Goal: Task Accomplishment & Management: Manage account settings

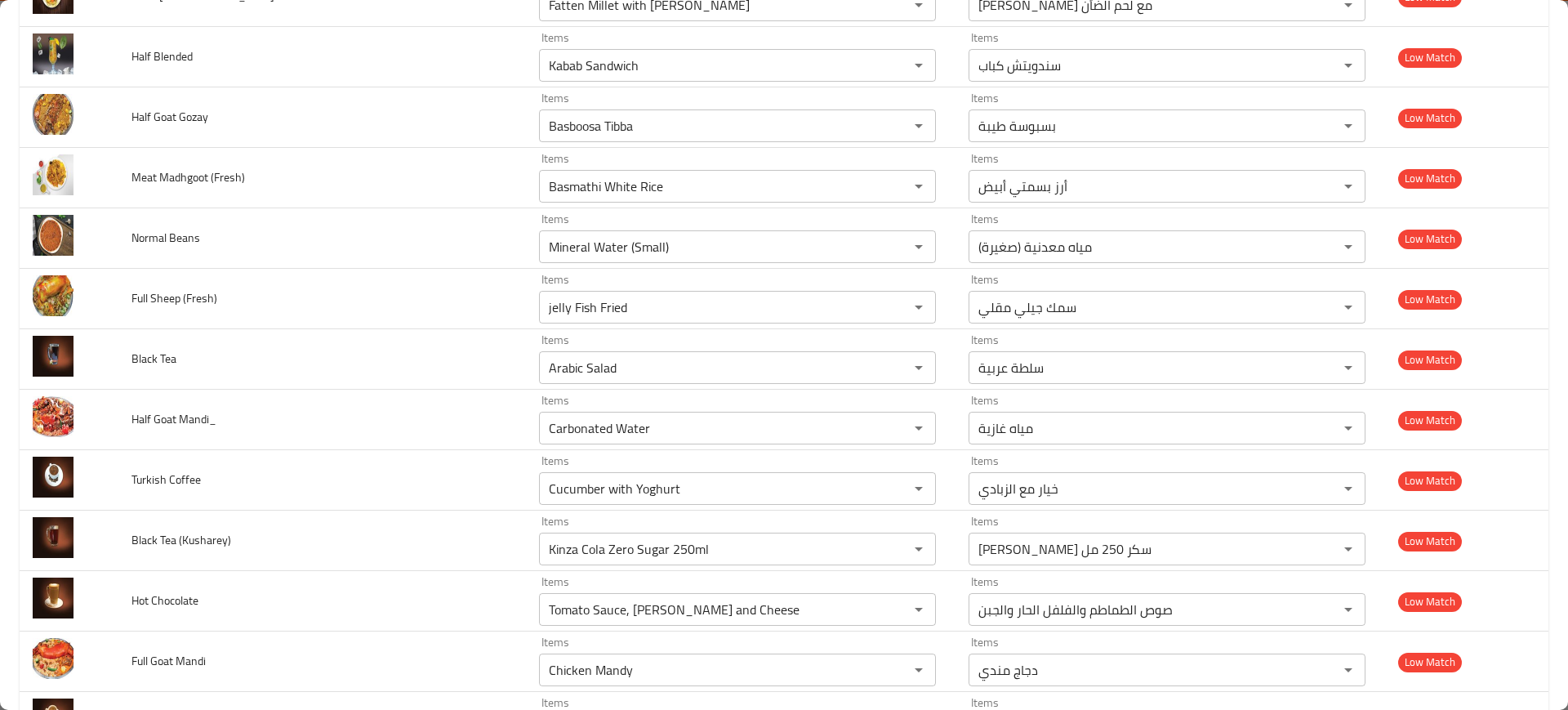
scroll to position [5498, 0]
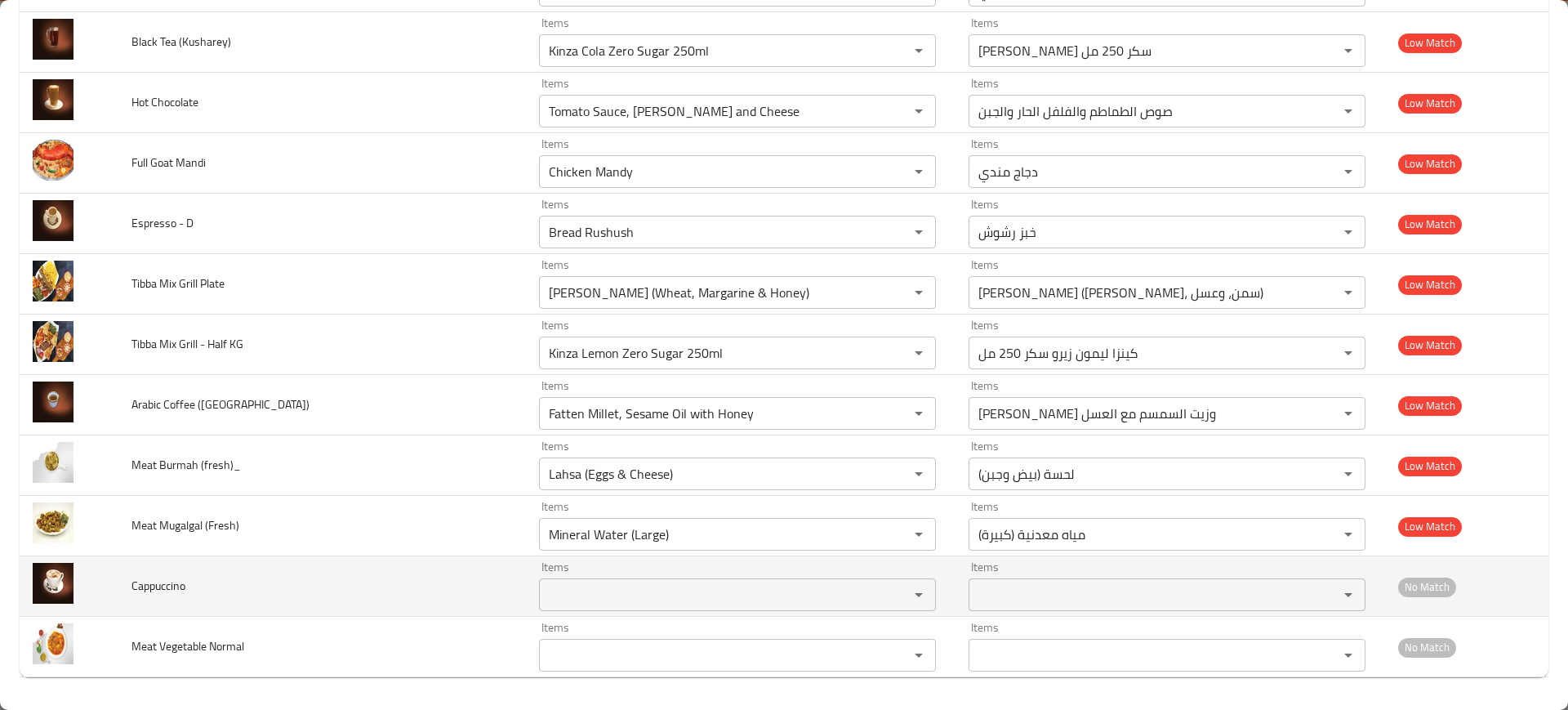
click at [638, 607] on div "Items" at bounding box center [737, 594] width 397 height 33
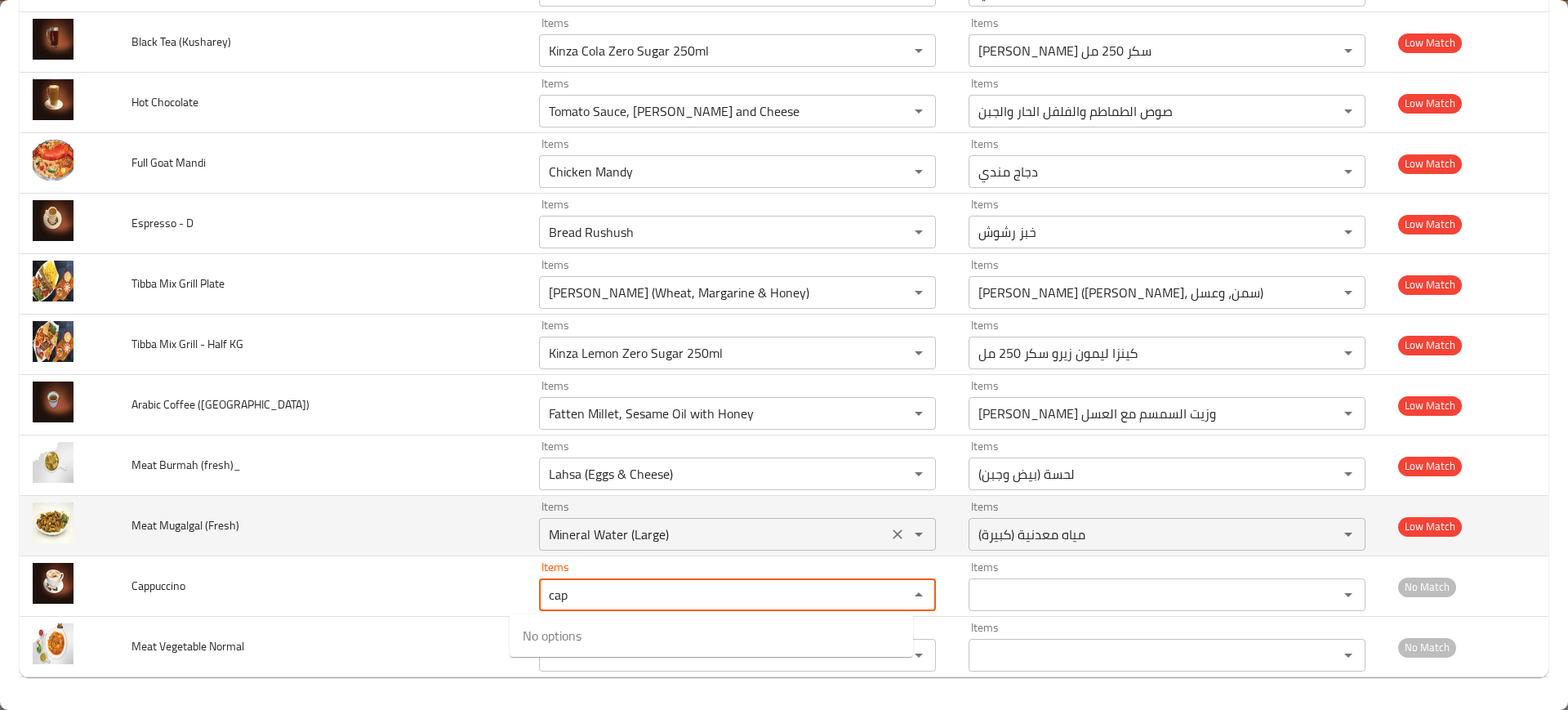
type input "cap"
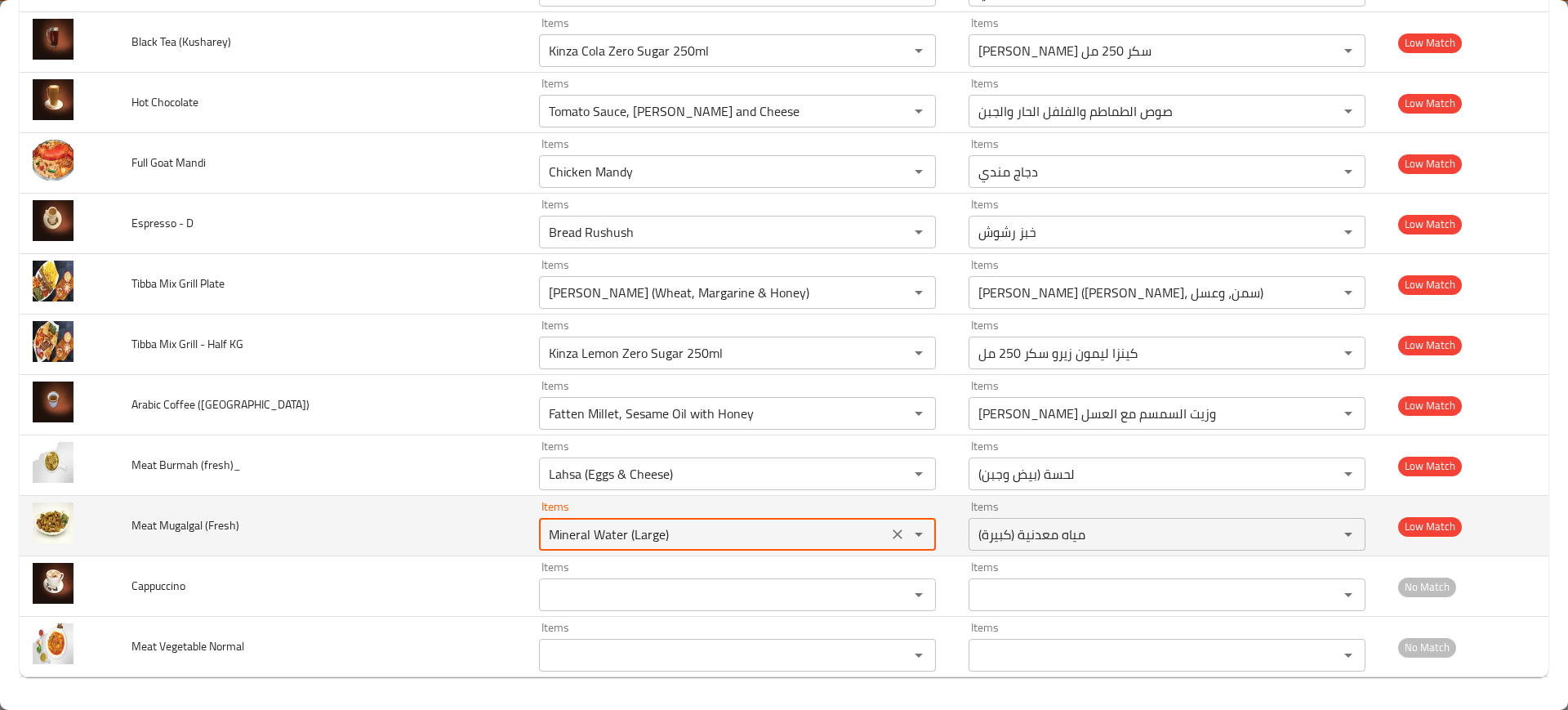
click at [791, 537] on \(Fresh\) "Mineral Water (Large)" at bounding box center [713, 534] width 339 height 23
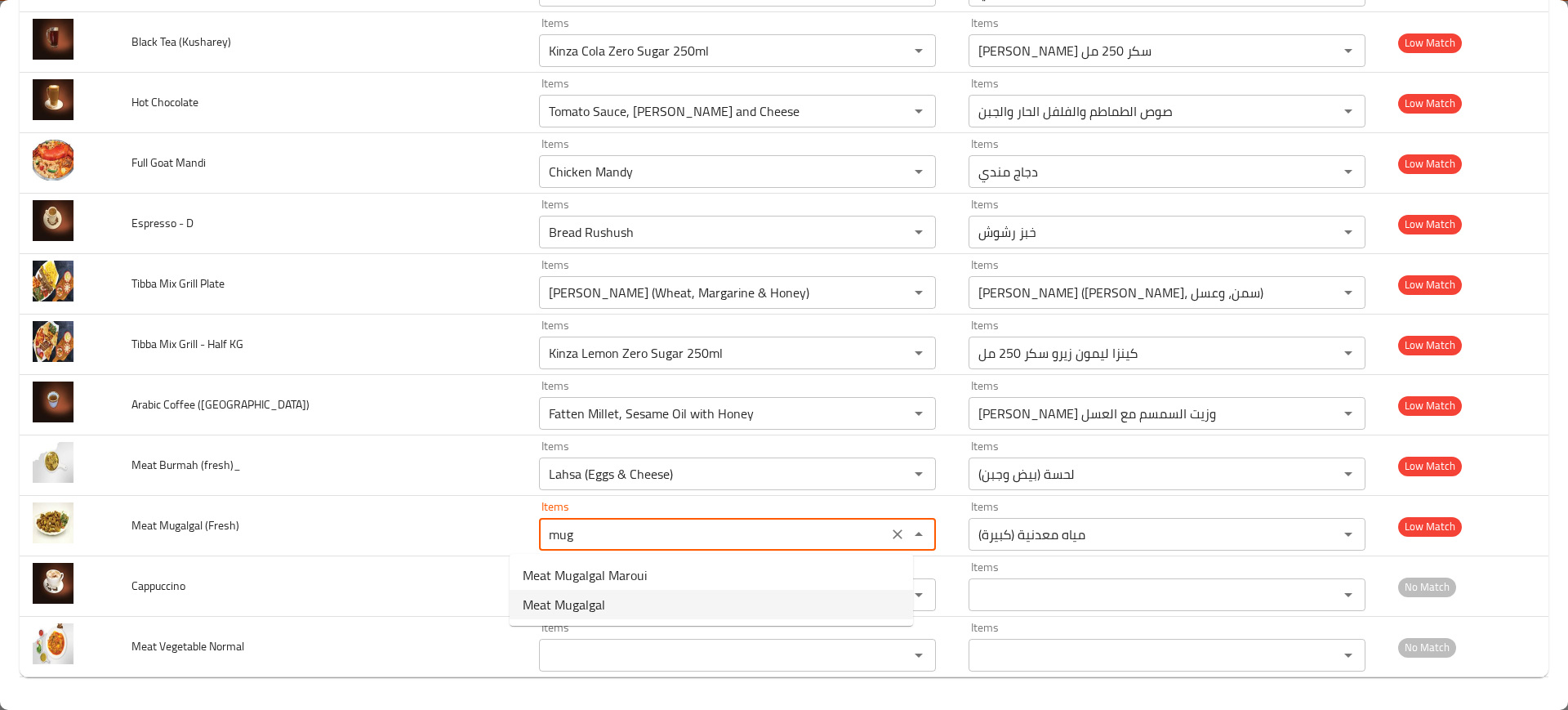
click at [756, 601] on \(Fresh\)-option-1 "Meat Mugalgal" at bounding box center [712, 604] width 404 height 29
type \(Fresh\) "Meat Mugalgal"
type \(Fresh\)-ar "لحم مقلقل"
type \(Fresh\) "Meat Mugalgal"
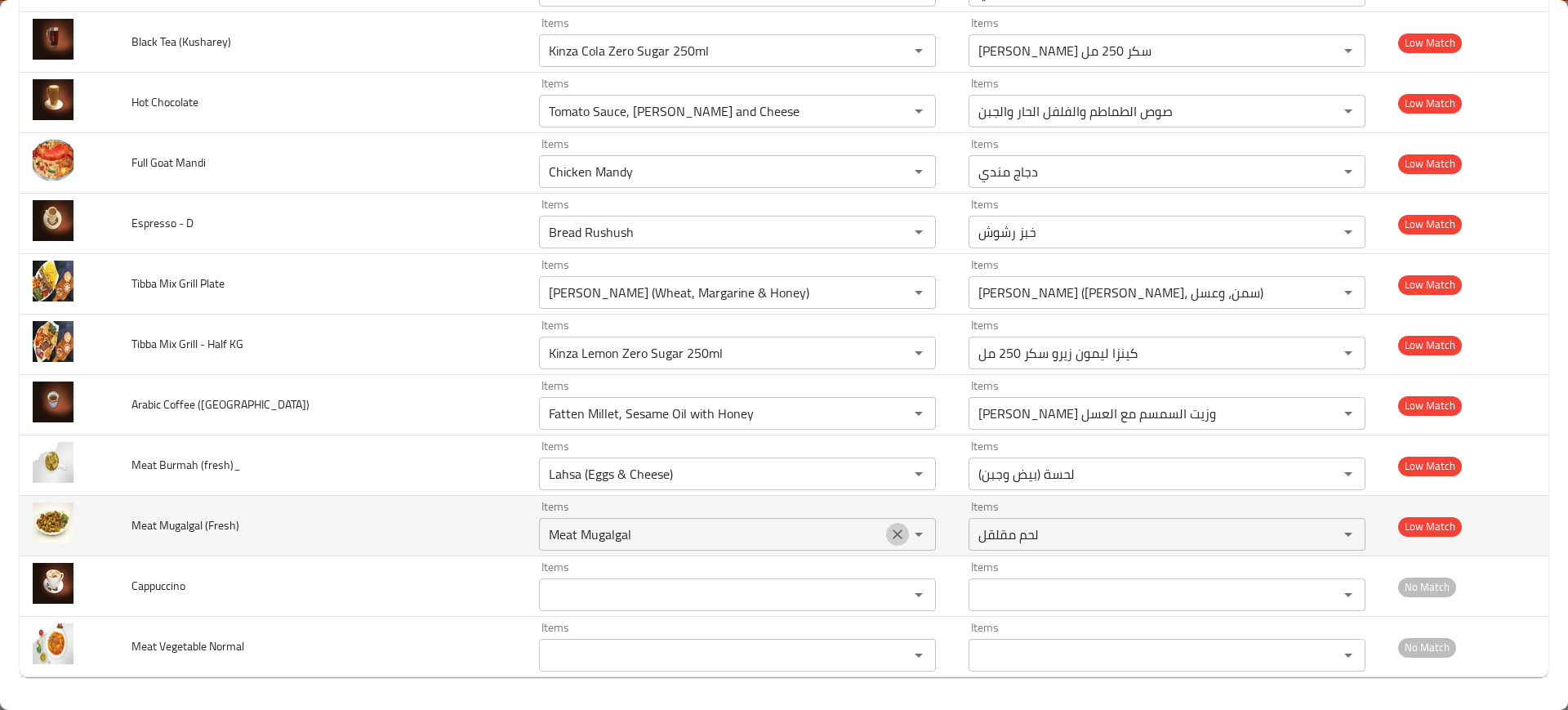
click at [889, 537] on icon "Clear" at bounding box center [897, 533] width 16 height 16
click at [406, 503] on td "Meat Mugalgal (Fresh)" at bounding box center [322, 526] width 407 height 60
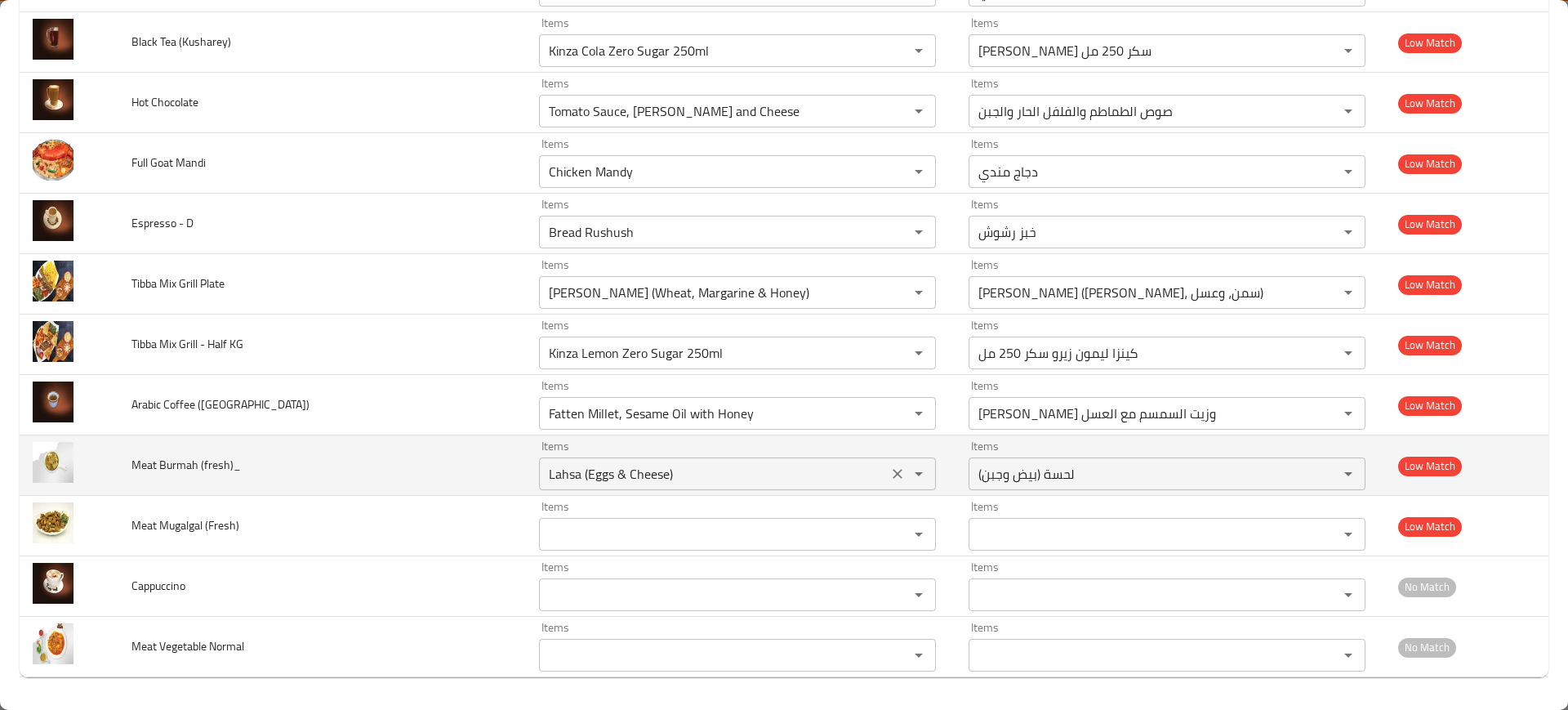
click at [824, 455] on div "Items Lahsa (Eggs & Cheese) Items" at bounding box center [737, 465] width 397 height 50
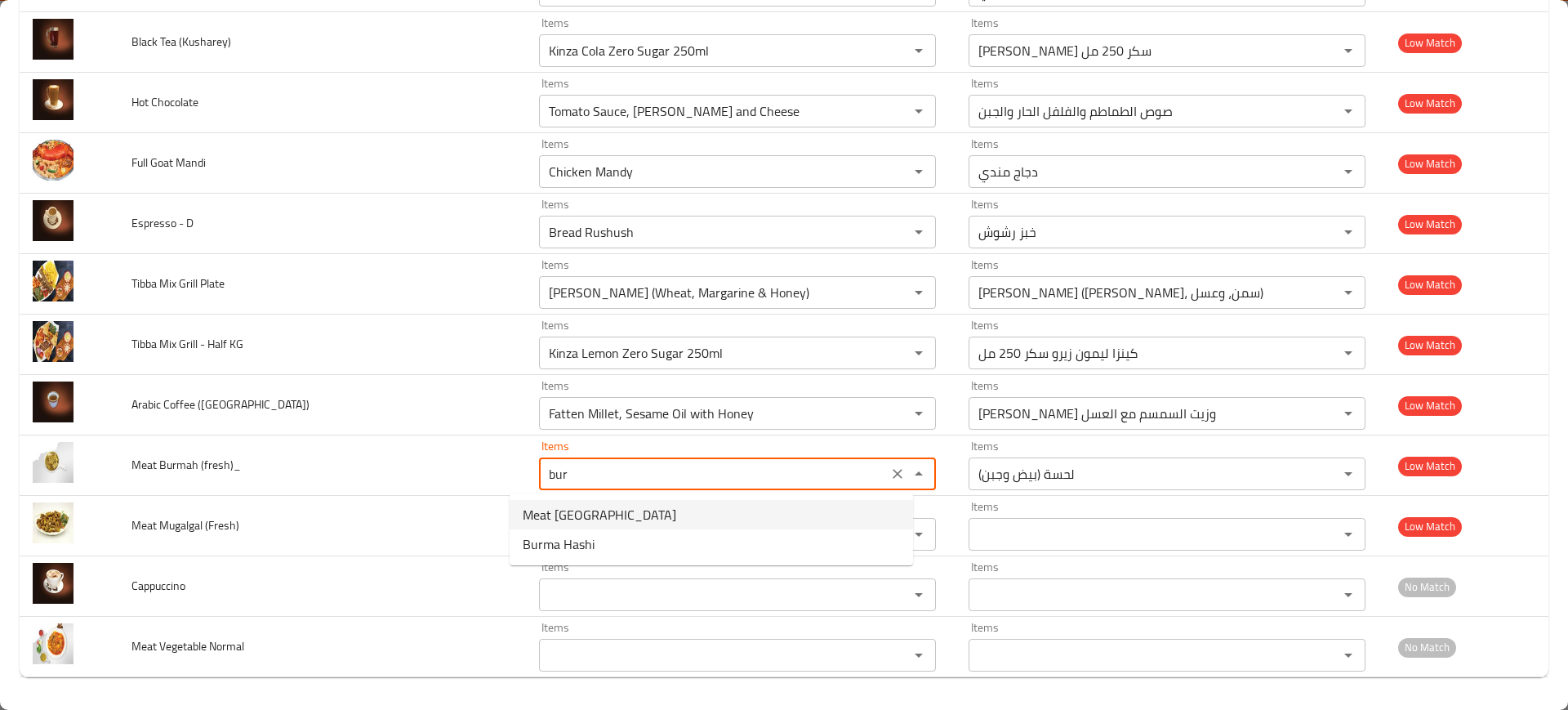
click at [605, 507] on \(fresh\)_-option-0 "Meat Burma" at bounding box center [712, 514] width 404 height 29
type \(fresh\)_ "Meat Burma"
type \(fresh\)_-ar "لحم برمة"
type \(fresh\)_ "Meat Burma"
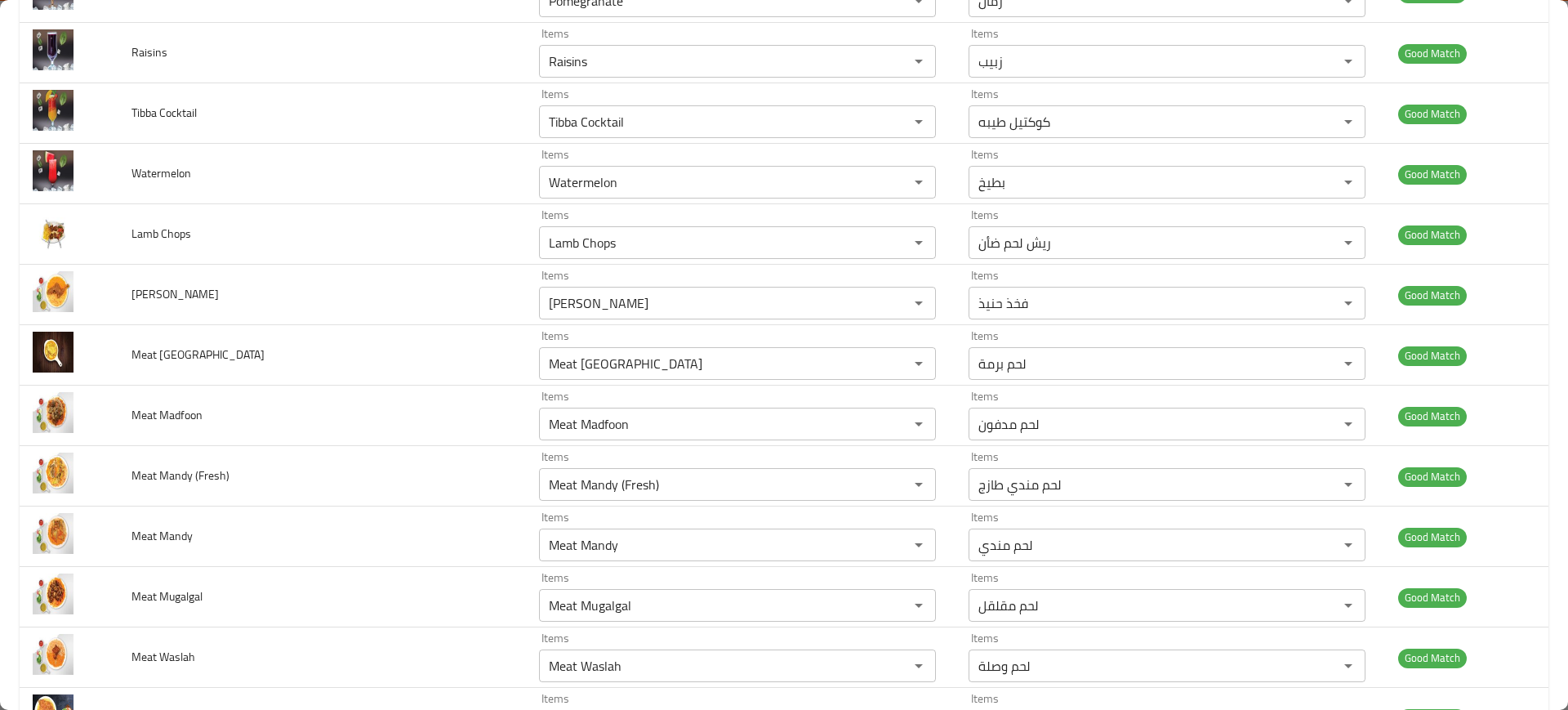
scroll to position [3915, 0]
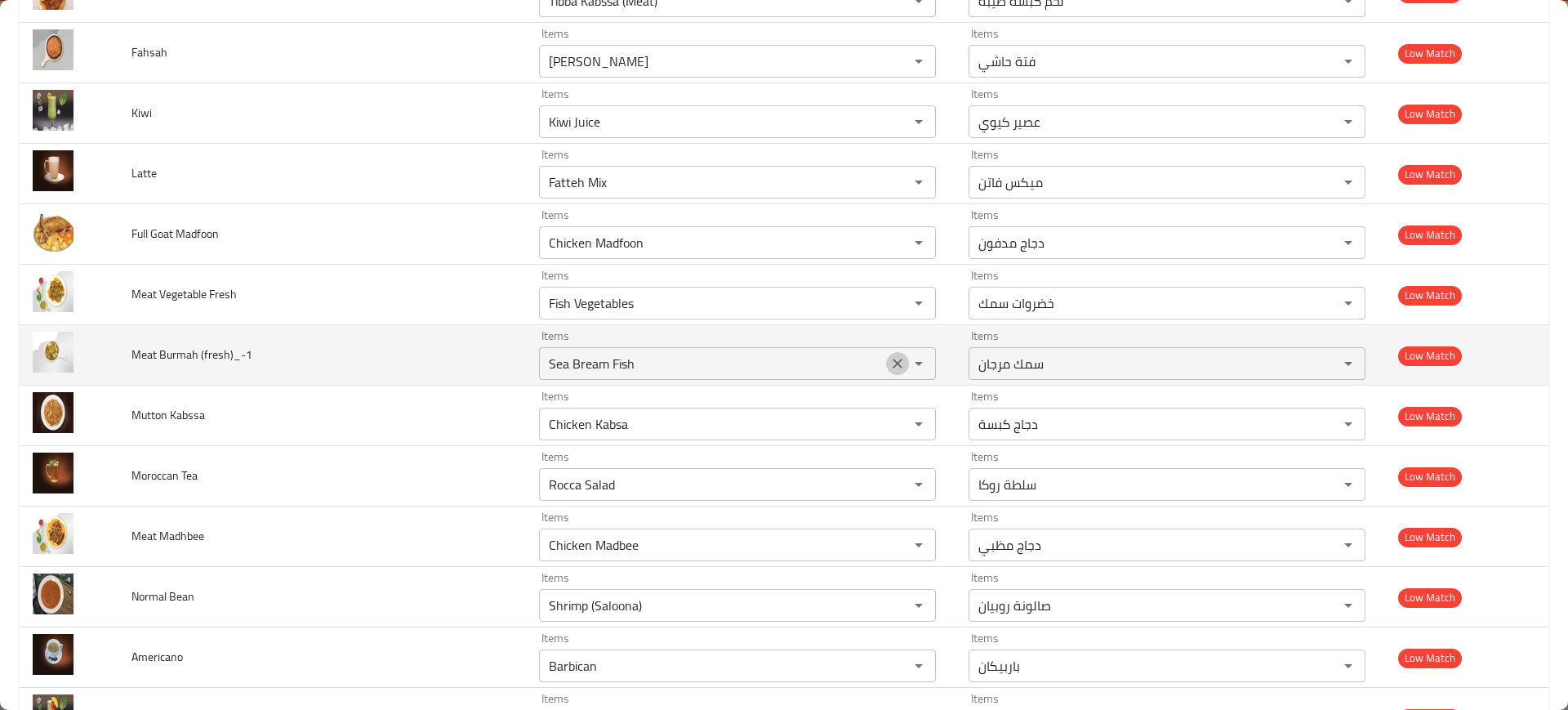
click at [889, 364] on icon "Clear" at bounding box center [897, 363] width 16 height 16
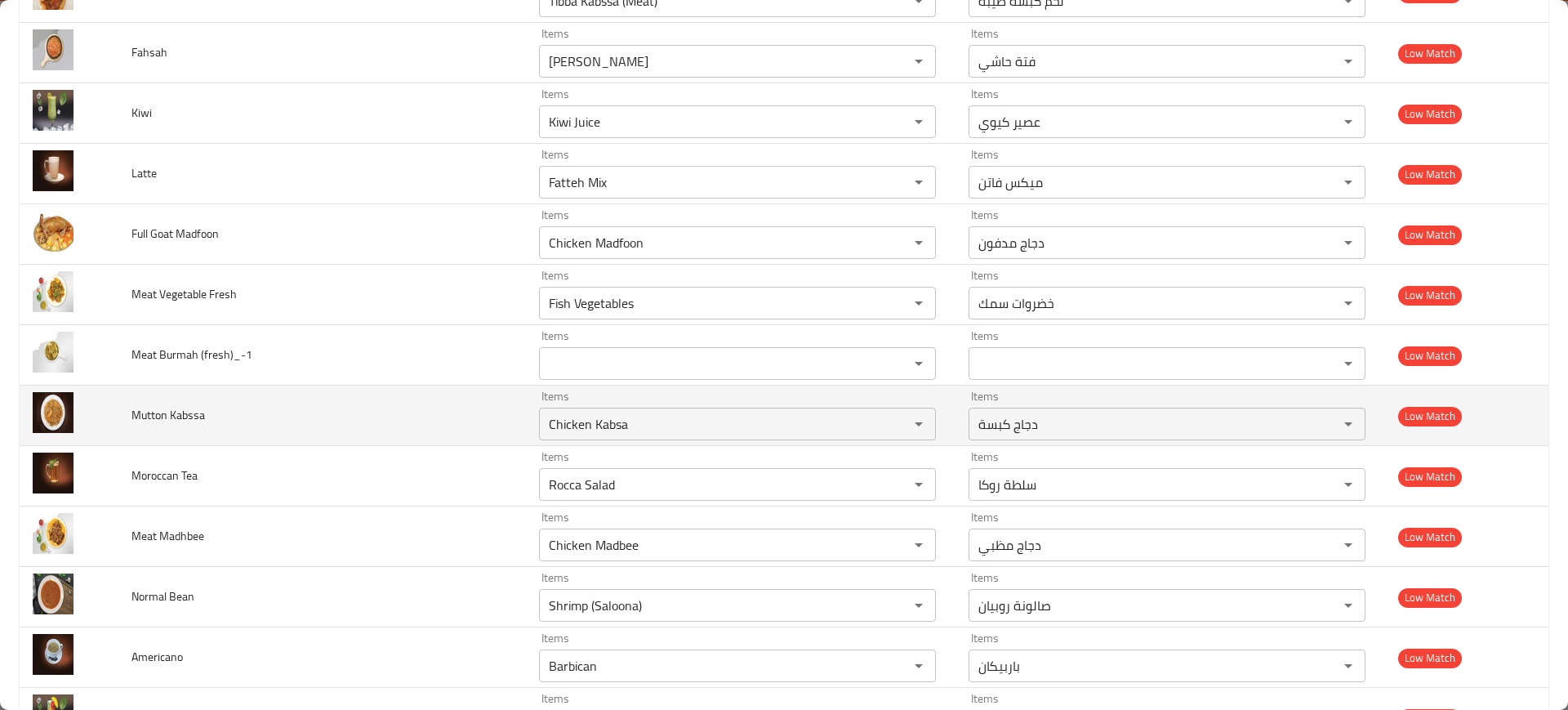
scroll to position [5498, 0]
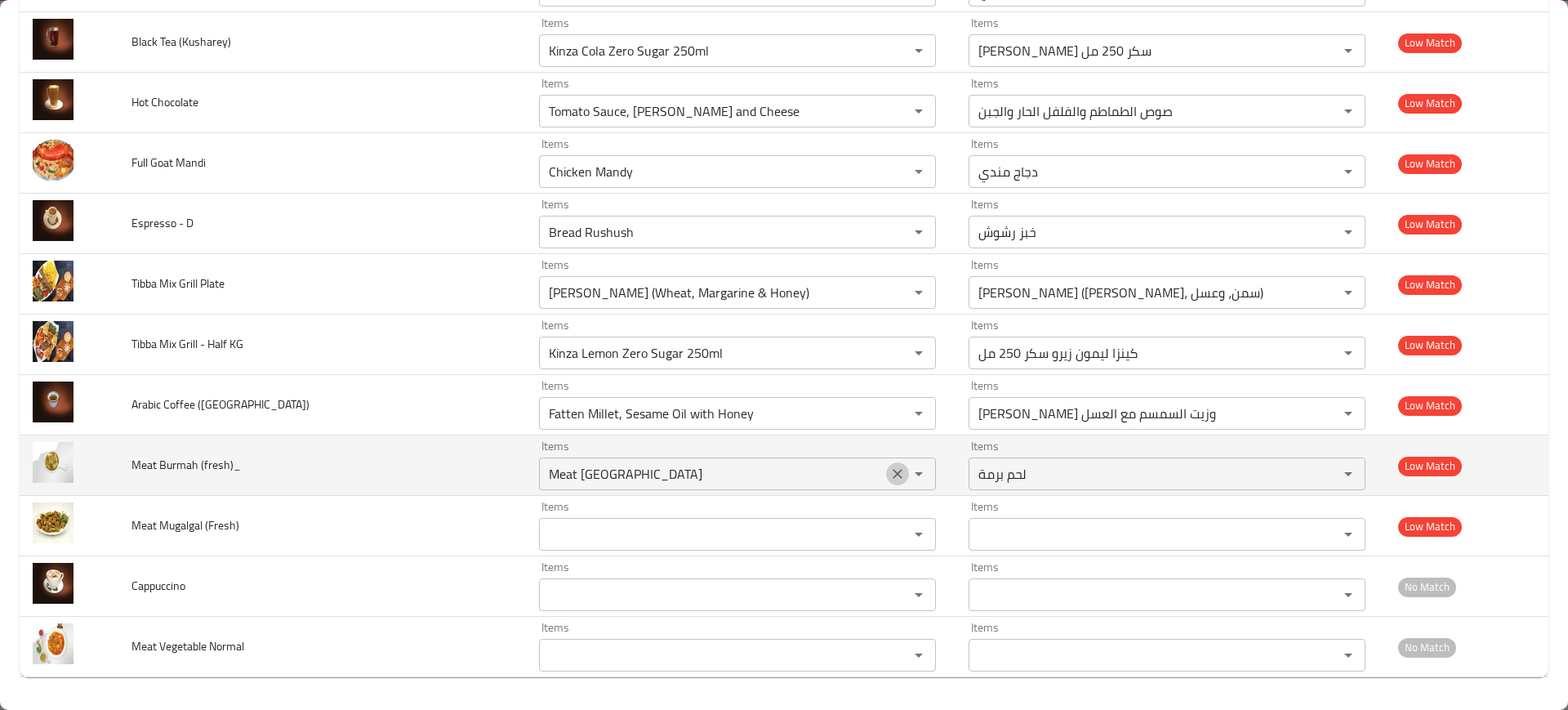
click at [889, 472] on icon "Clear" at bounding box center [897, 473] width 16 height 16
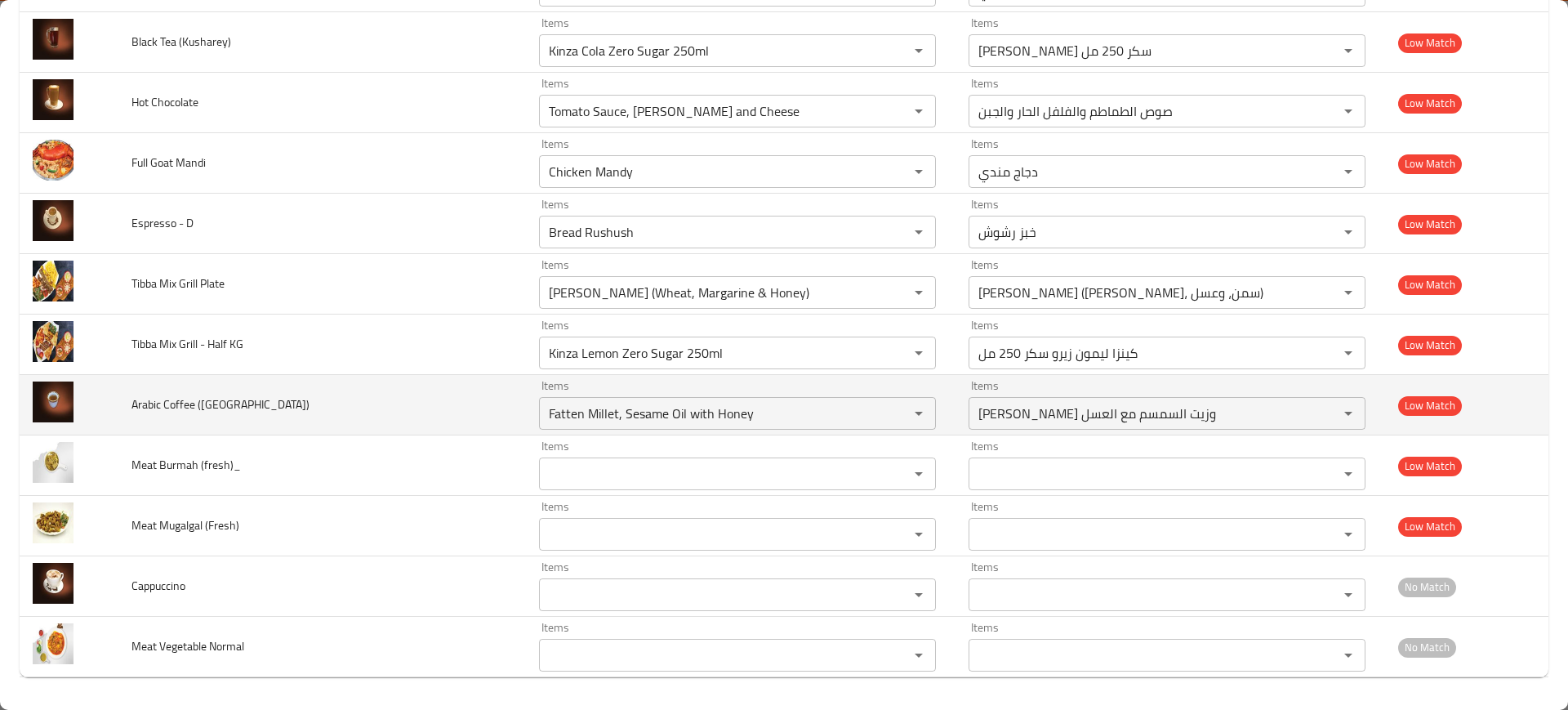
click at [349, 406] on td "Arabic Coffee (Saudi)" at bounding box center [322, 405] width 407 height 60
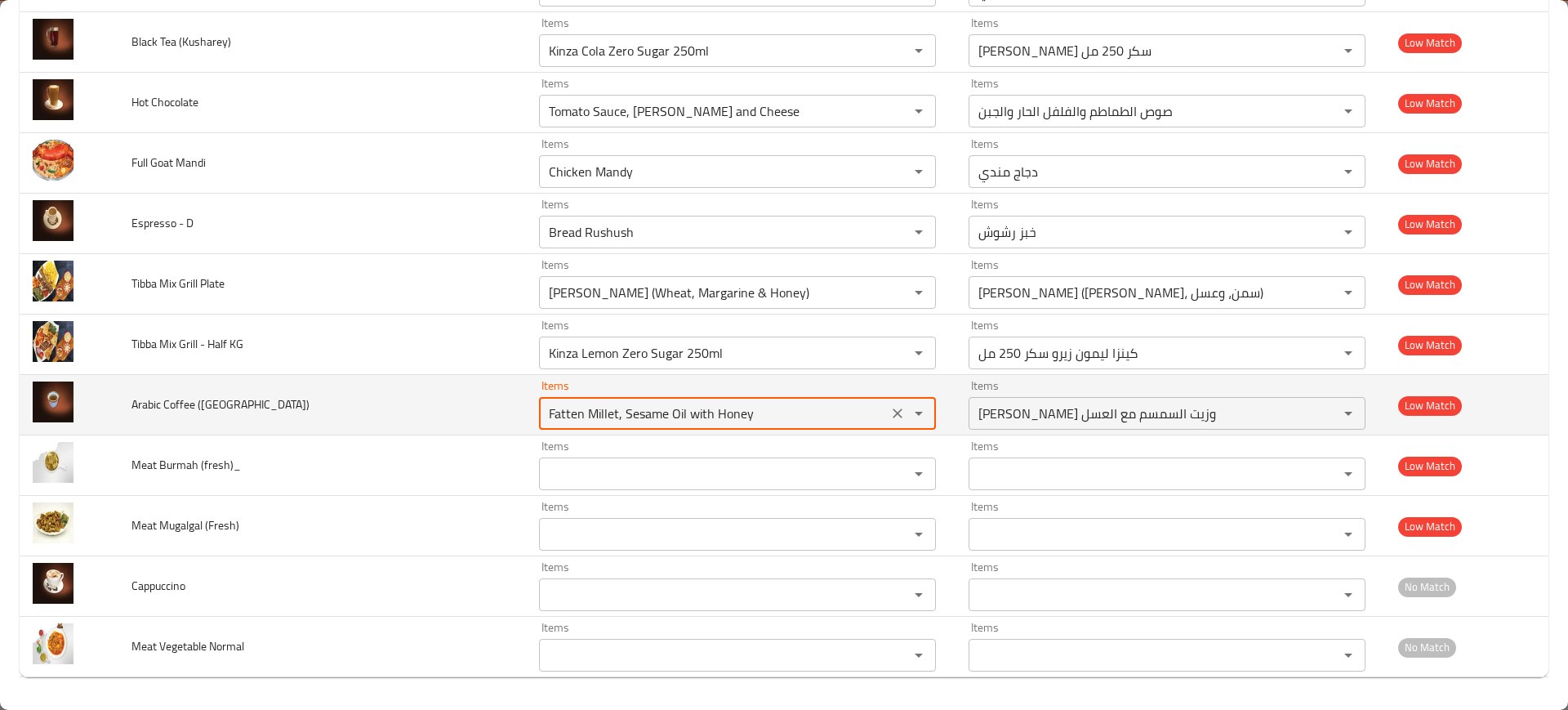
click at [676, 421] on \(Saudi\) "Fatten Millet, Sesame Oil with Honey" at bounding box center [713, 413] width 339 height 23
type \(Saudi\) "coff"
click at [889, 410] on icon "Clear" at bounding box center [897, 413] width 16 height 16
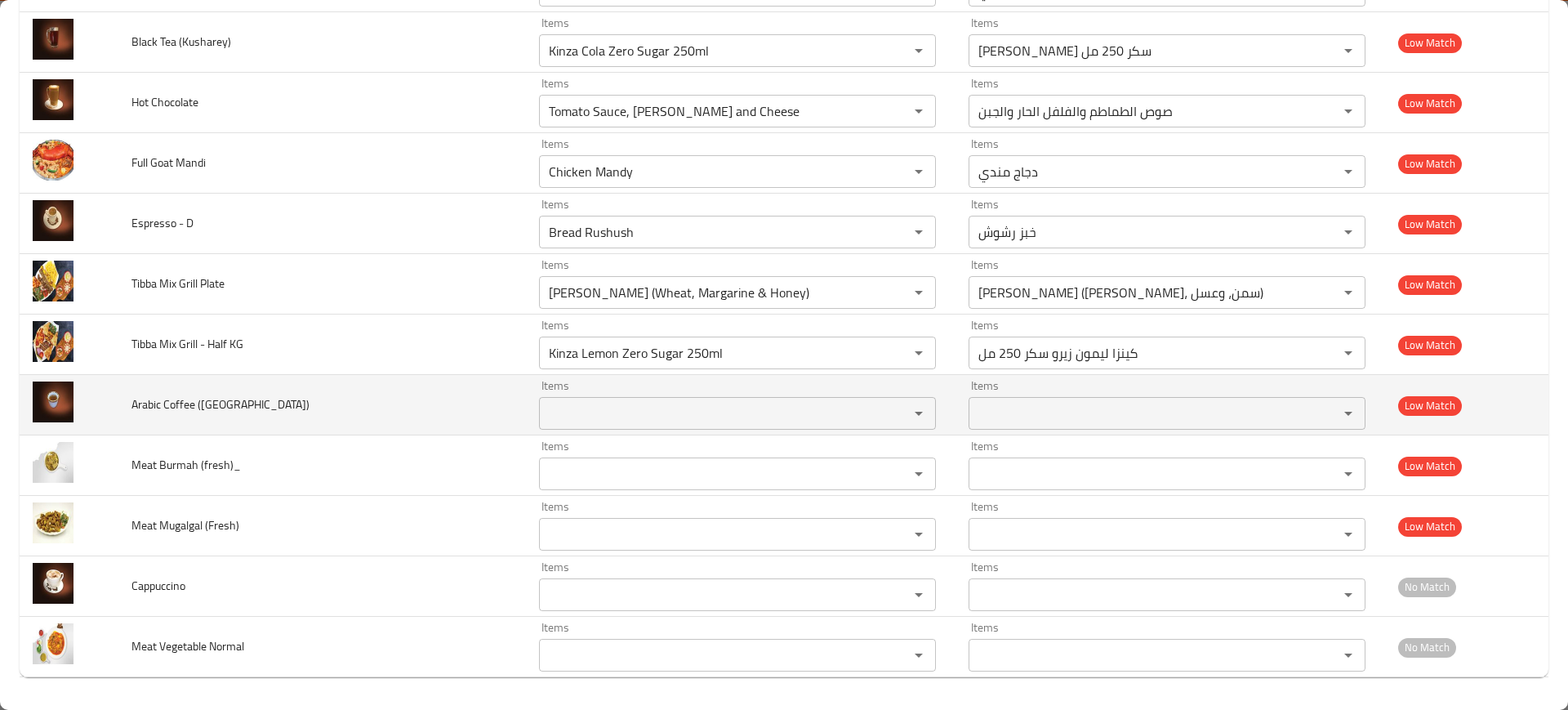
click at [412, 389] on td "Arabic Coffee (Saudi)" at bounding box center [322, 405] width 407 height 60
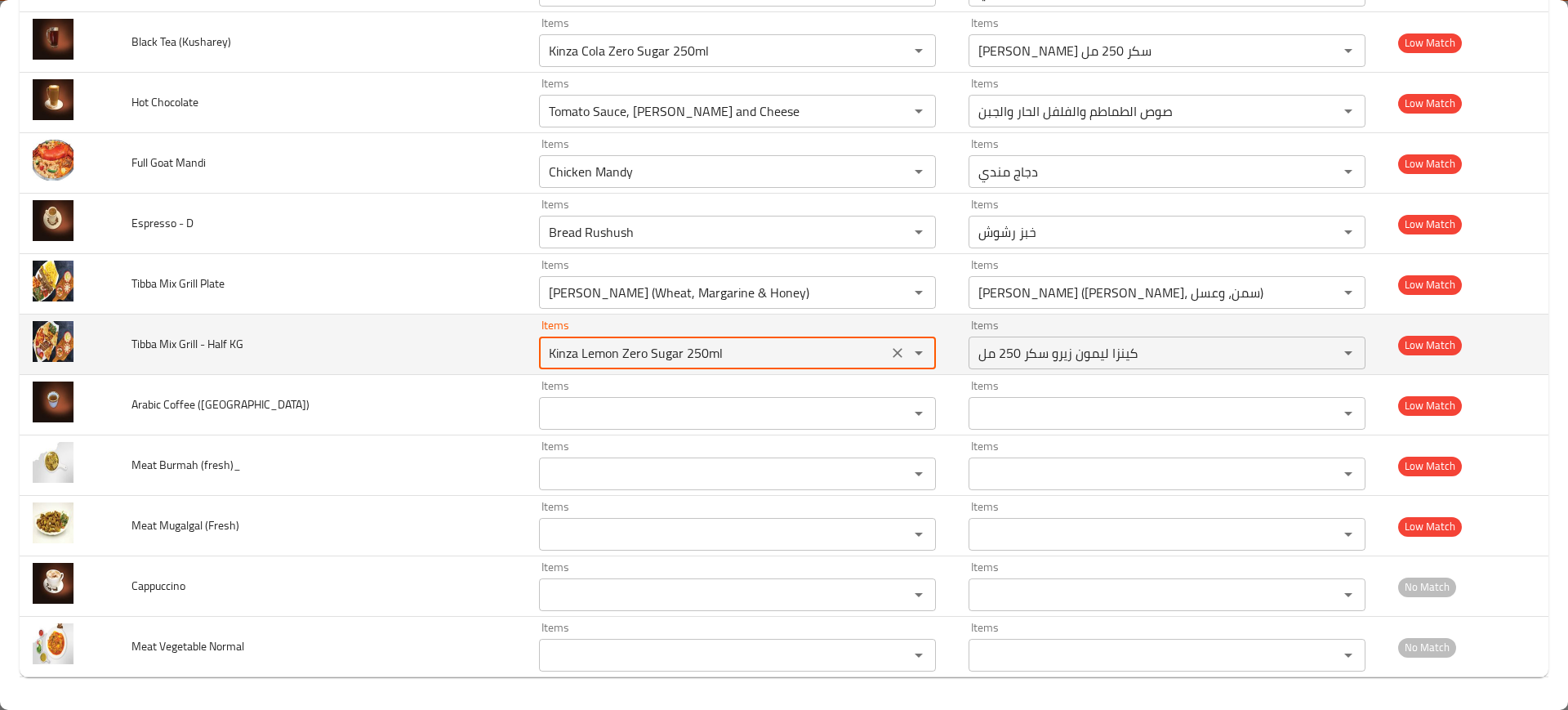
click at [611, 353] on KG "Kinza Lemon Zero Sugar 250ml" at bounding box center [713, 353] width 339 height 23
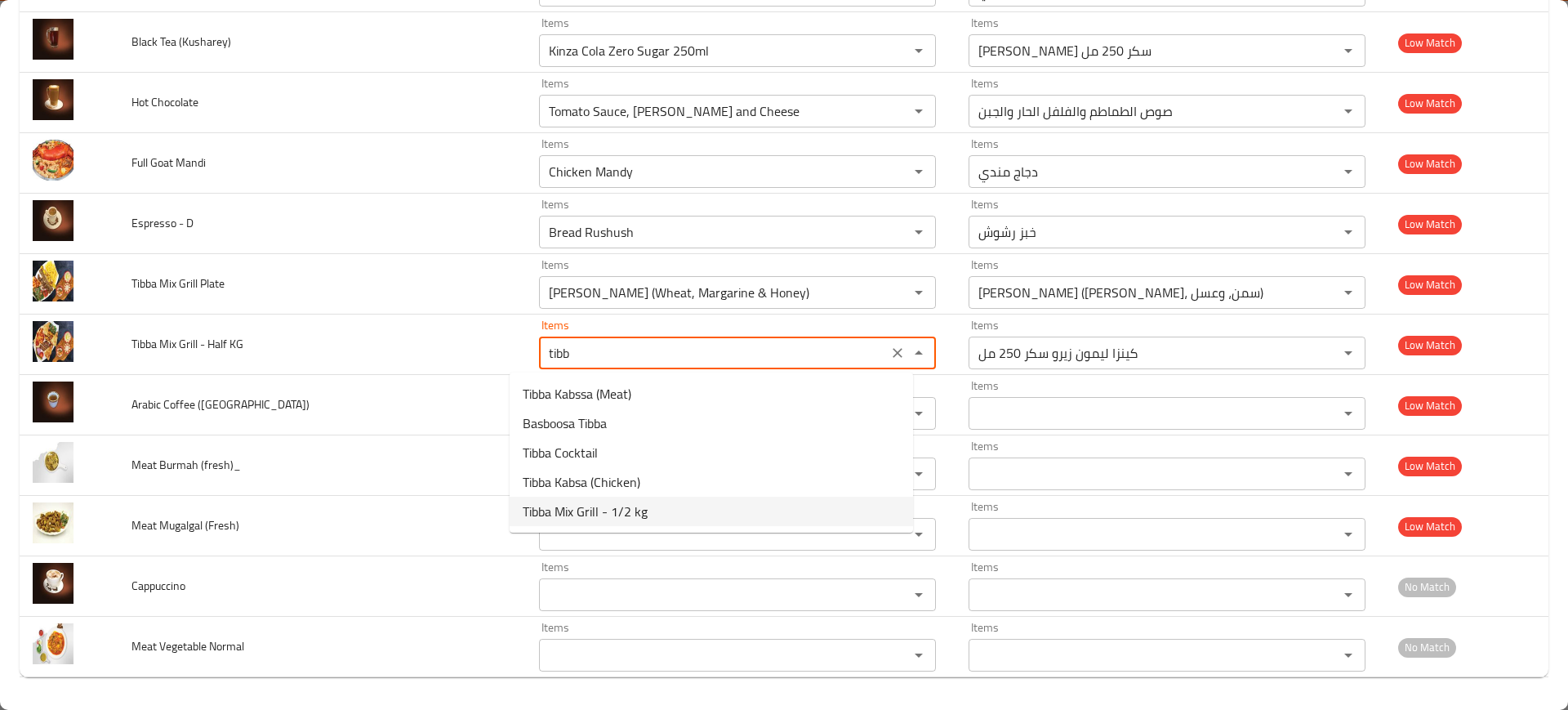
click at [654, 510] on KG-option-4 "Tibba Mix Grill - 1/2 kg" at bounding box center [712, 511] width 404 height 29
type KG "Tibba Mix Grill - 1/2 kg"
type KG-ar "مكس جريل طيبة - 1/2 كجم"
type KG "Tibba Mix Grill - 1/2 kg"
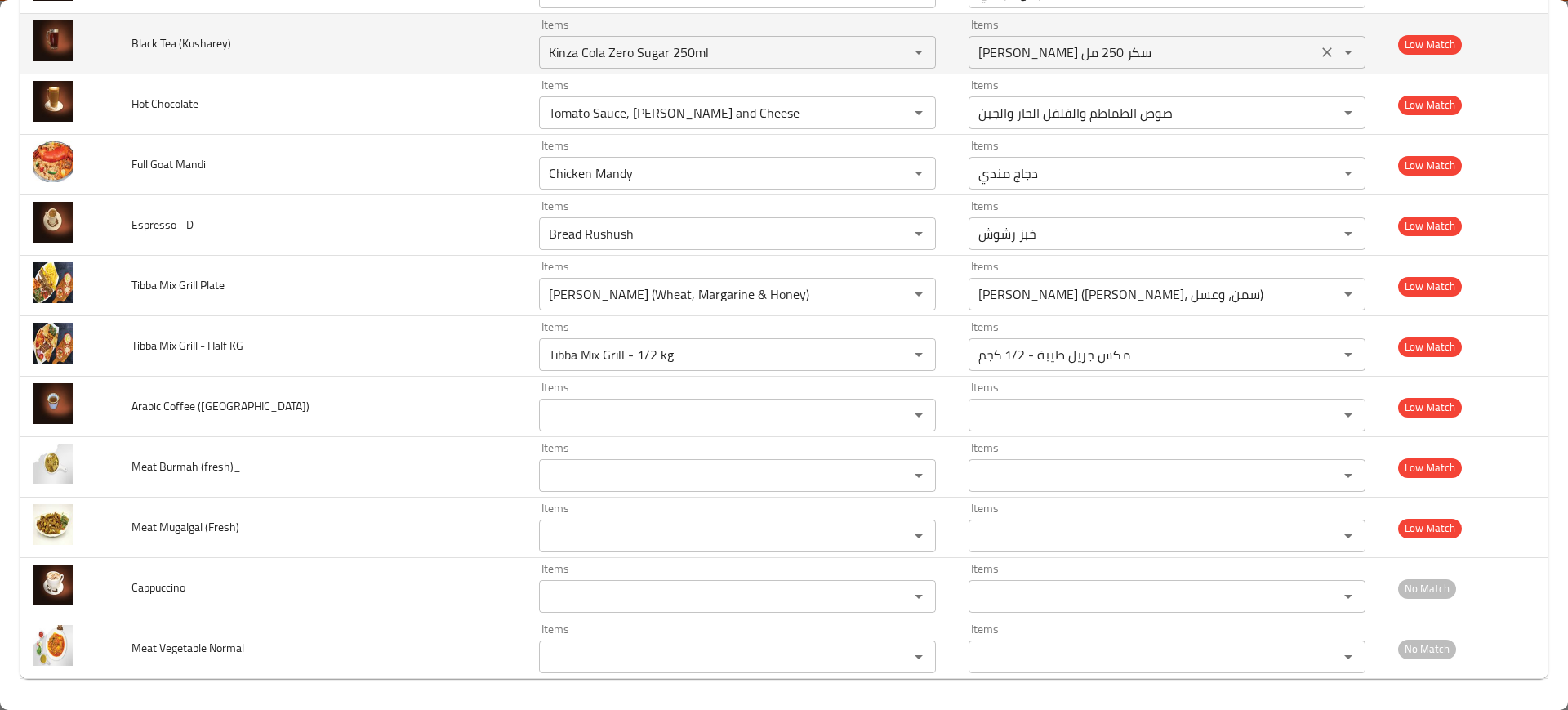
scroll to position [2957, 0]
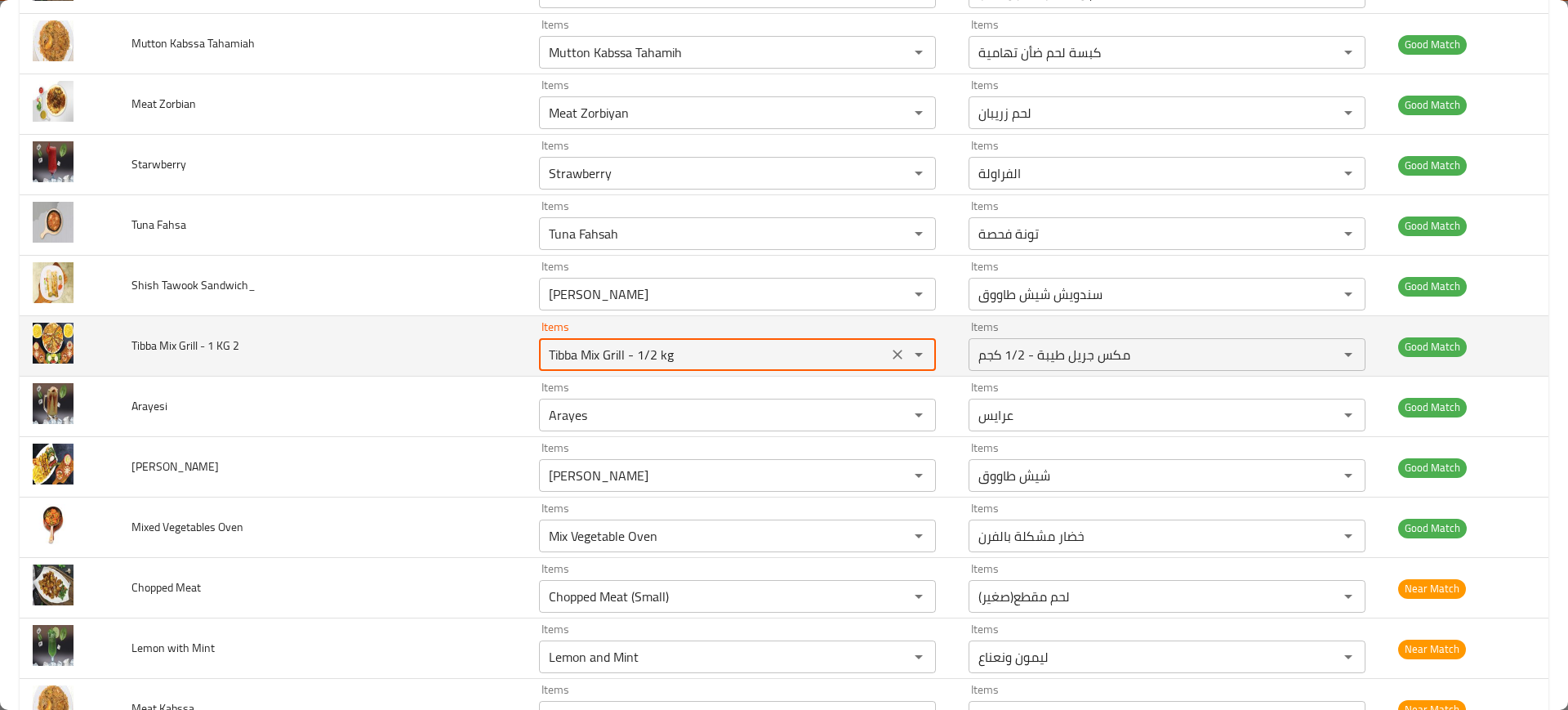
click at [681, 356] on 2 "Tibba Mix Grill - 1/2 kg" at bounding box center [713, 354] width 339 height 23
click at [138, 343] on span "Tibba Mix Grill - 1 KG 2" at bounding box center [185, 346] width 108 height 22
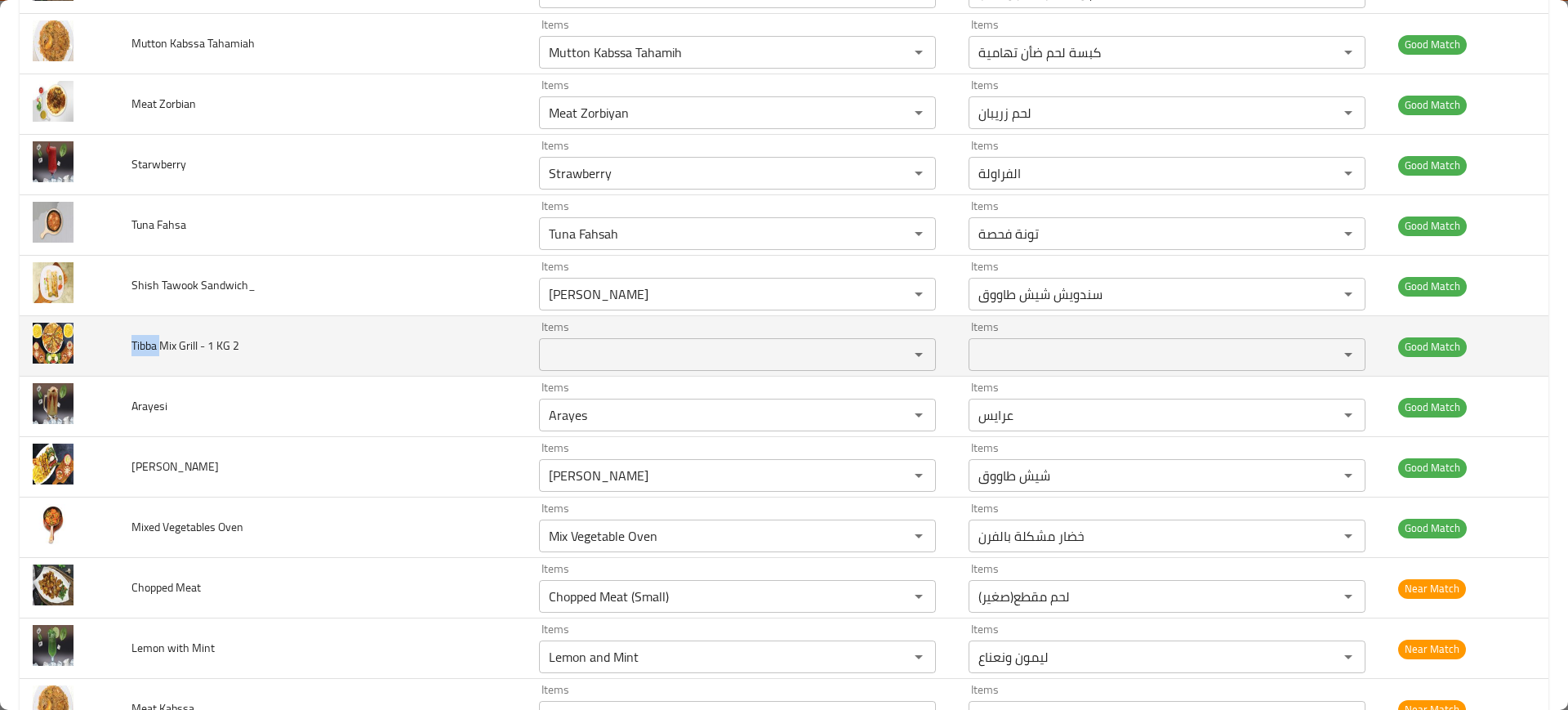
click at [138, 343] on span "Tibba Mix Grill - 1 KG 2" at bounding box center [185, 346] width 108 height 22
copy span "Tibba Mix Grill - 1 KG 2"
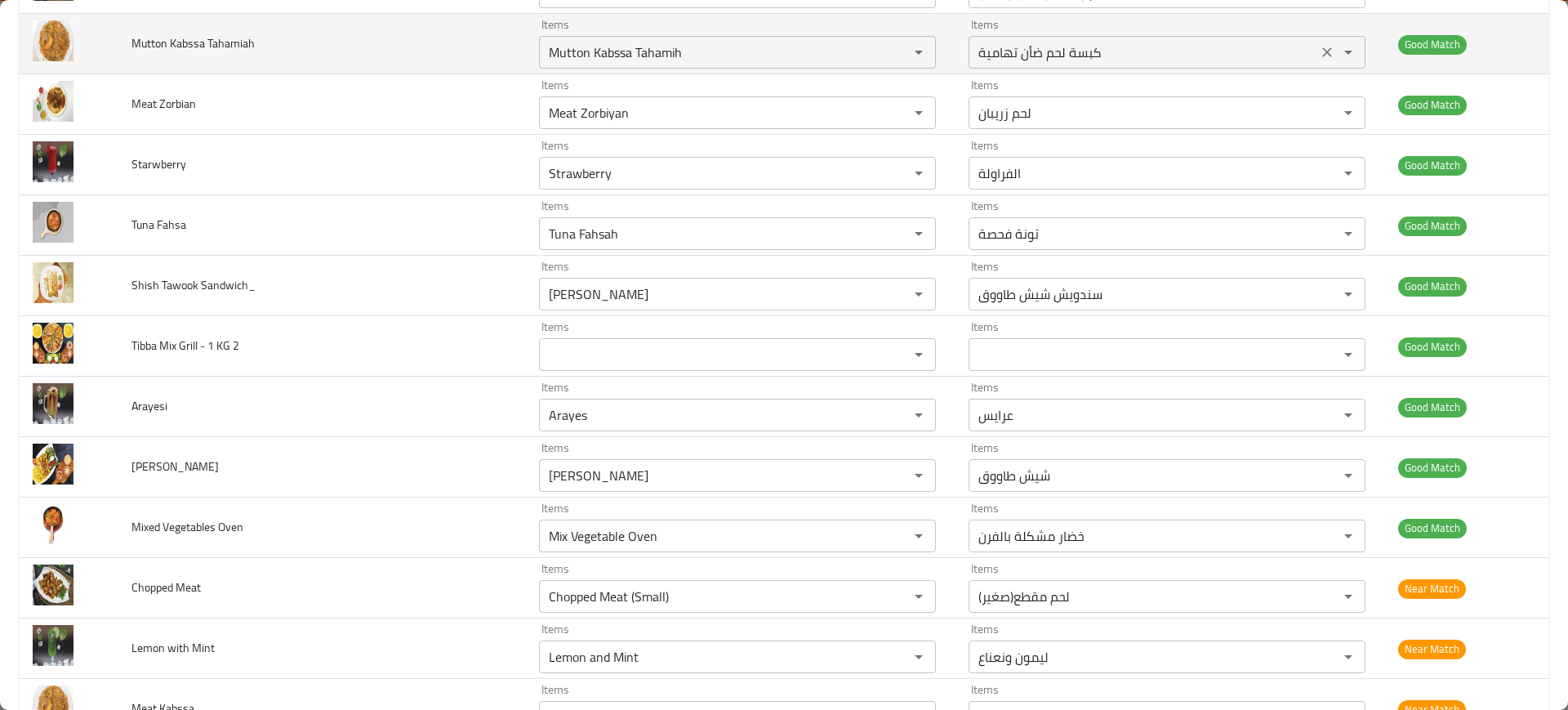
scroll to position [5496, 0]
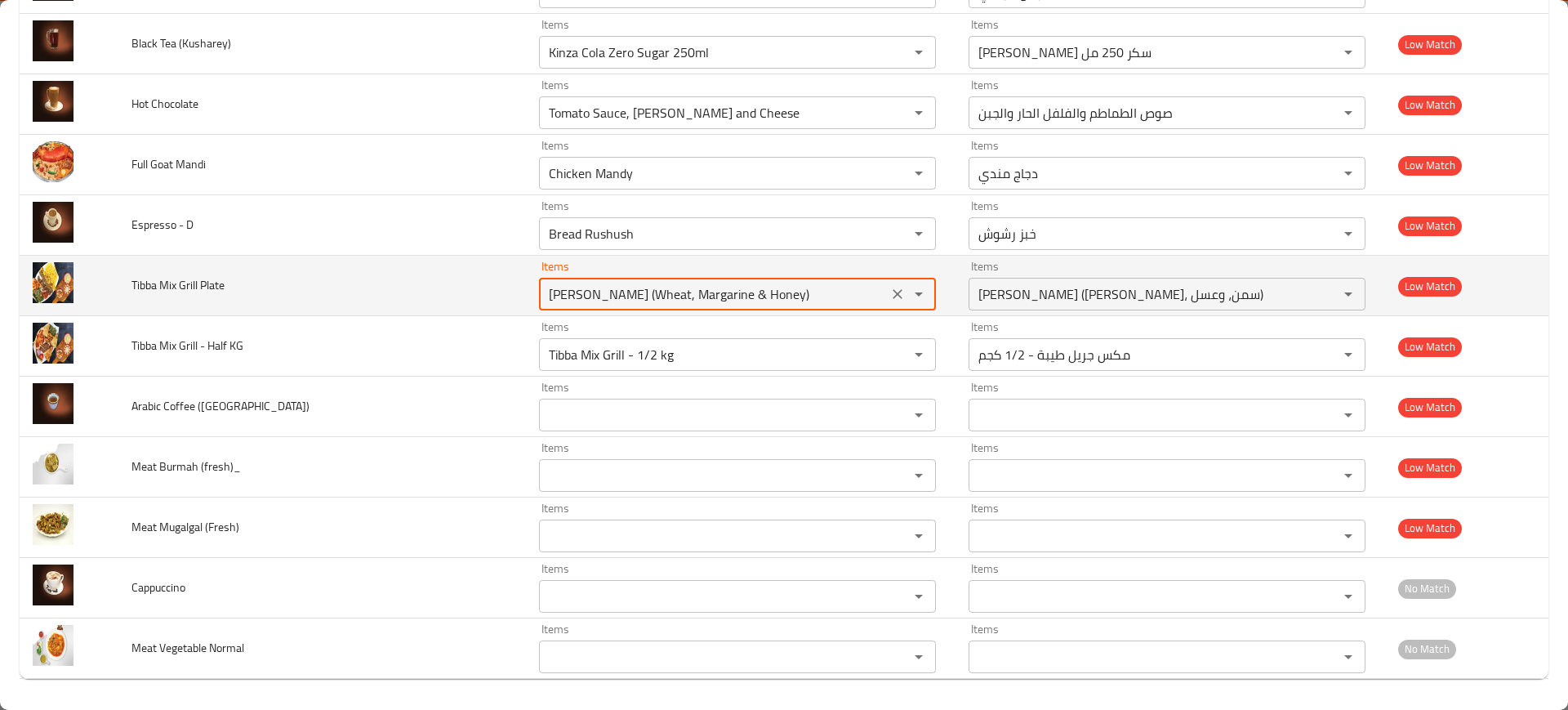
click at [638, 302] on Plate "[PERSON_NAME] (Wheat, Margarine & Honey)" at bounding box center [713, 294] width 339 height 23
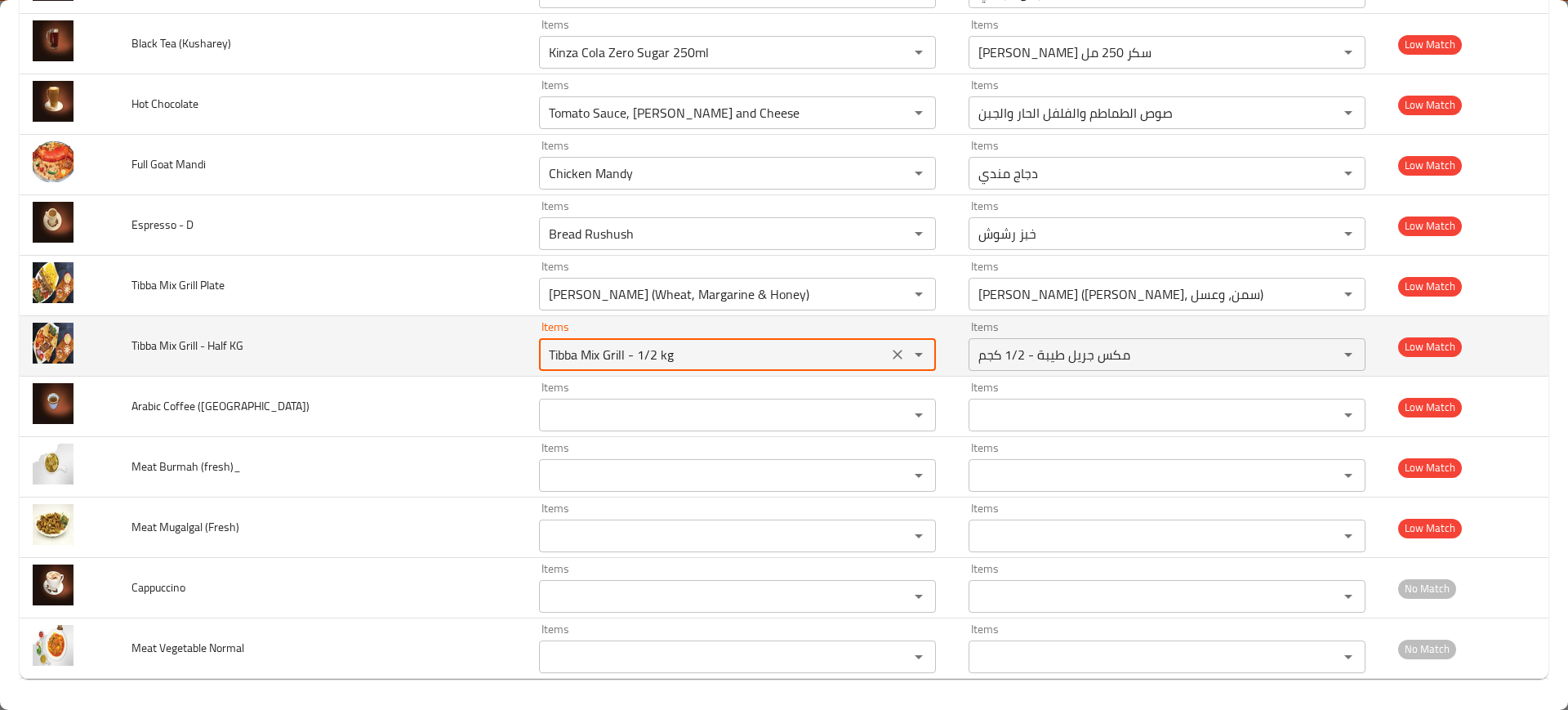
click at [604, 355] on KG "Tibba Mix Grill - 1/2 kg" at bounding box center [713, 354] width 339 height 23
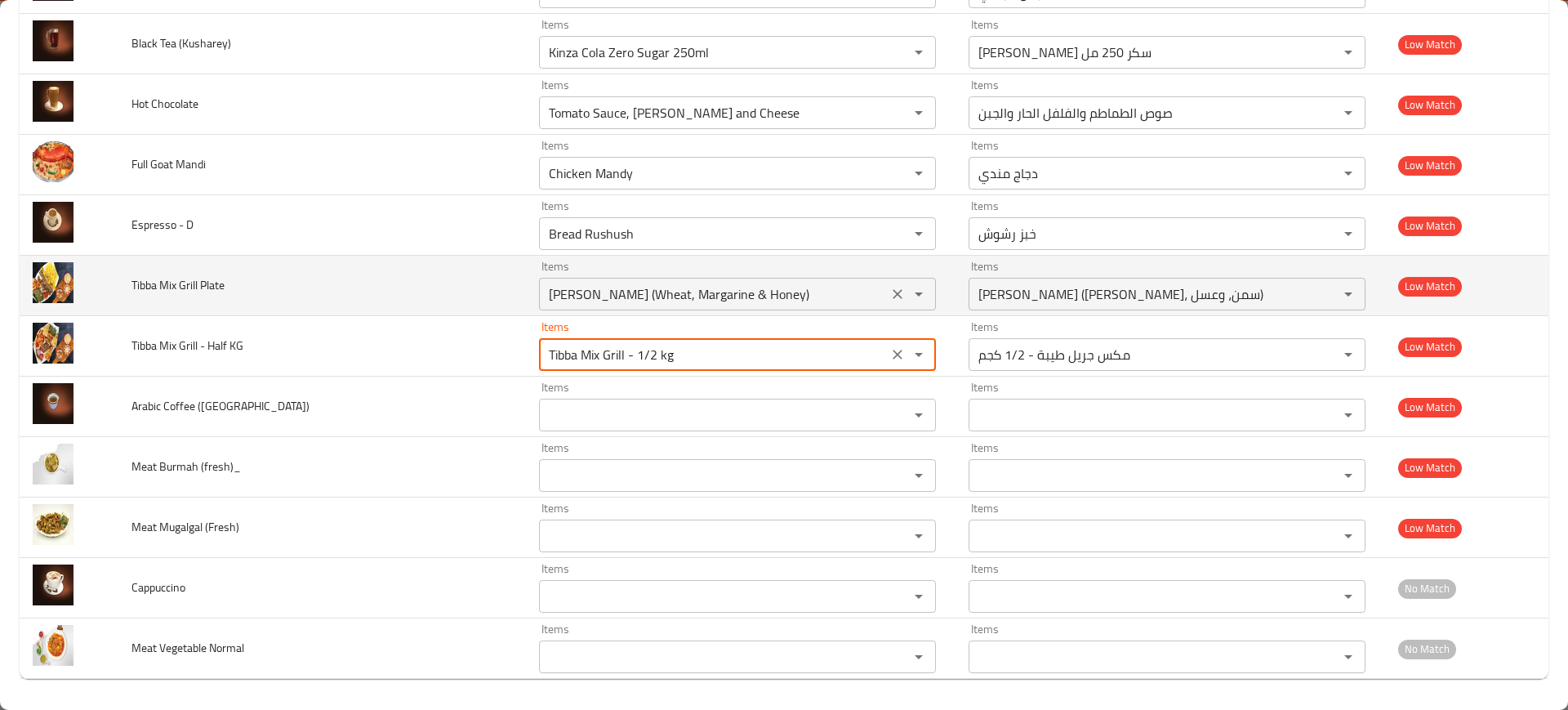
click at [668, 310] on div "Fatten Zubaidi (Wheat, Margarine & Honey) Items" at bounding box center [737, 294] width 397 height 33
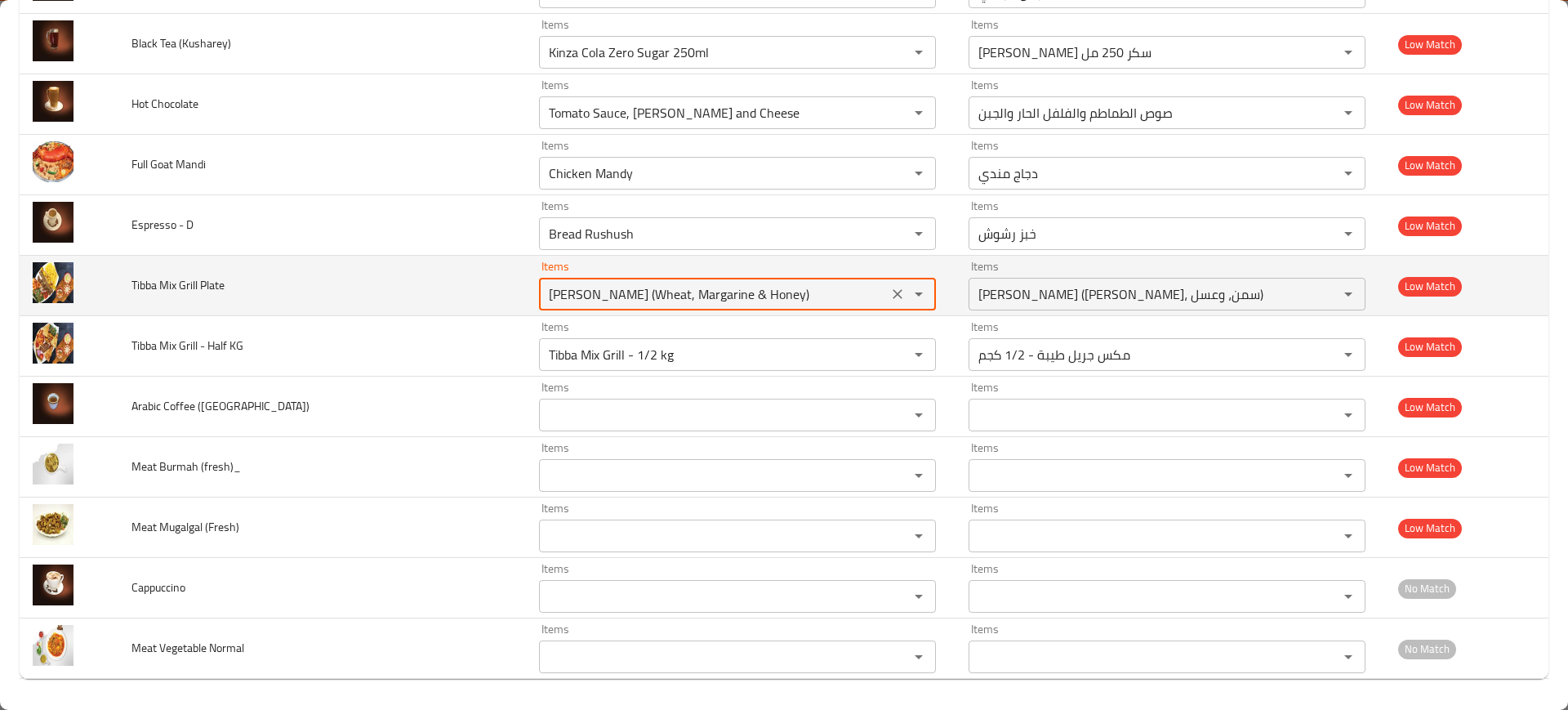
paste Plate "Tibba Mix Grill - 1/2 kg"
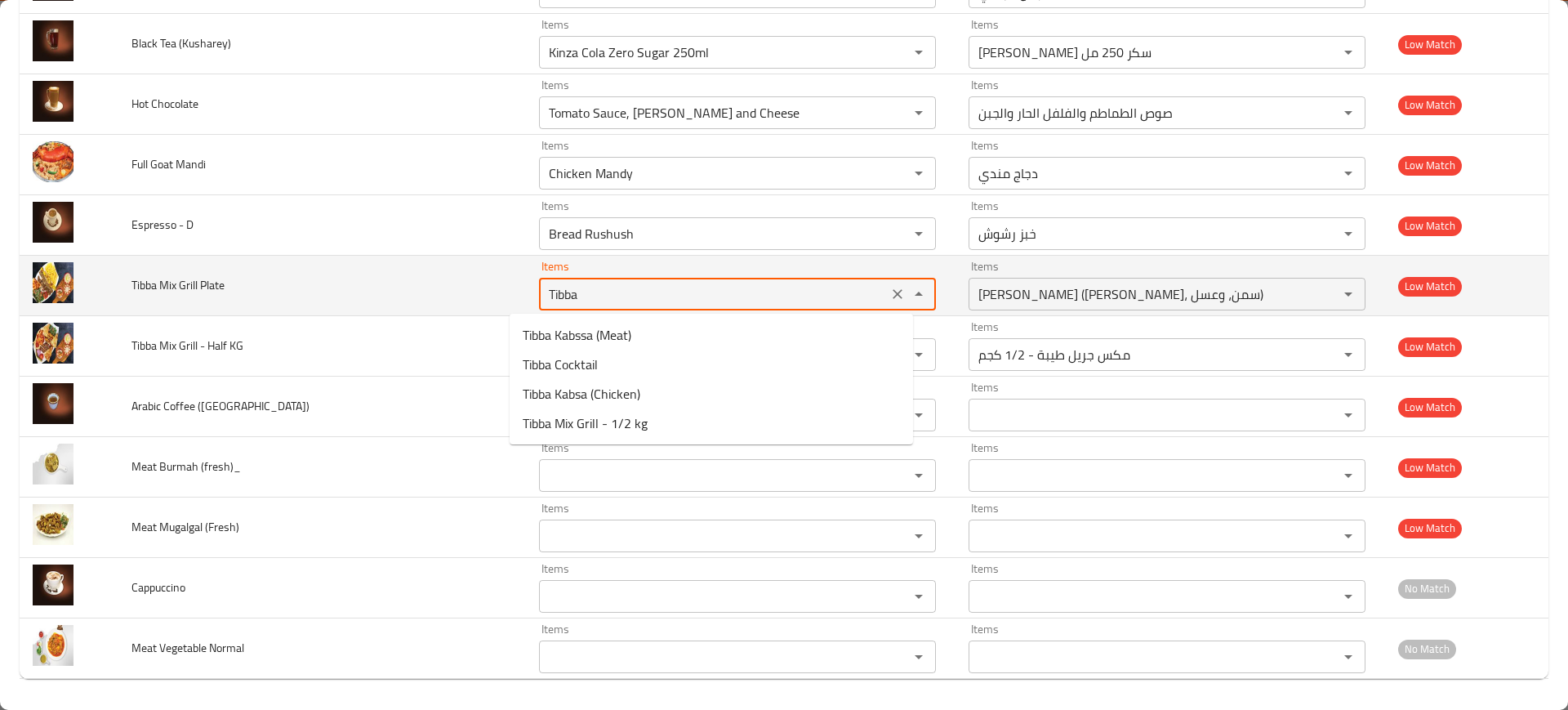
type Plate "Tibba"
click at [889, 299] on icon "Clear" at bounding box center [897, 293] width 16 height 16
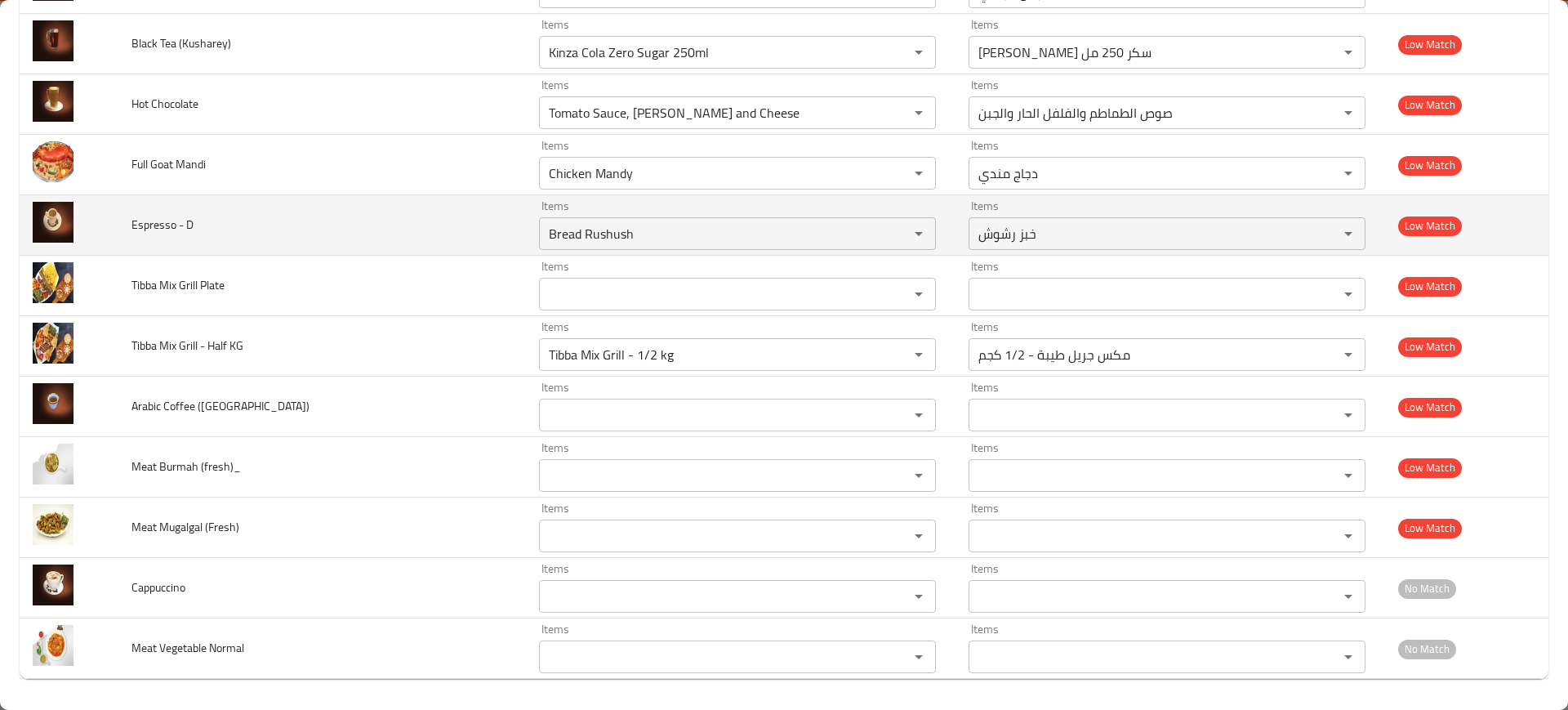
click at [371, 242] on td "Espresso - D" at bounding box center [322, 225] width 407 height 60
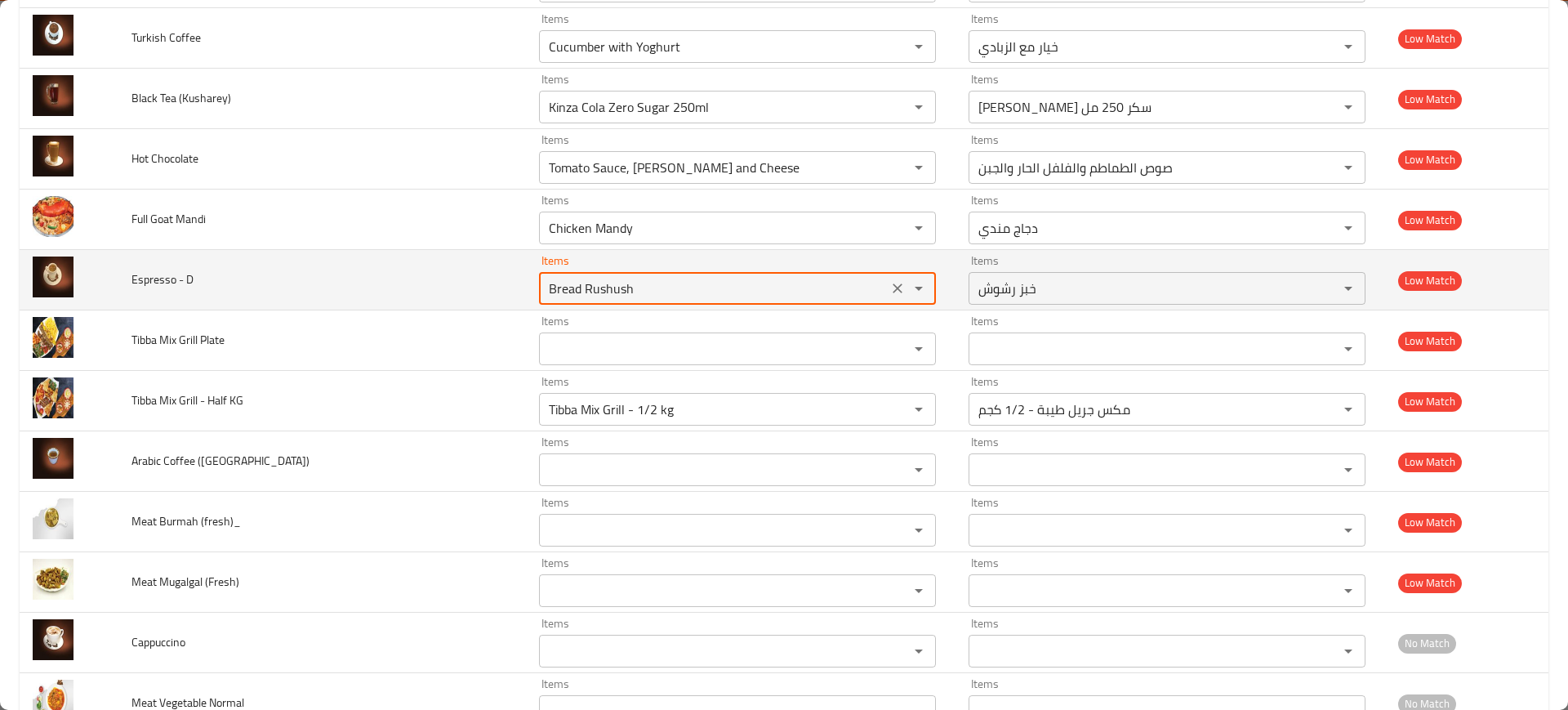
click at [583, 289] on D "Bread Rushush" at bounding box center [713, 288] width 339 height 23
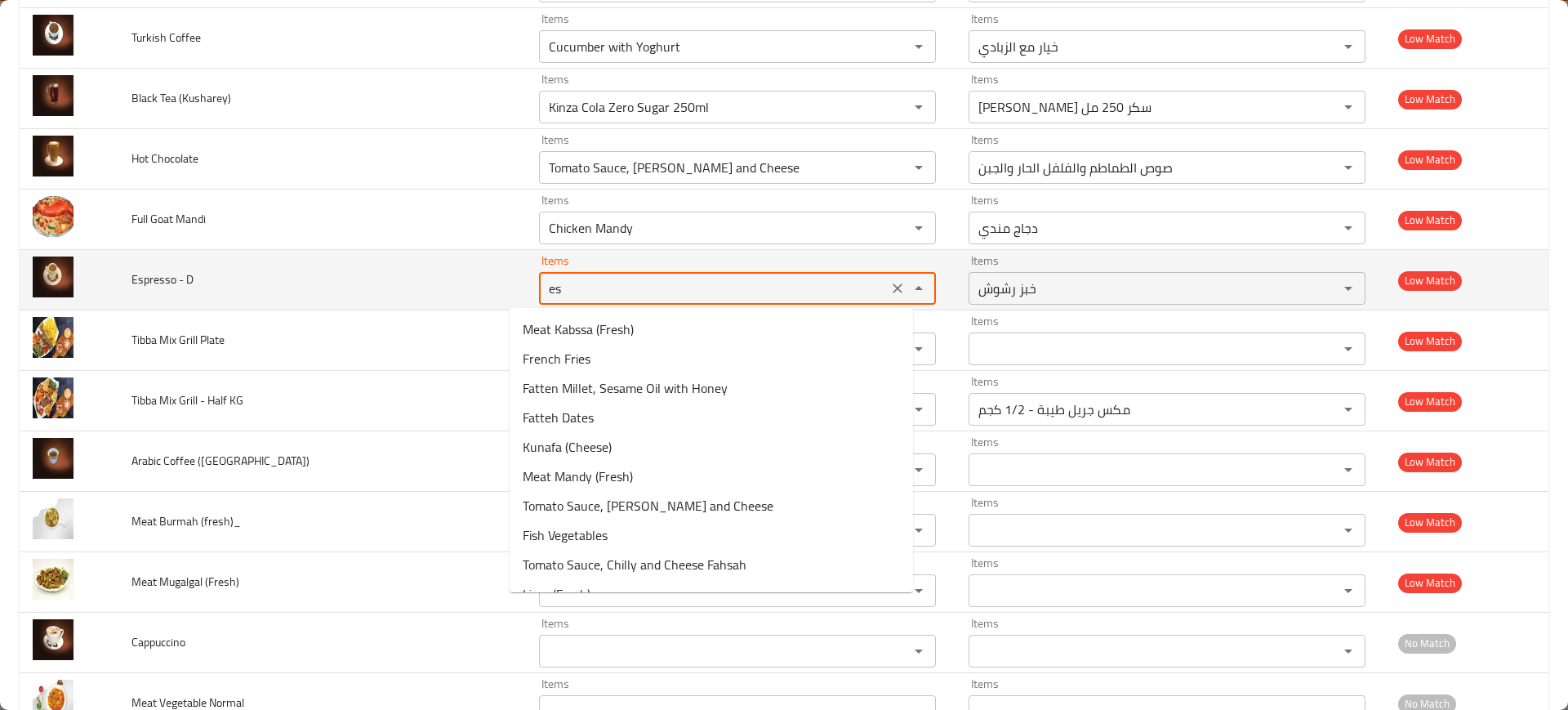
type D "esp"
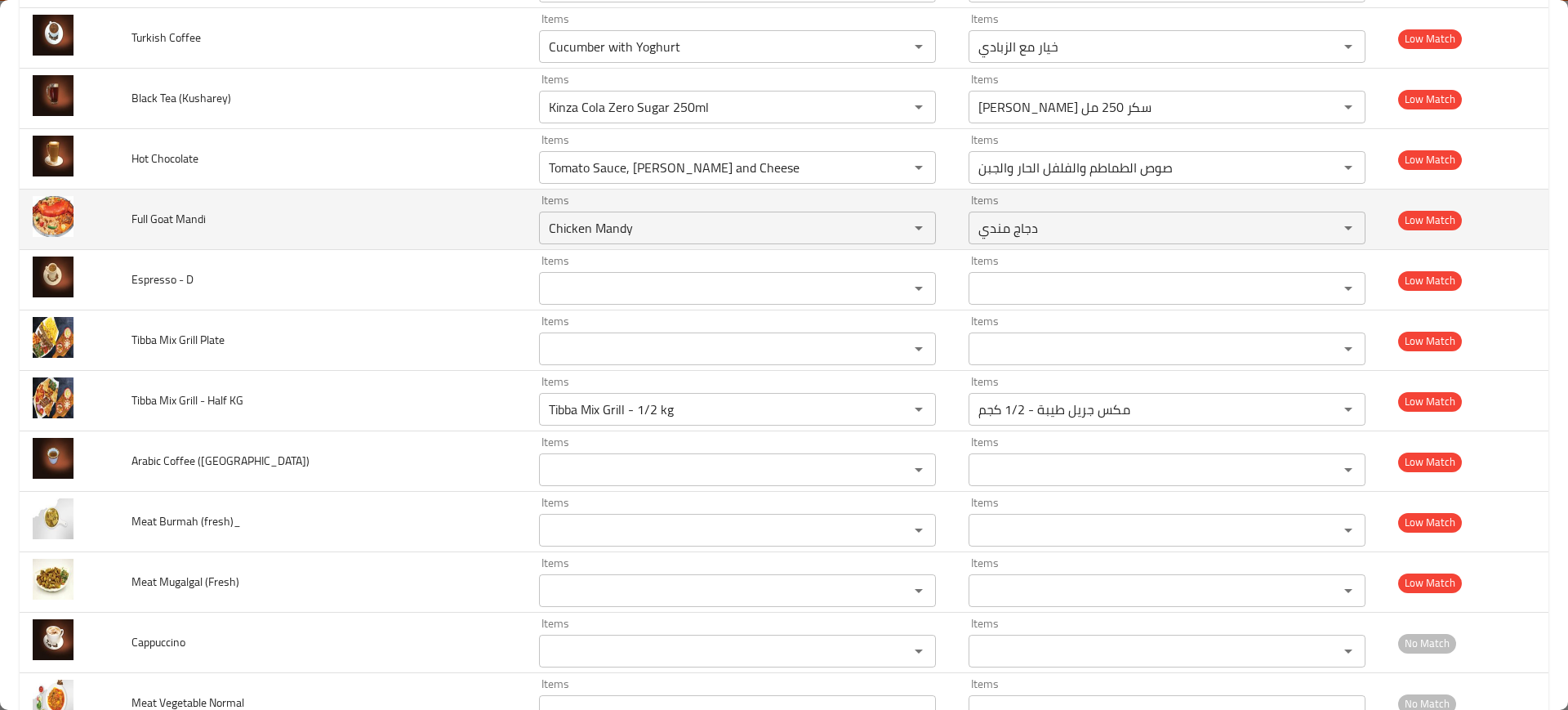
click at [437, 205] on td "Full Goat Mandi" at bounding box center [322, 220] width 407 height 60
click at [539, 217] on div "Chicken Mandy Items" at bounding box center [737, 227] width 397 height 33
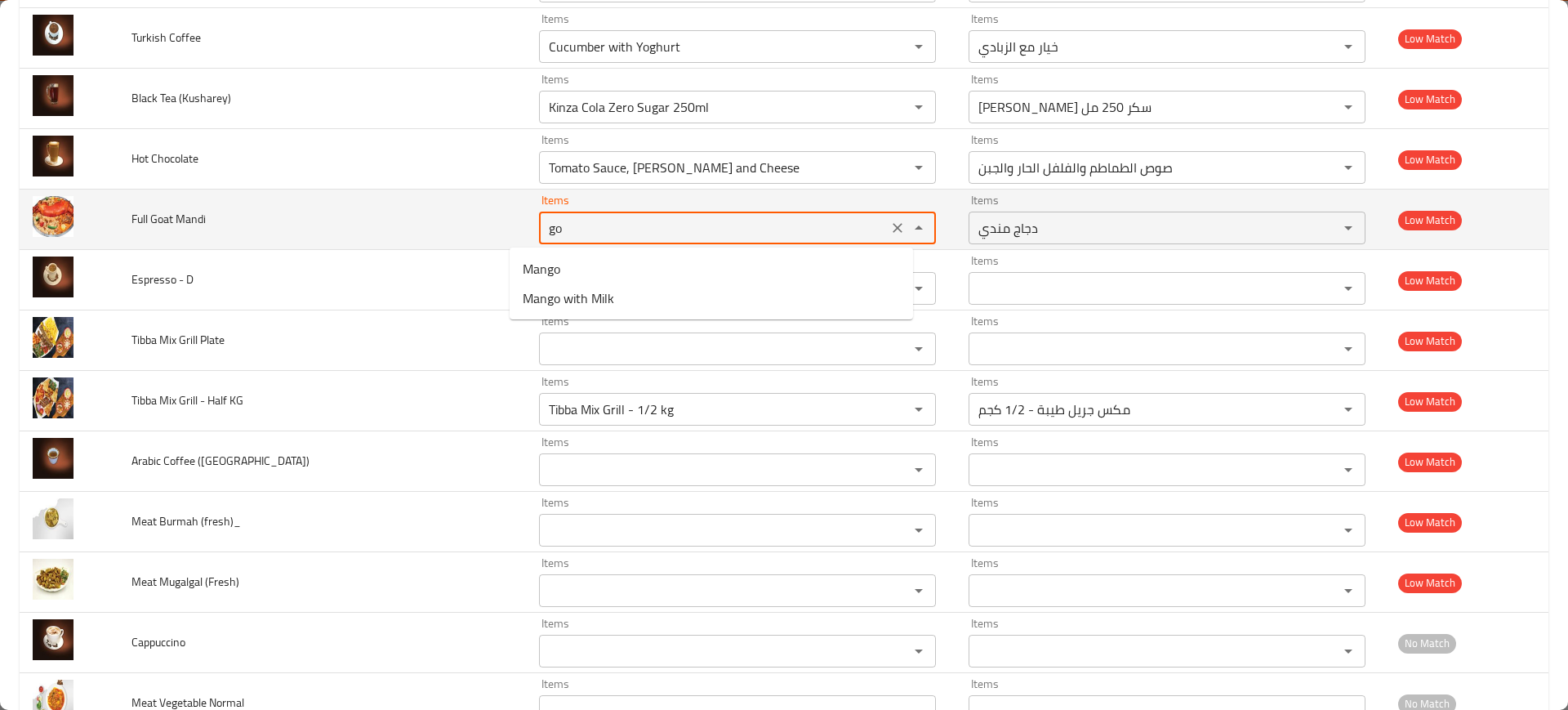
type Mandi "g"
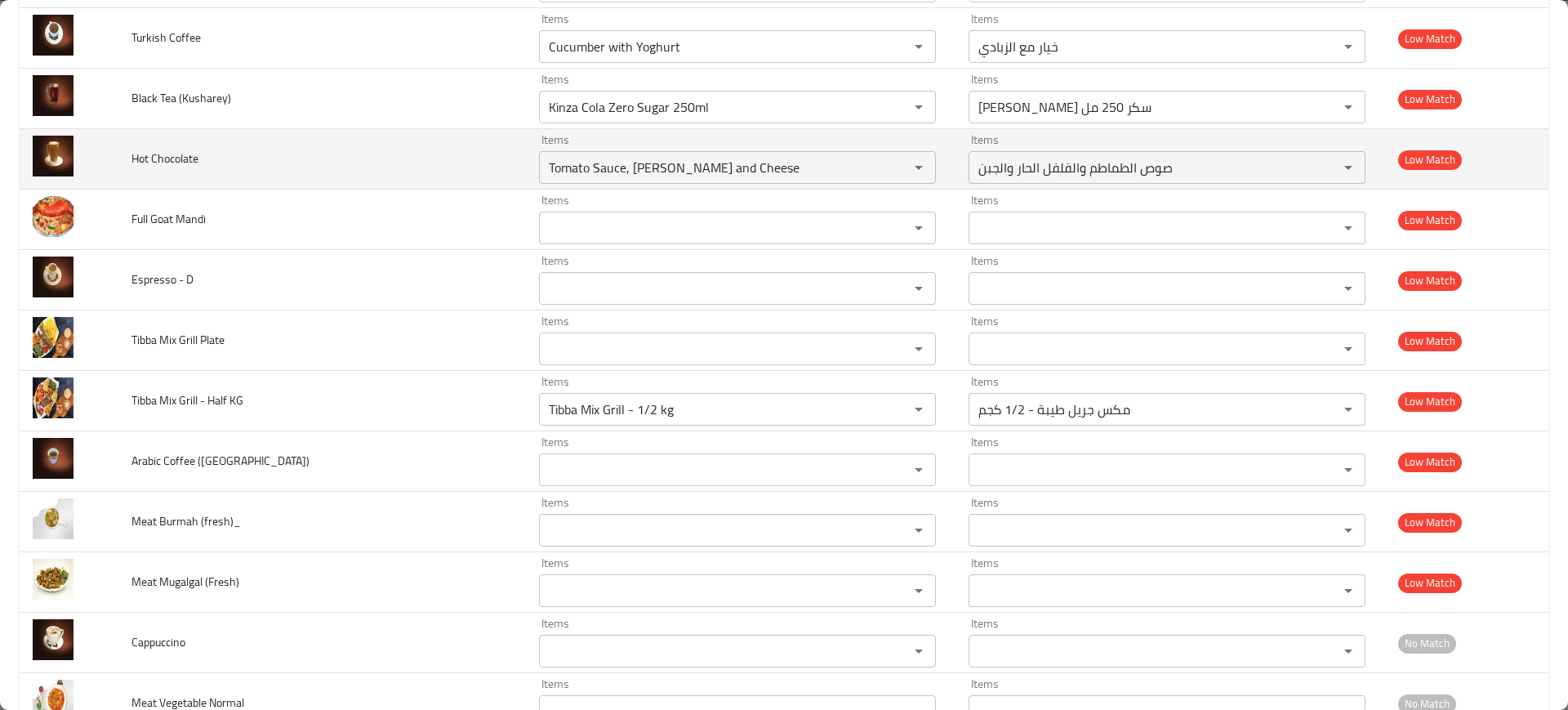
click at [424, 186] on td "Hot Chocolate" at bounding box center [322, 159] width 407 height 60
click at [544, 172] on Chocolate "Tomato Sauce, Chilli and Cheese" at bounding box center [713, 167] width 339 height 23
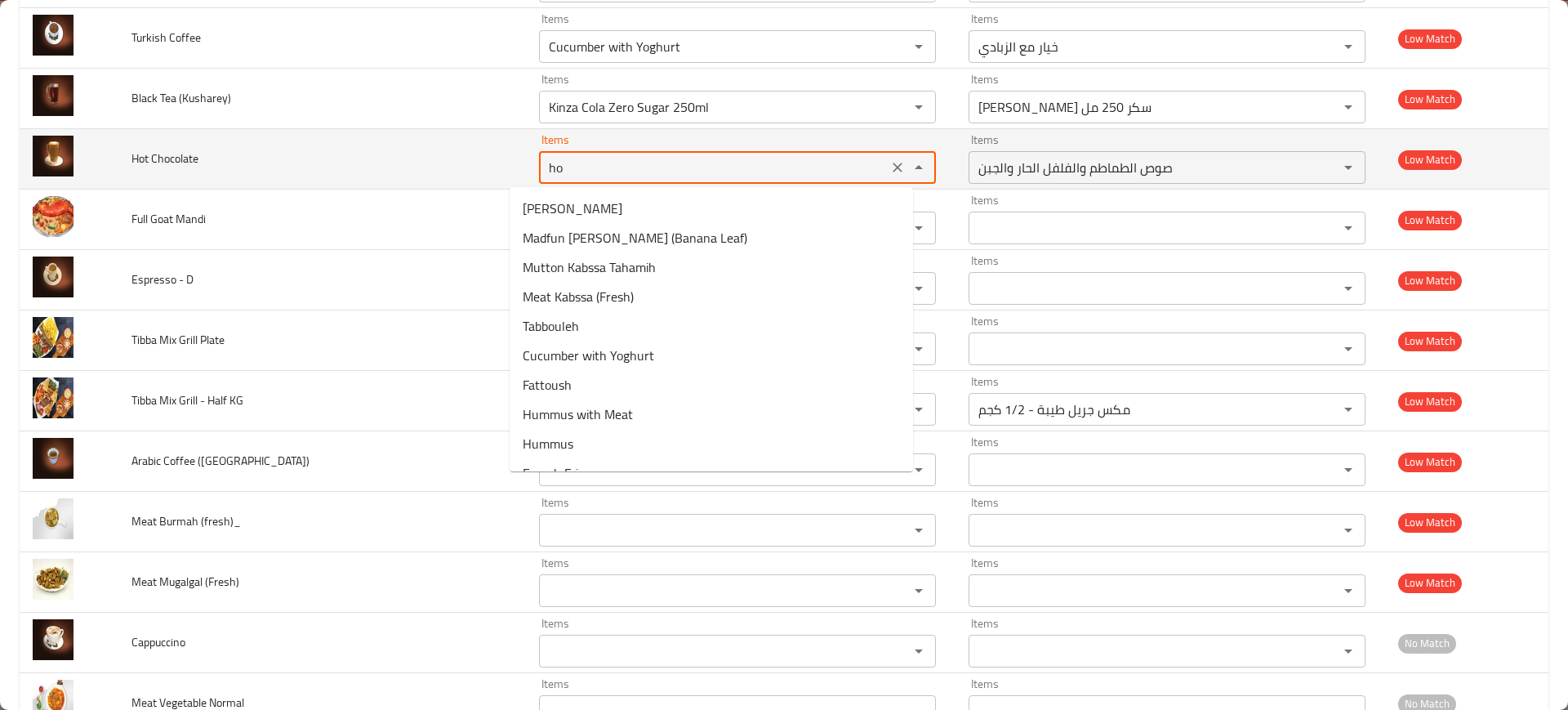
type Chocolate "hot"
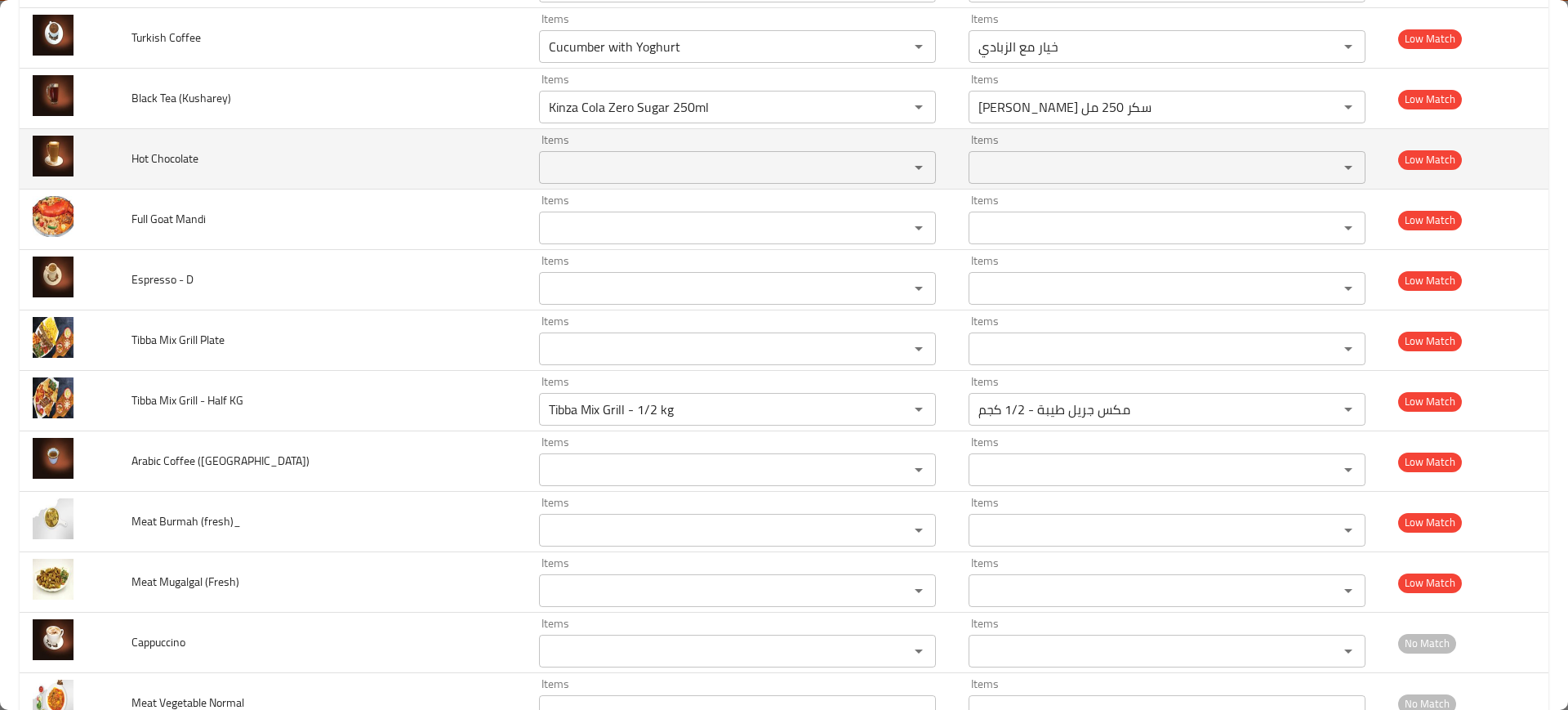
click at [441, 155] on td "Hot Chocolate" at bounding box center [322, 159] width 407 height 60
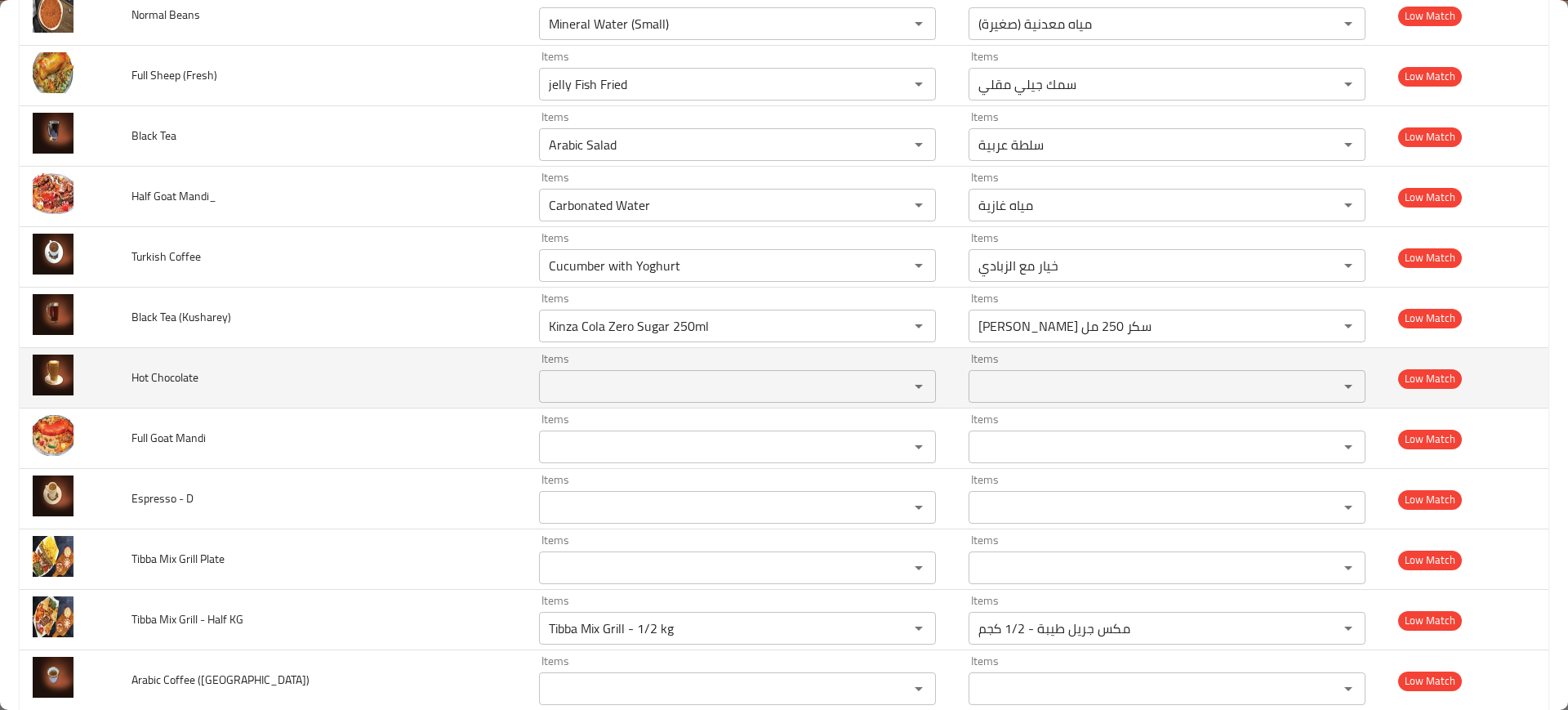
scroll to position [5221, 0]
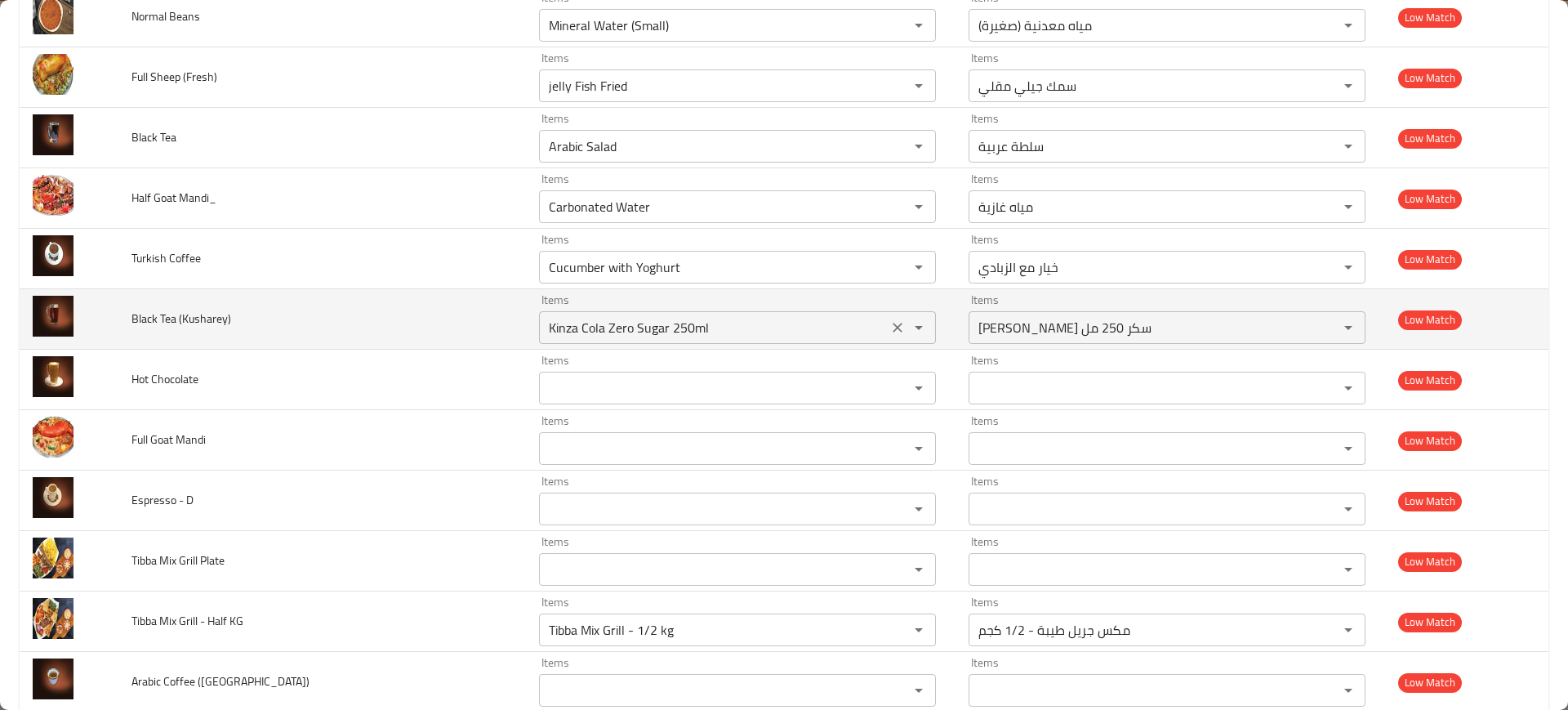
click at [627, 339] on div "Kinza Cola Zero Sugar 250ml Items" at bounding box center [737, 327] width 397 height 33
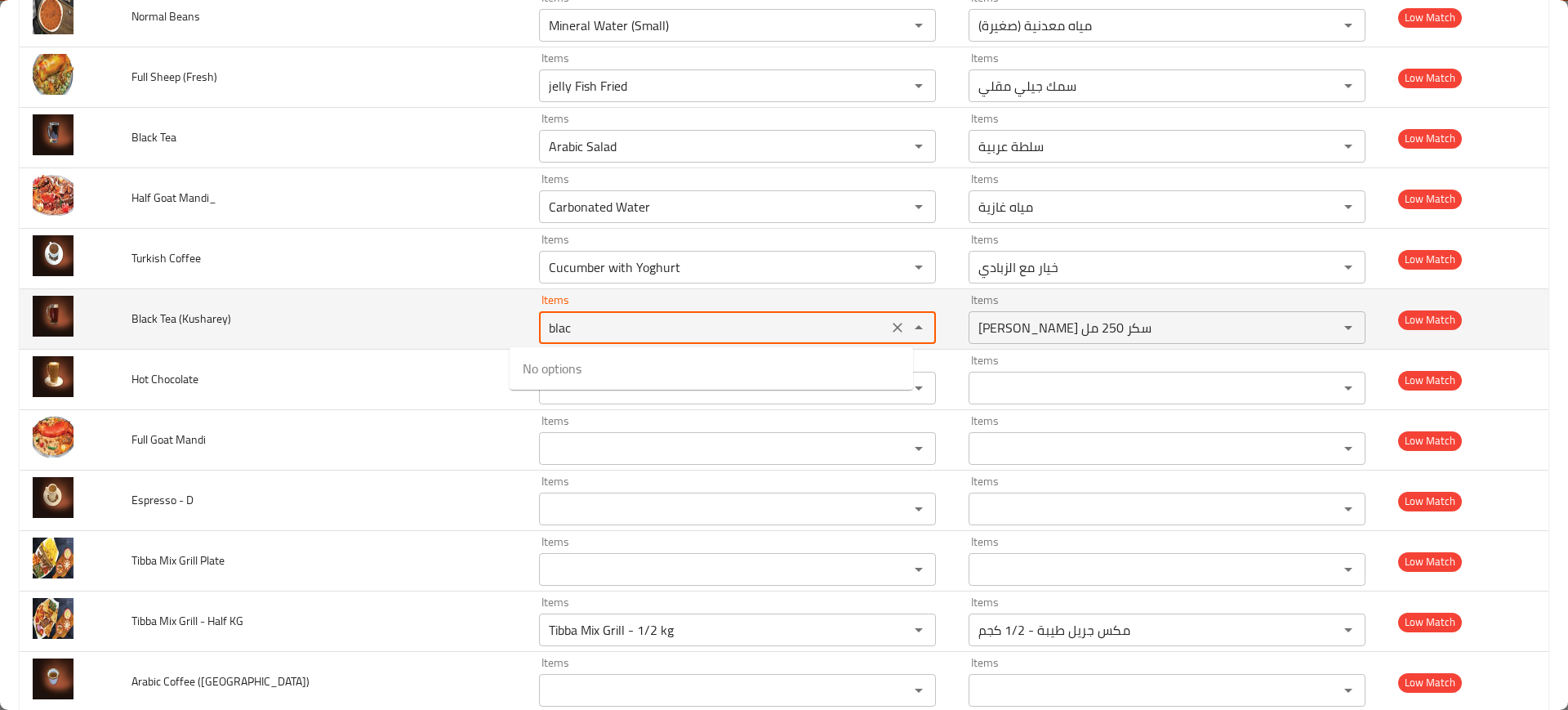
type \(Kusharey\) "black"
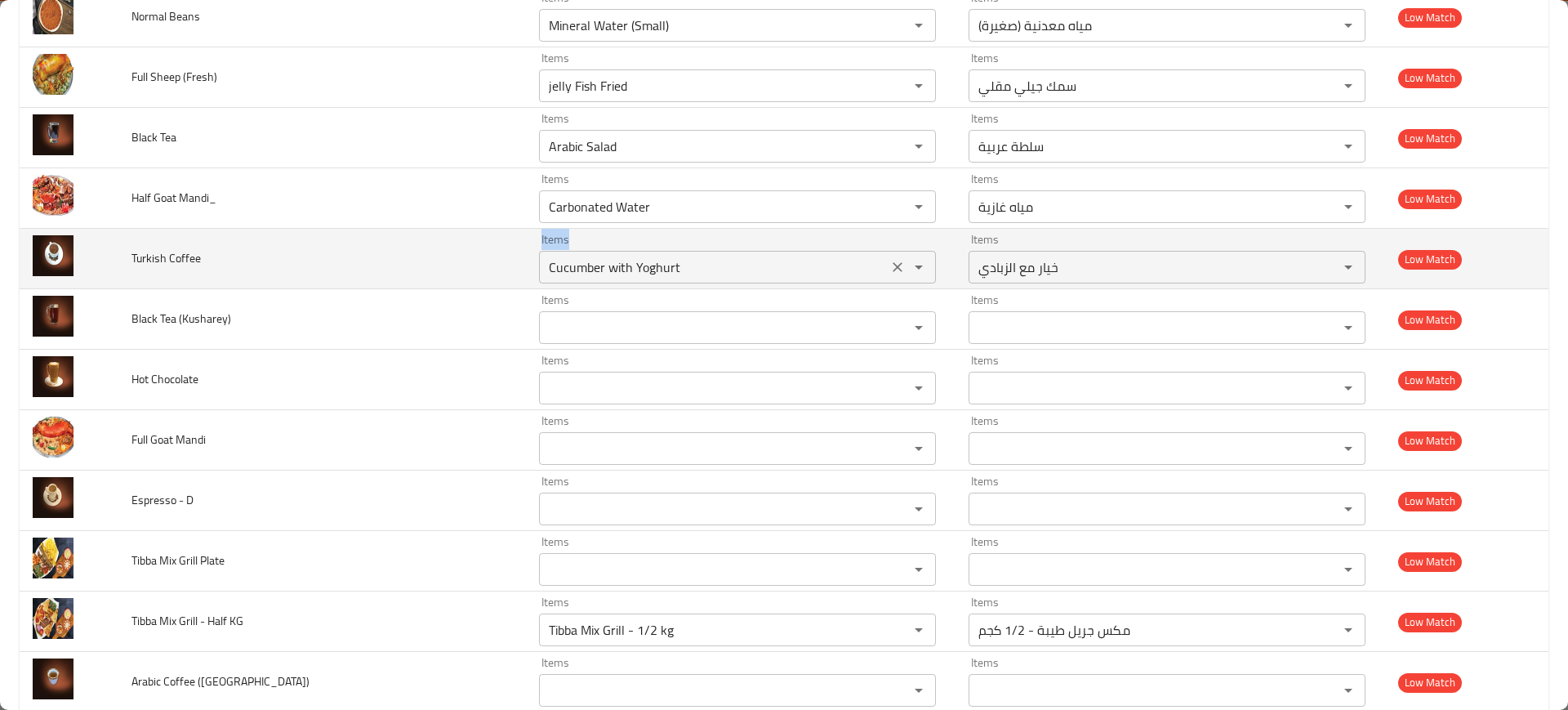
drag, startPoint x: 380, startPoint y: 286, endPoint x: 572, endPoint y: 262, distance: 193.5
click at [572, 262] on tr "Turkish Coffee Items Cucumber with Yoghurt Items Items خيار مع الزبادي Items Lo…" at bounding box center [784, 259] width 1530 height 60
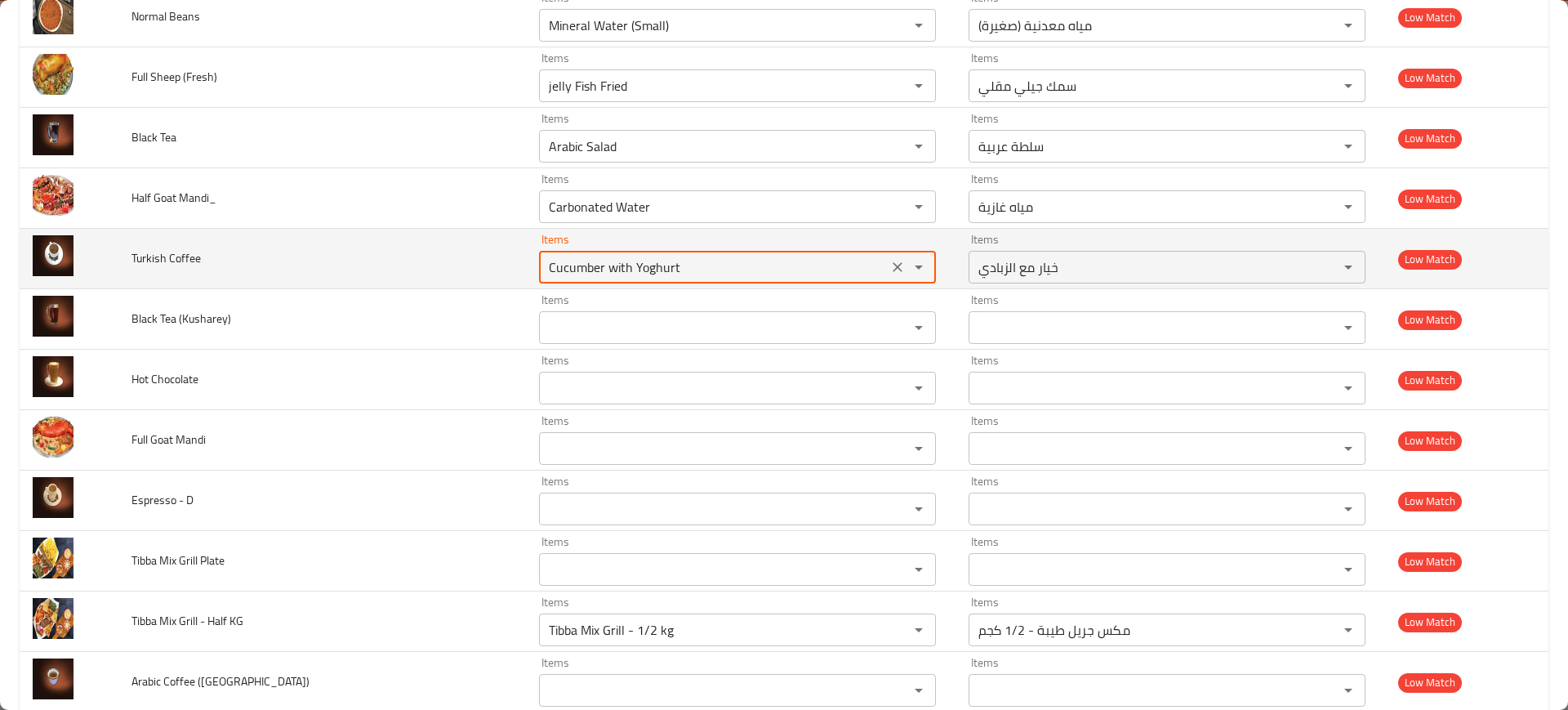
click at [572, 262] on Coffee "Cucumber with Yoghurt" at bounding box center [713, 267] width 339 height 23
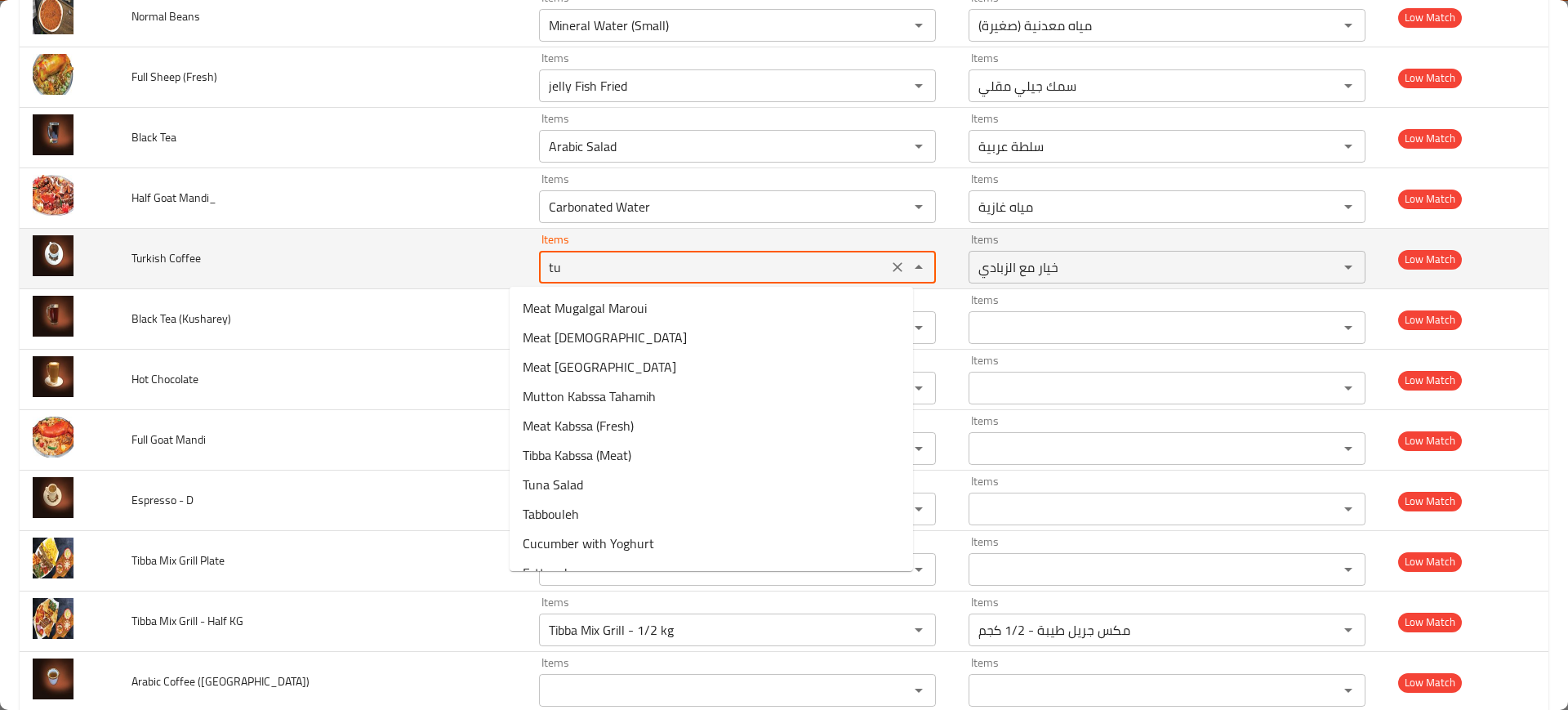
type Coffee "tur"
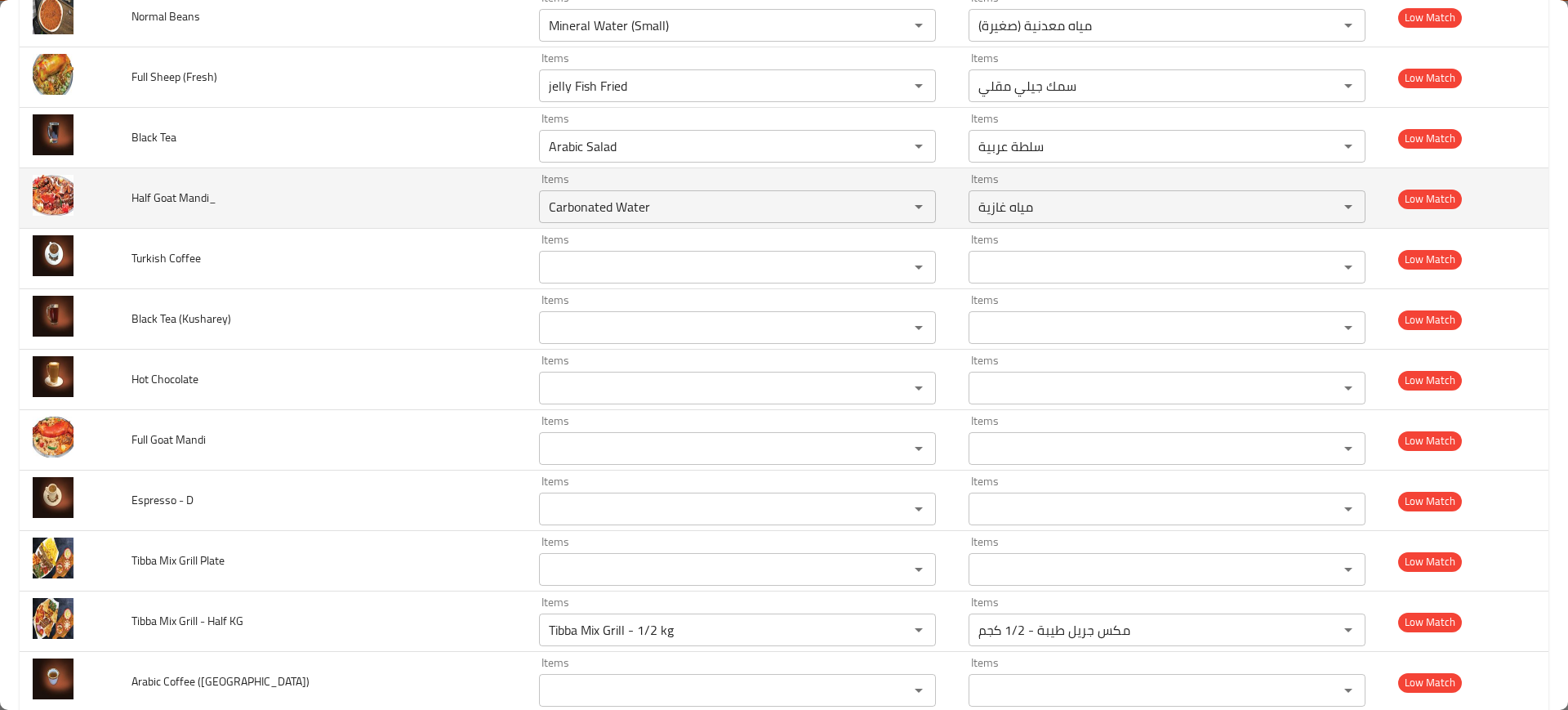
click at [361, 178] on td "Half Goat Mandi_" at bounding box center [322, 198] width 407 height 60
click at [578, 223] on div "Carbonated Water Items" at bounding box center [737, 207] width 397 height 33
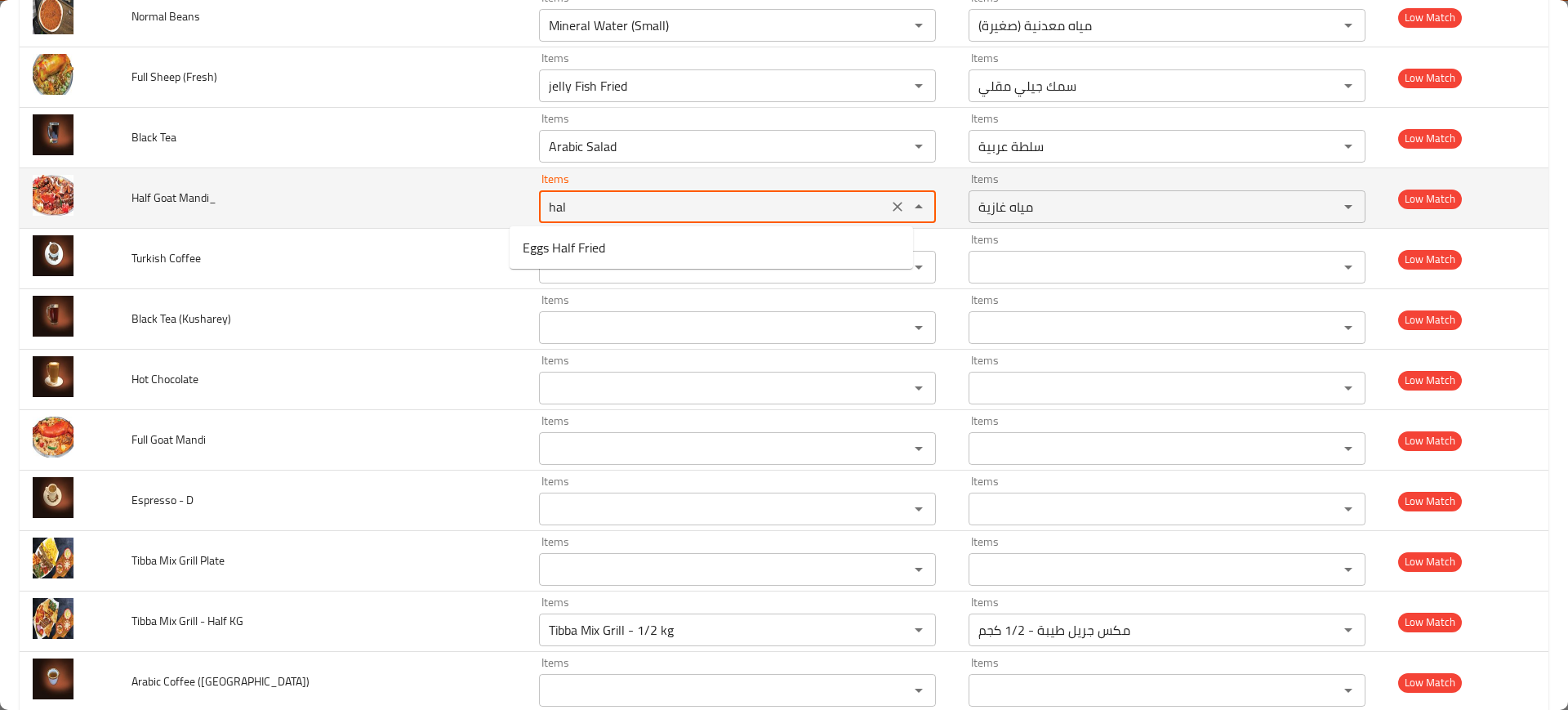
type Mandi_ "half"
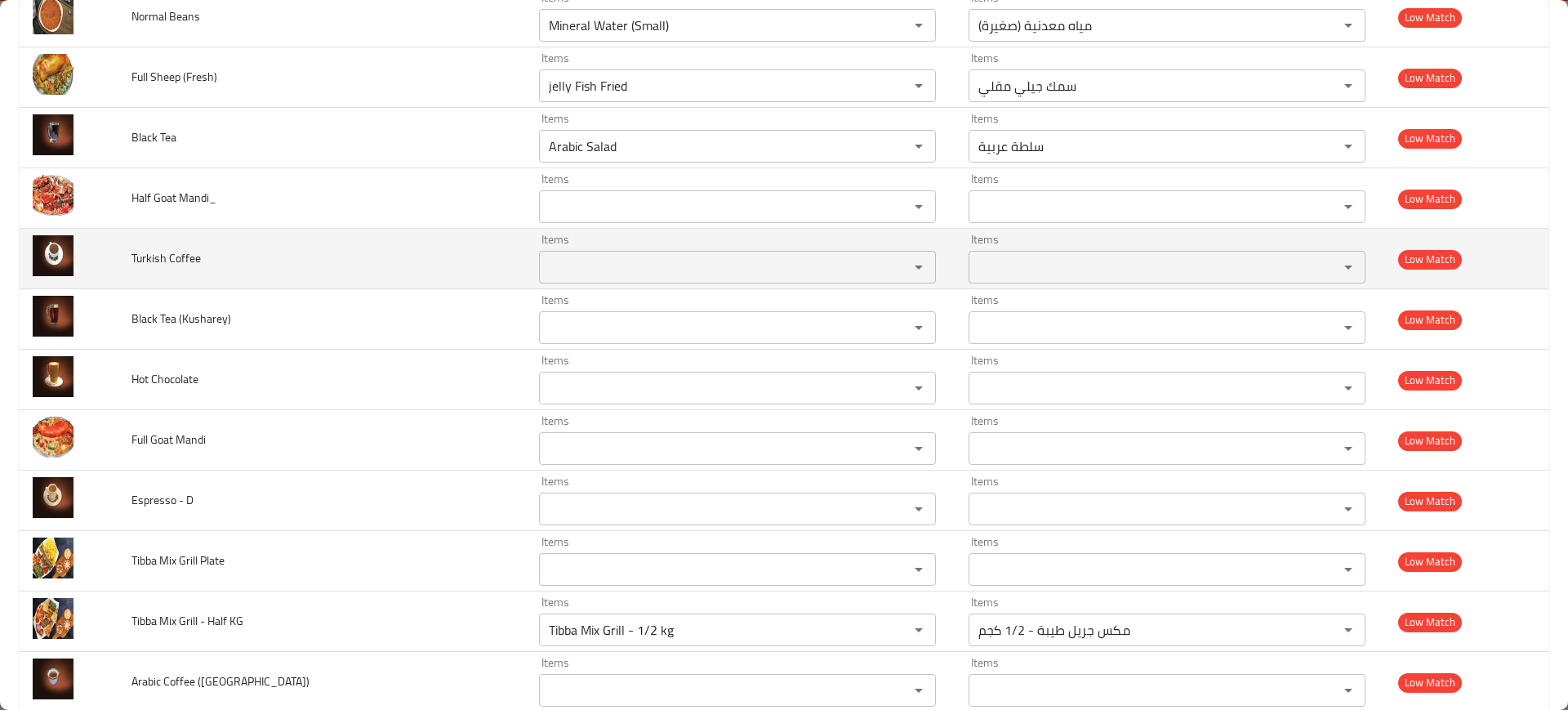
click at [438, 233] on td "Turkish Coffee" at bounding box center [322, 259] width 407 height 60
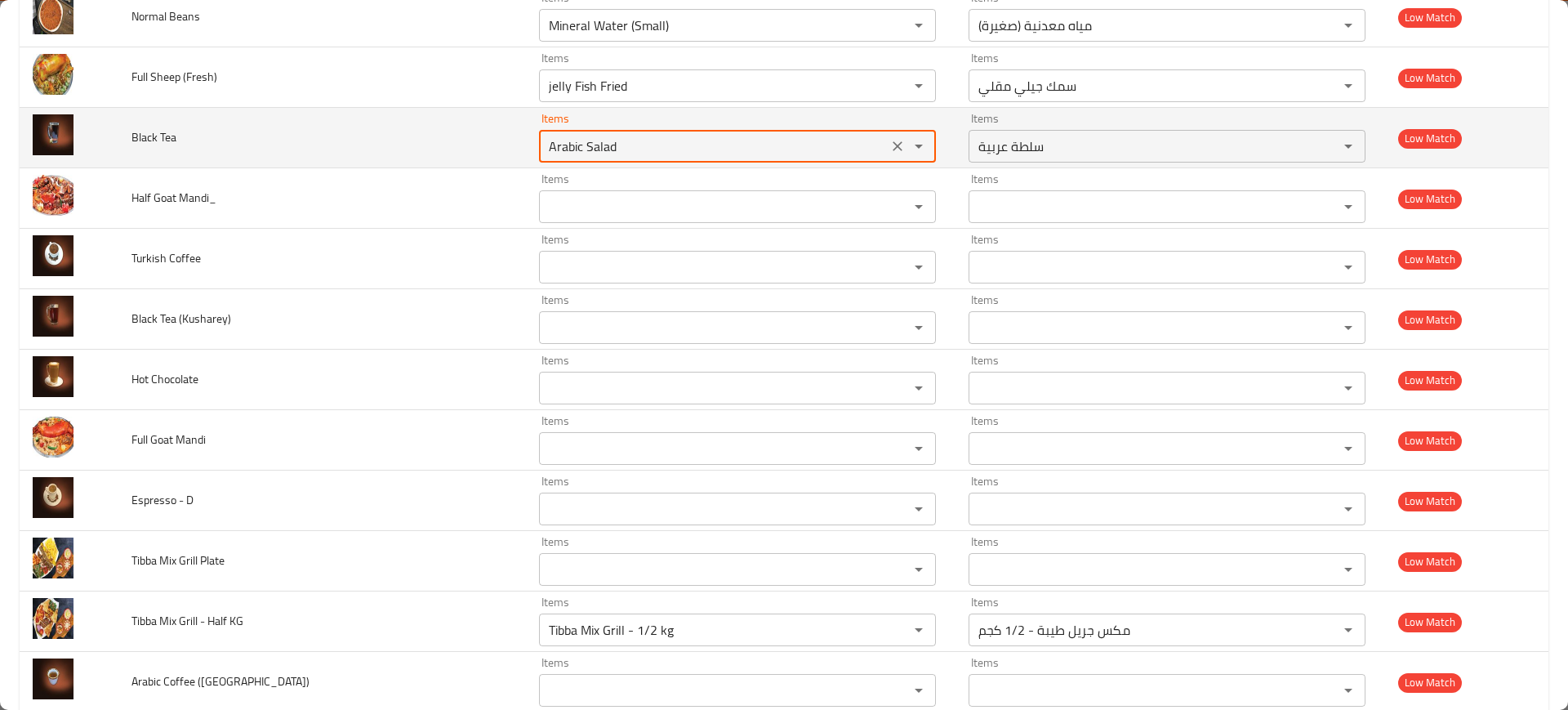
click at [590, 150] on Tea "Arabic Salad" at bounding box center [713, 147] width 339 height 23
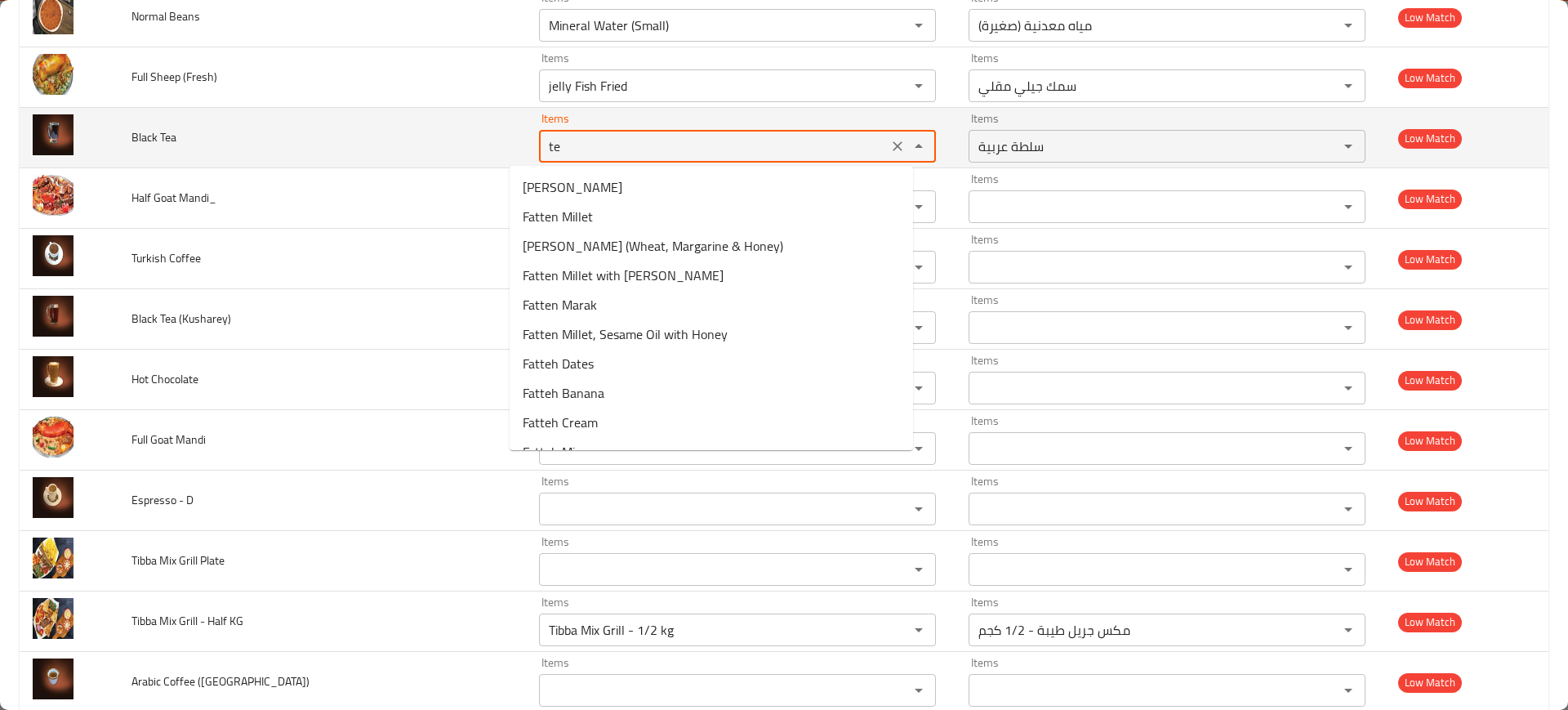
type Tea "tea"
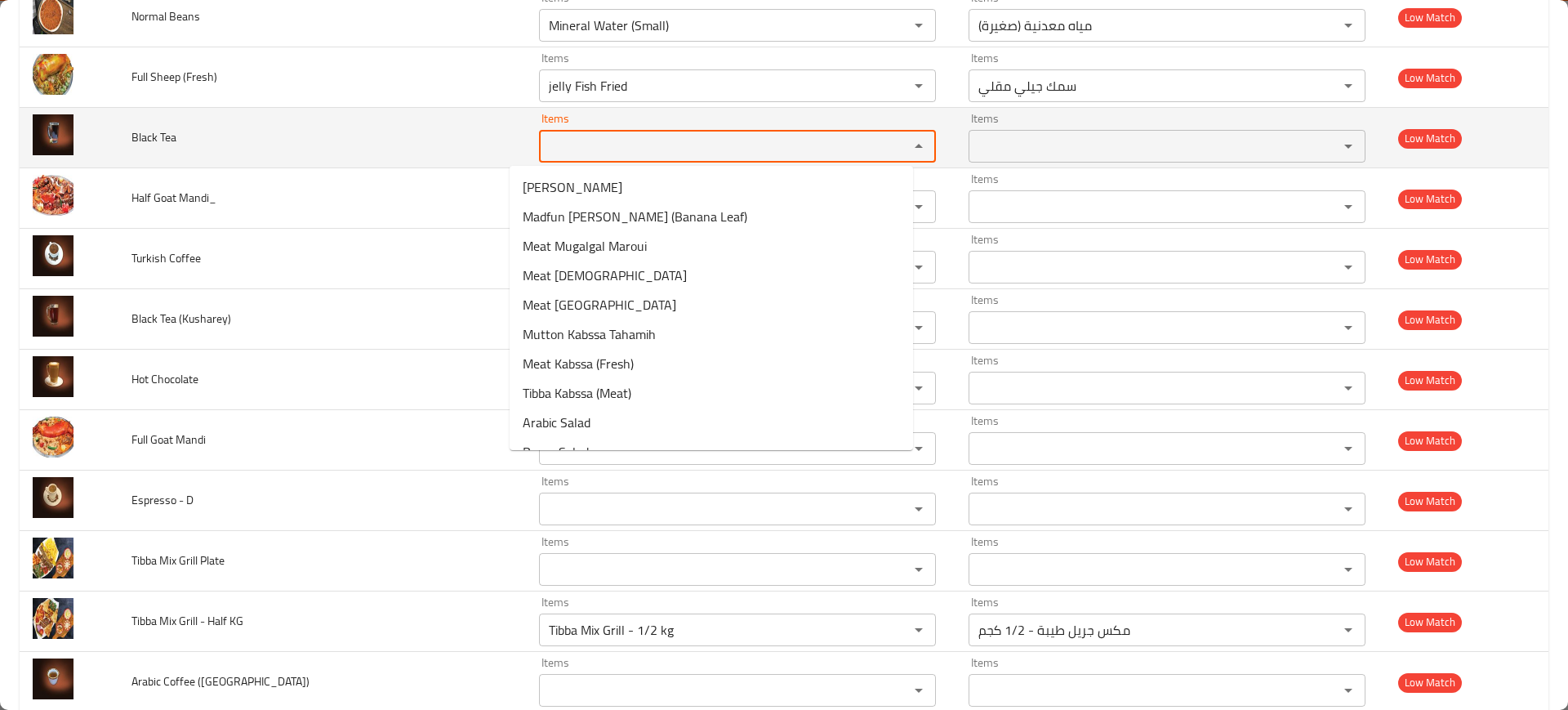
click at [366, 162] on td "Black Tea" at bounding box center [322, 138] width 407 height 60
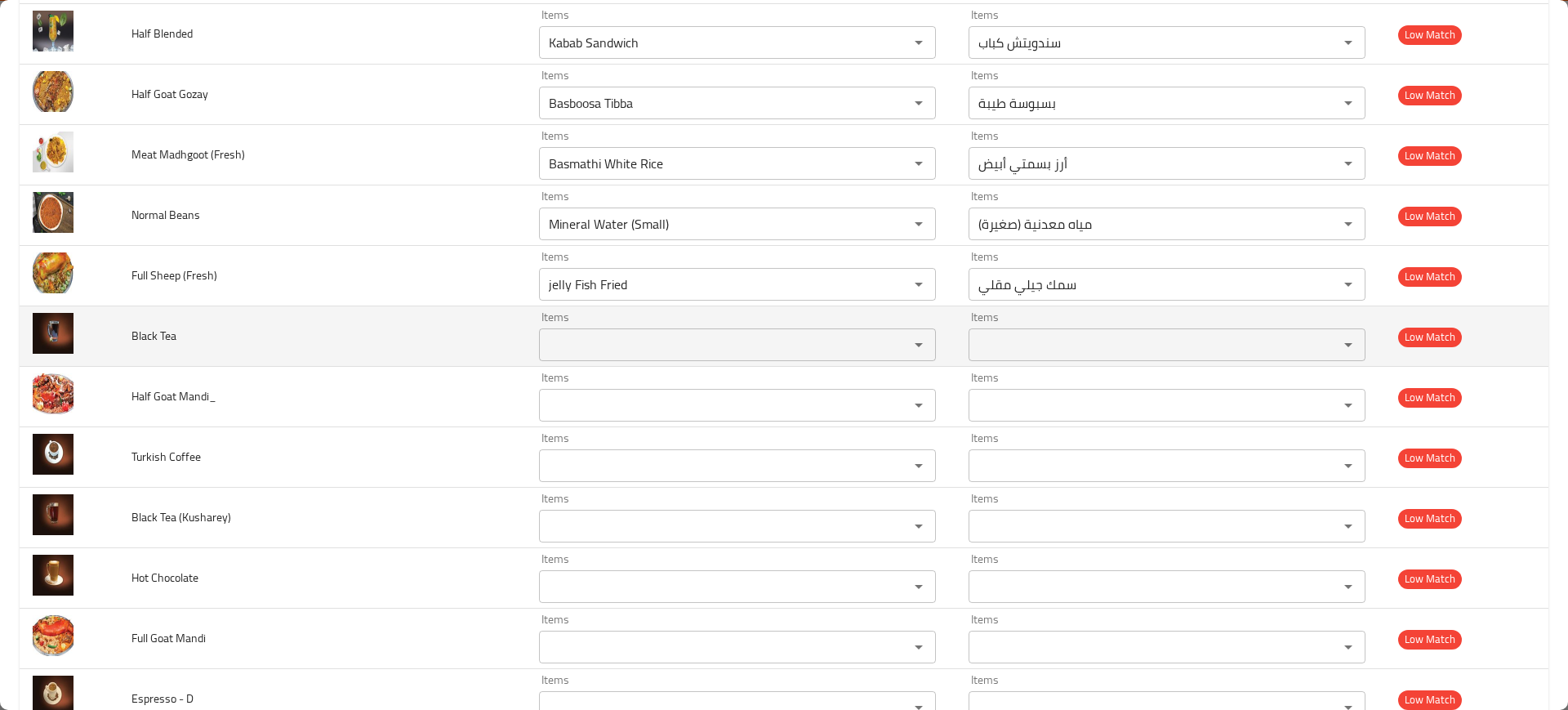
scroll to position [5009, 0]
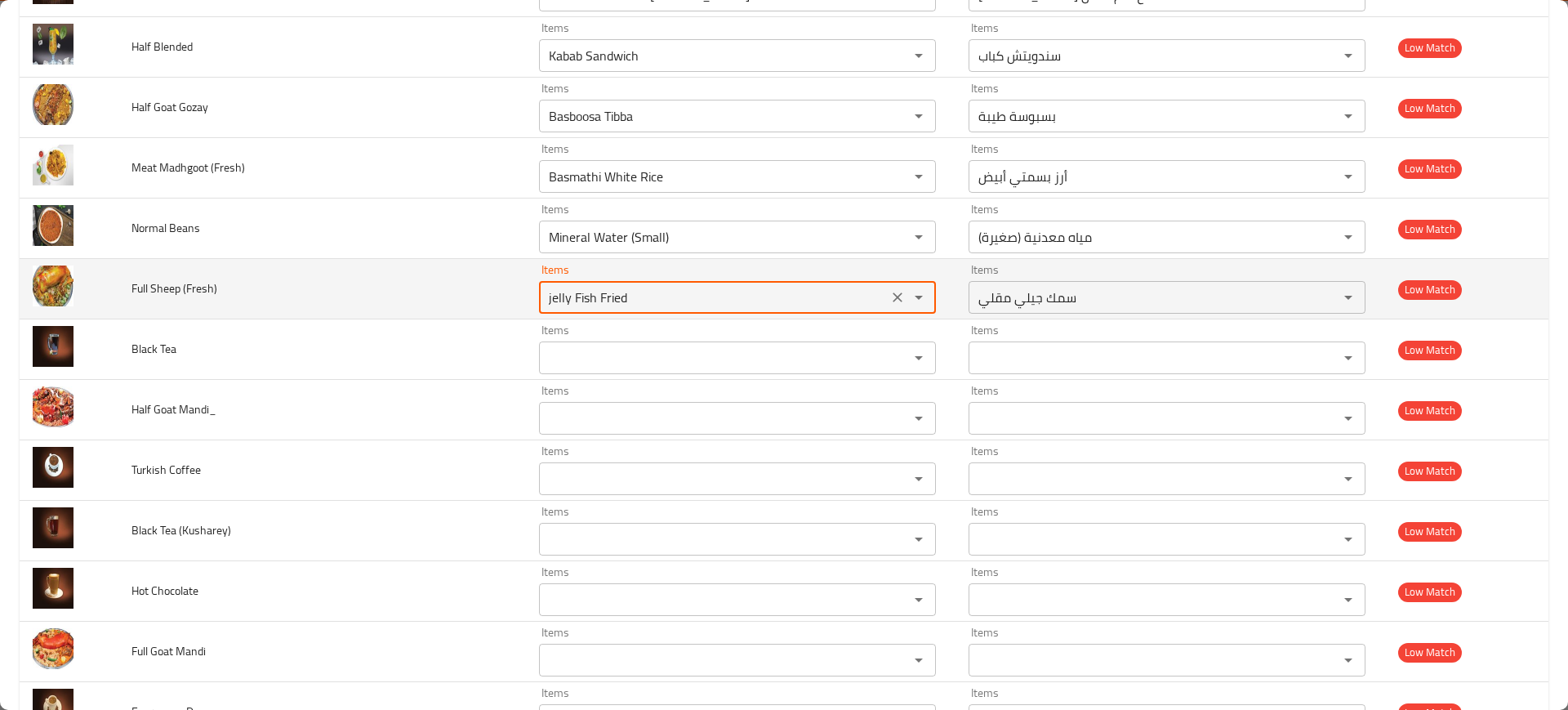
click at [607, 291] on \(Fresh\) "jelly Fish Fried" at bounding box center [713, 297] width 339 height 23
type \(Fresh\) "s"
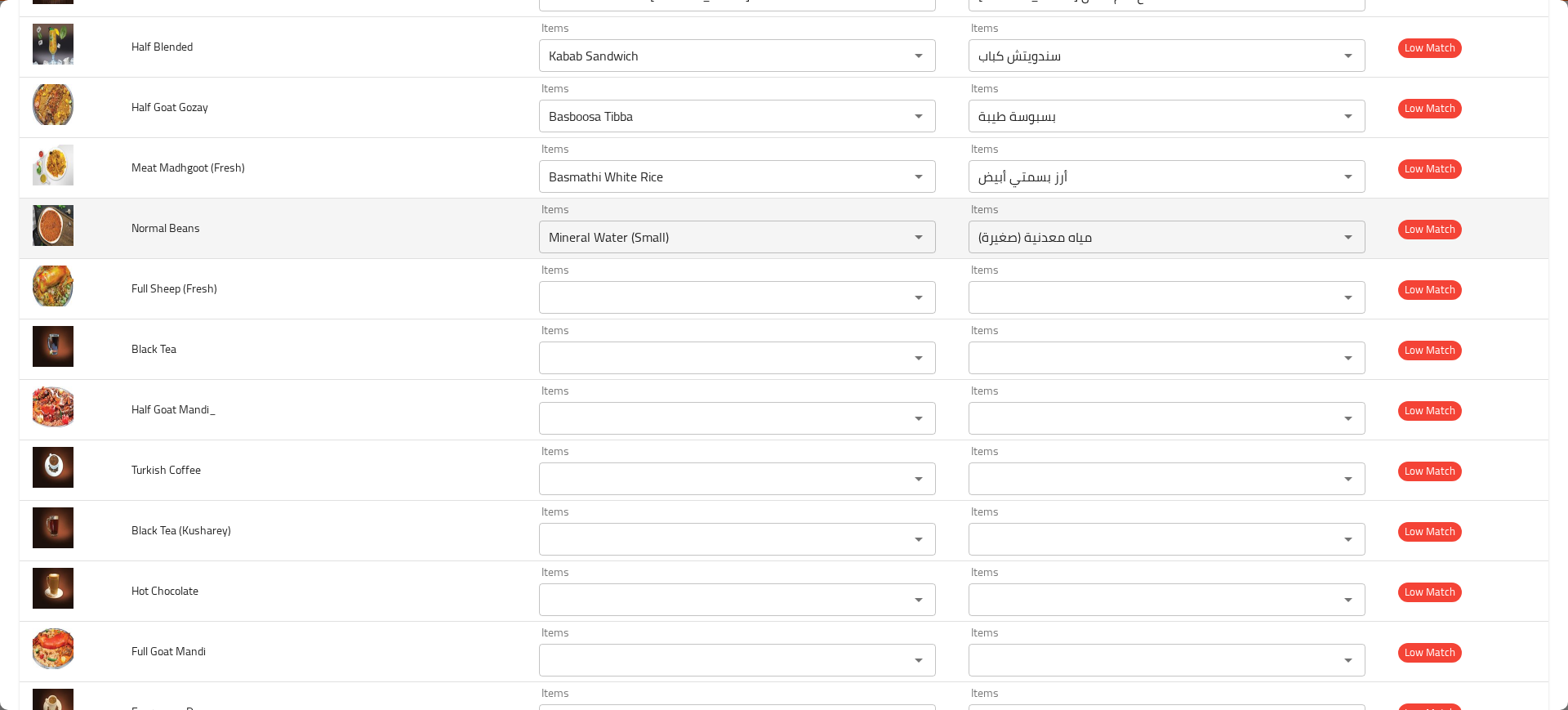
click at [409, 227] on td "Normal Beans" at bounding box center [322, 228] width 407 height 60
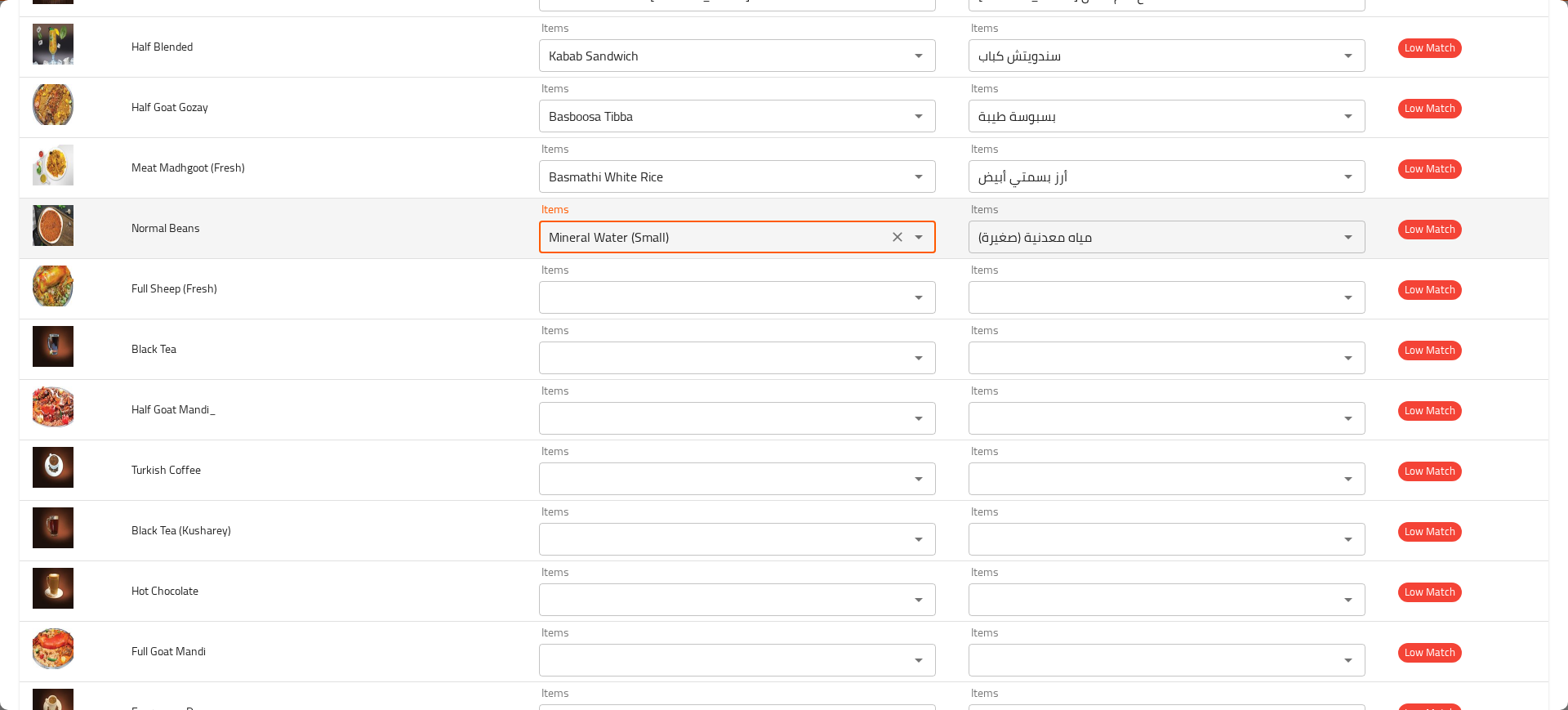
click at [620, 240] on Beans "Mineral Water (Small)" at bounding box center [713, 237] width 339 height 23
type Beans "bean"
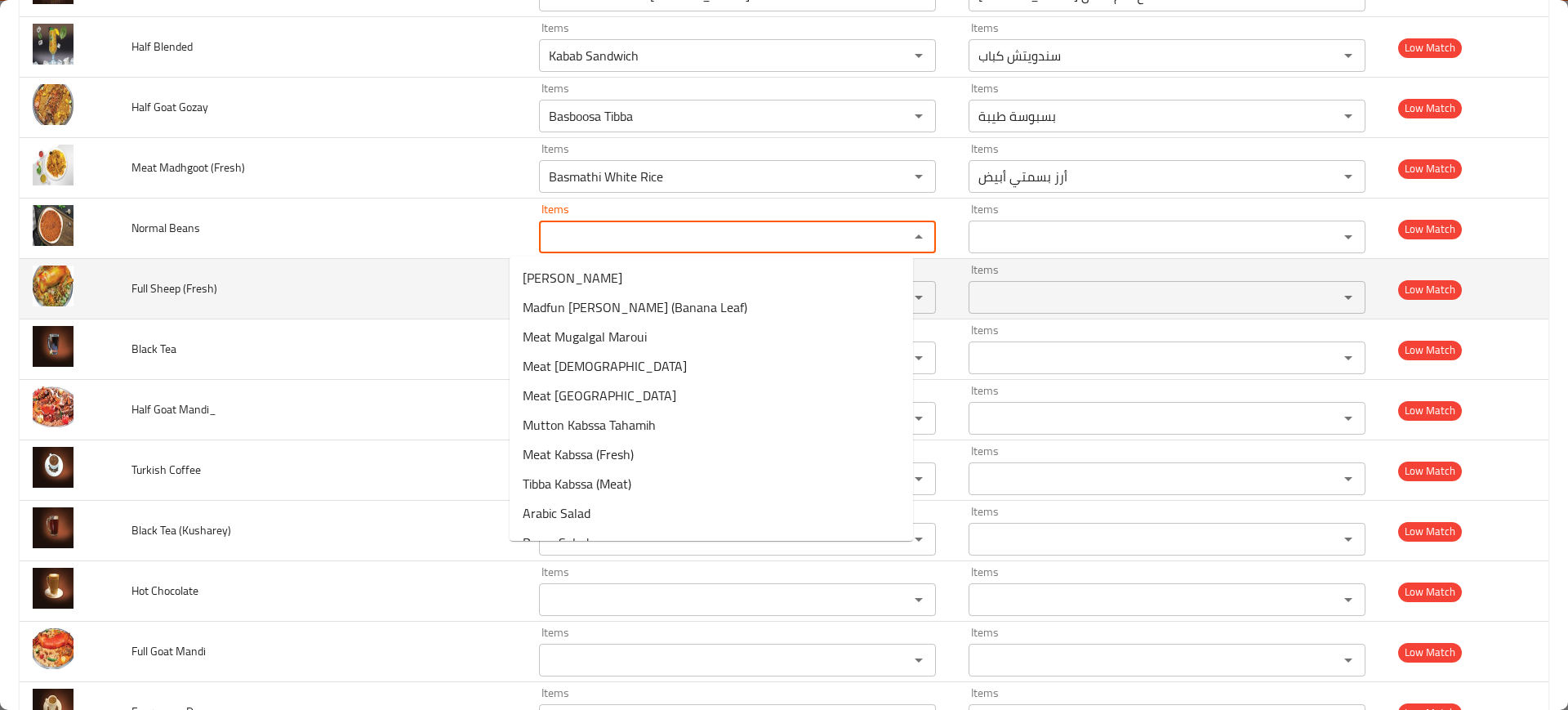
click at [319, 270] on td "Full Sheep (Fresh)" at bounding box center [322, 289] width 407 height 60
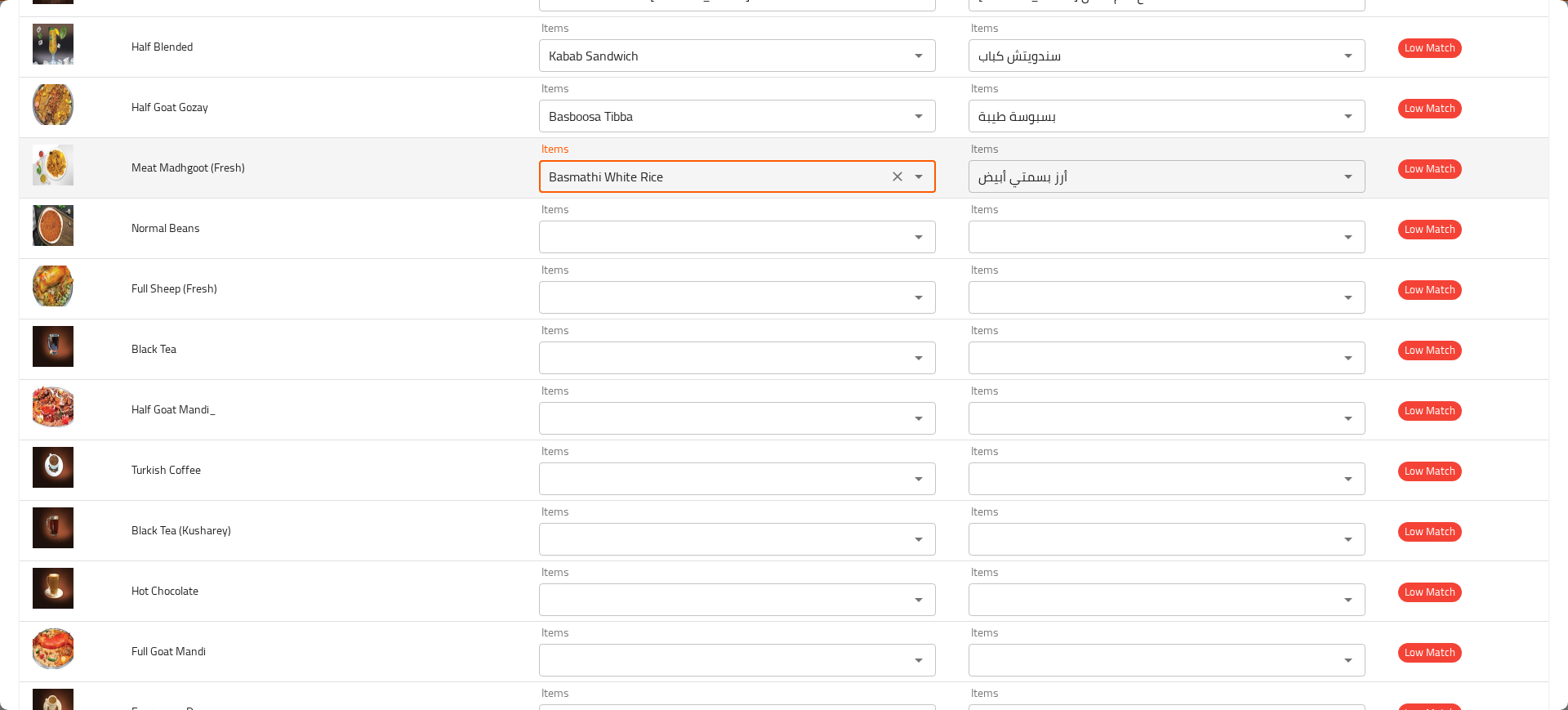
click at [571, 175] on \(Fresh\) "Basmathi White Rice" at bounding box center [713, 177] width 339 height 23
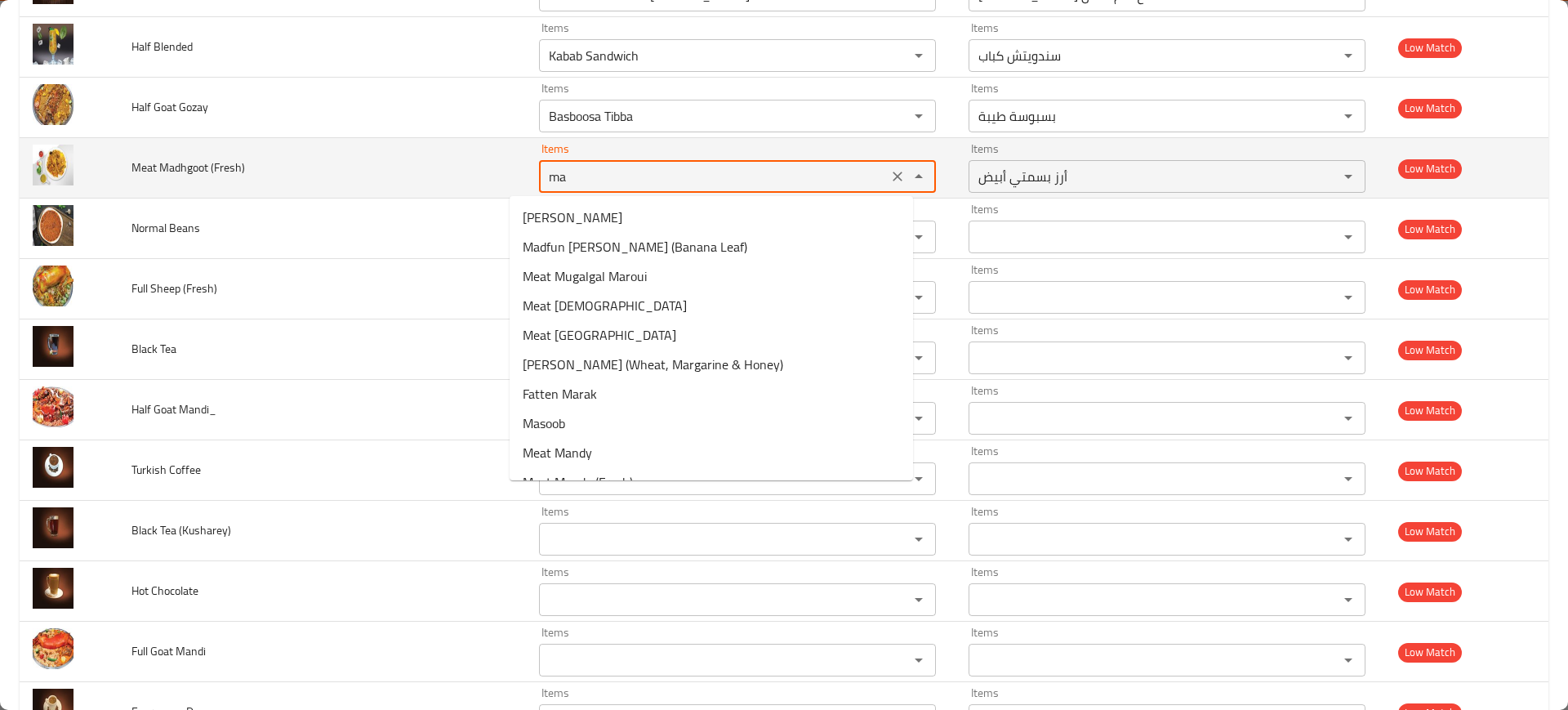
type \(Fresh\) "m"
click at [394, 147] on td "Meat Madhgoot (Fresh)" at bounding box center [322, 168] width 407 height 60
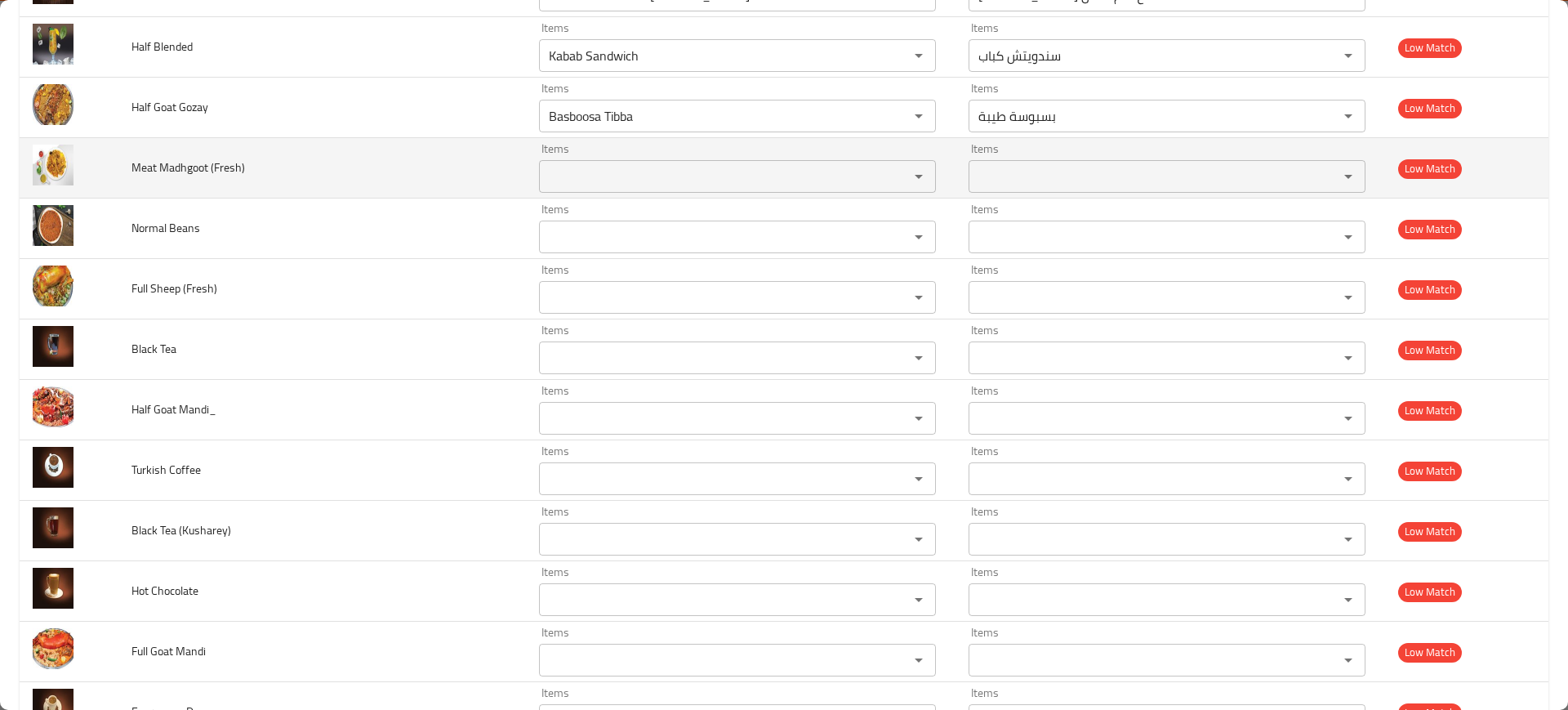
scroll to position [4773, 0]
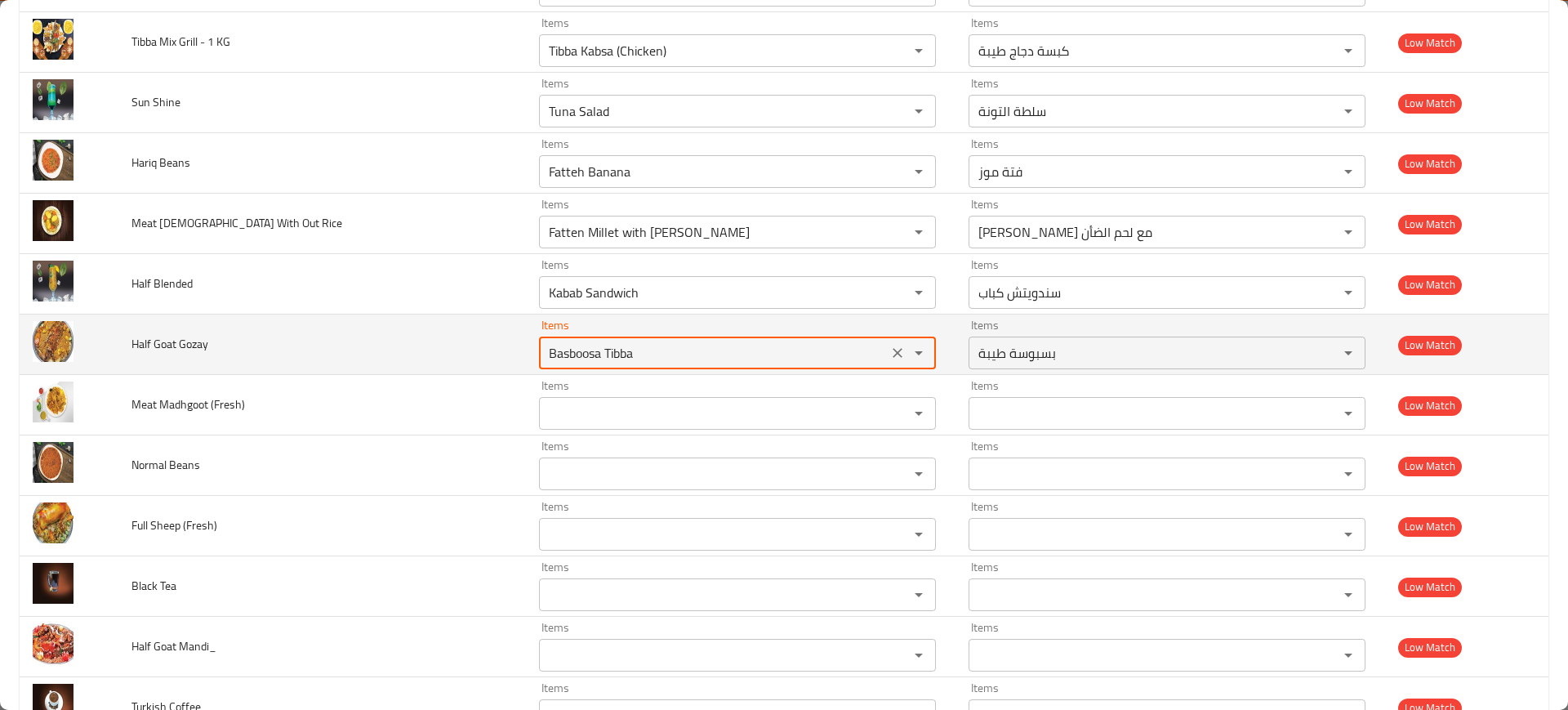
click at [603, 358] on Gozay "Basboosa Tibba" at bounding box center [713, 353] width 339 height 23
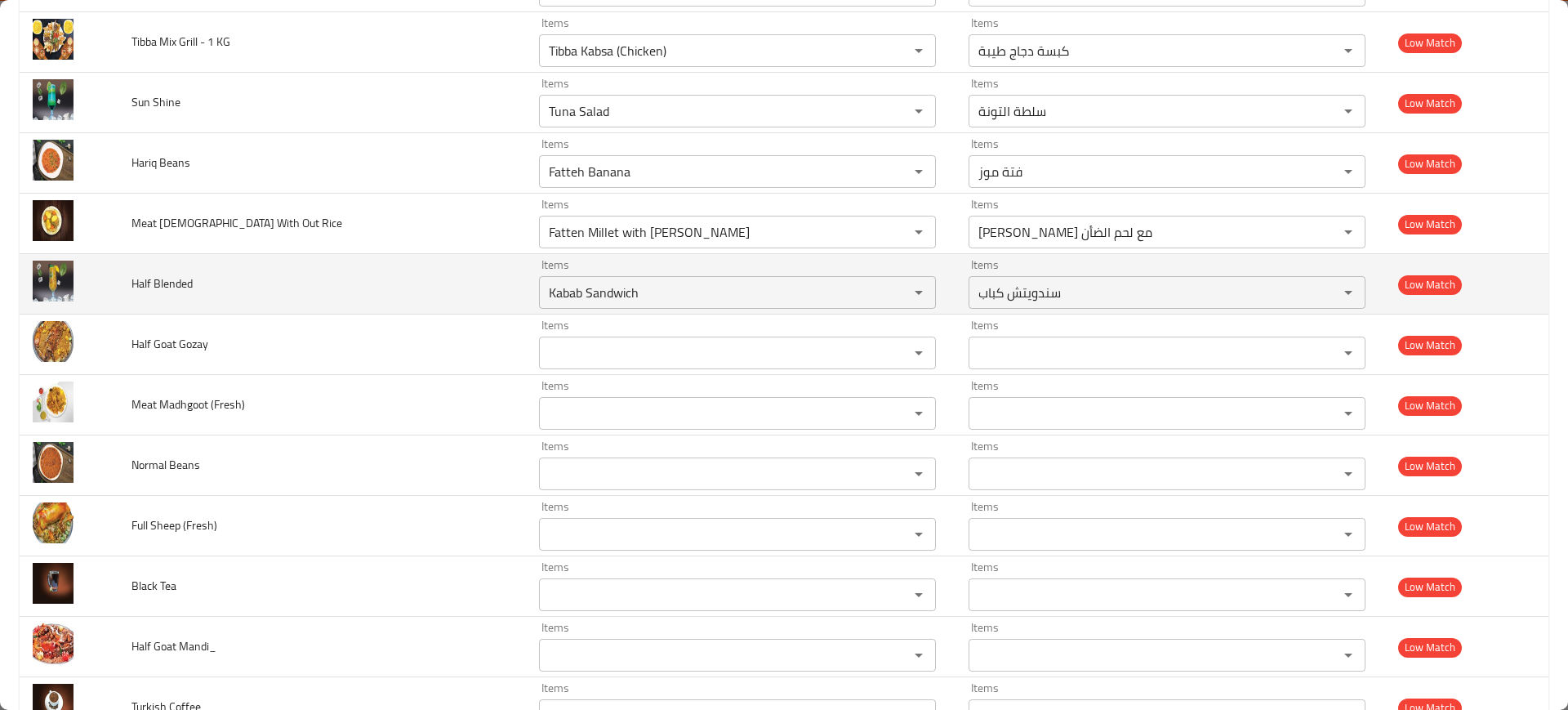
click at [439, 301] on td "Half Blended" at bounding box center [322, 285] width 407 height 60
click at [578, 287] on Blended "Kabab Sandwich" at bounding box center [713, 292] width 339 height 23
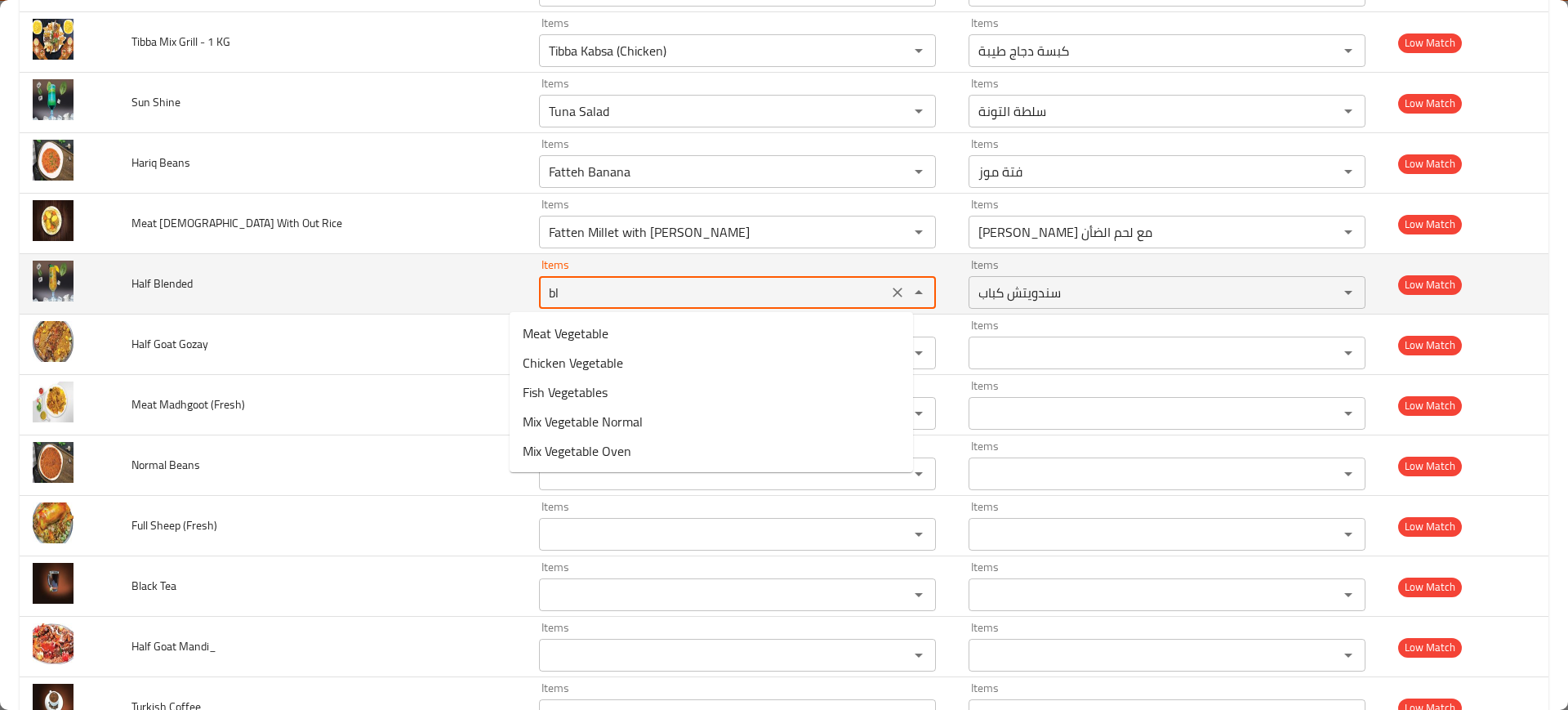
type Blended "b"
type Blended "d"
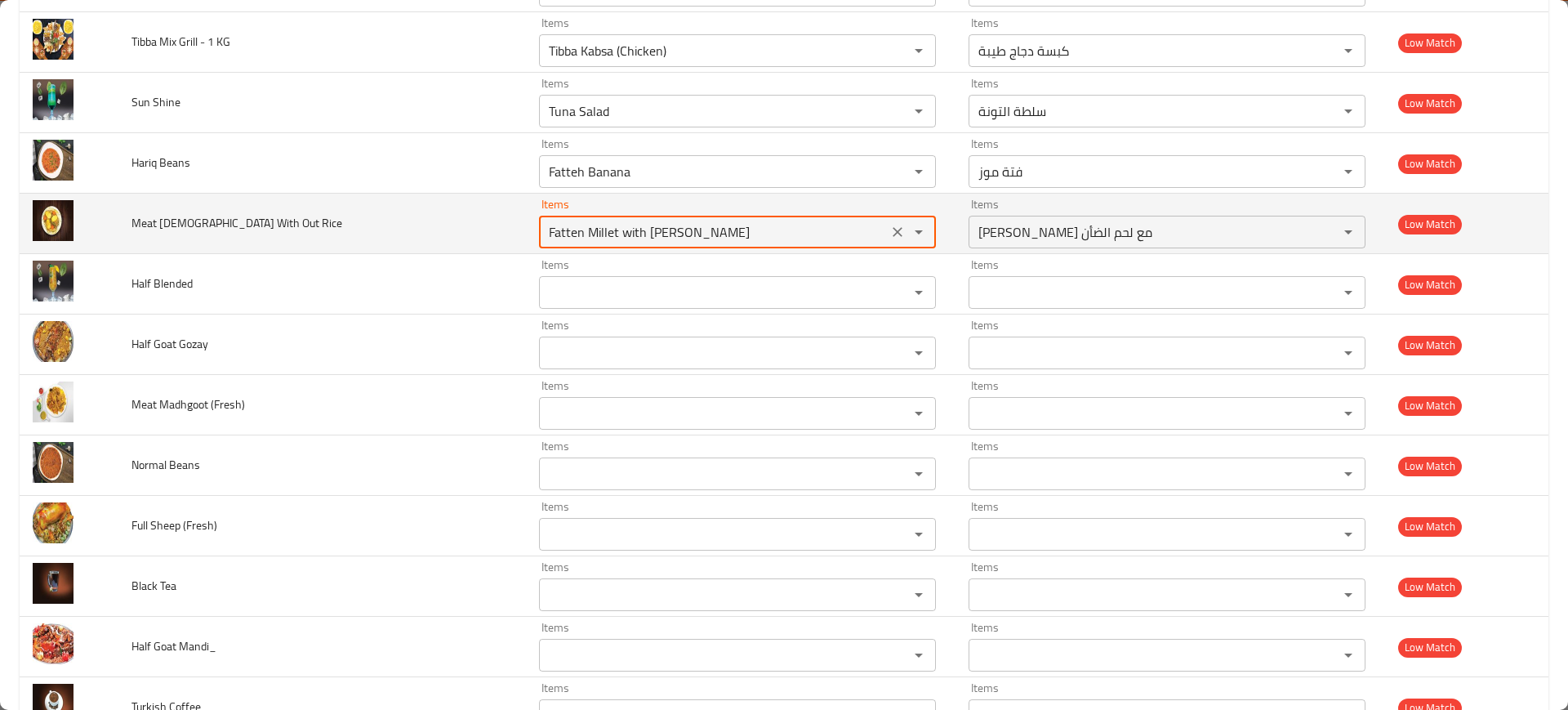
click at [565, 225] on Rice "Fatten Millet with [PERSON_NAME]" at bounding box center [713, 232] width 339 height 23
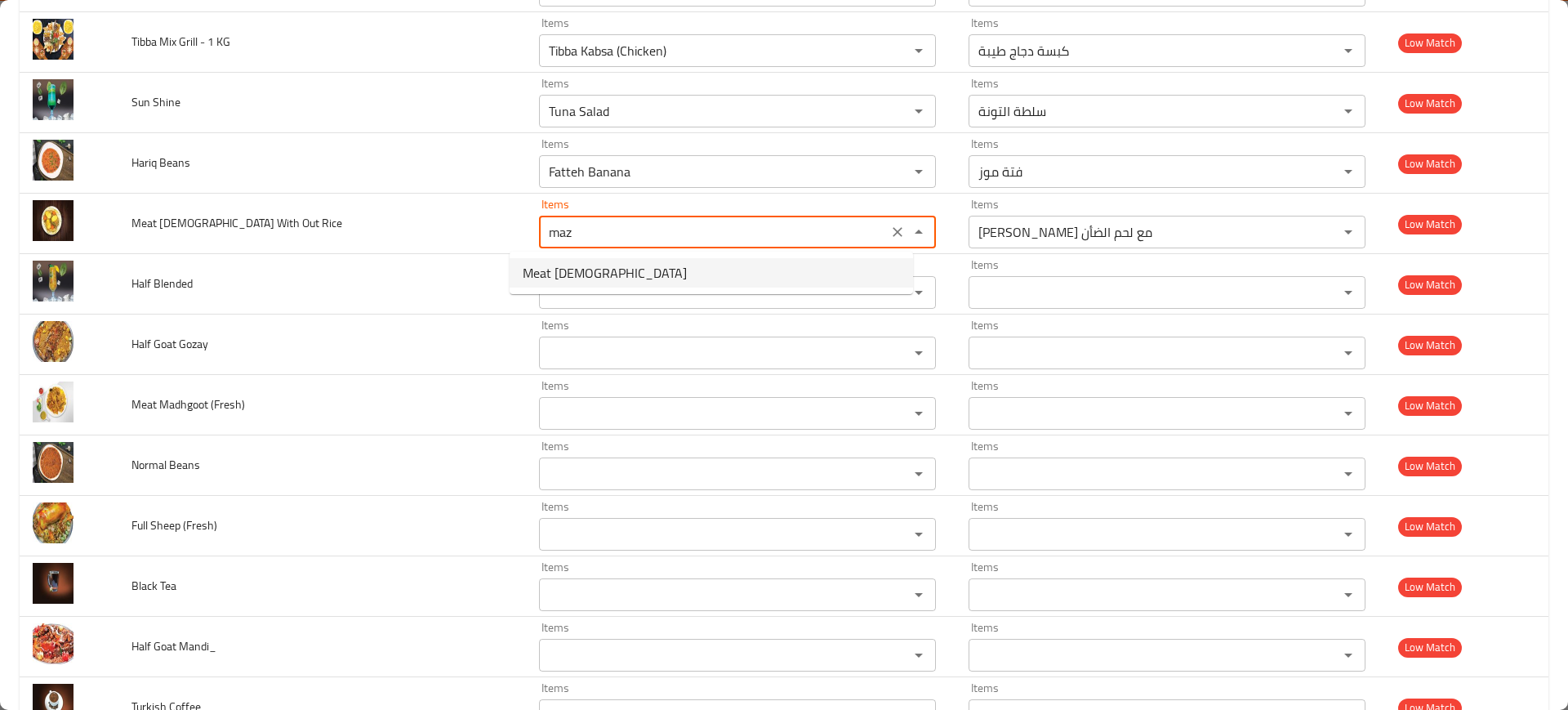
click at [600, 267] on span "Meat Mazmum" at bounding box center [605, 272] width 164 height 20
type Rice "Meat Mazmum"
type Rice-ar "لحم مزموم"
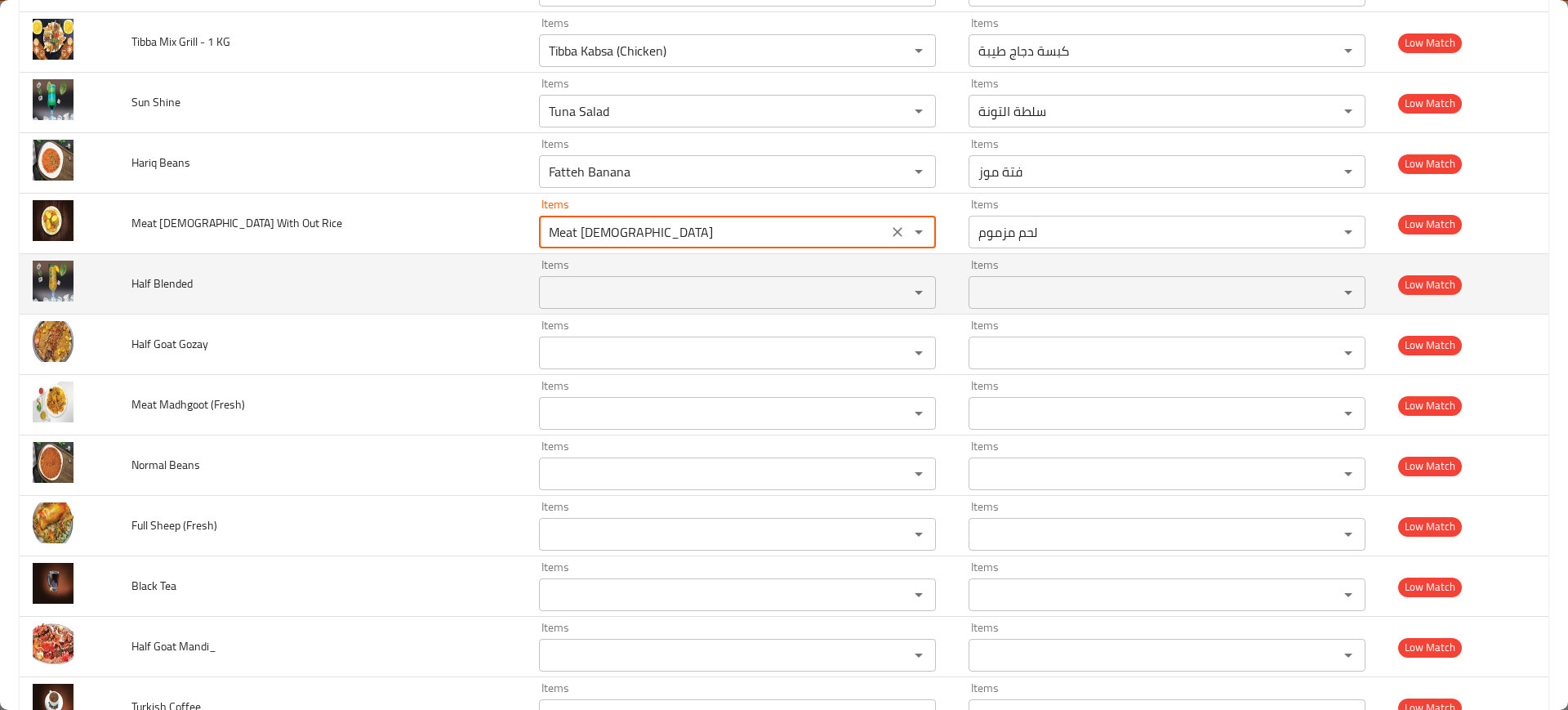
type Rice "Meat Mazmum"
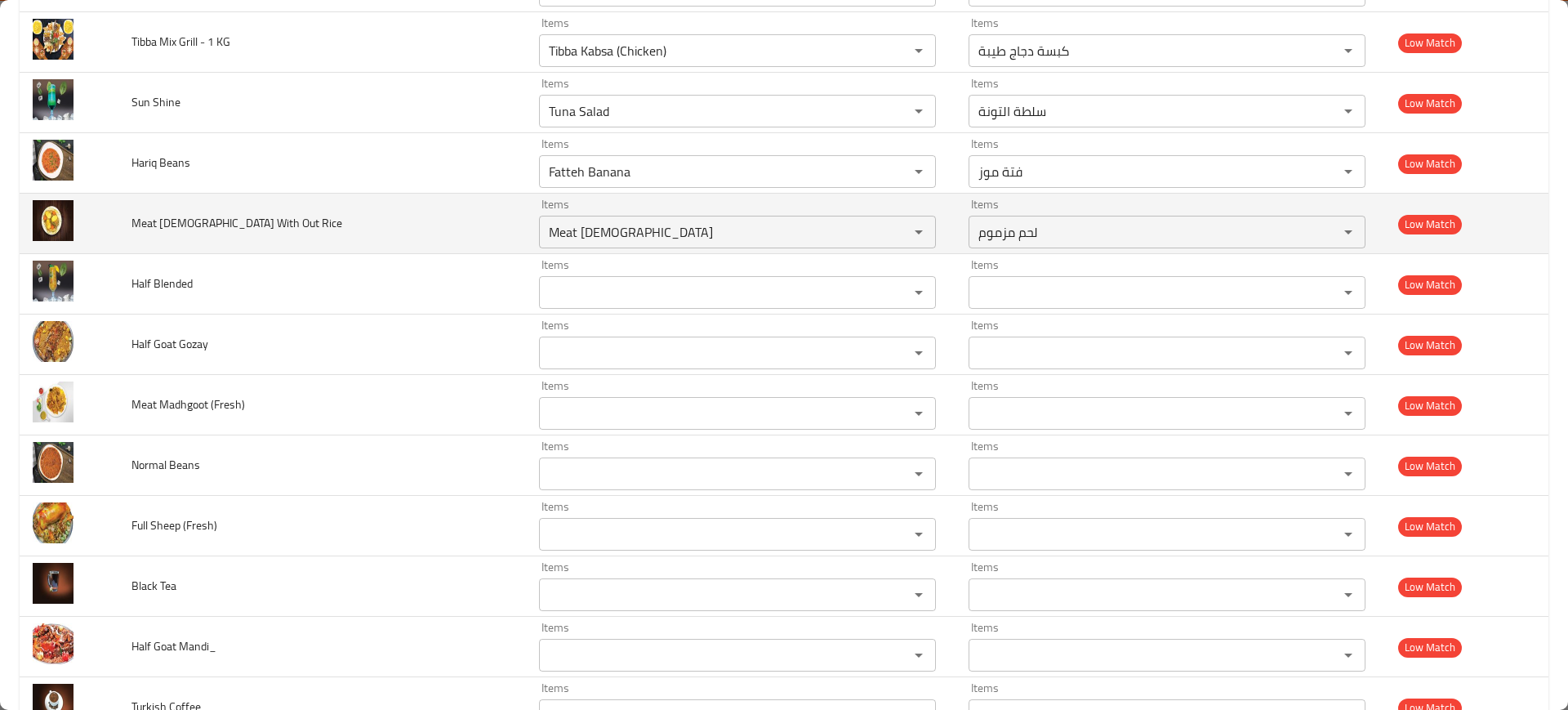
click at [367, 220] on td "Meat Mazmum With Out Rice" at bounding box center [322, 224] width 407 height 60
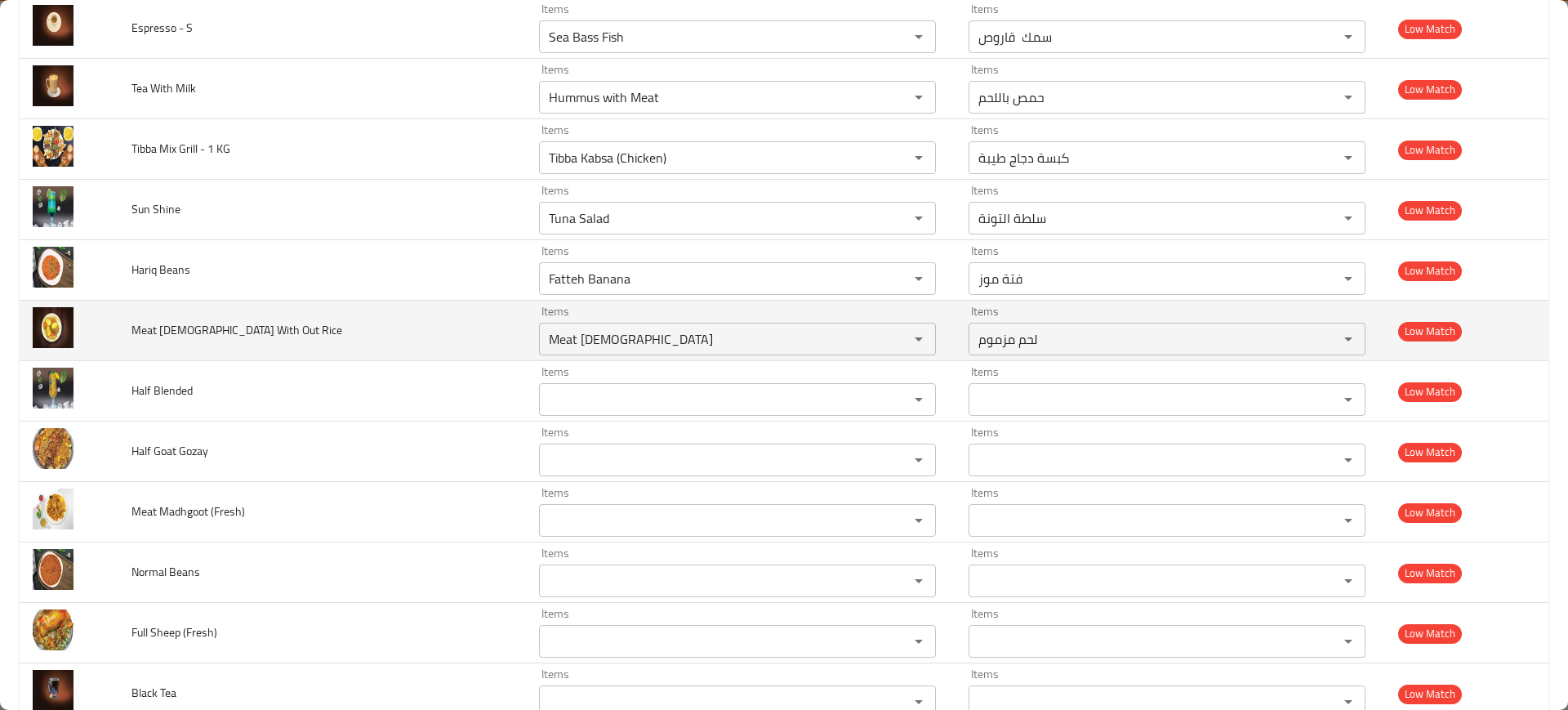
scroll to position [4658, 0]
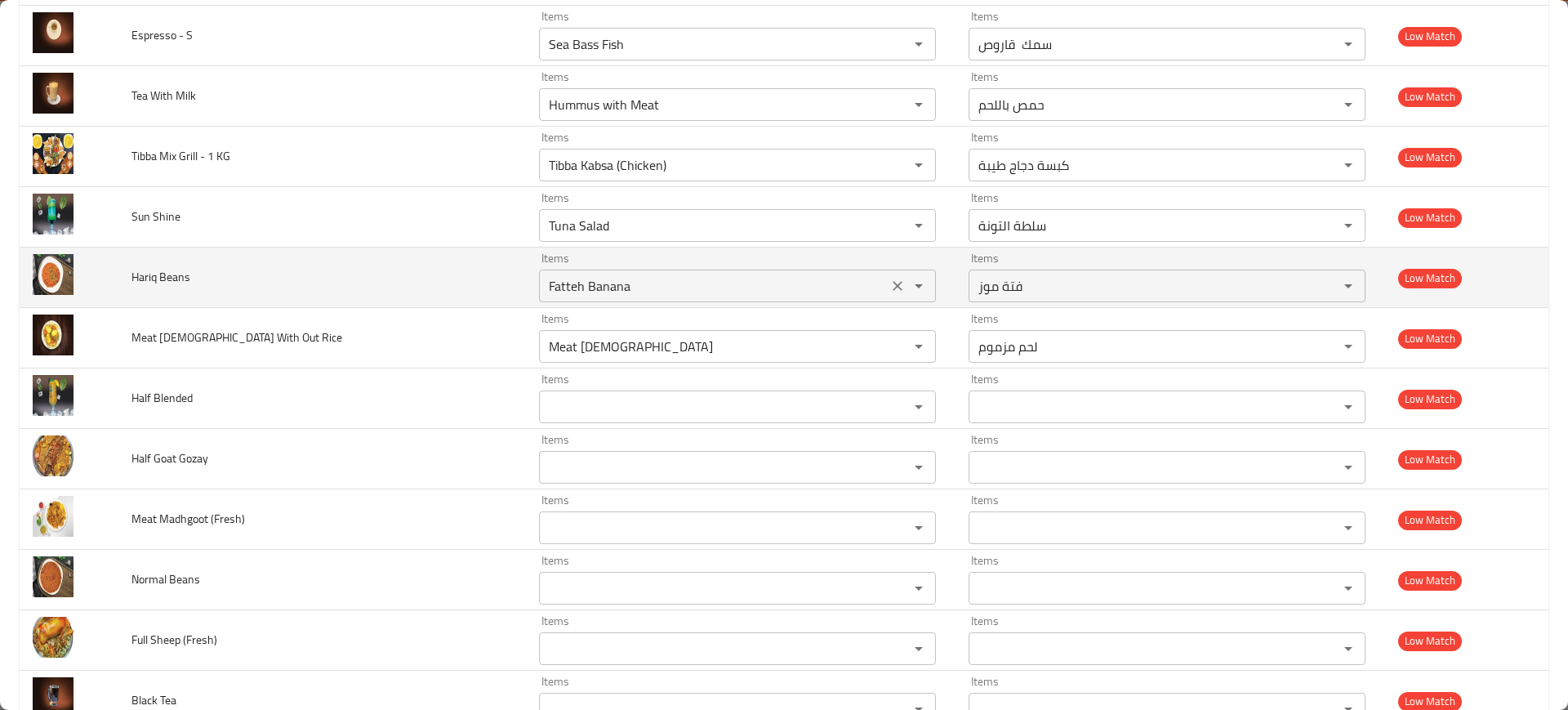
click at [616, 272] on div "Fatteh Banana Items" at bounding box center [737, 286] width 397 height 33
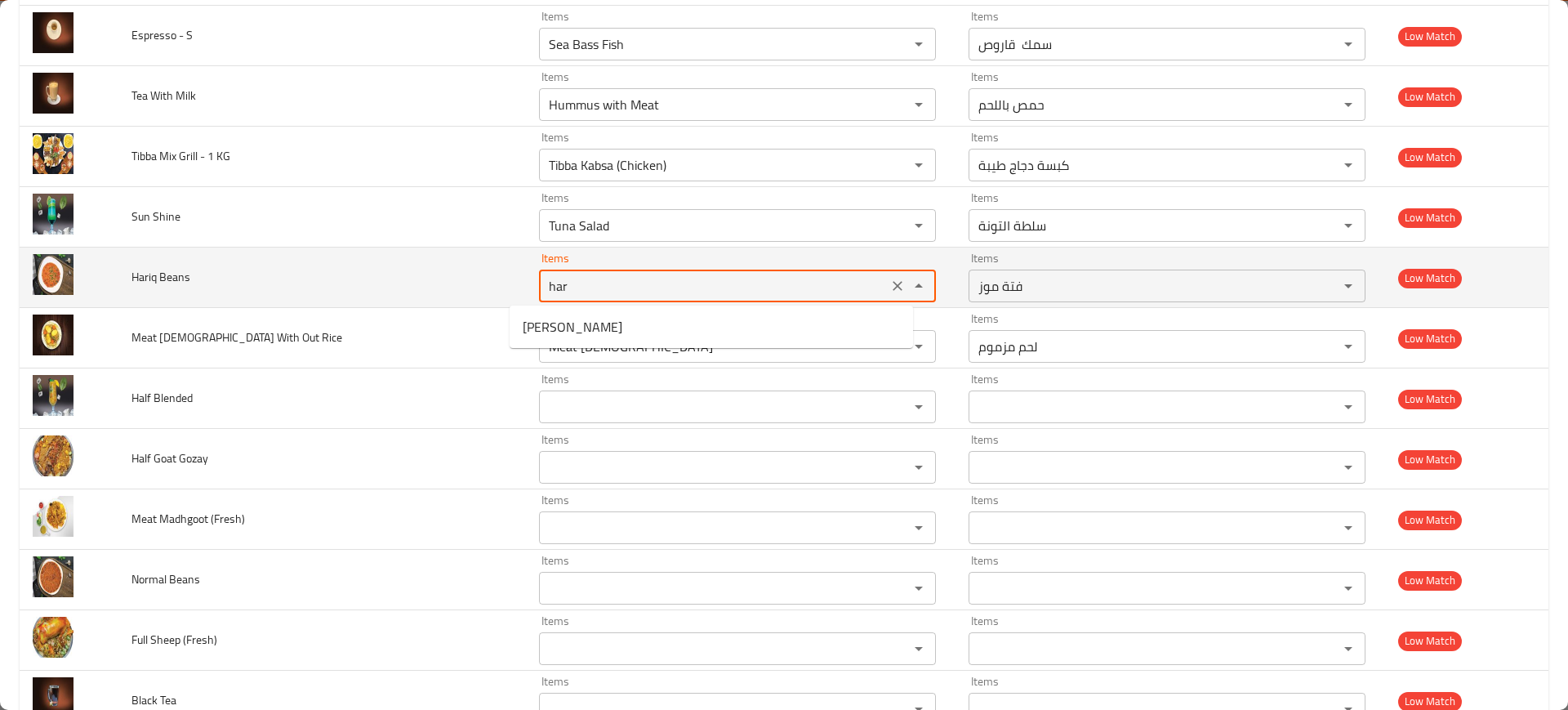
type Beans "hari"
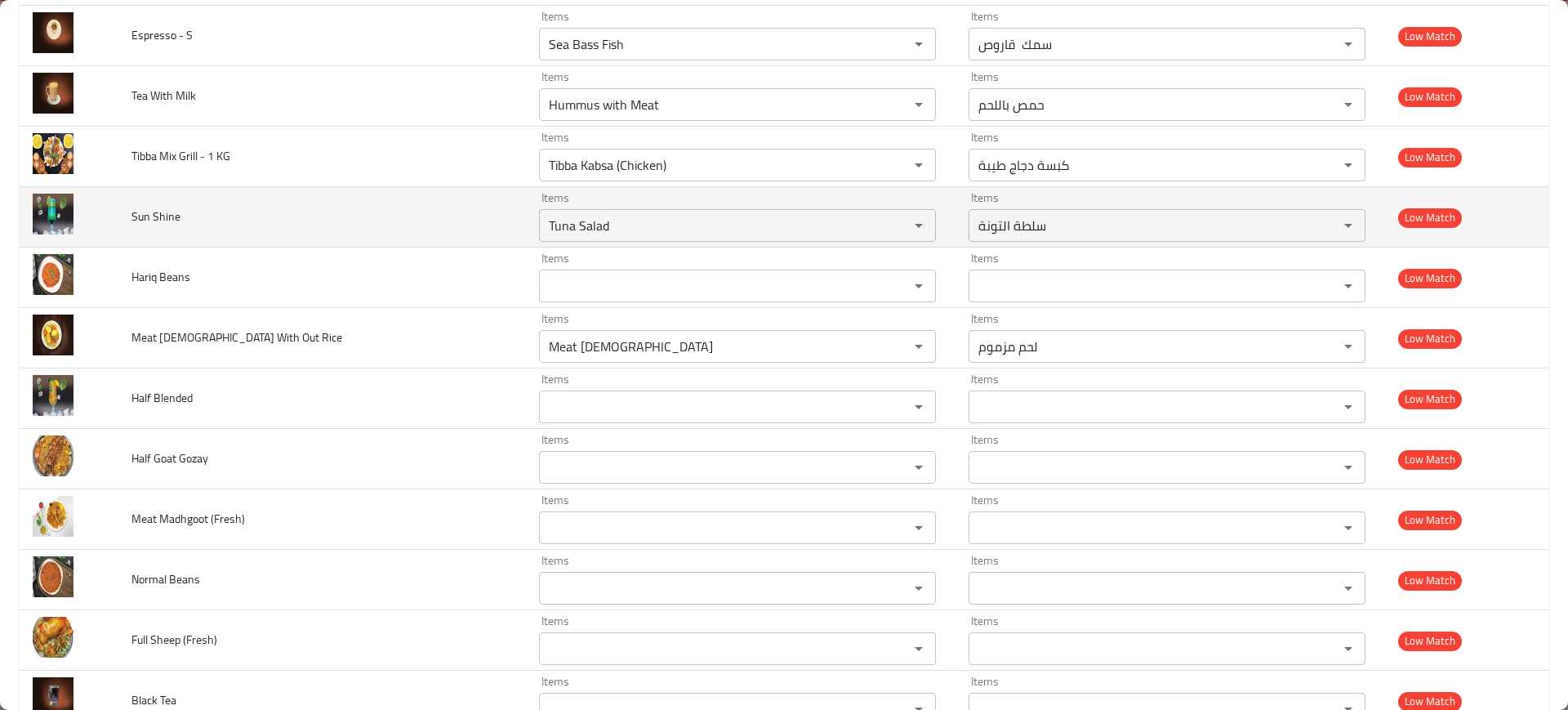
click at [462, 240] on td "Sun Shine" at bounding box center [322, 217] width 407 height 60
click at [625, 214] on Shine "Tuna Salad" at bounding box center [713, 225] width 339 height 23
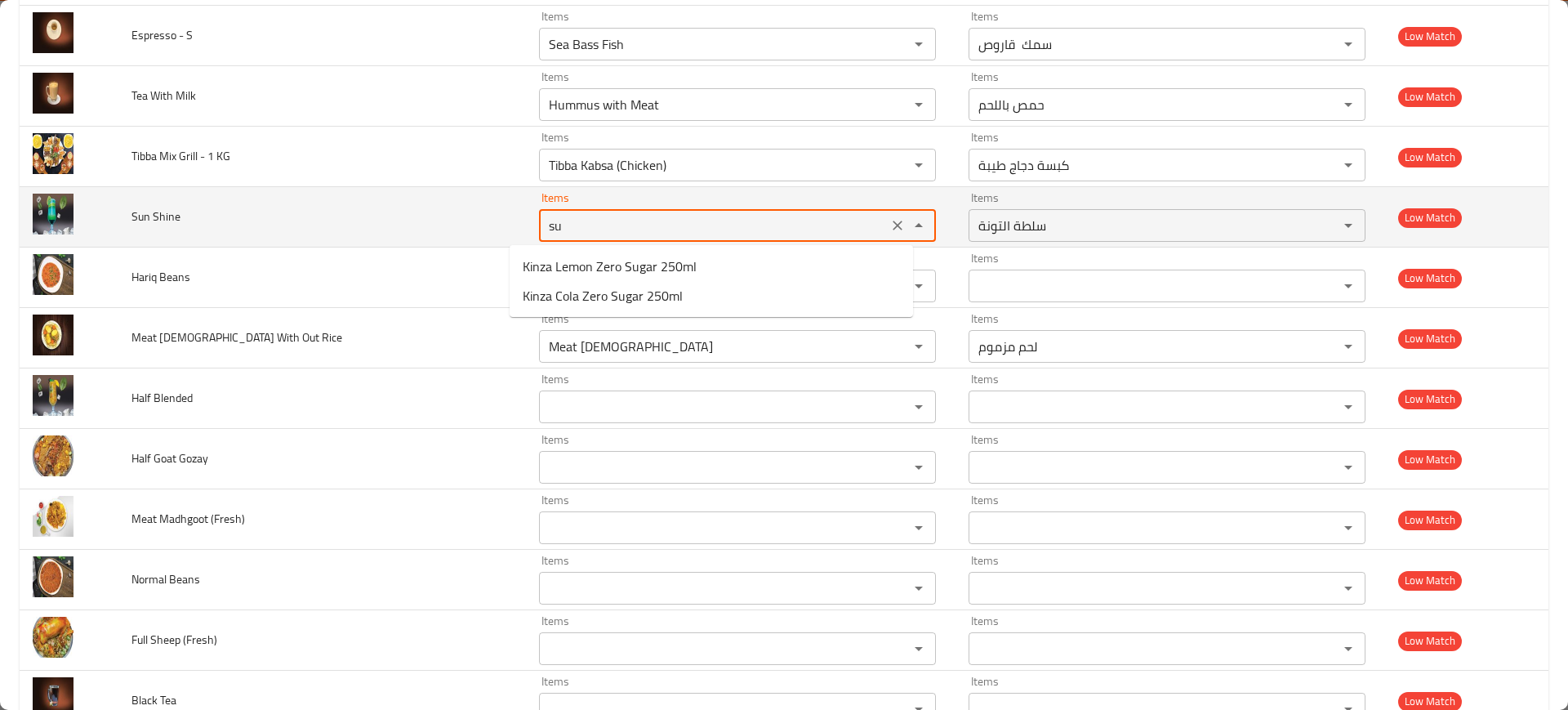
type Shine "sun"
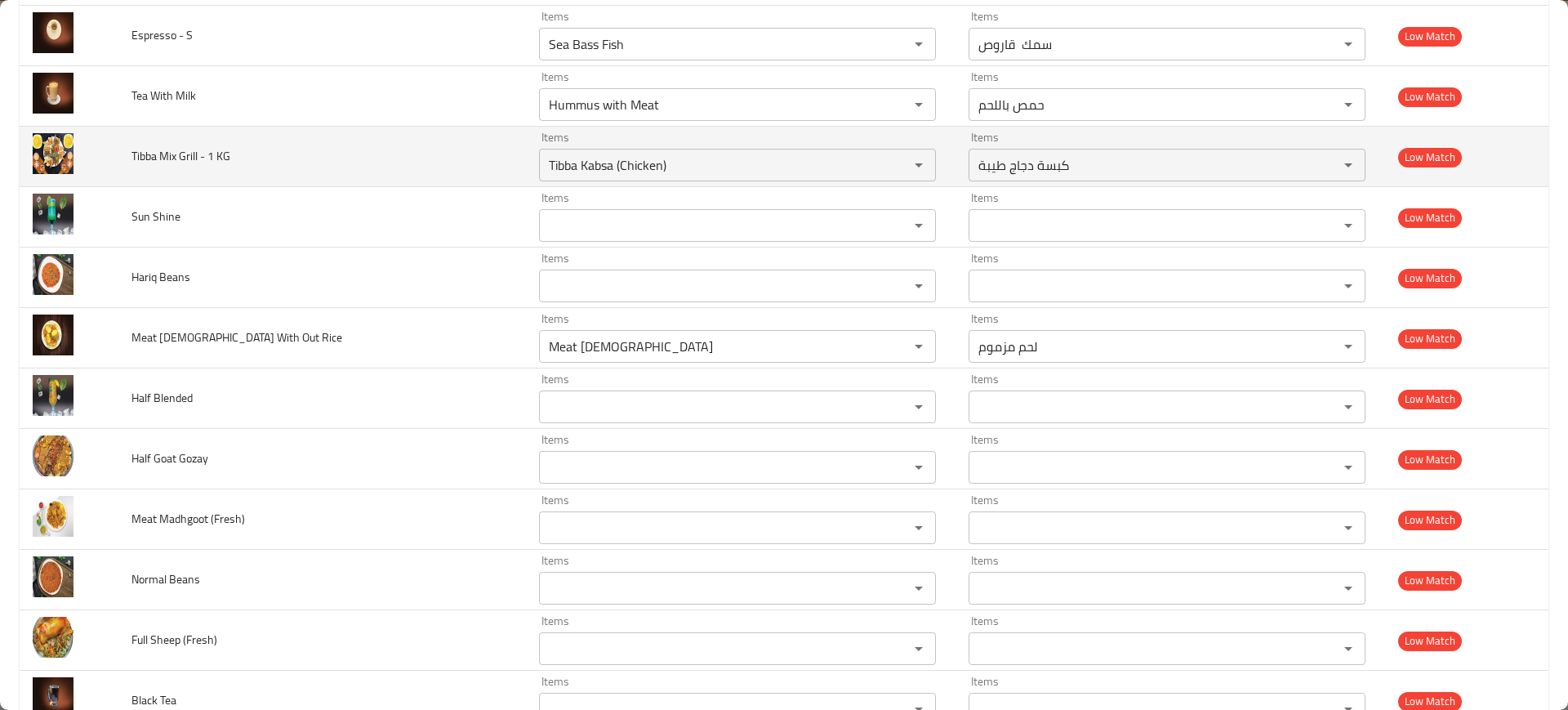
click at [385, 138] on td "Tibba Mix Grill - 1 KG" at bounding box center [322, 157] width 407 height 60
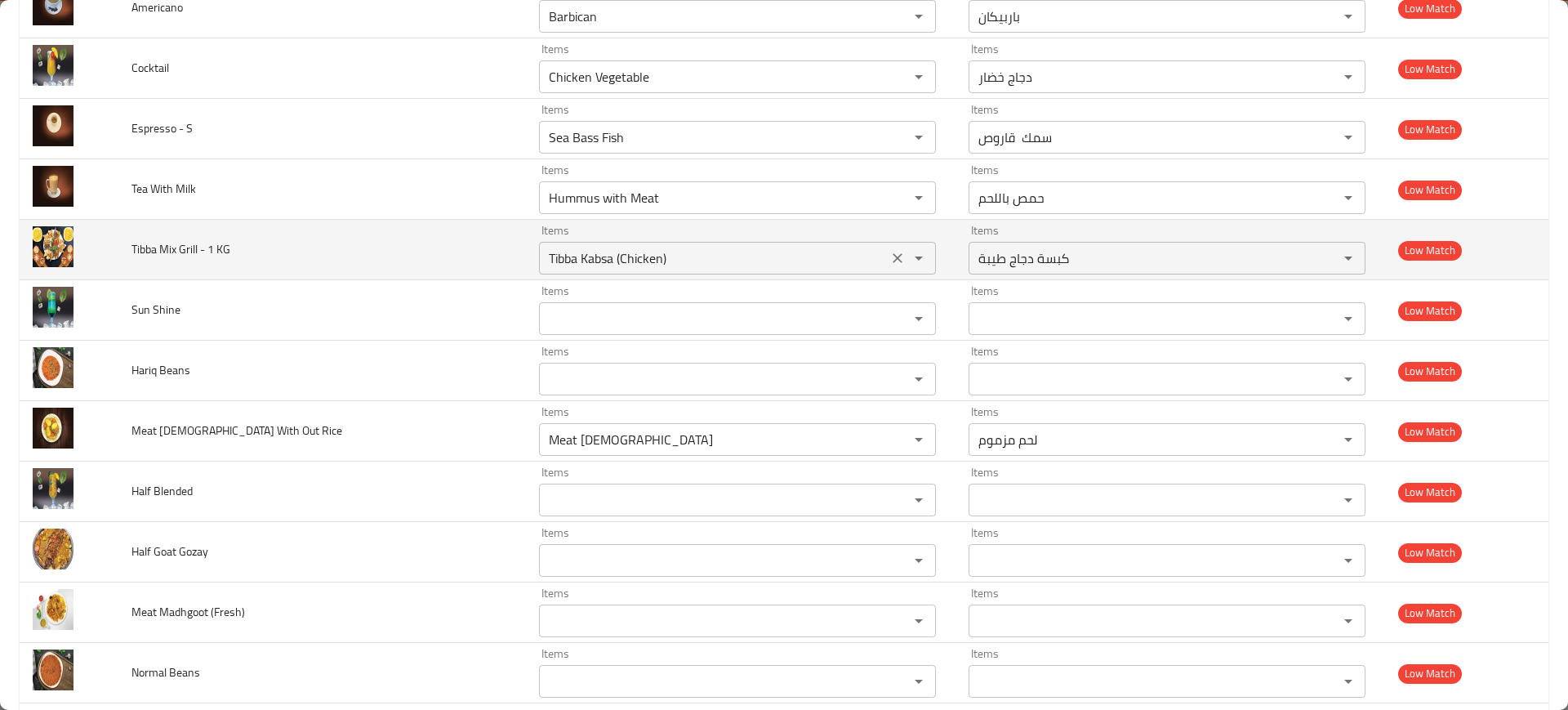
click at [632, 245] on div "Tibba Kabsa (Chicken) Items" at bounding box center [737, 258] width 397 height 33
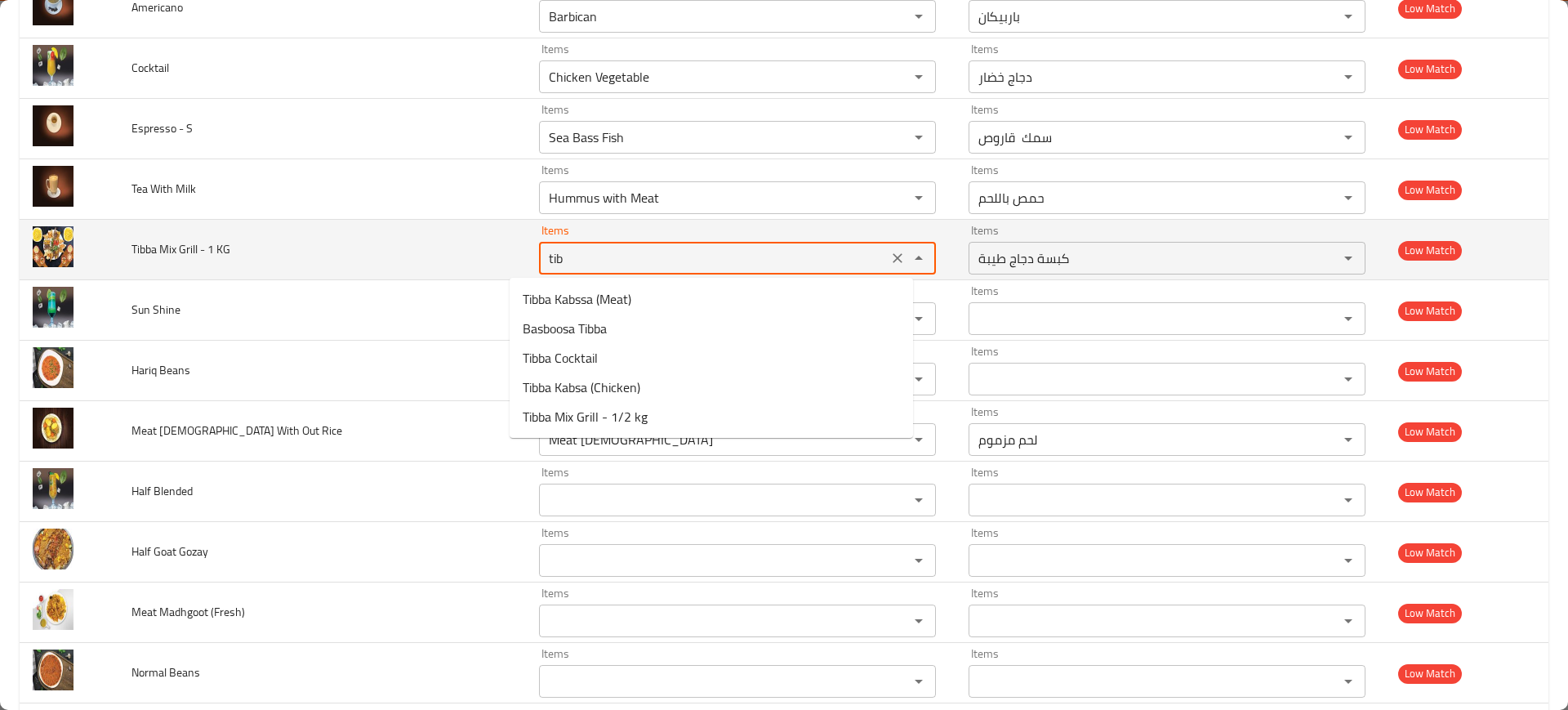
type KG "tiba"
type KG "t"
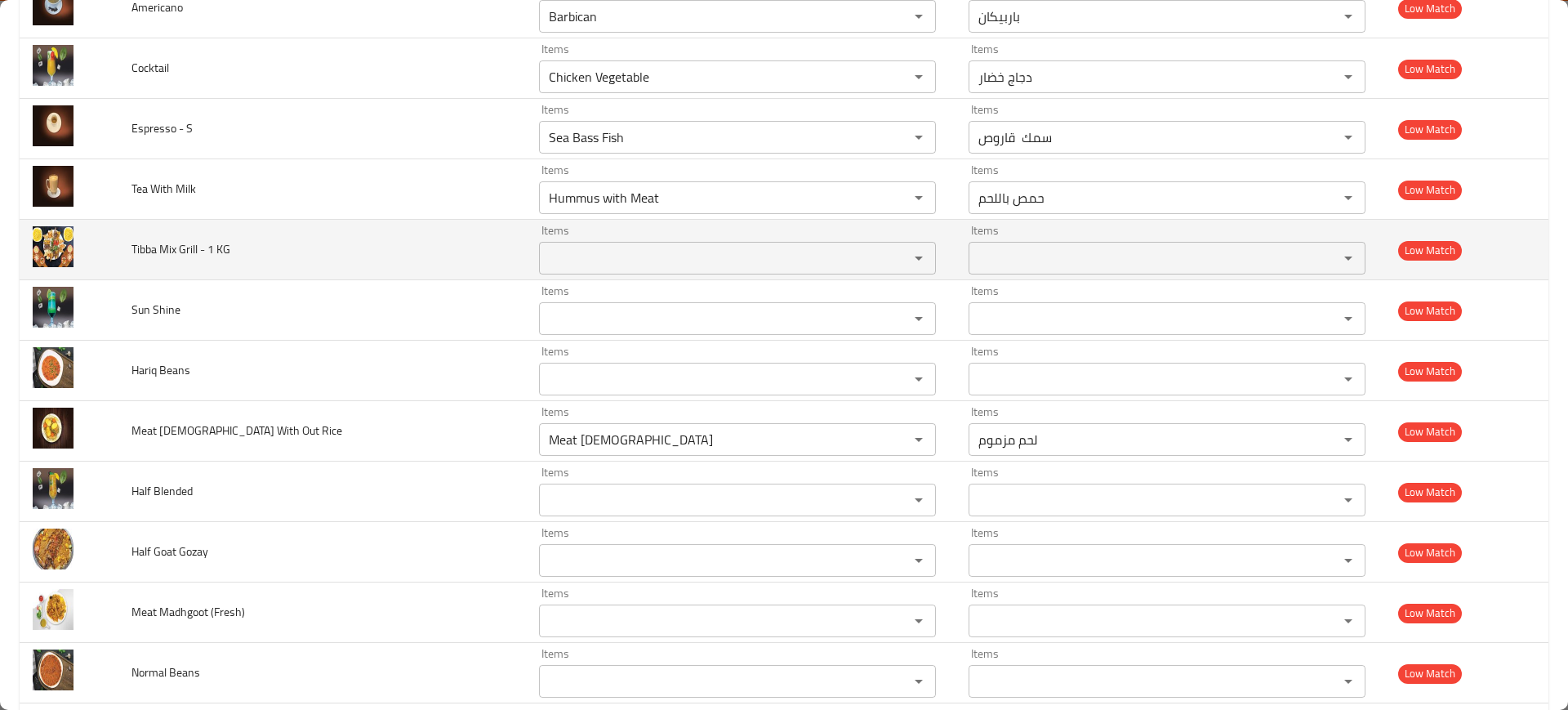
click at [481, 220] on td "Tibba Mix Grill - 1 KG" at bounding box center [322, 250] width 407 height 60
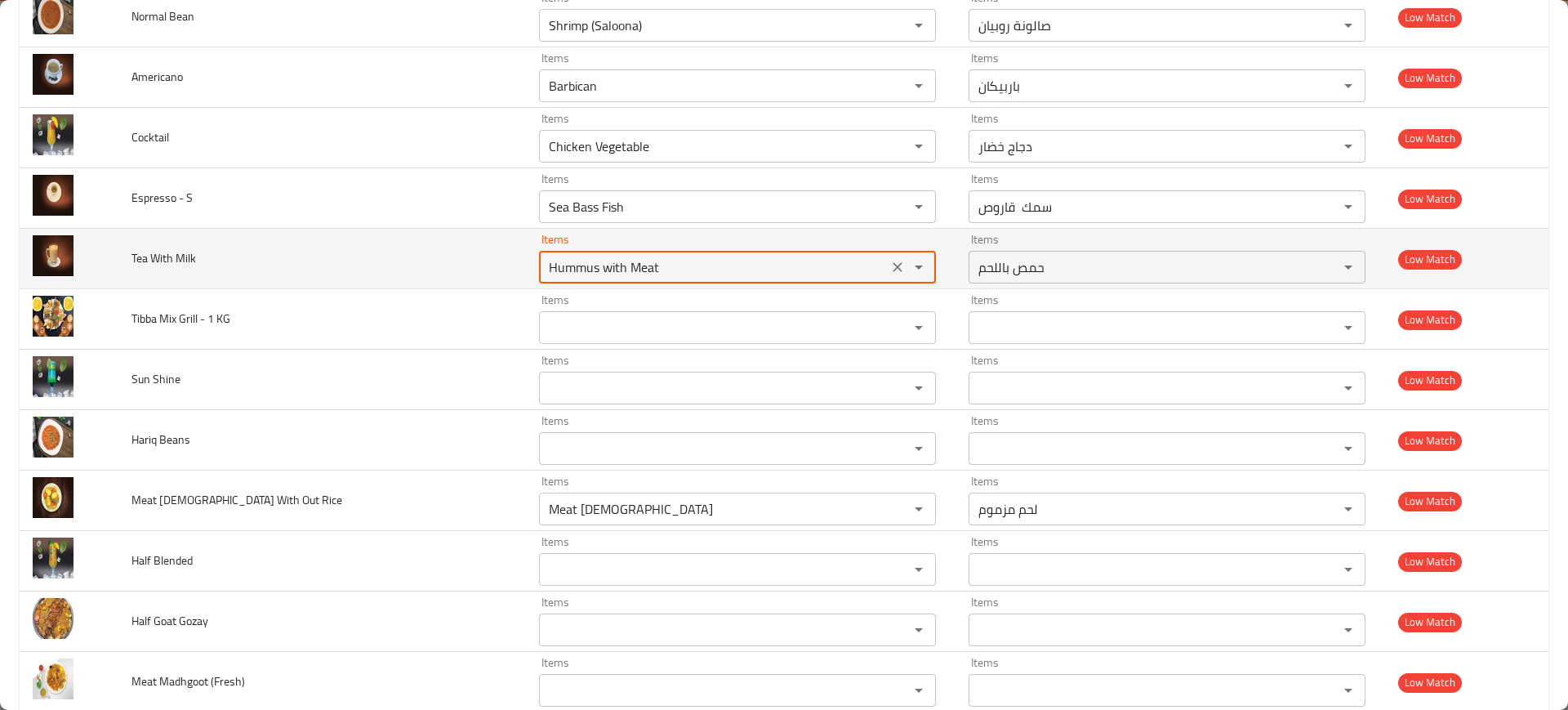
click at [619, 267] on Milk "Hummus with Meat" at bounding box center [713, 267] width 339 height 23
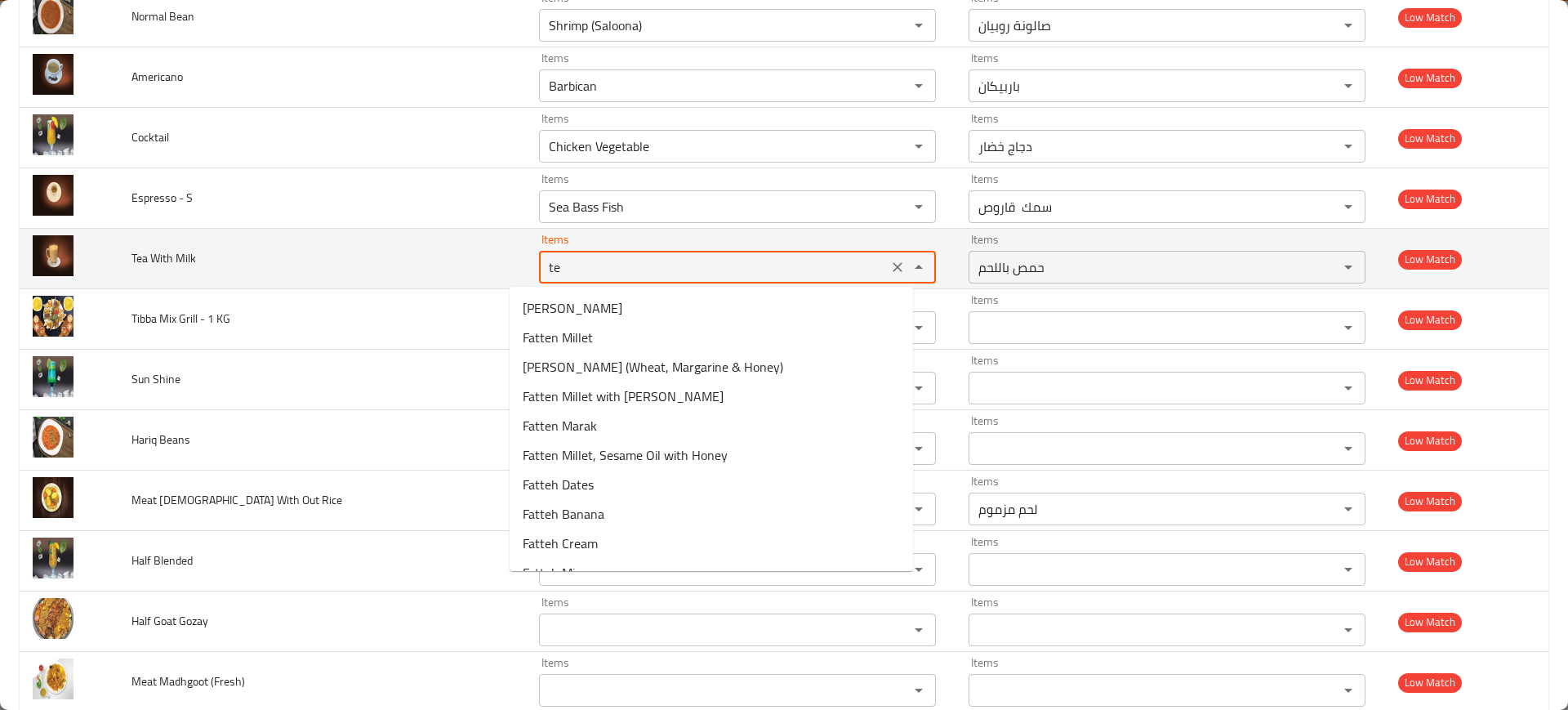
type Milk "t"
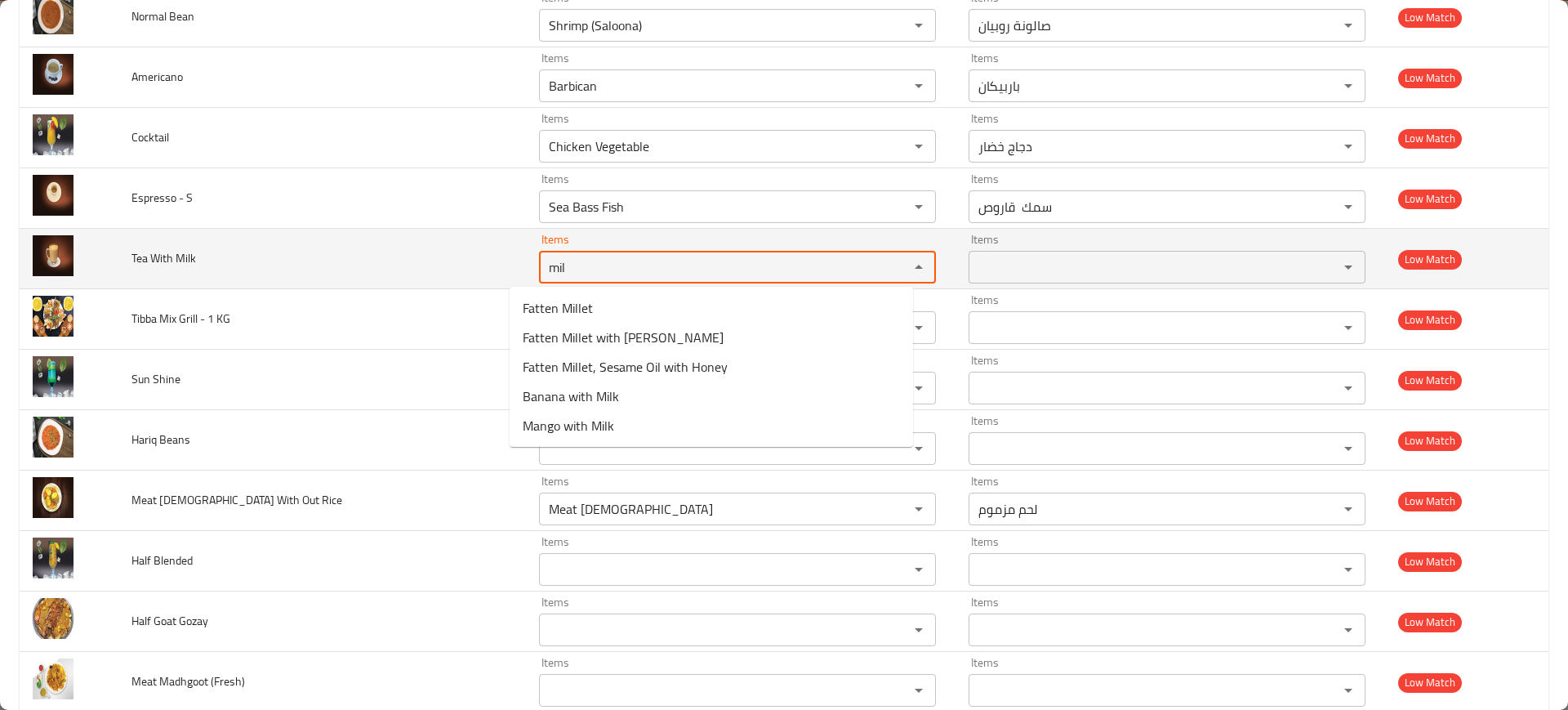
type Milk "milk"
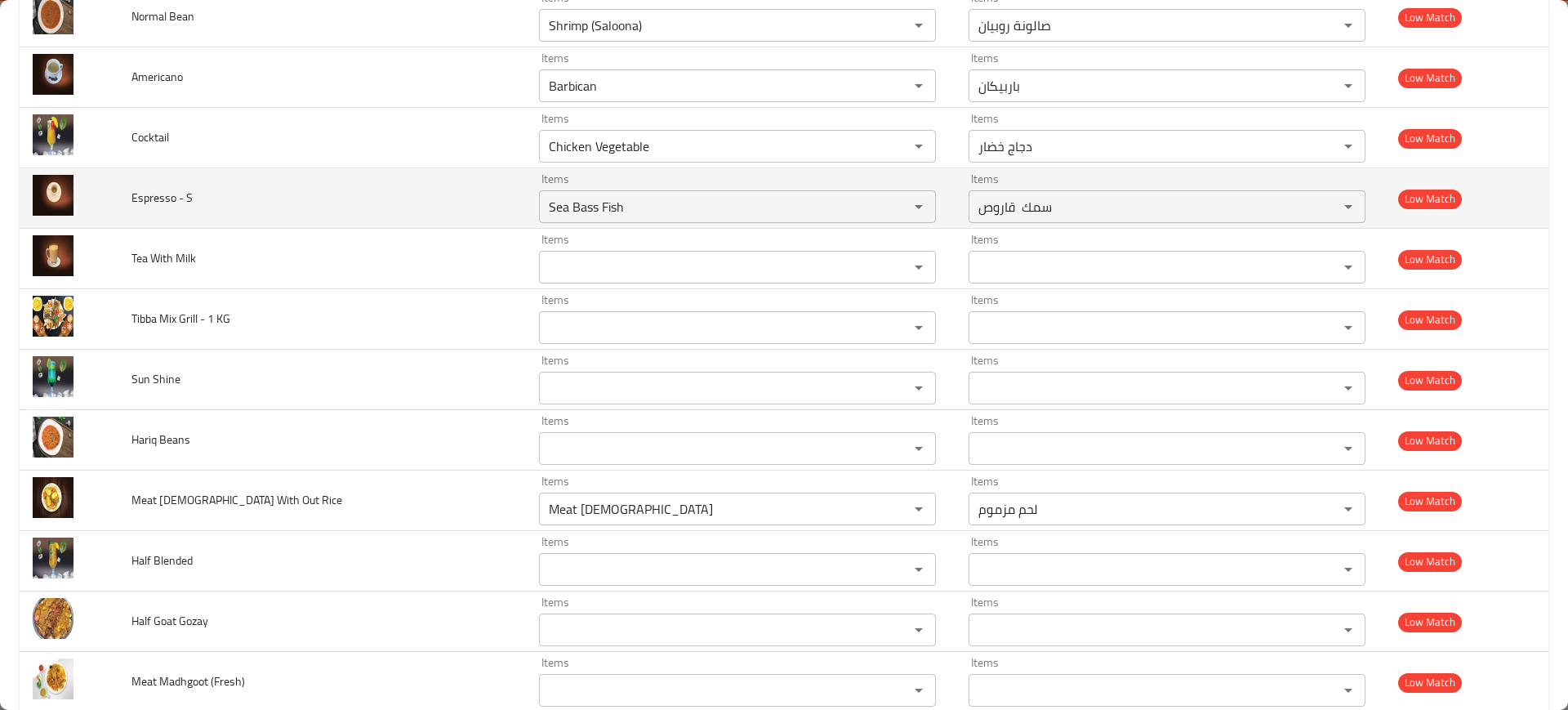
click at [433, 207] on td "Espresso - S" at bounding box center [322, 198] width 407 height 60
click at [607, 198] on S "Sea Bass Fish" at bounding box center [713, 207] width 339 height 23
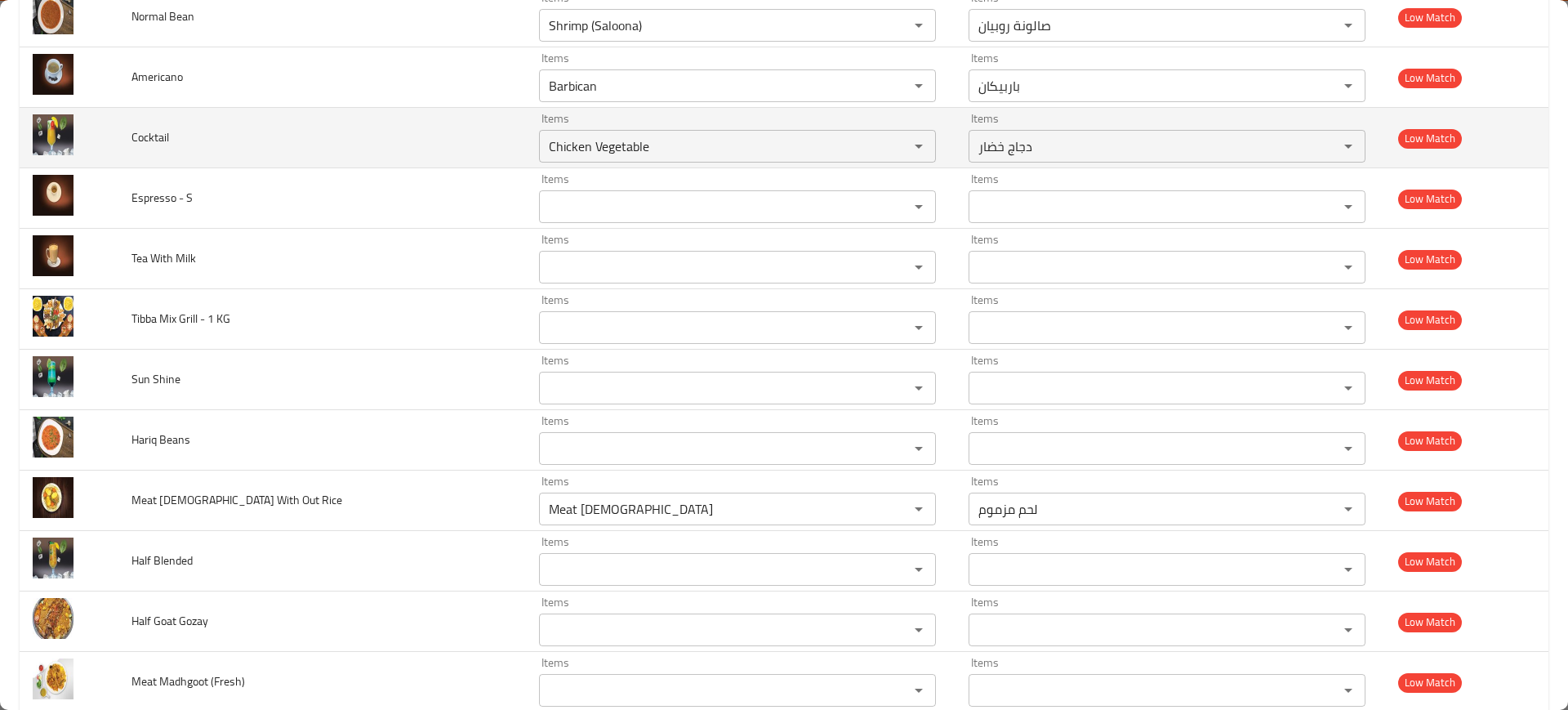
click at [317, 162] on td "Cocktail" at bounding box center [322, 138] width 407 height 60
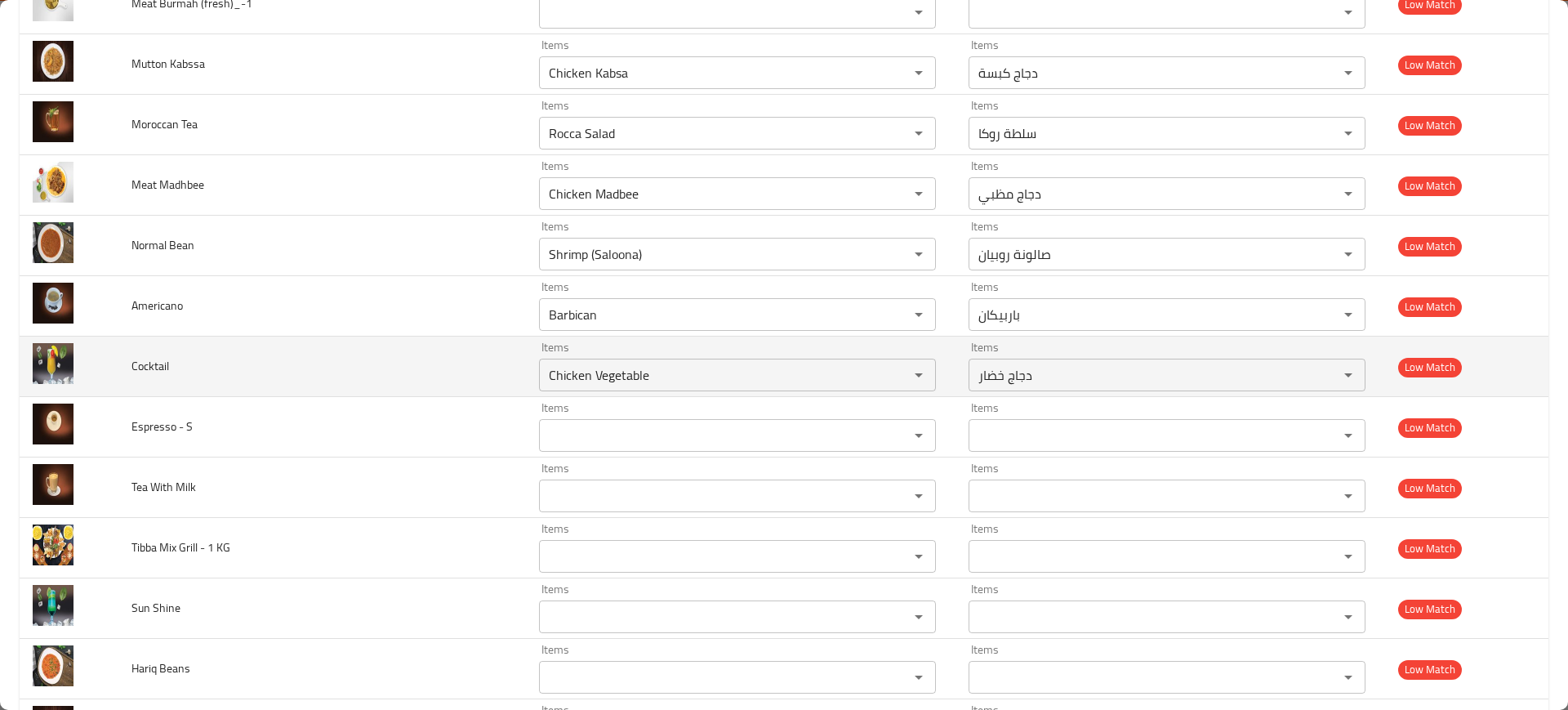
scroll to position [4265, 0]
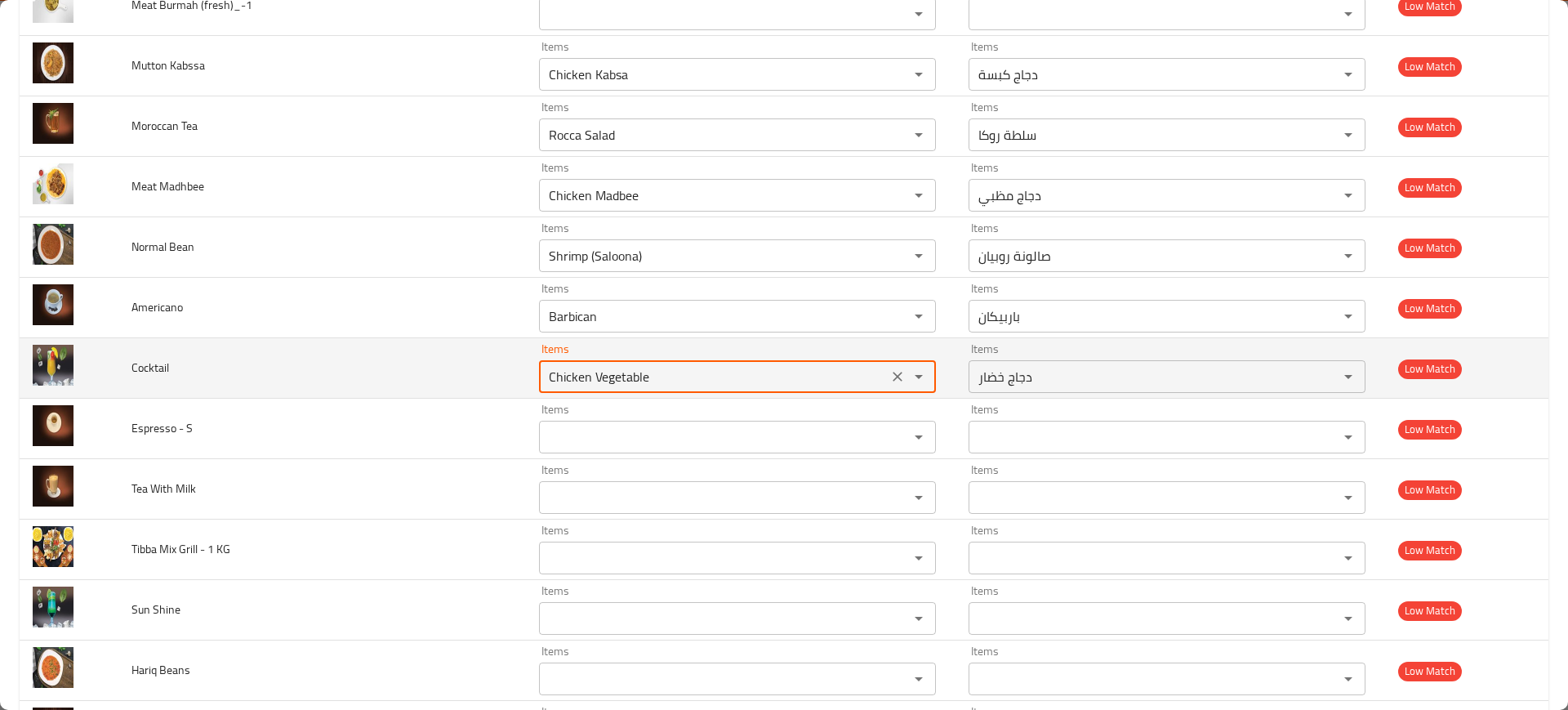
click at [648, 384] on input "Chicken Vegetable" at bounding box center [713, 377] width 339 height 23
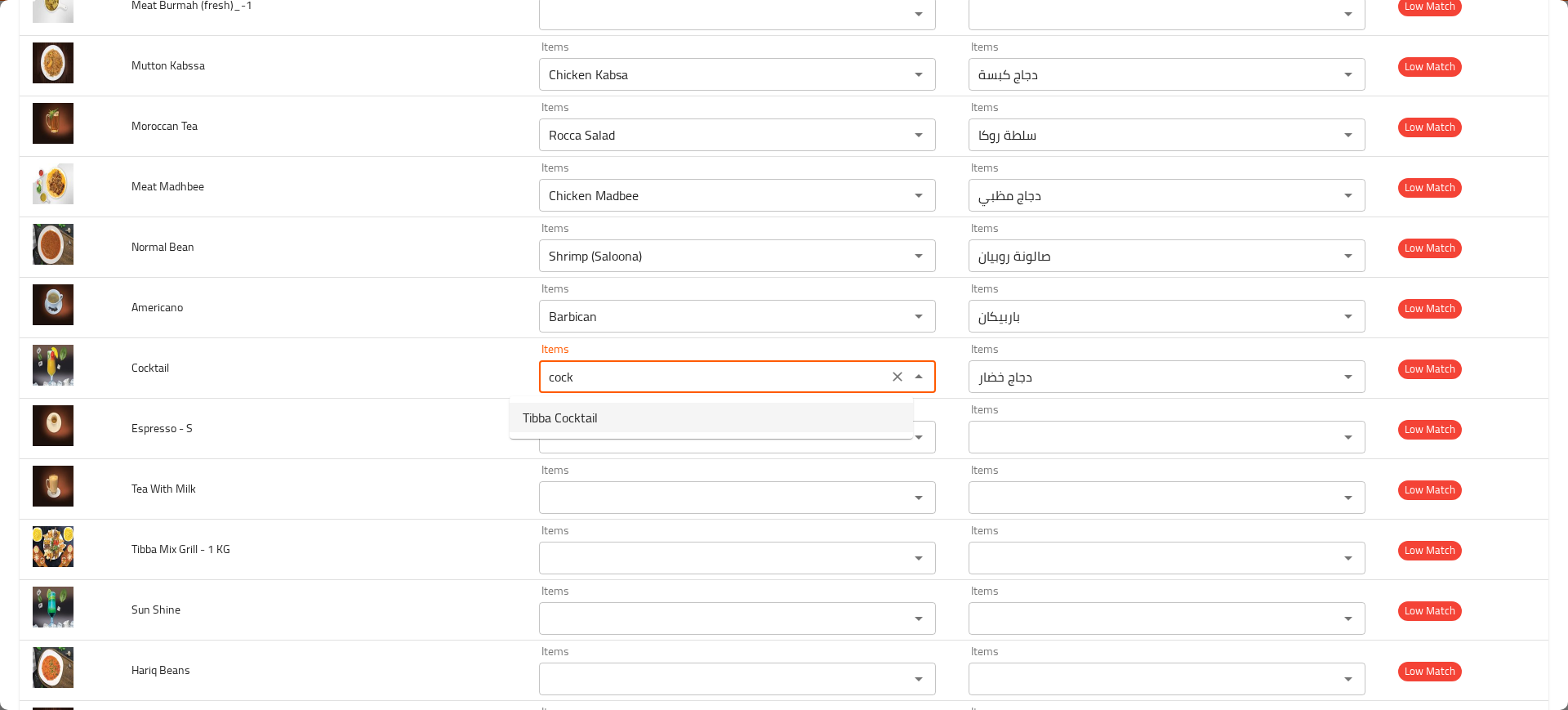
click at [576, 424] on span "Tibba Cocktail" at bounding box center [561, 417] width 75 height 20
type input "Tibba Cocktail"
type input "كوكتيل طيبه"
type input "Tibba Cocktail"
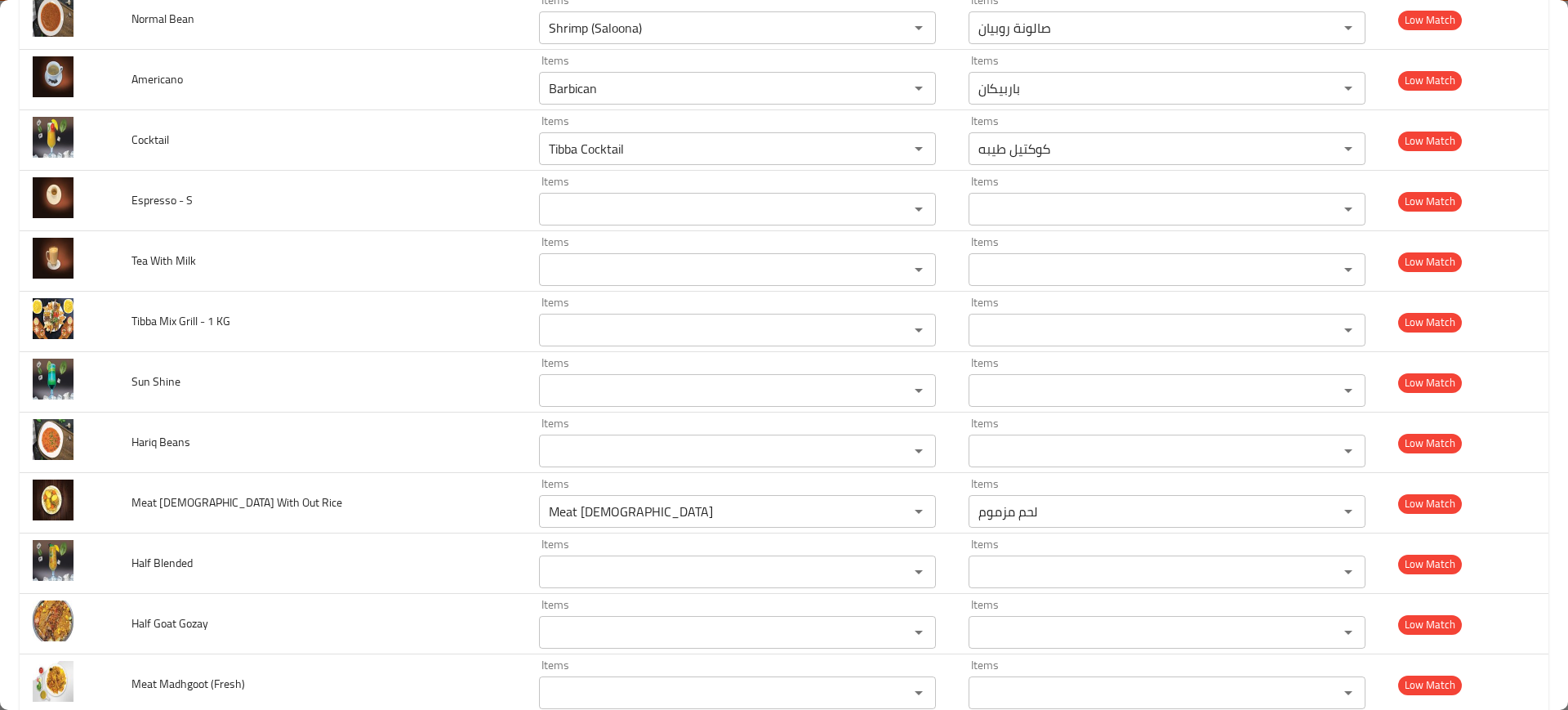
scroll to position [4508, 0]
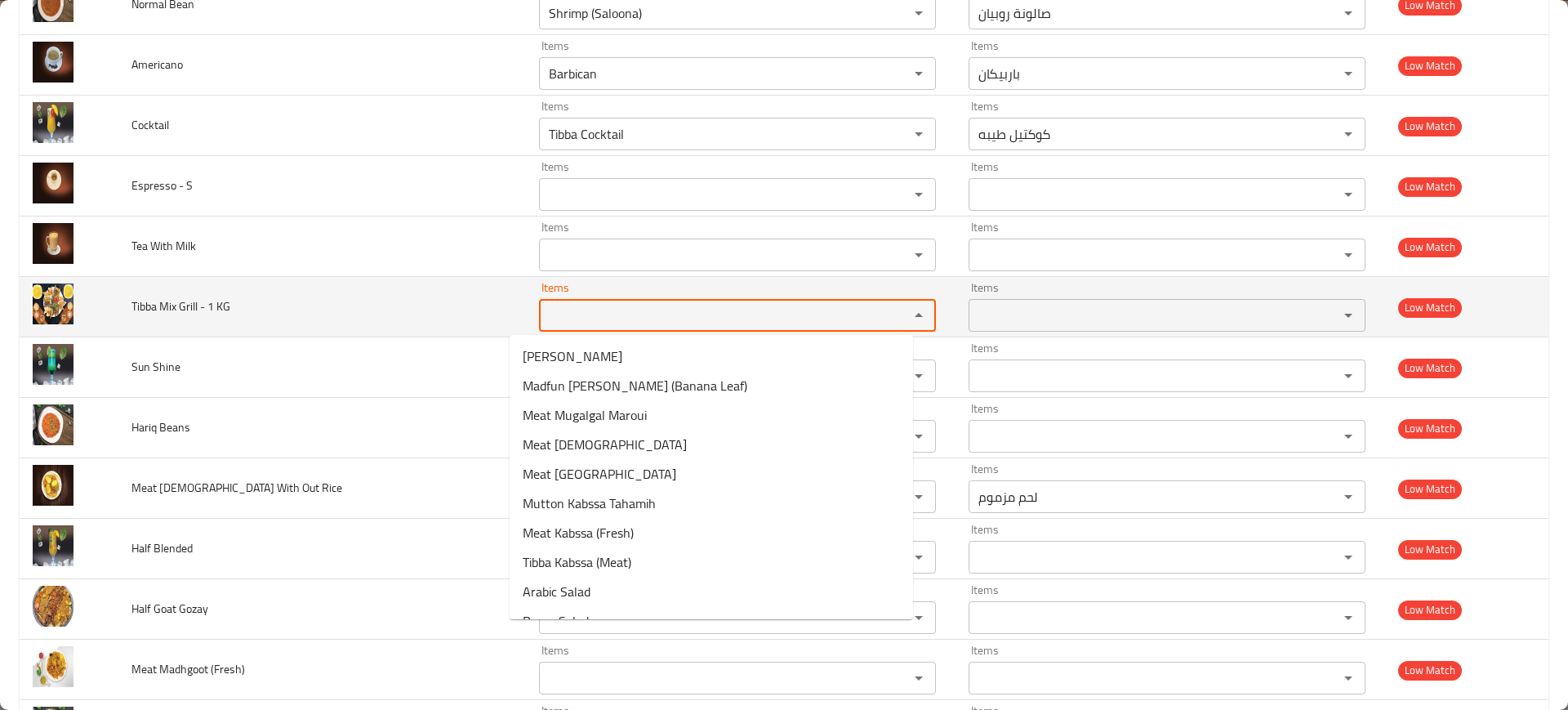
click at [648, 306] on KG "Items" at bounding box center [713, 316] width 339 height 23
type KG "mix g"
click at [374, 301] on td "Tibba Mix Grill - 1 KG" at bounding box center [322, 307] width 407 height 60
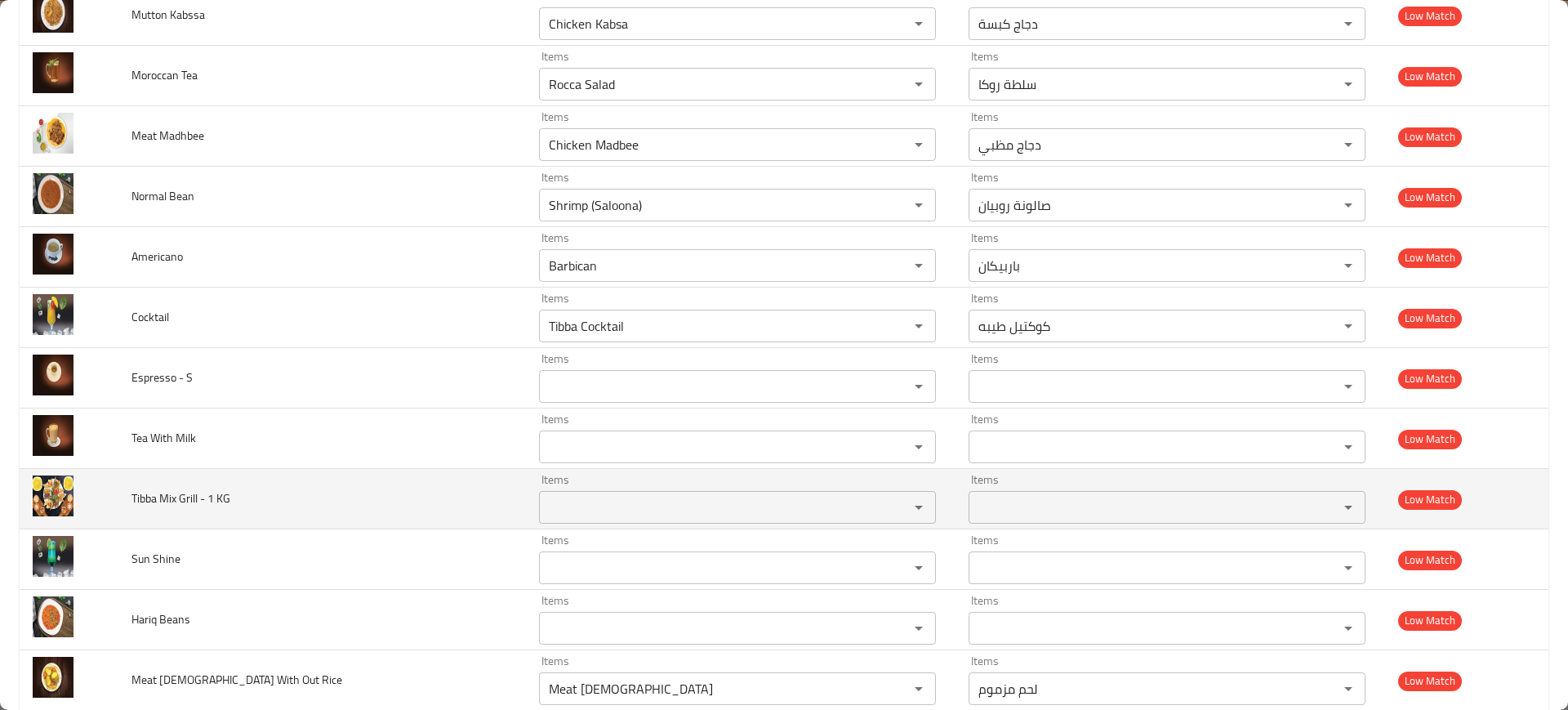
scroll to position [4314, 0]
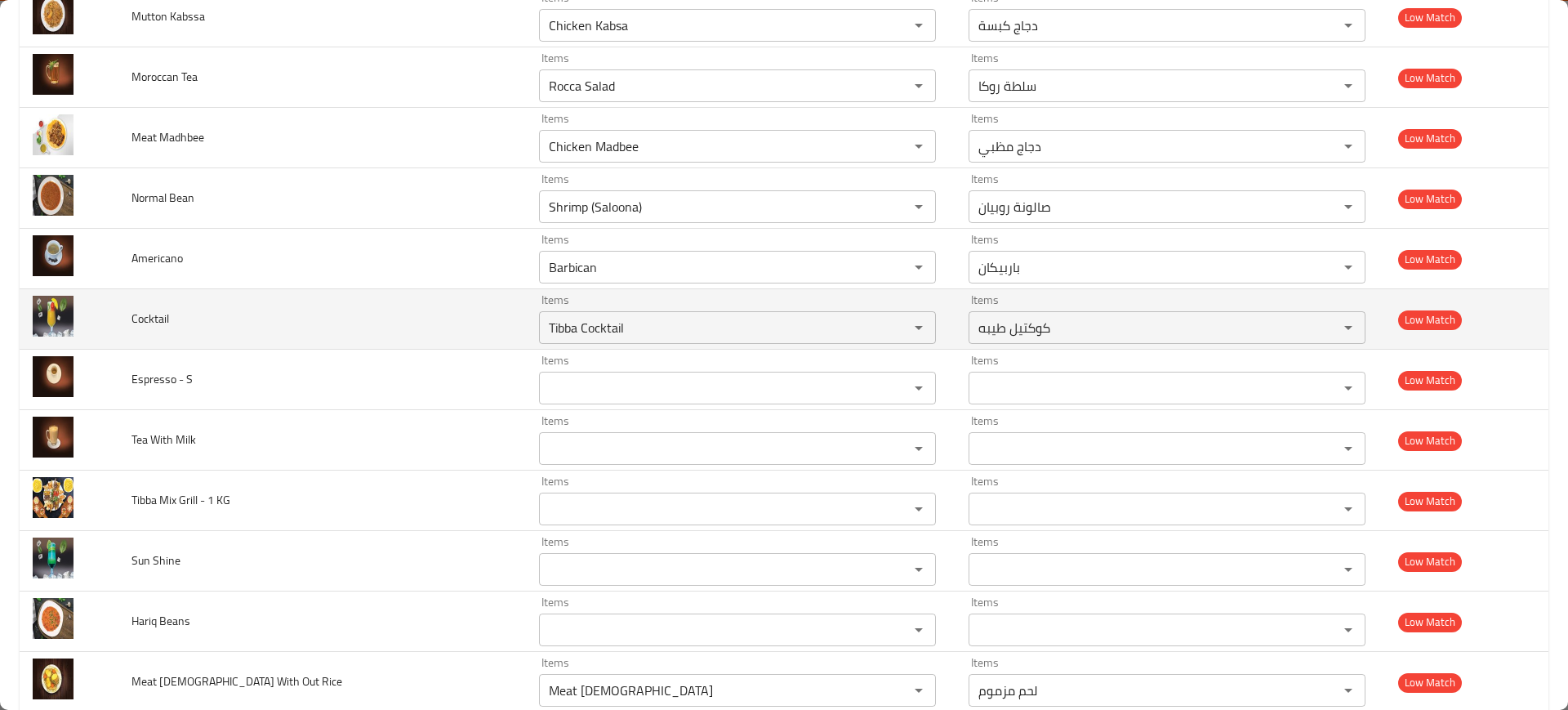
click at [404, 306] on td "Cocktail" at bounding box center [322, 319] width 407 height 60
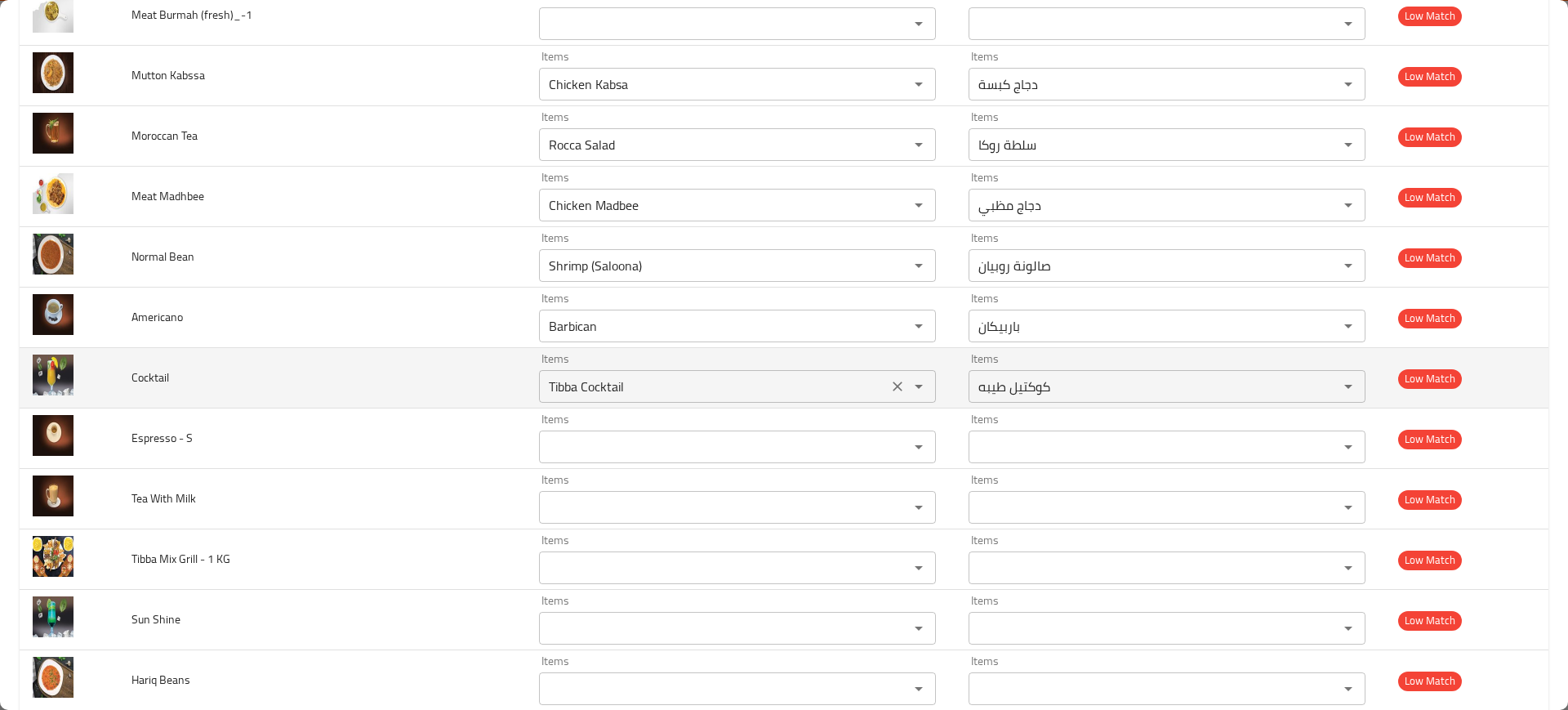
click at [610, 373] on div "Tibba Cocktail Items" at bounding box center [737, 386] width 397 height 33
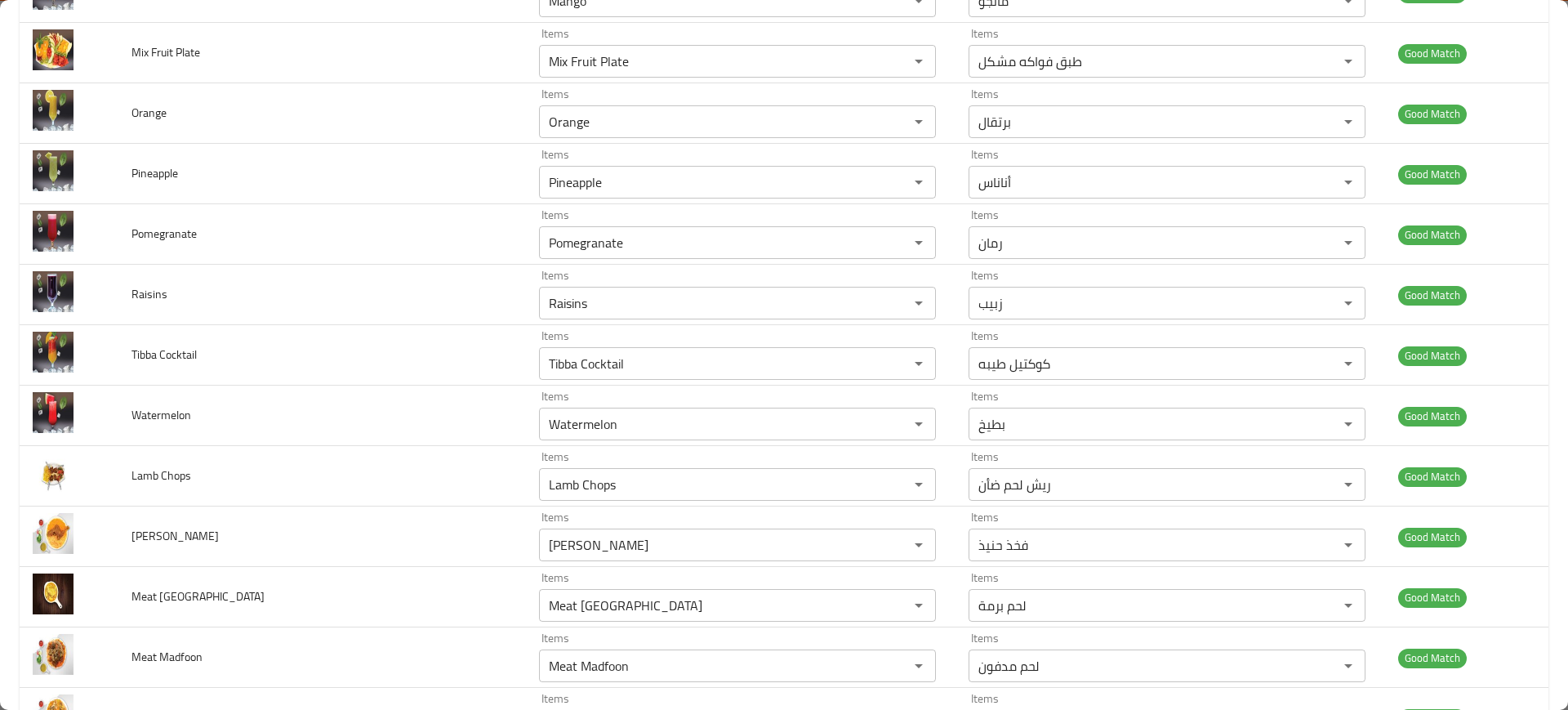
scroll to position [4287, 0]
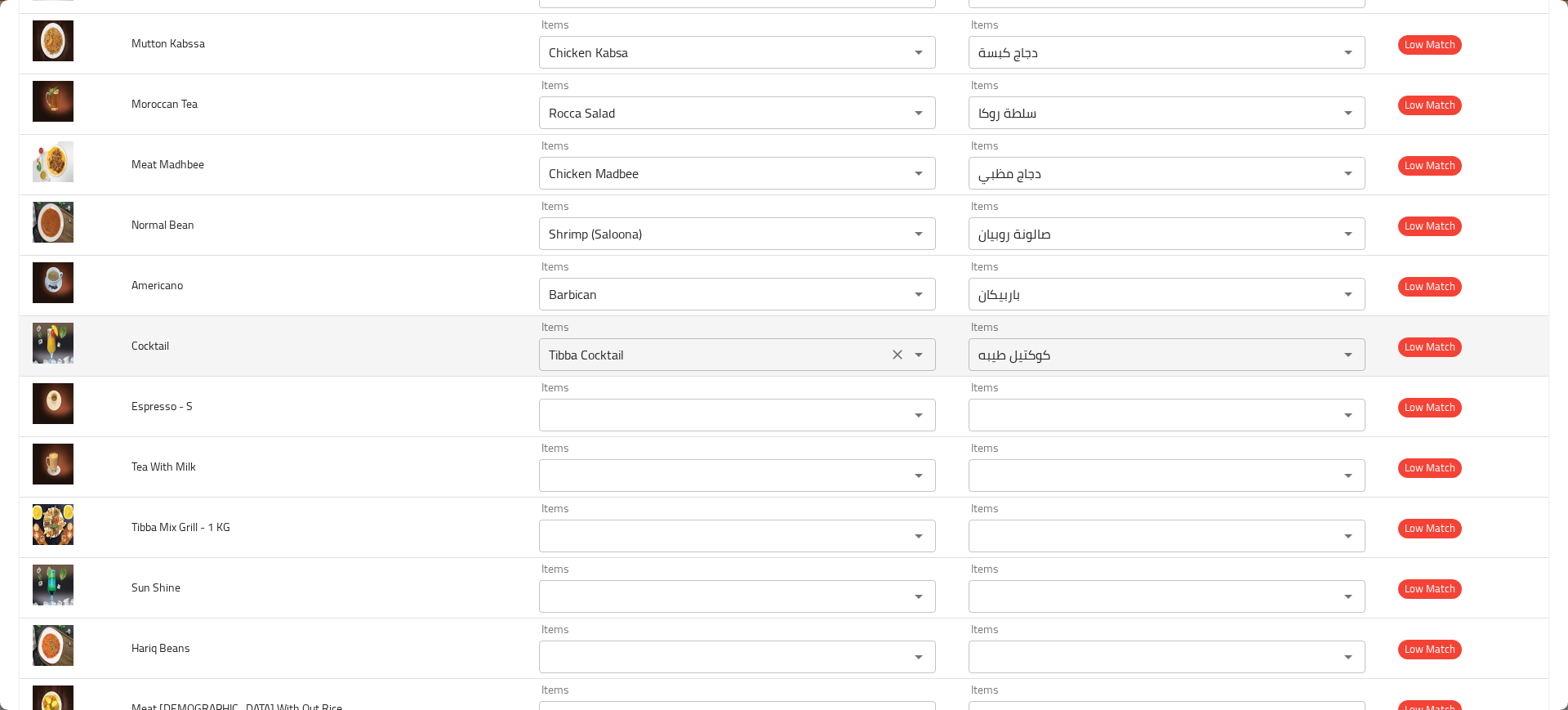
click at [610, 373] on td "Items Tibba Cocktail Items" at bounding box center [741, 347] width 430 height 60
click at [605, 365] on input "Tibba Cocktail" at bounding box center [713, 354] width 339 height 23
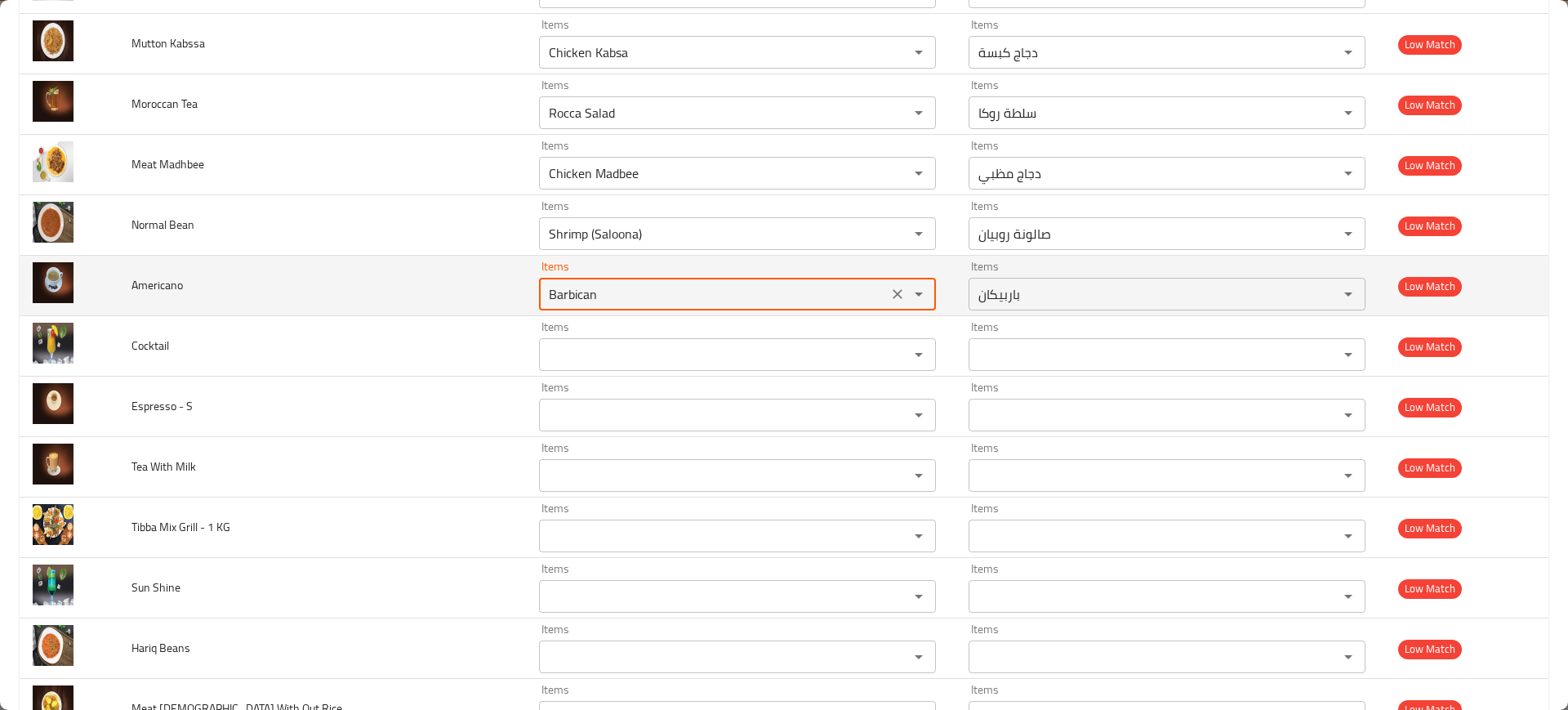
click at [563, 289] on input "Barbican" at bounding box center [713, 294] width 339 height 23
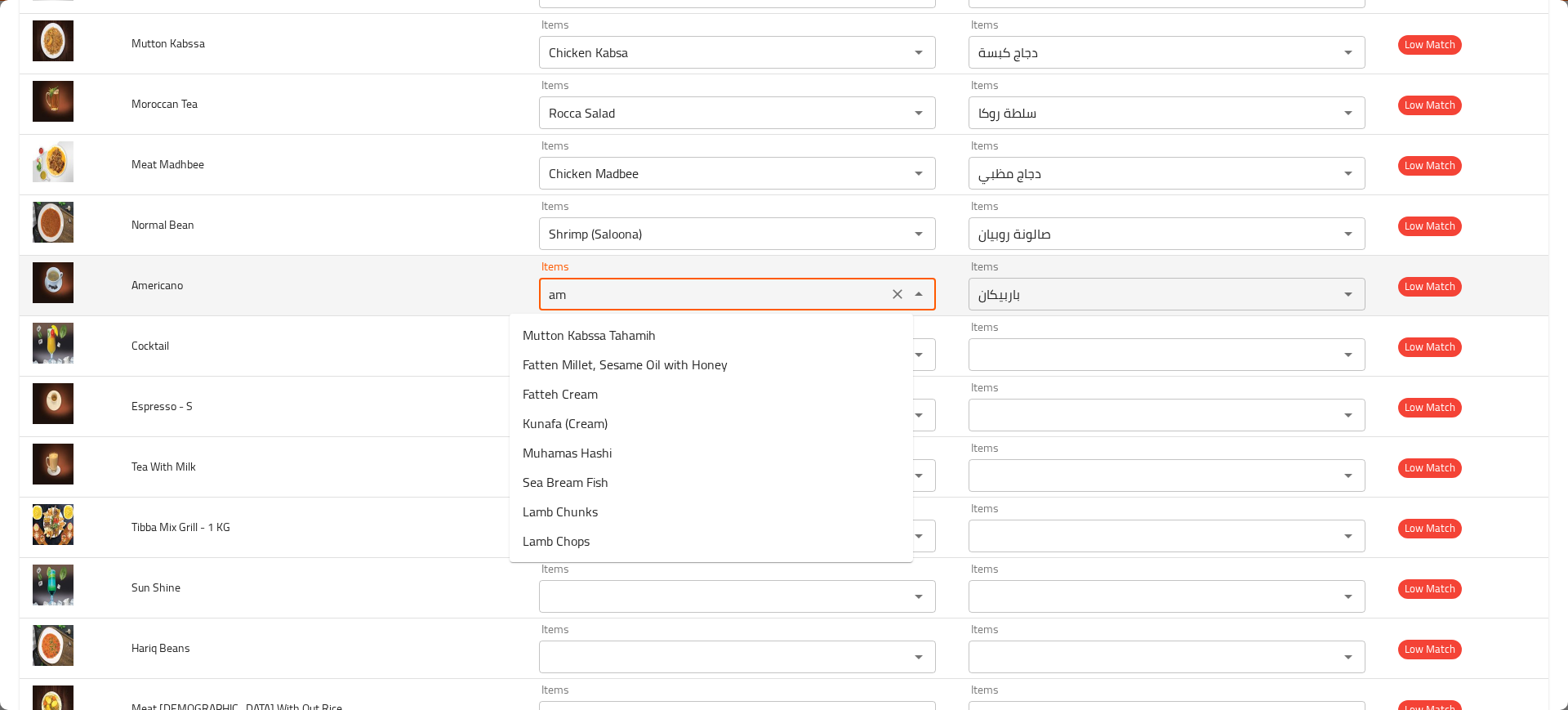
type input "ame"
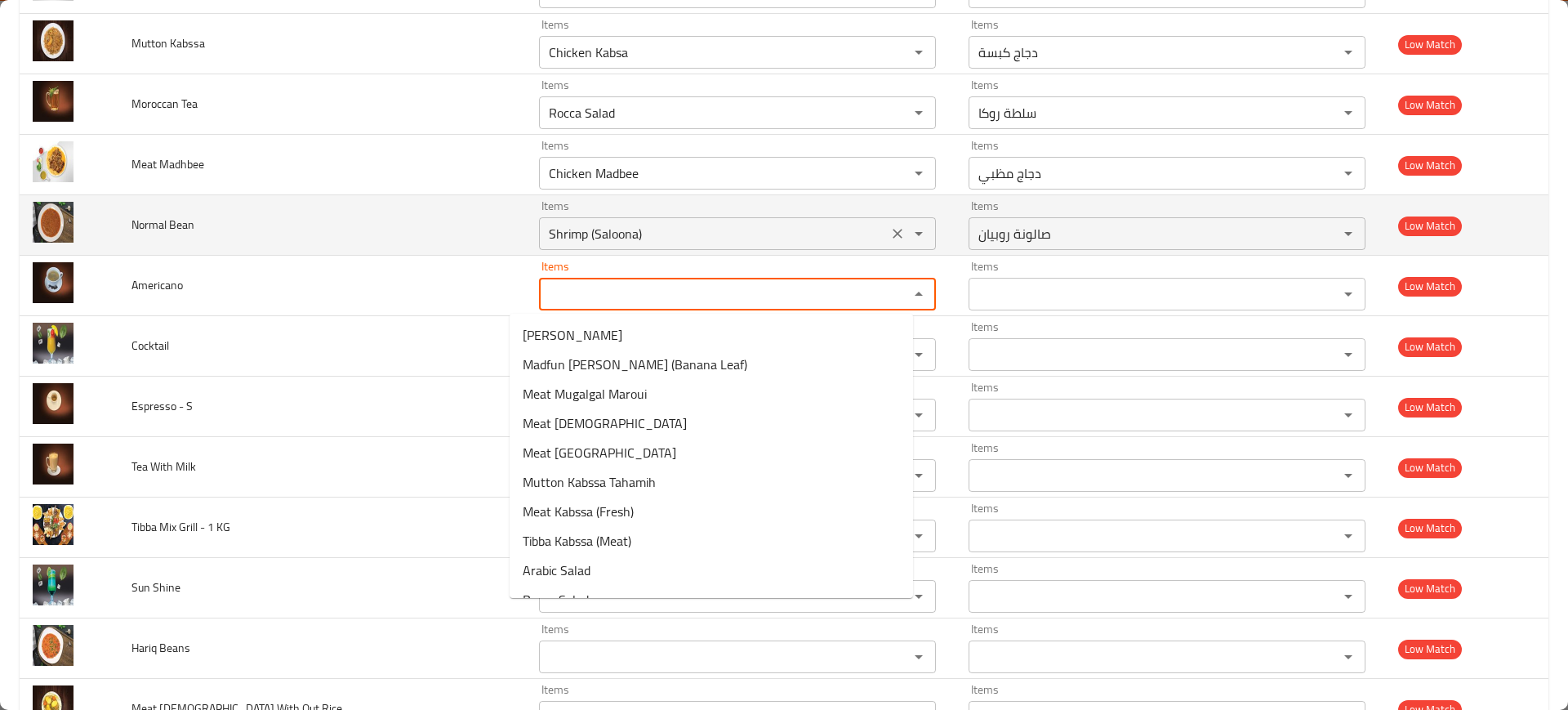
click at [577, 248] on div "Shrimp (Saloona) Items" at bounding box center [737, 233] width 397 height 33
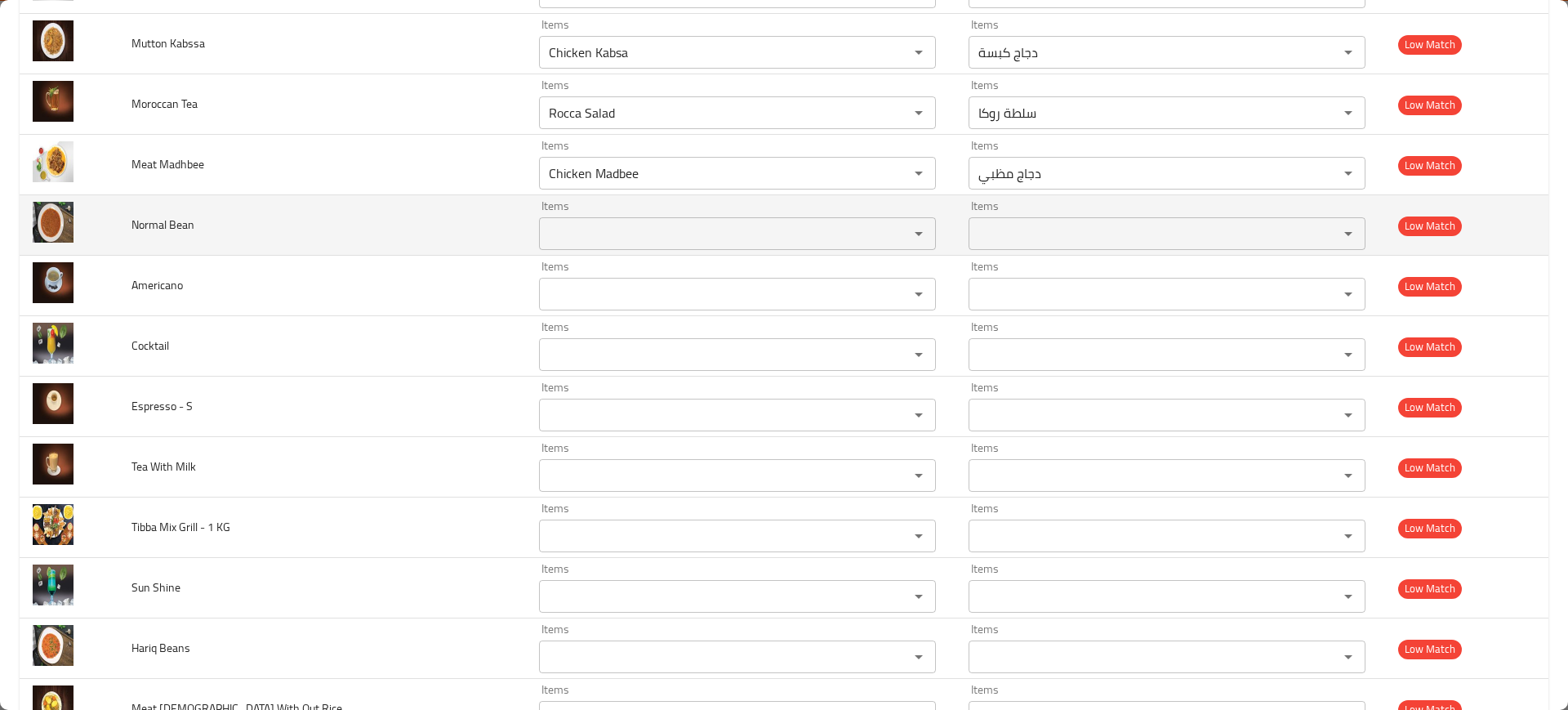
click at [429, 199] on td "Normal Bean" at bounding box center [322, 225] width 407 height 60
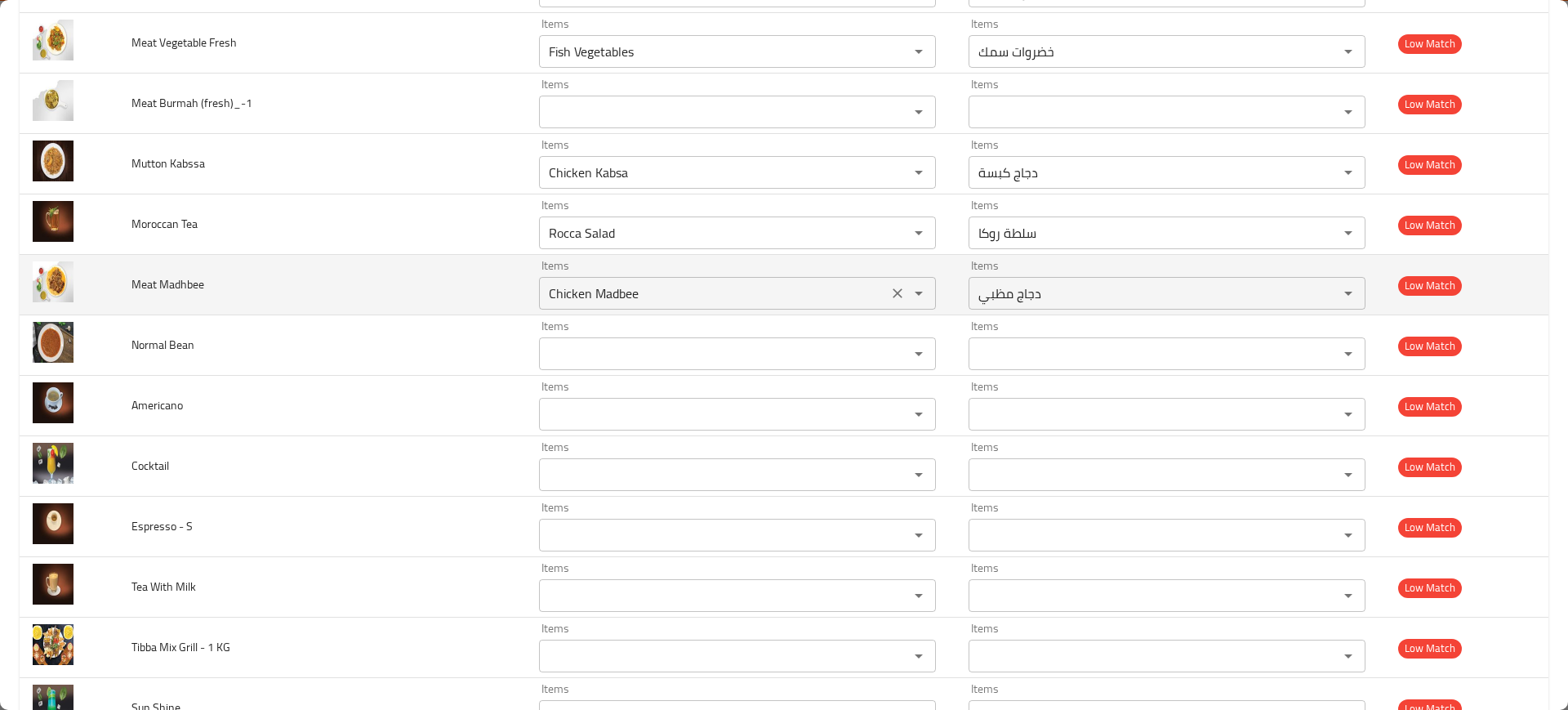
click at [618, 297] on Madhbee "Chicken Madbee" at bounding box center [713, 293] width 339 height 23
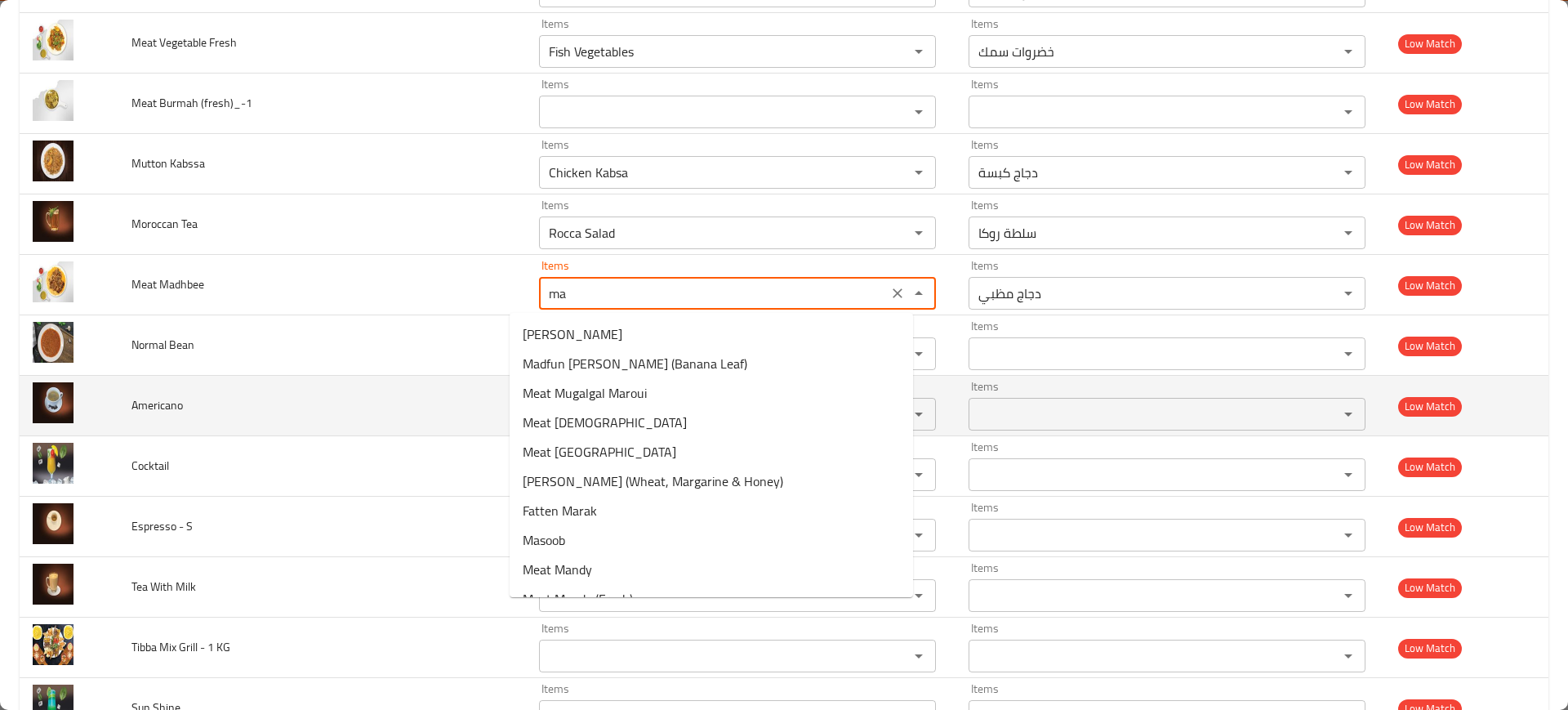
type Madhbee "m"
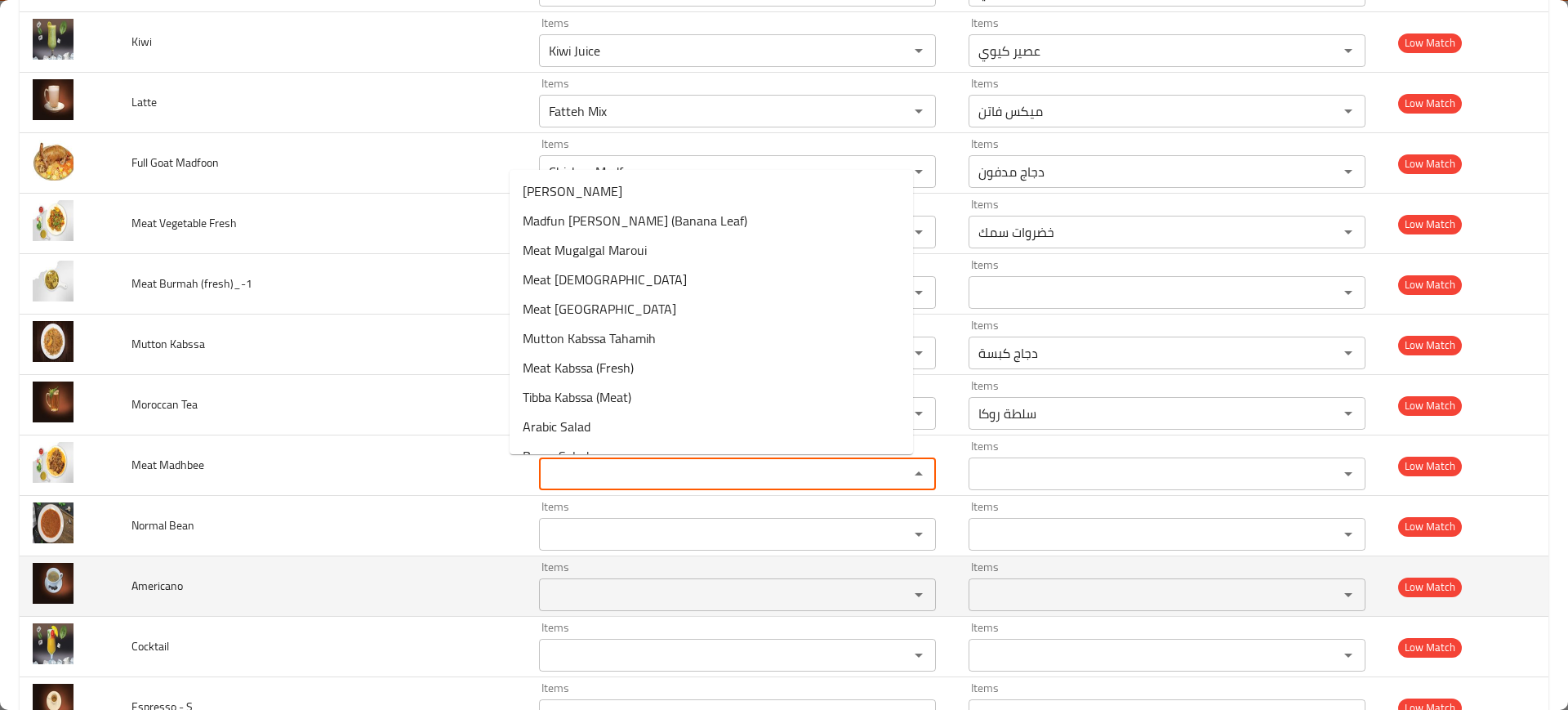
scroll to position [3988, 0]
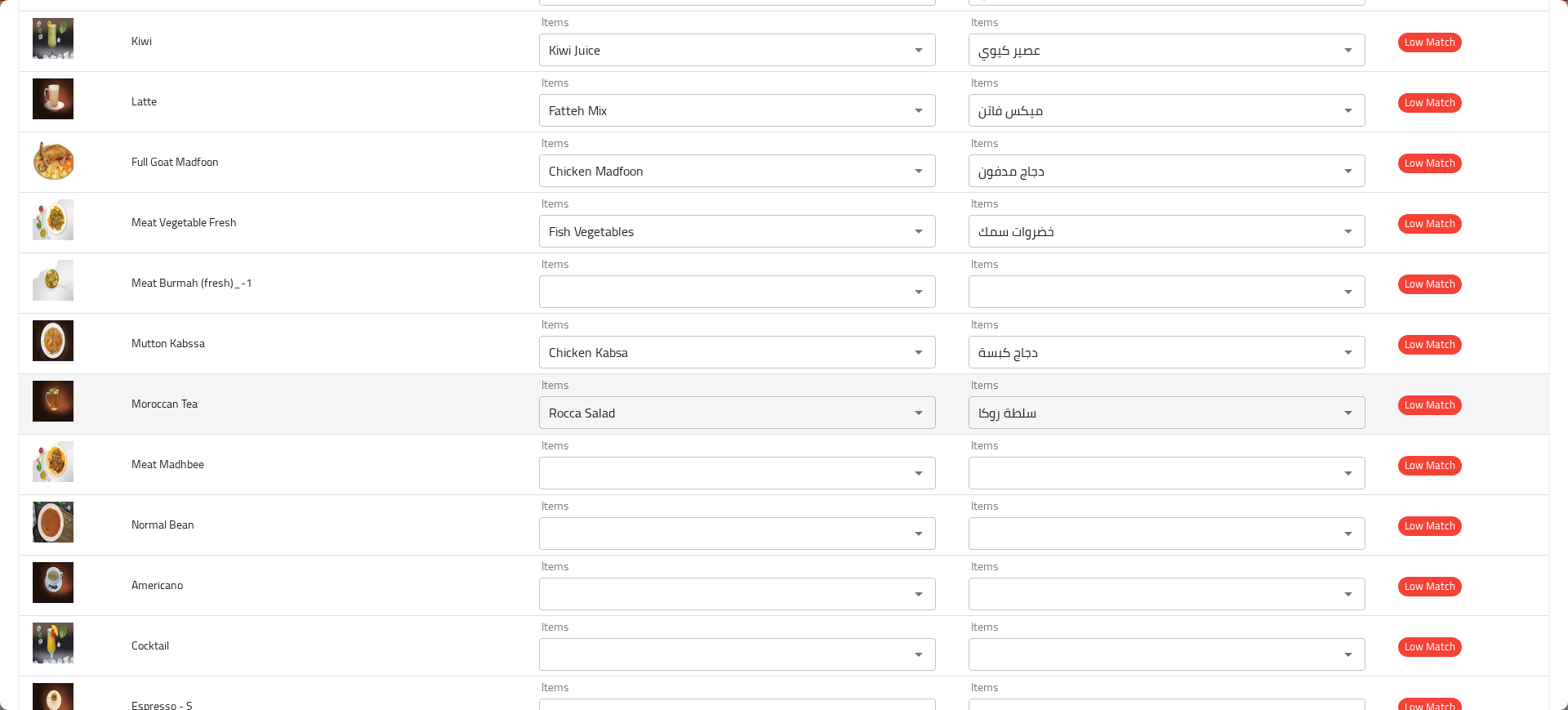
click at [374, 418] on td "Moroccan Tea" at bounding box center [322, 404] width 407 height 60
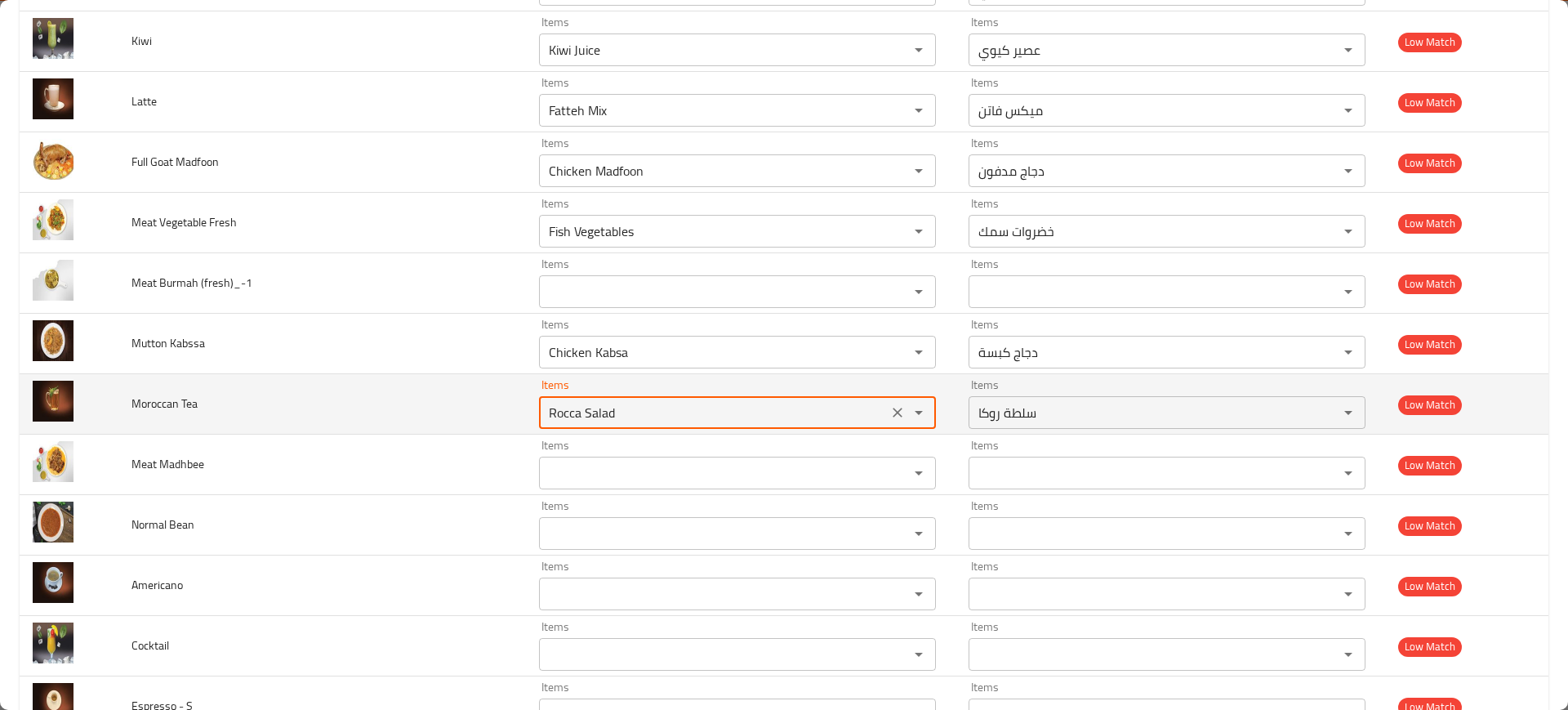
click at [573, 414] on Tea "Rocca Salad" at bounding box center [713, 412] width 339 height 23
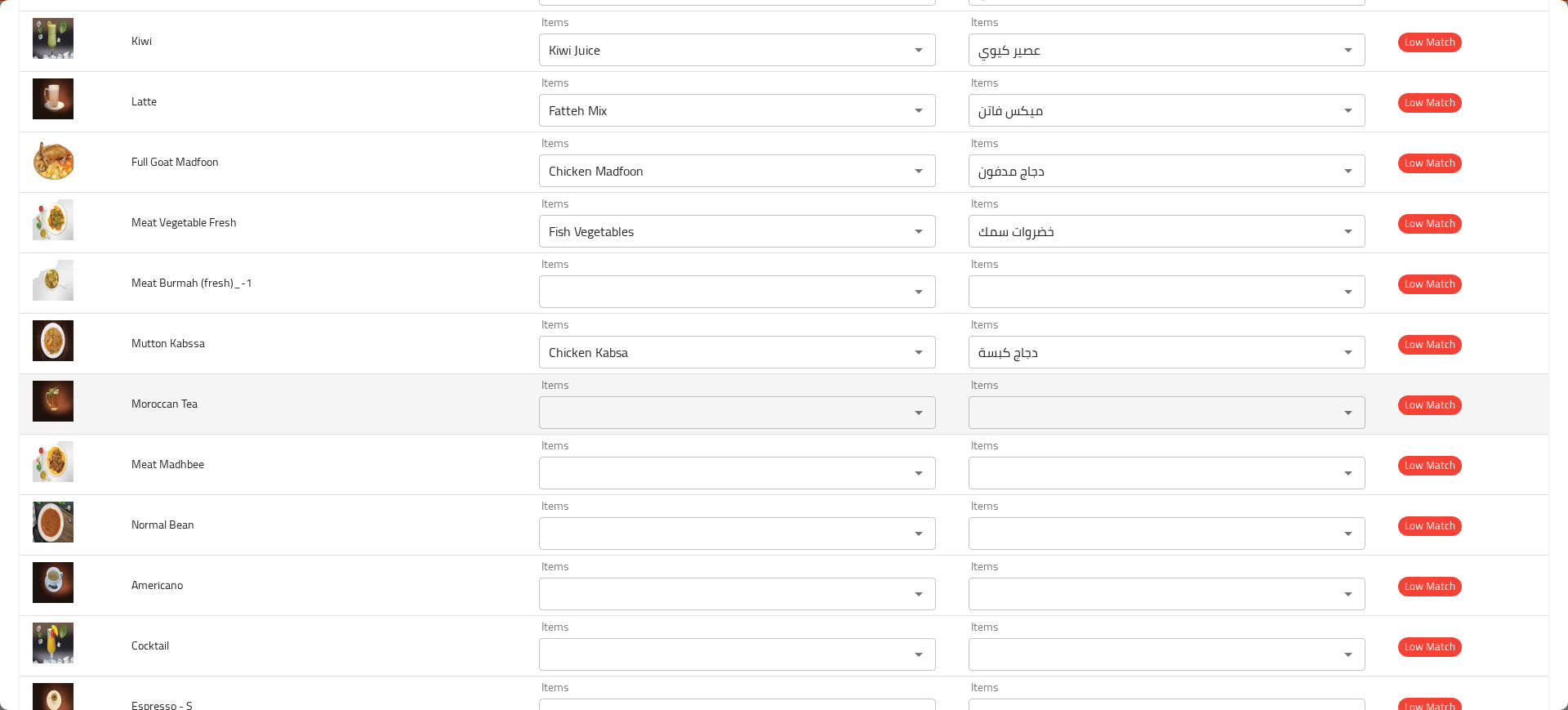
click at [455, 386] on td "Moroccan Tea" at bounding box center [322, 404] width 407 height 60
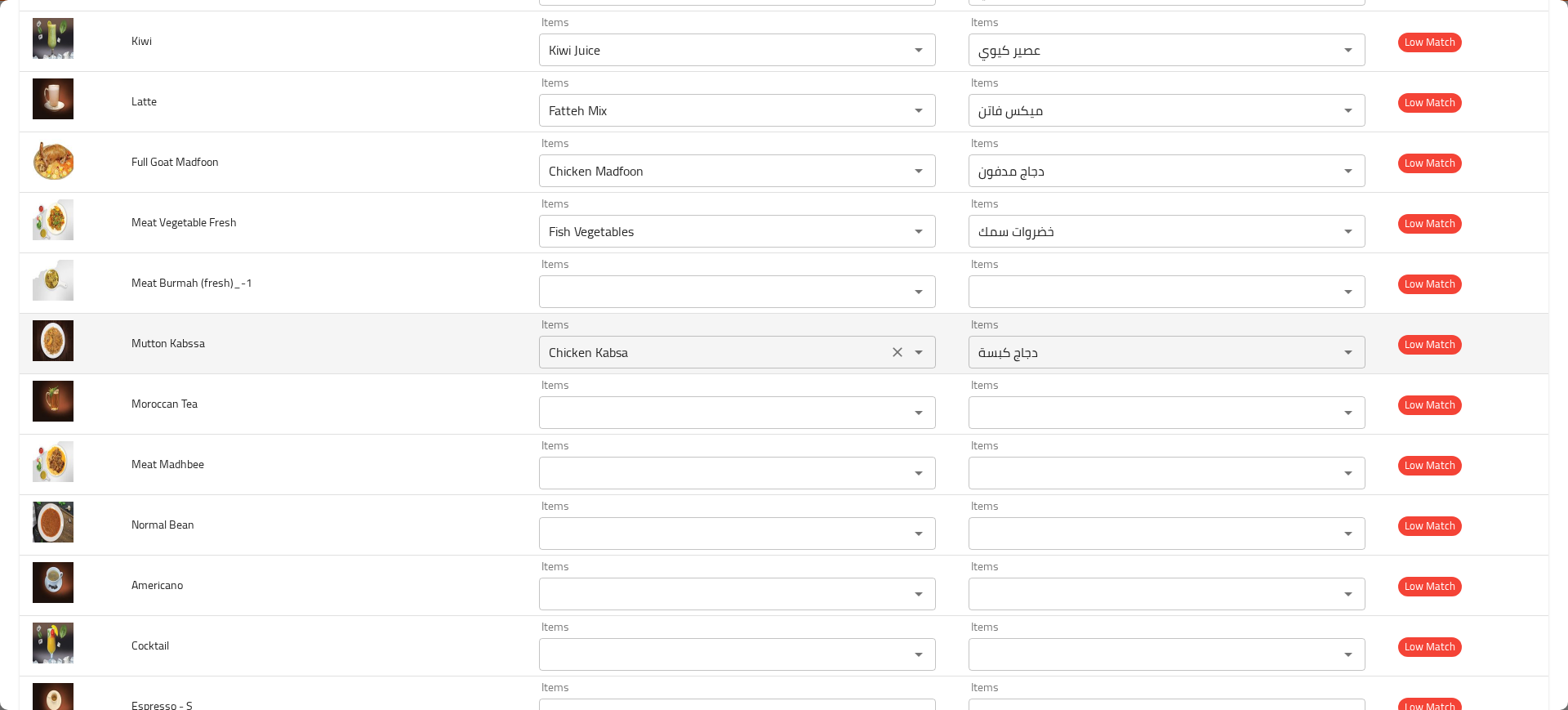
click at [592, 363] on div "Chicken Kabsa Items" at bounding box center [737, 352] width 397 height 33
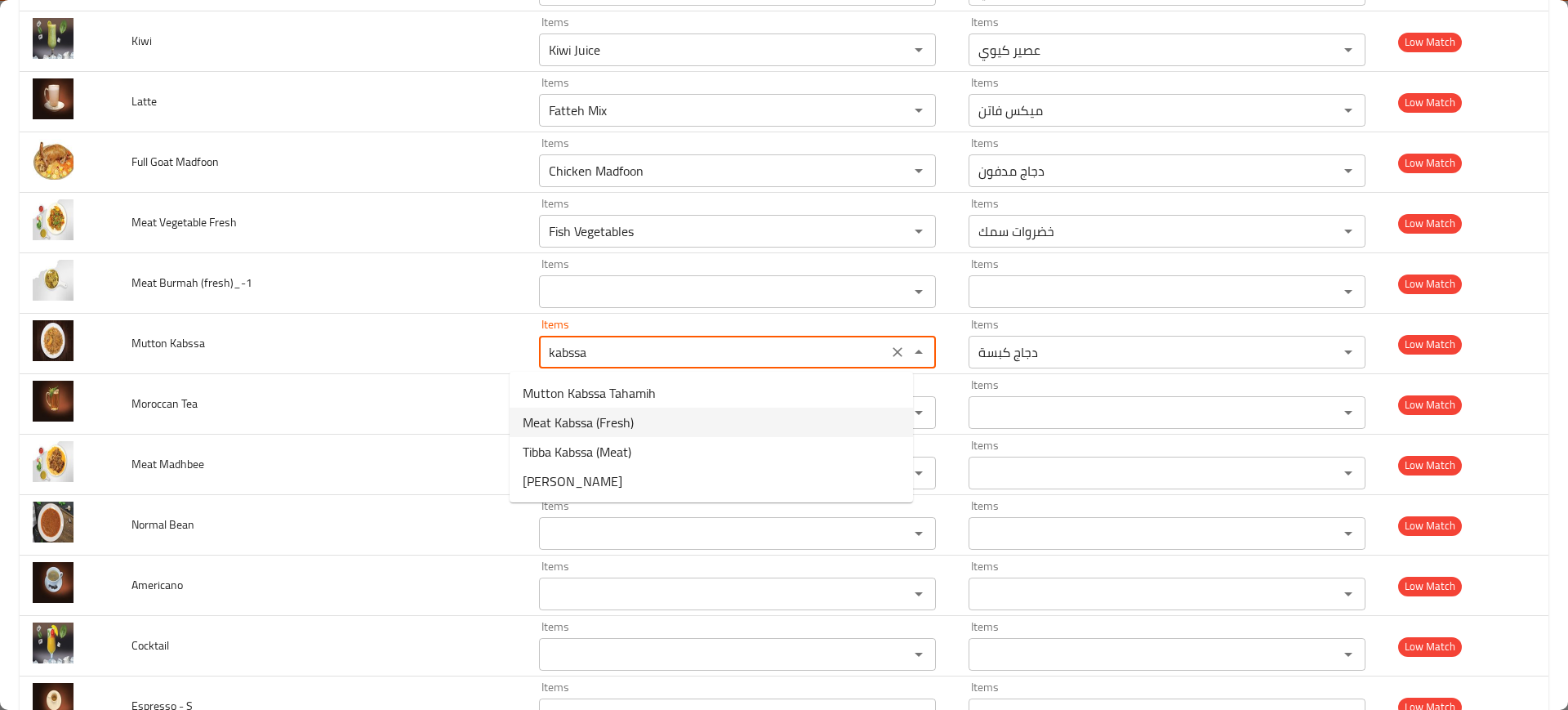
click at [598, 431] on span "Meat Kabssa (Fresh)" at bounding box center [578, 422] width 111 height 20
type Kabssa "Meat Kabssa (Fresh)"
type Kabssa-ar "كبسة لحم (طازجة)"
type Kabssa "Meat Kabssa (Fresh)"
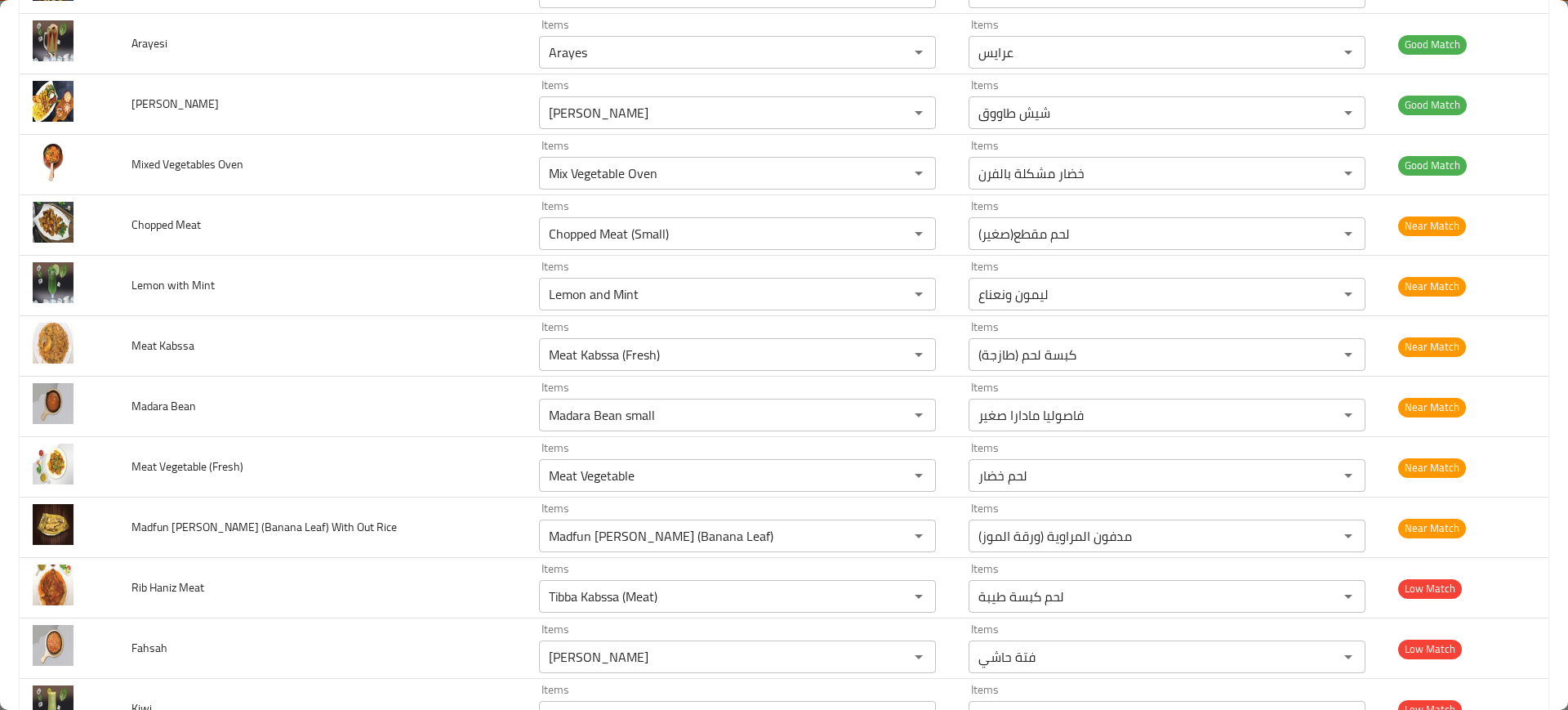
scroll to position [3985, 0]
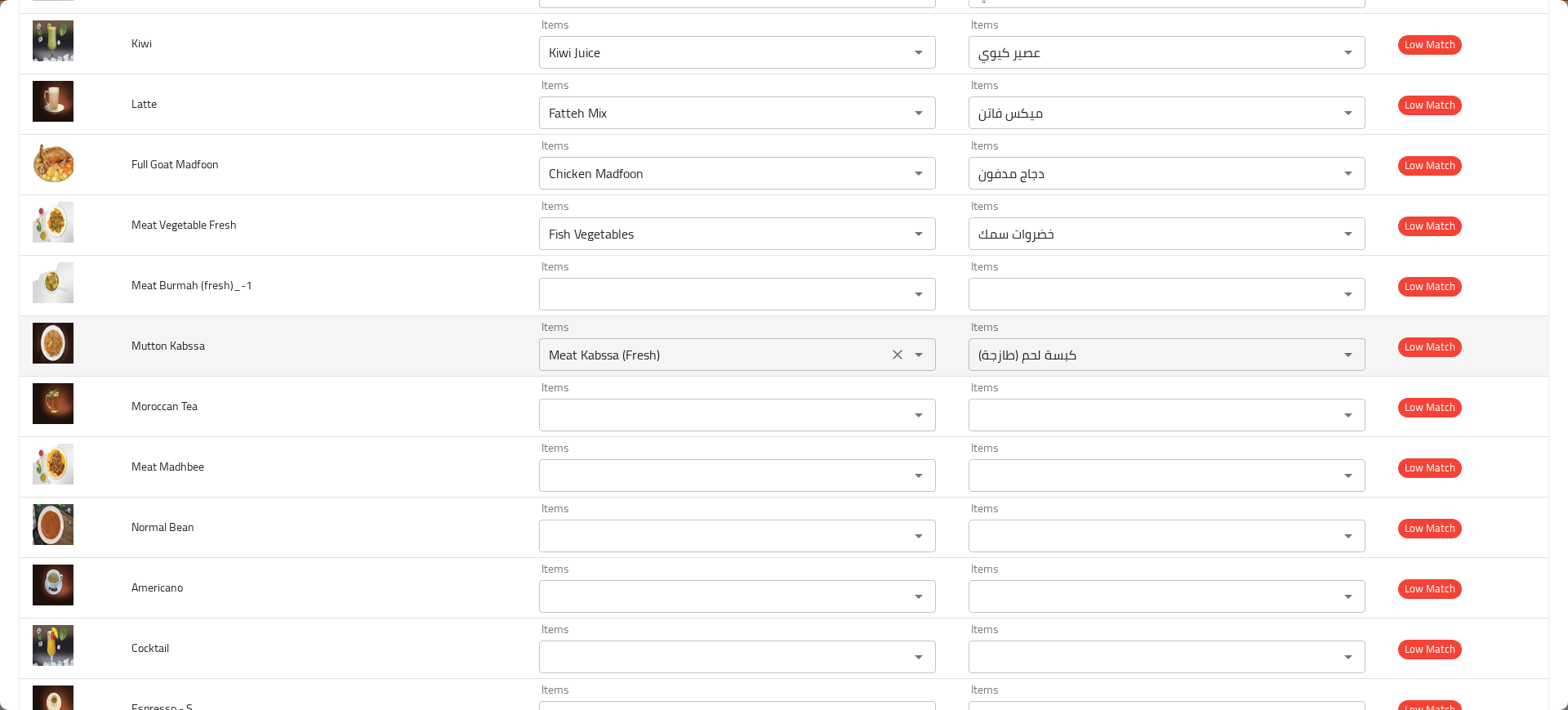
click at [753, 367] on div "Meat Kabssa (Fresh) Items" at bounding box center [737, 354] width 397 height 33
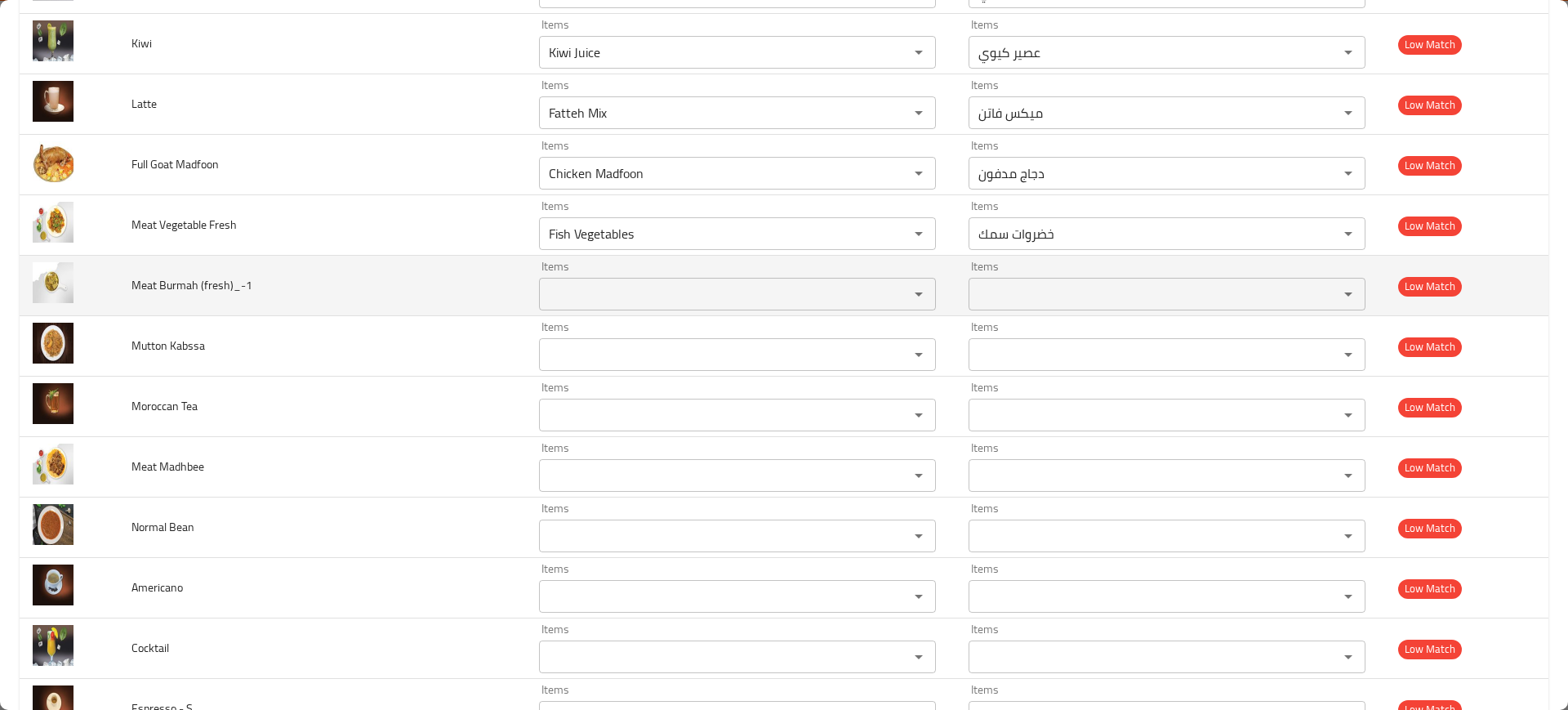
click at [600, 255] on td "Items Items" at bounding box center [741, 286] width 430 height 60
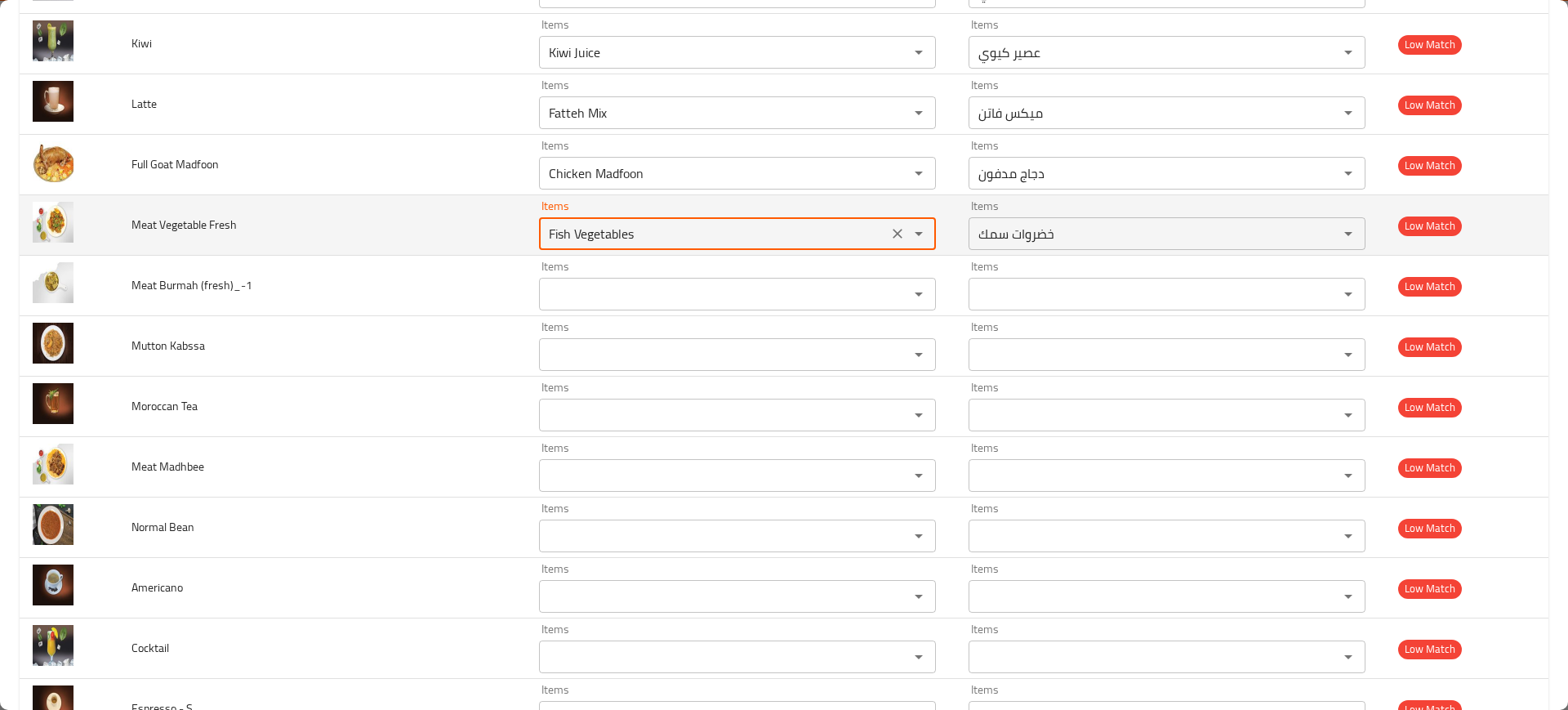
click at [580, 240] on Fresh "Fish Vegetables" at bounding box center [713, 234] width 339 height 23
click at [570, 240] on Fresh "Fish Vegetables" at bounding box center [713, 234] width 339 height 23
paste Fresh "enhanced table"
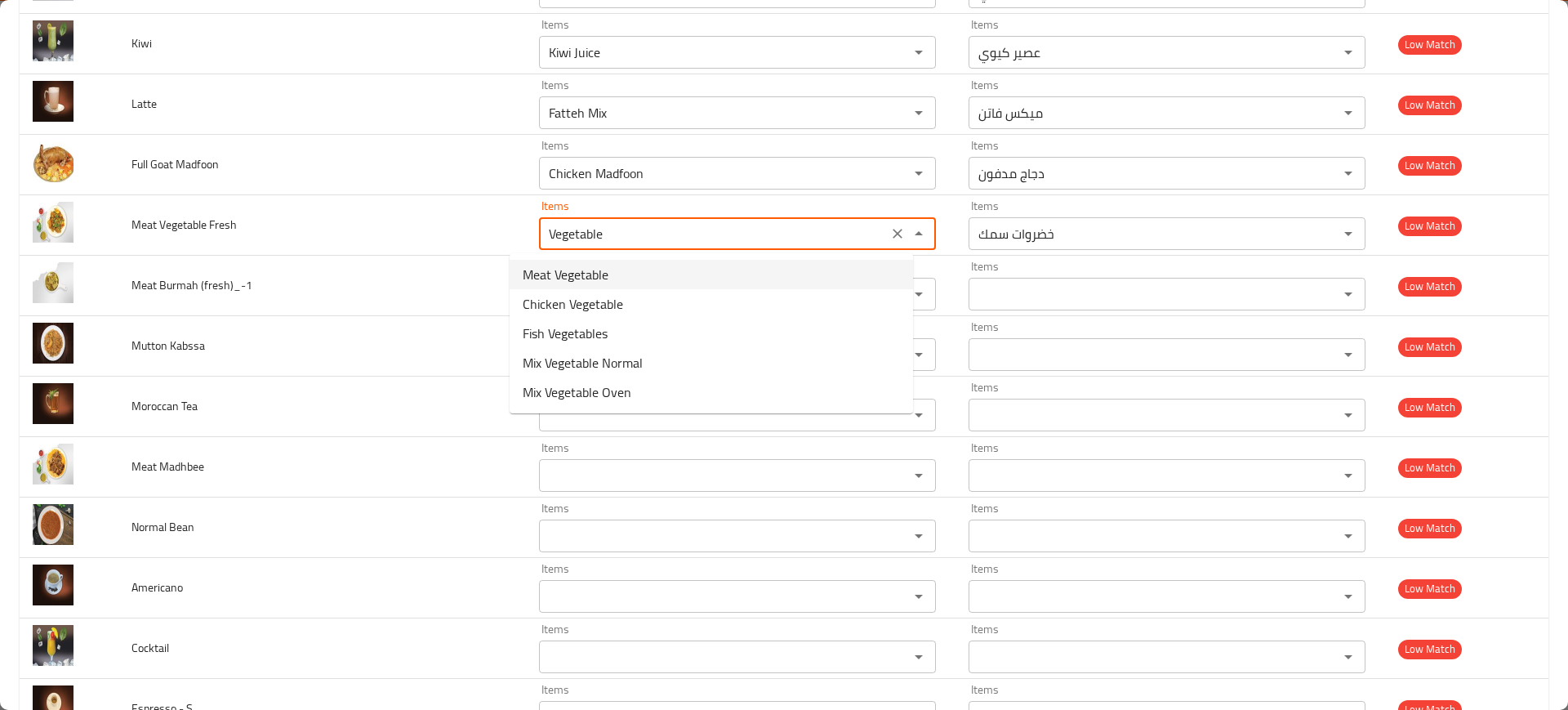
click at [593, 270] on span "Meat Vegetable" at bounding box center [565, 274] width 85 height 20
type Fresh "Meat Vegetable"
type Fresh-ar "لحم خضار"
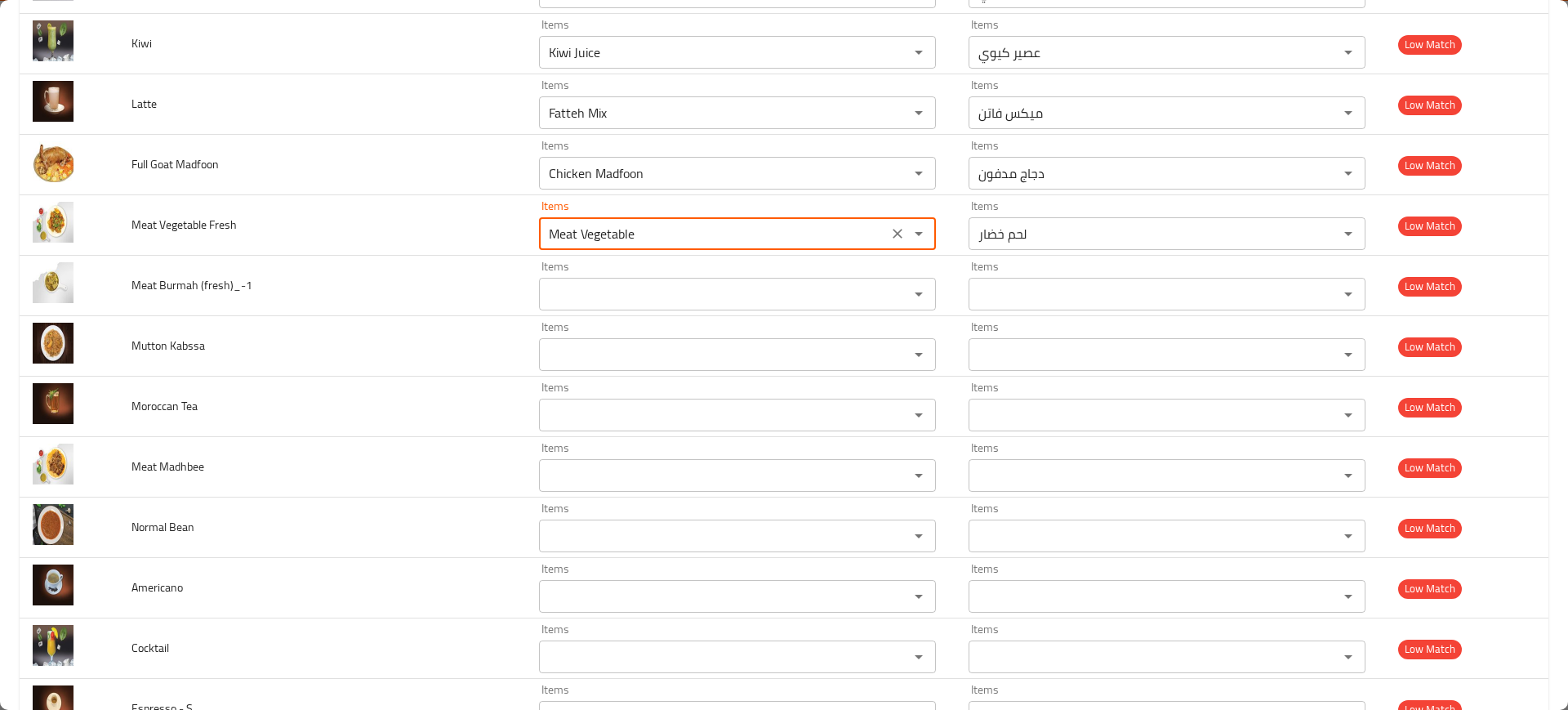
type Fresh "Meat Vegetable"
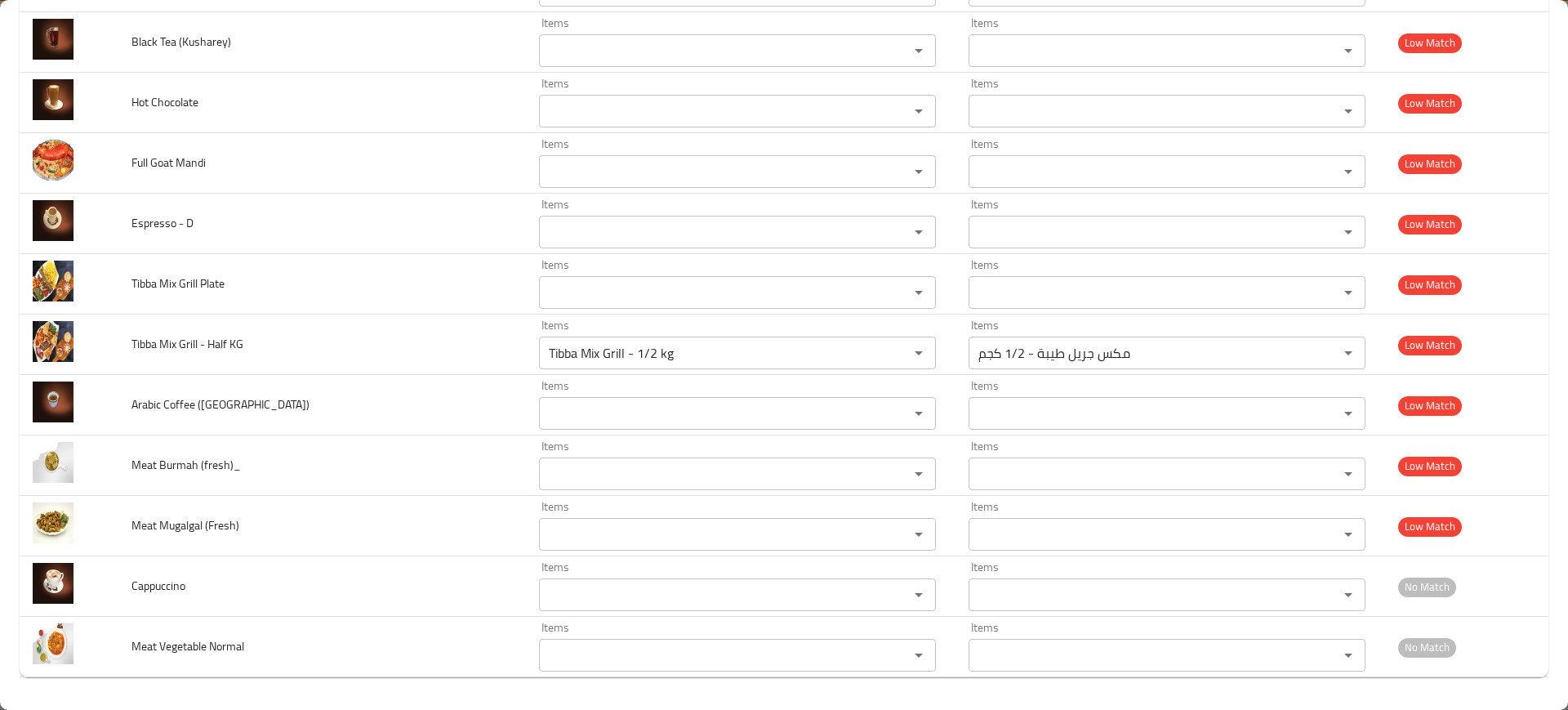
scroll to position [3864, 0]
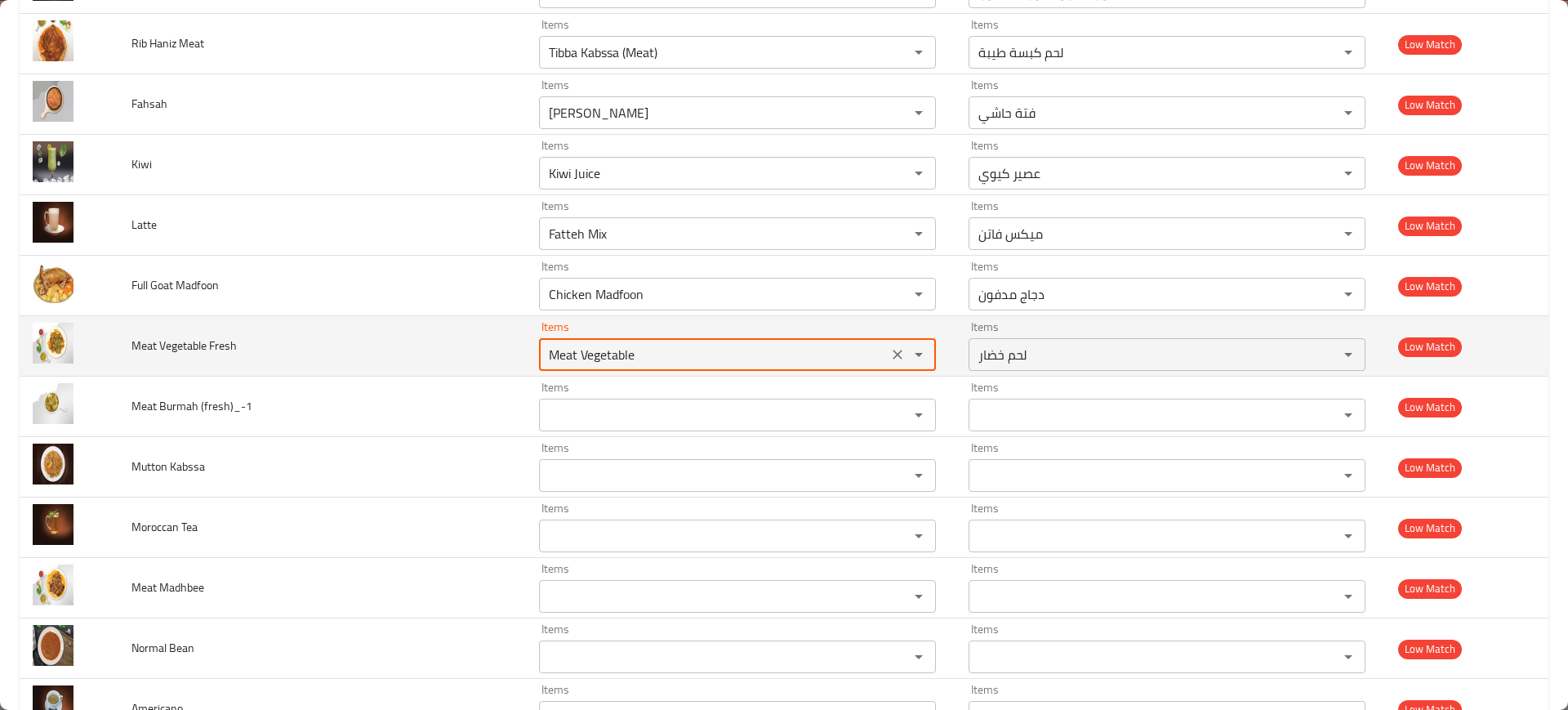
click at [638, 362] on Fresh "Meat Vegetable" at bounding box center [713, 354] width 339 height 23
click at [378, 363] on td "Meat Vegetable Fresh" at bounding box center [322, 347] width 407 height 60
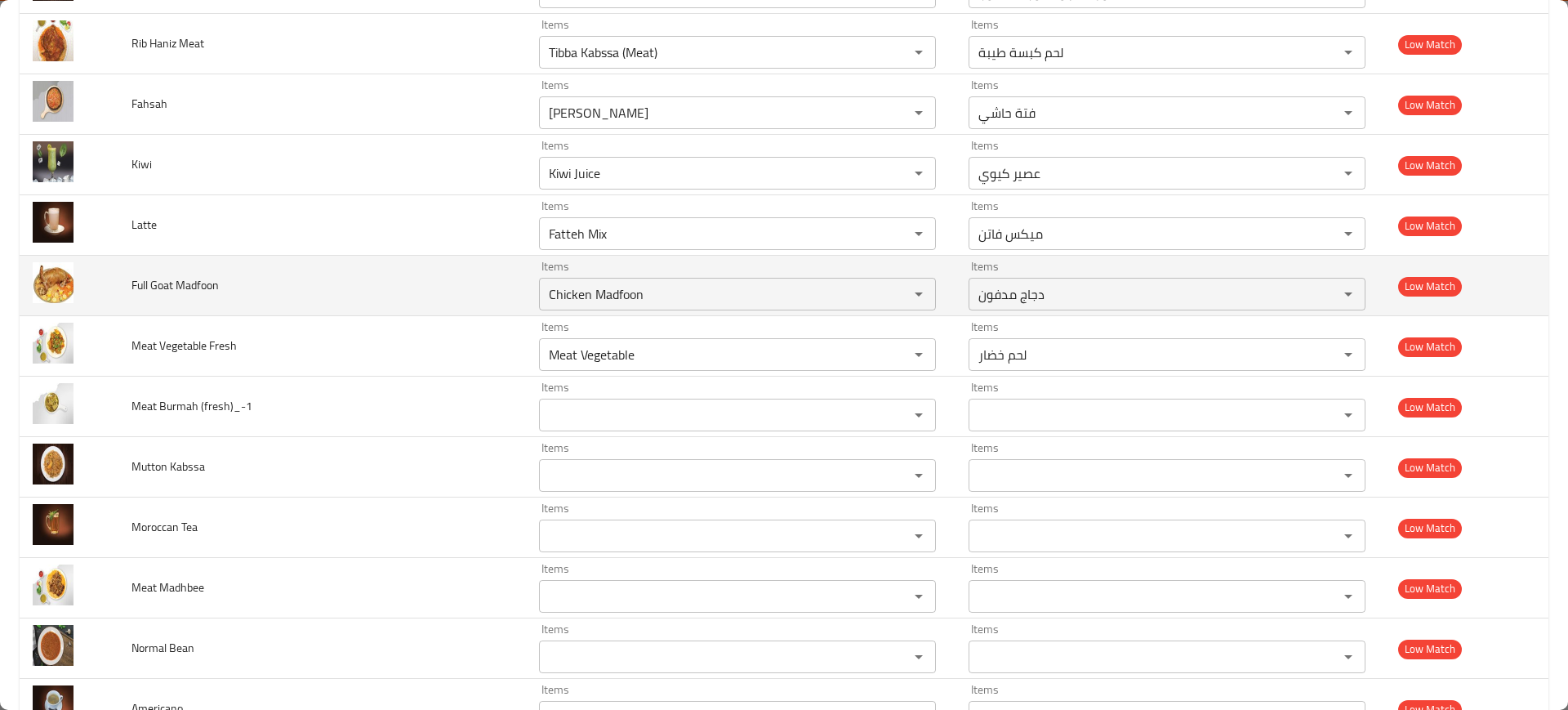
click at [338, 315] on td "Full Goat Madfoon" at bounding box center [322, 286] width 407 height 60
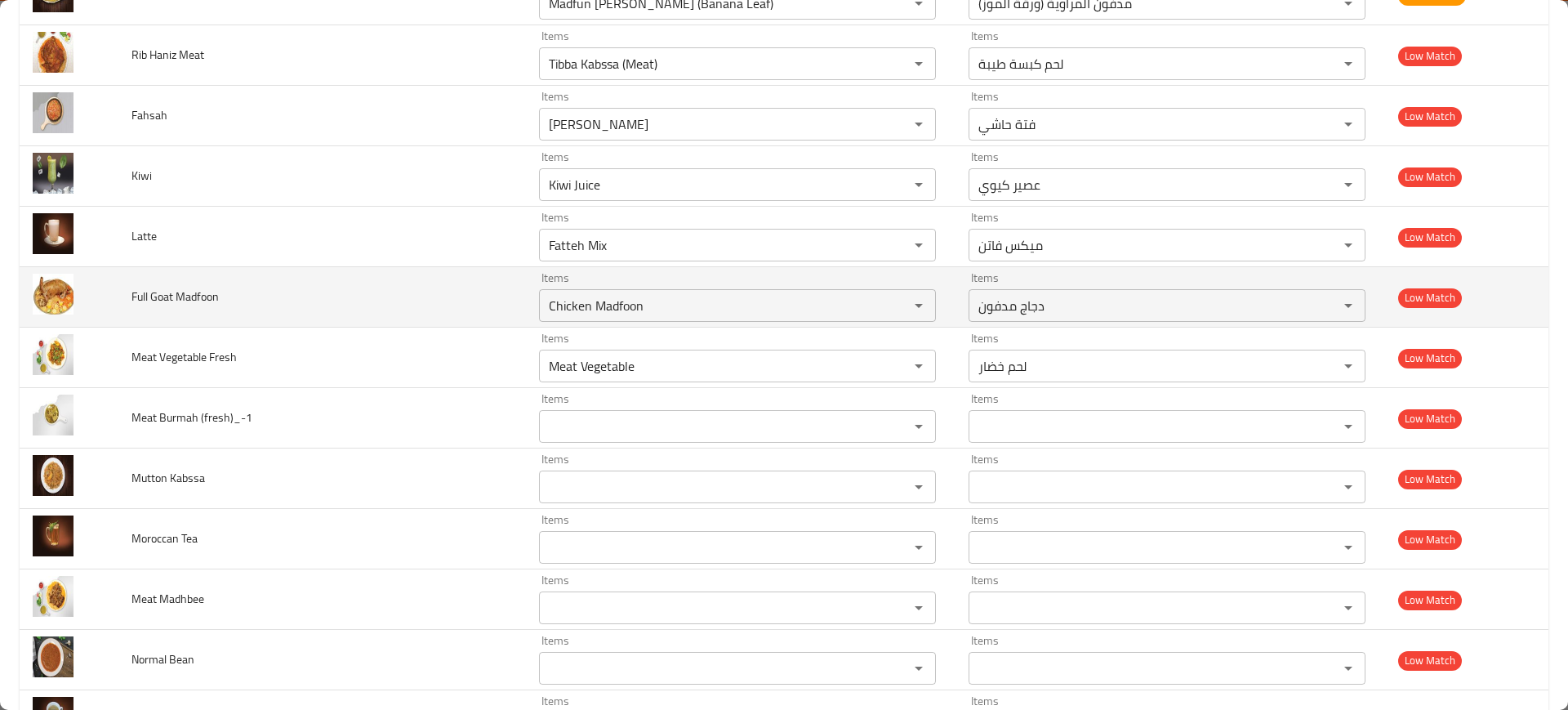
scroll to position [3853, 0]
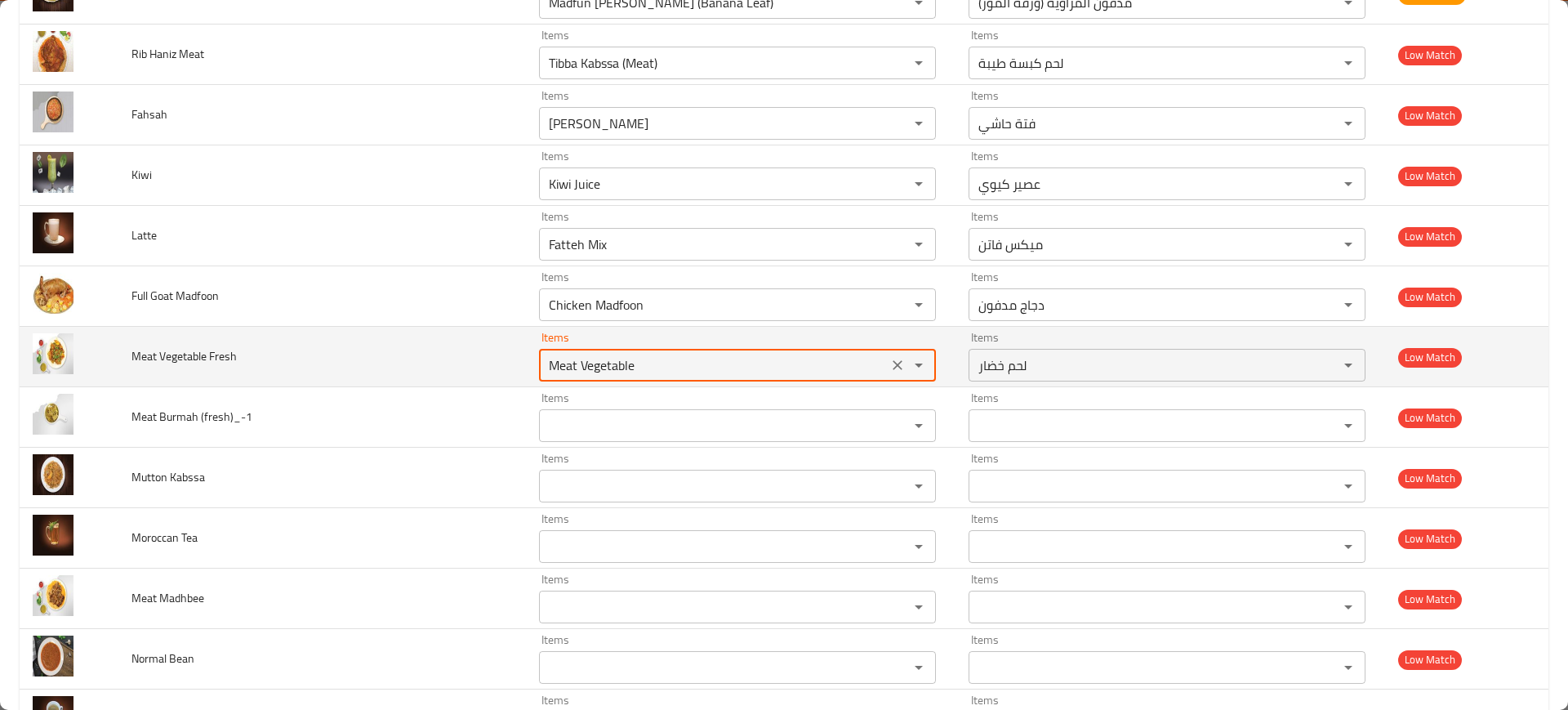
click at [624, 356] on Fresh "Meat Vegetable" at bounding box center [713, 365] width 339 height 23
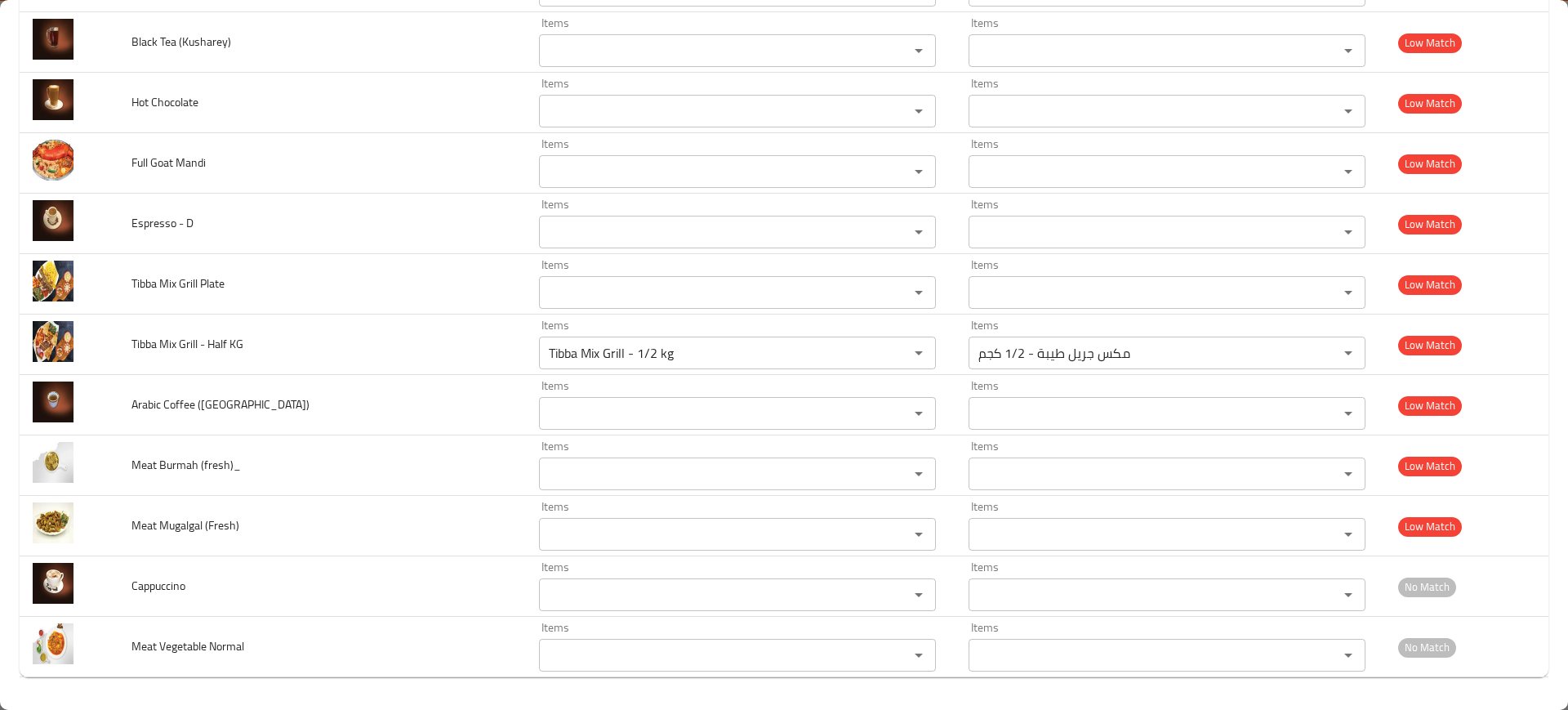
scroll to position [3864, 0]
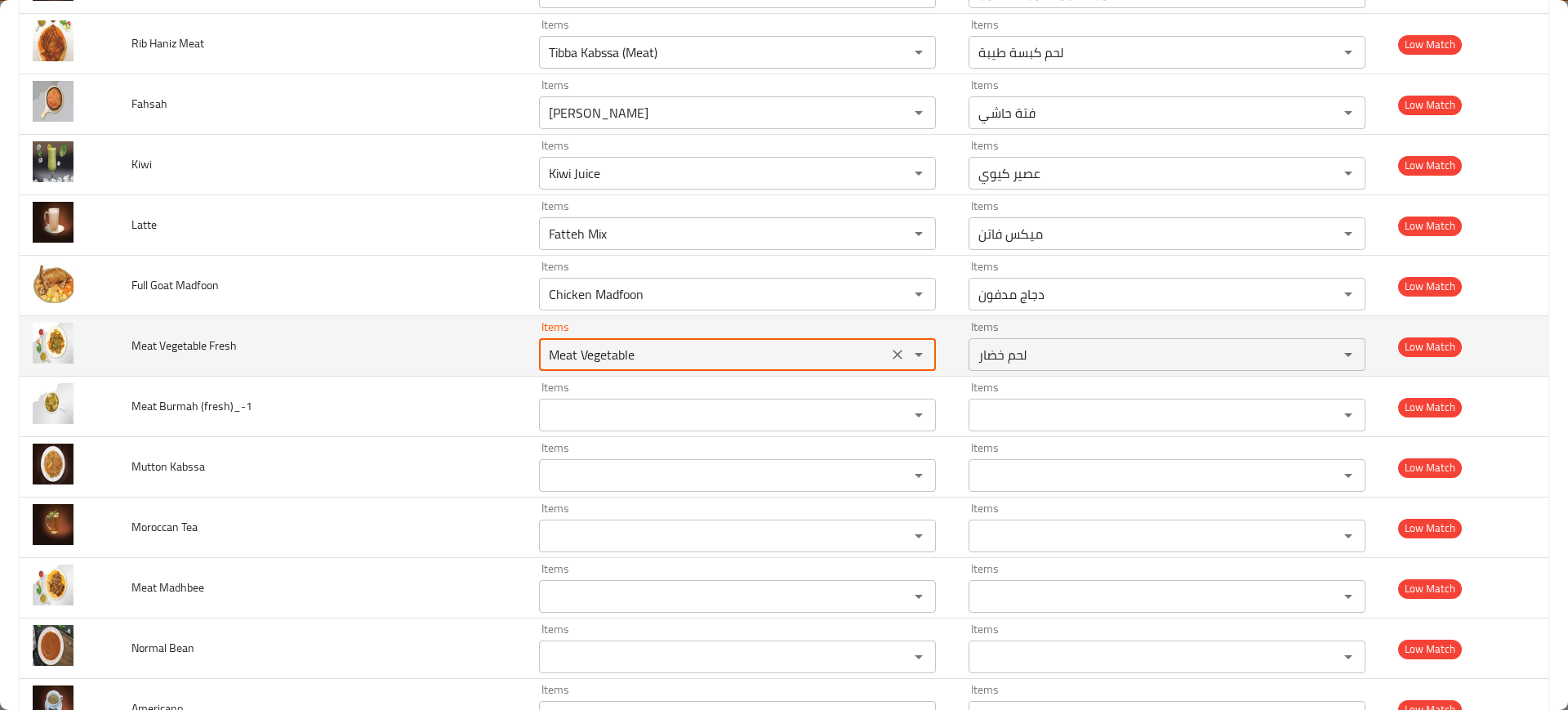
click at [668, 351] on Fresh "Meat Vegetable" at bounding box center [713, 354] width 339 height 23
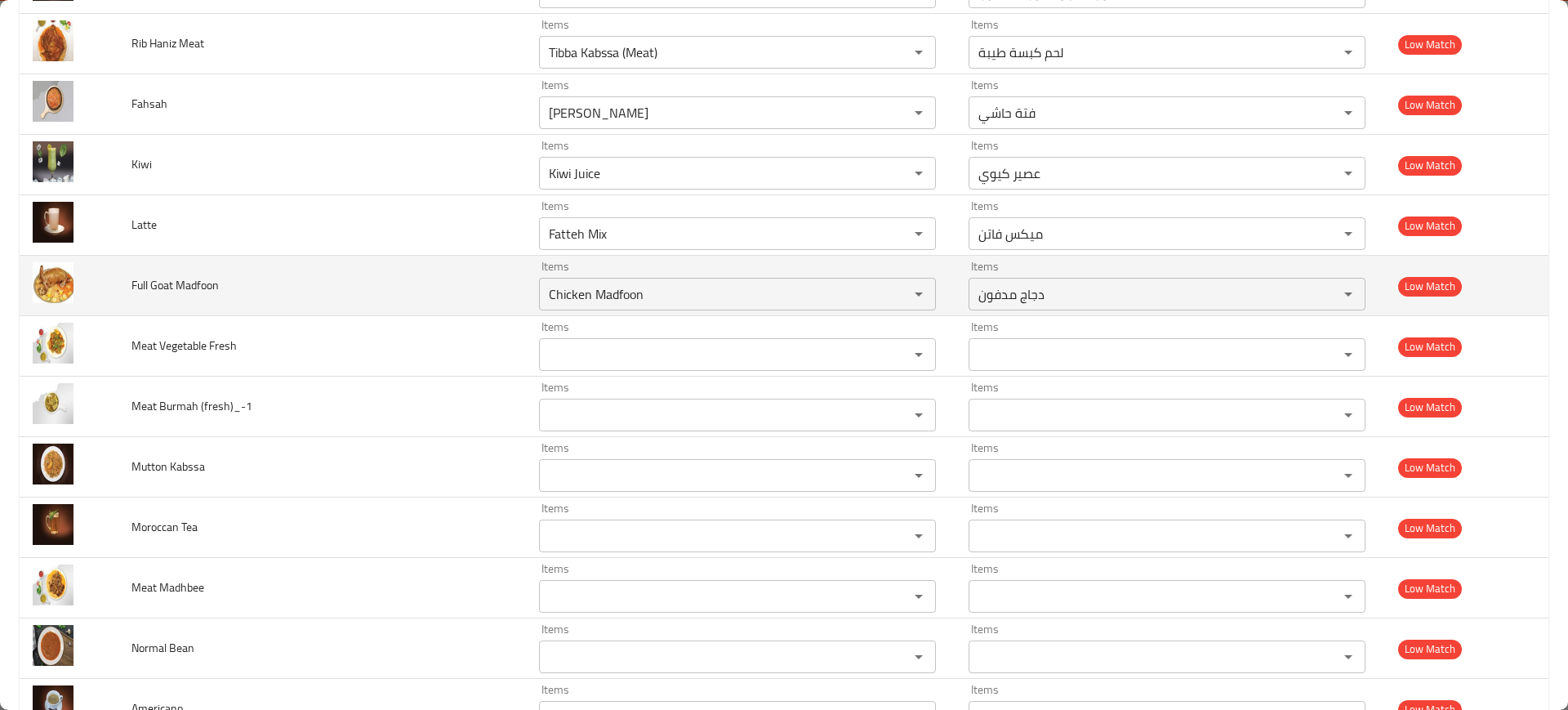
click at [415, 300] on td "Full Goat Madfoon" at bounding box center [322, 286] width 407 height 60
click at [607, 270] on div "Items Chicken Madfoon Items" at bounding box center [737, 286] width 397 height 50
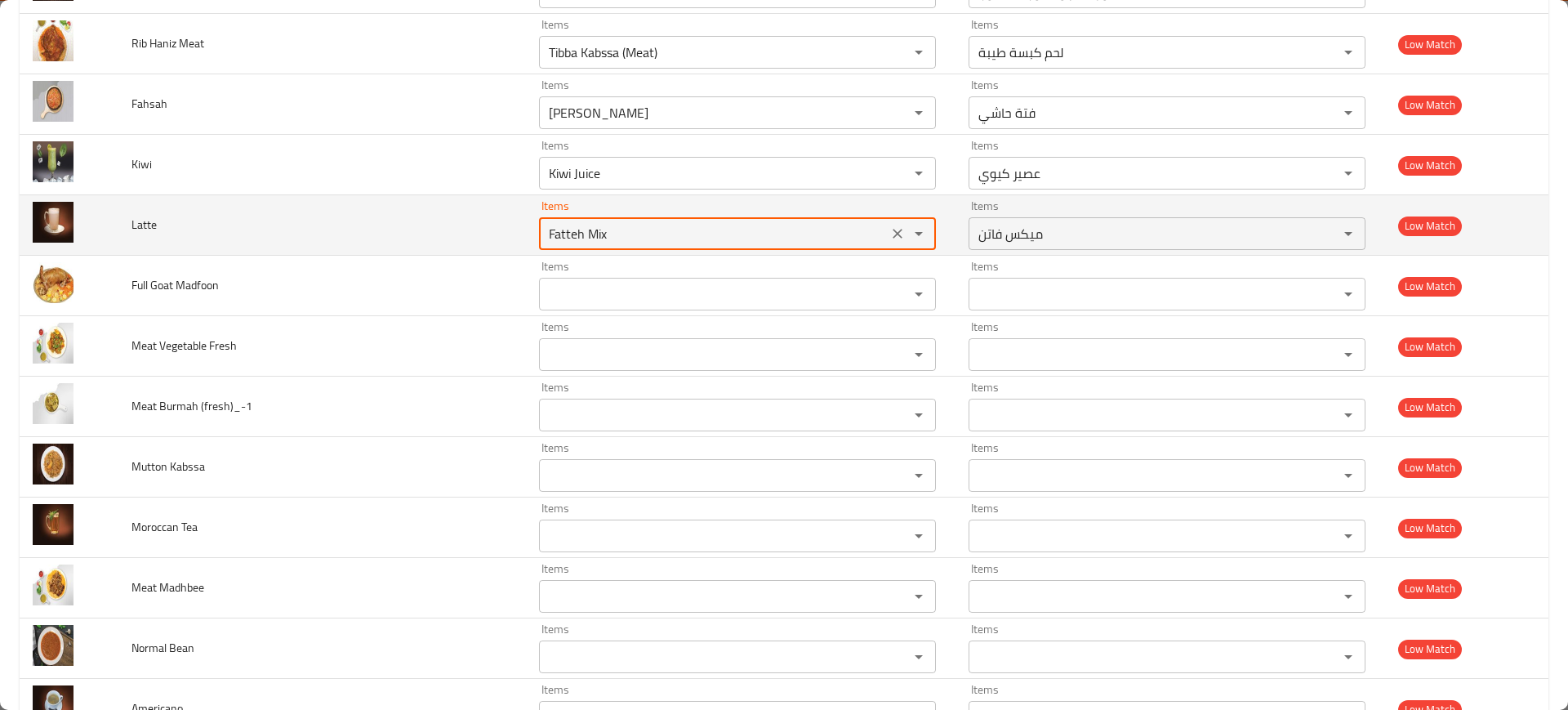
click at [568, 229] on input "Fatteh Mix" at bounding box center [713, 234] width 339 height 23
type input "latt"
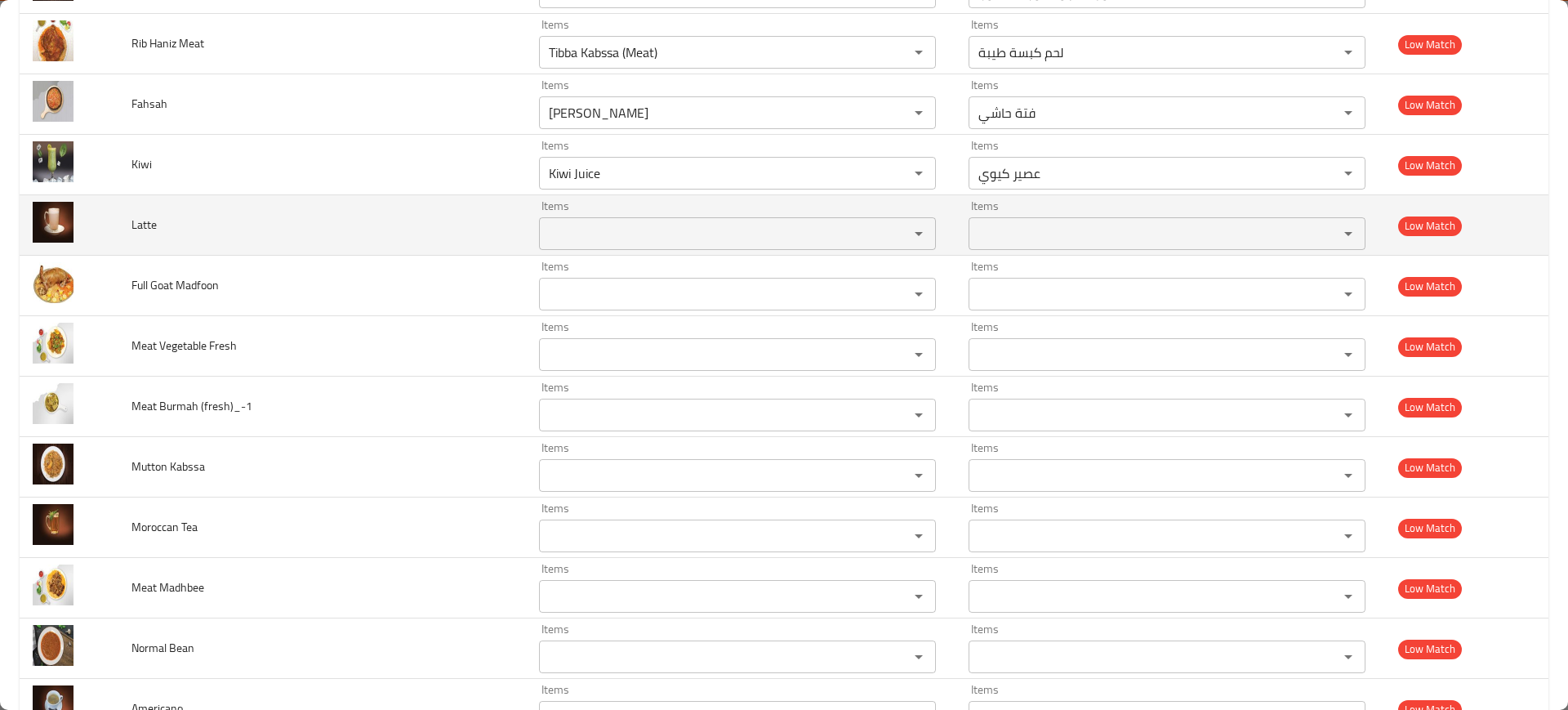
click at [431, 195] on td "Latte" at bounding box center [322, 225] width 407 height 60
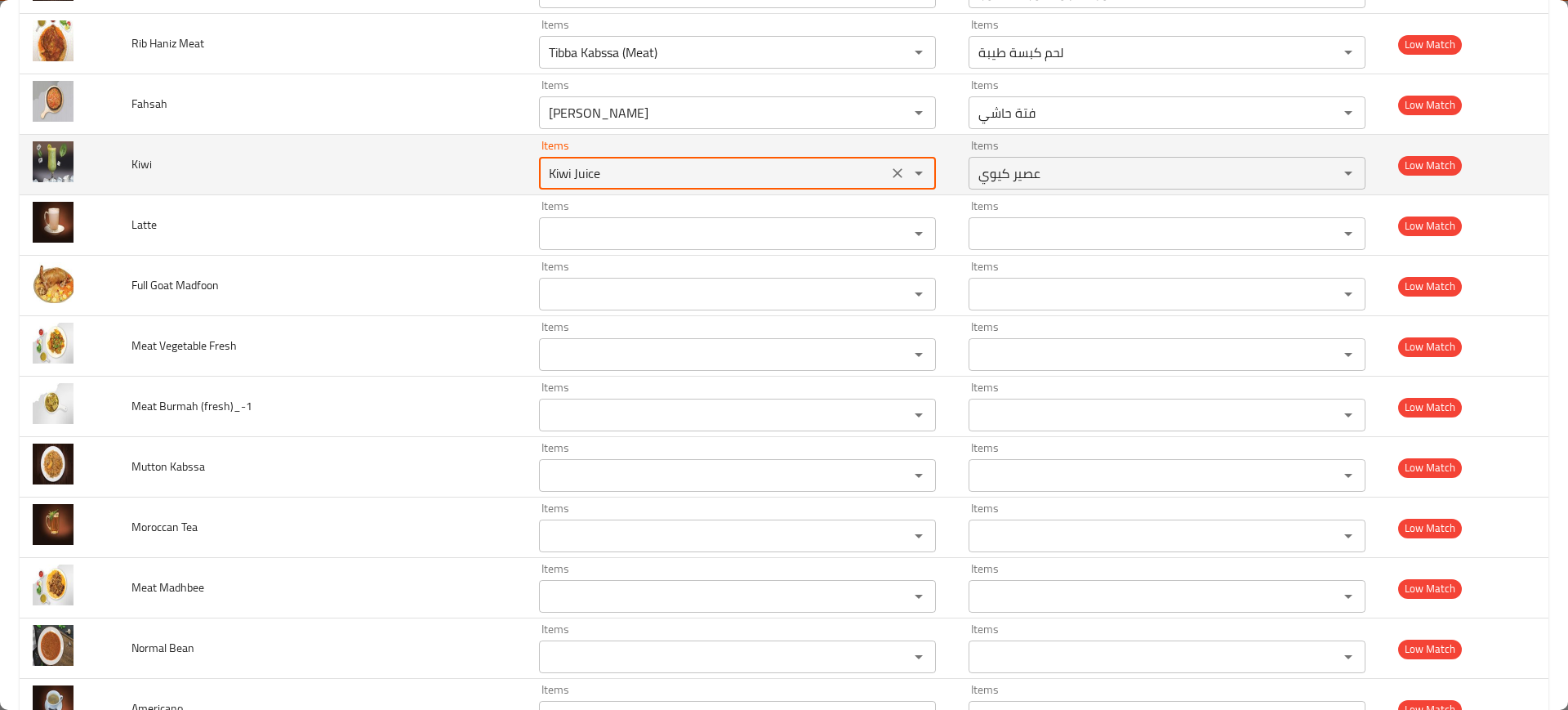
click at [609, 178] on input "Kiwi Juice" at bounding box center [713, 173] width 339 height 23
click at [422, 179] on td "Kiwi" at bounding box center [322, 165] width 407 height 60
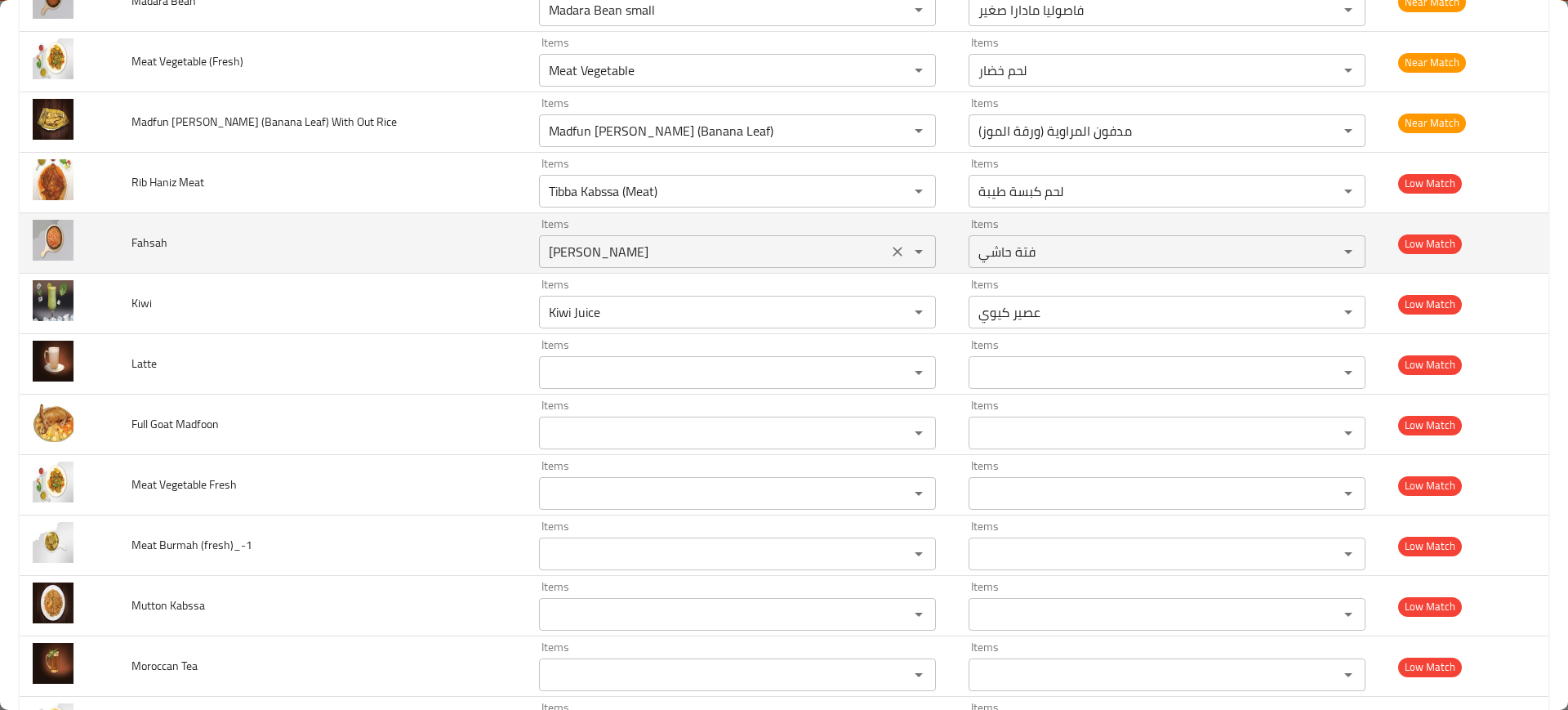
click at [592, 236] on div "Fatteh Hashi Items" at bounding box center [737, 252] width 397 height 33
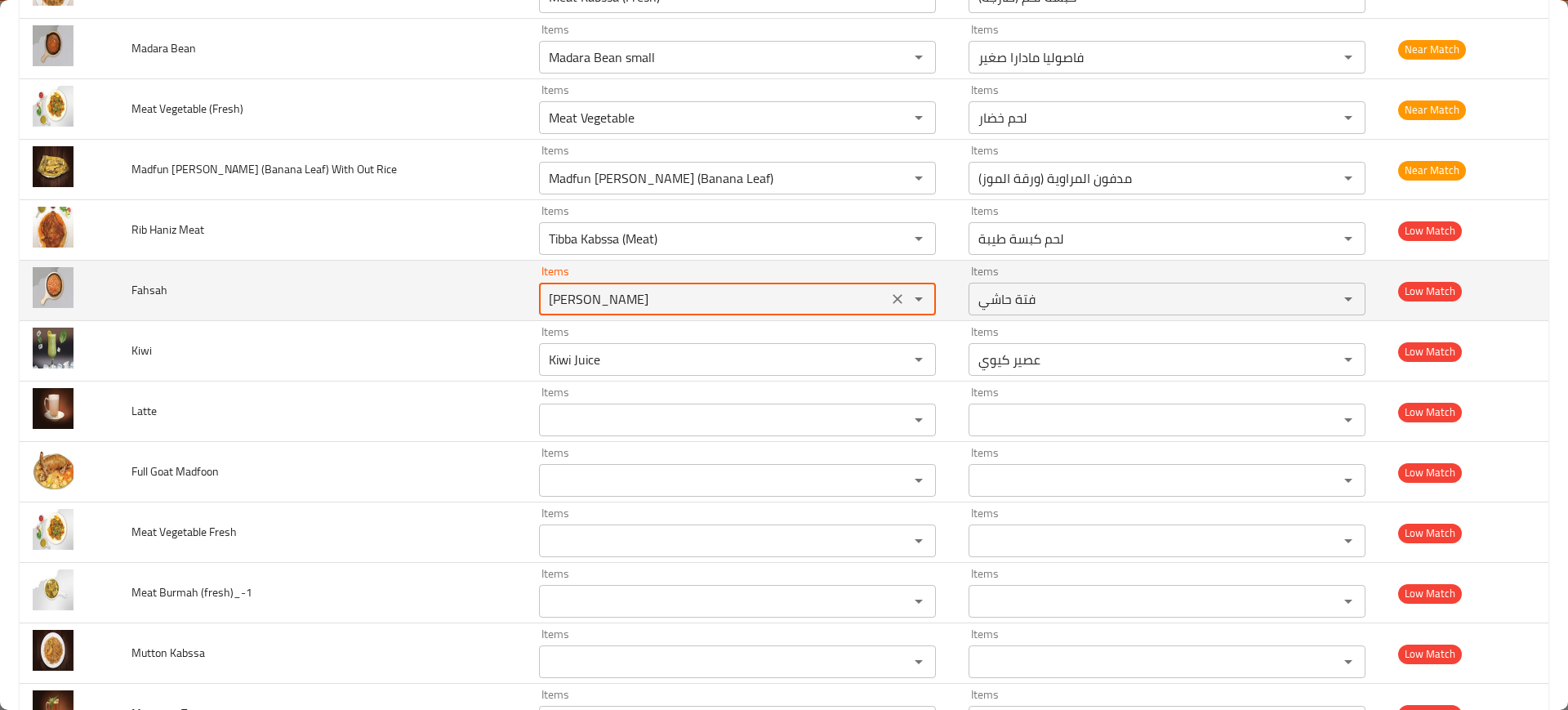
scroll to position [3672, 0]
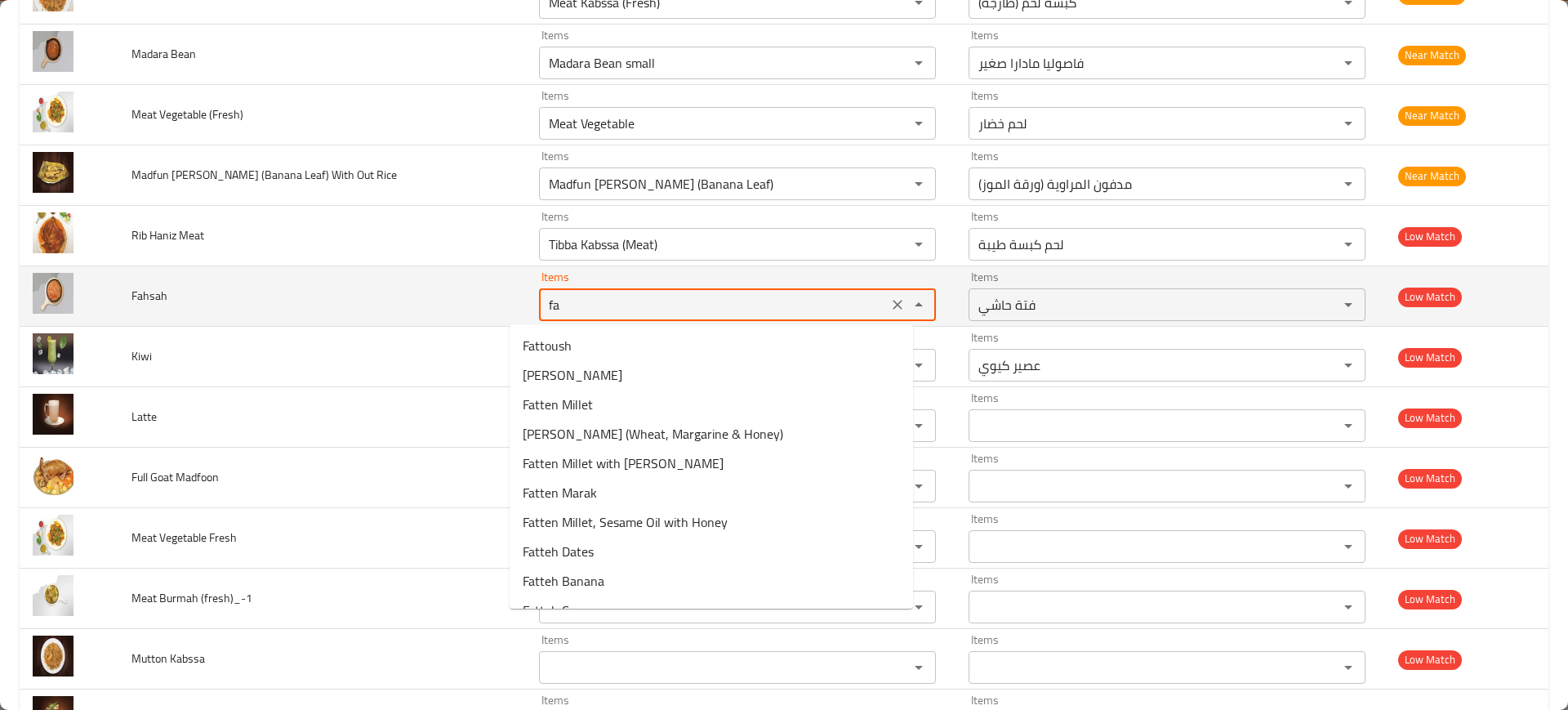
type input "fah"
click at [443, 317] on td "Fahsah" at bounding box center [322, 297] width 407 height 60
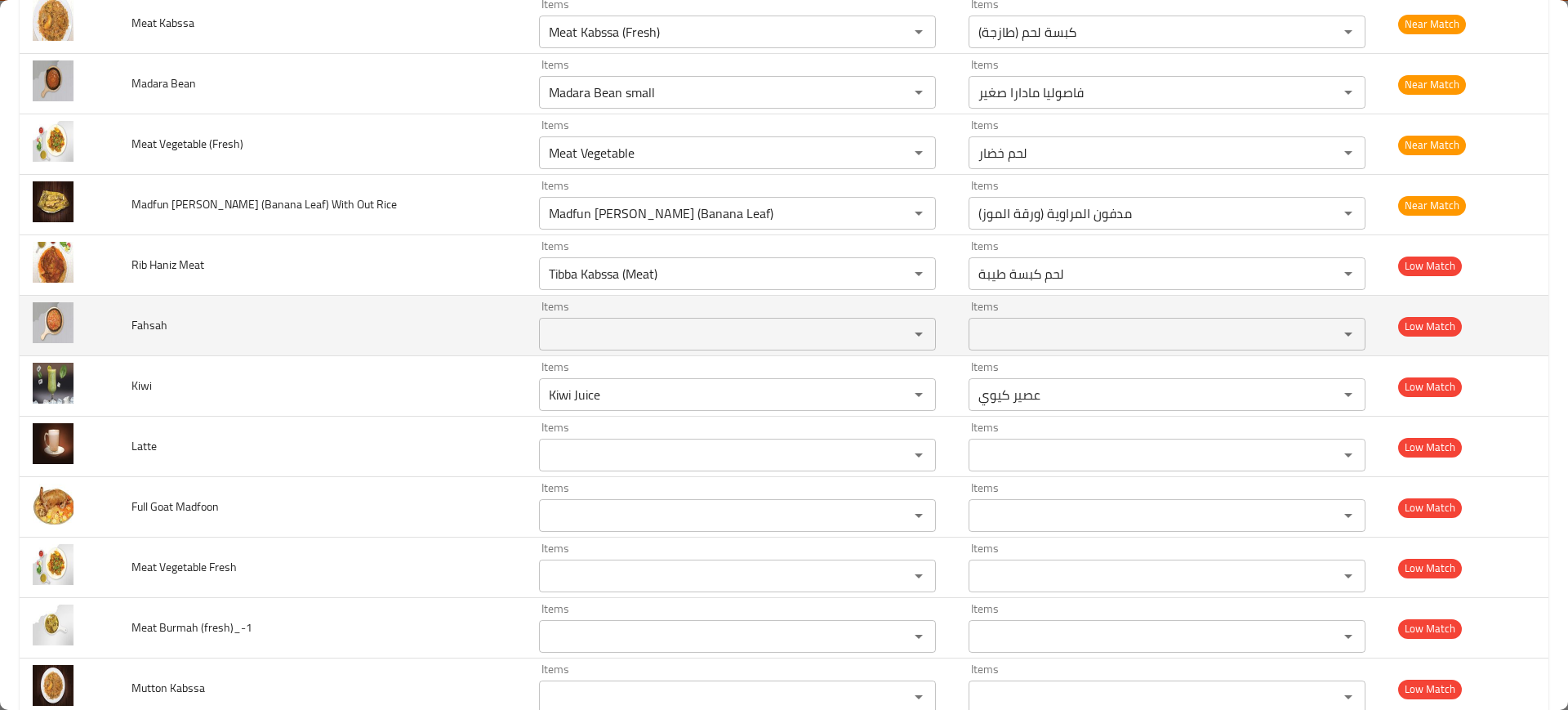
scroll to position [3624, 0]
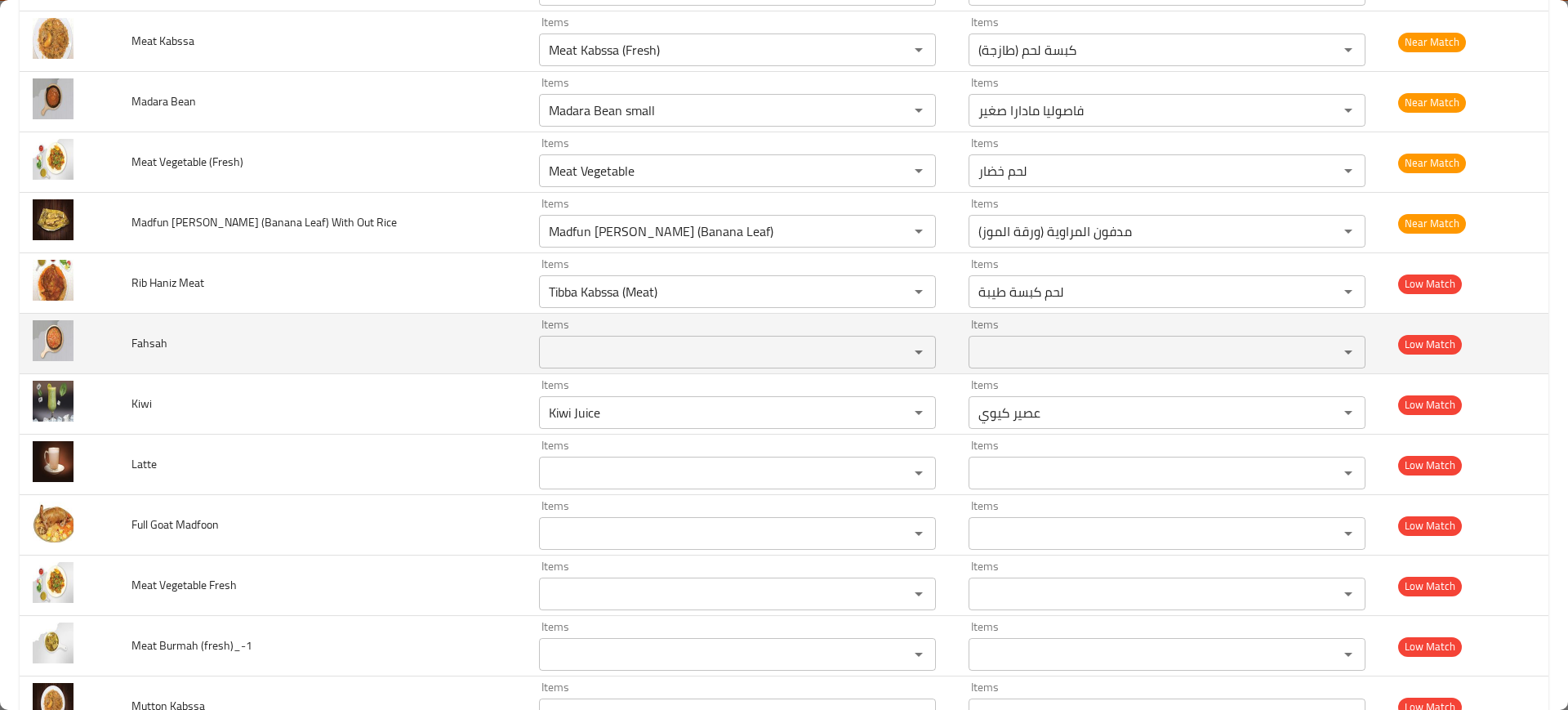
click at [599, 314] on td "Items Items" at bounding box center [741, 344] width 430 height 60
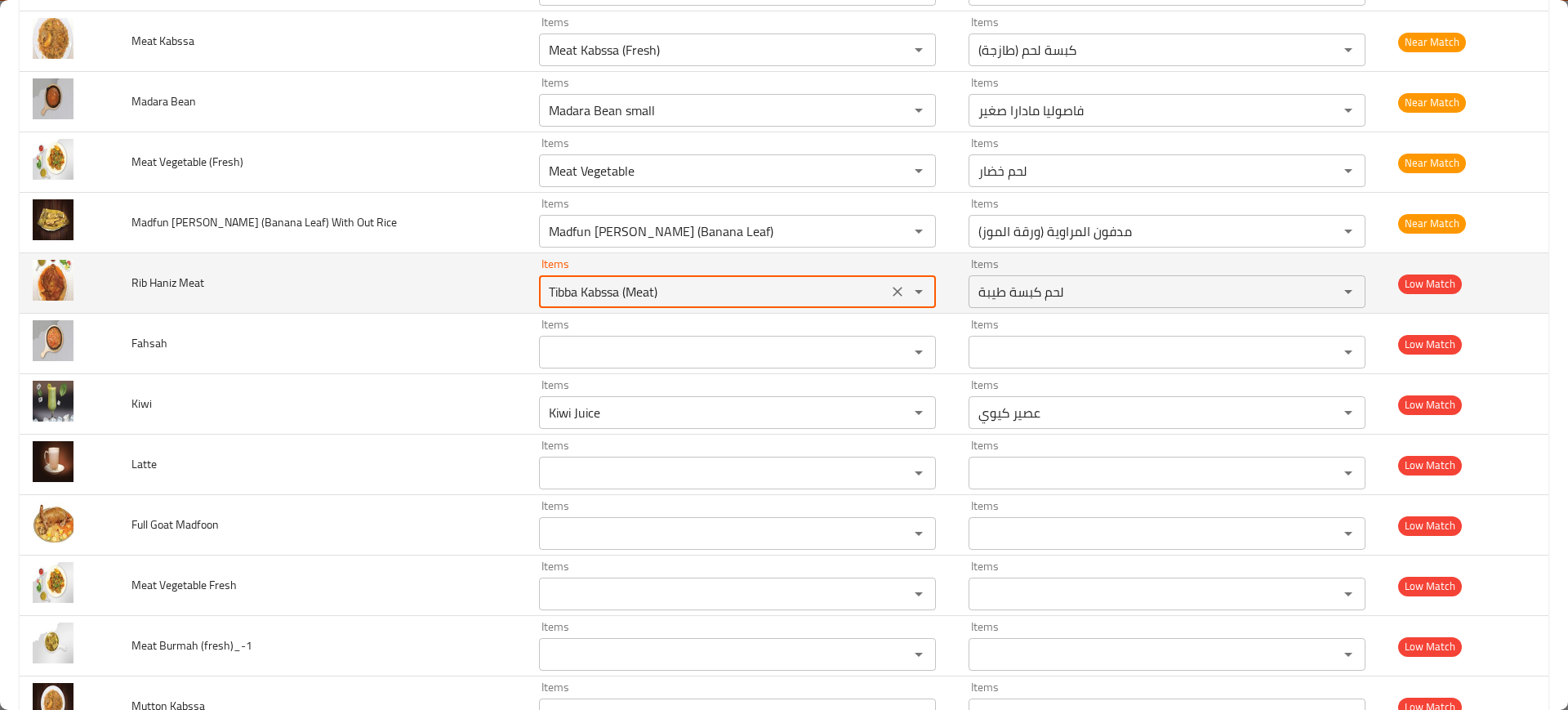
click at [556, 286] on Meat "Tibba Kabssa (Meat)" at bounding box center [713, 291] width 339 height 23
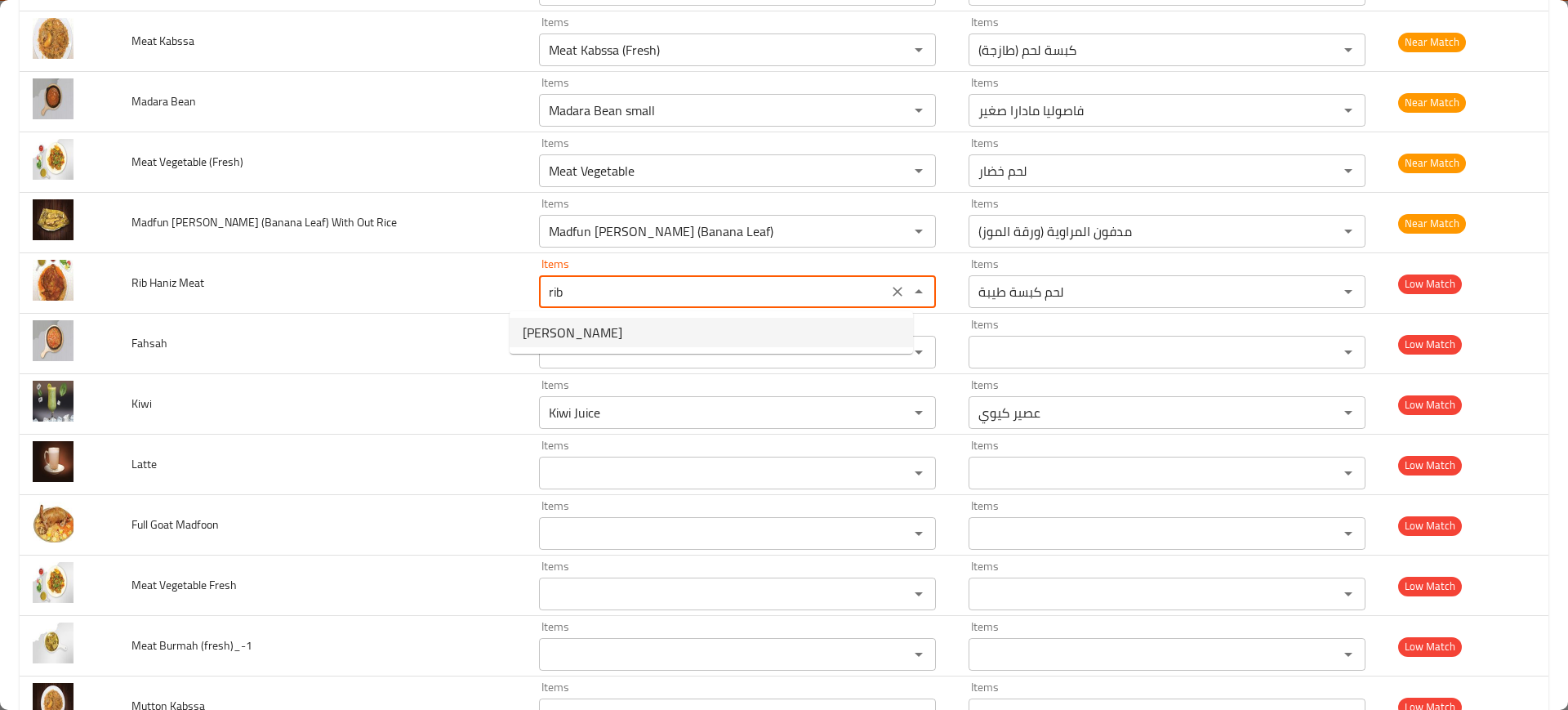
click at [581, 332] on Meat-option-0 "Rib Haniz" at bounding box center [712, 332] width 404 height 29
type Meat "Rib Haniz"
type Meat-ar "ريشه حنيذ"
type Meat "Rib Haniz"
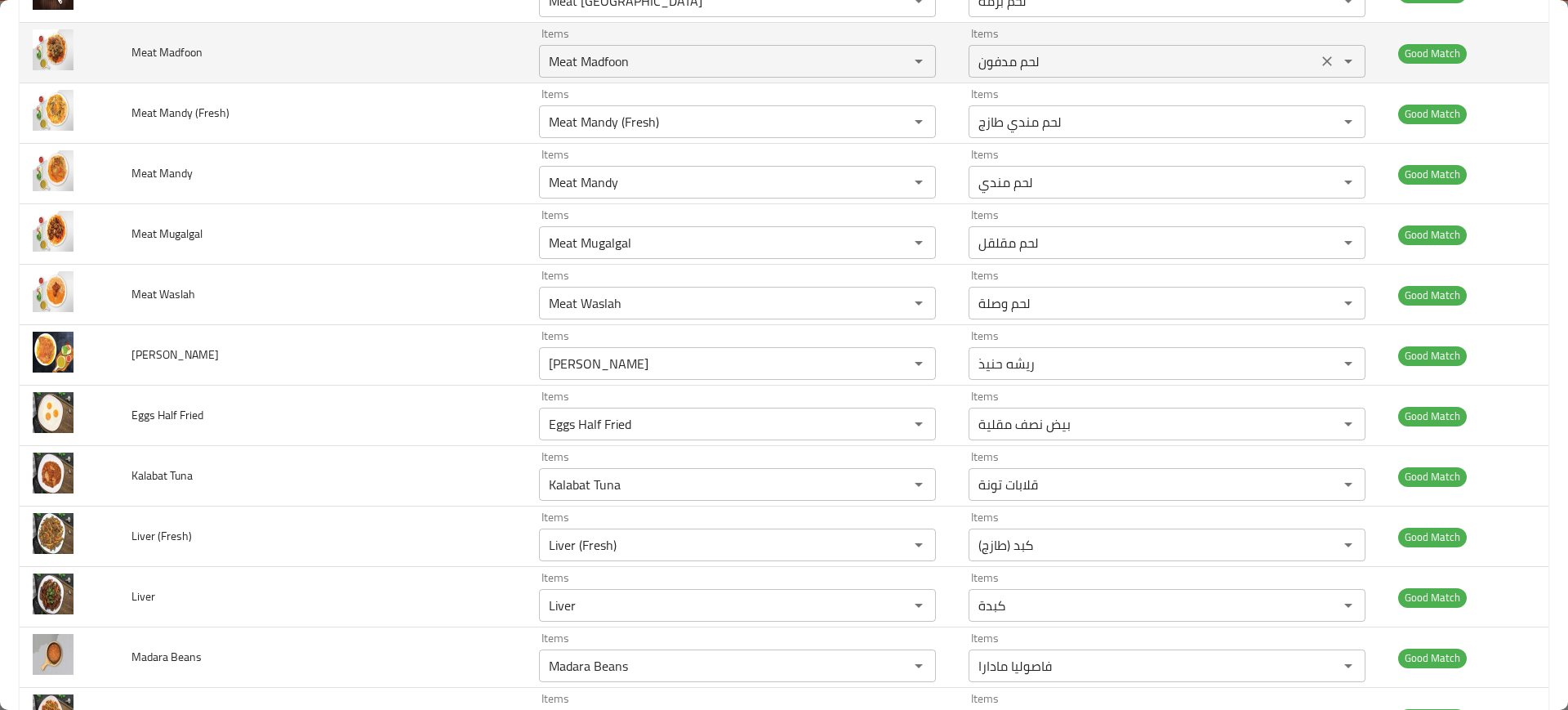
scroll to position [3553, 0]
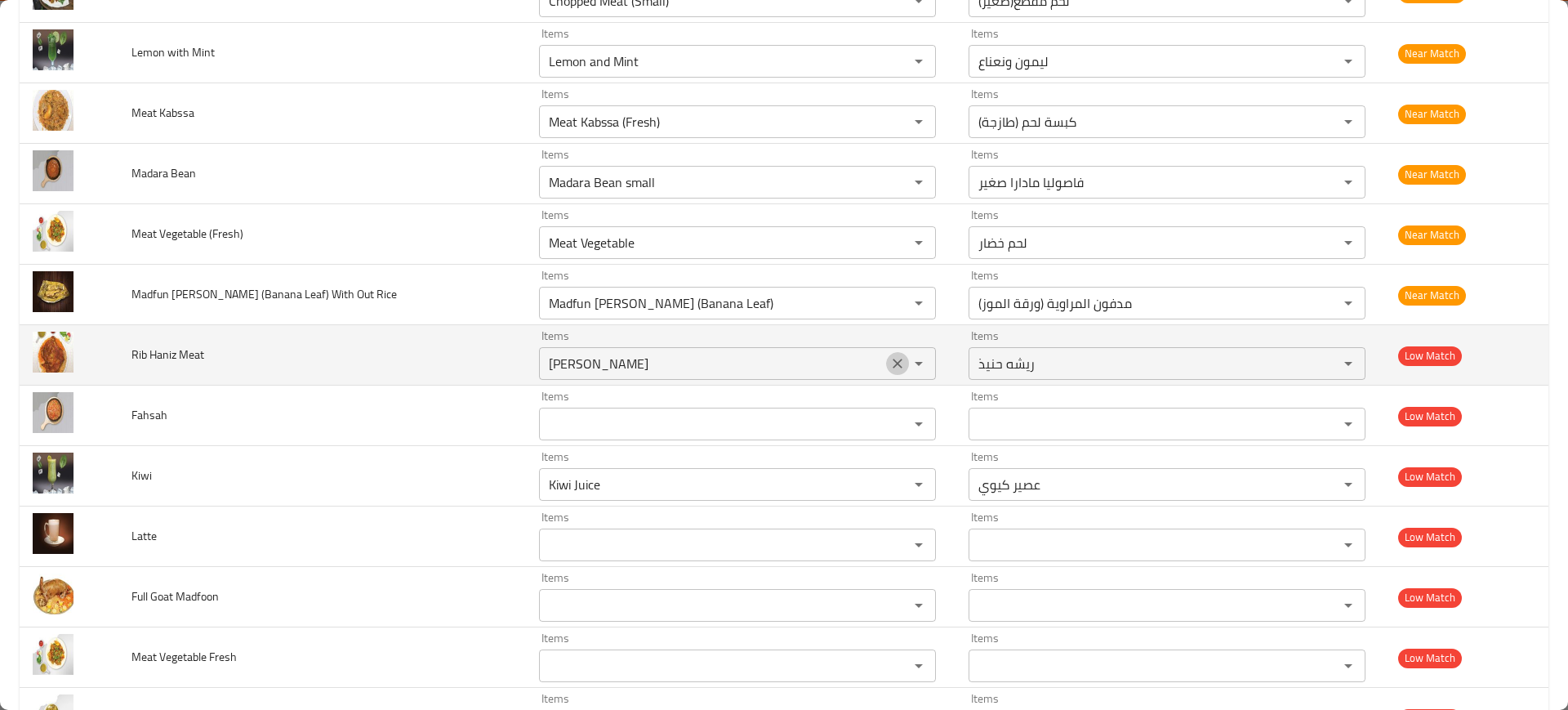
click at [894, 363] on icon "Clear" at bounding box center [899, 363] width 9 height 9
click at [252, 362] on td "Rib Haniz Meat" at bounding box center [322, 355] width 407 height 60
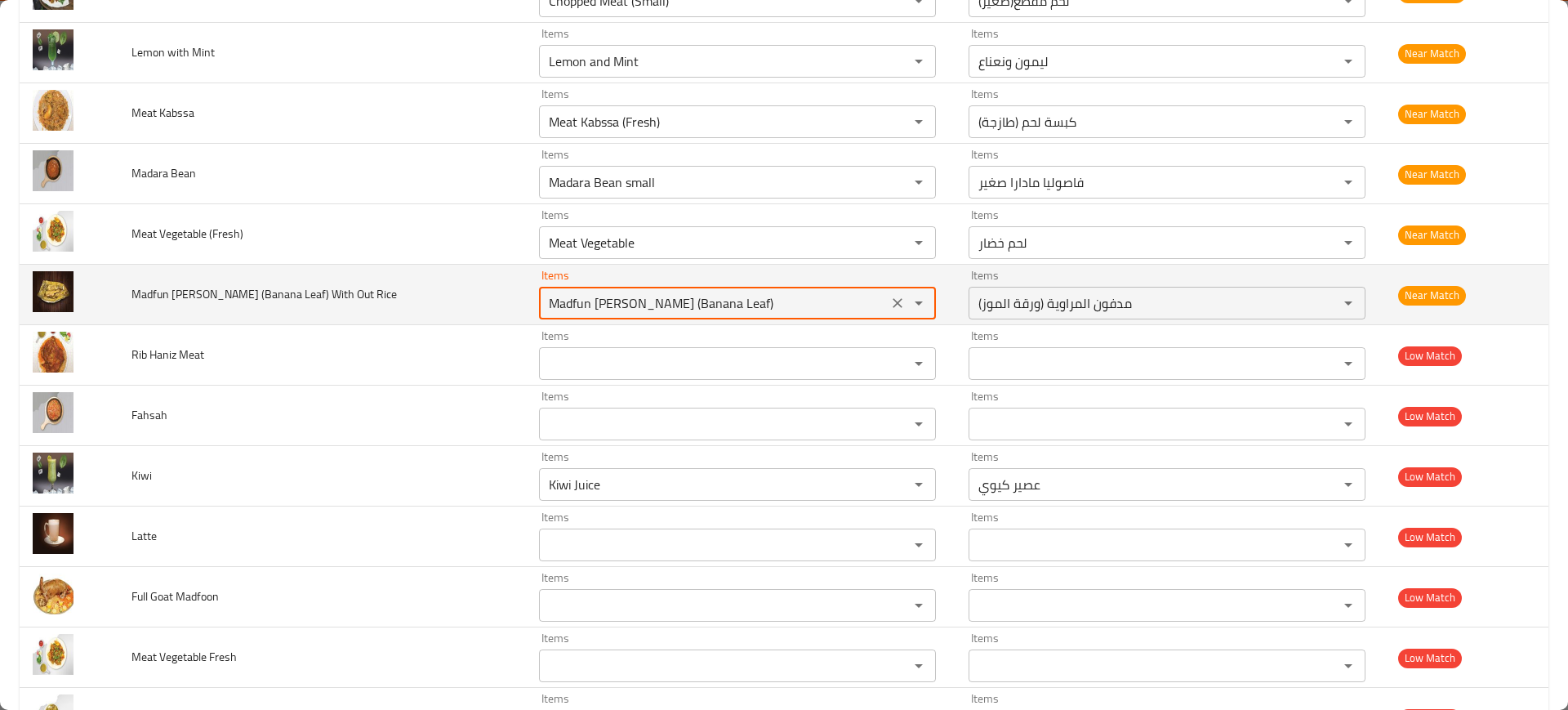
click at [567, 294] on Rice "Madfun Al Murawaeih (Banana Leaf)" at bounding box center [713, 303] width 339 height 23
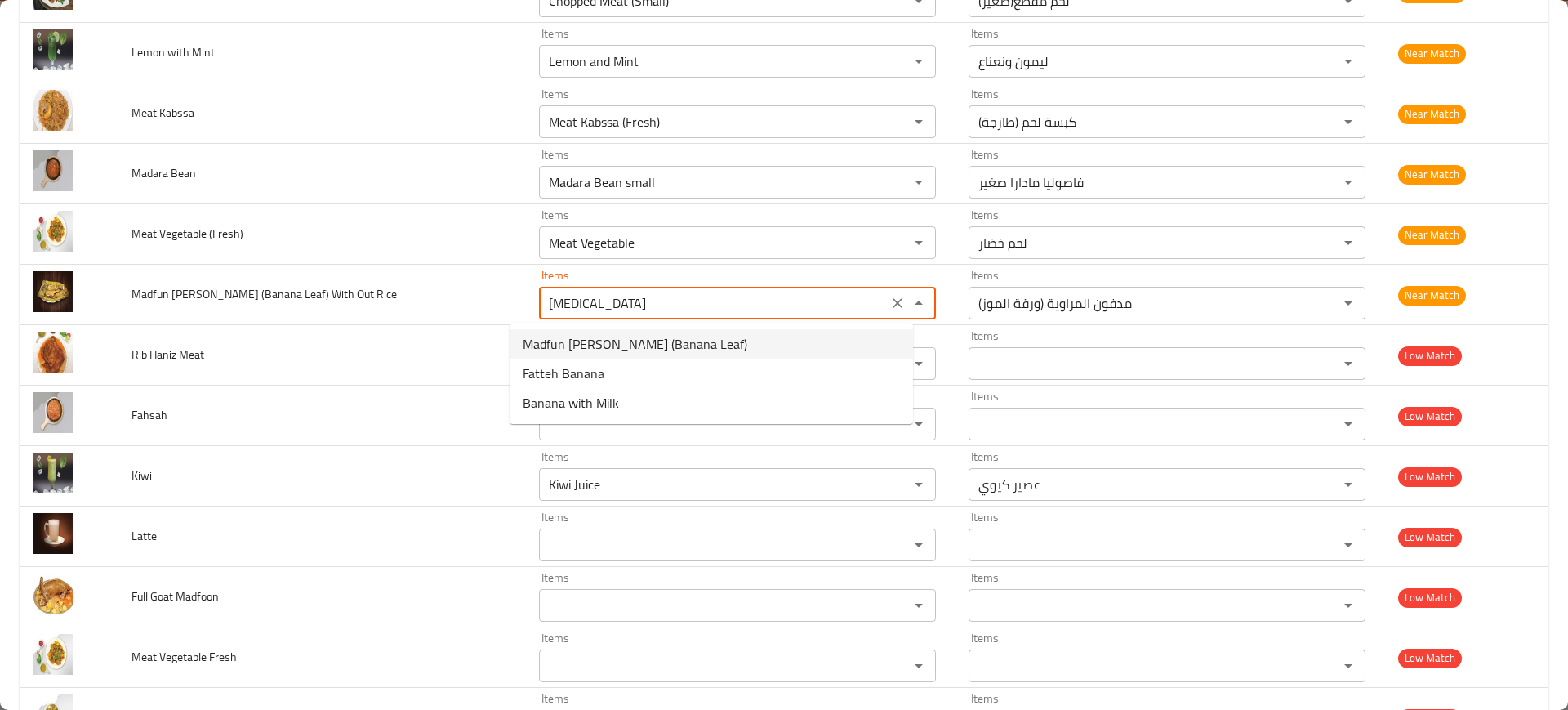
click at [727, 342] on Rice-option-0 "Madfun Al Murawaeih (Banana Leaf)" at bounding box center [712, 344] width 404 height 29
type Rice "Madfun Al Murawaeih (Banana Leaf)"
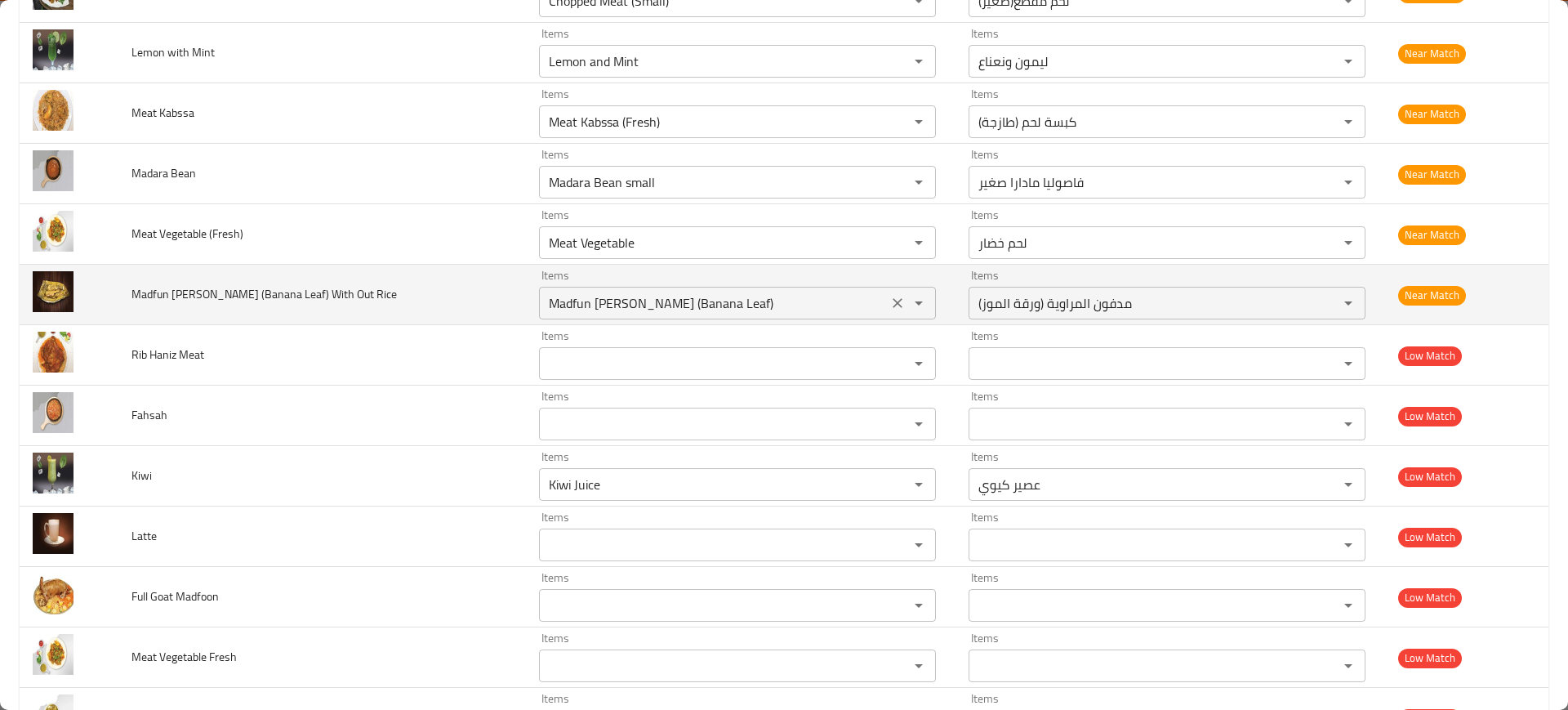
scroll to position [0, 0]
click at [234, 272] on td "Madfun Al Murawaeih (Banana Leaf) With Out Rice" at bounding box center [322, 295] width 407 height 60
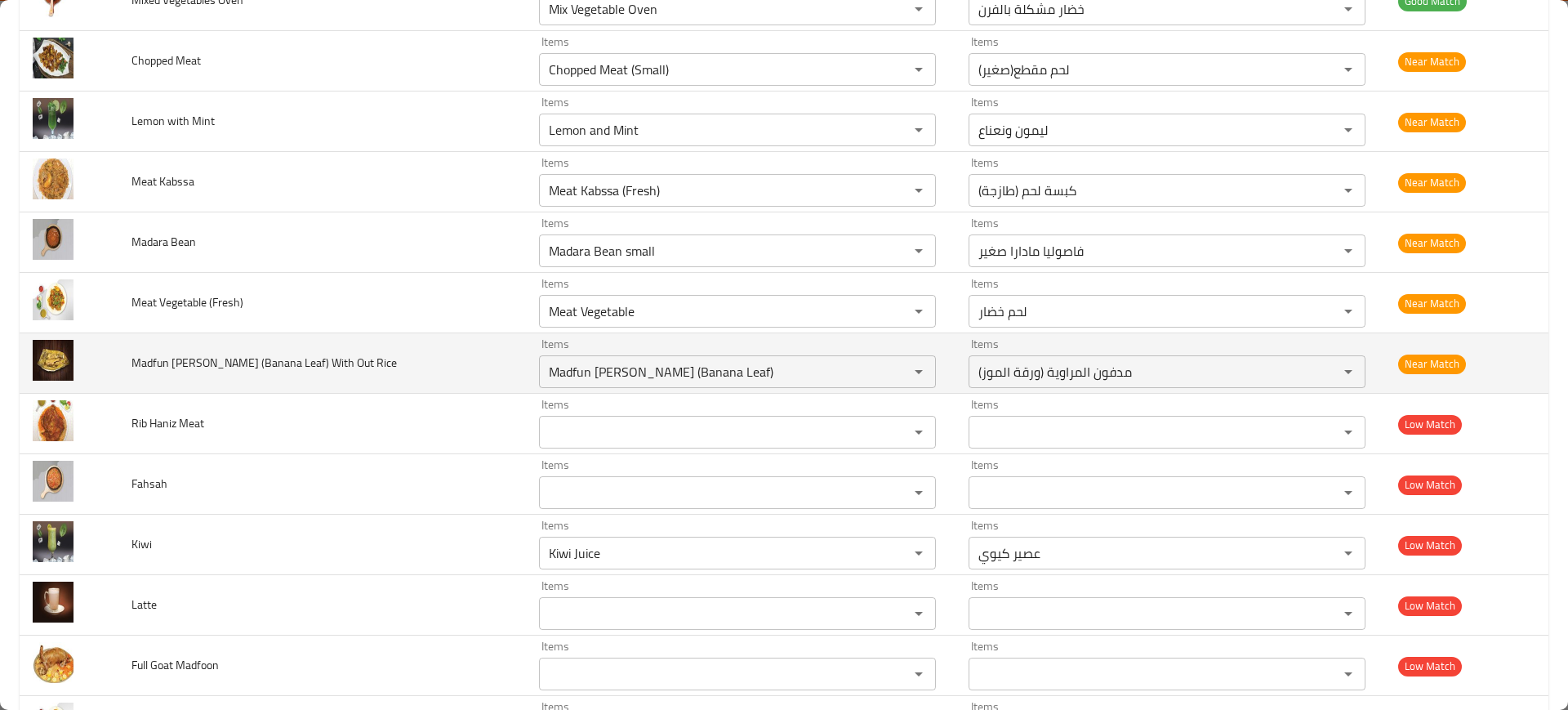
scroll to position [3468, 0]
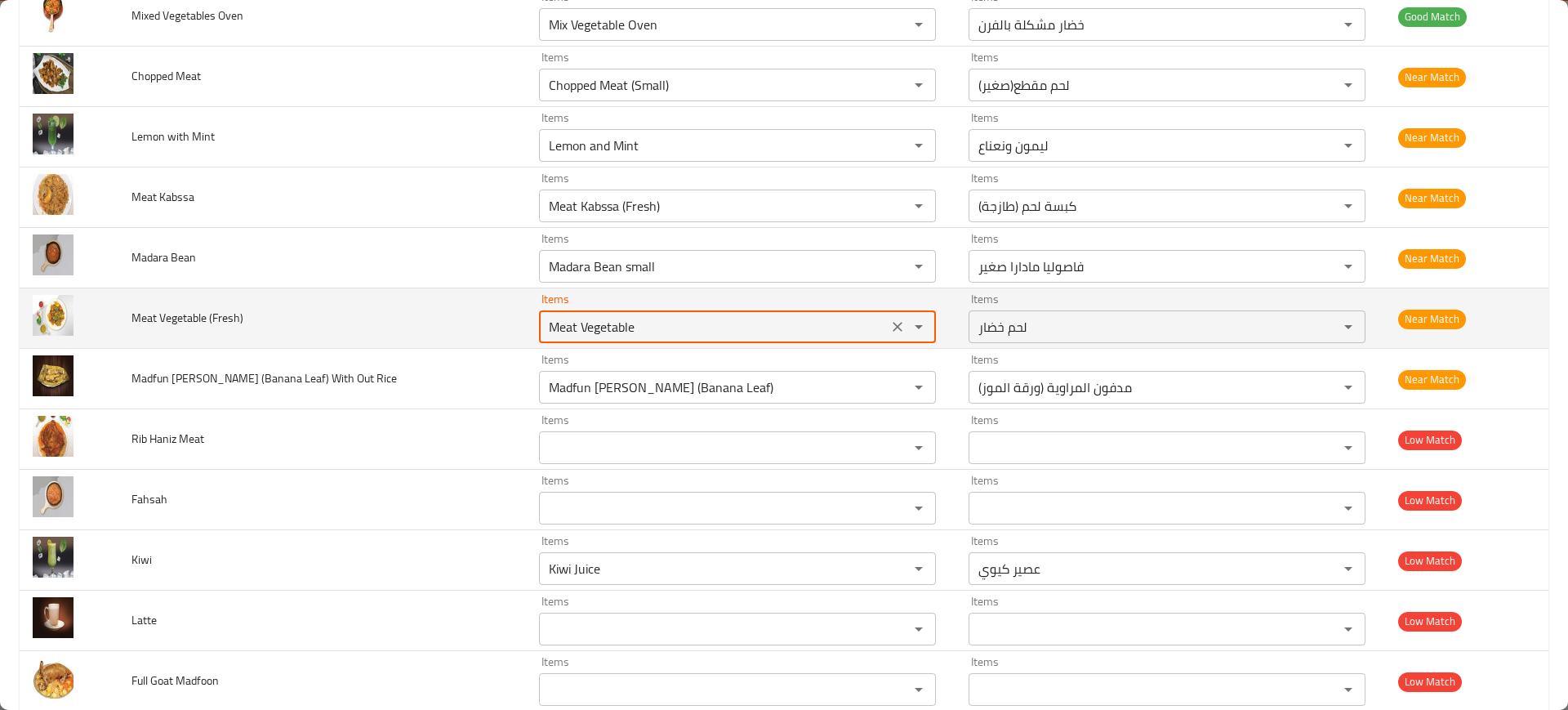
click at [647, 333] on \(Fresh\) "Meat Vegetable" at bounding box center [713, 327] width 339 height 23
click at [439, 298] on td "Meat Vegetable (Fresh)" at bounding box center [322, 318] width 407 height 60
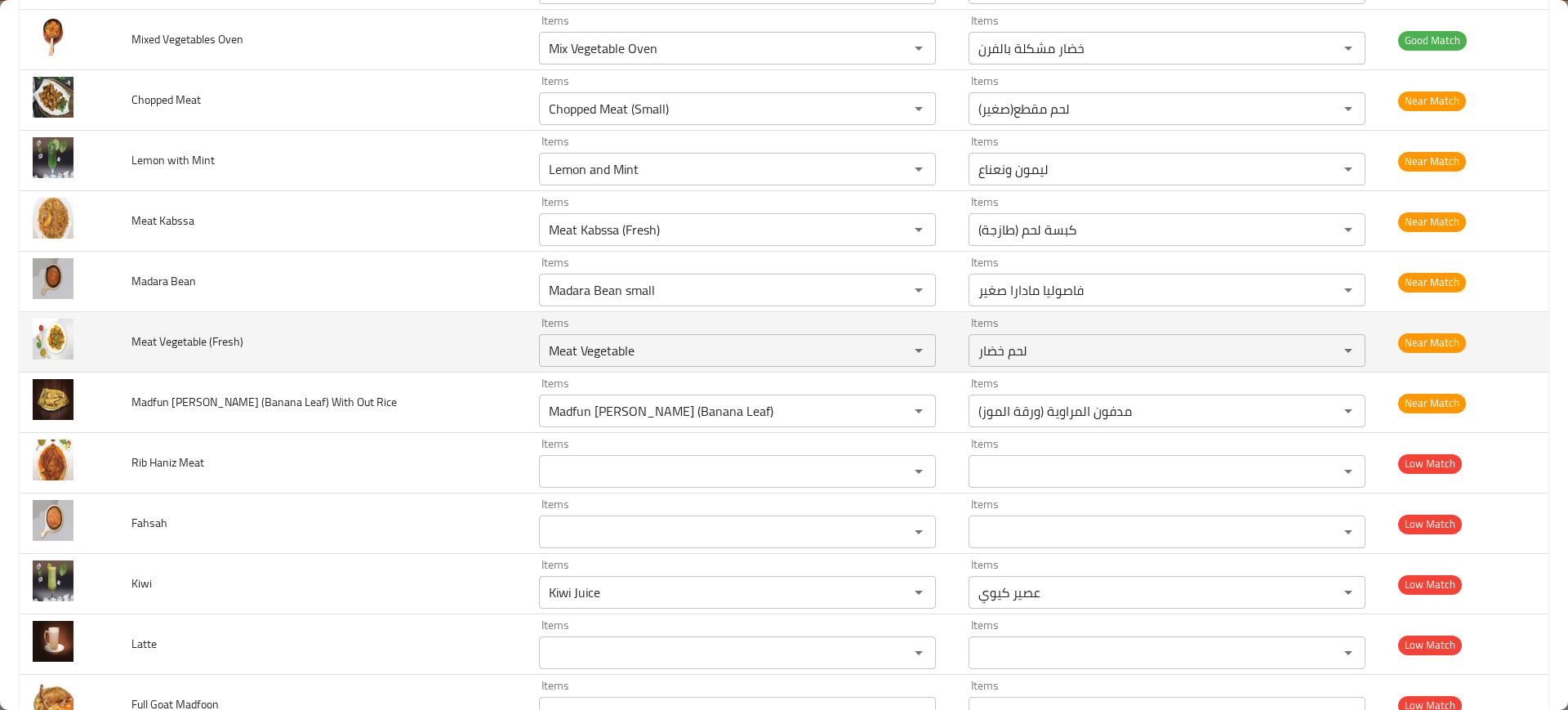
scroll to position [3444, 0]
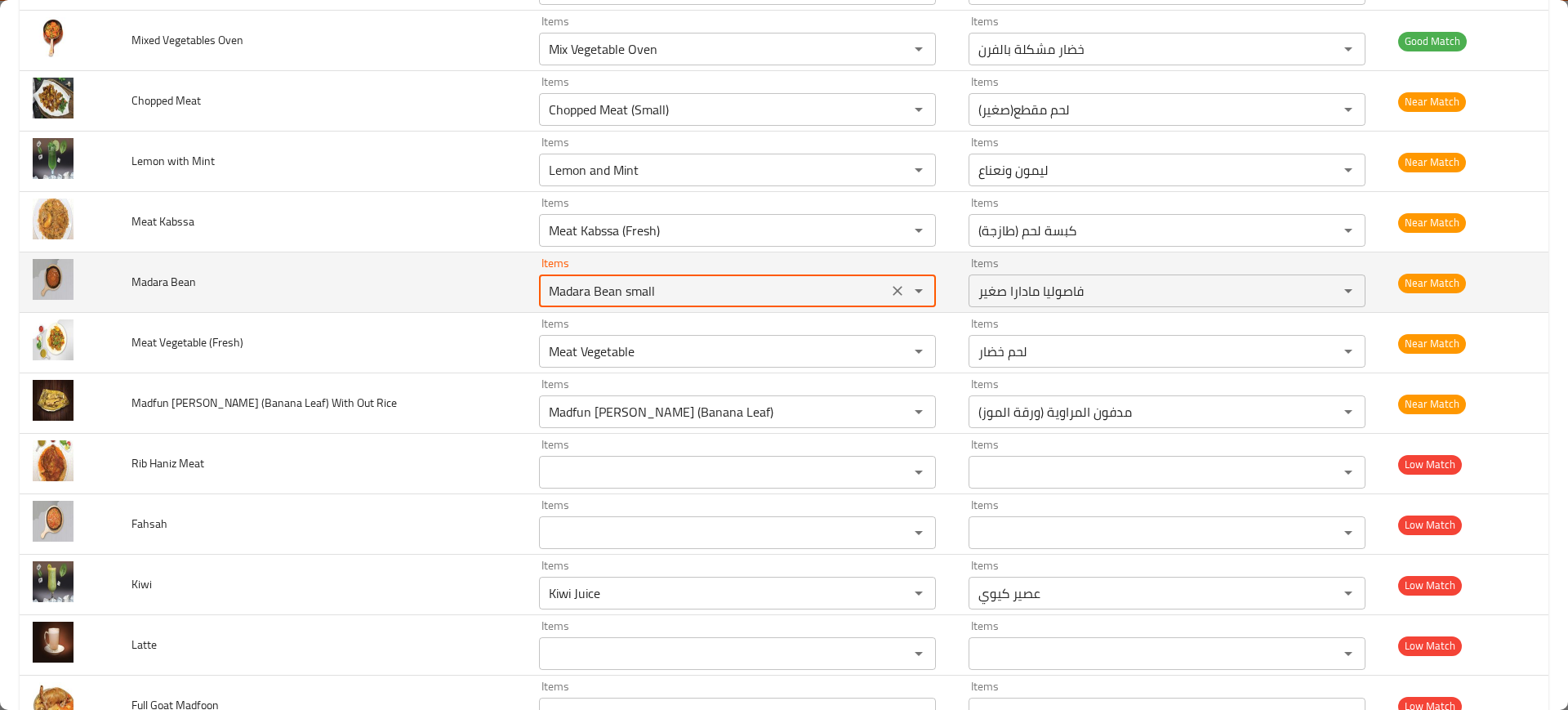
drag, startPoint x: 593, startPoint y: 289, endPoint x: 762, endPoint y: 307, distance: 170.0
click at [762, 307] on td "Items Madara Bean small Items" at bounding box center [741, 283] width 430 height 60
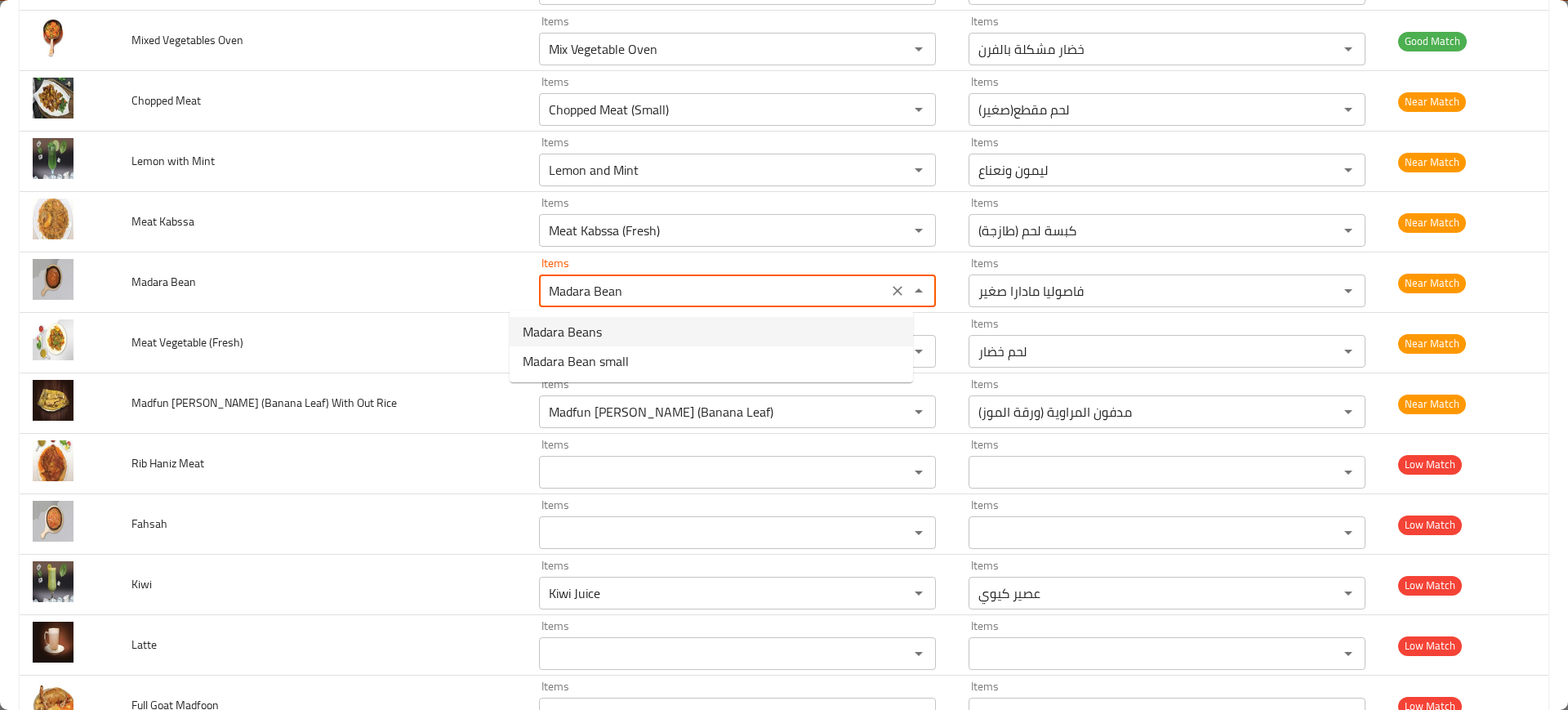
click at [653, 323] on Bean-option-0 "Madara Beans" at bounding box center [712, 332] width 404 height 29
type Bean "Madara Beans"
type Bean-ar "فاصوليا مادارا"
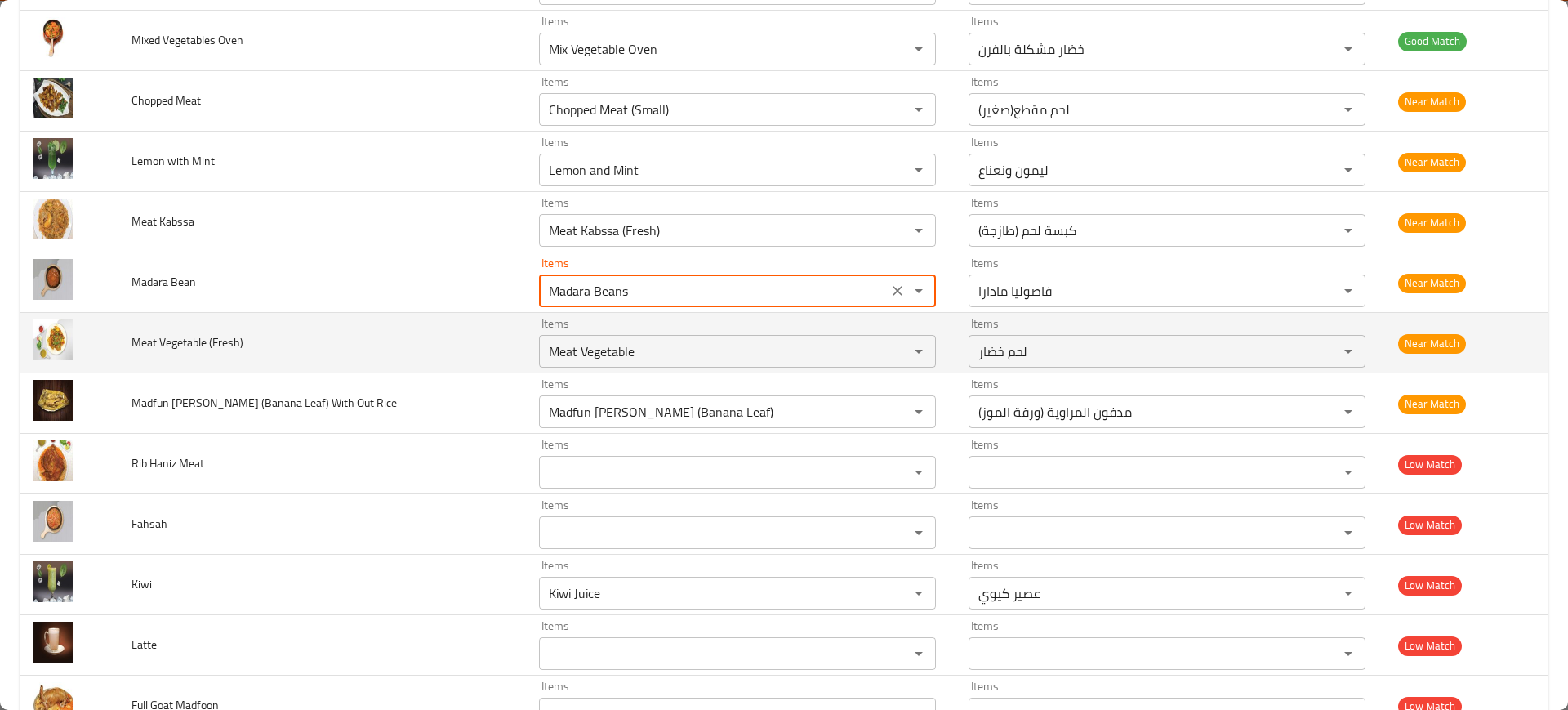
type Bean "Madara Beans"
click at [419, 324] on td "Meat Vegetable (Fresh)" at bounding box center [322, 343] width 407 height 60
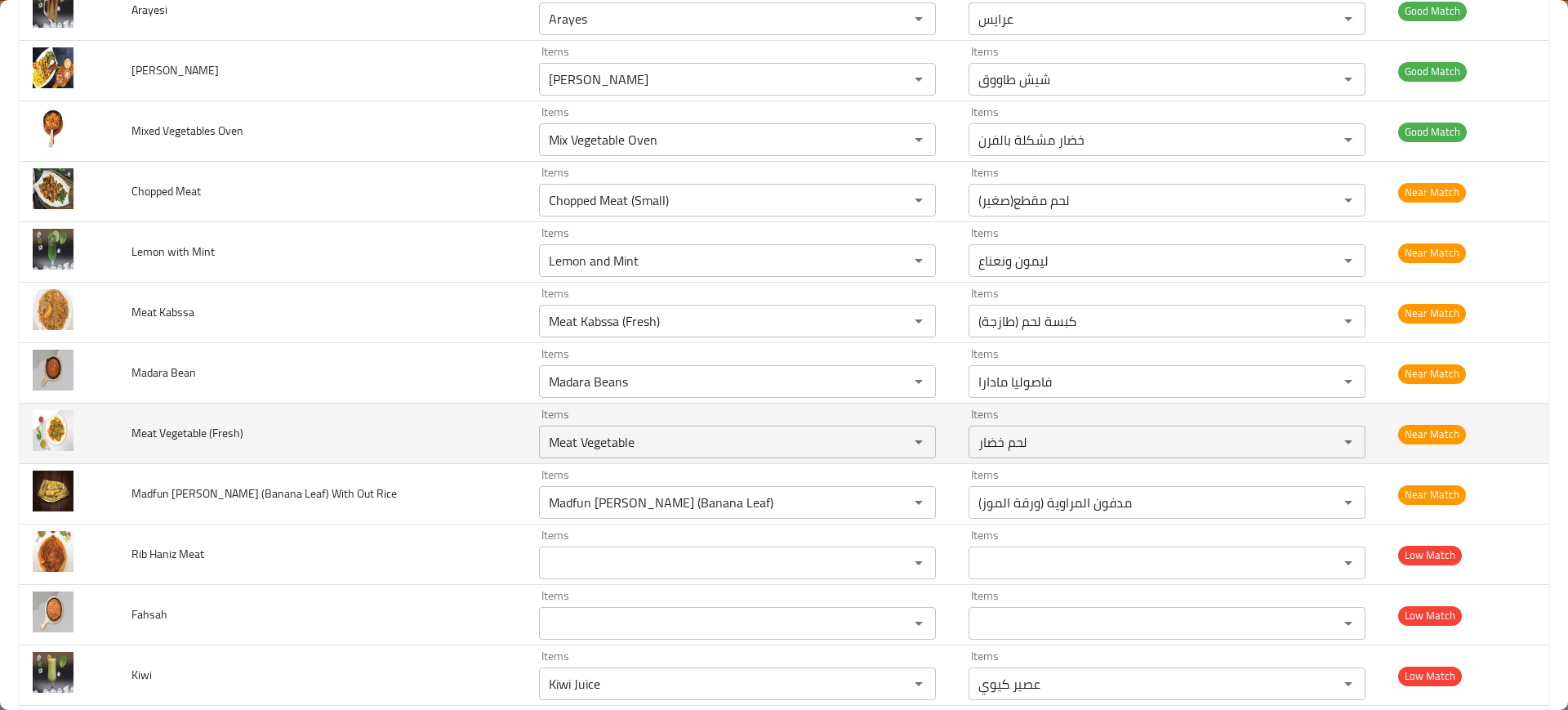
scroll to position [3345, 0]
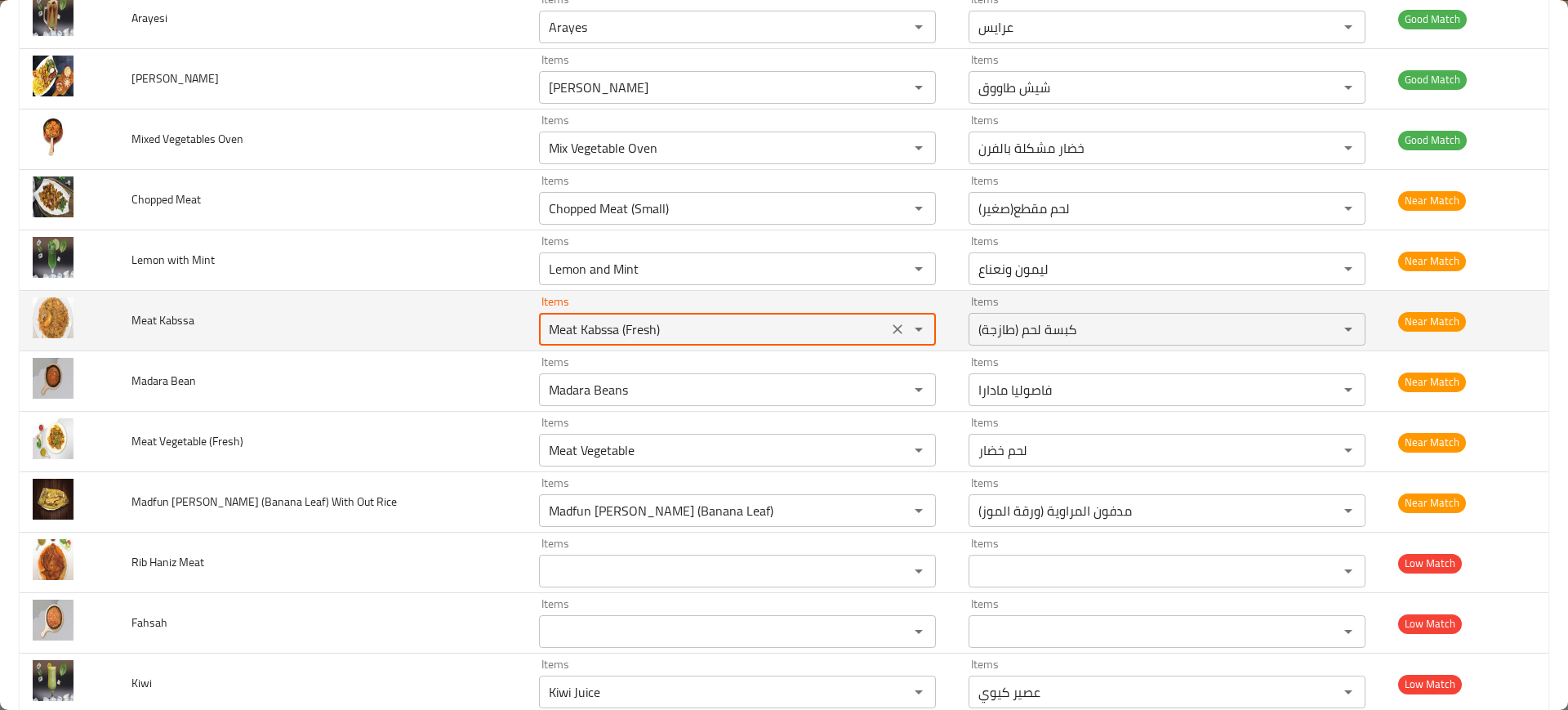
click at [544, 335] on Kabssa "Meat Kabssa (Fresh)" at bounding box center [713, 329] width 339 height 23
click at [602, 332] on Kabssa "Meat Kabssa (Fresh)" at bounding box center [713, 329] width 339 height 23
drag, startPoint x: 591, startPoint y: 328, endPoint x: 807, endPoint y: 305, distance: 217.2
click at [807, 305] on div "Items Meat Kabssa (Fresh) Items" at bounding box center [737, 320] width 397 height 50
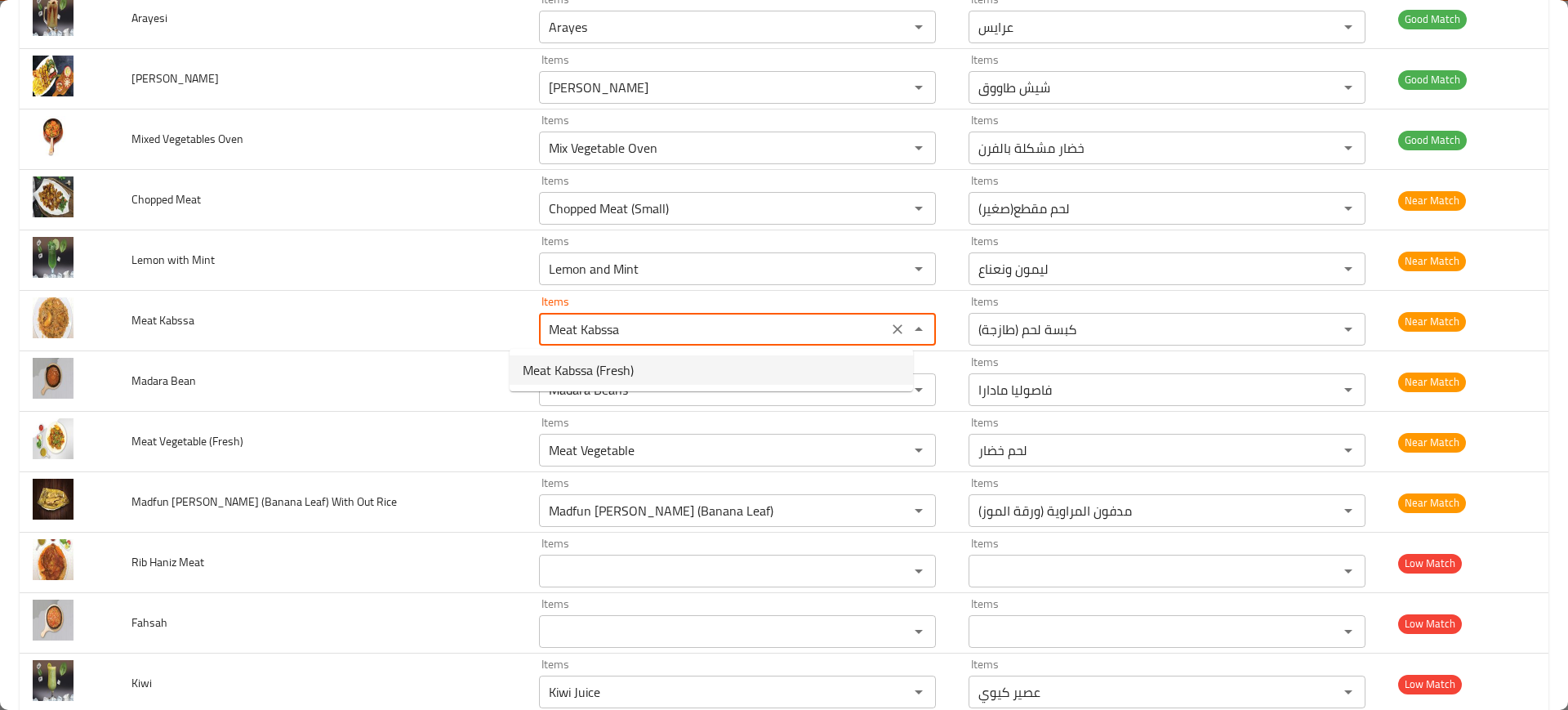
click at [610, 363] on span "Meat Kabssa (Fresh)" at bounding box center [578, 370] width 111 height 20
type Kabssa "Meat Kabssa (Fresh)"
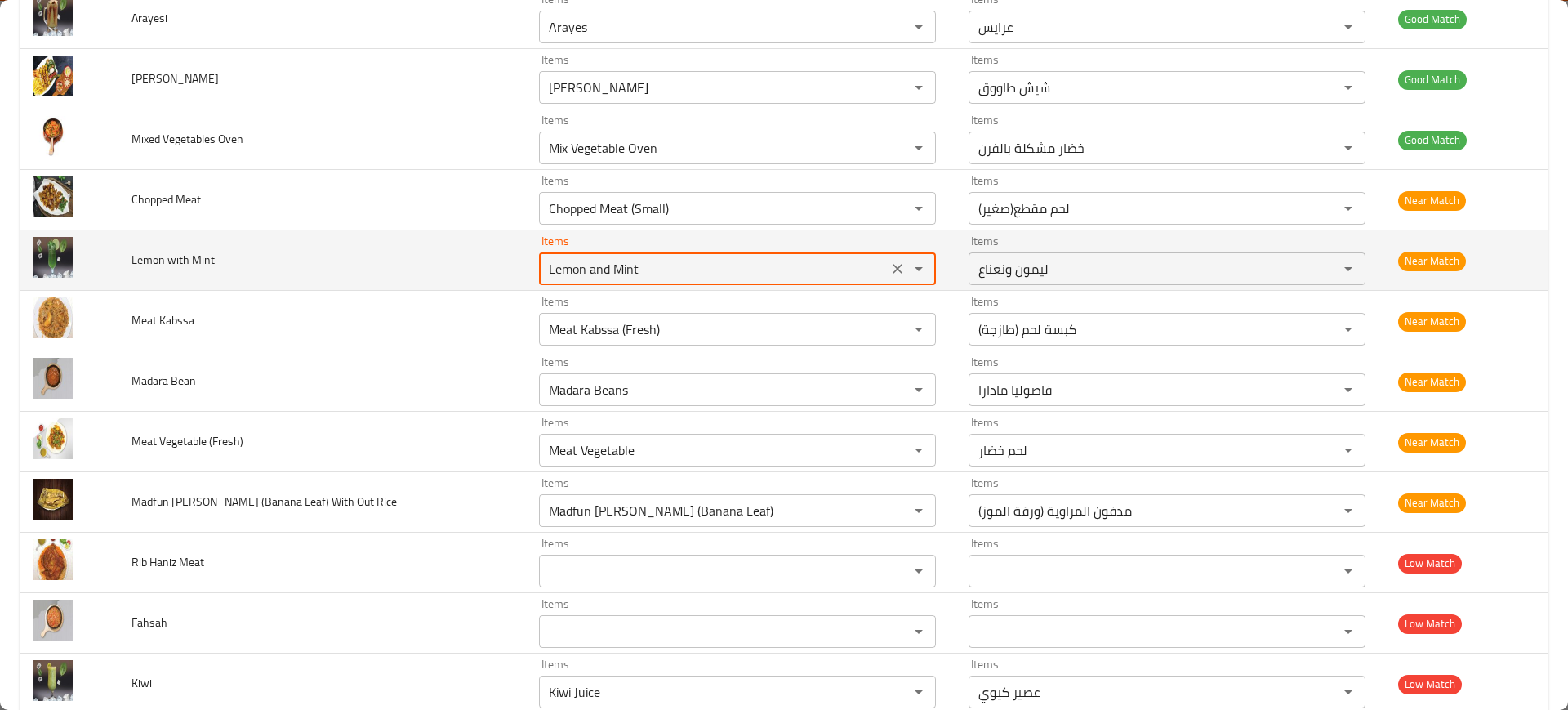
click at [553, 277] on Mint "Lemon and Mint" at bounding box center [713, 269] width 339 height 23
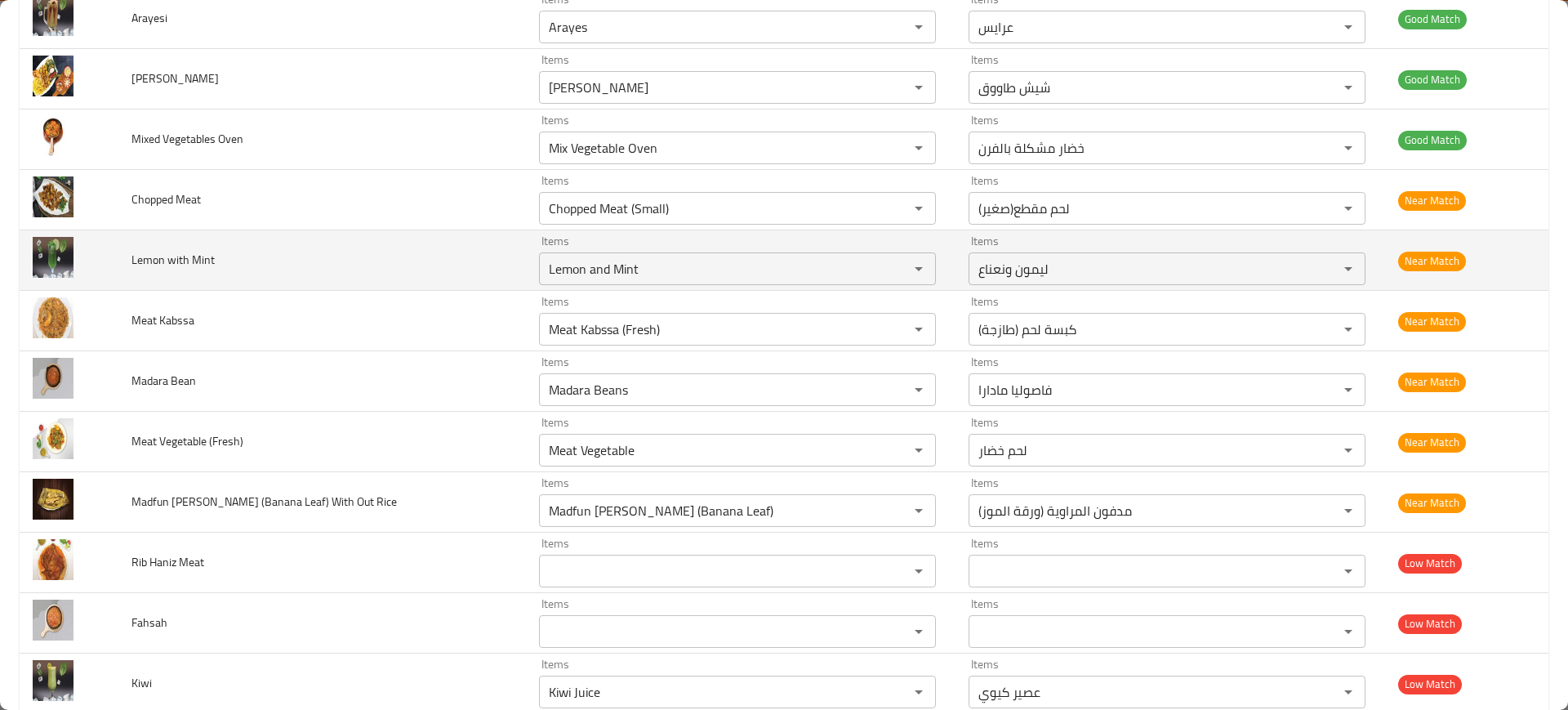
click at [353, 277] on td "Lemon with Mint" at bounding box center [322, 260] width 407 height 60
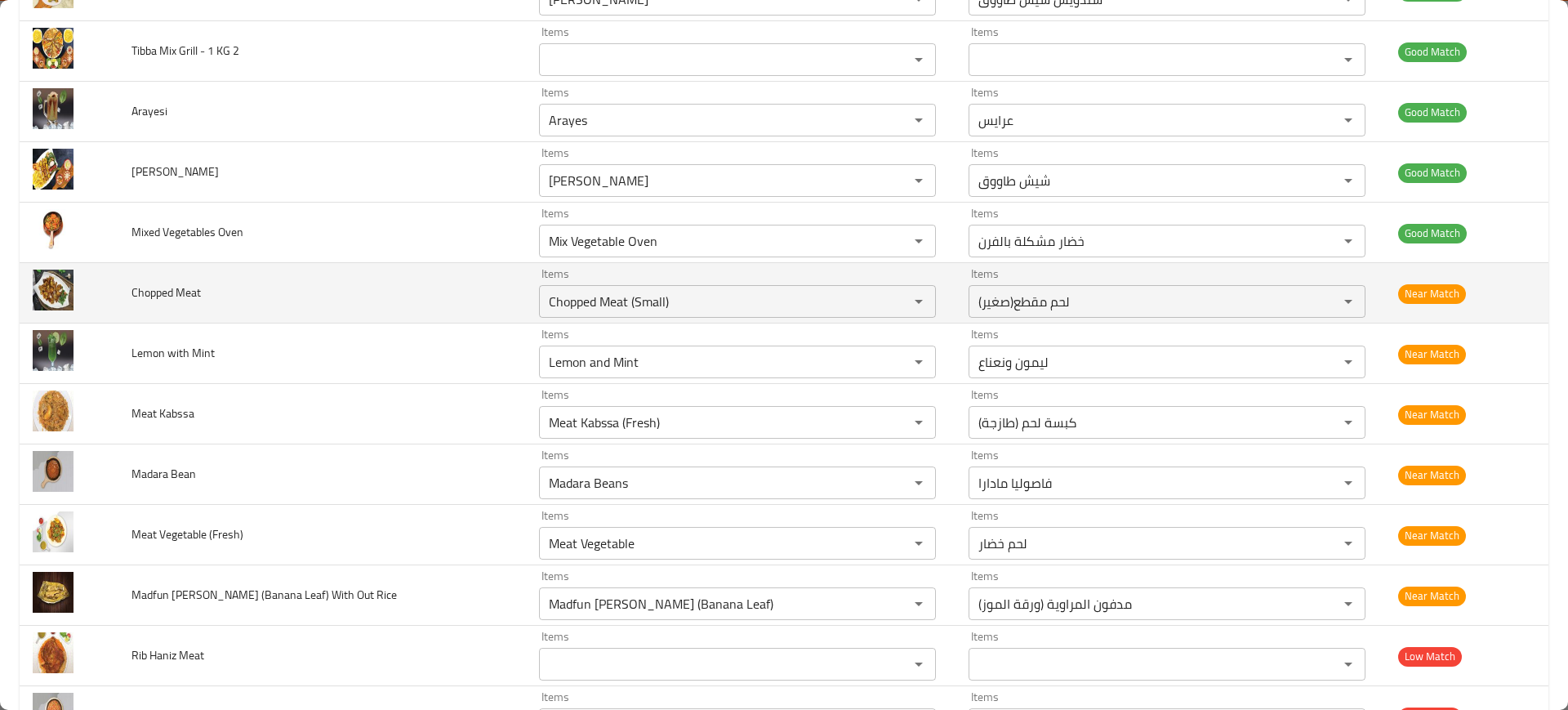
scroll to position [3242, 0]
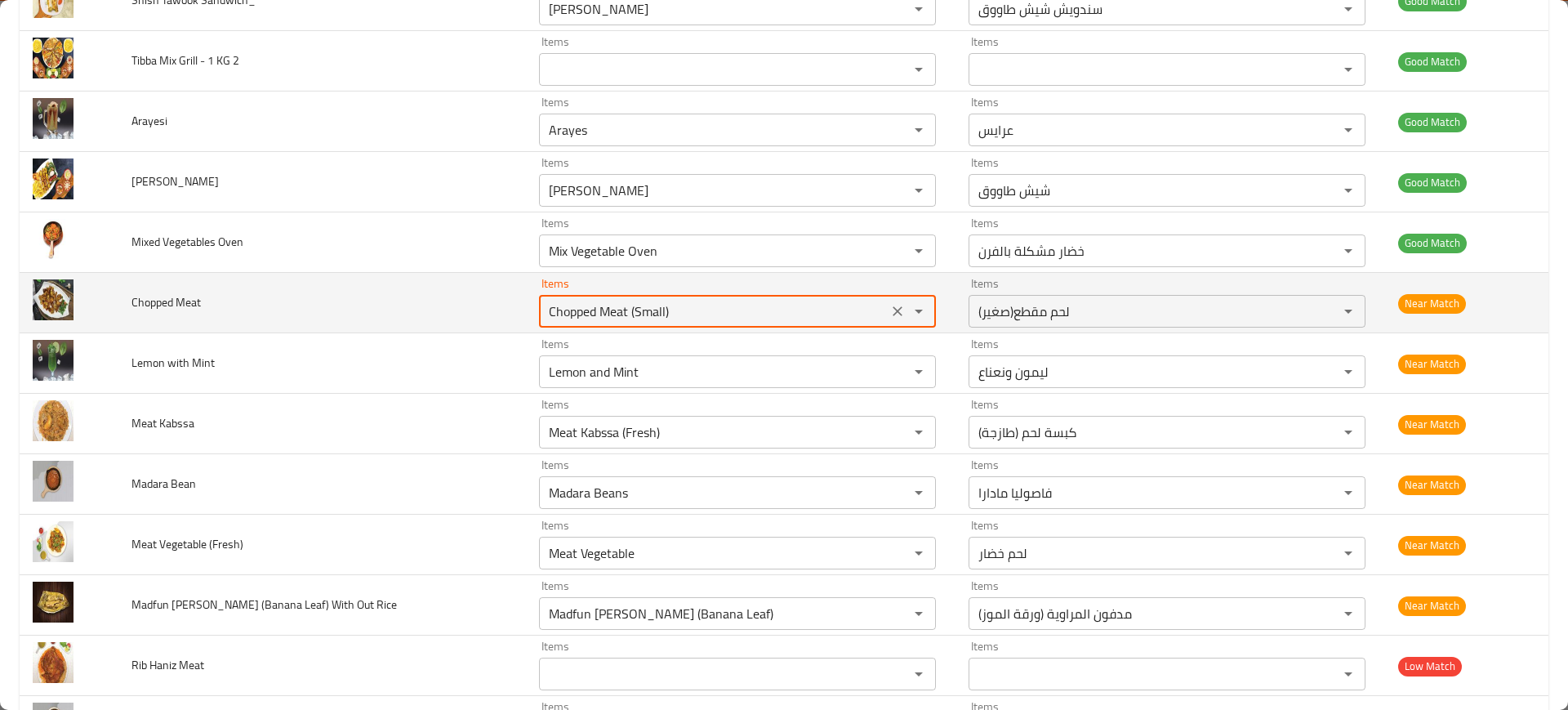
drag, startPoint x: 600, startPoint y: 308, endPoint x: 860, endPoint y: 314, distance: 260.1
click at [860, 314] on Meat "Chopped Meat (Small)" at bounding box center [713, 311] width 339 height 23
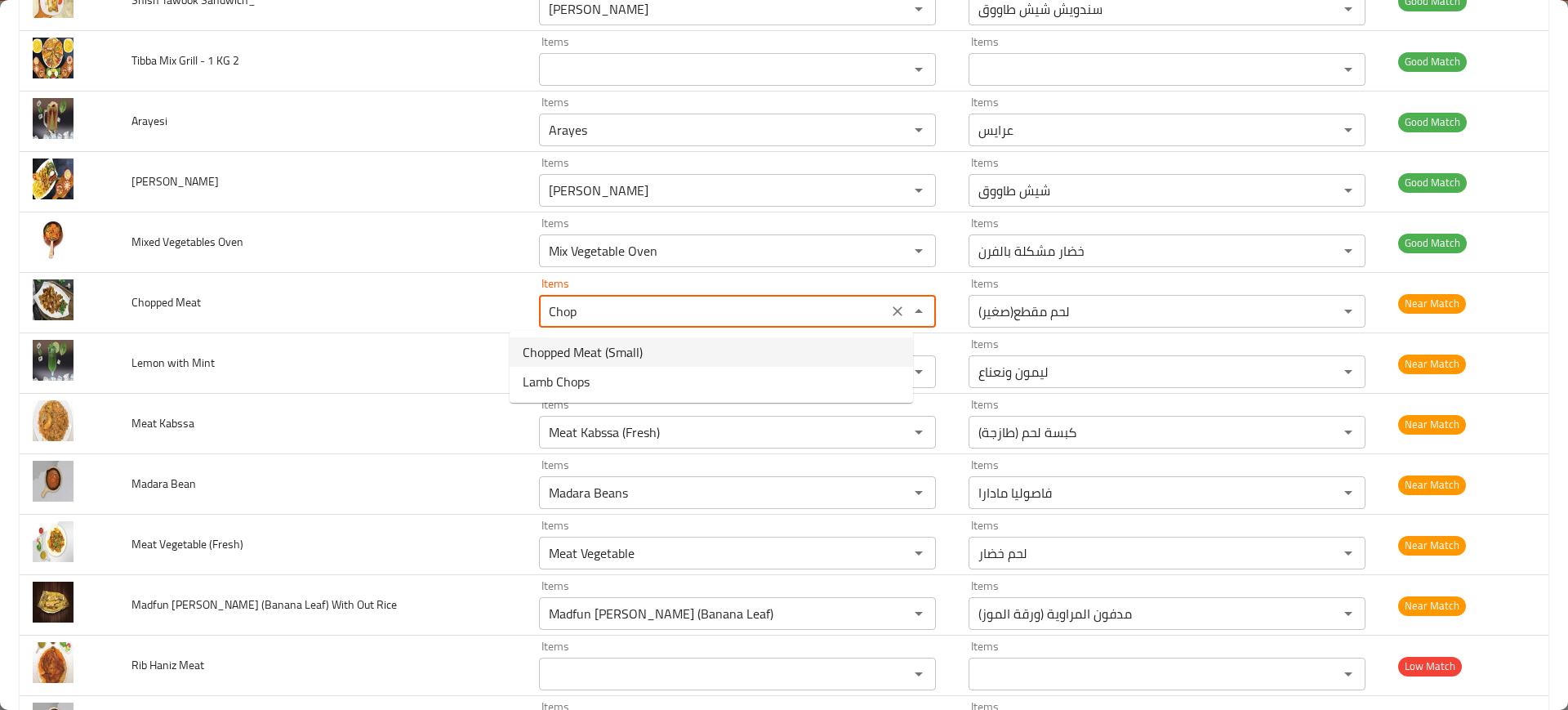
click at [631, 348] on span "Chopped Meat (Small)" at bounding box center [583, 352] width 120 height 20
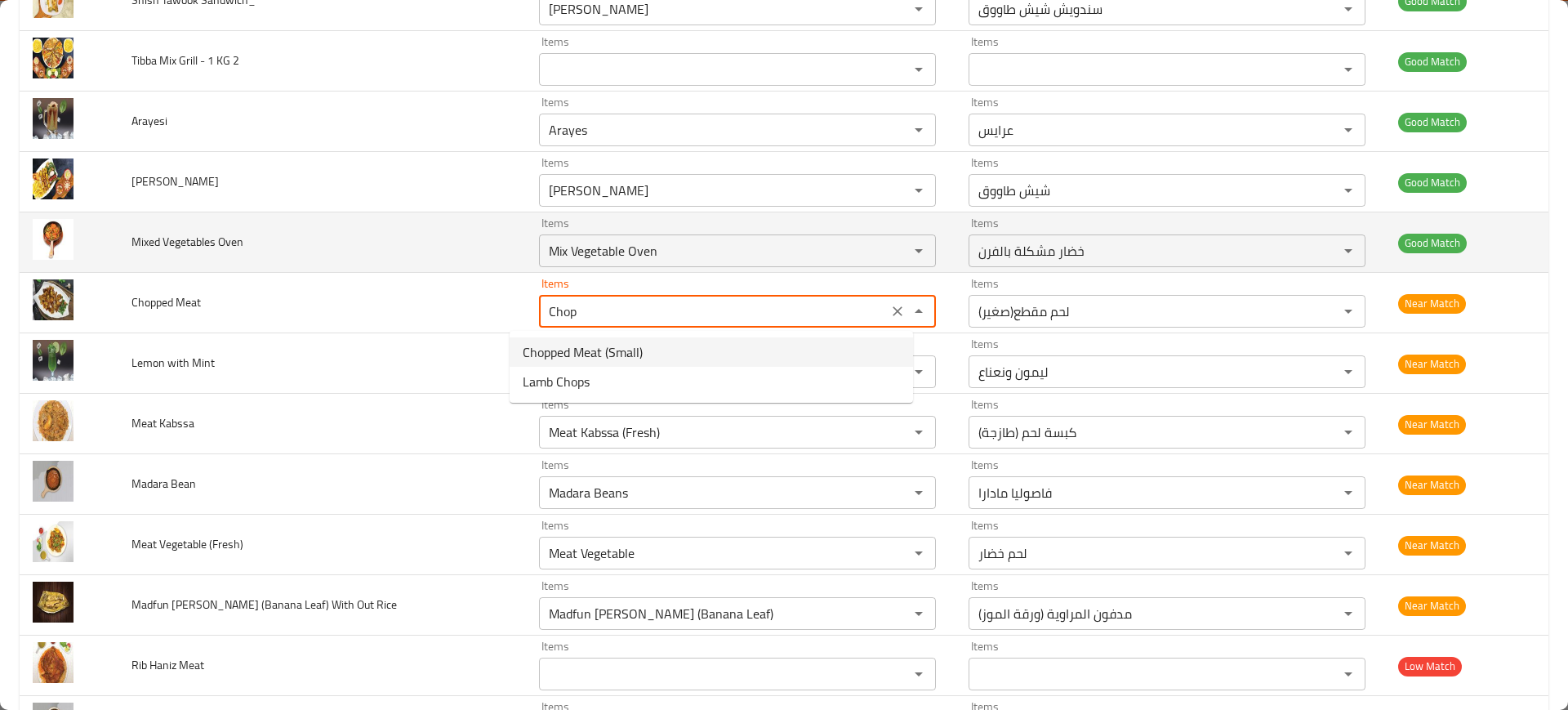
type Meat "Chopped Meat (Small)"
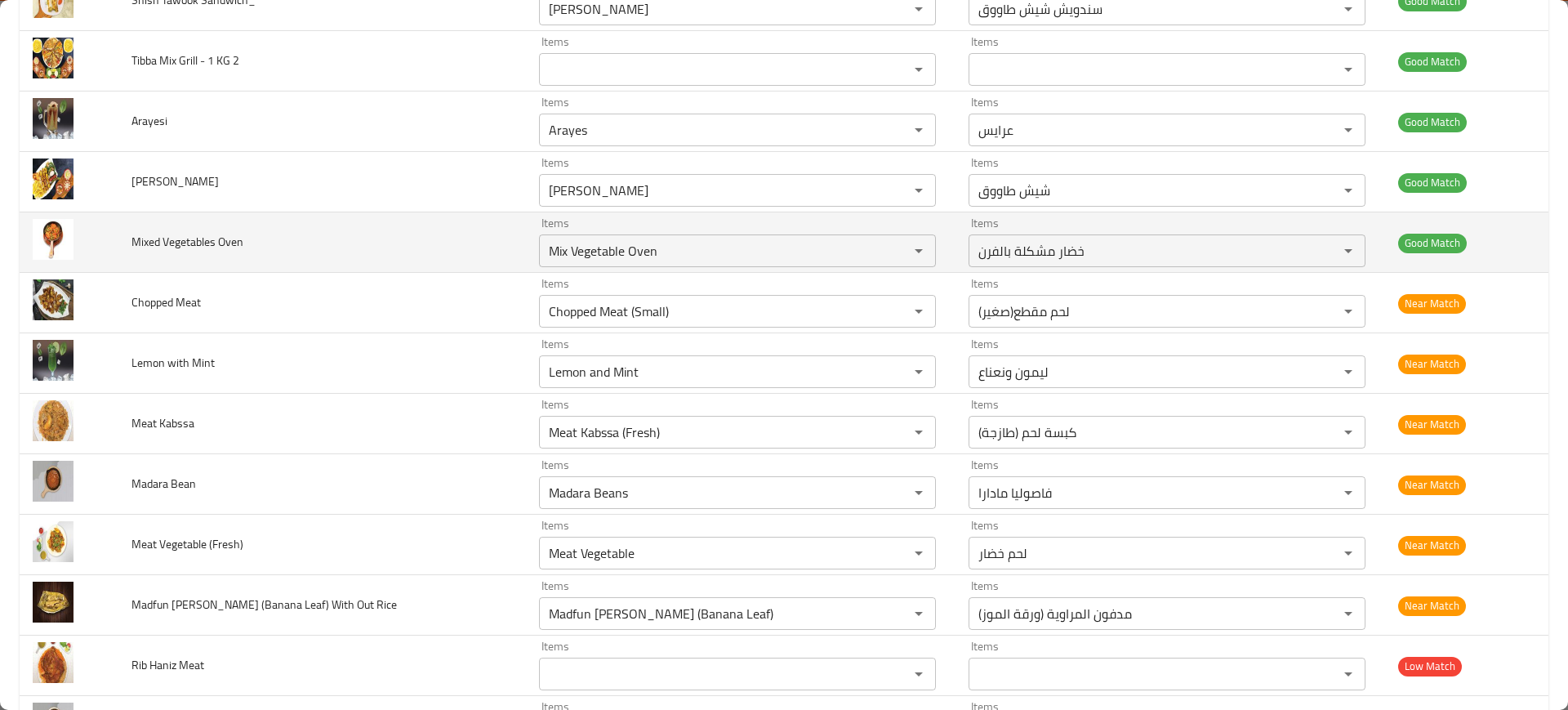
click at [448, 265] on td "Mixed Vegetables Oven" at bounding box center [322, 242] width 407 height 60
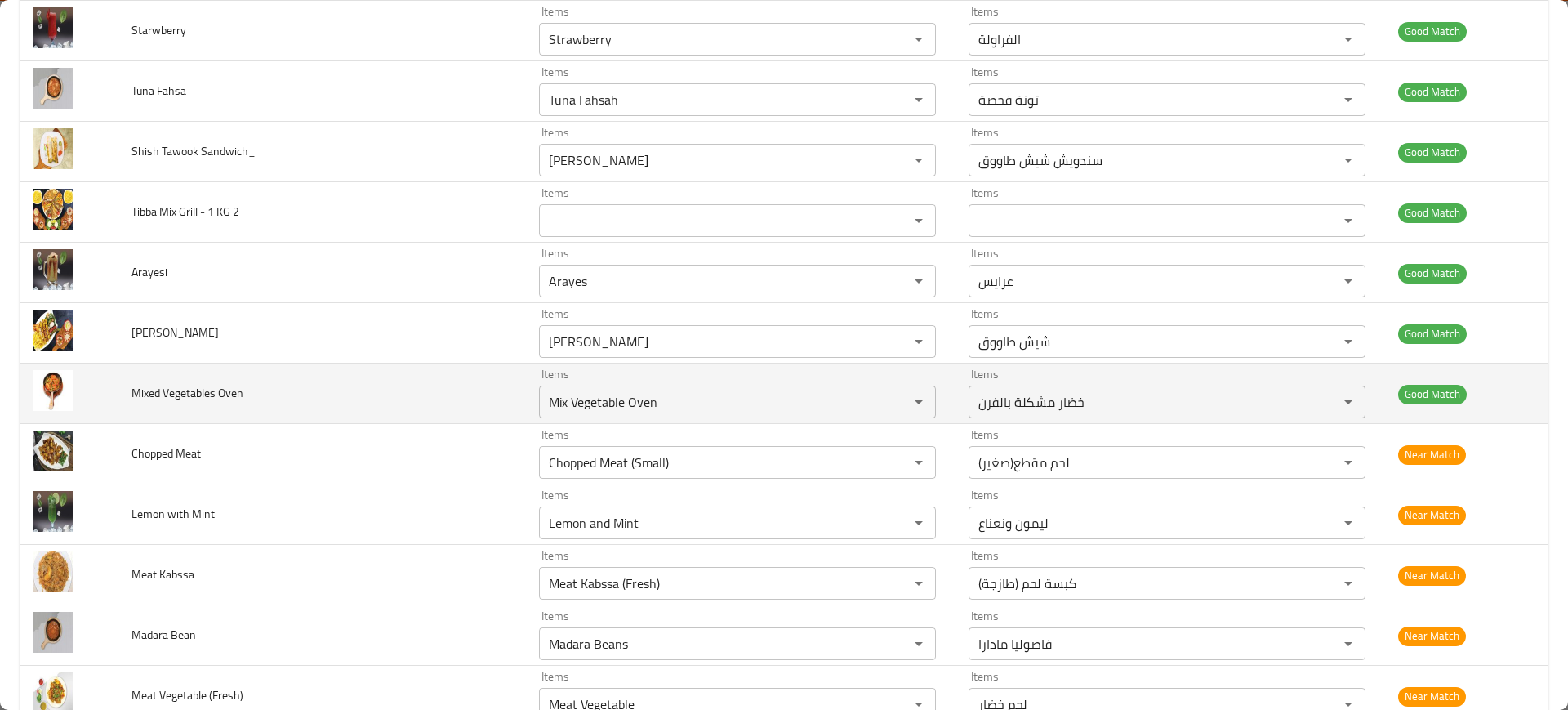
scroll to position [3089, 0]
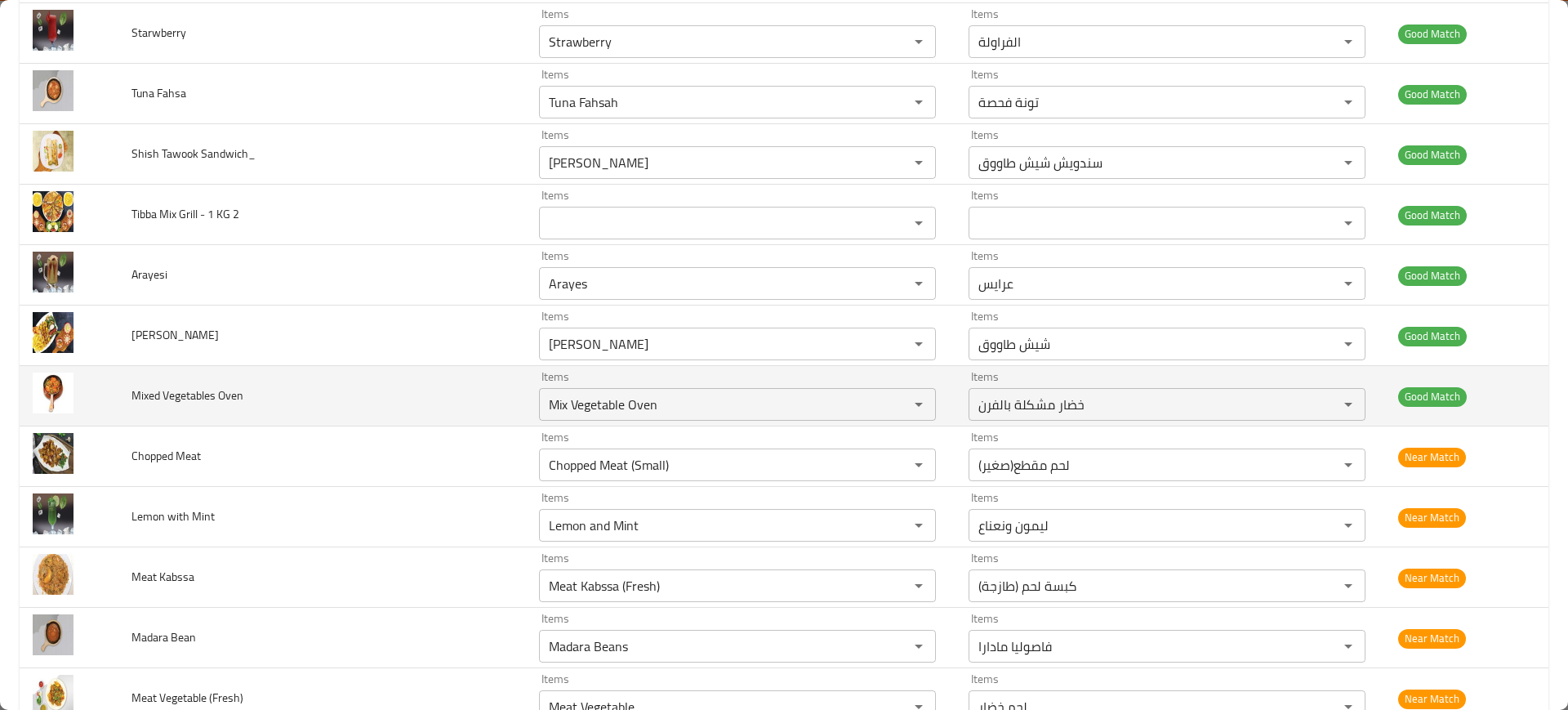
click at [438, 411] on td "Mixed Vegetables Oven" at bounding box center [322, 396] width 407 height 60
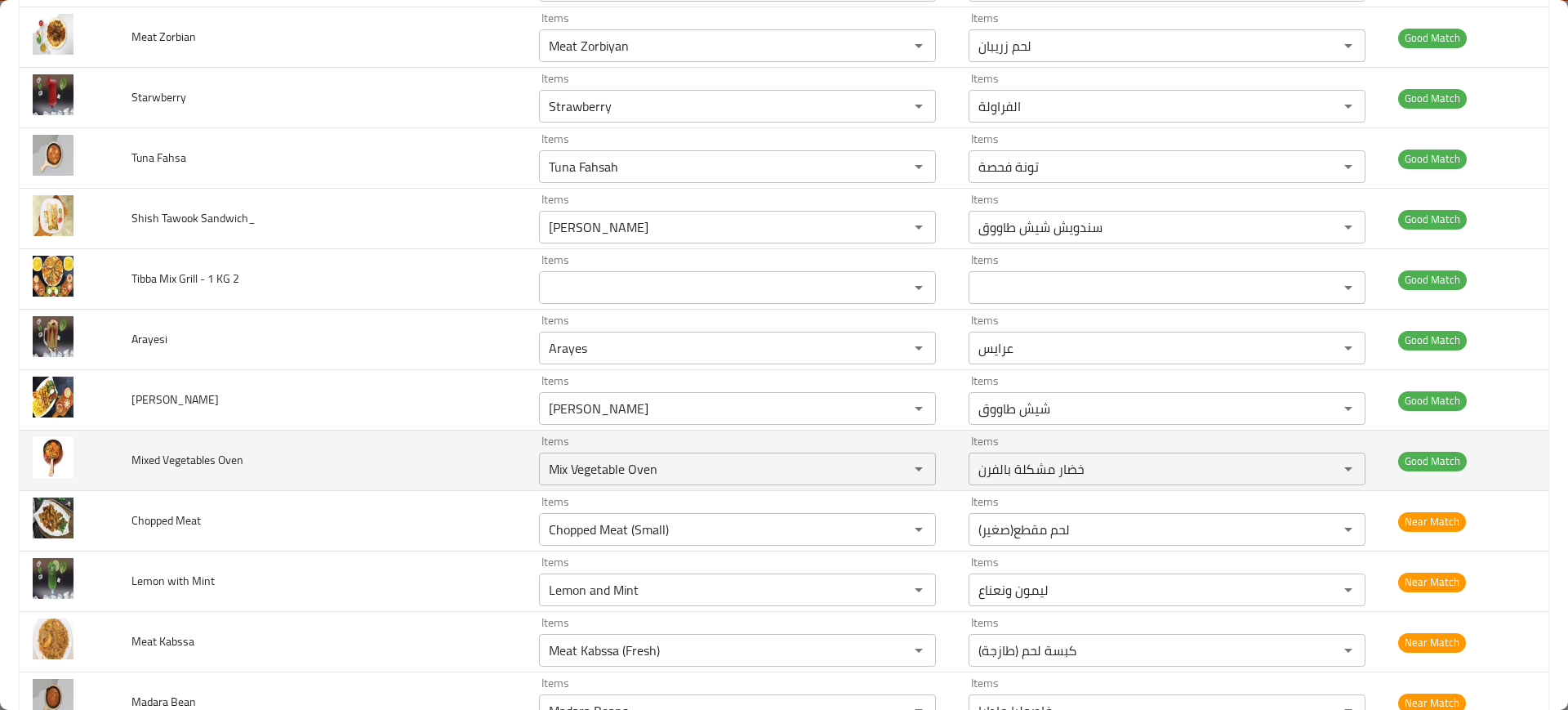
scroll to position [3023, 0]
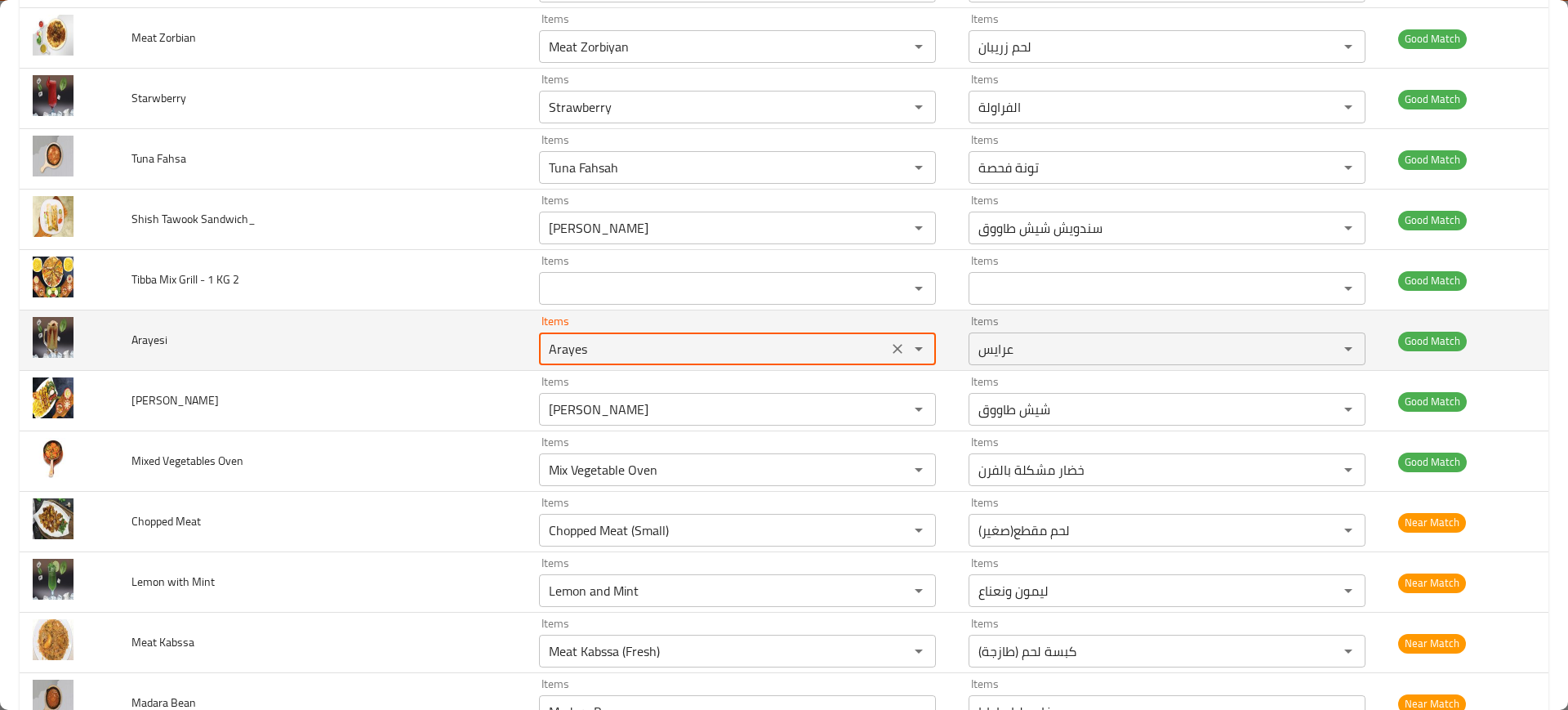
click at [616, 343] on input "Arayes" at bounding box center [713, 348] width 339 height 23
click at [640, 358] on input "Arayes" at bounding box center [713, 348] width 339 height 23
type input "Ara"
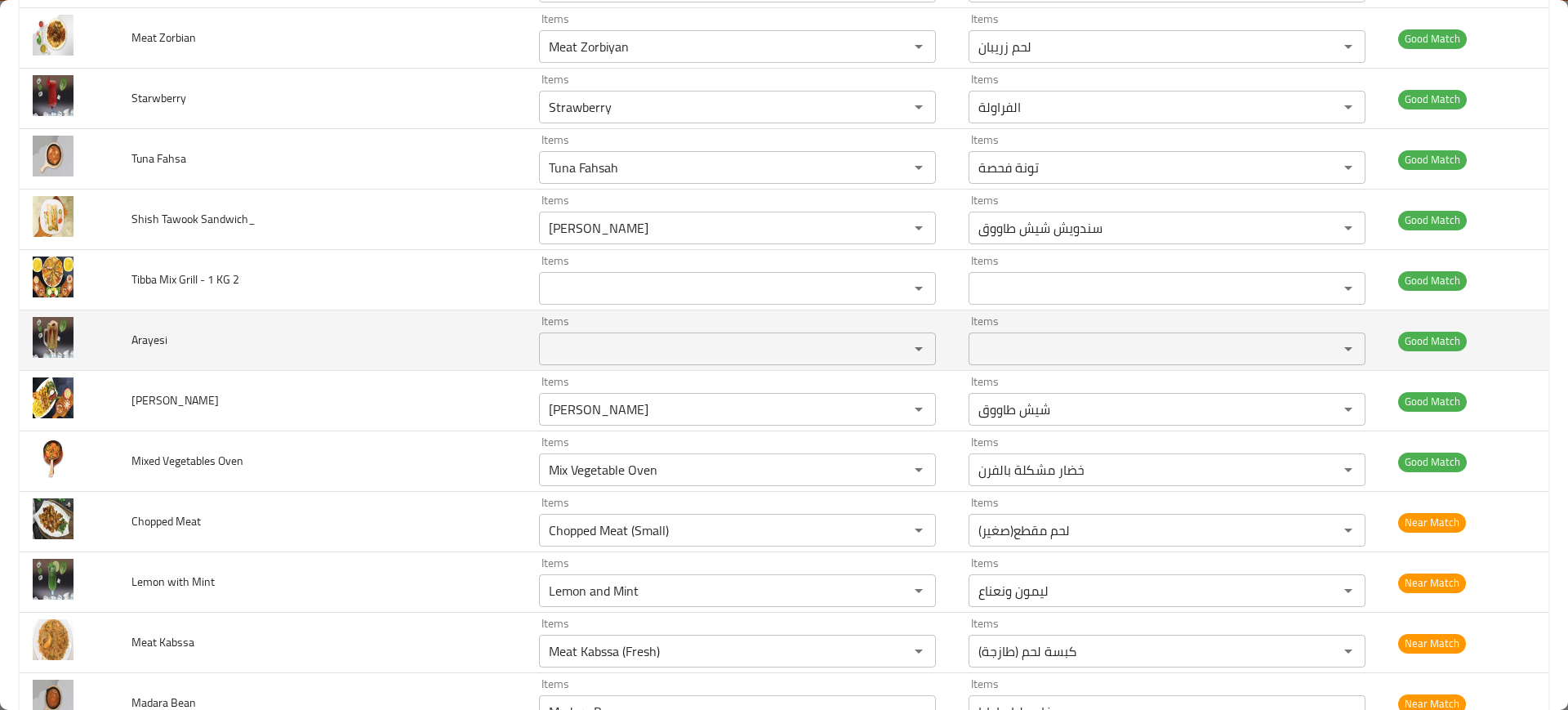
click at [232, 349] on td "Arayesi" at bounding box center [322, 341] width 407 height 60
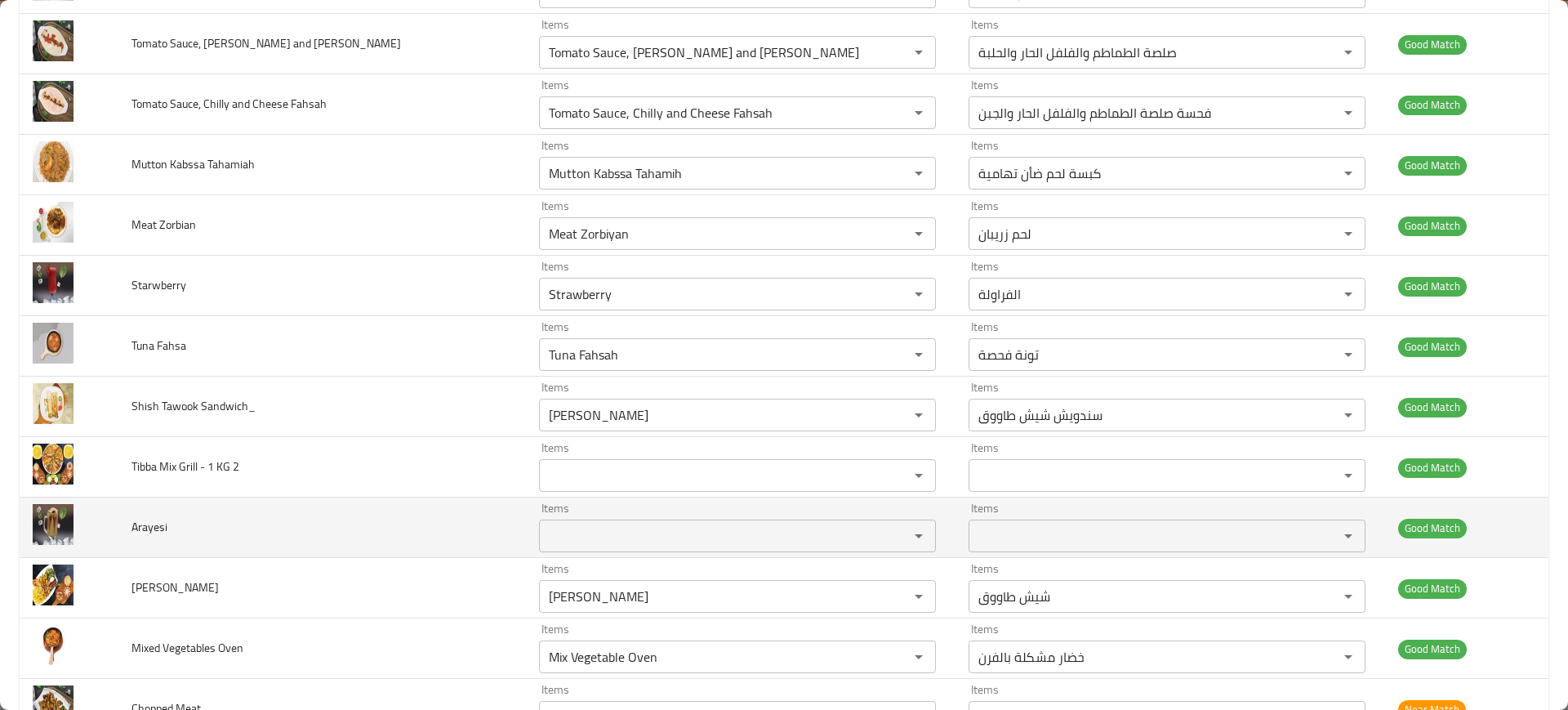
scroll to position [2837, 0]
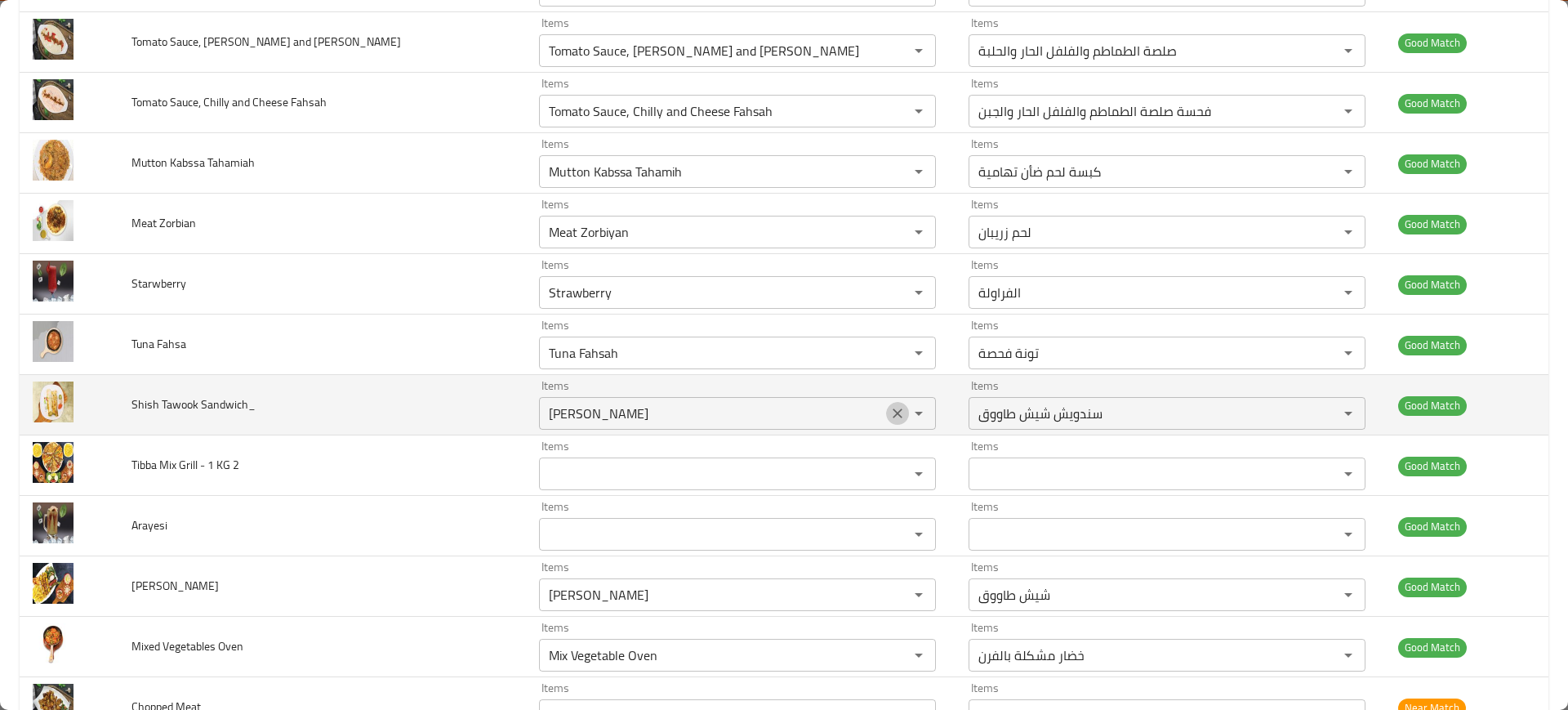
click at [894, 412] on icon "Clear" at bounding box center [899, 413] width 9 height 9
click at [244, 406] on span "Shish Tawook Sandwich_" at bounding box center [193, 404] width 124 height 22
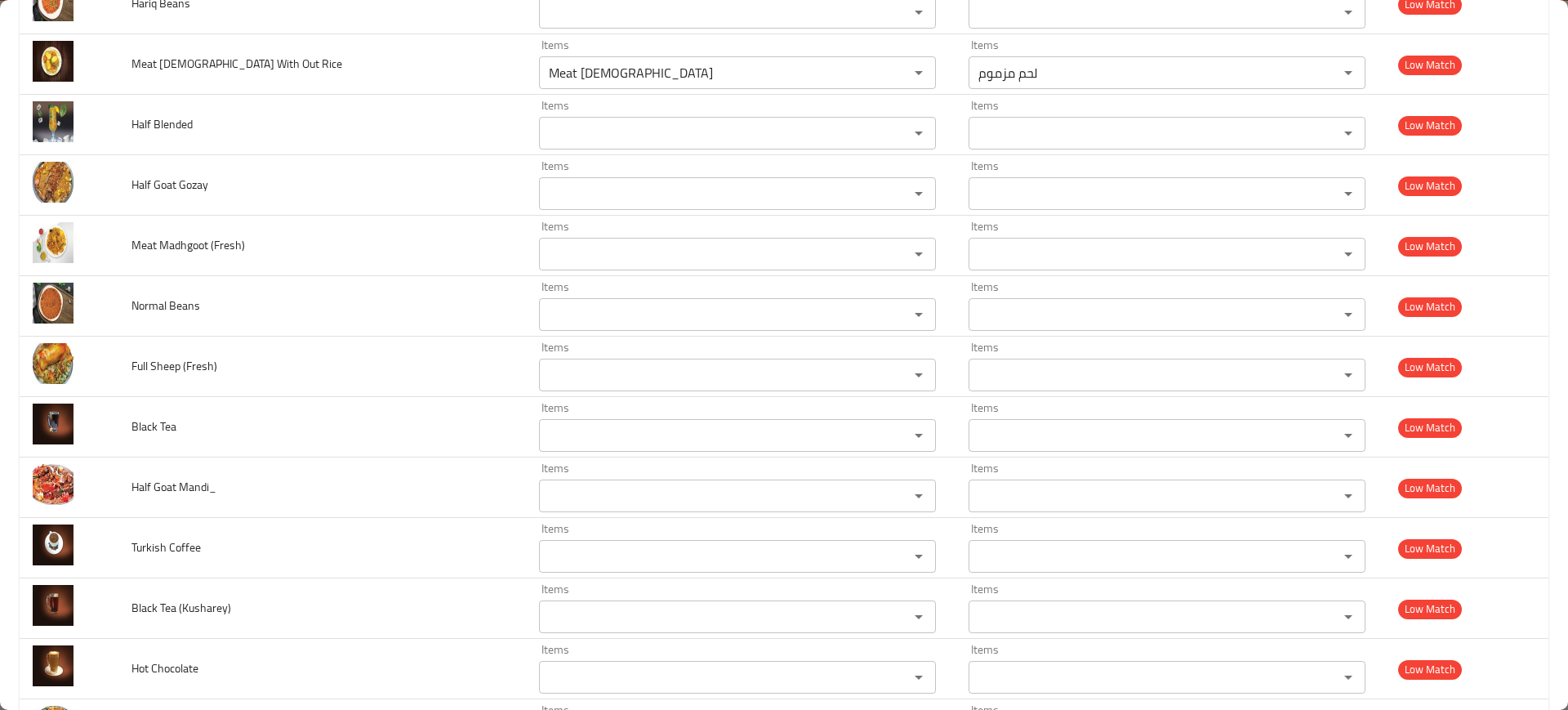
scroll to position [5498, 0]
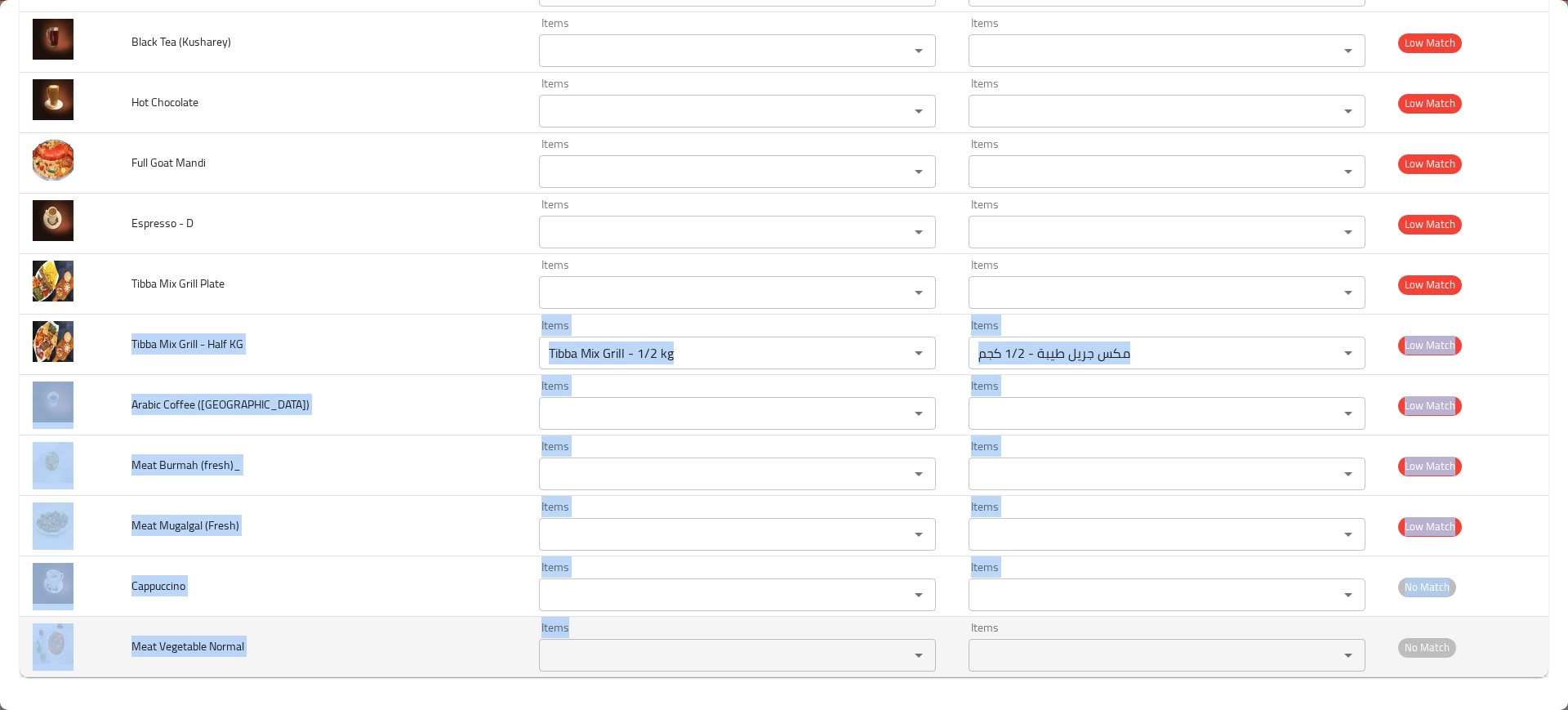
drag, startPoint x: 126, startPoint y: 340, endPoint x: 669, endPoint y: 673, distance: 637.0
copy tbody "Tibba Mix Grill - Half KG Items Items Items Items Low Match Arabic Coffee (Saud…"
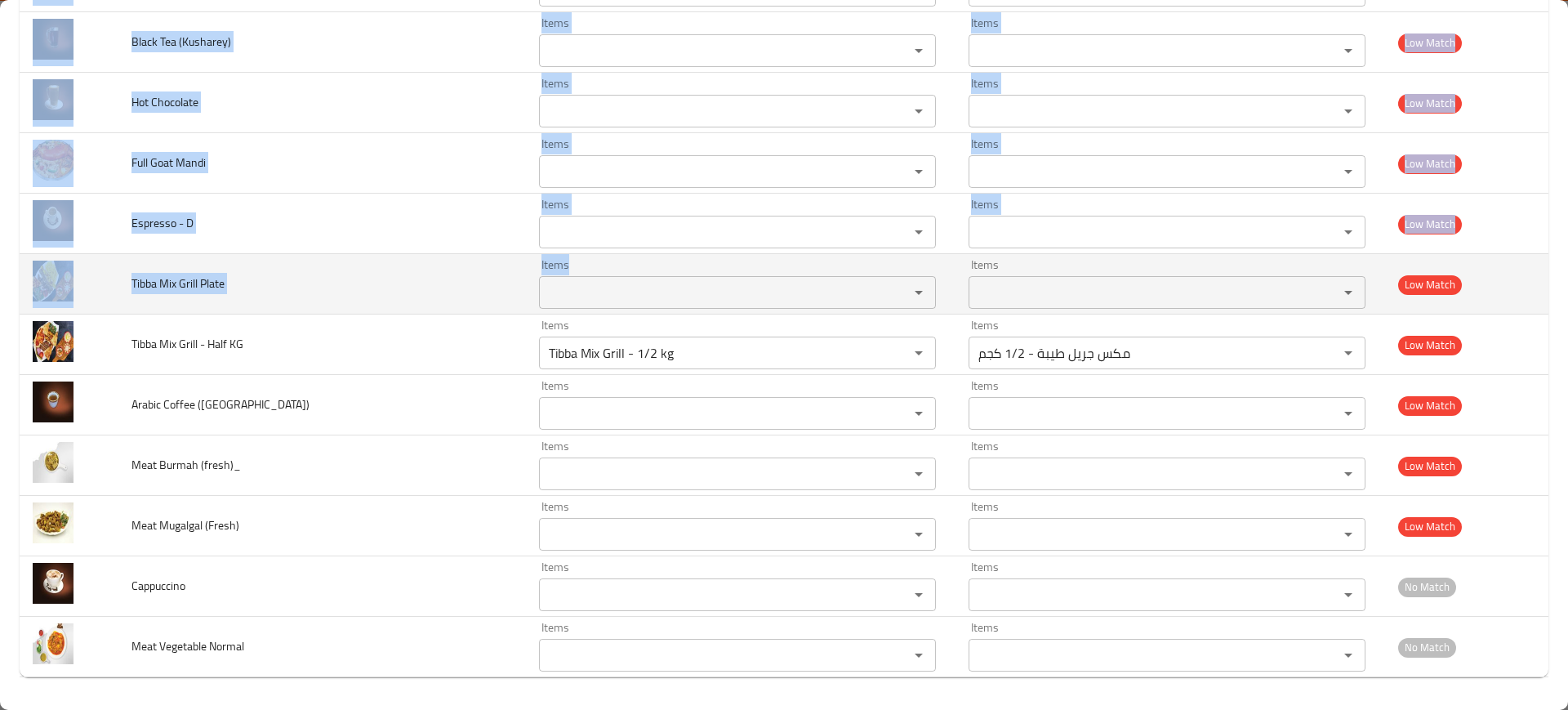
drag, startPoint x: 129, startPoint y: 100, endPoint x: 621, endPoint y: 303, distance: 532.2
copy tbody "Meat Mazmum With Out Rice Items Items Items Items Low Match Half Blended Items …"
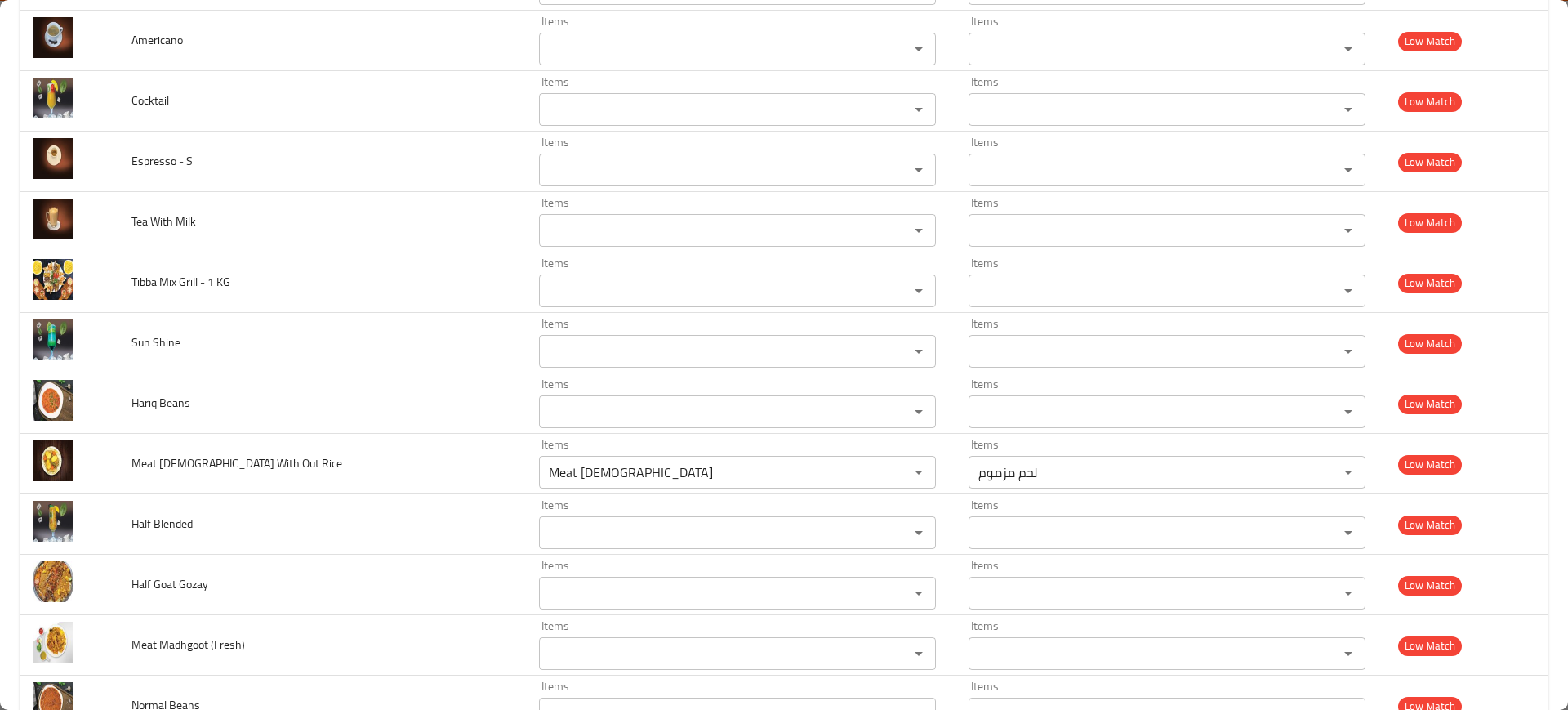
scroll to position [4763, 0]
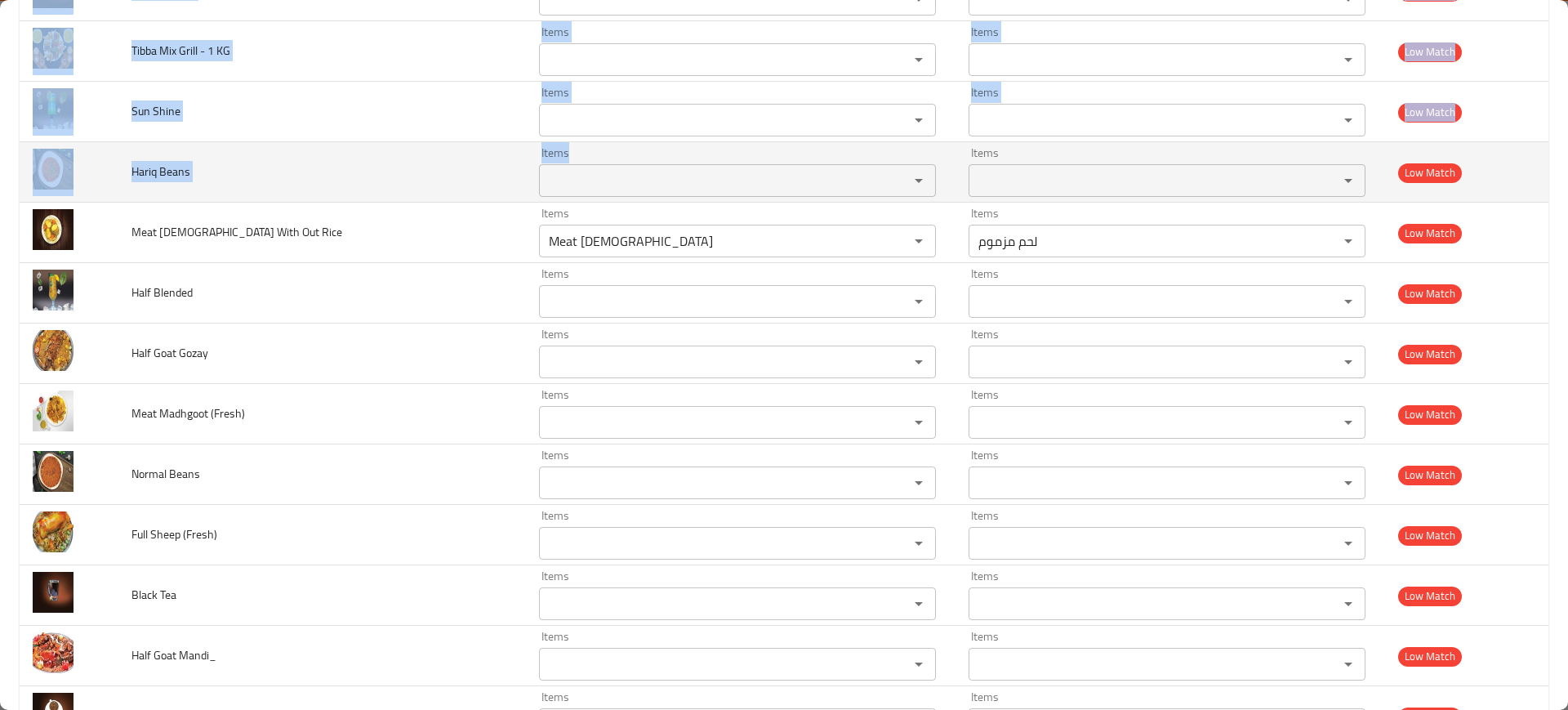
drag, startPoint x: 124, startPoint y: 218, endPoint x: 632, endPoint y: 193, distance: 508.6
copy tbody "Kiwi Items Items Items Items Low Match Latte Items Items Items Items Low Match …"
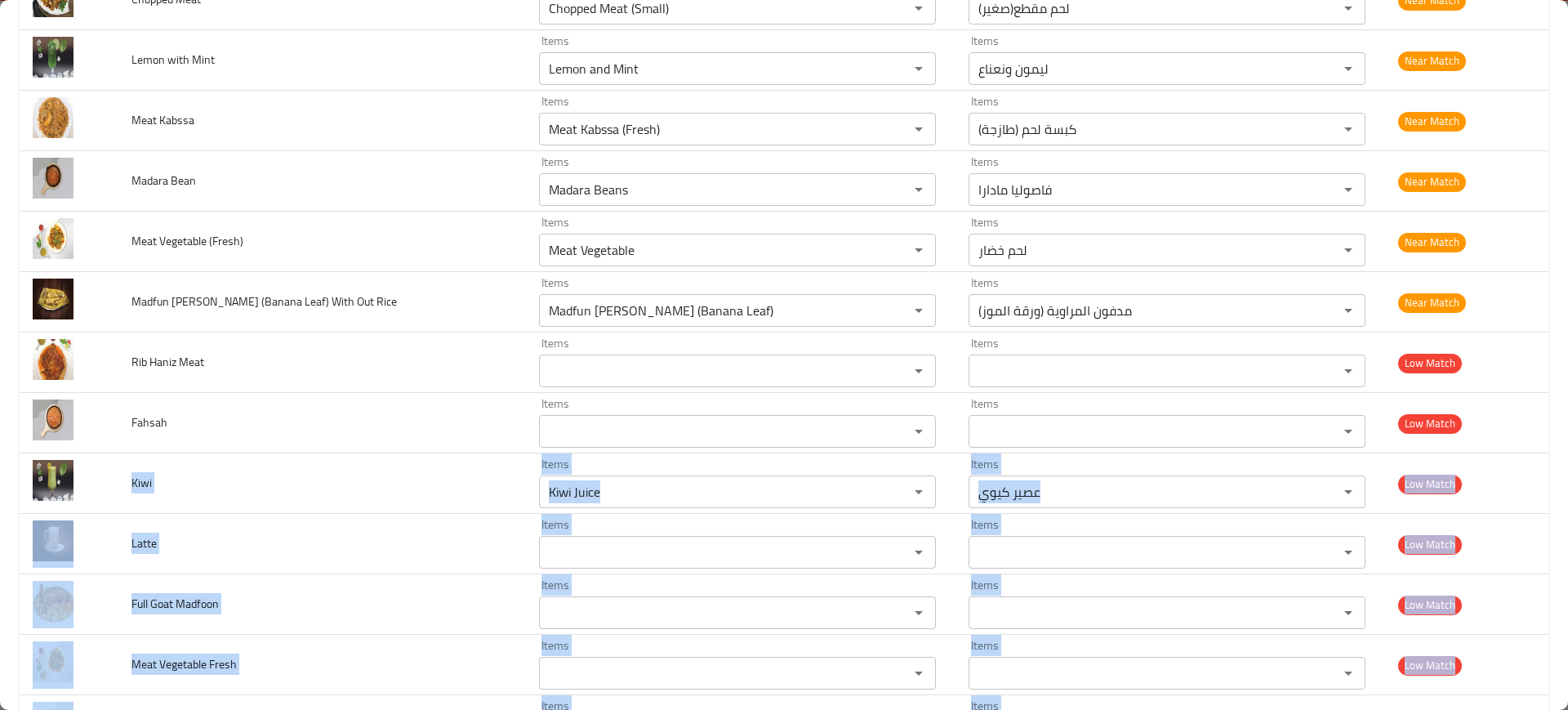
scroll to position [3546, 0]
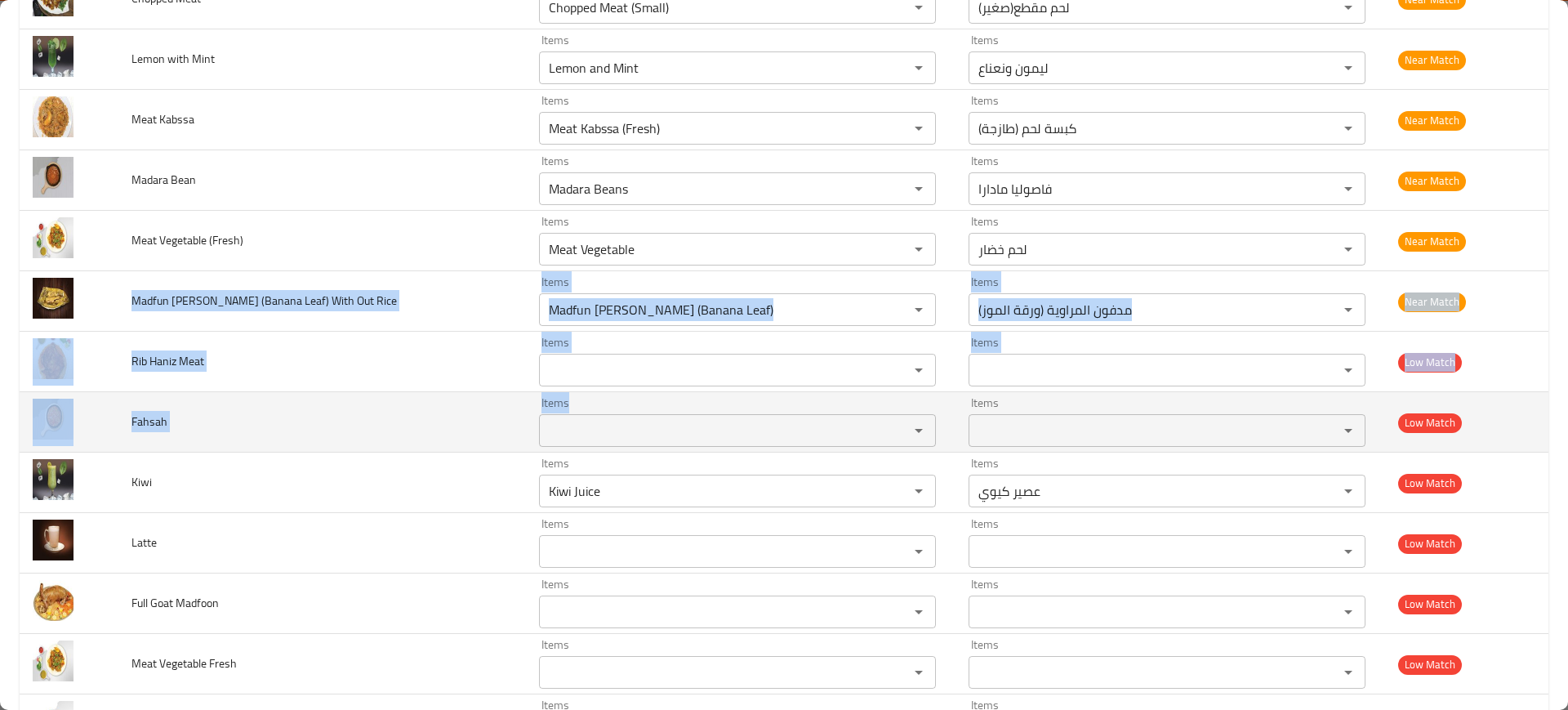
drag, startPoint x: 130, startPoint y: 292, endPoint x: 592, endPoint y: 446, distance: 487.0
copy tbody "Madfun Al Murawaeih (Banana Leaf) With Out Rice Items Items Items Items Near Ma…"
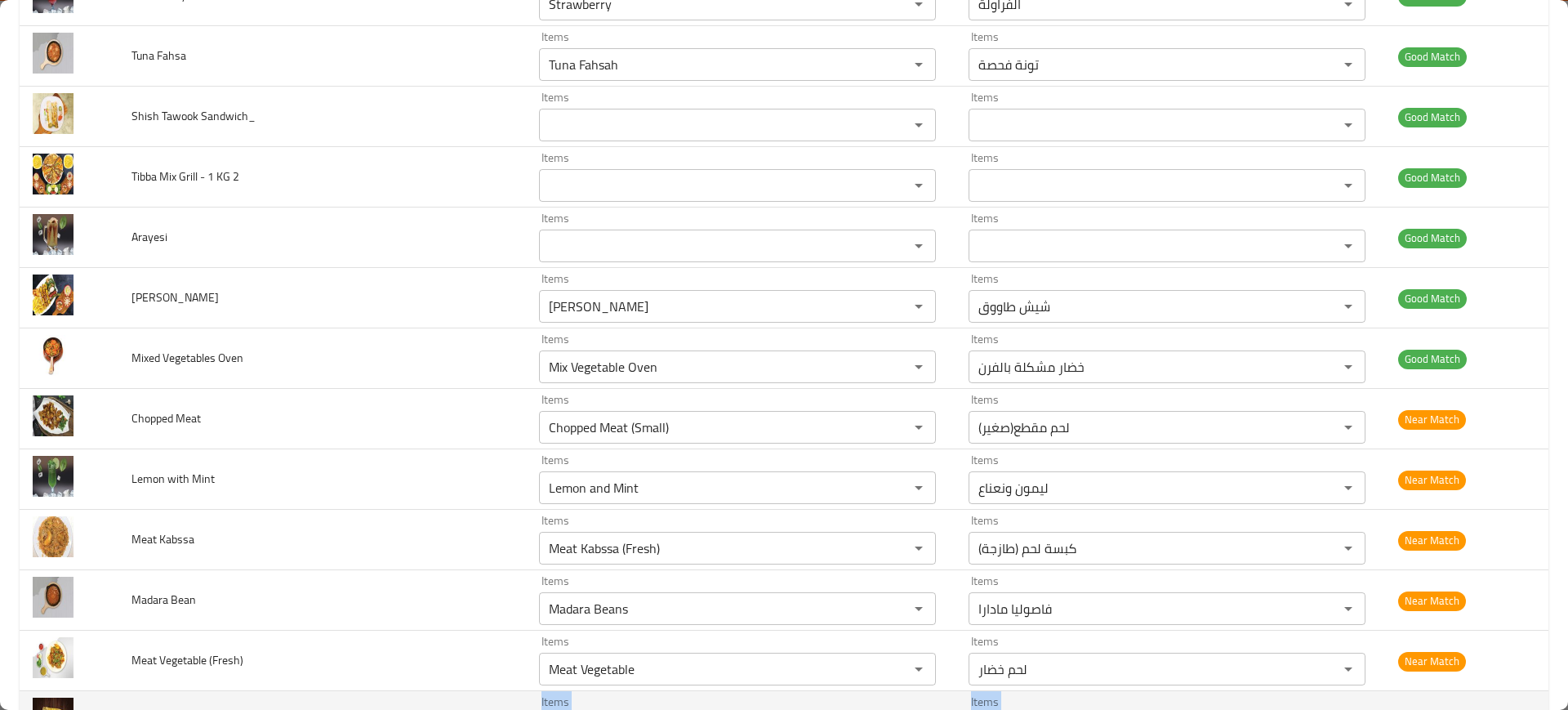
scroll to position [2872, 0]
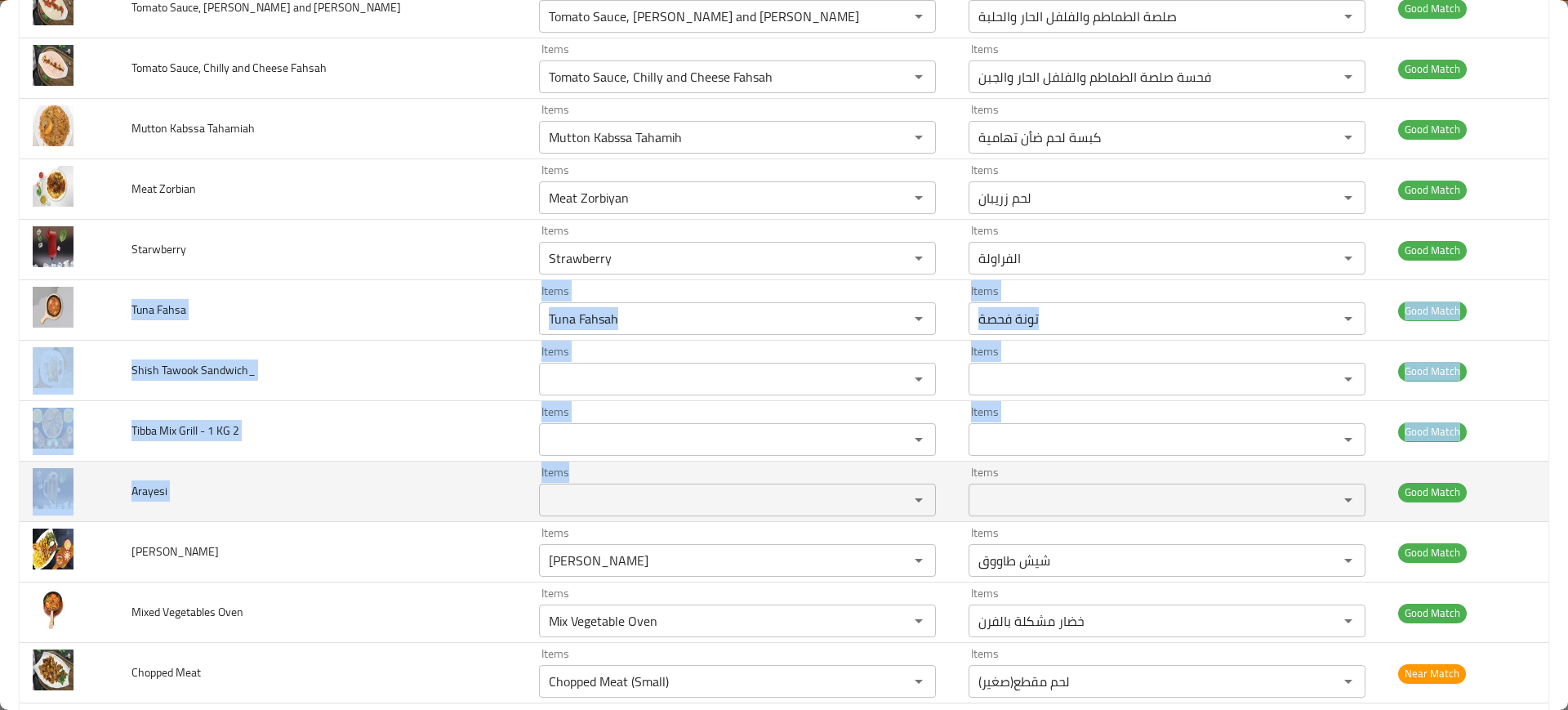
drag, startPoint x: 123, startPoint y: 300, endPoint x: 600, endPoint y: 500, distance: 517.2
click at [600, 500] on tbody "Maglaa Hadidi Items Maglaa Hadidi Items Items ماجلا حديدي Items Good Match Maso…" at bounding box center [784, 340] width 1530 height 5925
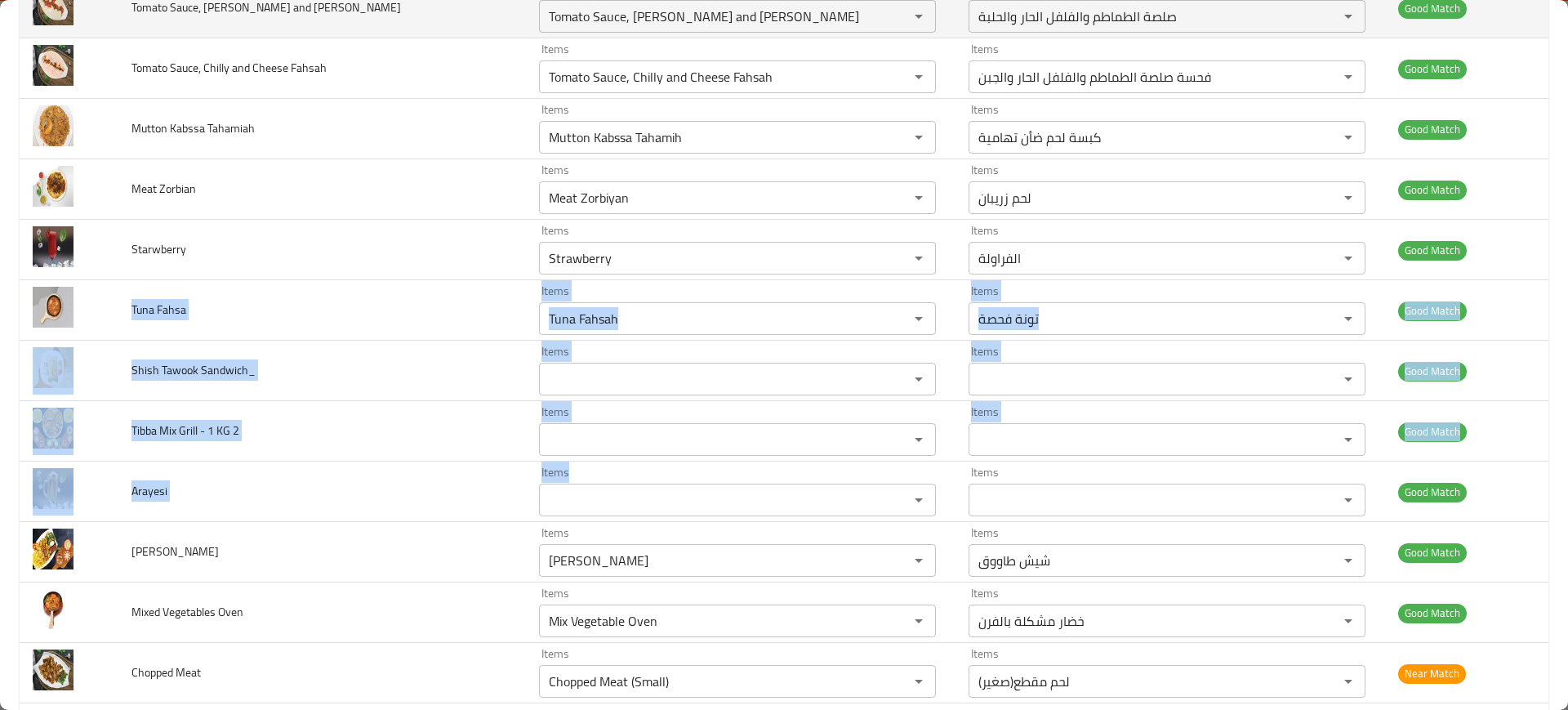
copy tbody "Tuna Fahsa Items Items Items Items Good Match Shish Tawook Sandwich_ Items Item…"
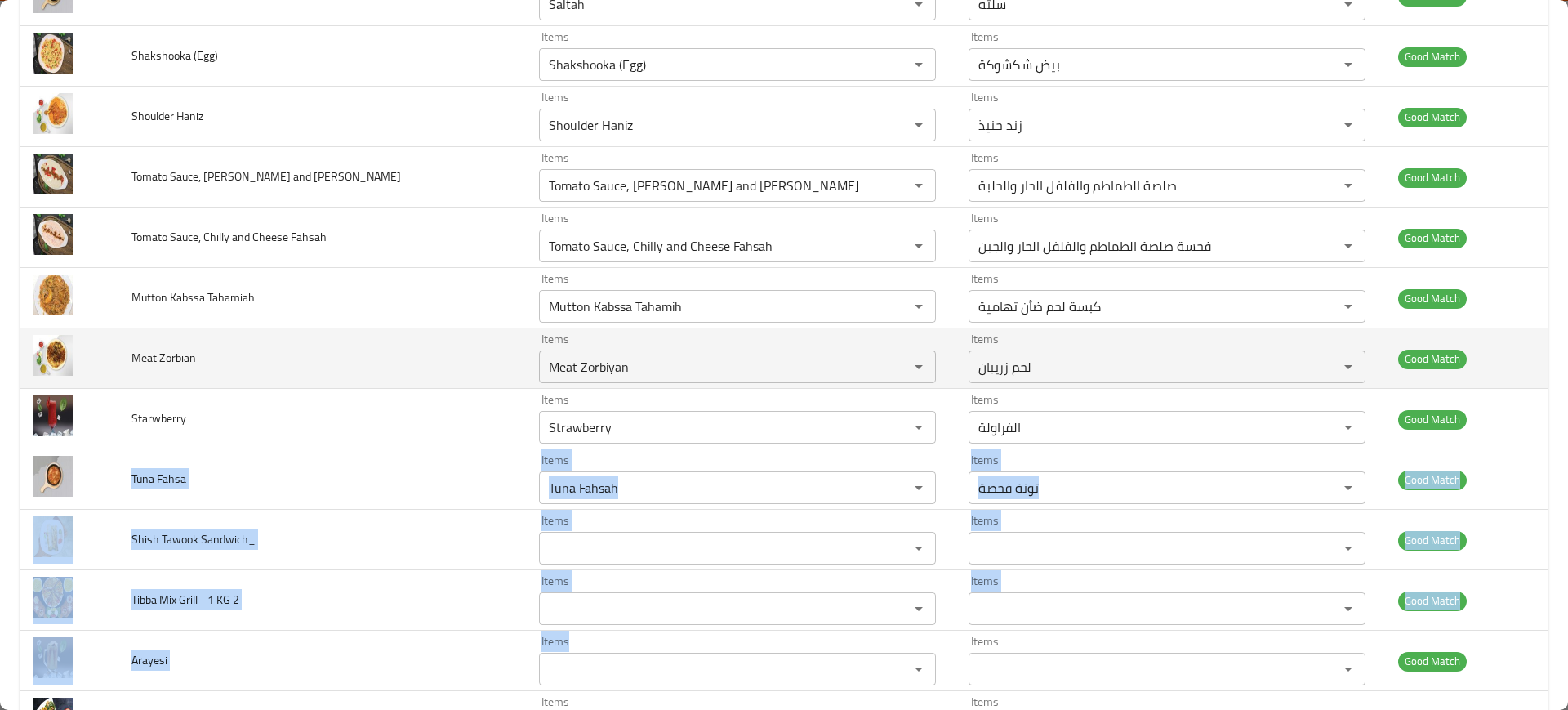
scroll to position [3494, 0]
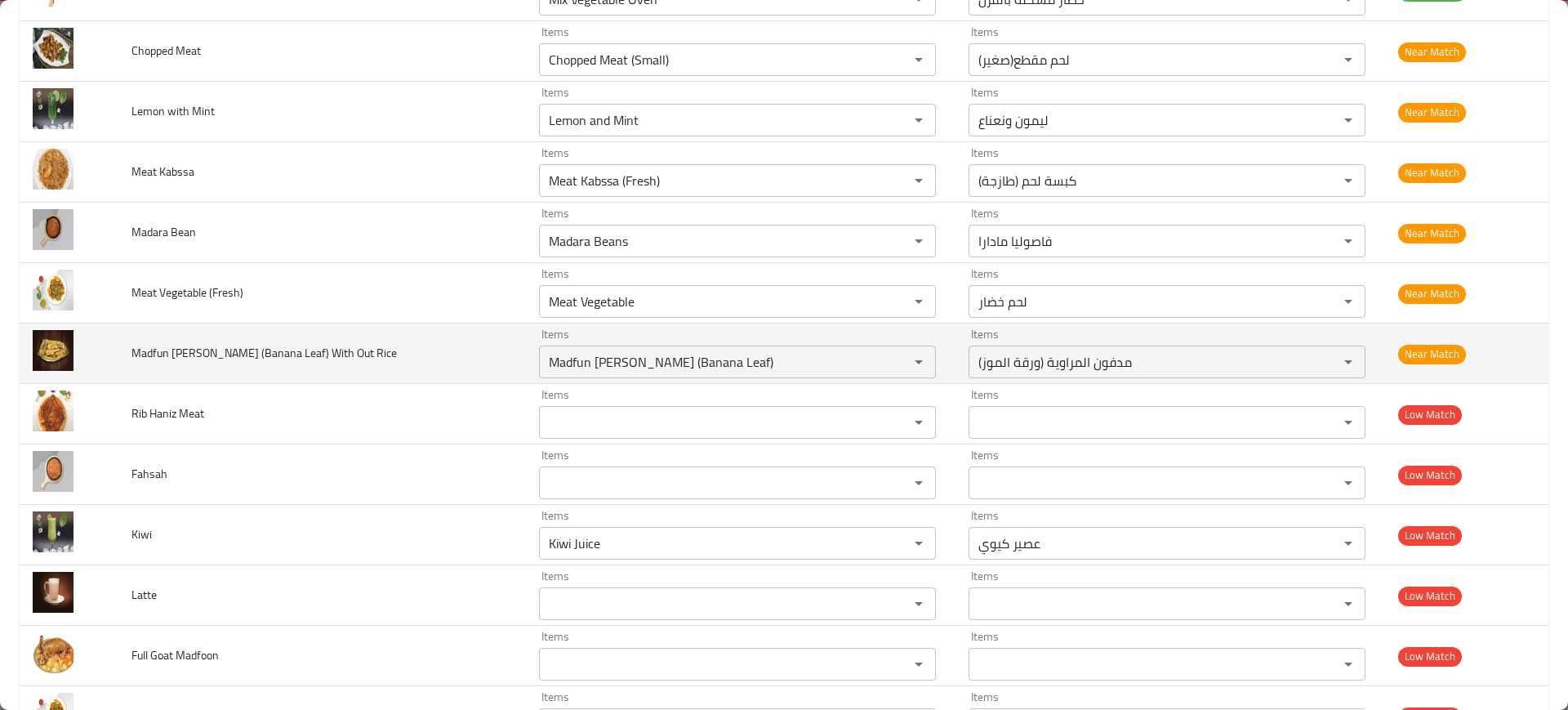
click at [328, 375] on td "Madfun Al Murawaeih (Banana Leaf) With Out Rice" at bounding box center [322, 354] width 407 height 60
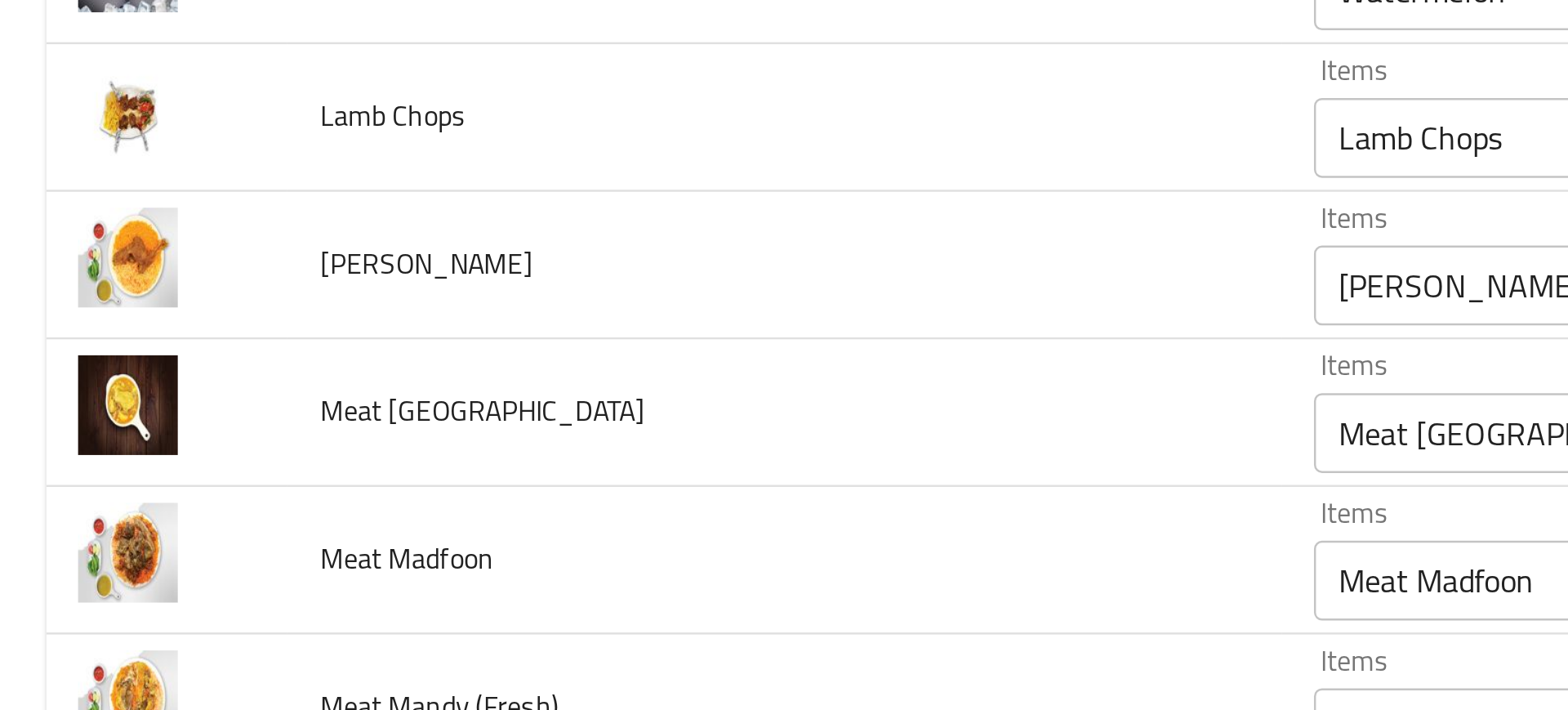
scroll to position [1141, 0]
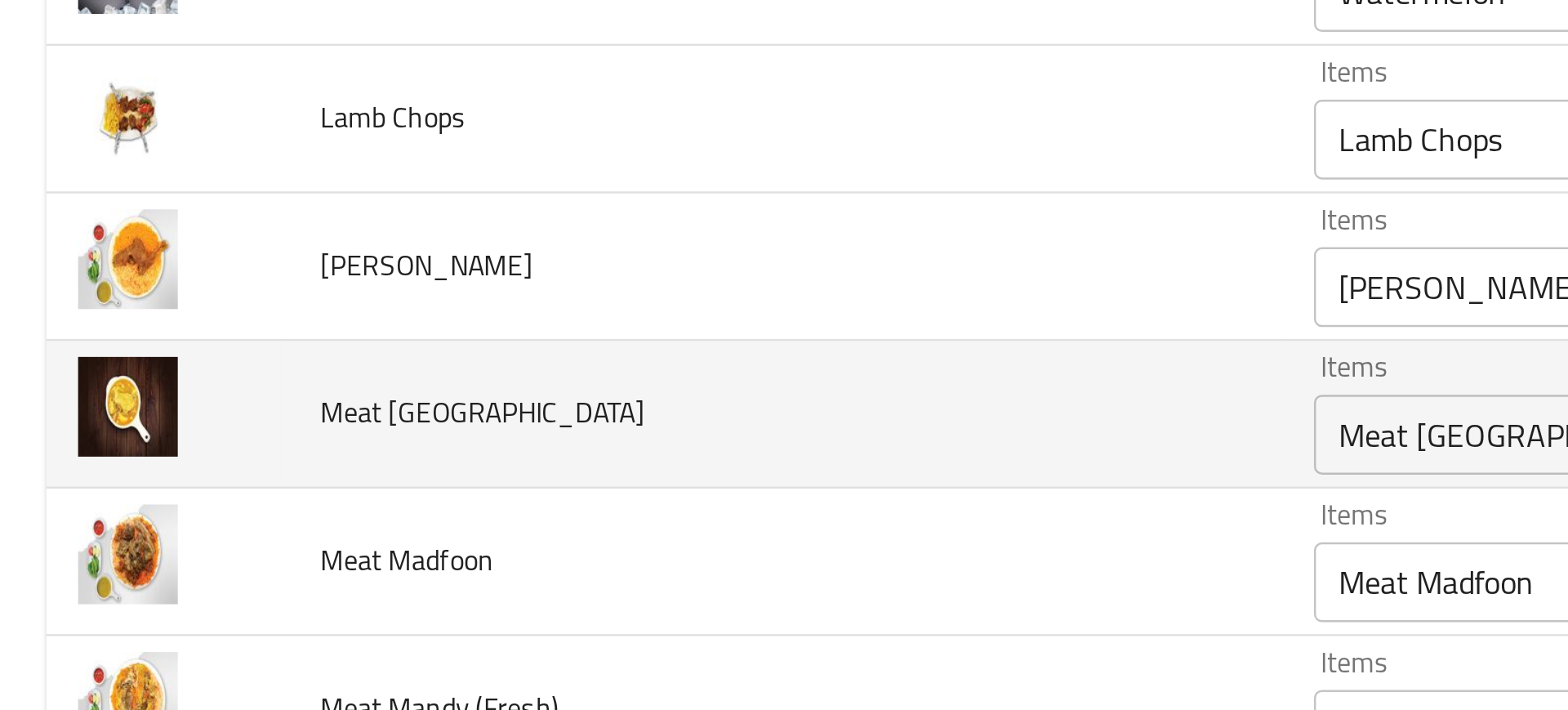
click at [110, 331] on td "enhanced table" at bounding box center [69, 348] width 99 height 60
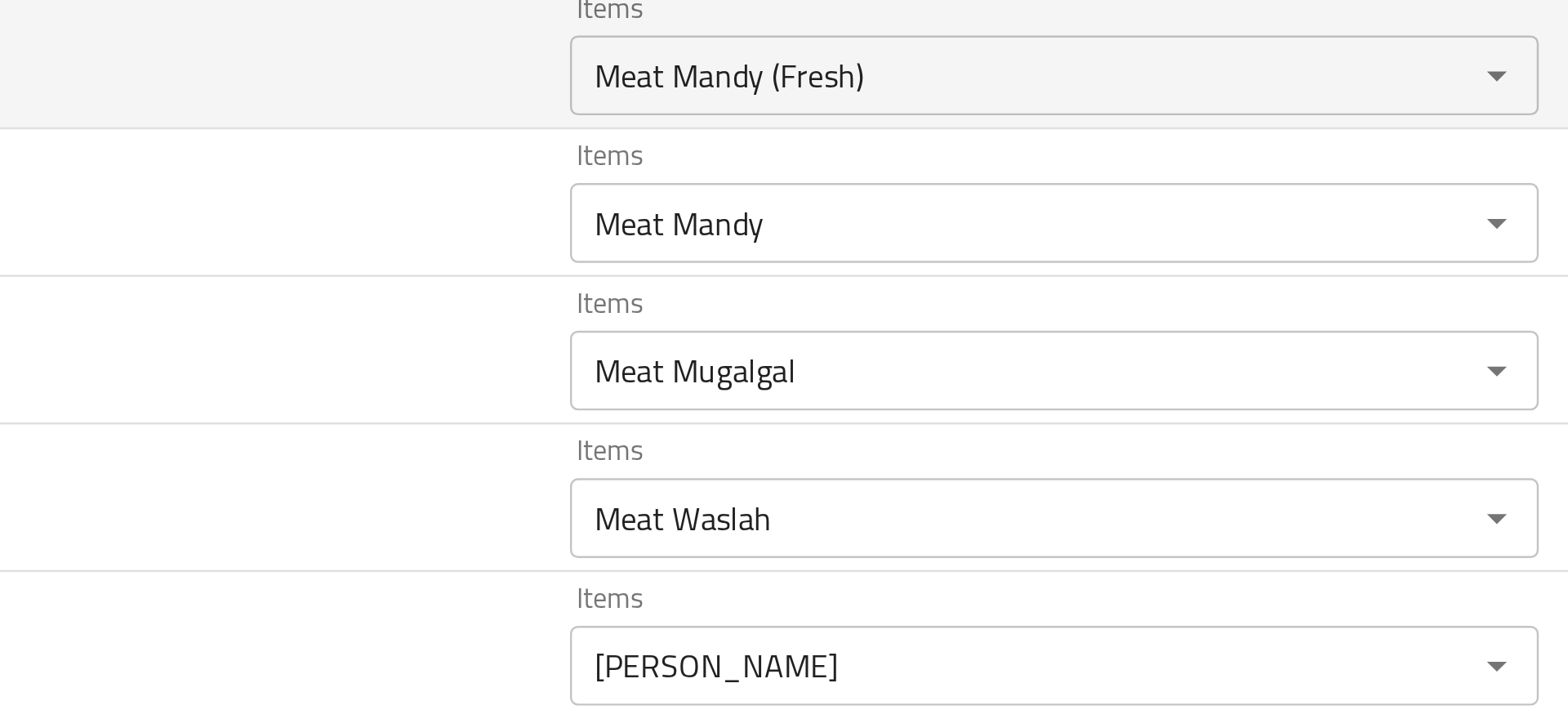
scroll to position [1401, 0]
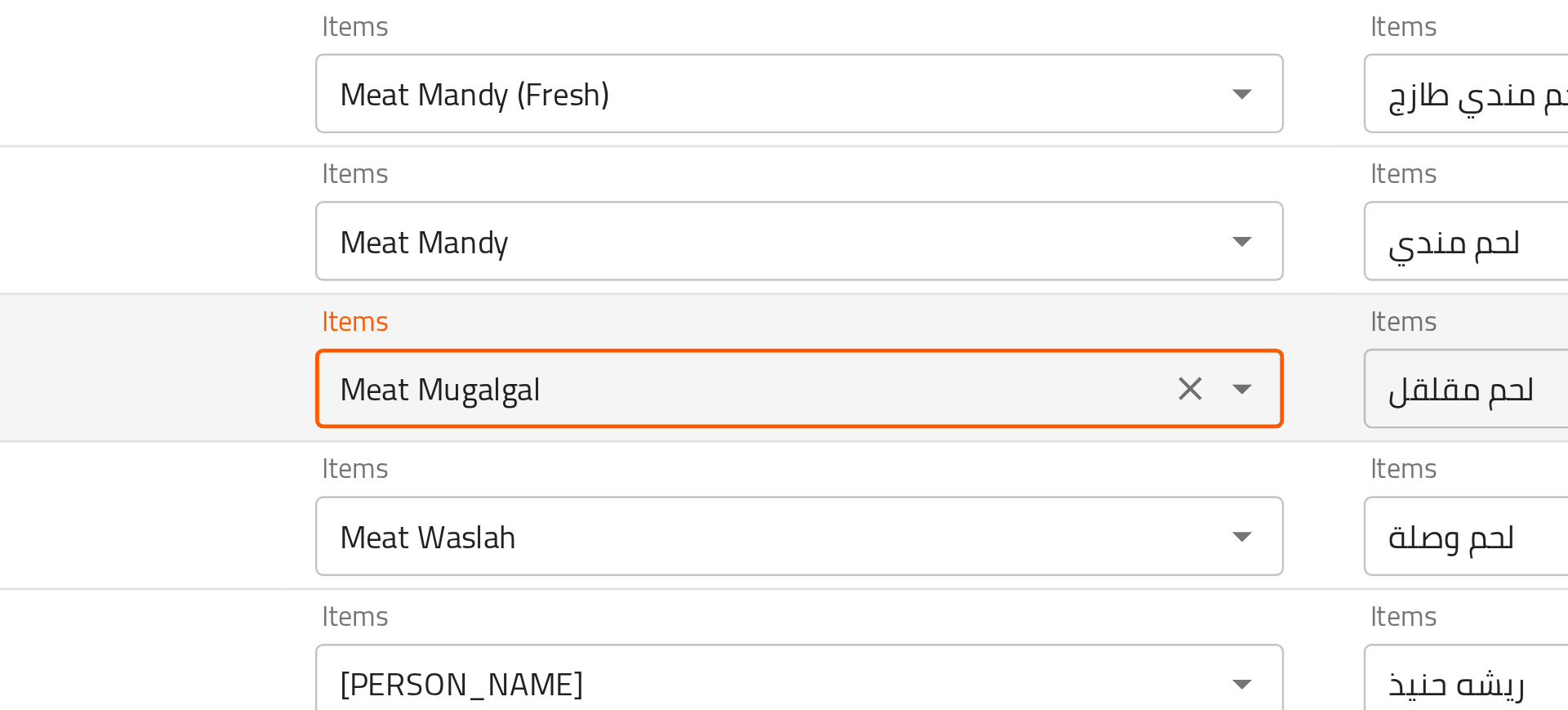
click at [576, 346] on Mugalgal "Meat Mugalgal" at bounding box center [713, 338] width 339 height 23
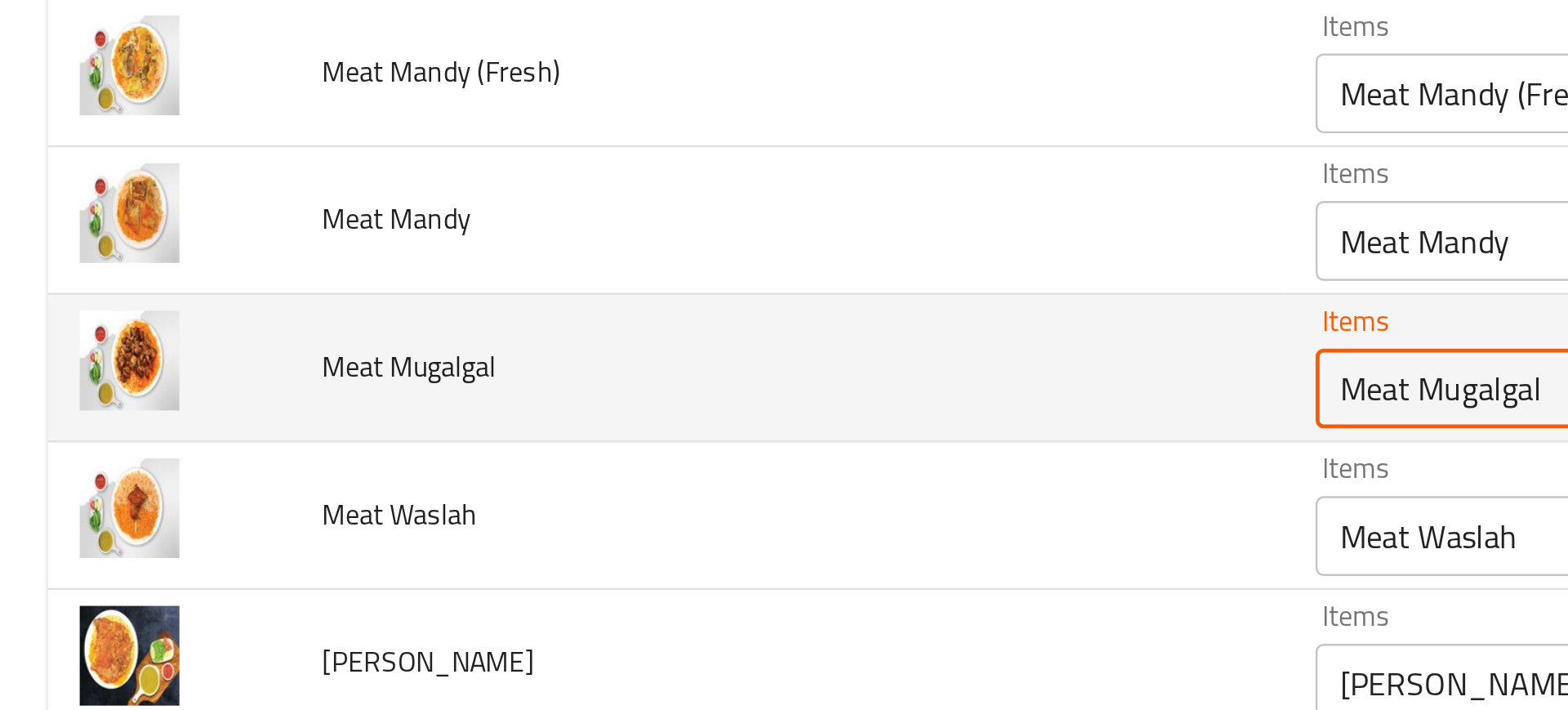
click at [569, 339] on Mugalgal "Meat Mugalgal" at bounding box center [713, 338] width 339 height 23
click at [183, 328] on span "Meat Mugalgal" at bounding box center [167, 329] width 71 height 22
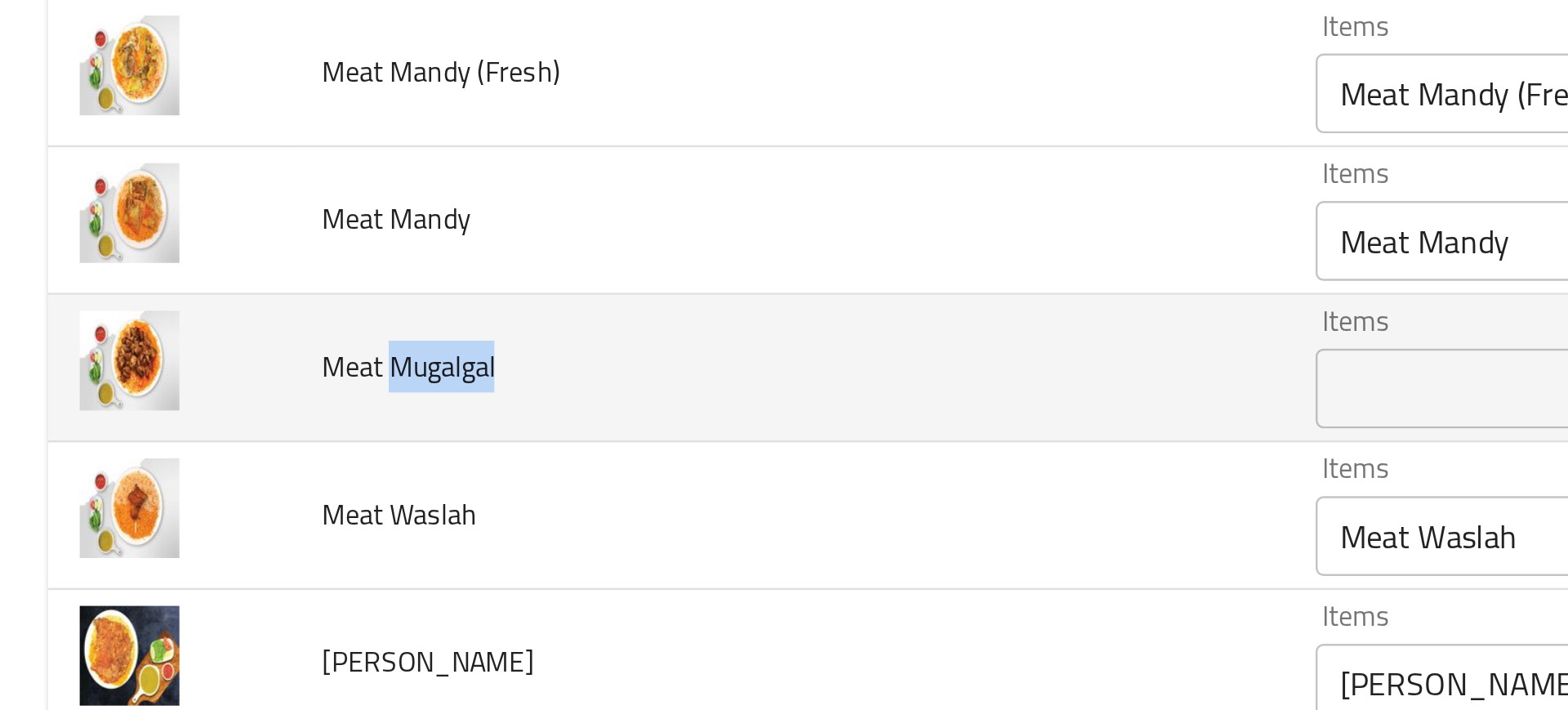
click at [183, 328] on span "Meat Mugalgal" at bounding box center [167, 329] width 71 height 22
copy span "Meat Mugalgal"
click at [242, 329] on td "Meat Mugalgal" at bounding box center [322, 330] width 407 height 60
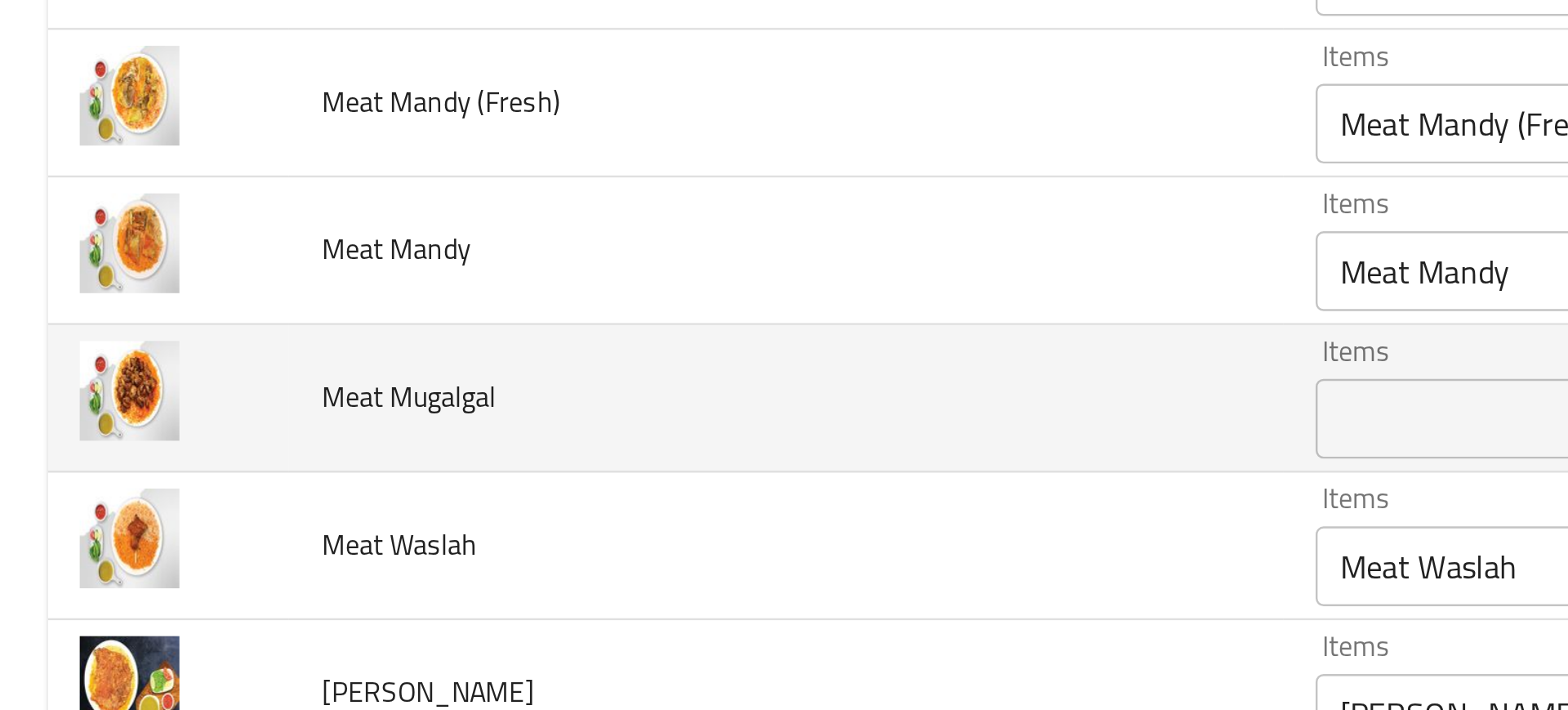
scroll to position [1388, 0]
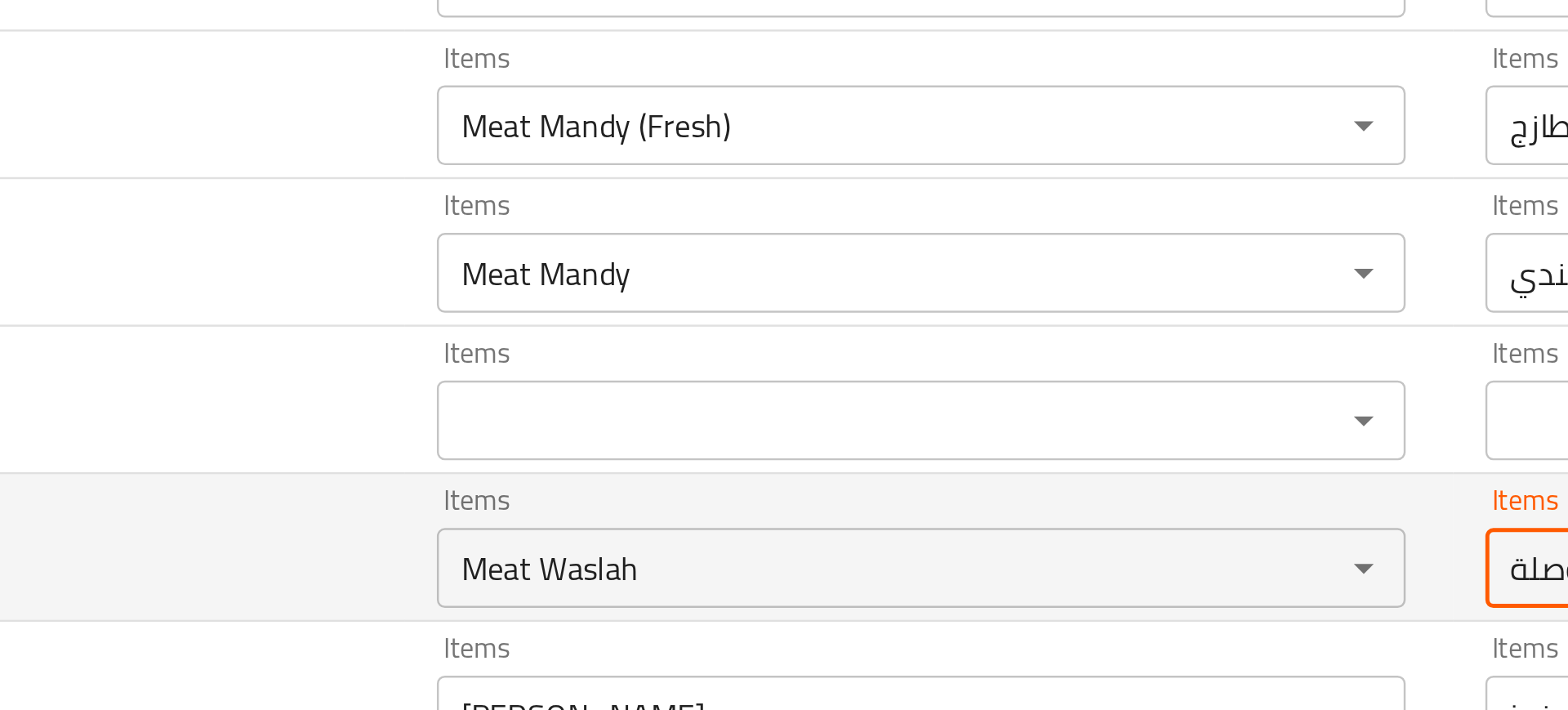
click at [988, 409] on Waslah-ar "لحم وصلة" at bounding box center [1143, 411] width 339 height 23
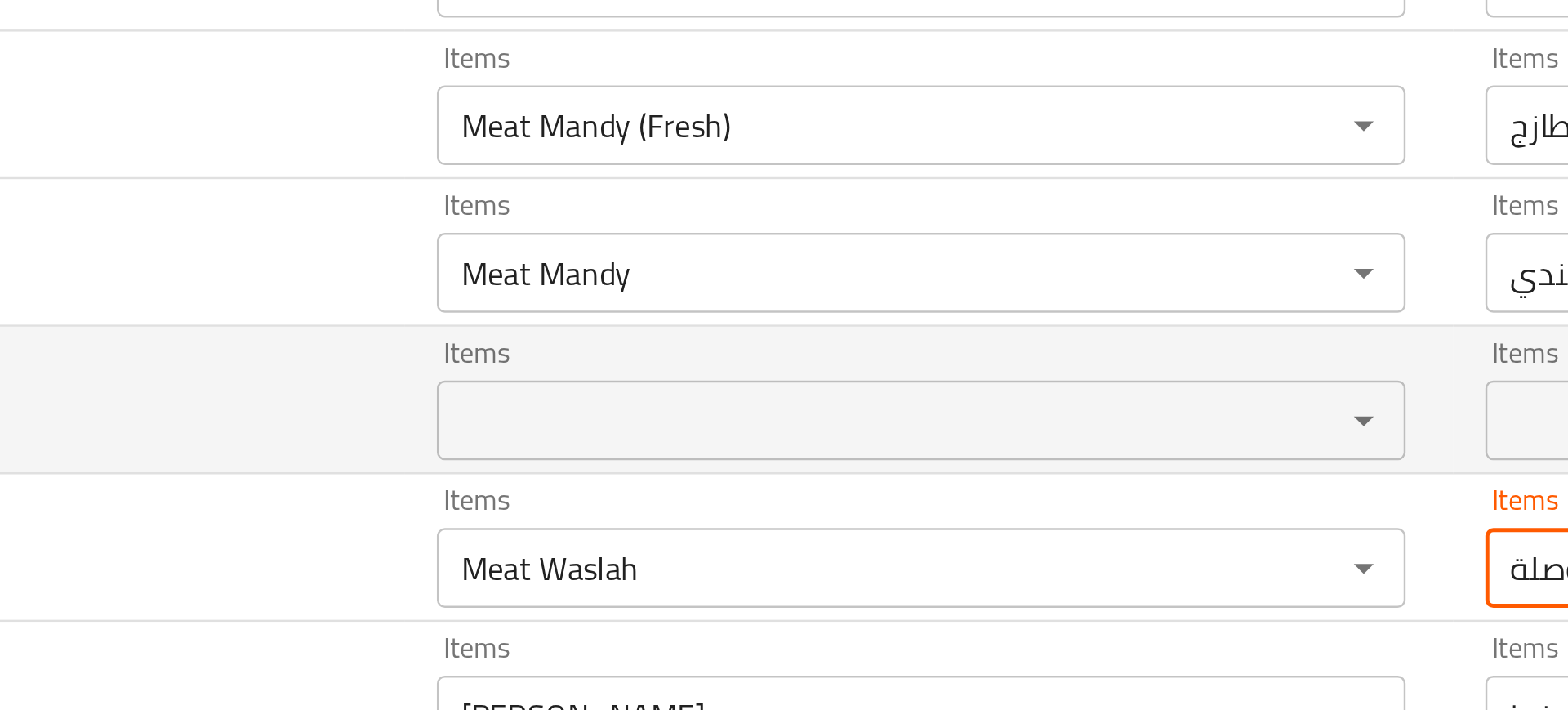
scroll to position [1398, 0]
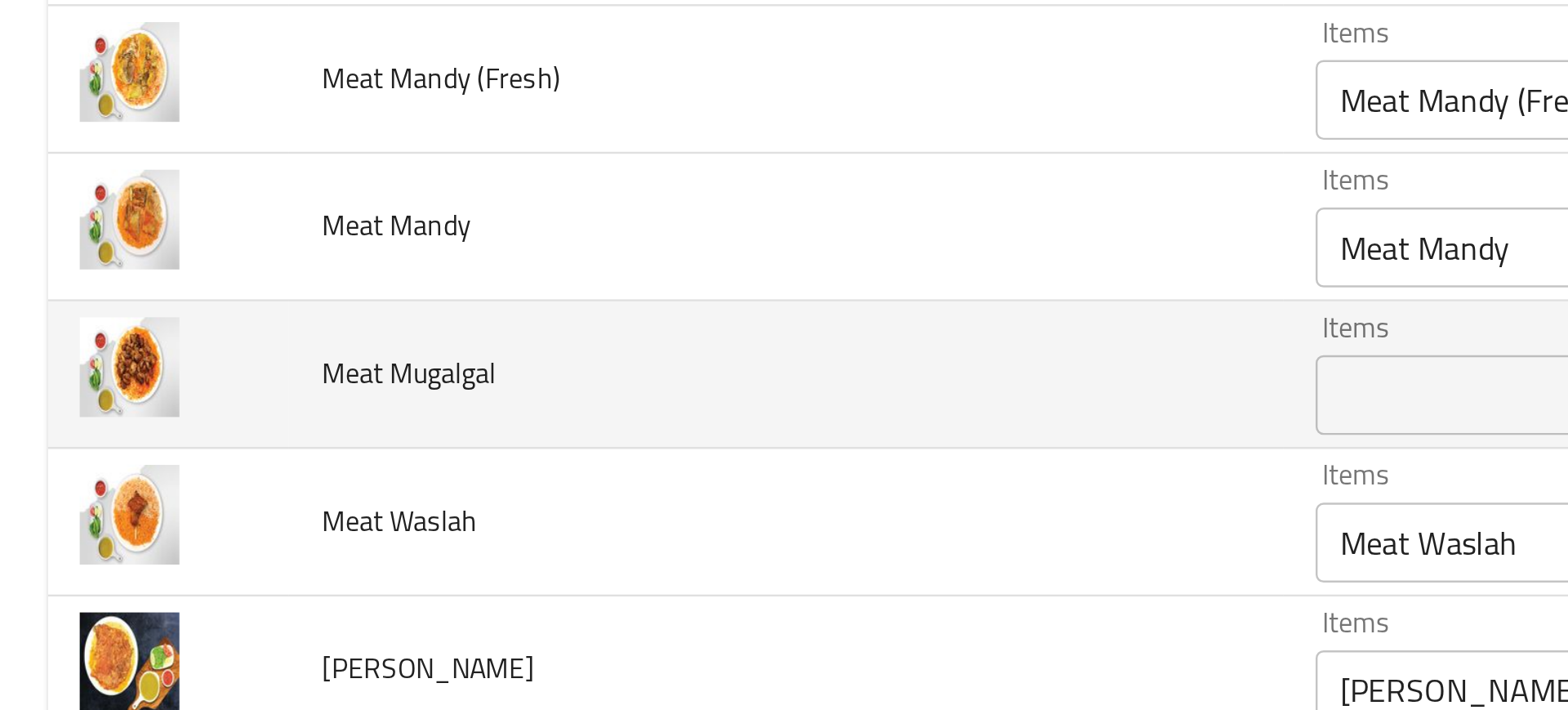
click at [189, 329] on span "Meat Mugalgal" at bounding box center [167, 332] width 71 height 22
copy span "Mugalgal"
paste Mugalgal "Mugalgal"
click at [580, 332] on Mugalgal "Mugalgal" at bounding box center [713, 341] width 339 height 23
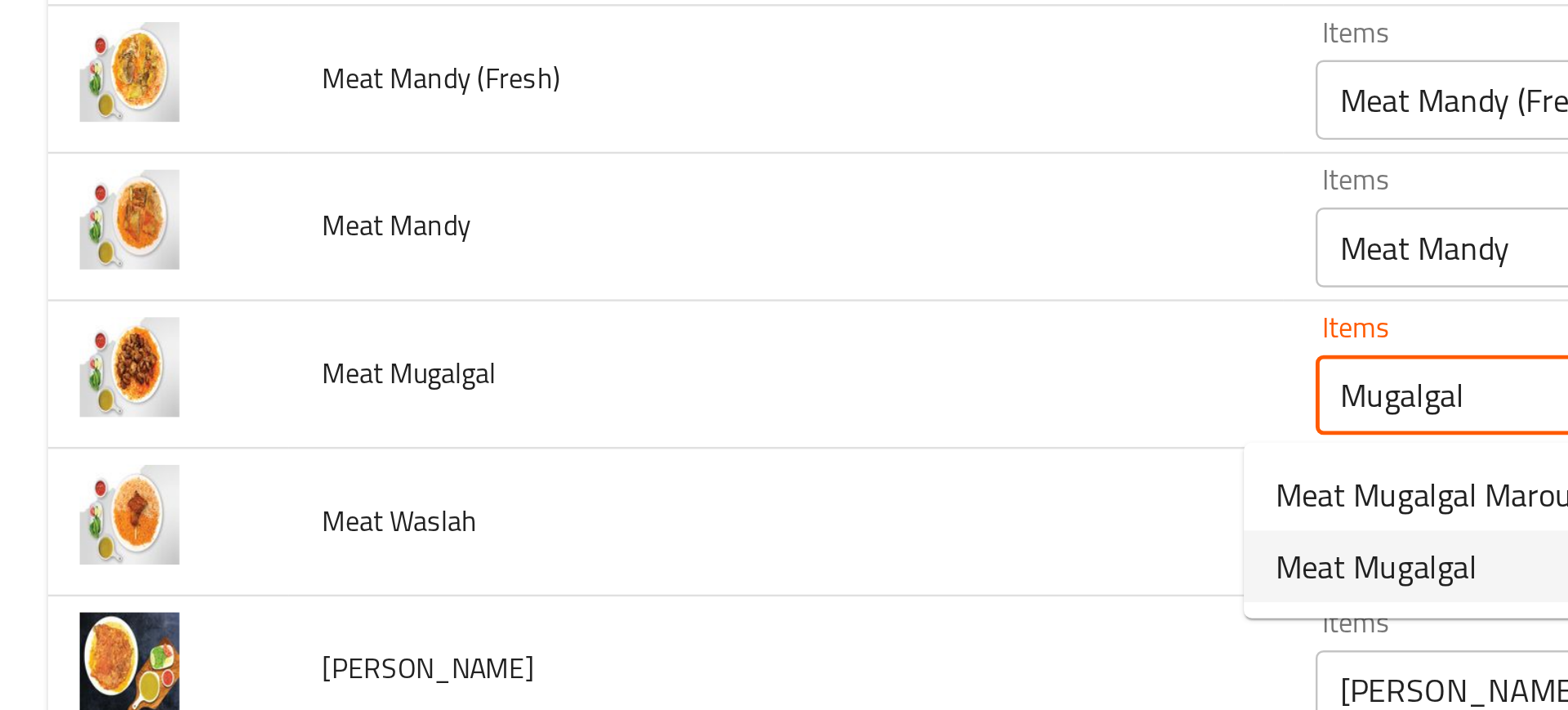
click at [556, 413] on span "Meat Mugalgal" at bounding box center [564, 410] width 83 height 20
type Mugalgal "Meat Mugalgal"
type Mugalgal-ar "لحم مقلقل"
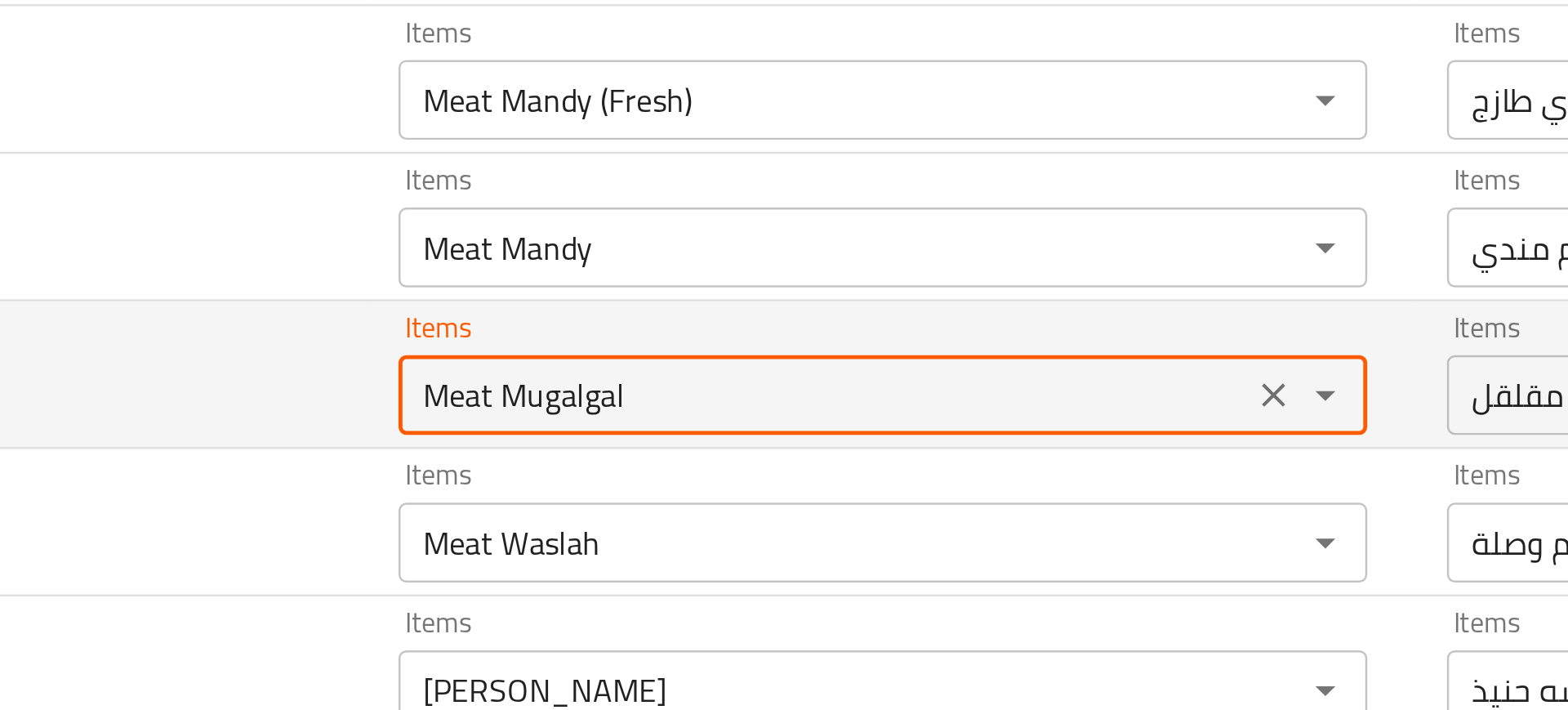
type Mugalgal "Meat Mugalgal"
click at [974, 337] on Mugalgal-ar "لحم مقلقل" at bounding box center [1143, 341] width 339 height 23
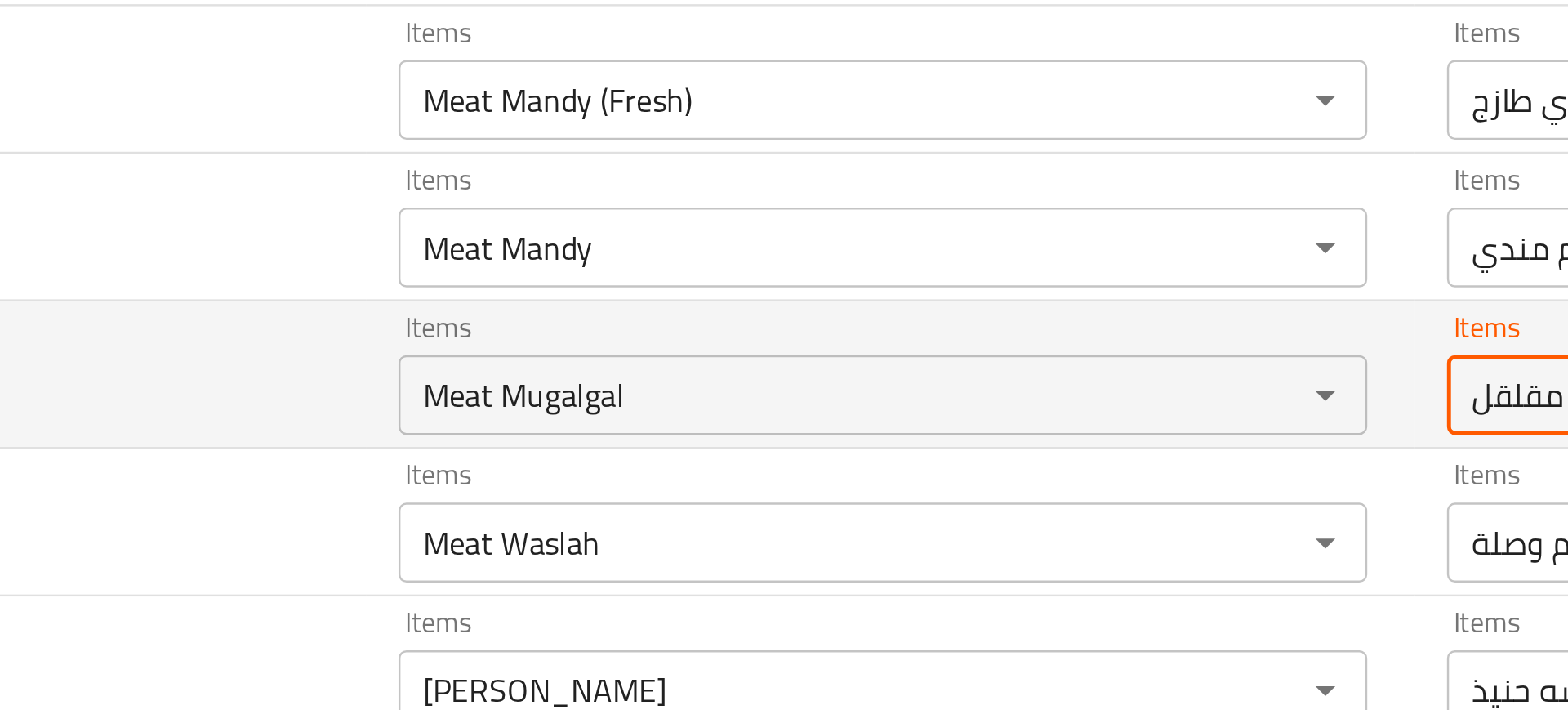
click at [974, 337] on Mugalgal-ar "لحم مقلقل" at bounding box center [1143, 341] width 339 height 23
click at [603, 347] on Mugalgal "Meat Mugalgal" at bounding box center [713, 341] width 339 height 23
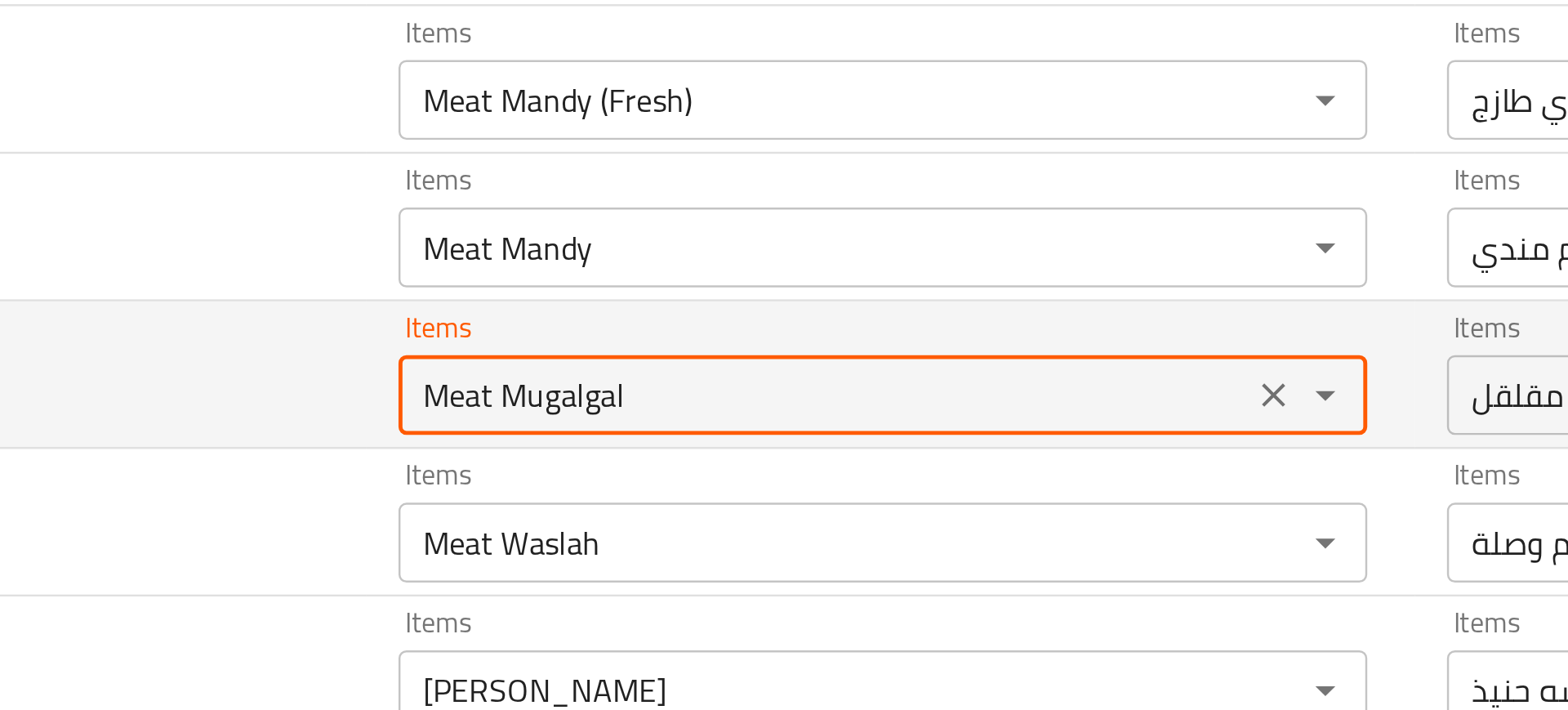
click at [603, 347] on Mugalgal "Meat Mugalgal" at bounding box center [713, 341] width 339 height 23
click at [395, 317] on td "Meat Mugalgal" at bounding box center [322, 332] width 407 height 60
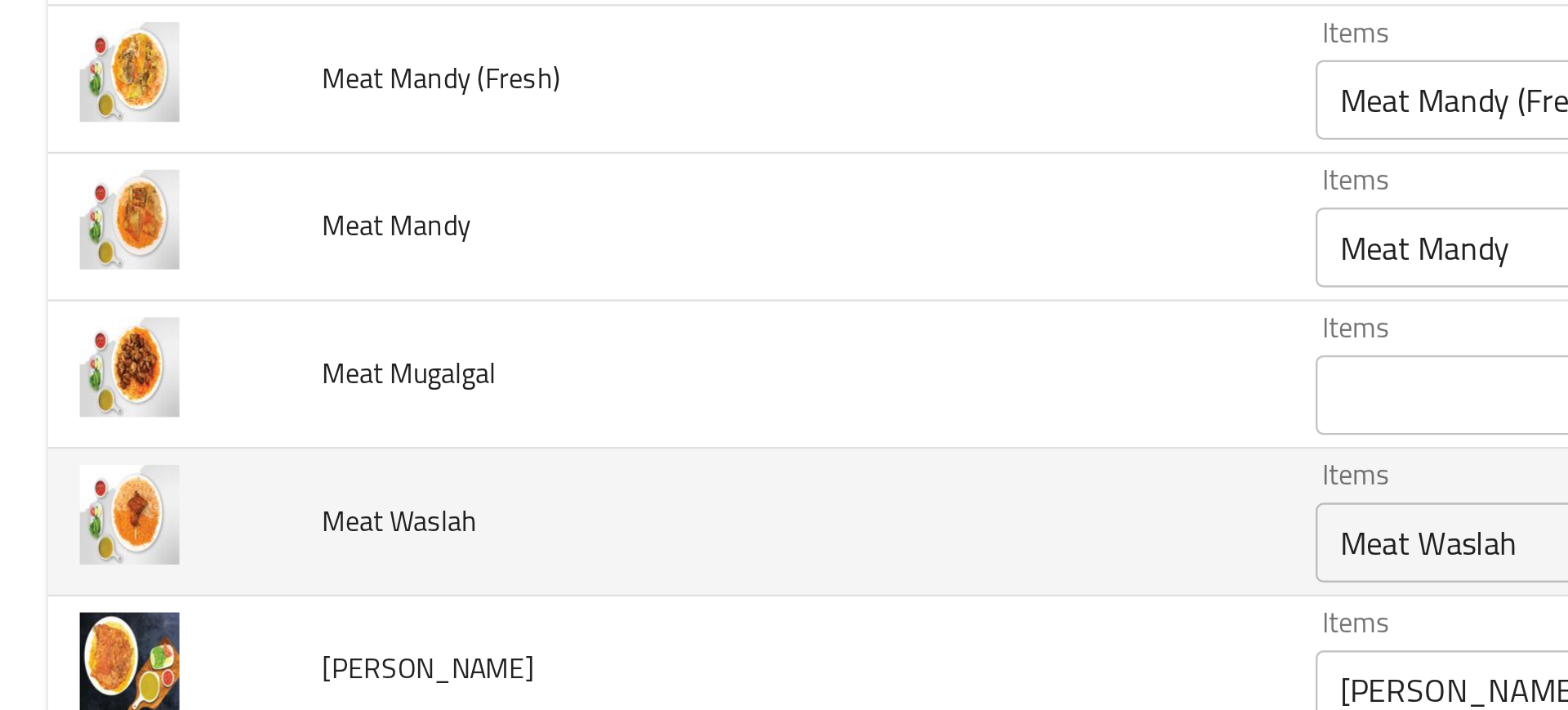
click at [131, 399] on td "Meat Waslah" at bounding box center [322, 393] width 407 height 60
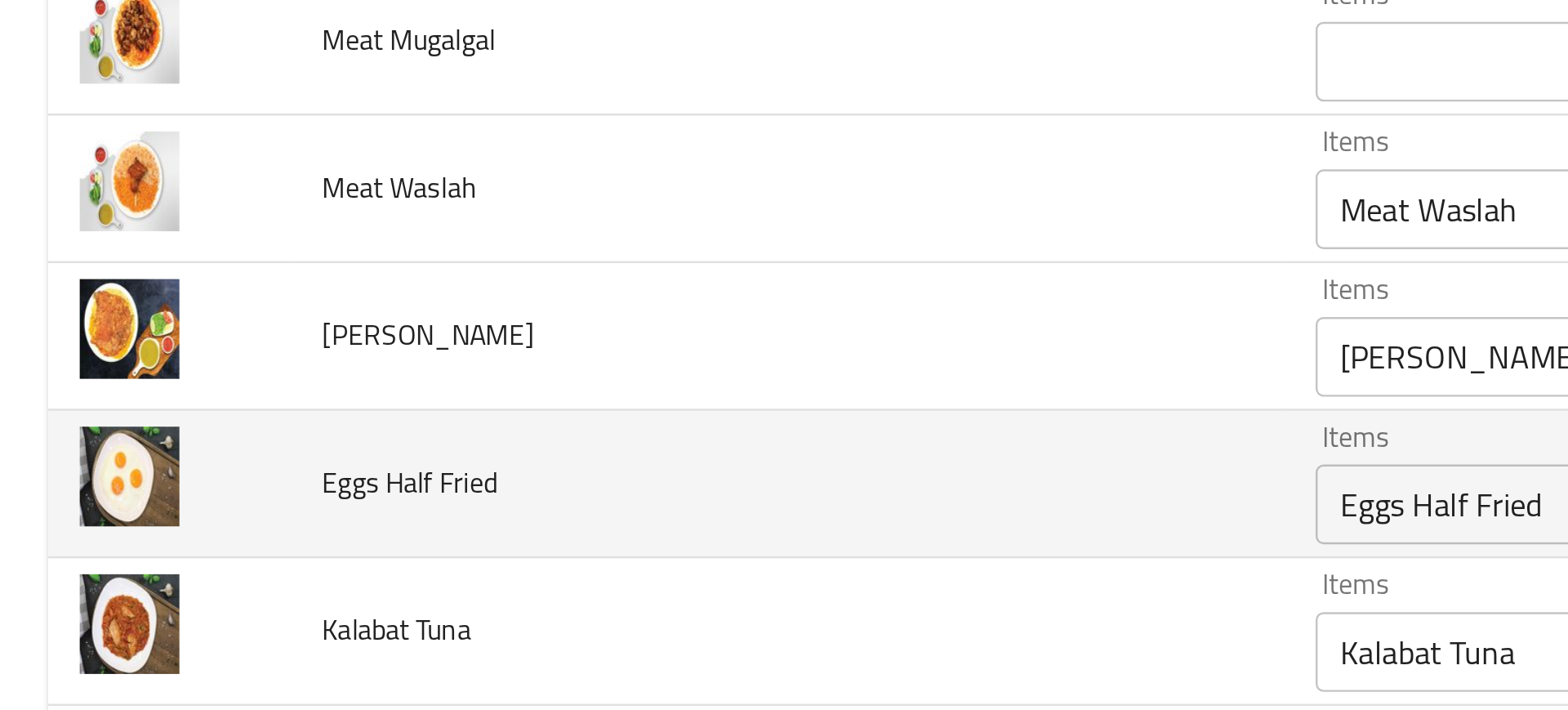
scroll to position [1536, 0]
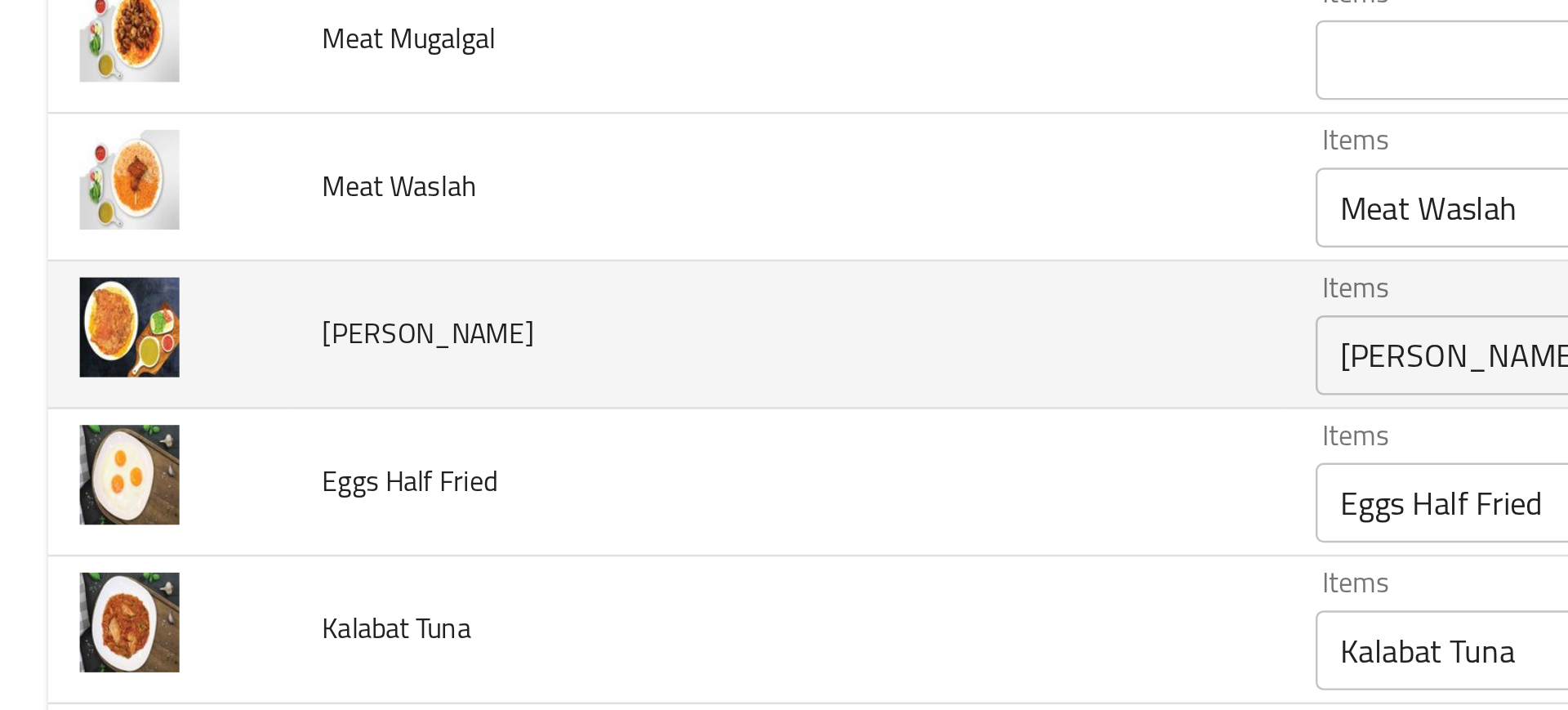
drag, startPoint x: 72, startPoint y: 319, endPoint x: 59, endPoint y: 317, distance: 13.2
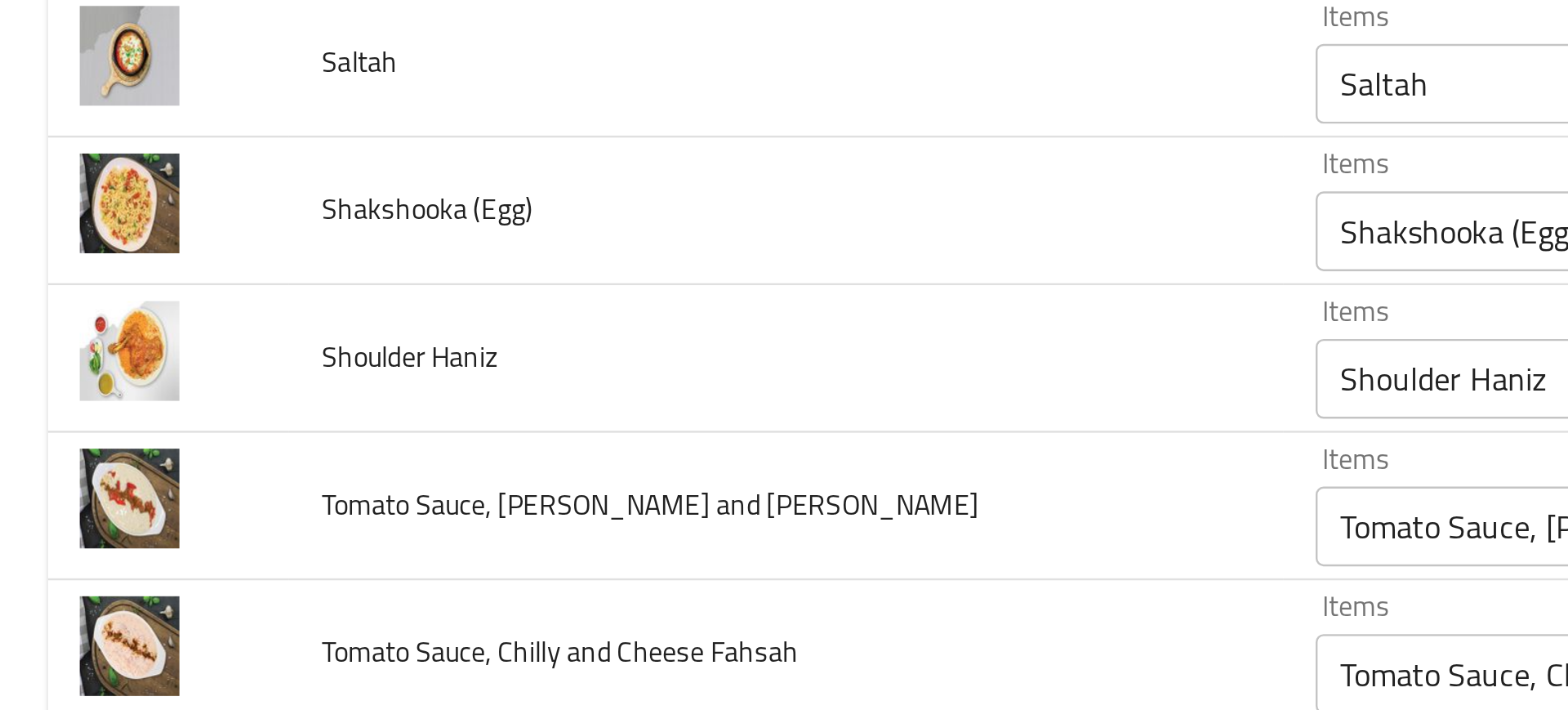
scroll to position [2493, 0]
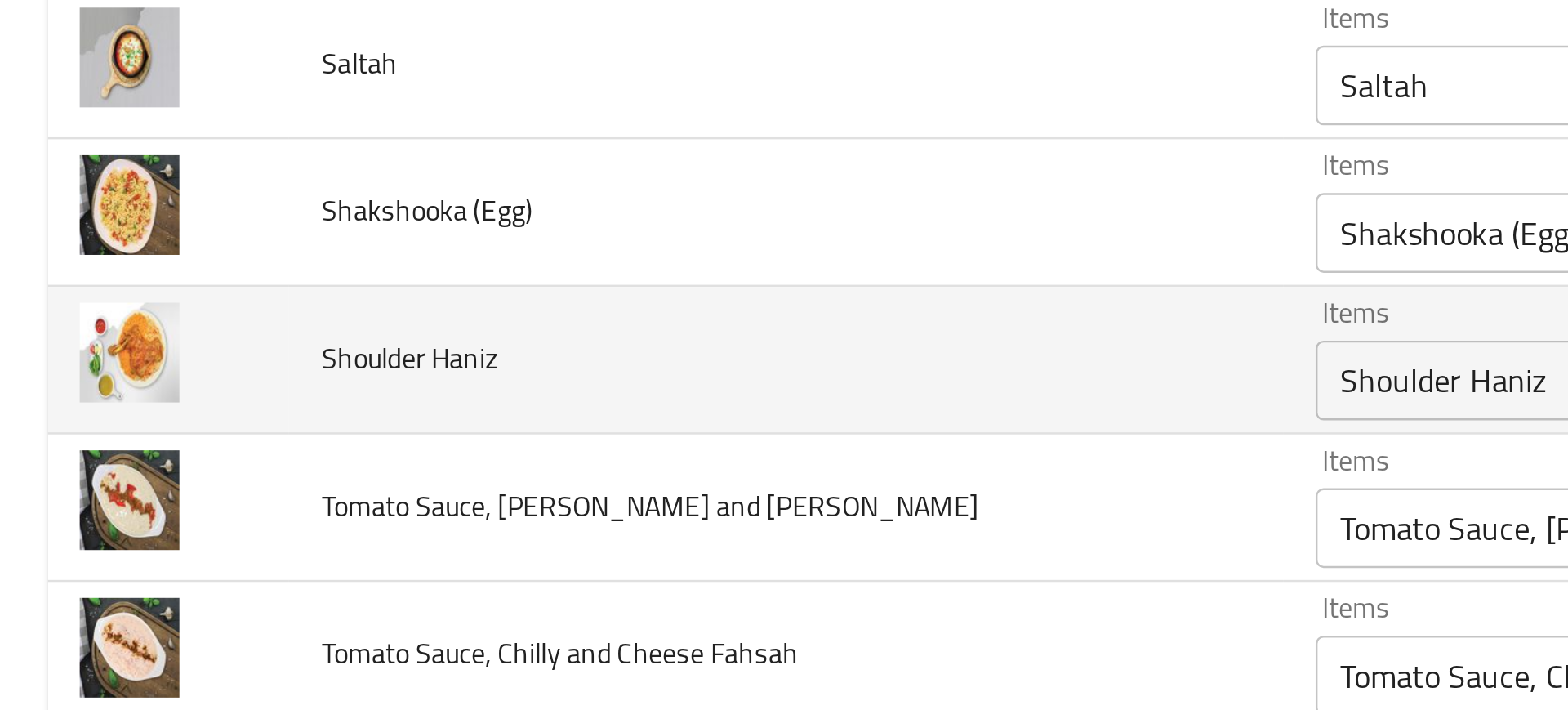
click at [539, 337] on div "Shoulder Haniz Items" at bounding box center [737, 334] width 397 height 33
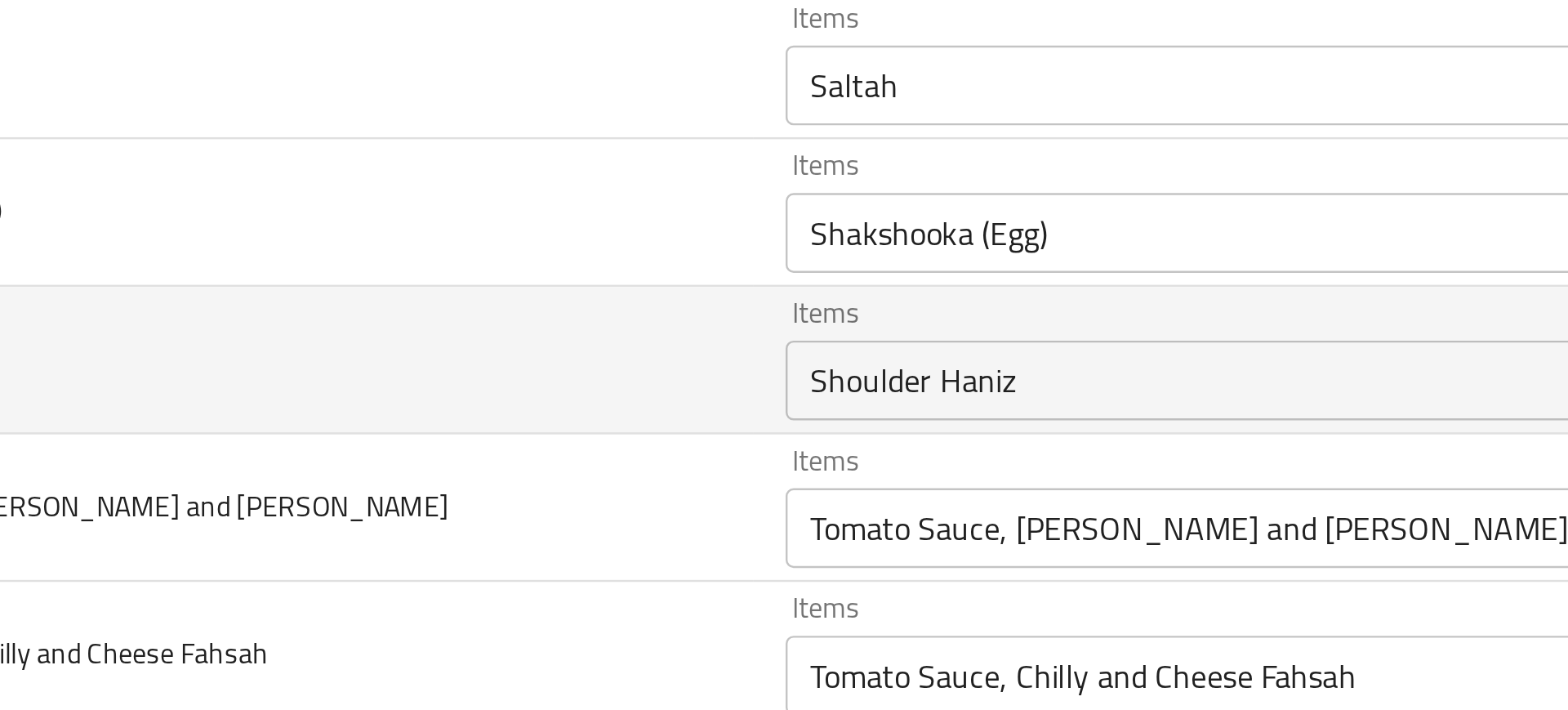
click at [384, 340] on td "Shoulder Haniz" at bounding box center [322, 327] width 407 height 60
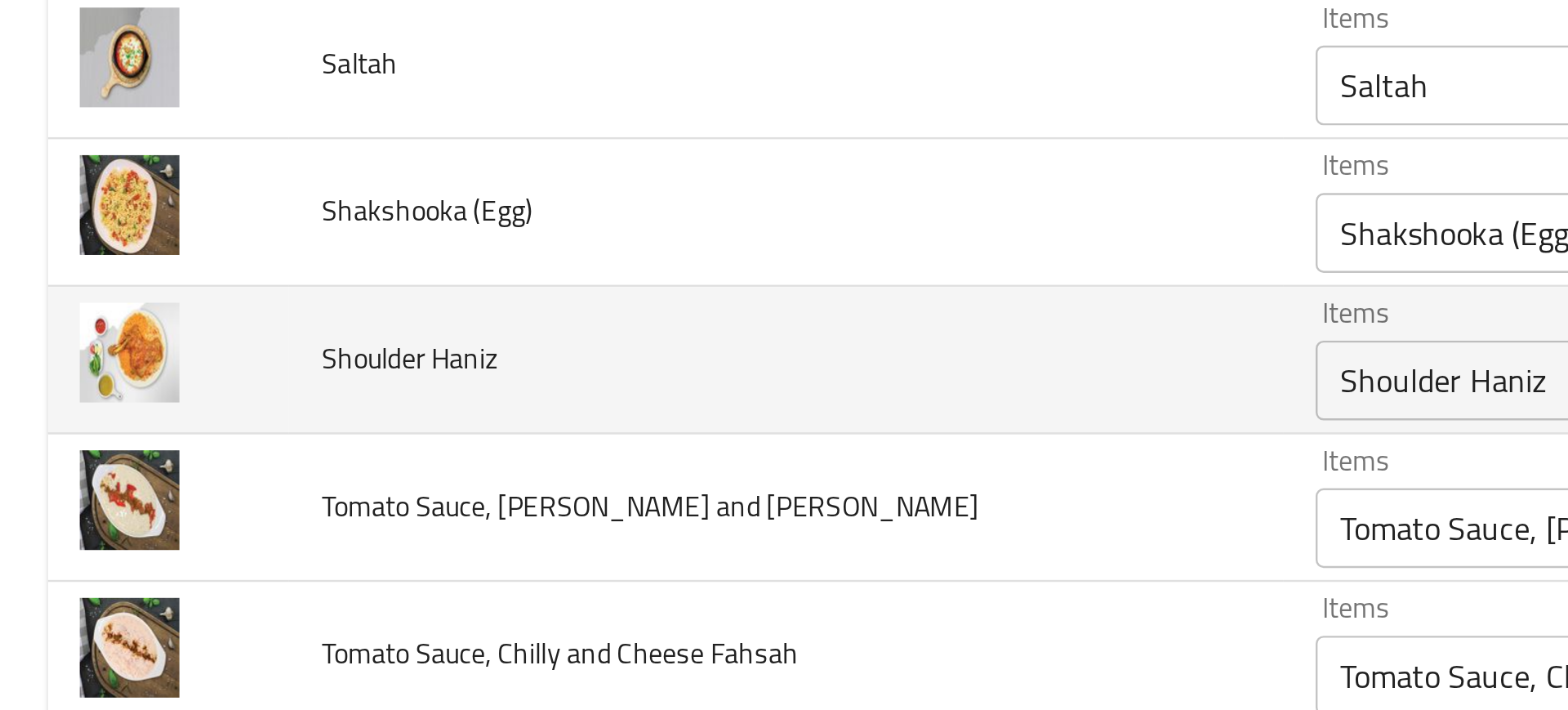
click at [250, 350] on td "Shoulder Haniz" at bounding box center [322, 327] width 407 height 60
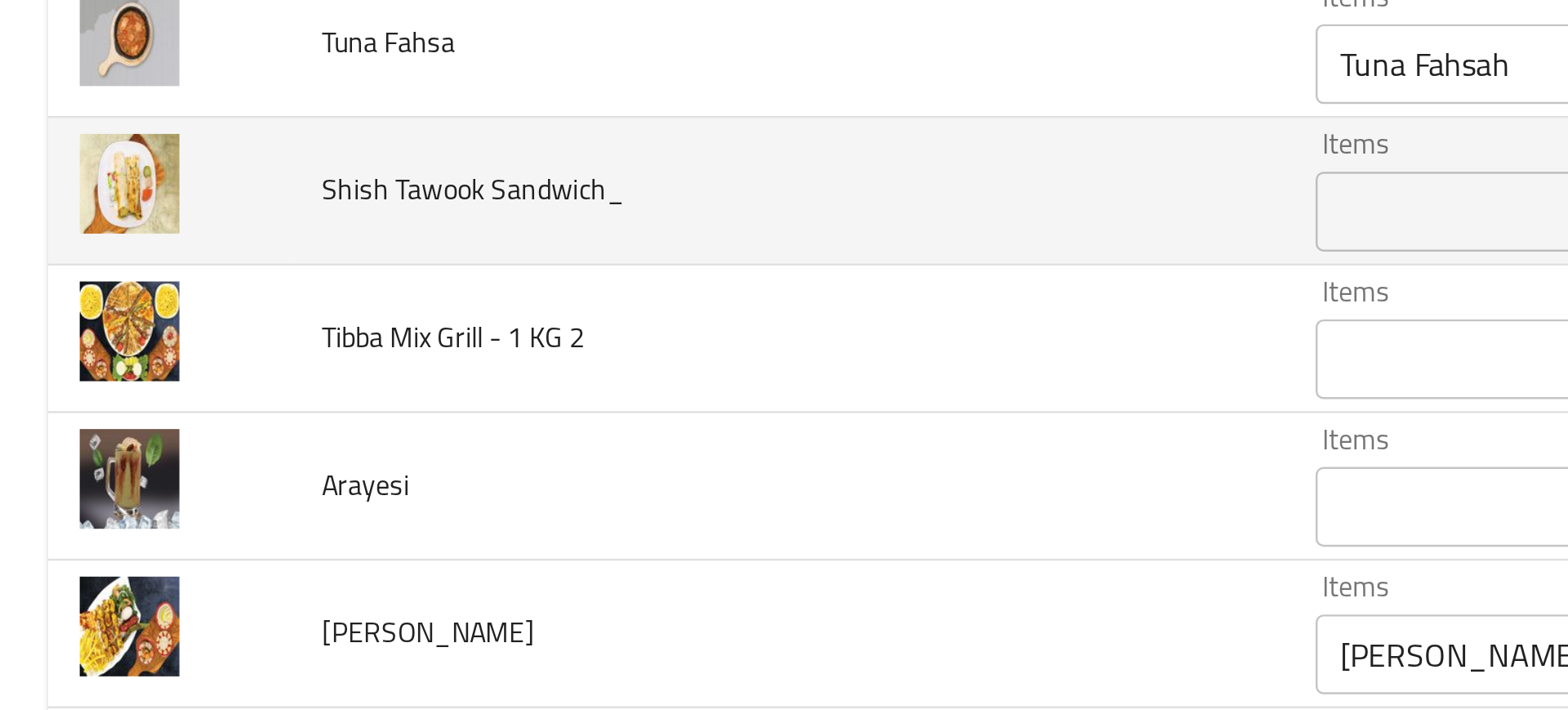
scroll to position [3128, 0]
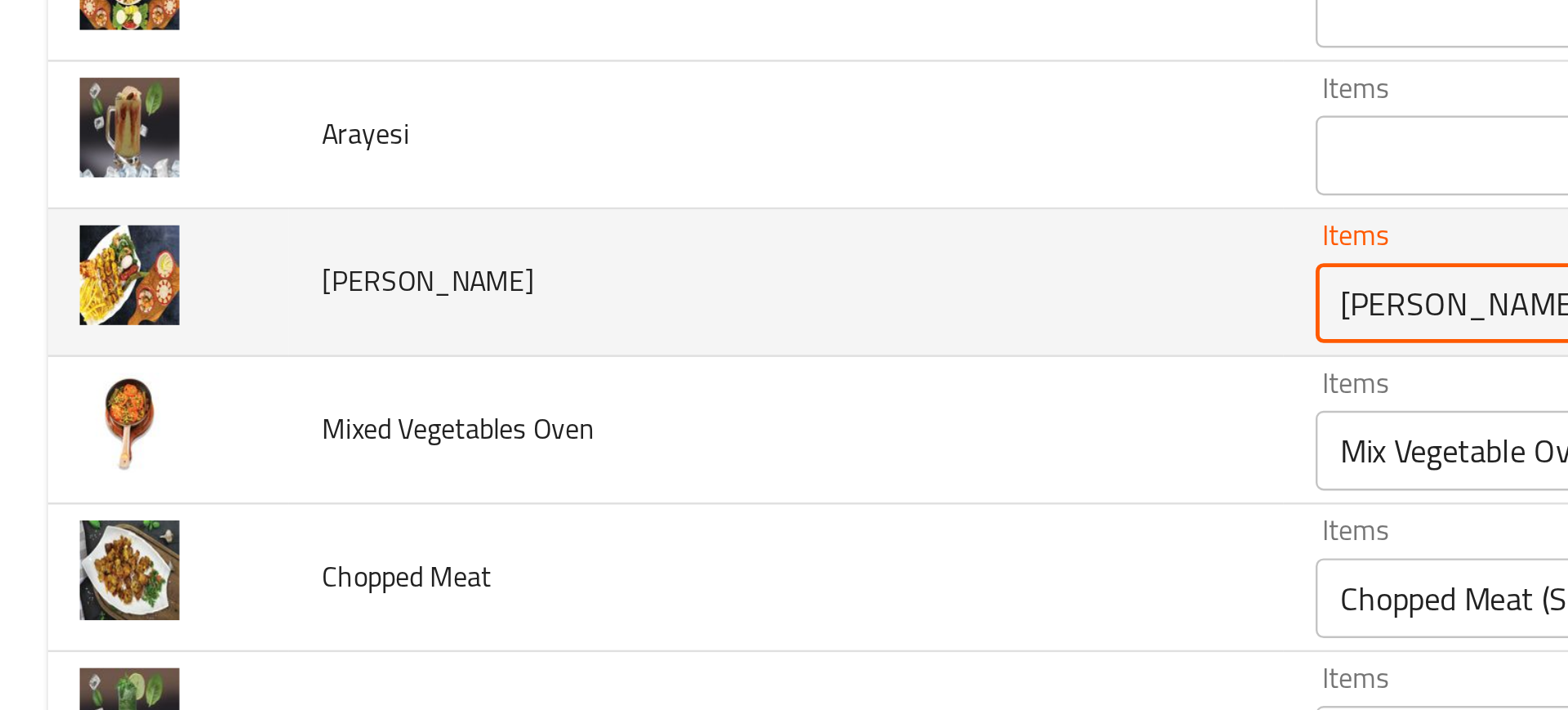
click at [557, 308] on Taouk "[PERSON_NAME]" at bounding box center [713, 303] width 339 height 23
drag, startPoint x: 32, startPoint y: 295, endPoint x: 51, endPoint y: 287, distance: 20.6
click at [544, 305] on Taouk "[PERSON_NAME]" at bounding box center [713, 303] width 339 height 23
type Taouk "Sish Tawook"
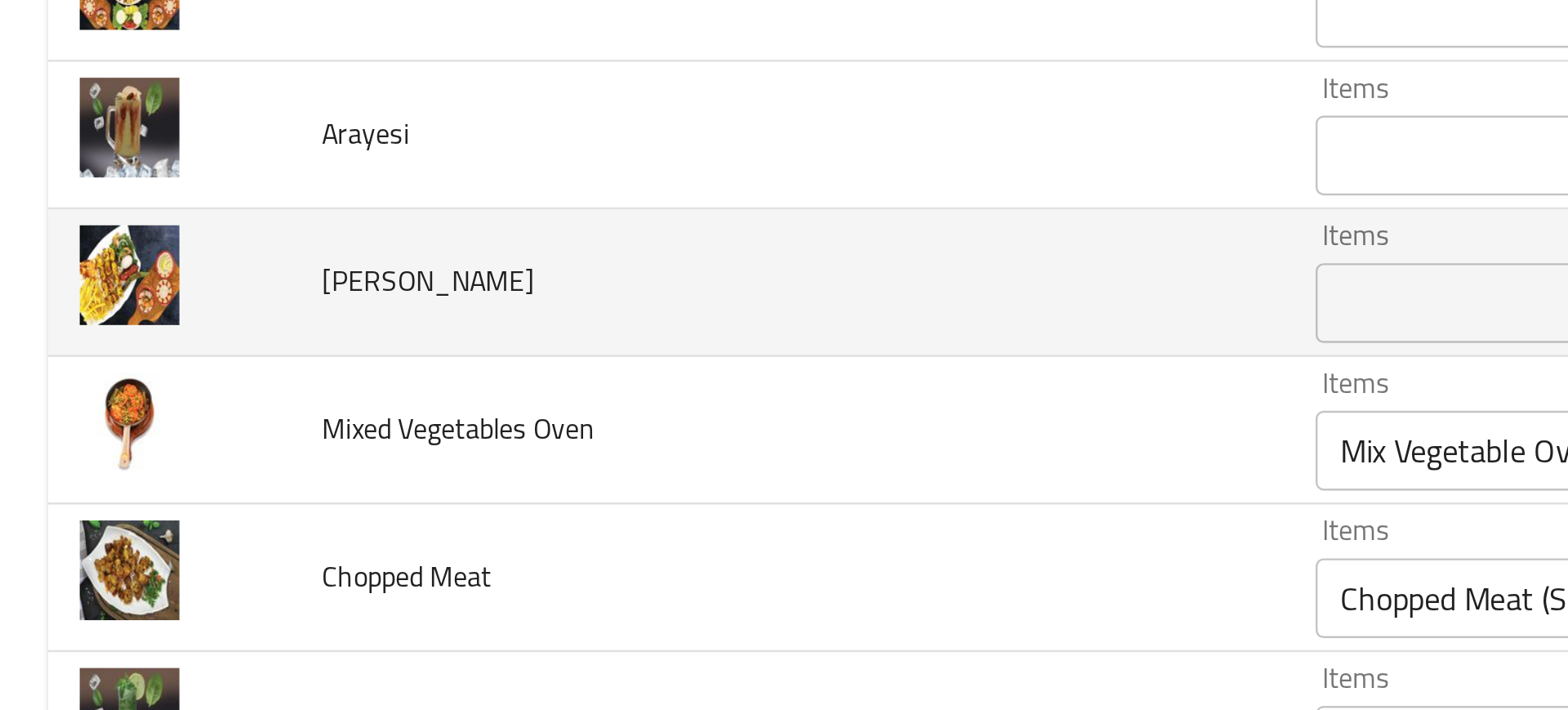
click at [412, 311] on td "Shish Taouk" at bounding box center [322, 296] width 407 height 60
click at [170, 295] on span "Shish Taouk" at bounding box center [175, 295] width 87 height 22
copy span "Shish Taouk"
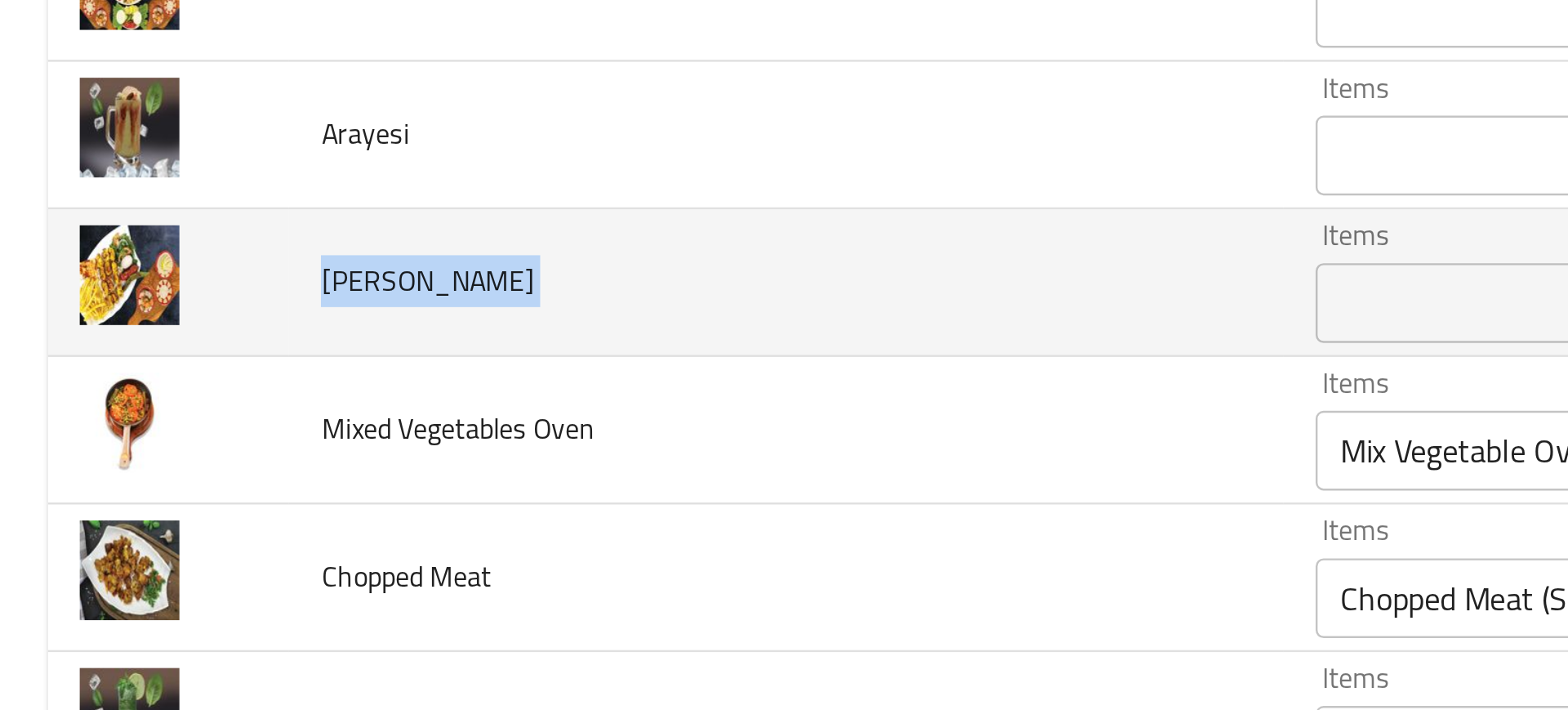
click at [285, 322] on td "Shish Taouk" at bounding box center [322, 296] width 407 height 60
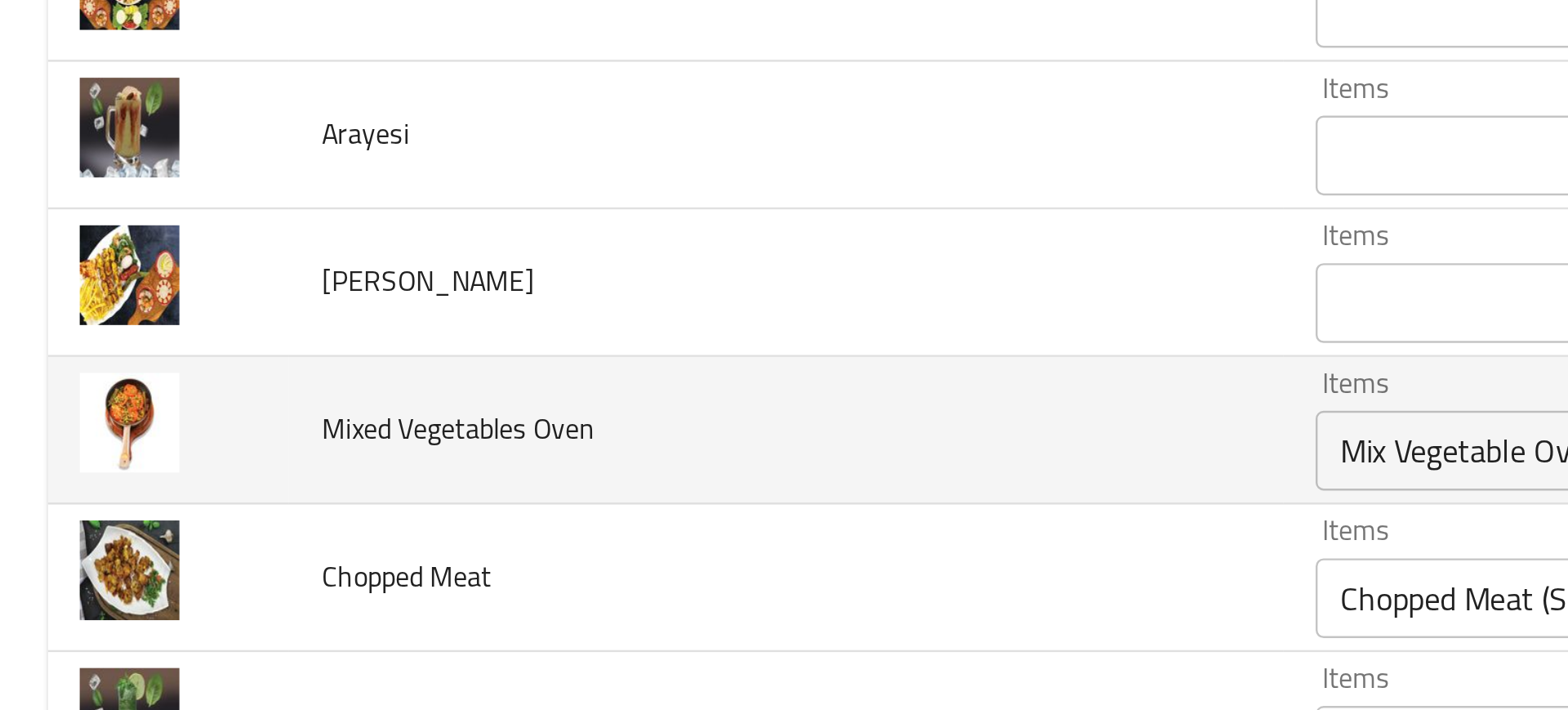
click at [247, 382] on td "Mixed Vegetables Oven" at bounding box center [322, 356] width 407 height 60
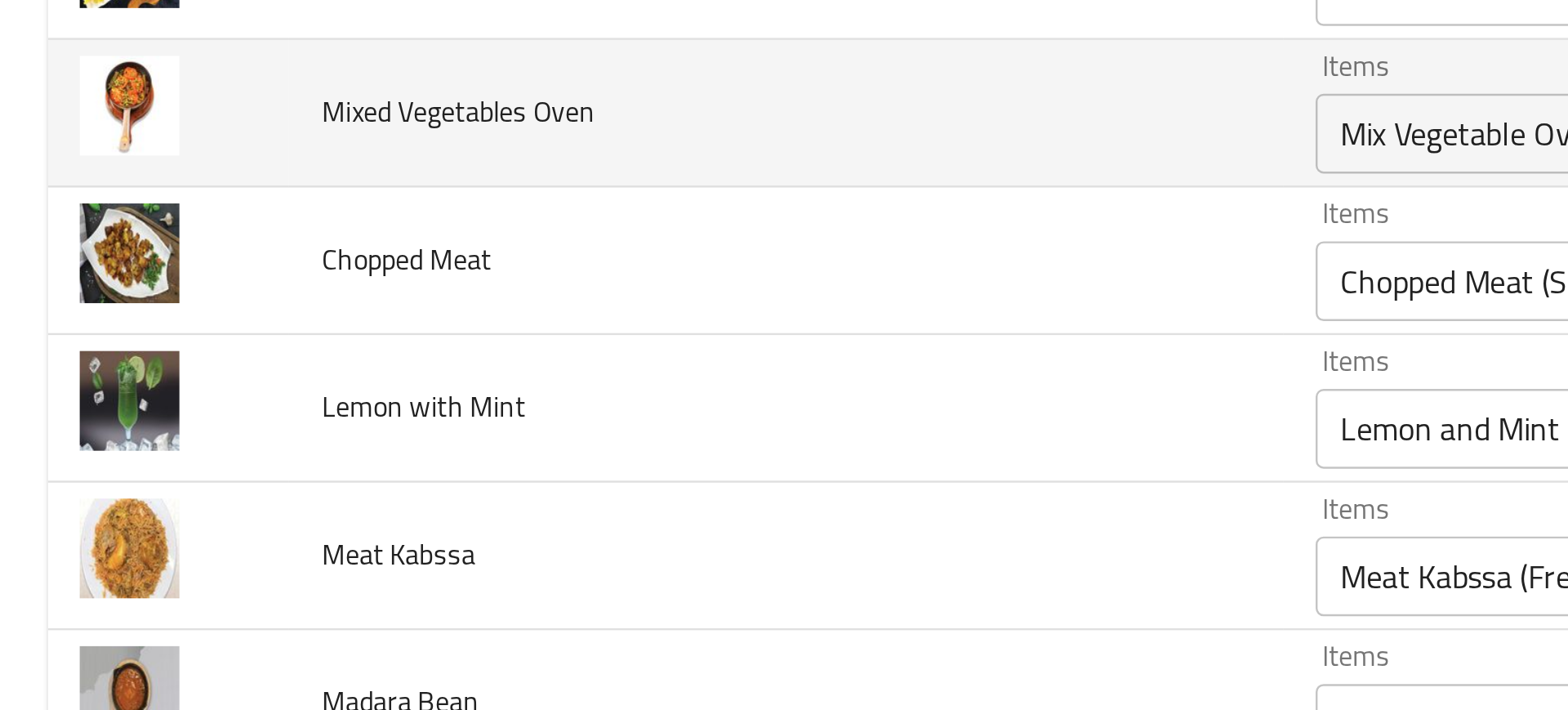
scroll to position [3259, 0]
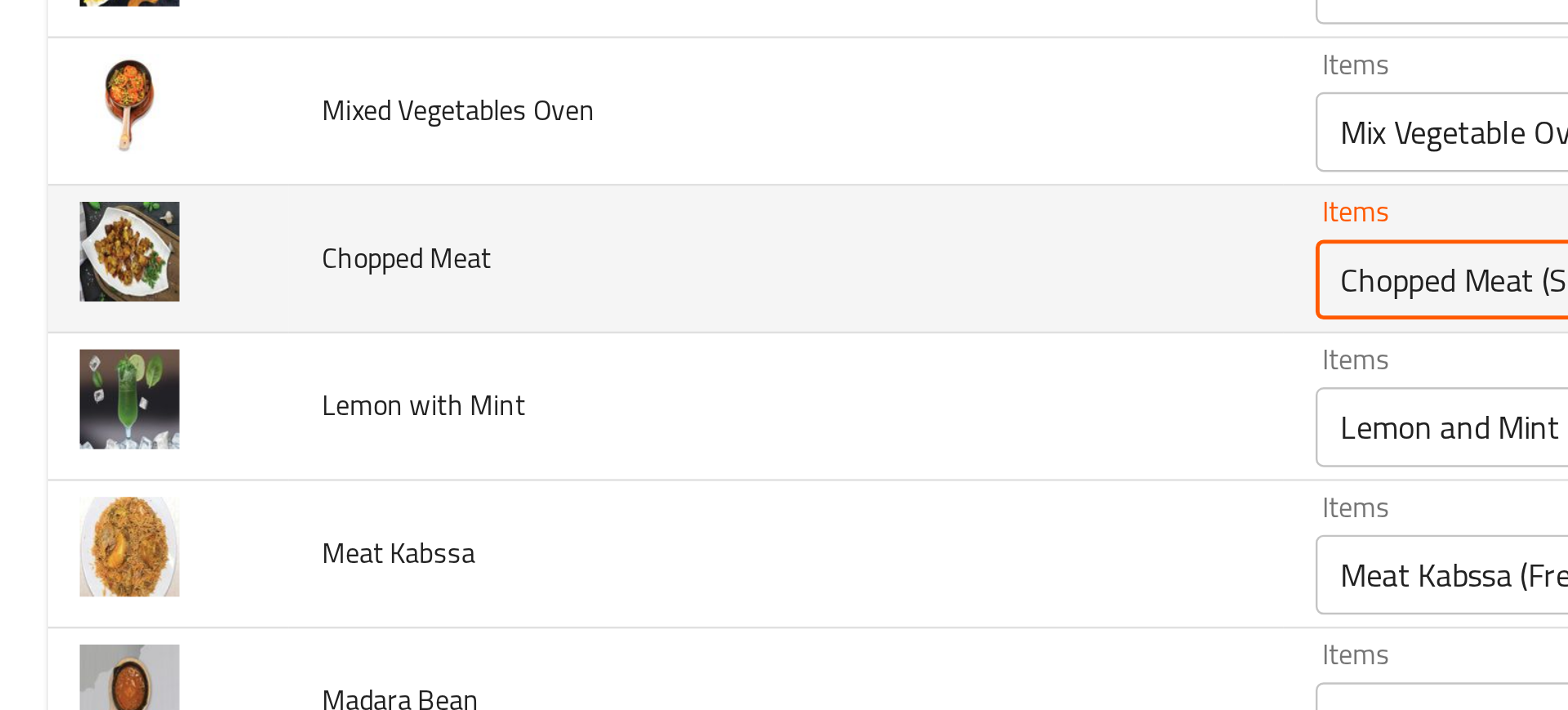
drag, startPoint x: 514, startPoint y: 297, endPoint x: 600, endPoint y: 298, distance: 86.0
click at [600, 298] on Meat "Chopped Meat (Small)" at bounding box center [713, 294] width 339 height 23
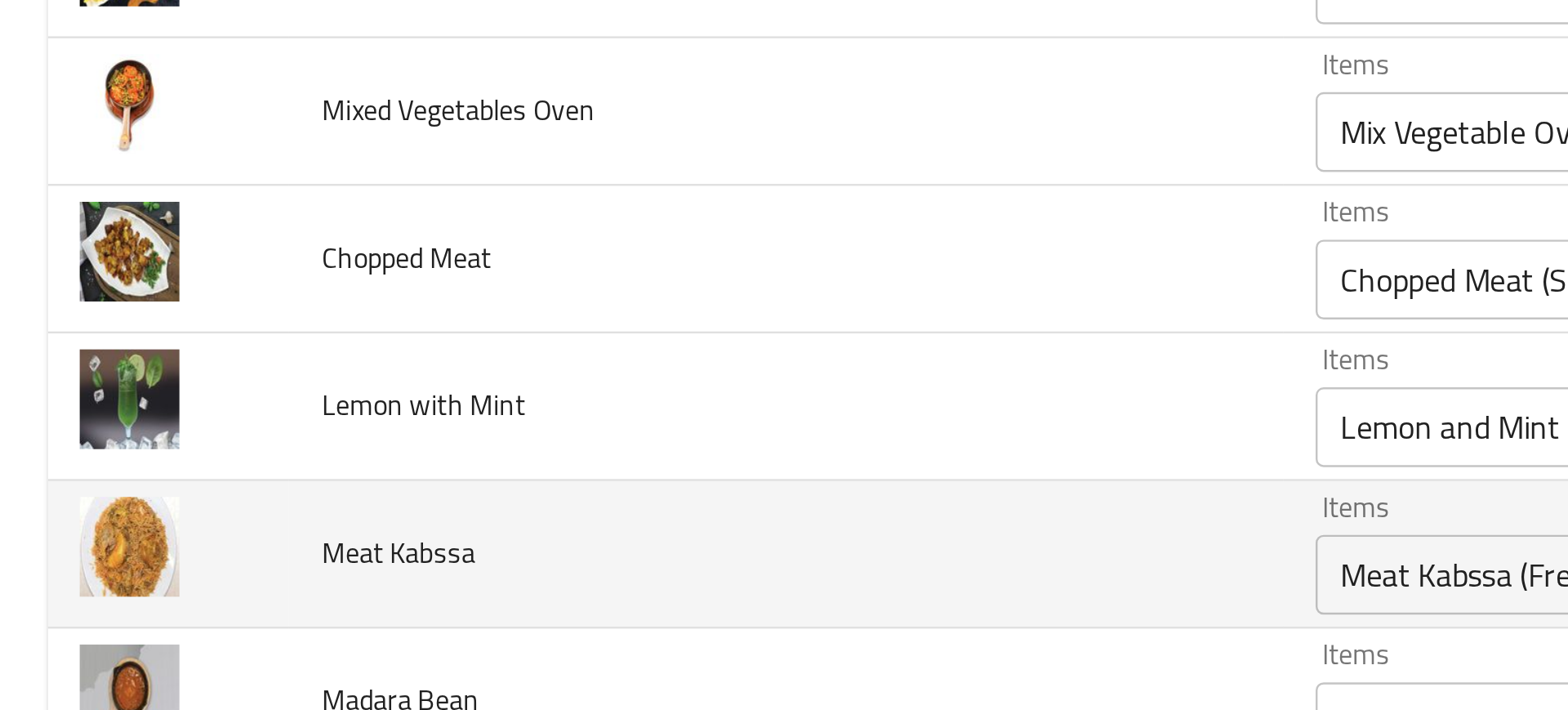
click at [290, 377] on td "Meat Kabssa" at bounding box center [322, 407] width 407 height 60
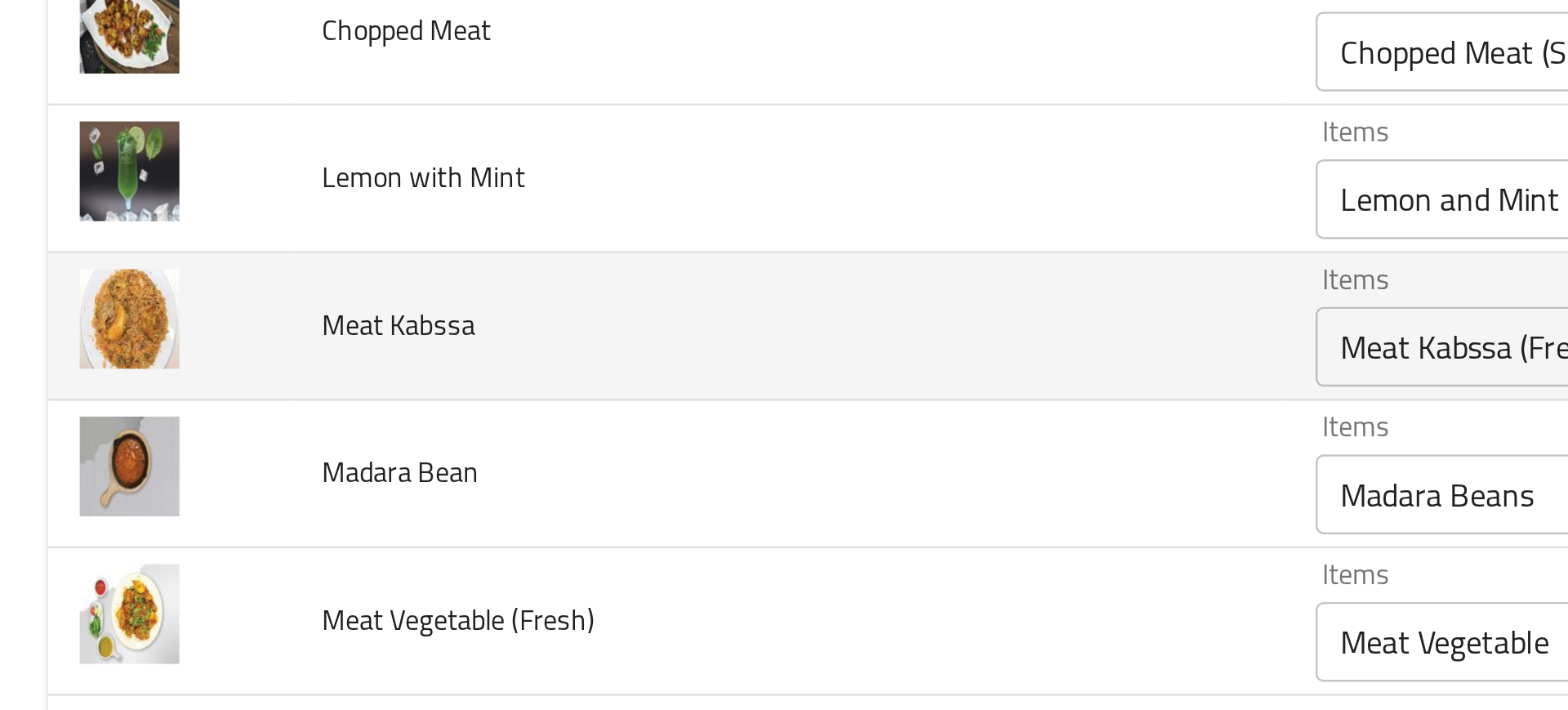
scroll to position [3359, 0]
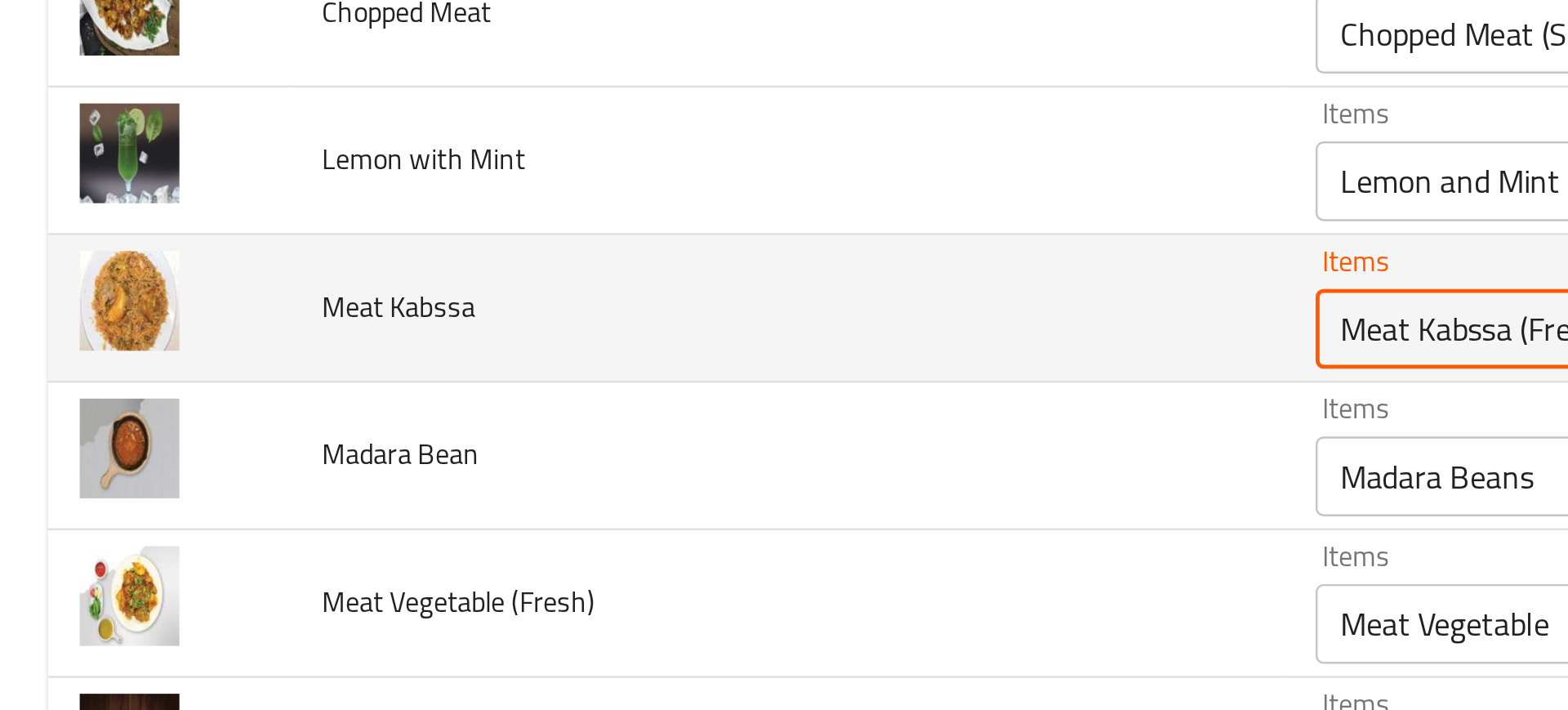
drag, startPoint x: 591, startPoint y: 319, endPoint x: 642, endPoint y: 319, distance: 51.0
click at [642, 319] on Kabssa "Meat Kabssa (Fresh)" at bounding box center [713, 315] width 339 height 23
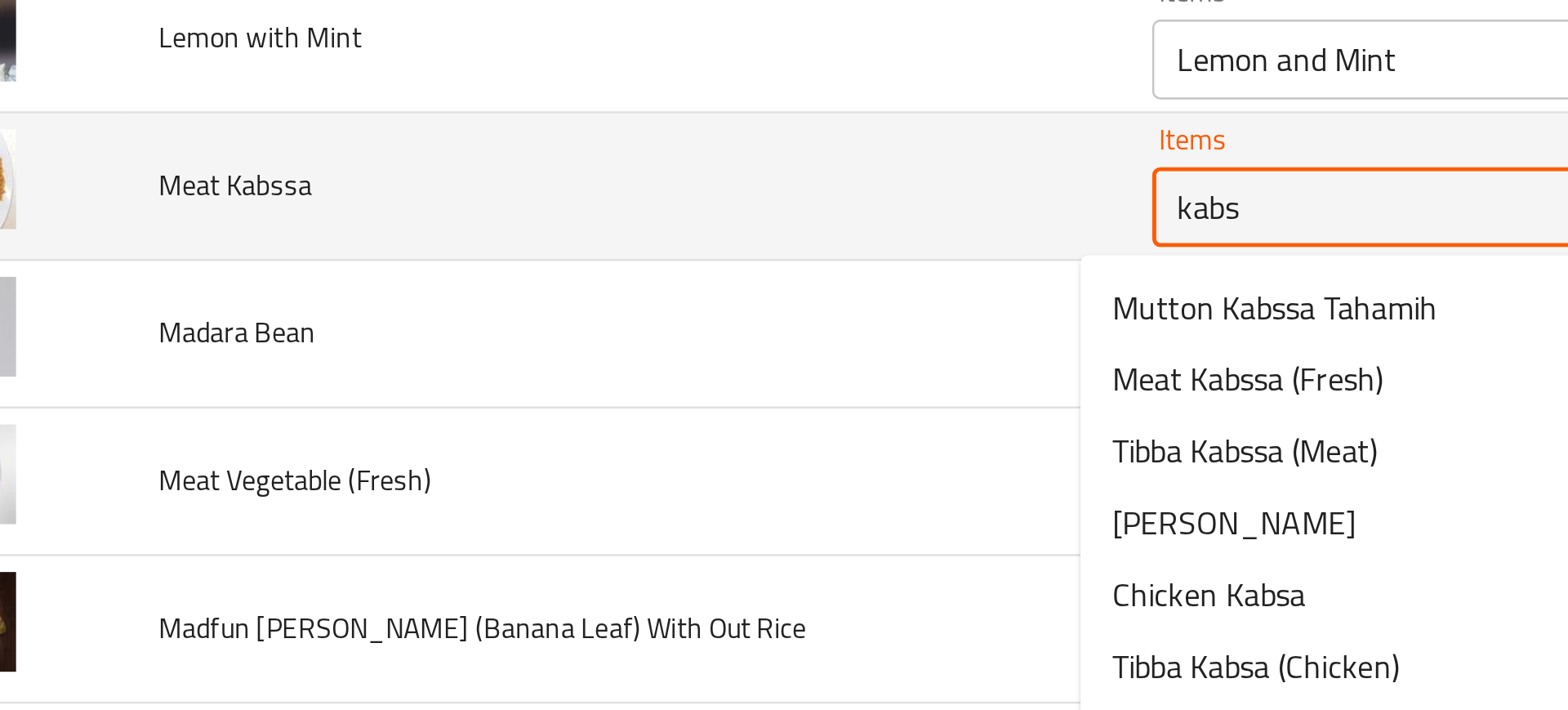
scroll to position [3409, 0]
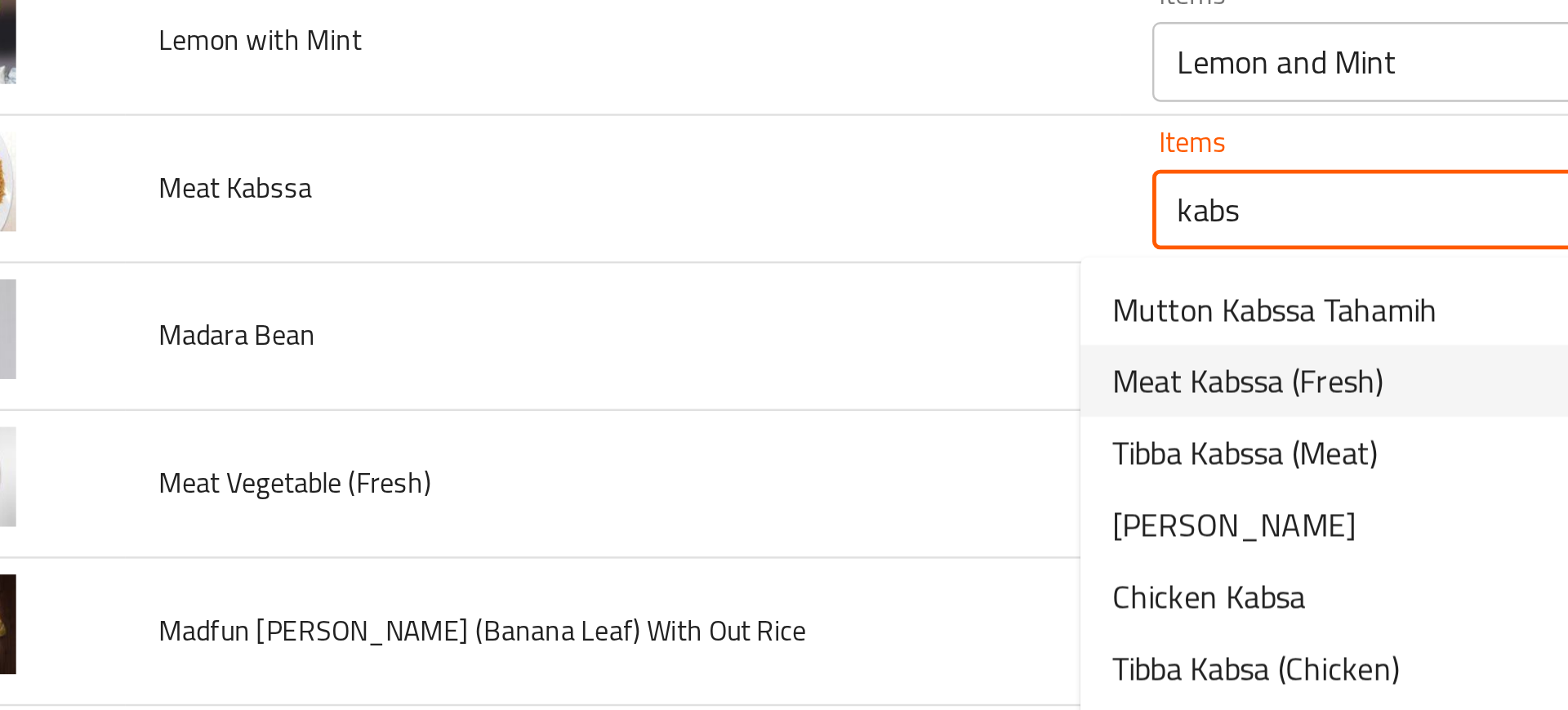
click at [557, 346] on span "Meat Kabssa (Fresh)" at bounding box center [578, 335] width 111 height 20
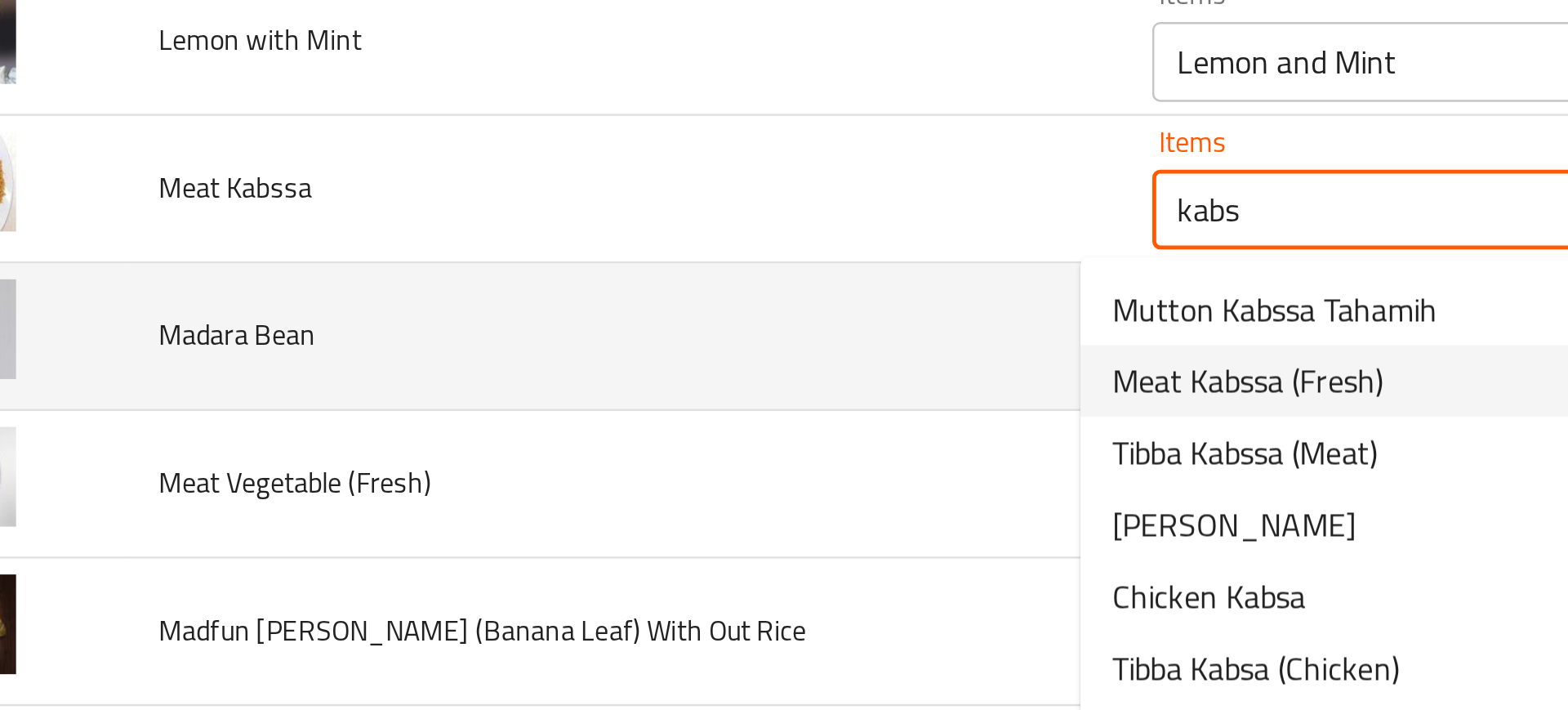
type Kabssa "Meat Kabssa (Fresh)"
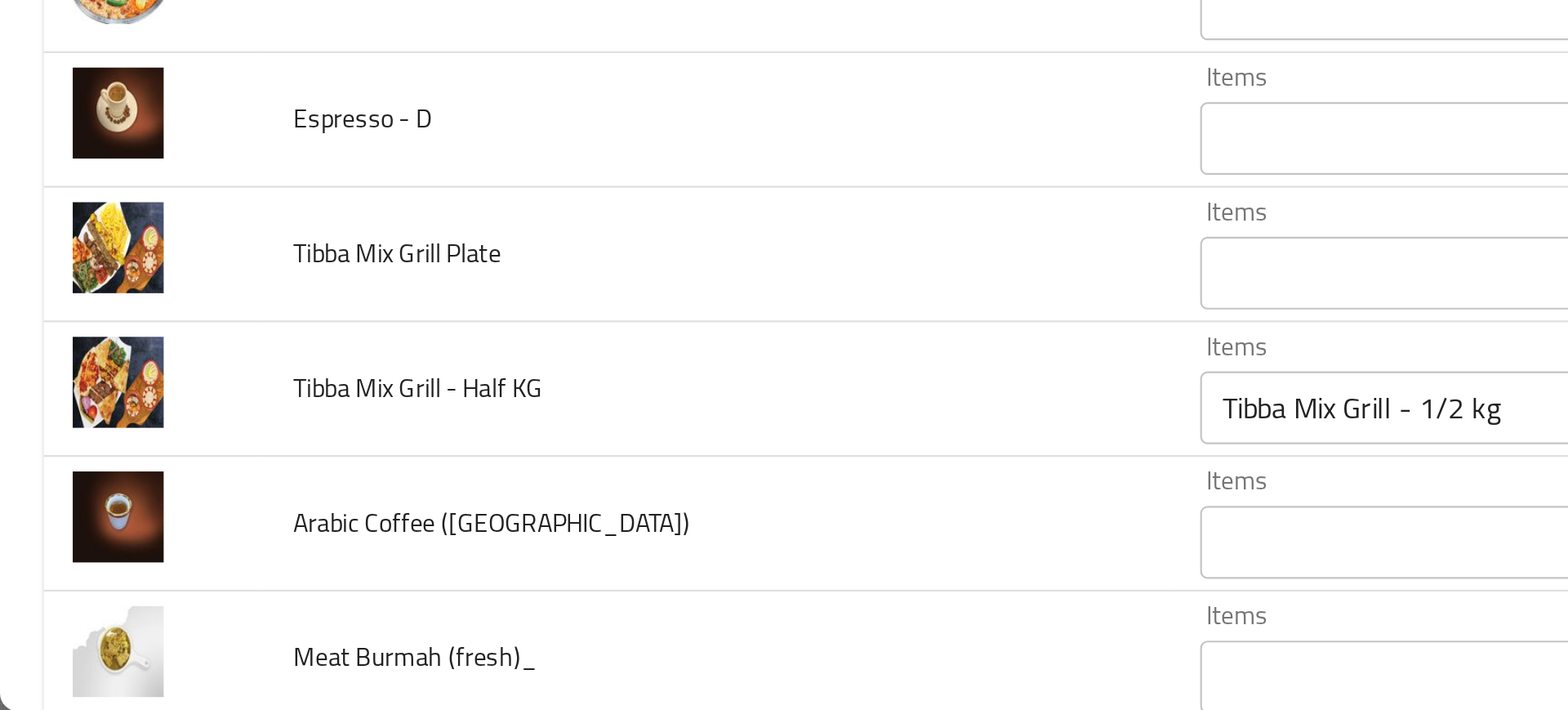
scroll to position [5274, 0]
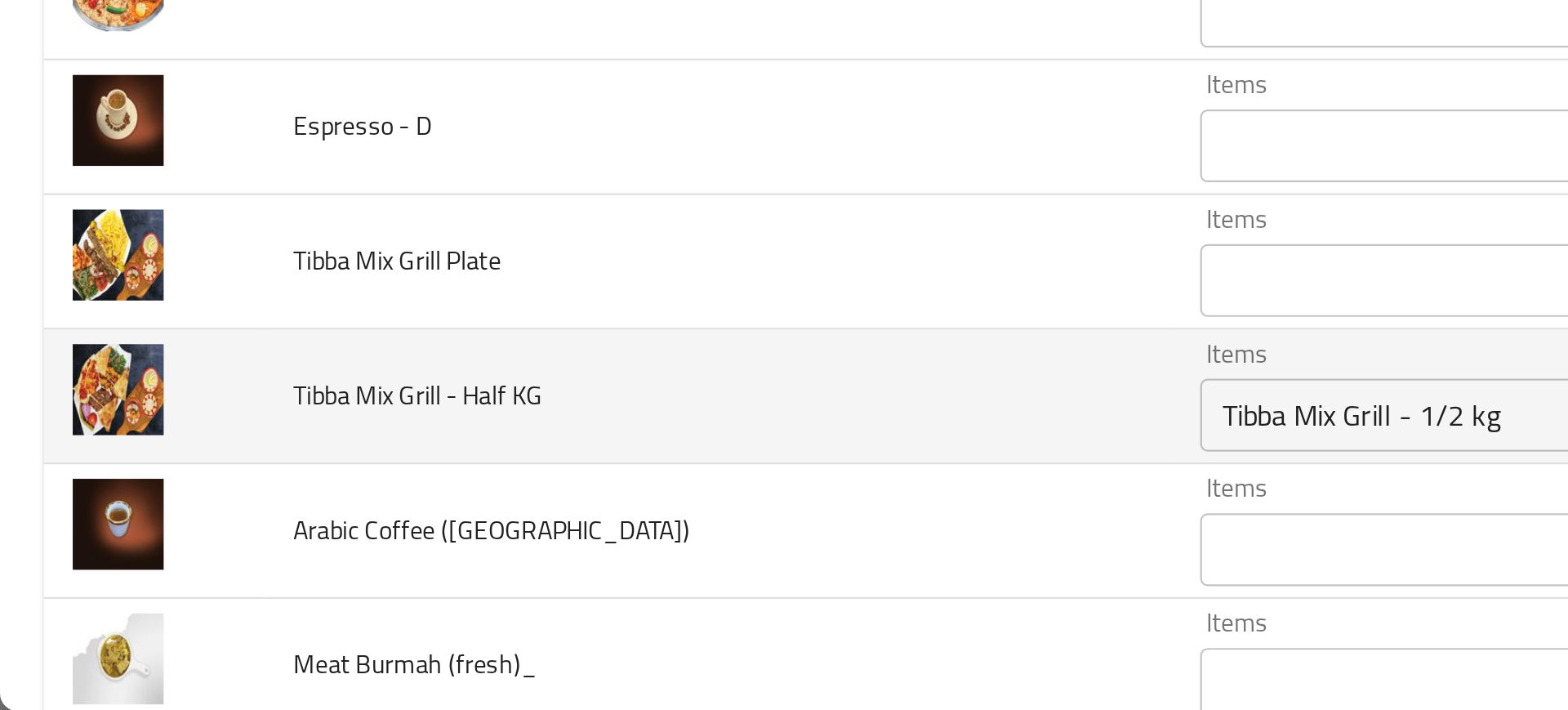
drag, startPoint x: 45, startPoint y: 573, endPoint x: 121, endPoint y: 550, distance: 79.4
click at [121, 550] on td "Tibba Mix Grill - Half KG" at bounding box center [322, 568] width 407 height 60
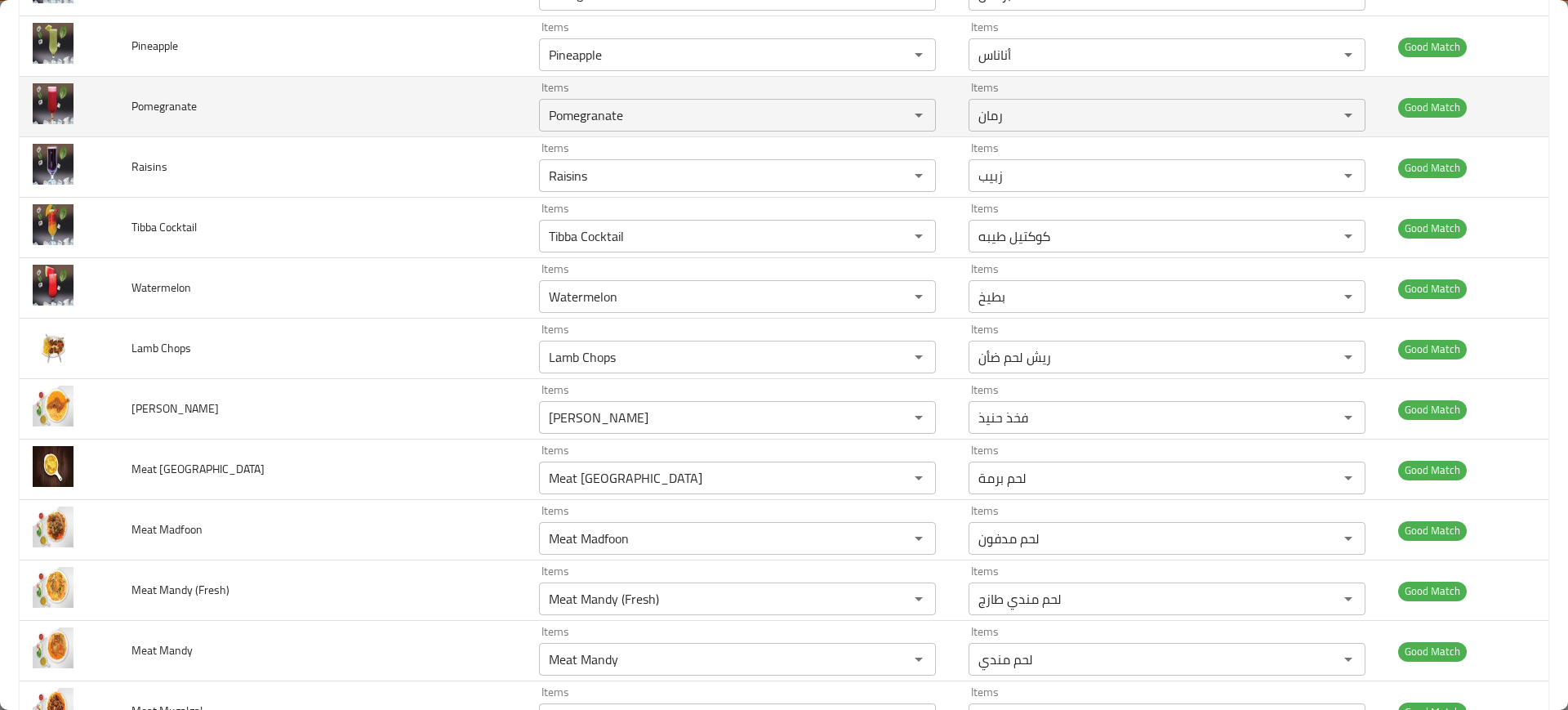
scroll to position [1021, 0]
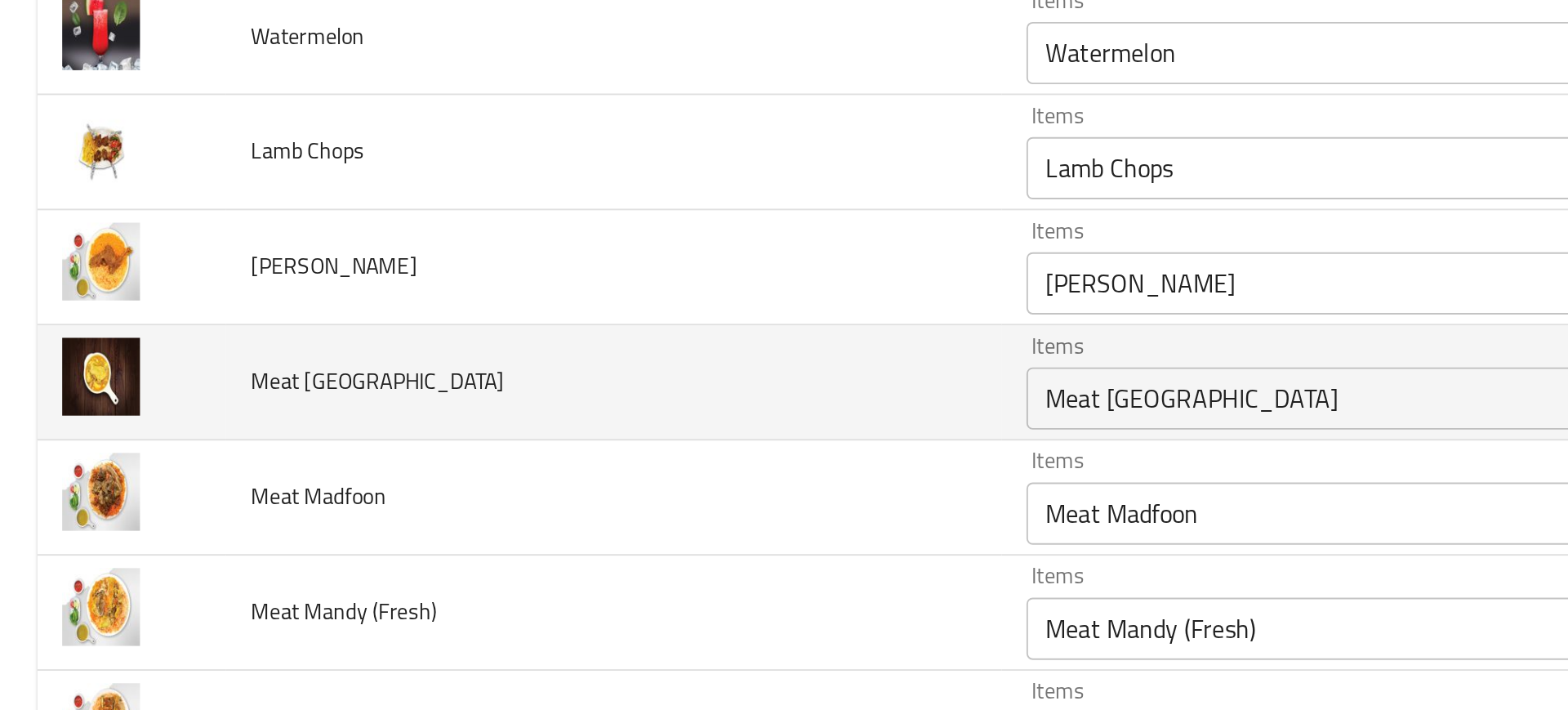
click at [304, 458] on td "Meat Burma" at bounding box center [322, 469] width 407 height 60
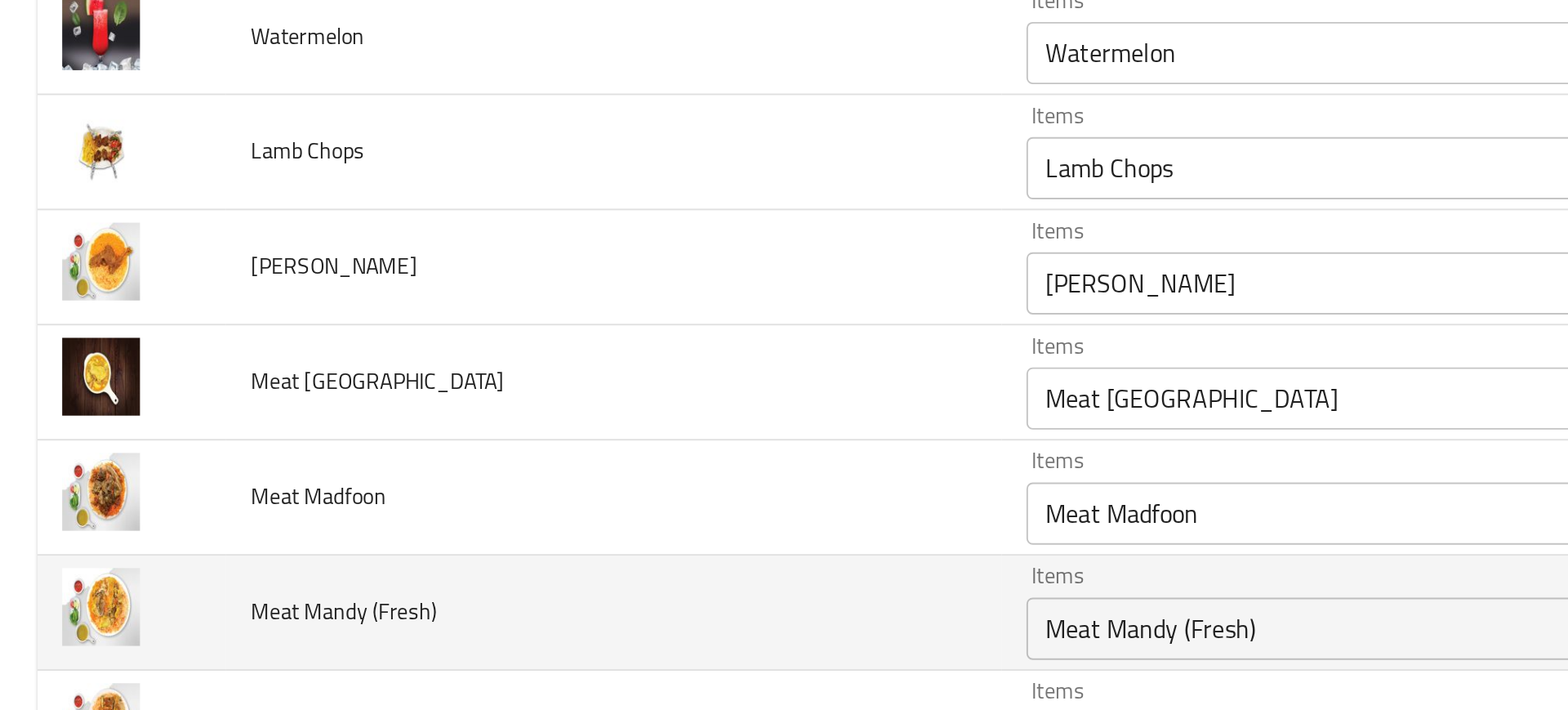
click at [181, 588] on span "Meat Mandy (Fresh)" at bounding box center [180, 589] width 98 height 22
copy span "Mandy"
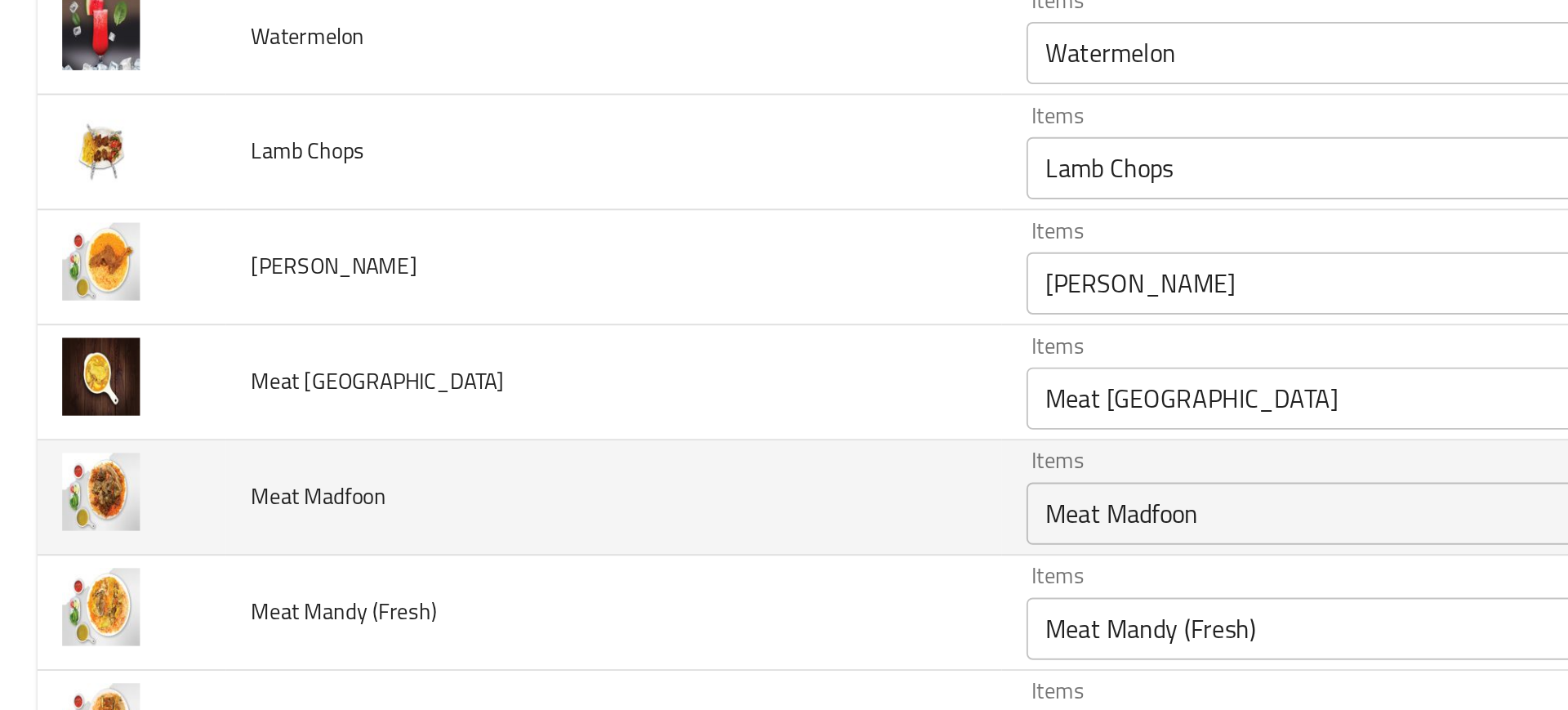
click at [177, 525] on span "Meat Madfoon" at bounding box center [167, 529] width 71 height 22
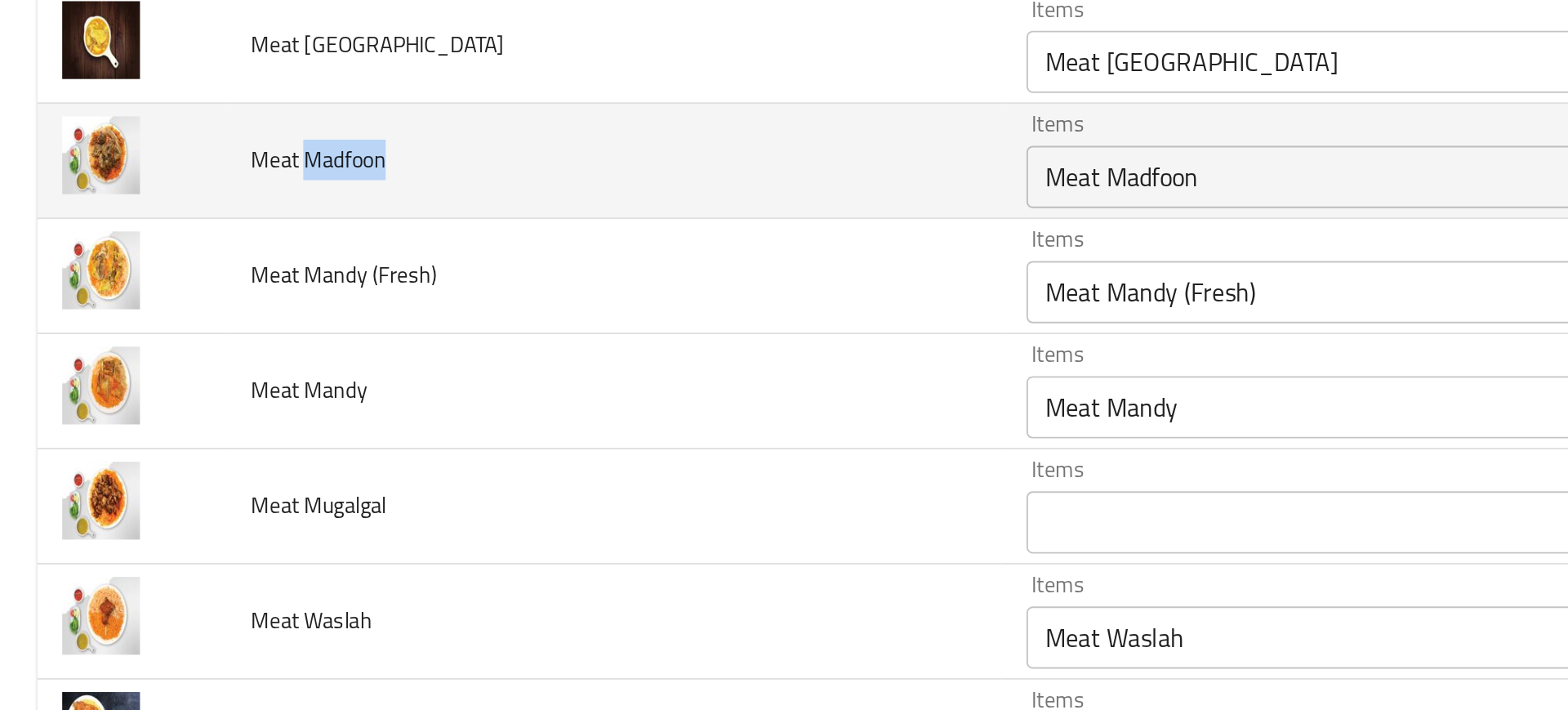
scroll to position [1196, 0]
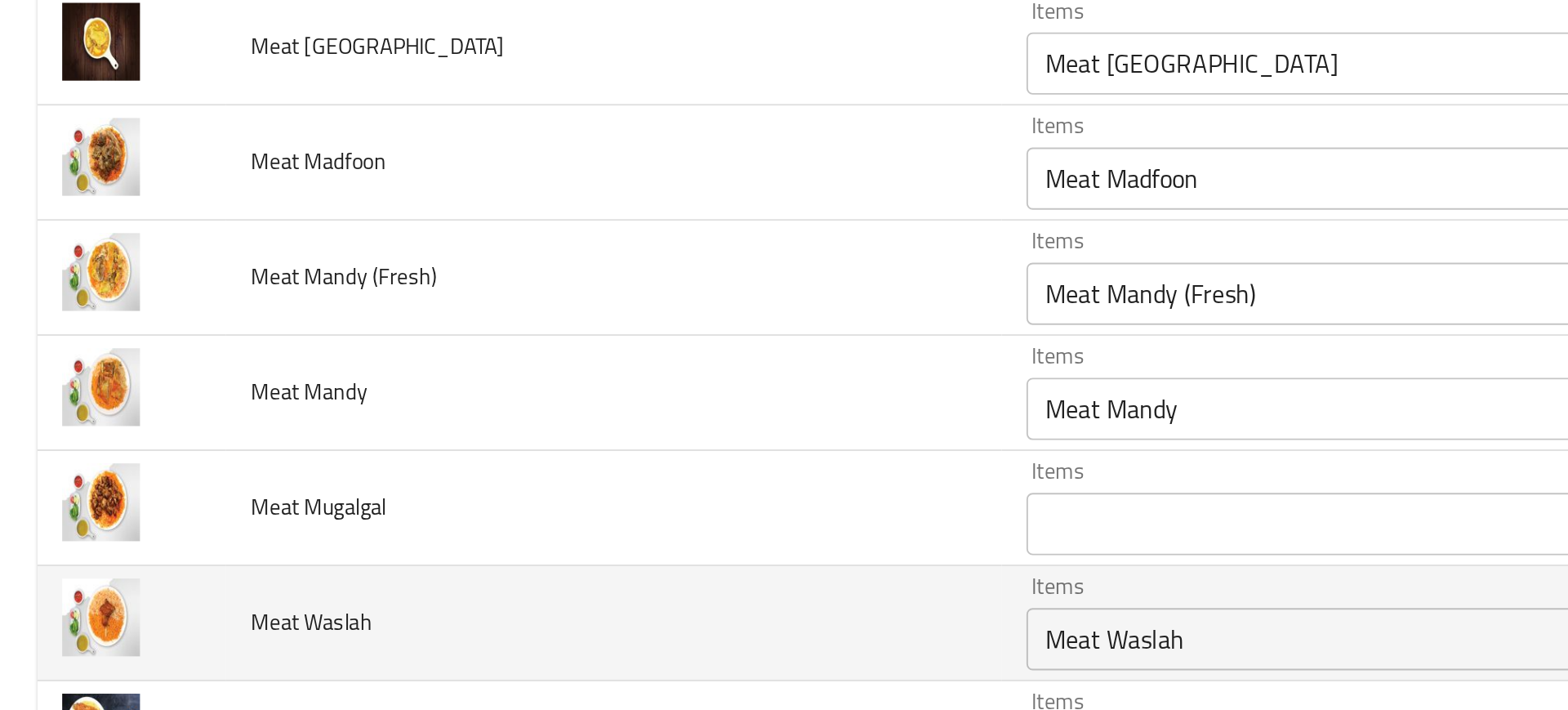
click at [185, 587] on span "Meat Waslah" at bounding box center [163, 594] width 64 height 22
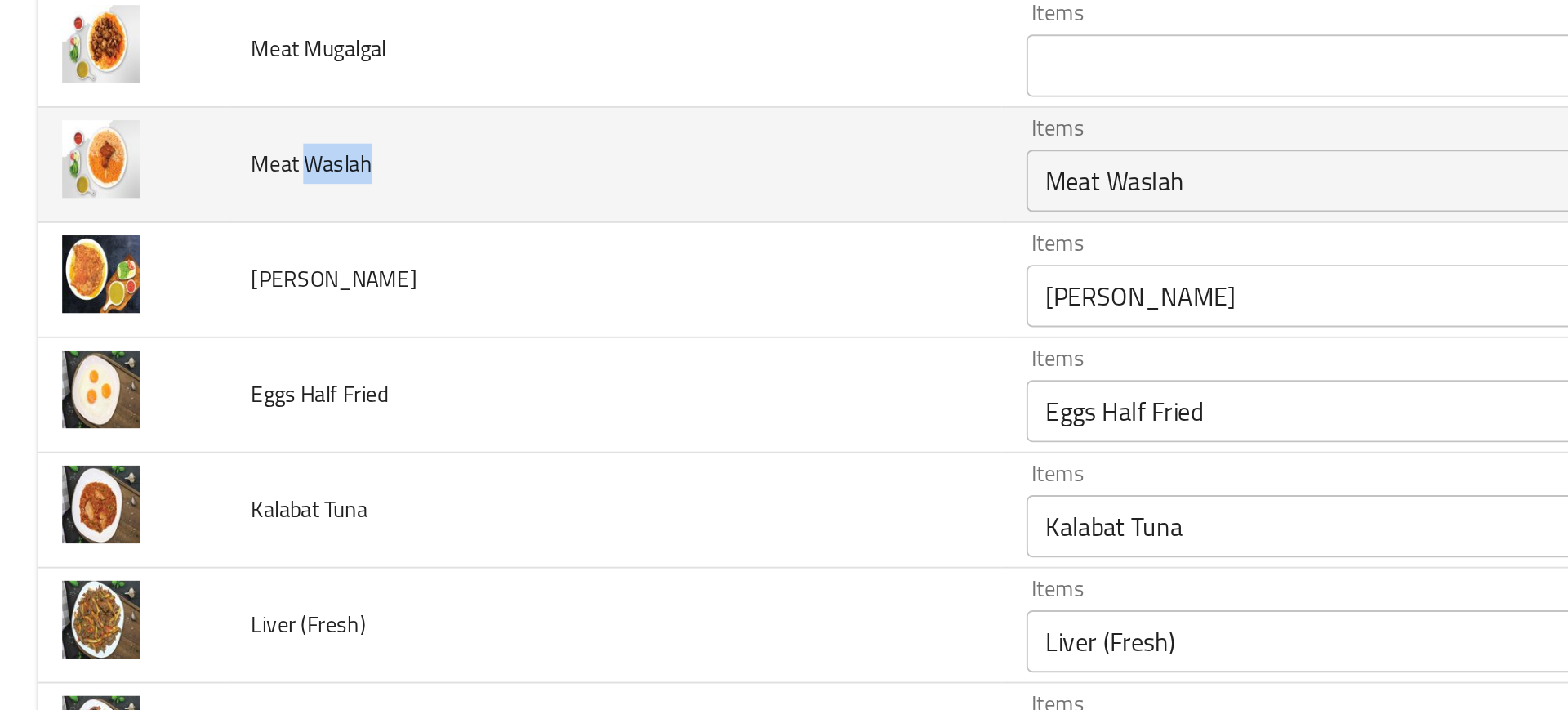
scroll to position [1437, 0]
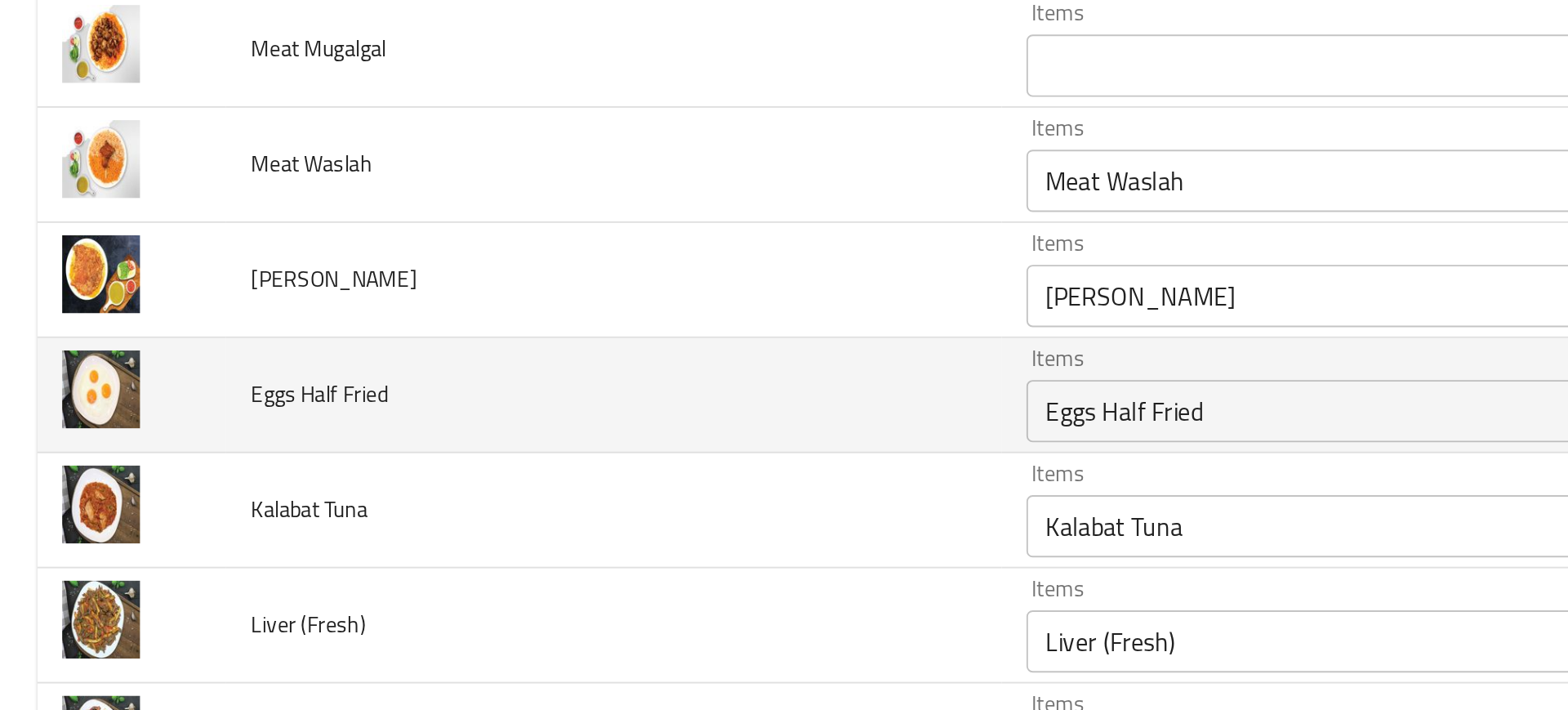
click at [182, 468] on span "Eggs Half Fried" at bounding box center [167, 474] width 72 height 22
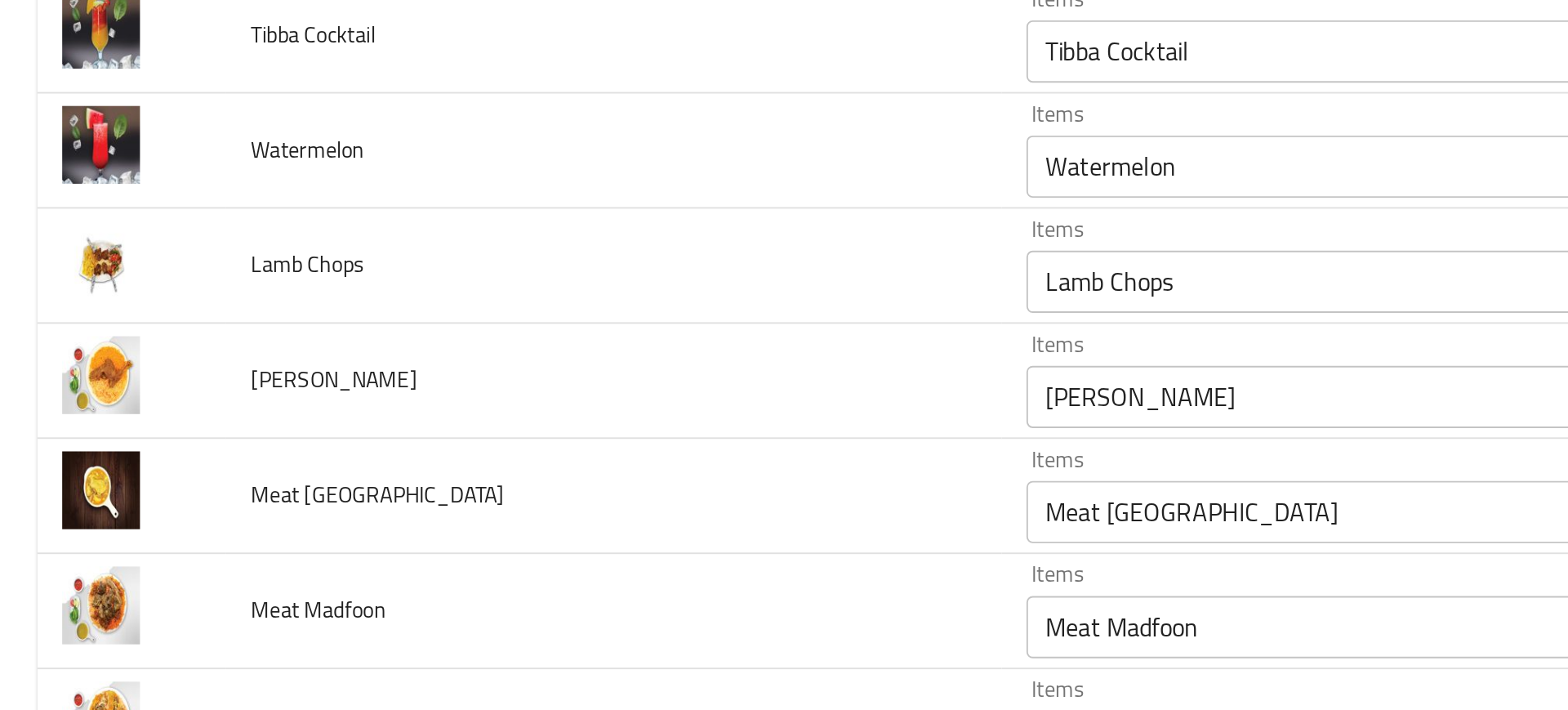
scroll to position [949, 0]
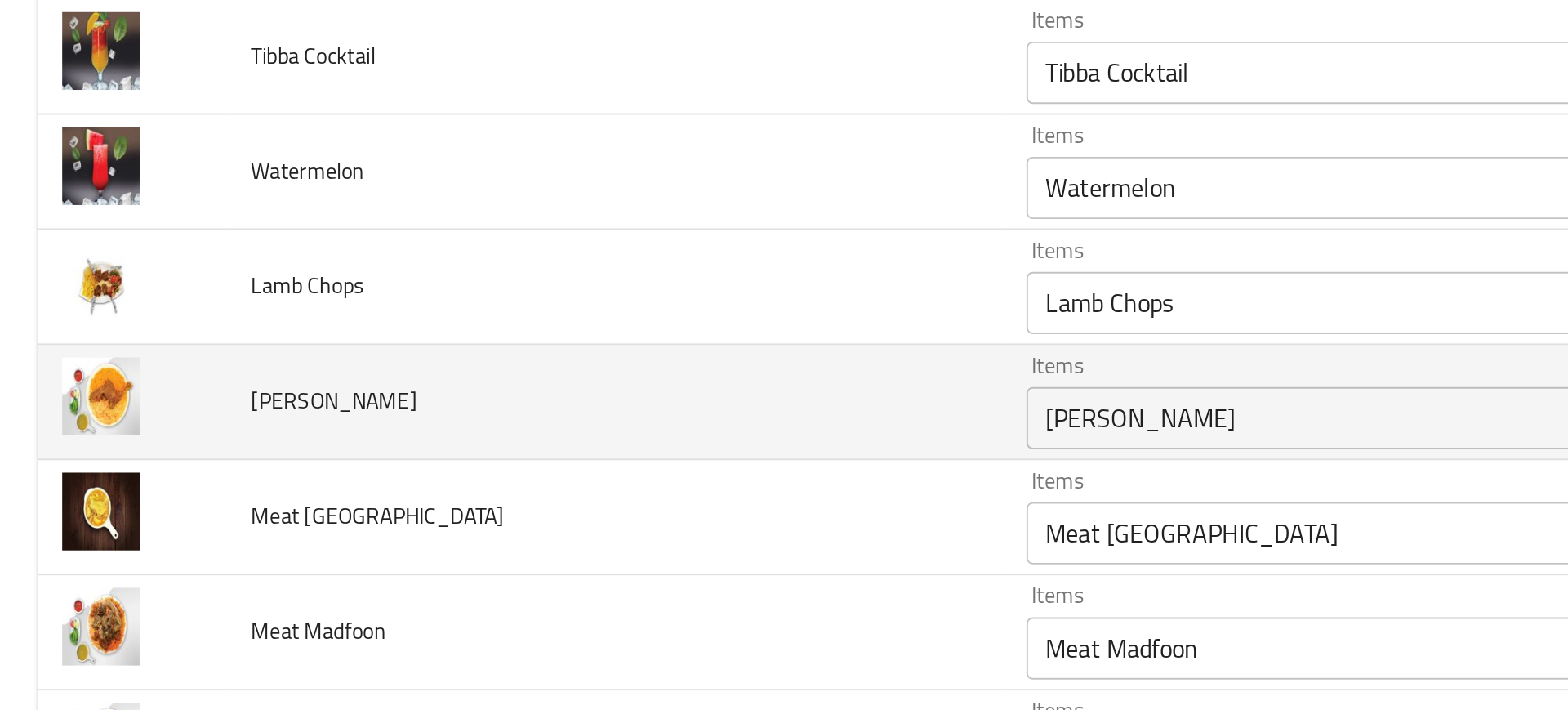
click at [167, 478] on span "Leg Haniz" at bounding box center [175, 479] width 87 height 22
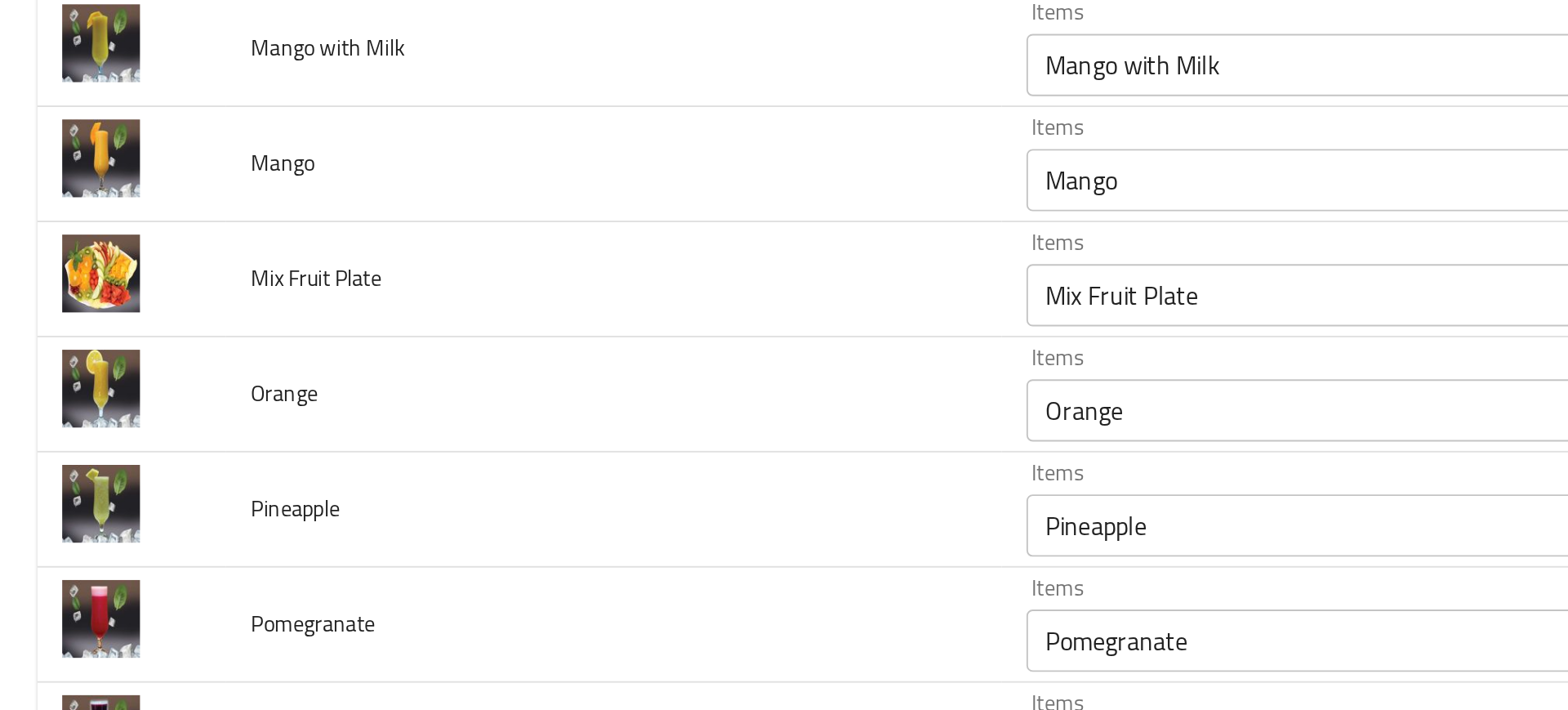
scroll to position [511, 0]
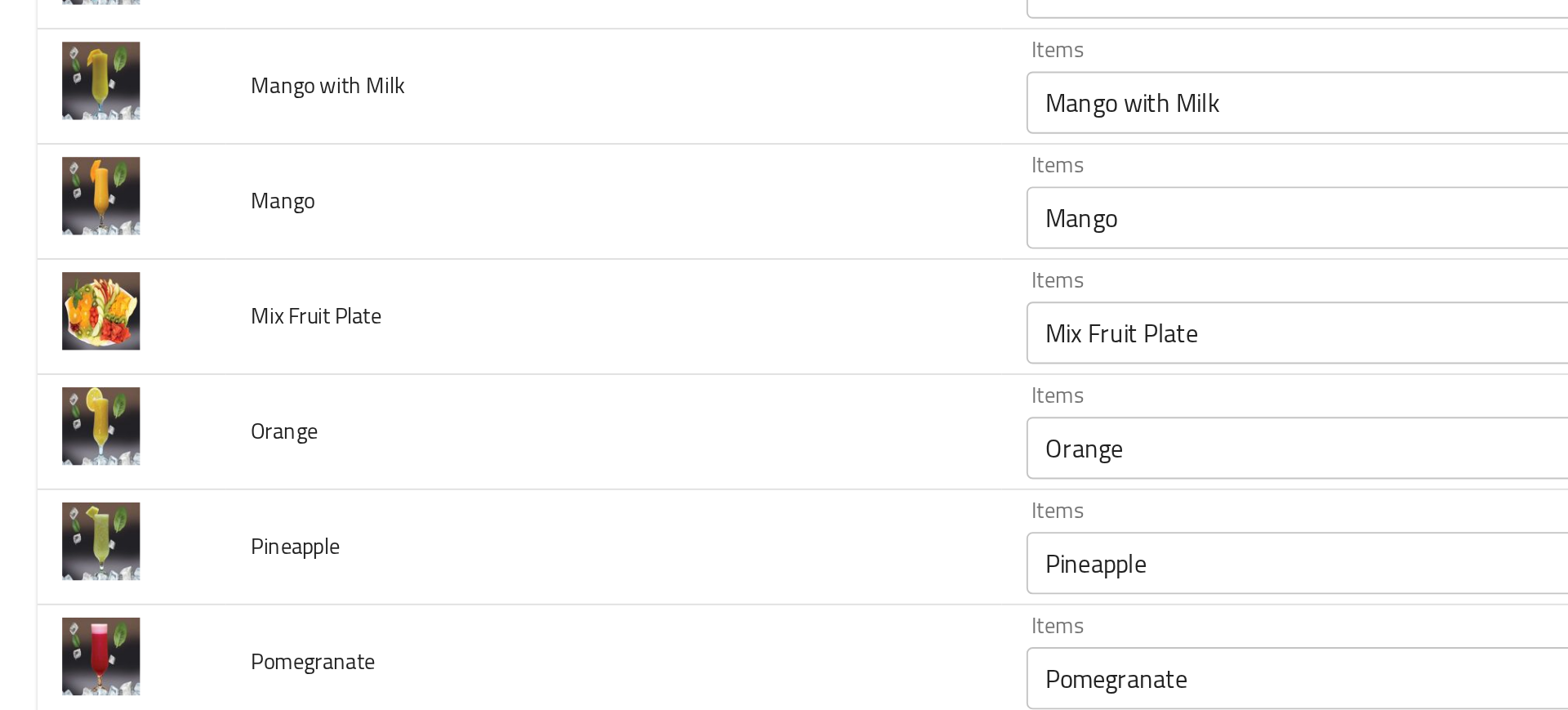
click at [167, 478] on td "Orange" at bounding box center [322, 495] width 407 height 60
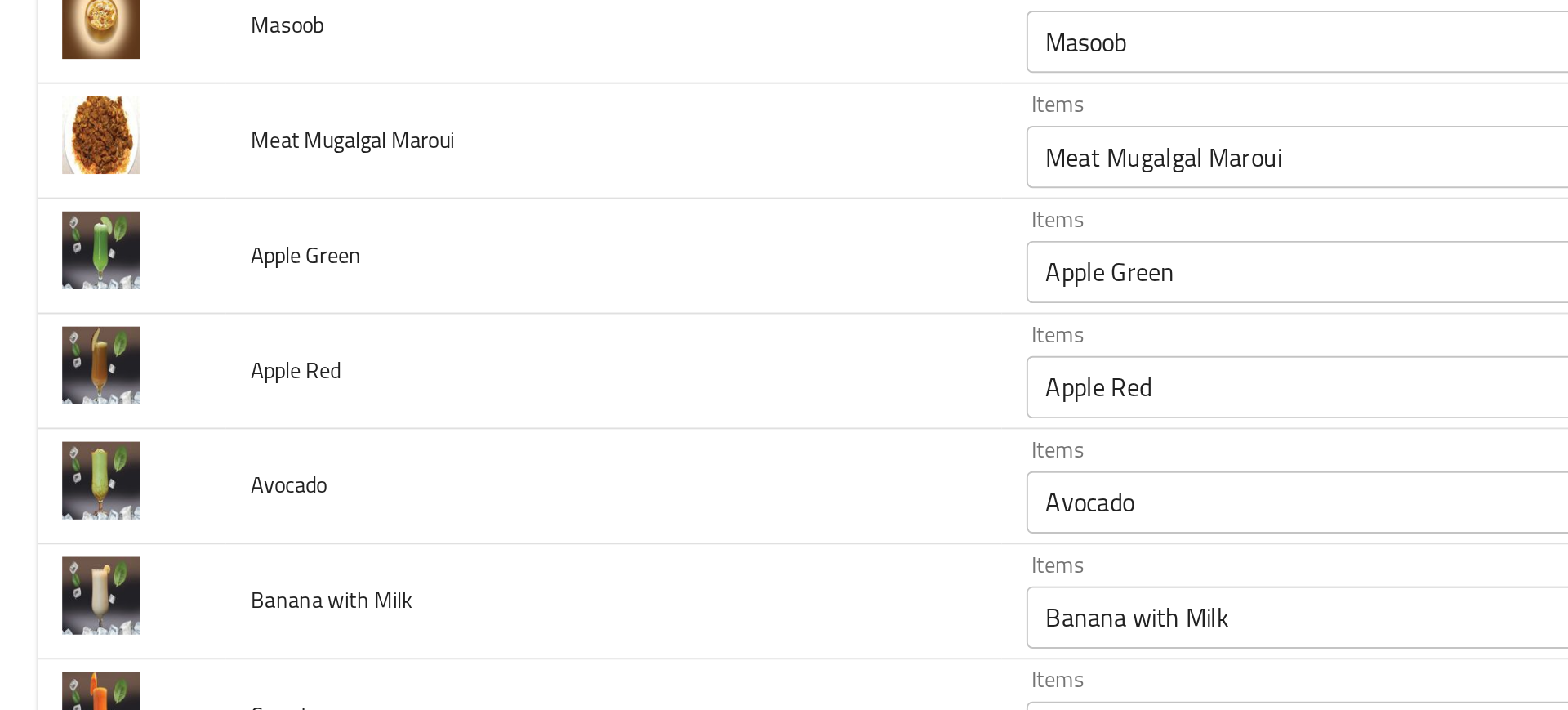
scroll to position [0, 0]
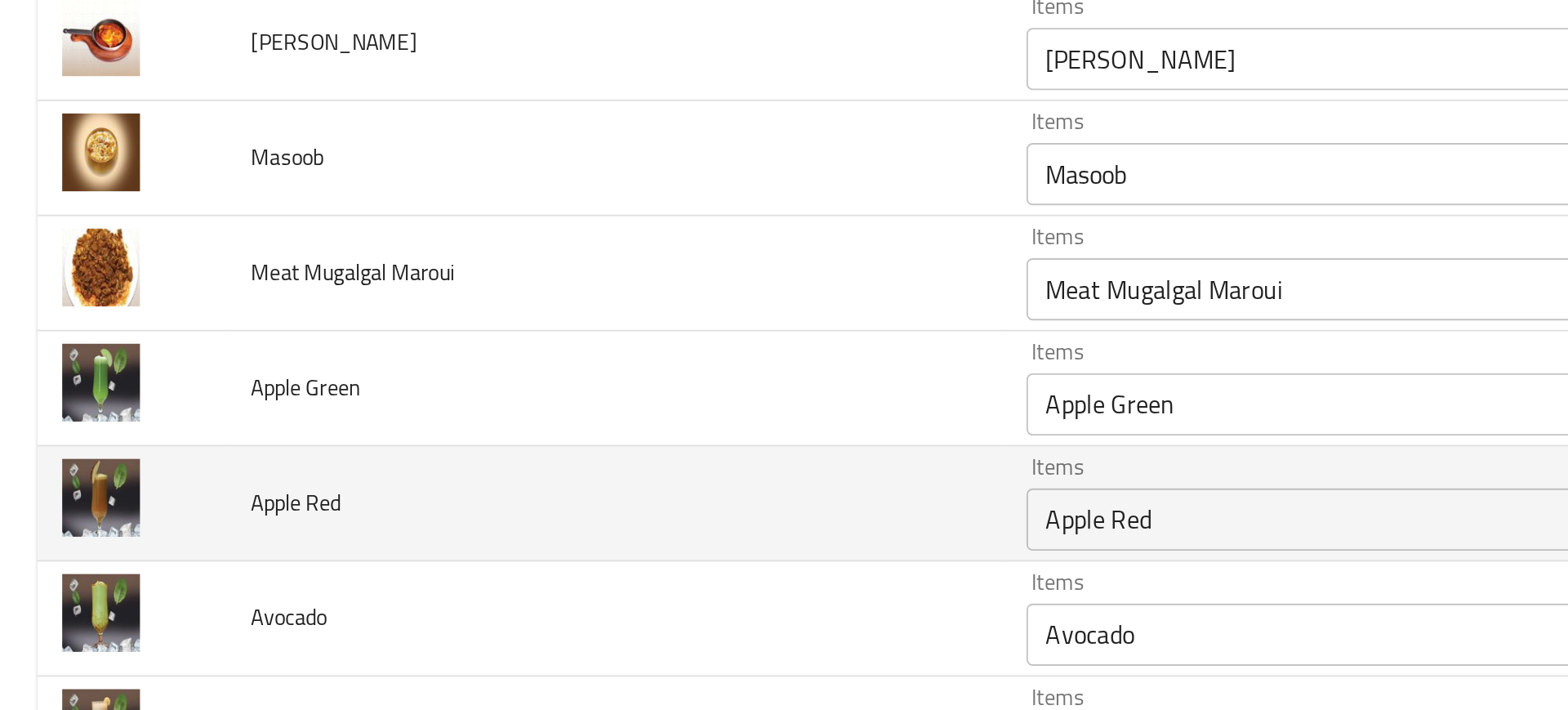
click at [192, 508] on td "Apple Red" at bounding box center [322, 522] width 407 height 60
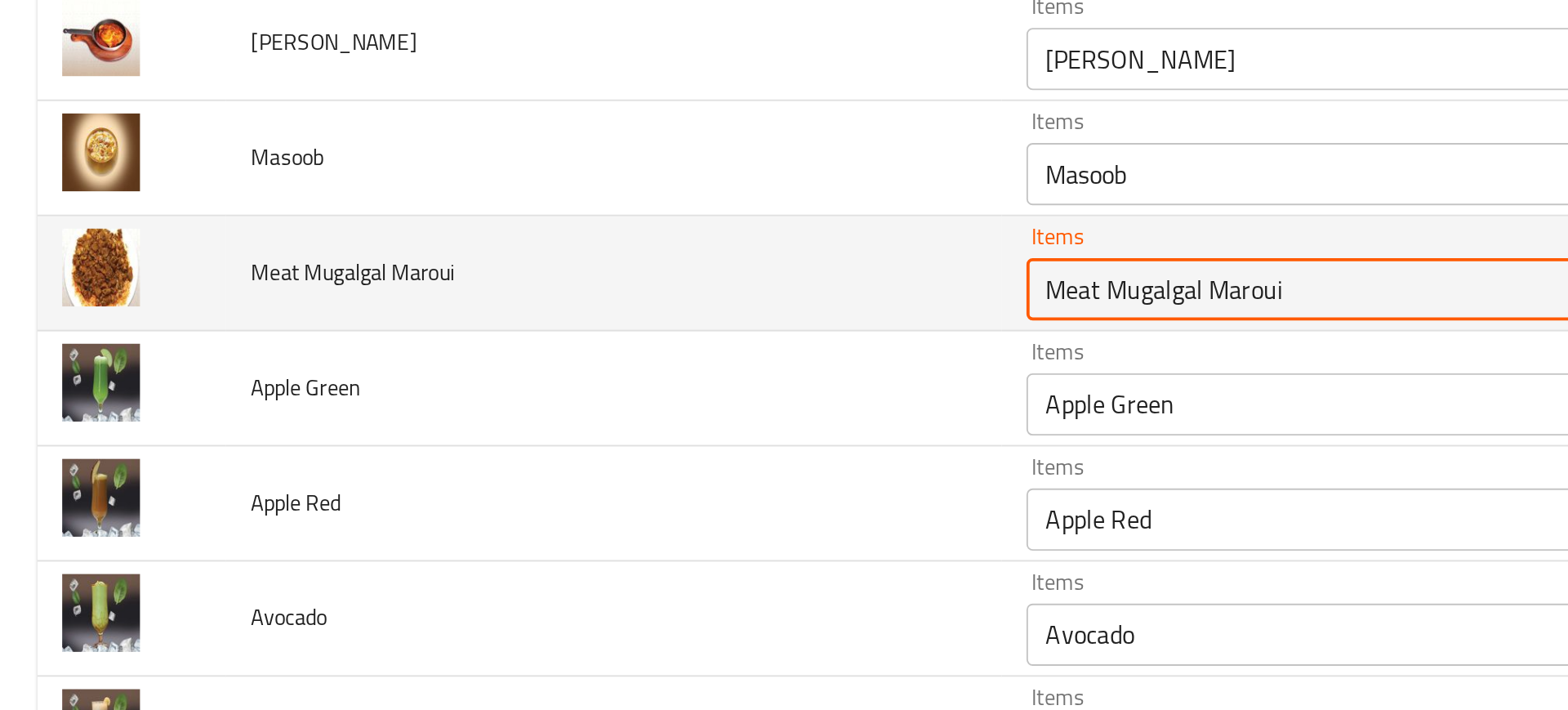
click at [558, 411] on Maroui "Meat Mugalgal Maroui" at bounding box center [713, 409] width 339 height 23
click at [144, 406] on span "Meat Mugalgal Maroui" at bounding box center [185, 400] width 107 height 22
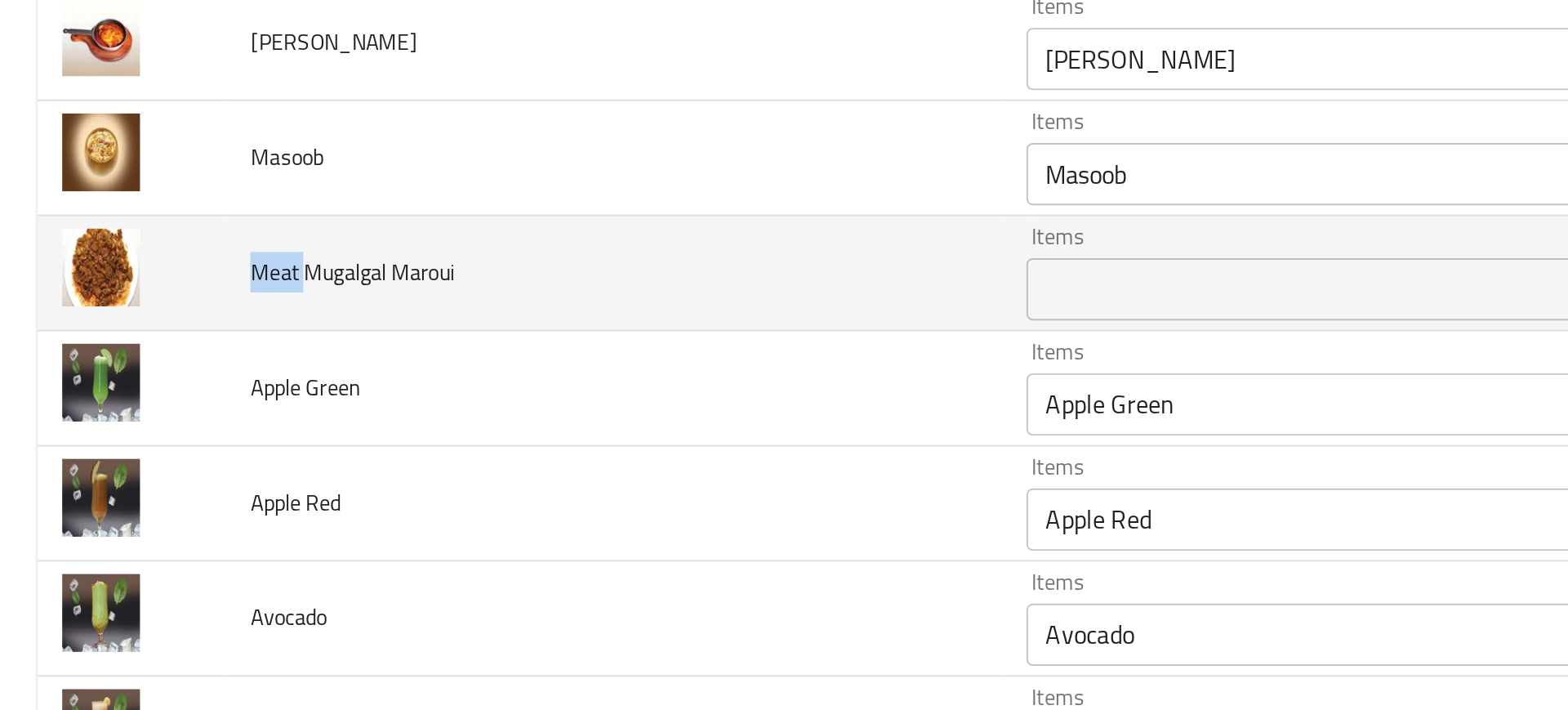
click at [144, 406] on span "Meat Mugalgal Maroui" at bounding box center [185, 400] width 107 height 22
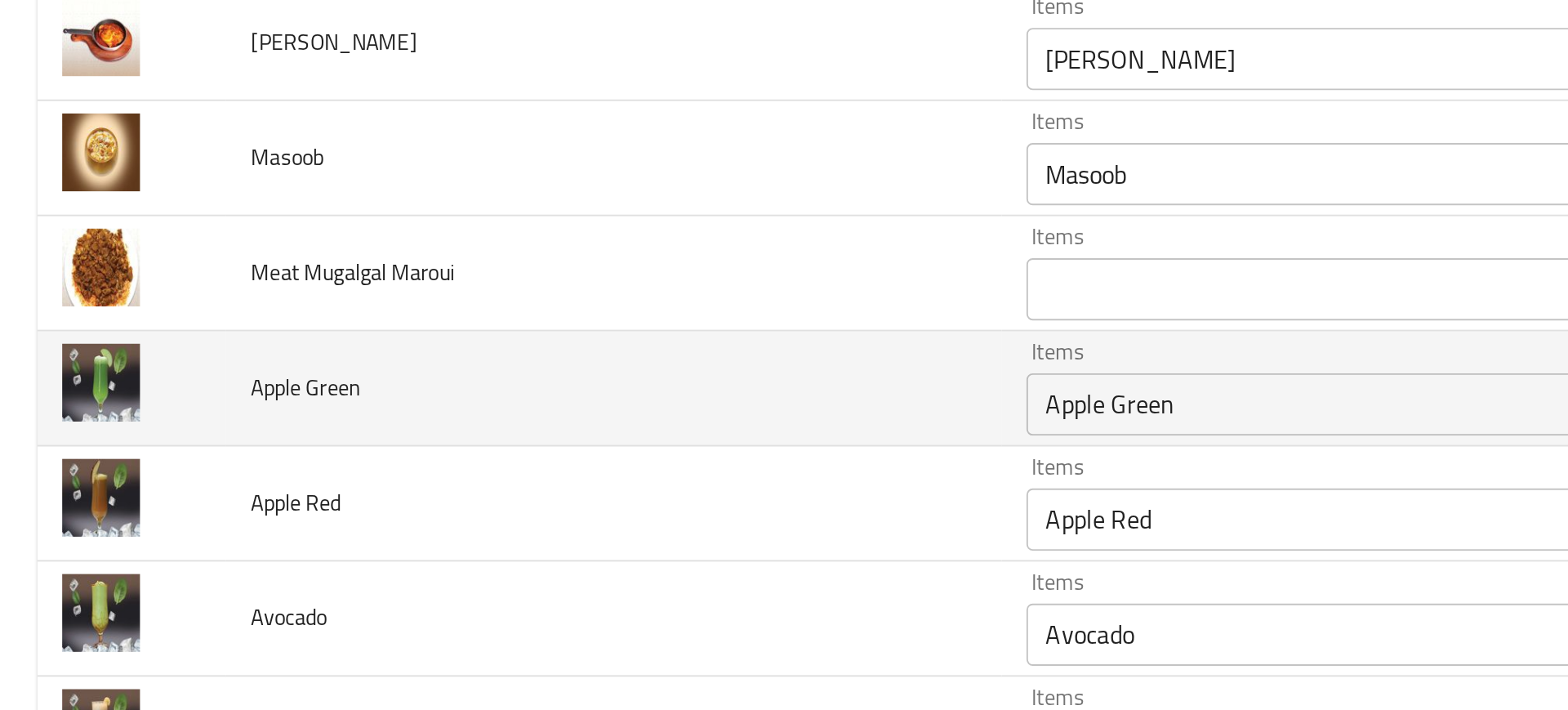
click at [286, 471] on td "Apple Green" at bounding box center [322, 461] width 407 height 60
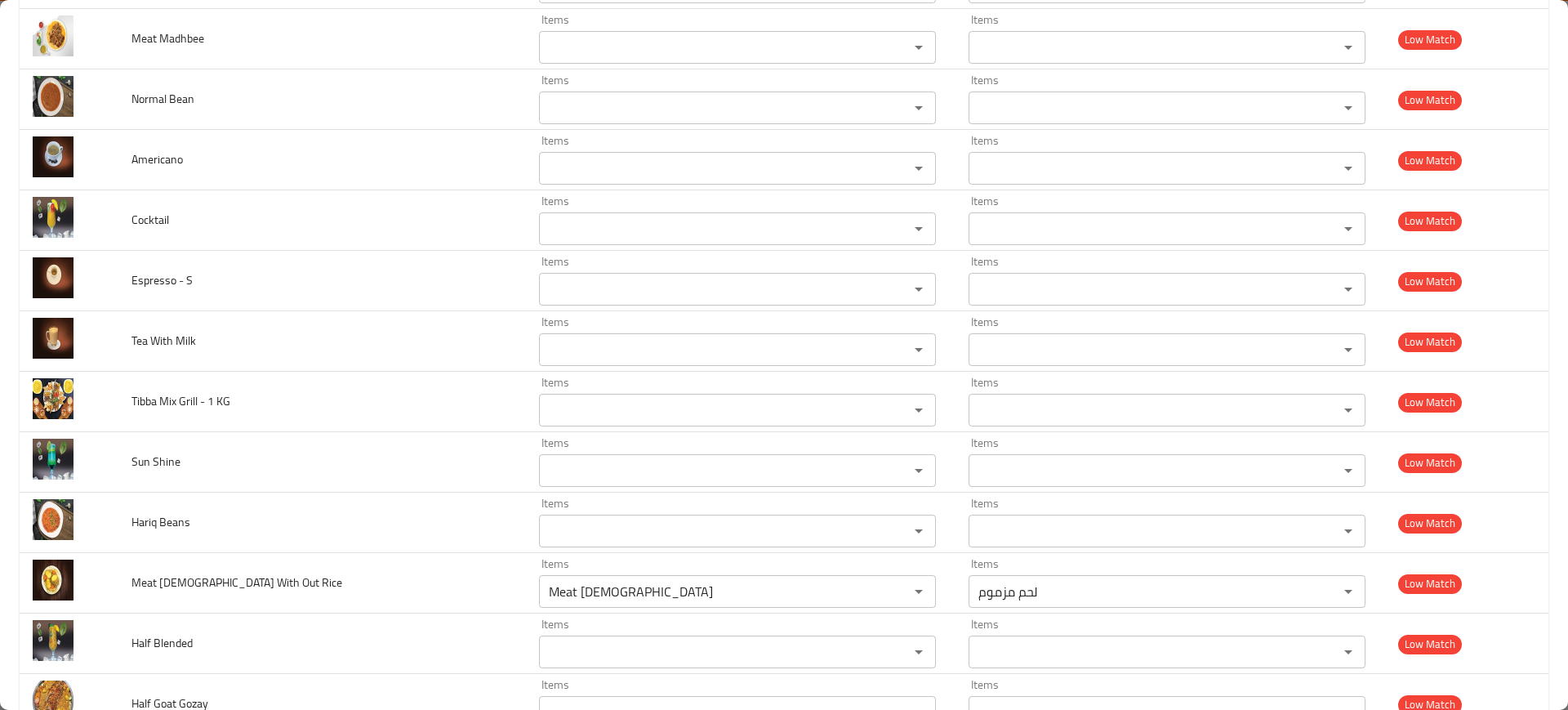
scroll to position [4286, 0]
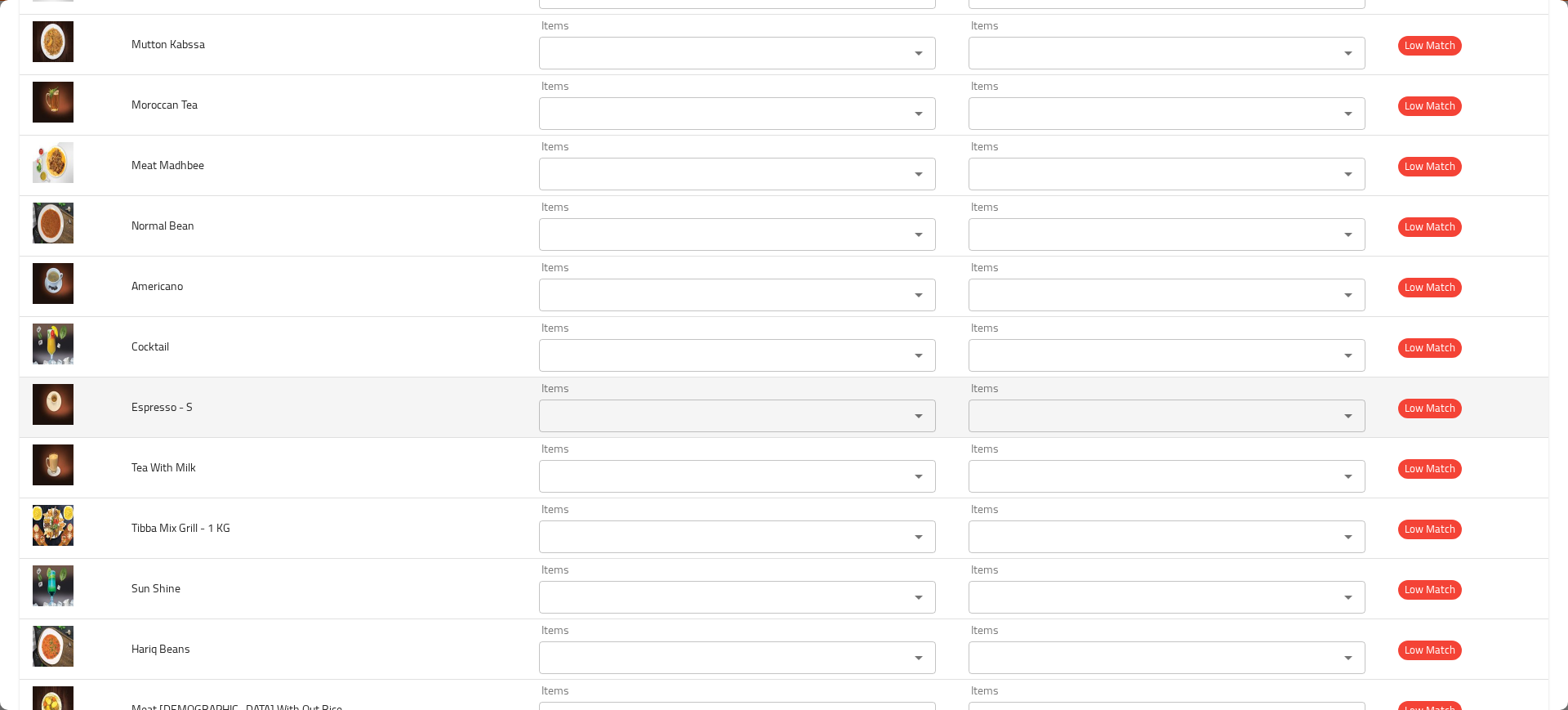
click at [315, 406] on td "Espresso - S" at bounding box center [322, 408] width 407 height 60
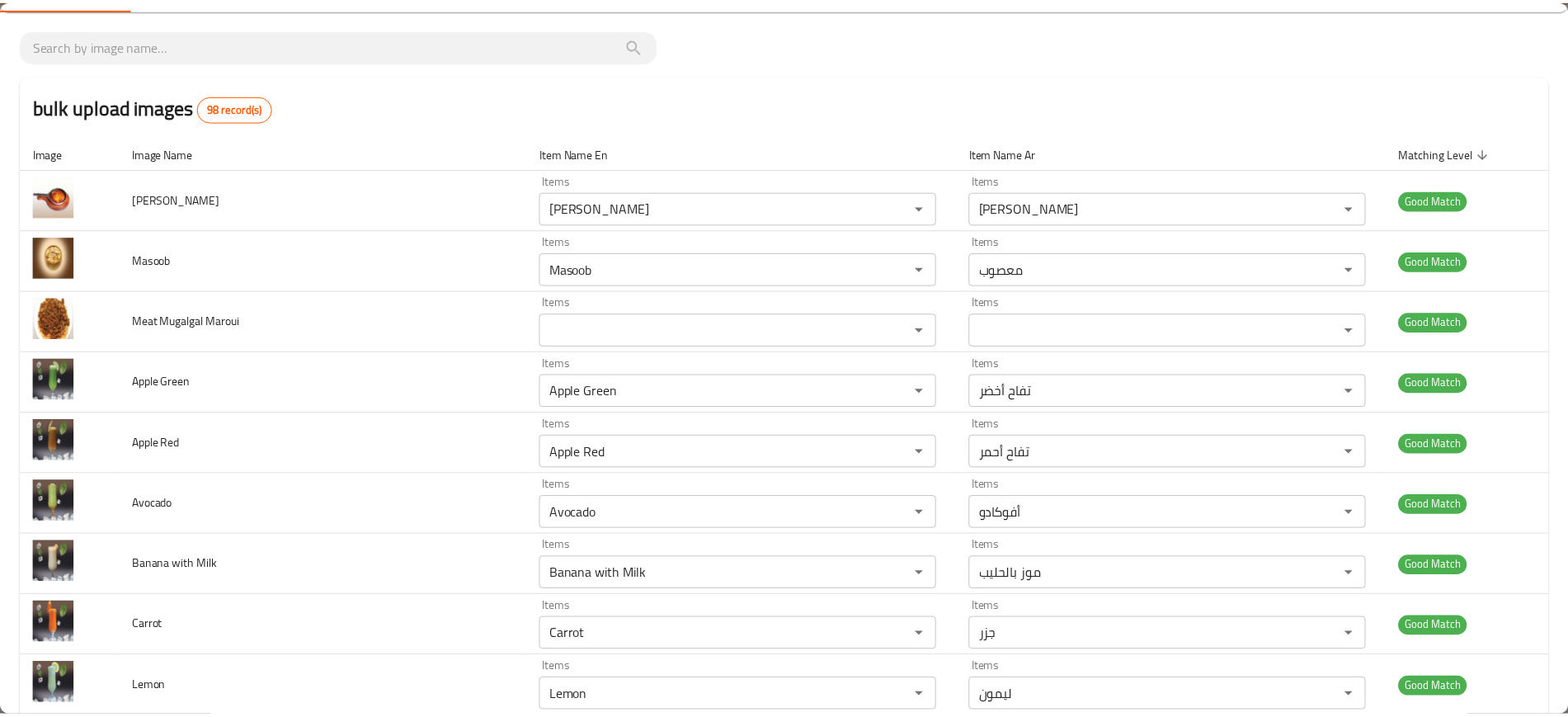
scroll to position [0, 0]
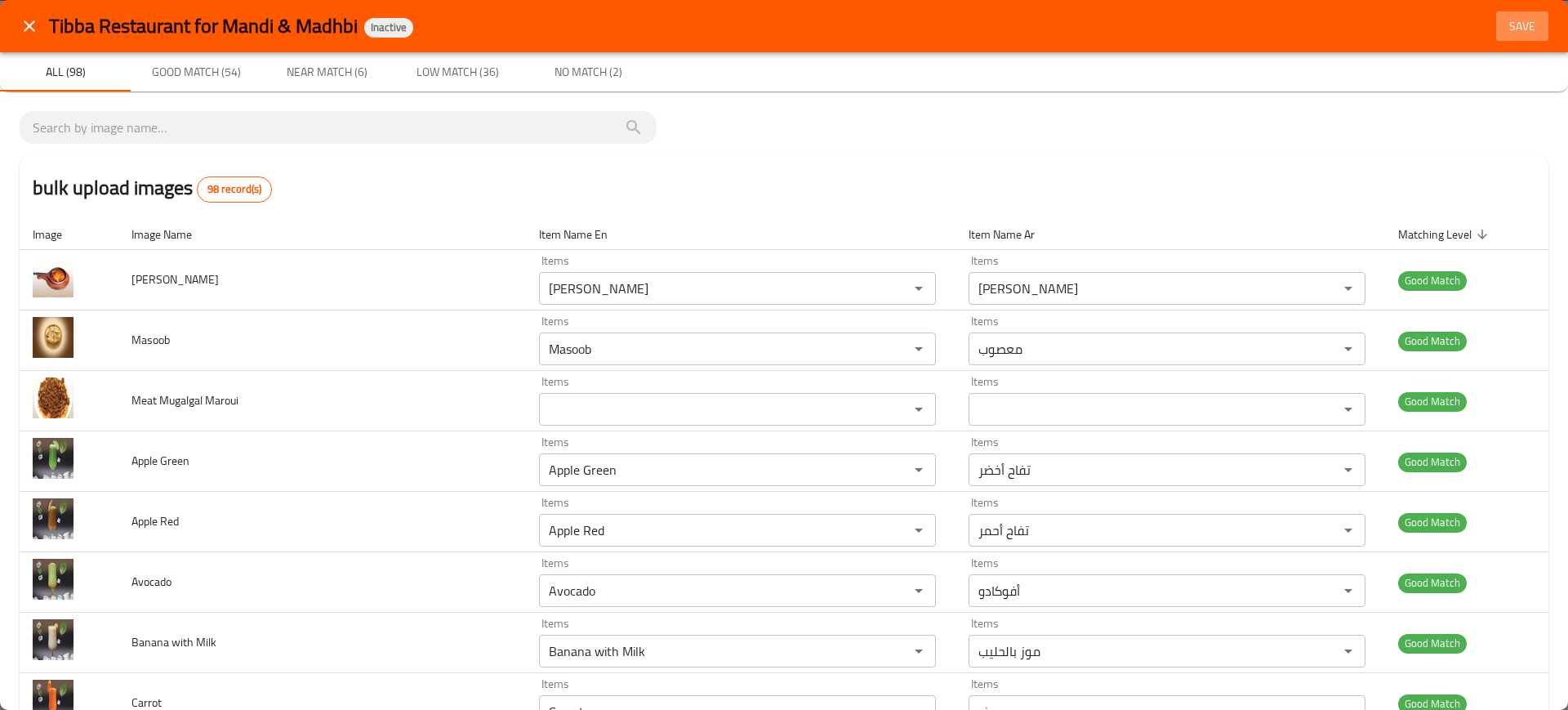
click at [1524, 19] on span "Save" at bounding box center [1523, 26] width 39 height 21
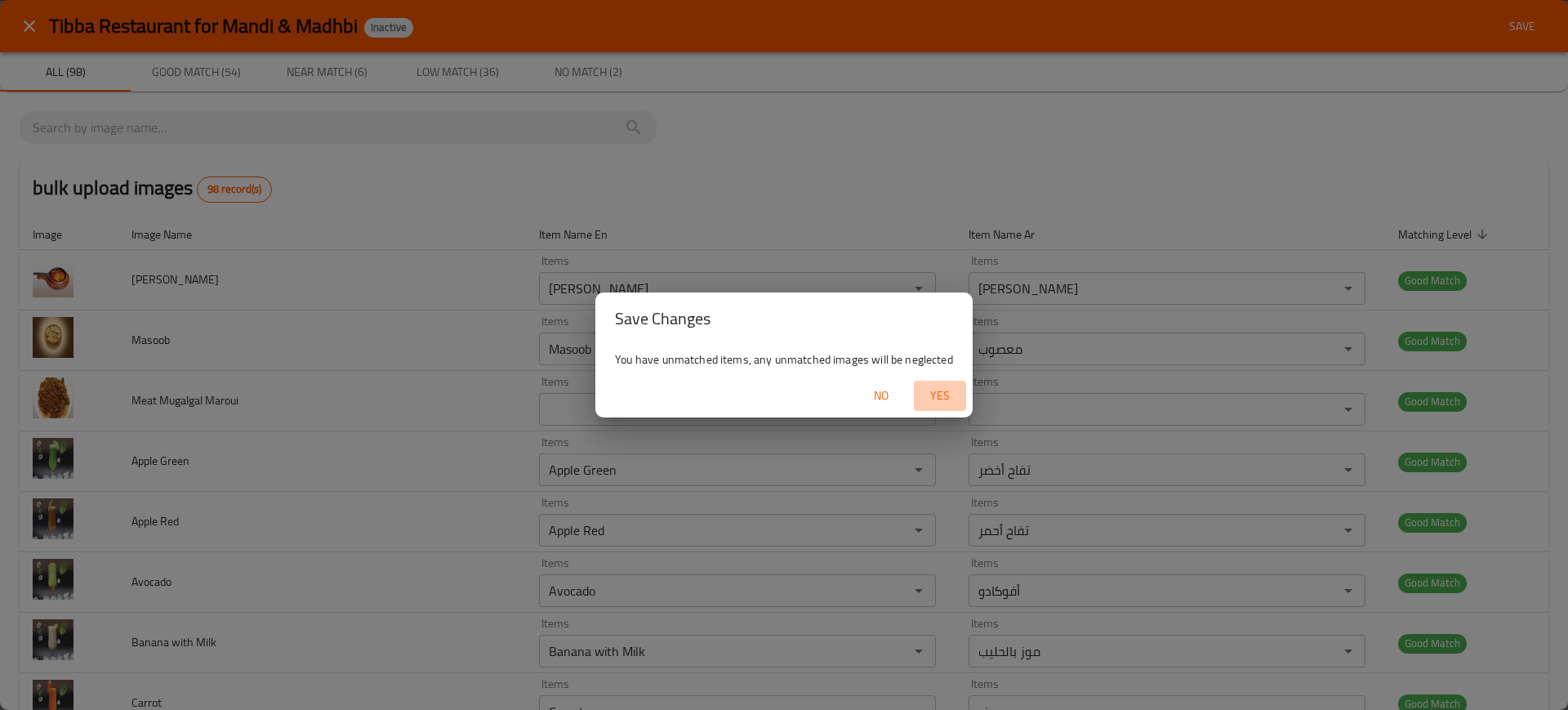
click at [939, 399] on span "Yes" at bounding box center [940, 396] width 39 height 21
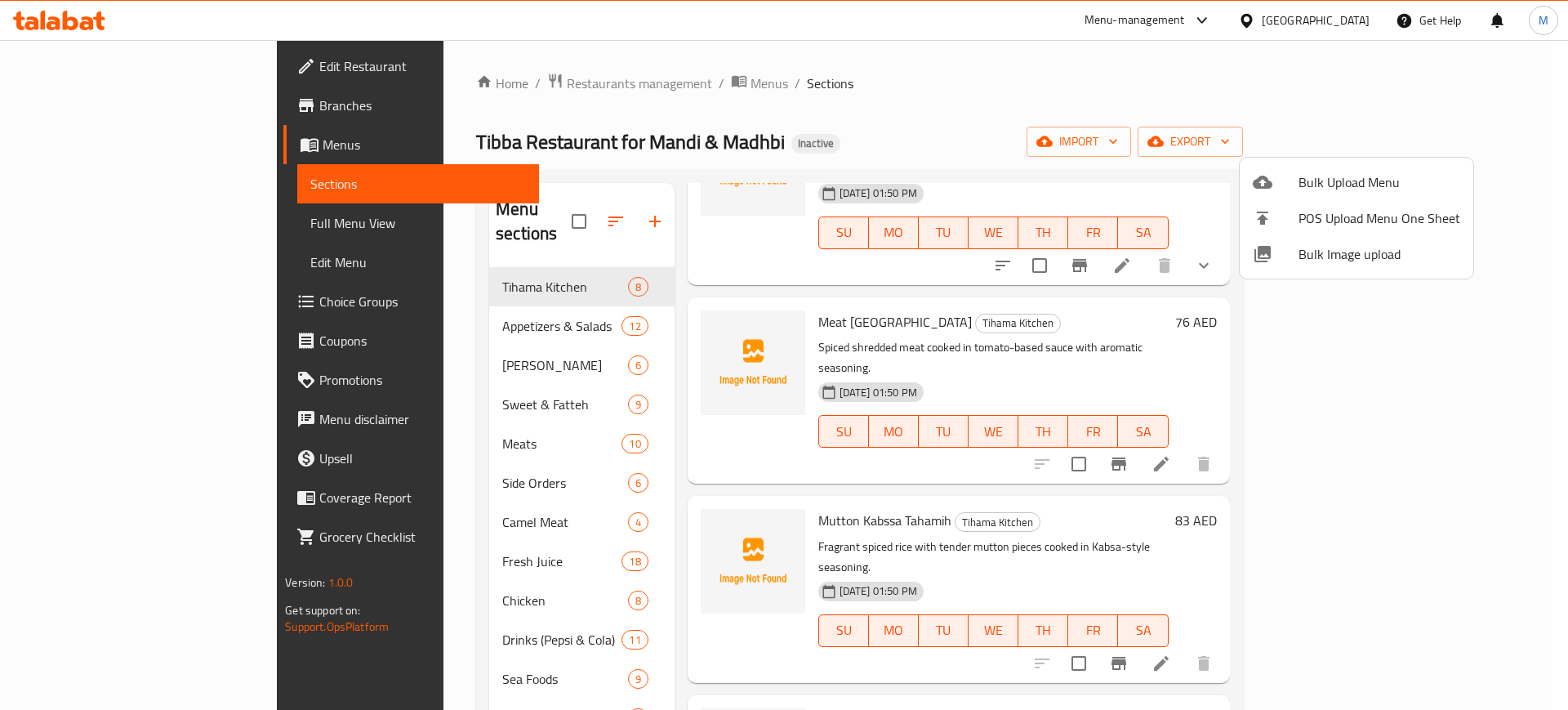
click at [722, 159] on div at bounding box center [784, 355] width 1568 height 710
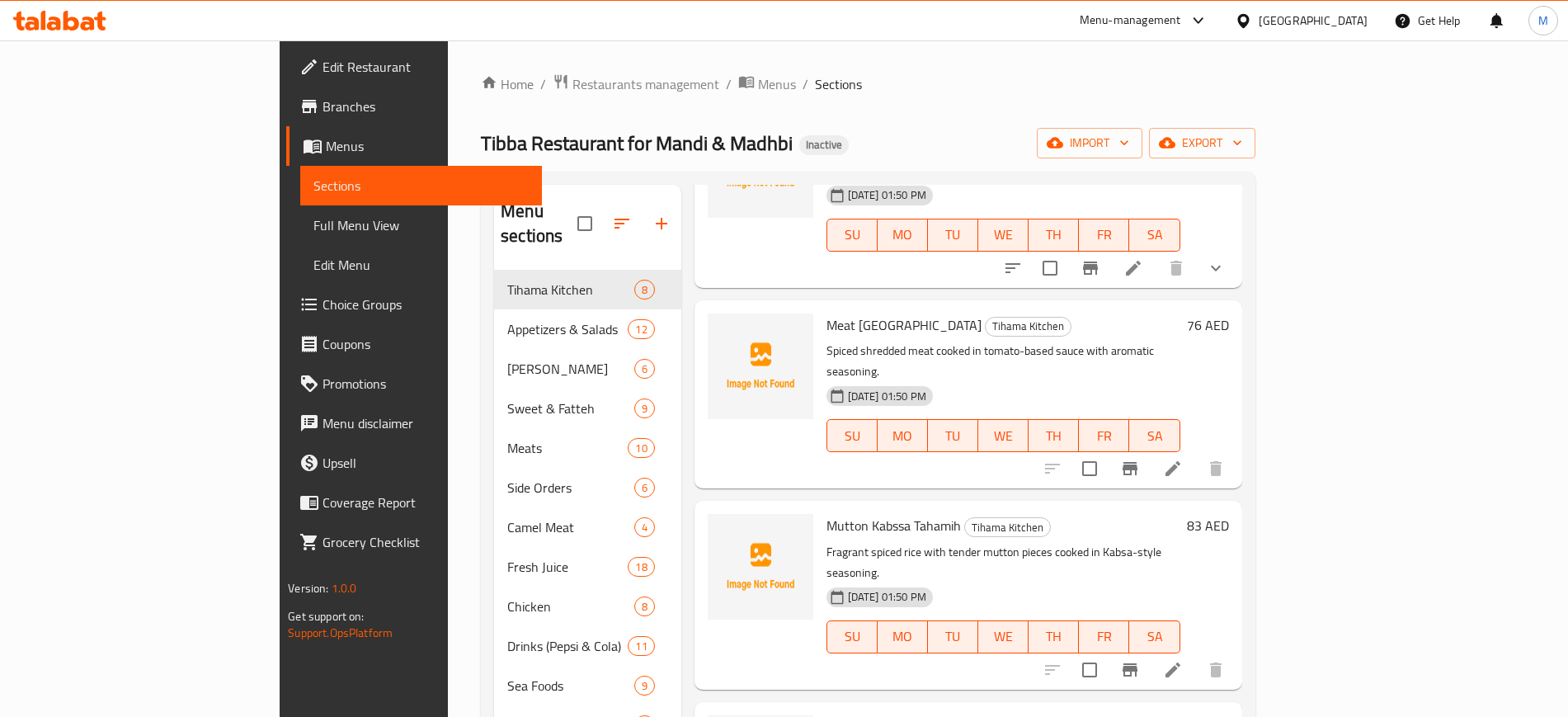
click at [1138, 144] on div "Tibba Restaurant for Mandi & Madhbi Inactive import export" at bounding box center [867, 143] width 775 height 30
click at [1241, 143] on icon "button" at bounding box center [1237, 143] width 9 height 5
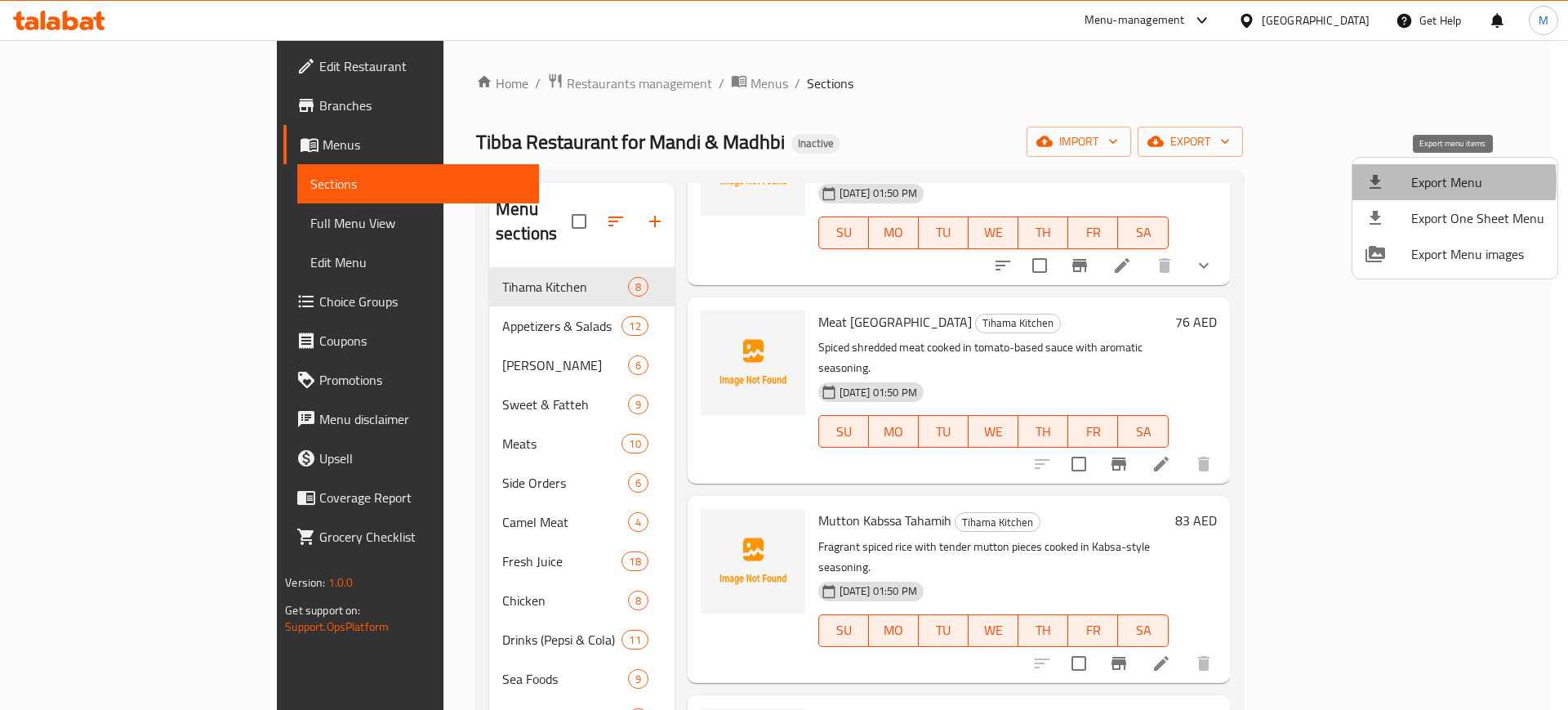
click at [1416, 182] on span "Export Menu" at bounding box center [1478, 182] width 133 height 20
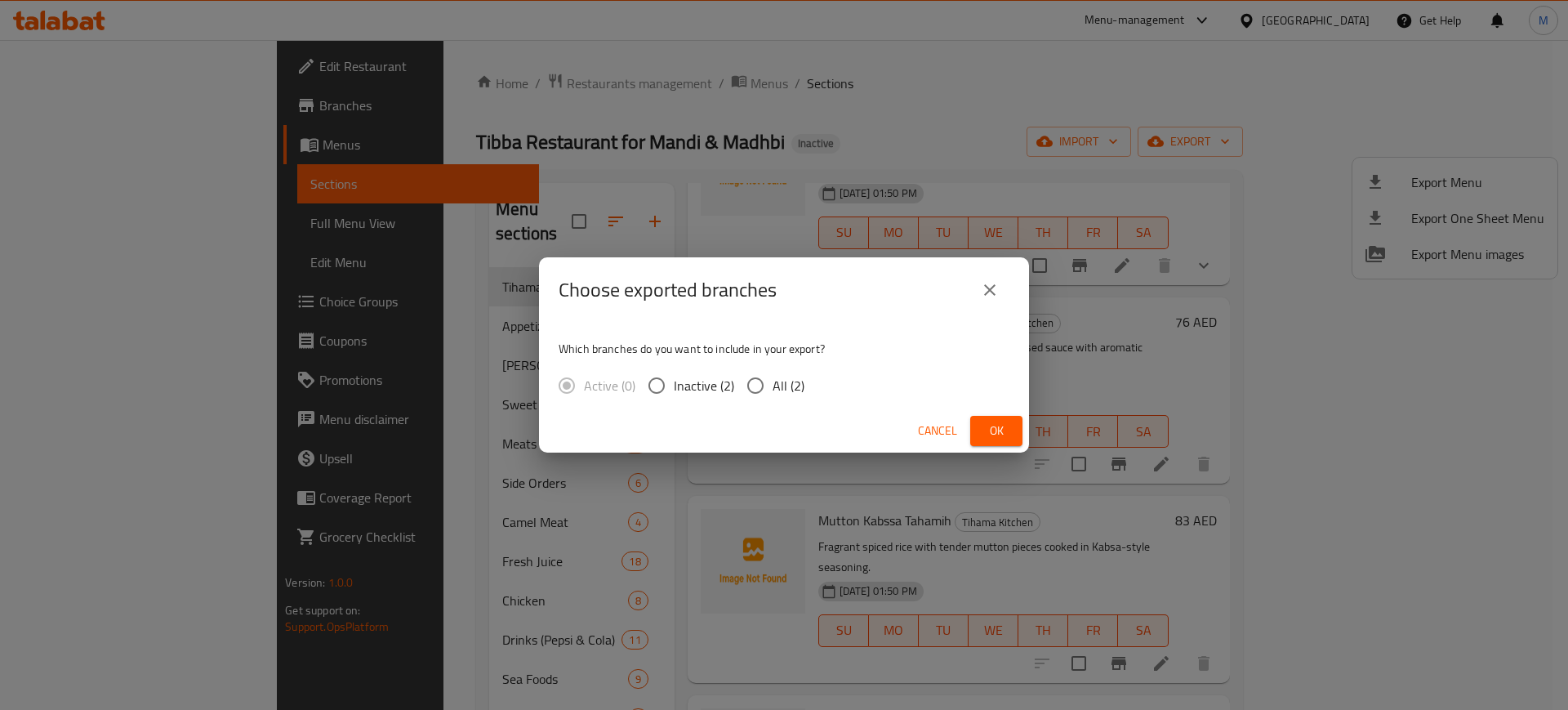
click at [746, 403] on div "Which branches do you want to include in your export? Active (0) Inactive (2) A…" at bounding box center [784, 366] width 490 height 86
click at [748, 402] on input "All (2)" at bounding box center [755, 385] width 35 height 35
radio input "true"
click at [1008, 418] on button "Ok" at bounding box center [997, 431] width 53 height 30
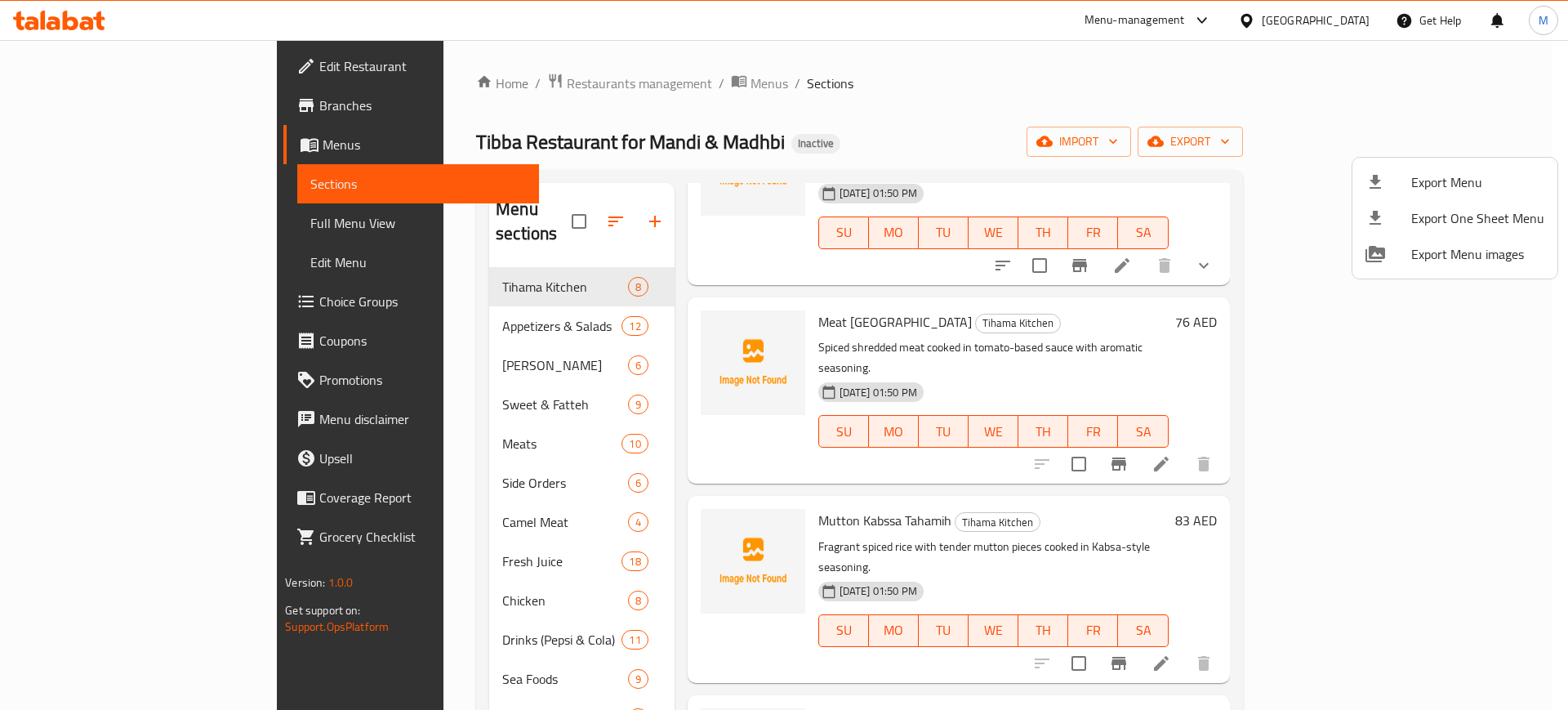
click at [148, 640] on div at bounding box center [784, 355] width 1568 height 710
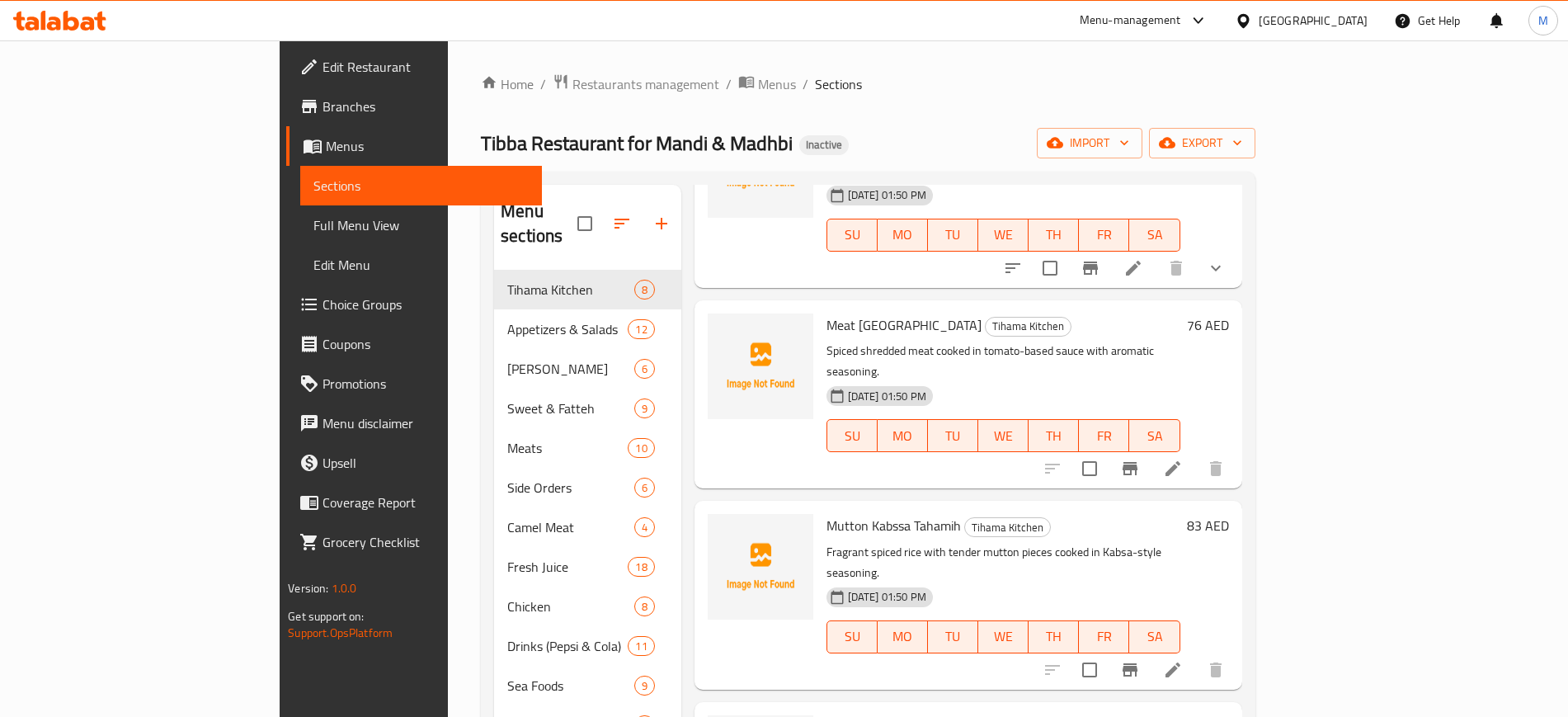
click at [785, 116] on div "Home / Restaurants management / Menus / Sections Tibba Restaurant for Mandi & M…" at bounding box center [867, 498] width 775 height 850
click at [758, 123] on div "Home / Restaurants management / Menus / Sections Tibba Restaurant for Mandi & M…" at bounding box center [867, 498] width 775 height 850
click at [322, 75] on span "Edit Restaurant" at bounding box center [425, 66] width 206 height 20
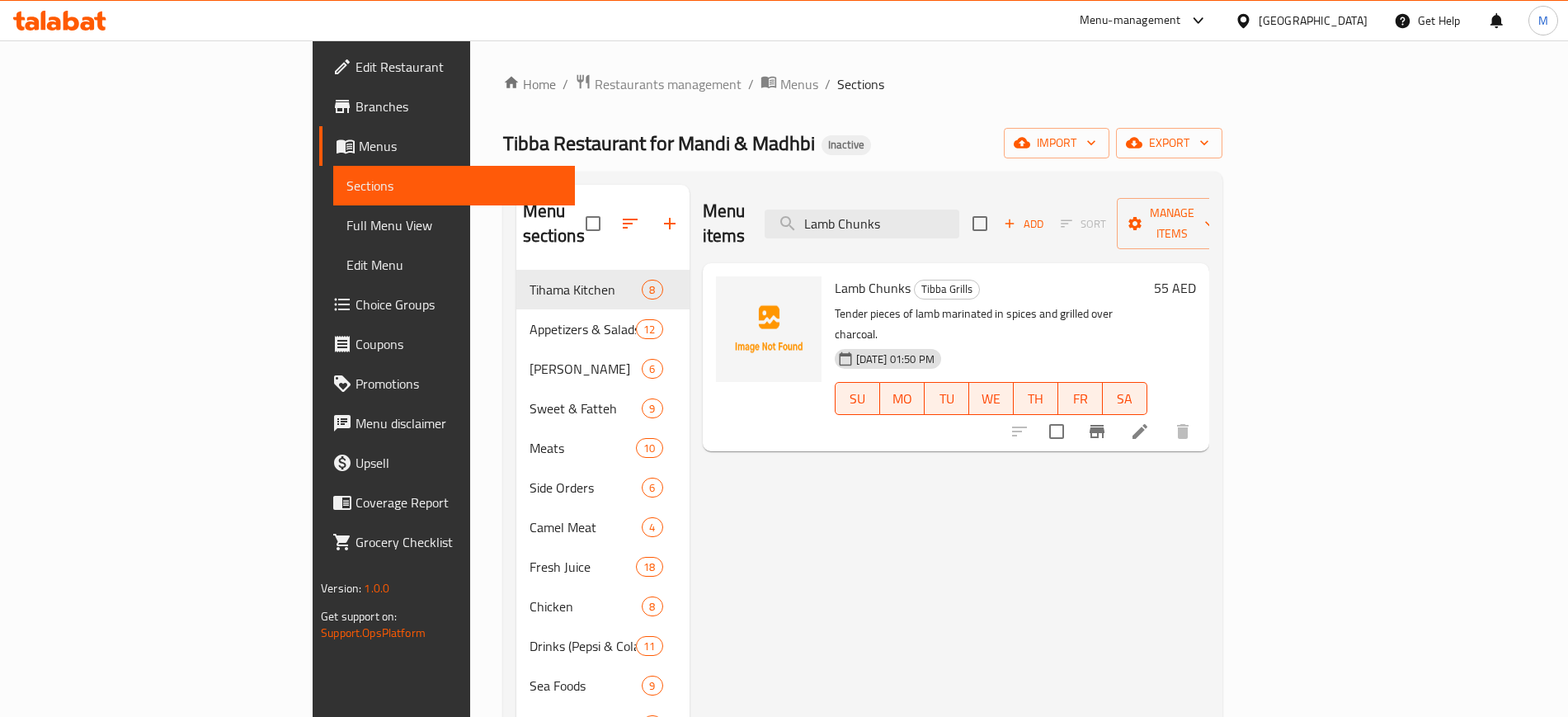
paste input "Meat Mugalgal"
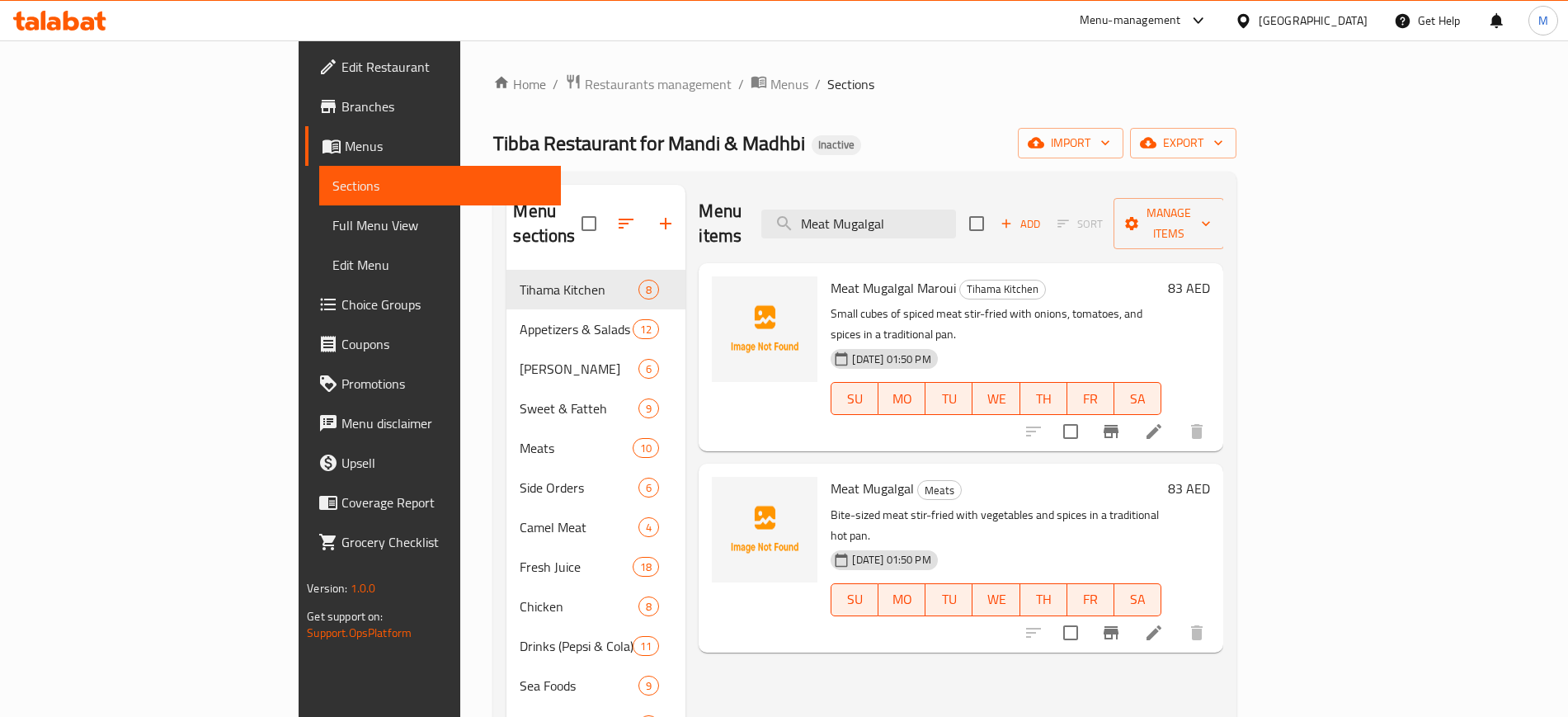
click at [1216, 613] on div at bounding box center [1115, 633] width 203 height 40
click at [956, 210] on input "Meat Mugalgal" at bounding box center [858, 224] width 194 height 28
paste input "Shoulder Haniz"
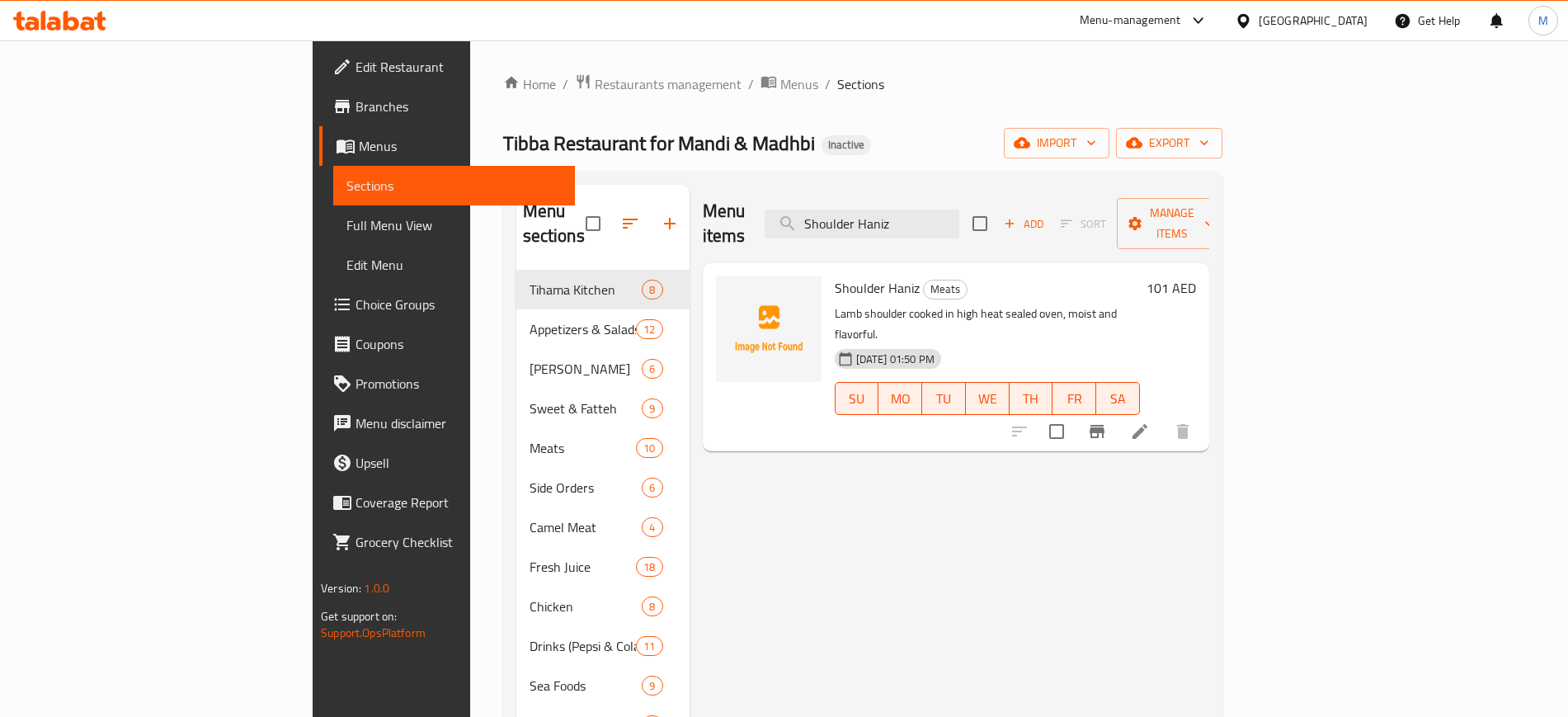
paste input "ish Tawook"
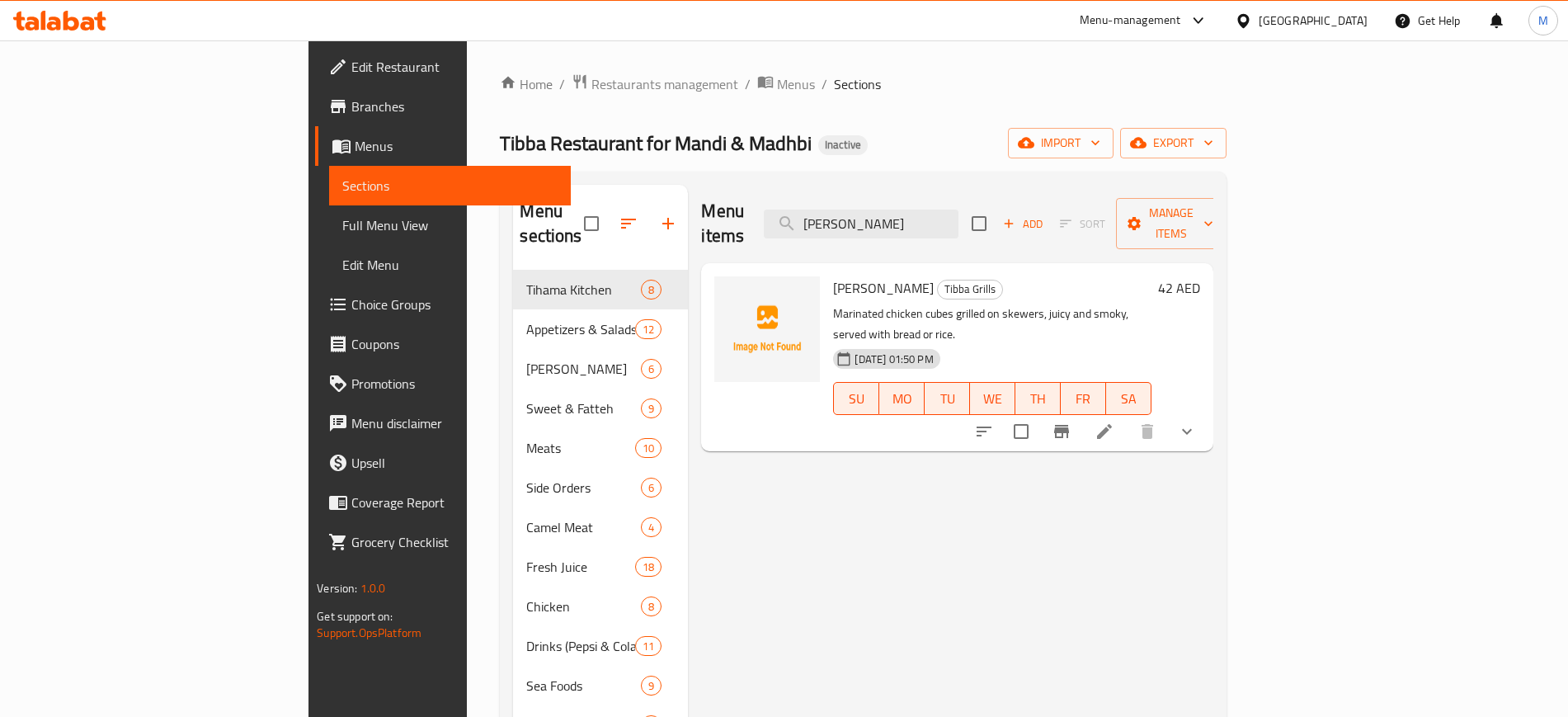
paste input "Chopped Meat"
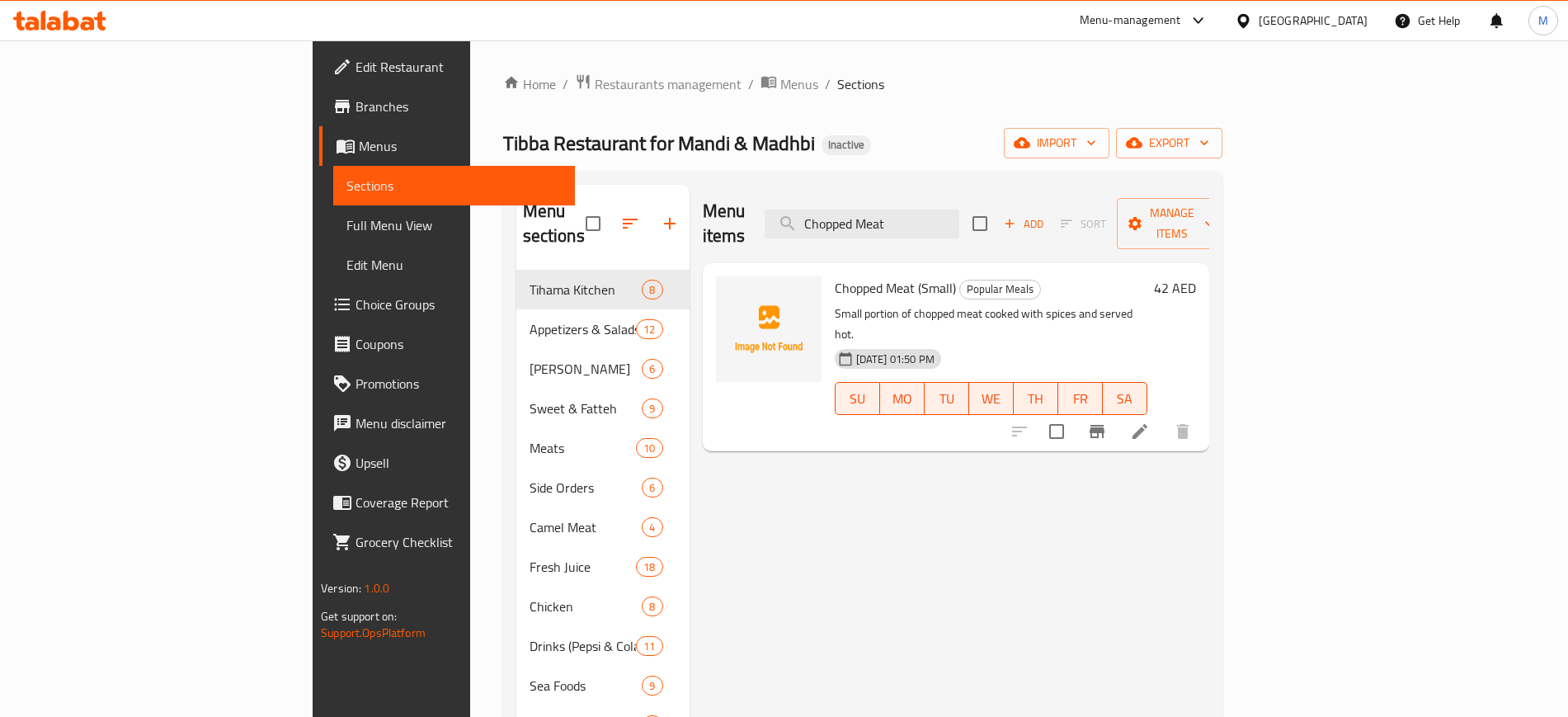
type input "Chopped Meat"
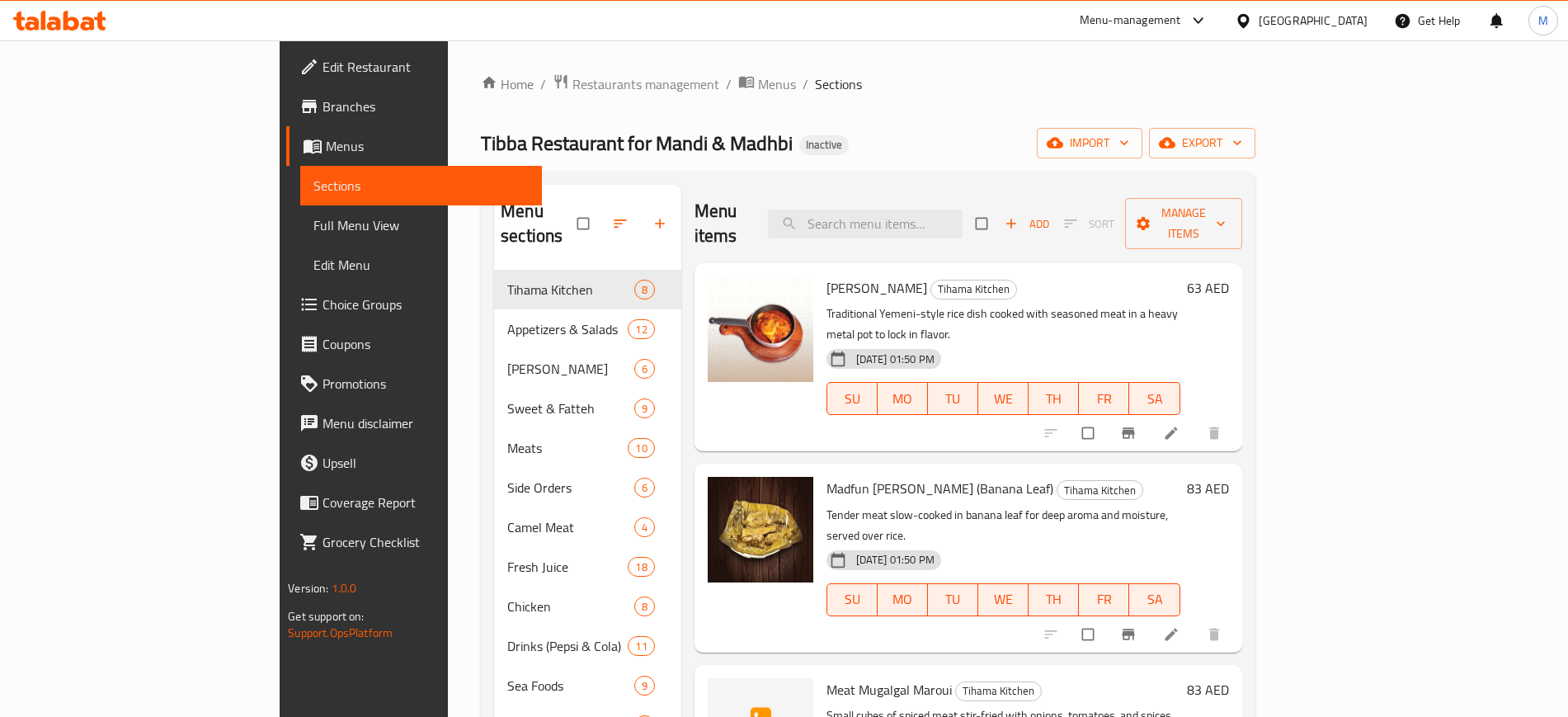
click at [774, 177] on div "Menu sections Tihama Kitchen 8 Appetizers & Salads 12 Fatat Tahamih 6 Sweet & F…" at bounding box center [867, 547] width 775 height 752
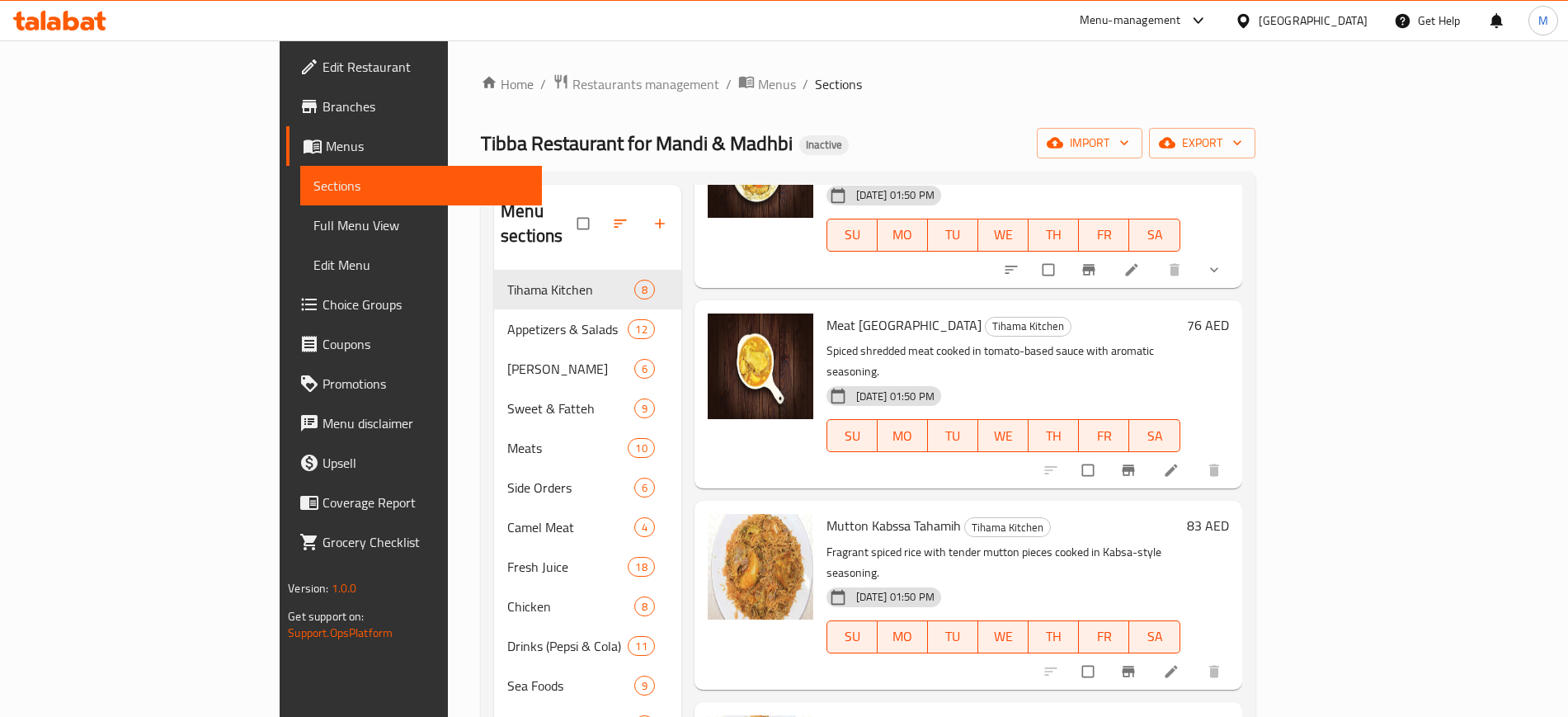
scroll to position [231, 0]
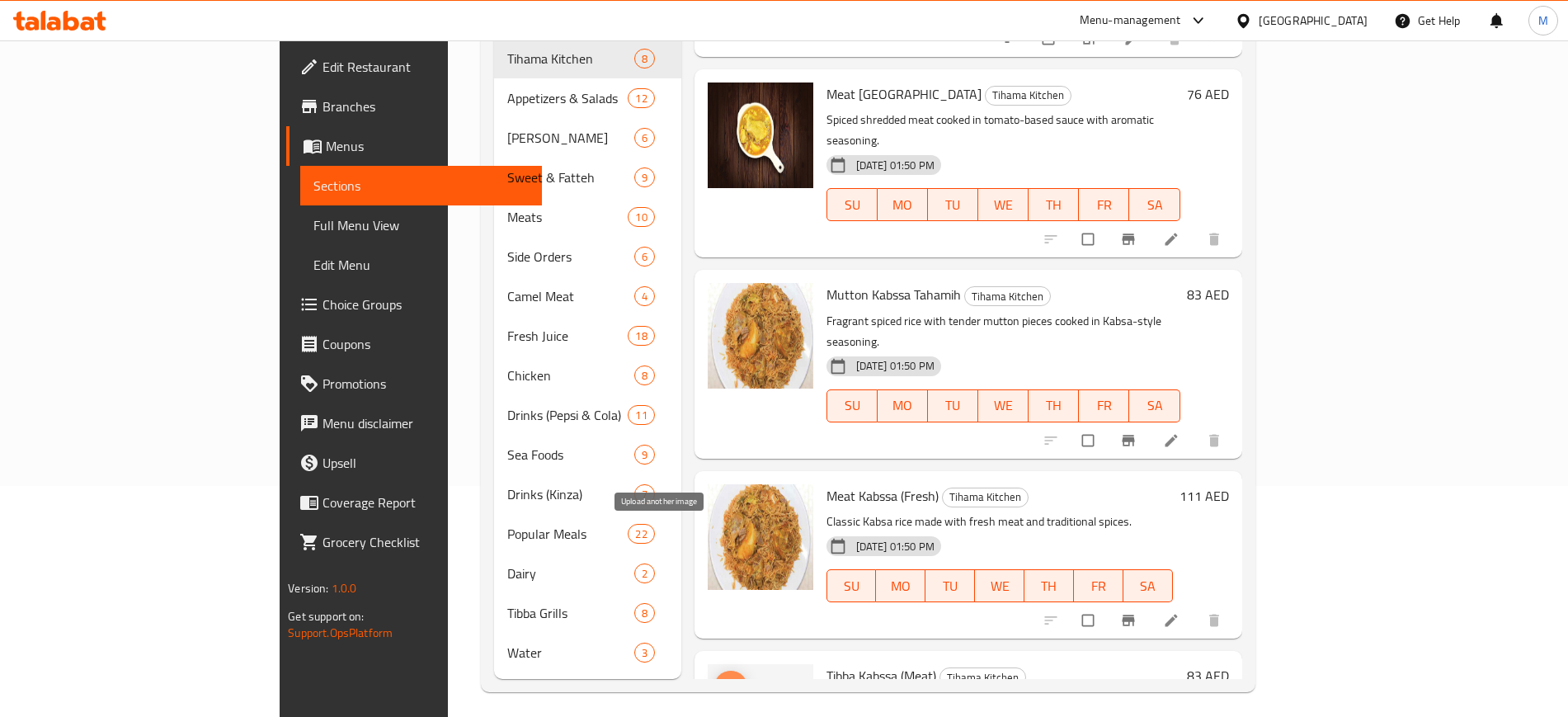
click at [726, 685] on circle "upload picture" at bounding box center [728, 687] width 4 height 4
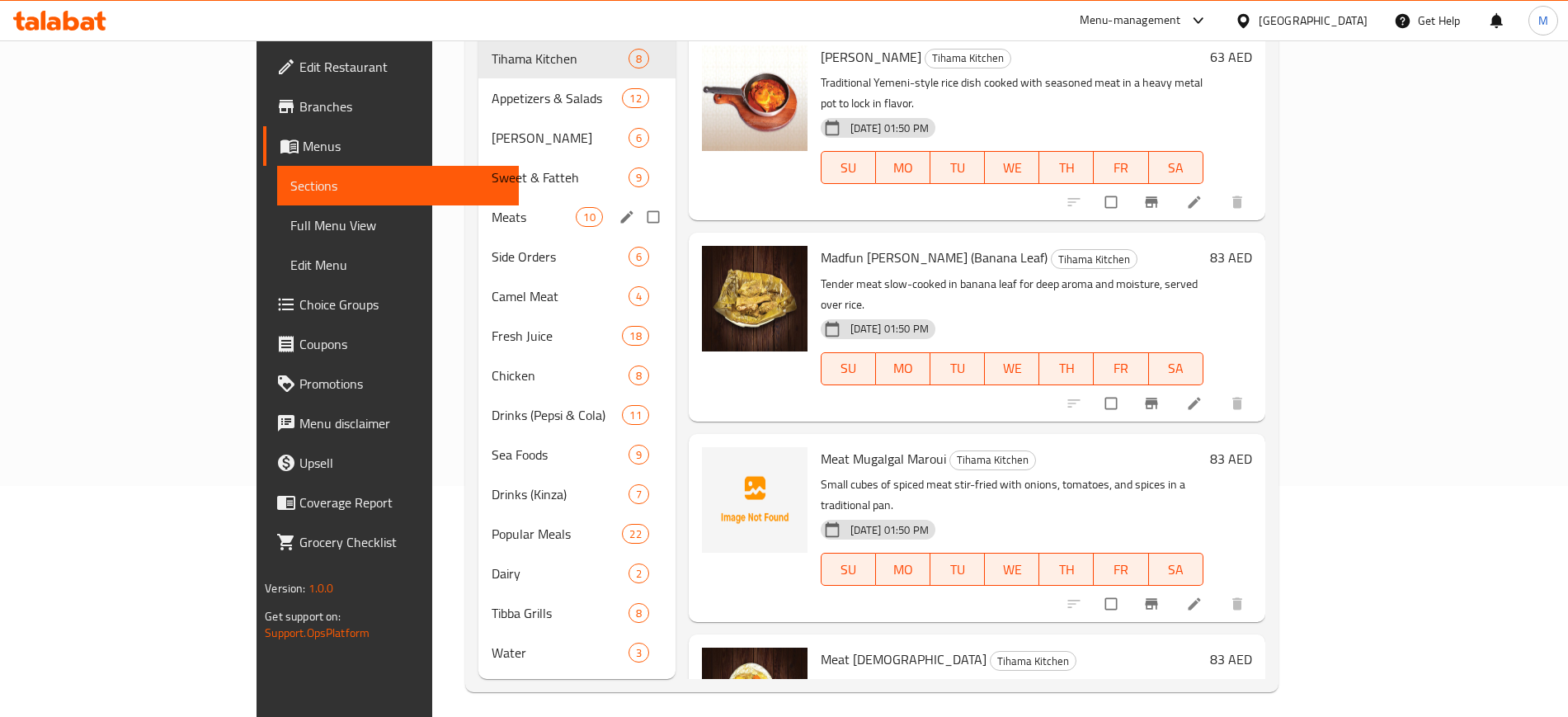
scroll to position [0, 0]
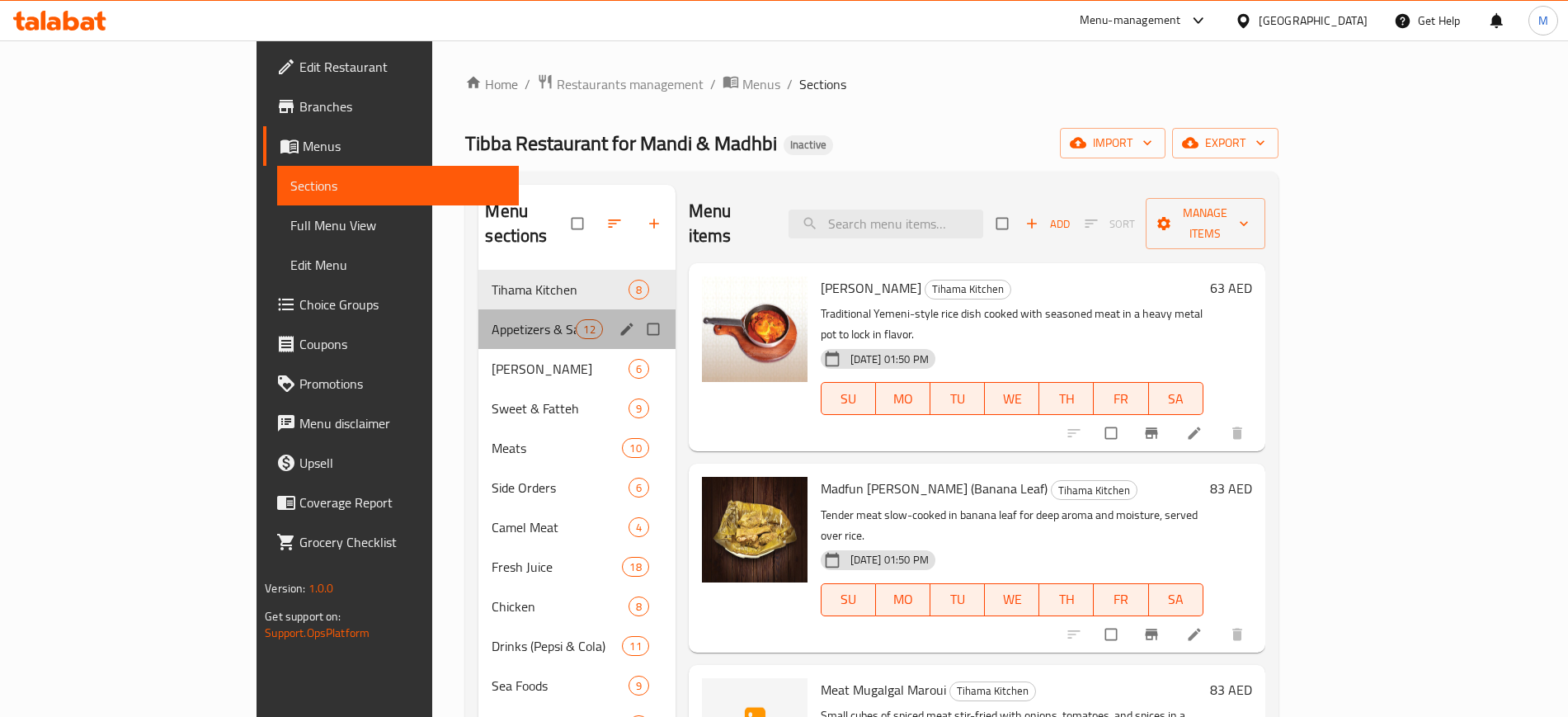
click at [479, 309] on div "Appetizers & Salads 12" at bounding box center [576, 329] width 196 height 40
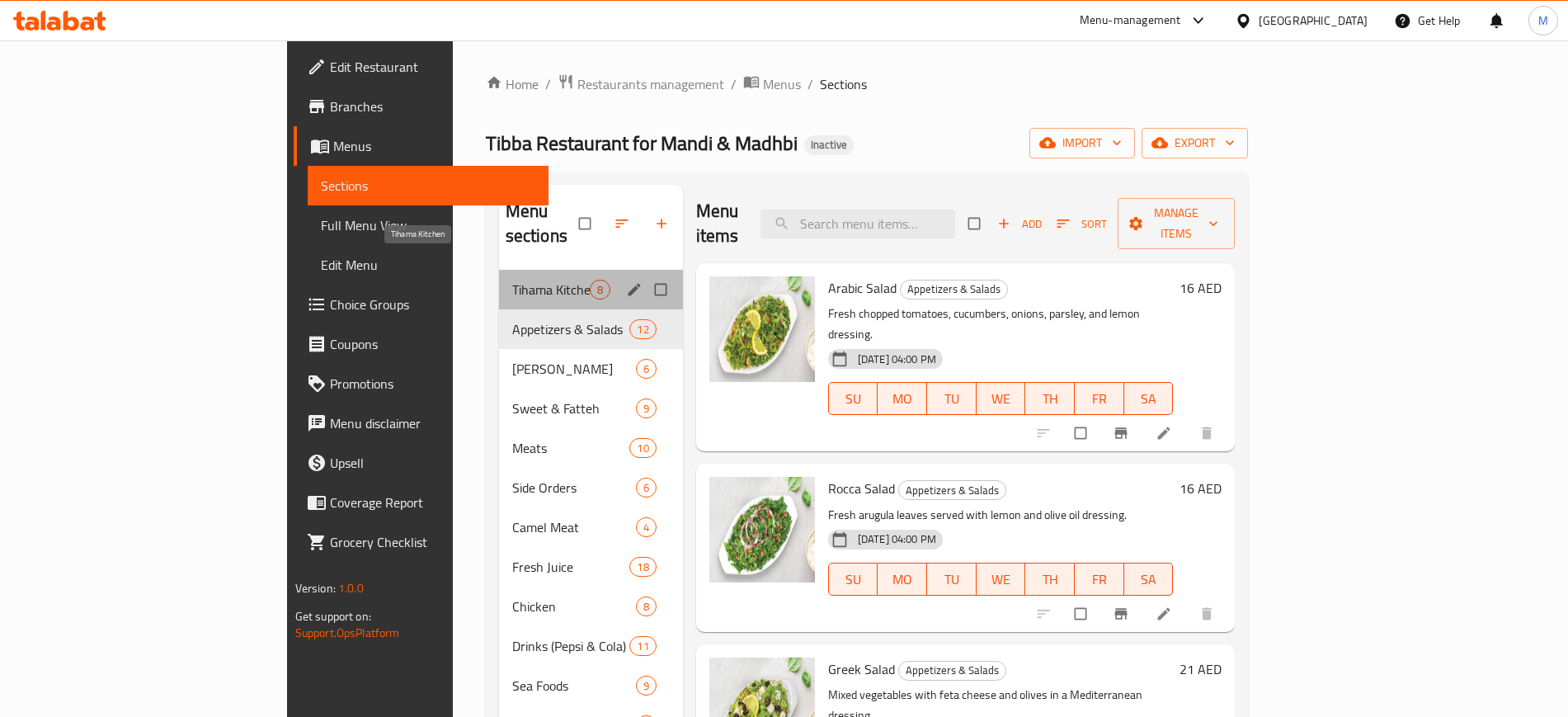
click at [512, 280] on span "Tihama Kitchen" at bounding box center [551, 289] width 78 height 20
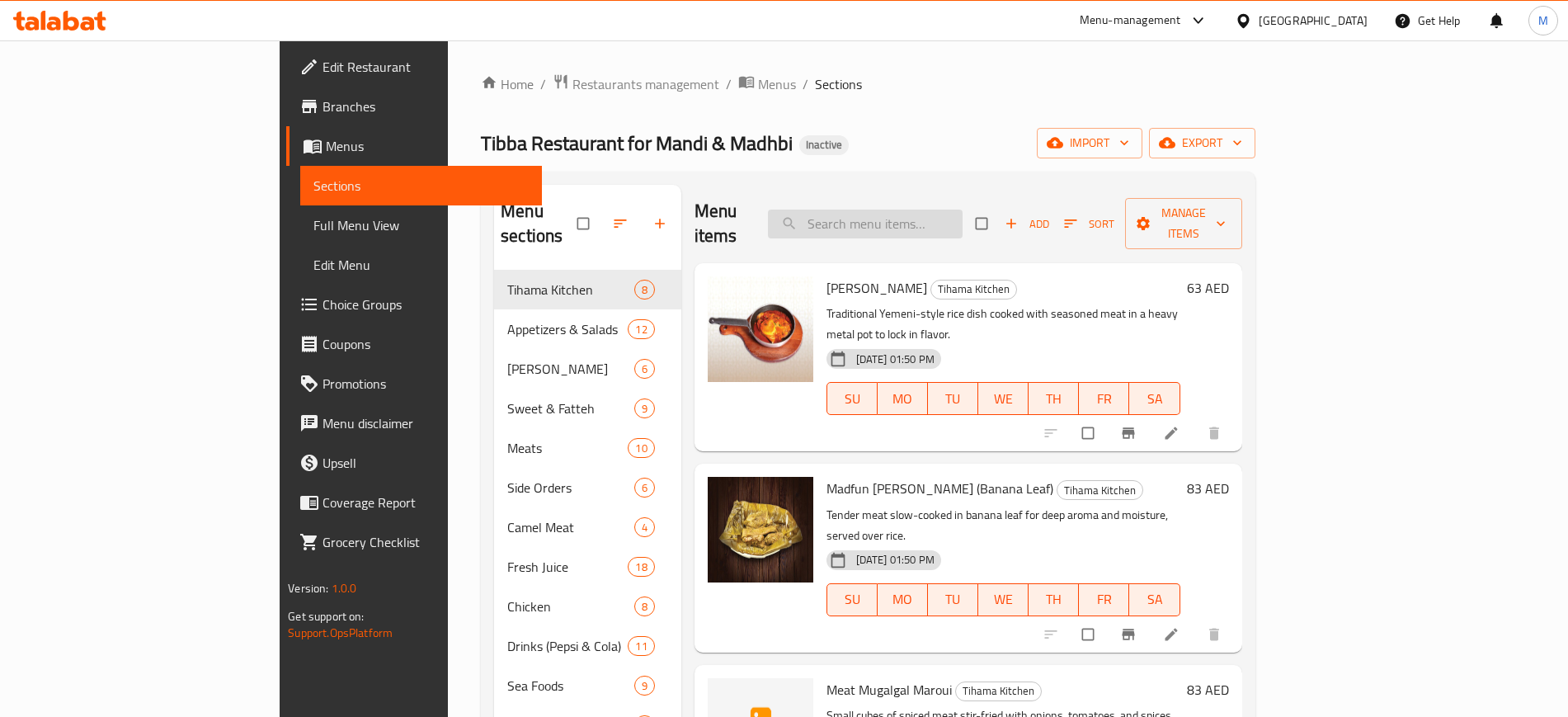
click at [962, 214] on input "search" at bounding box center [865, 224] width 194 height 28
paste input "Meat Mugalgal"
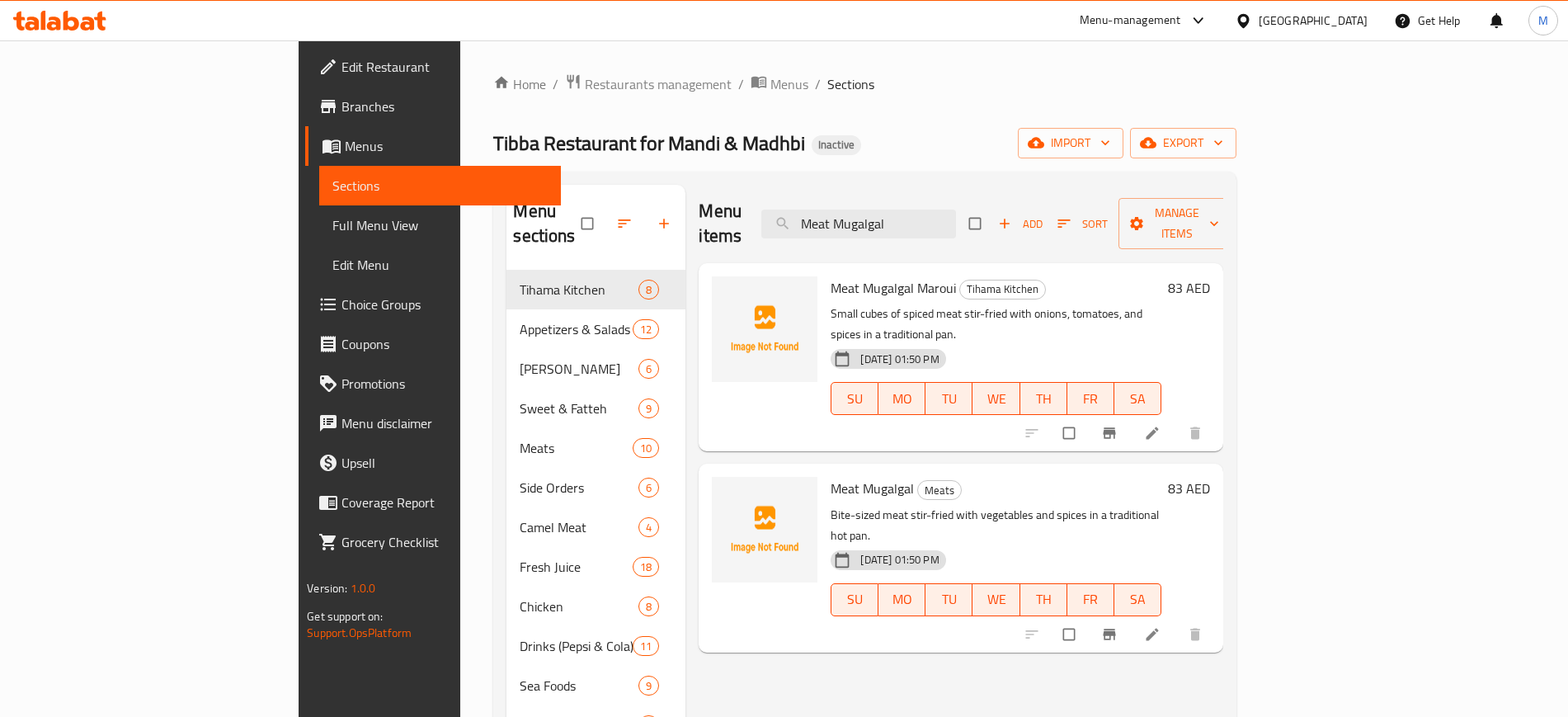
type input "Meat Mugalgal"
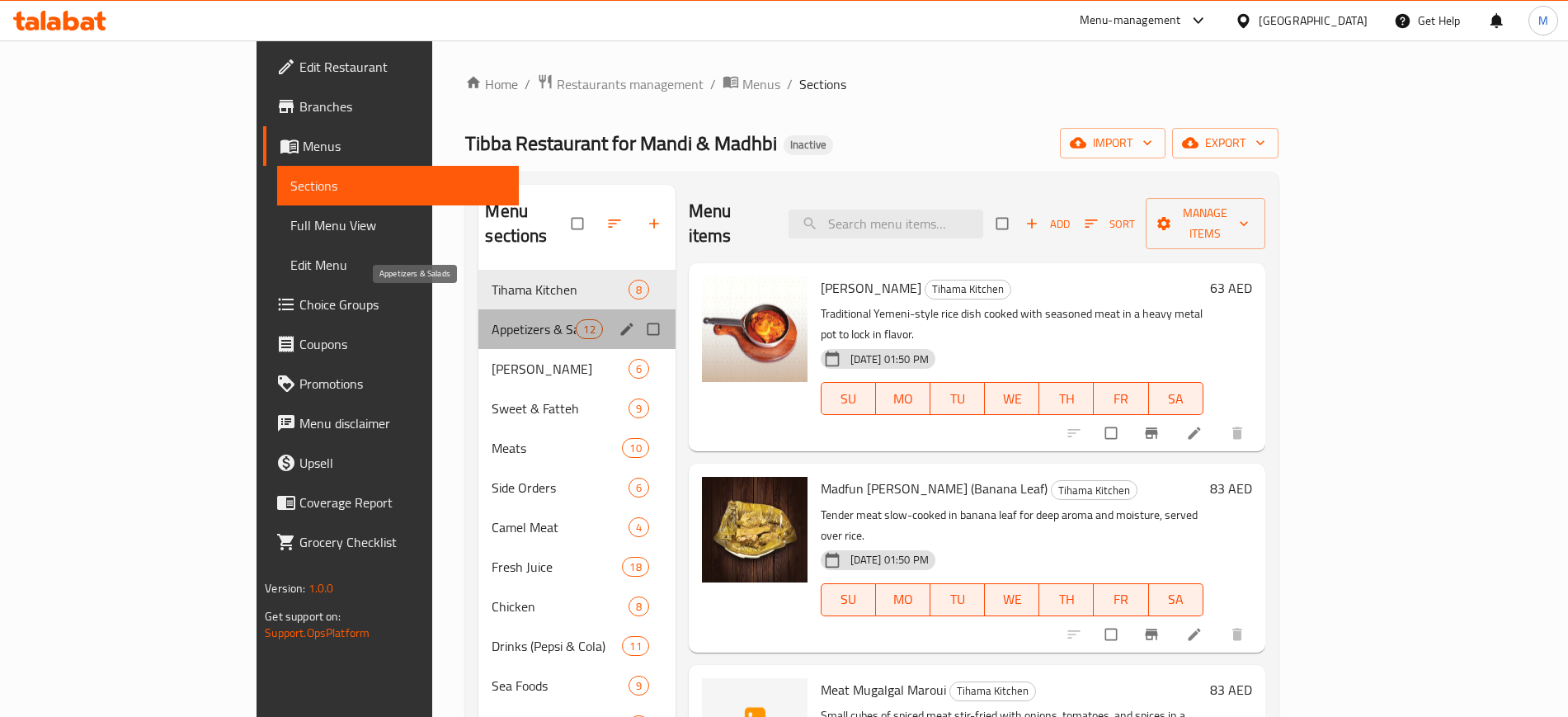
click at [492, 320] on span "Appetizers & Salads" at bounding box center [534, 329] width 84 height 20
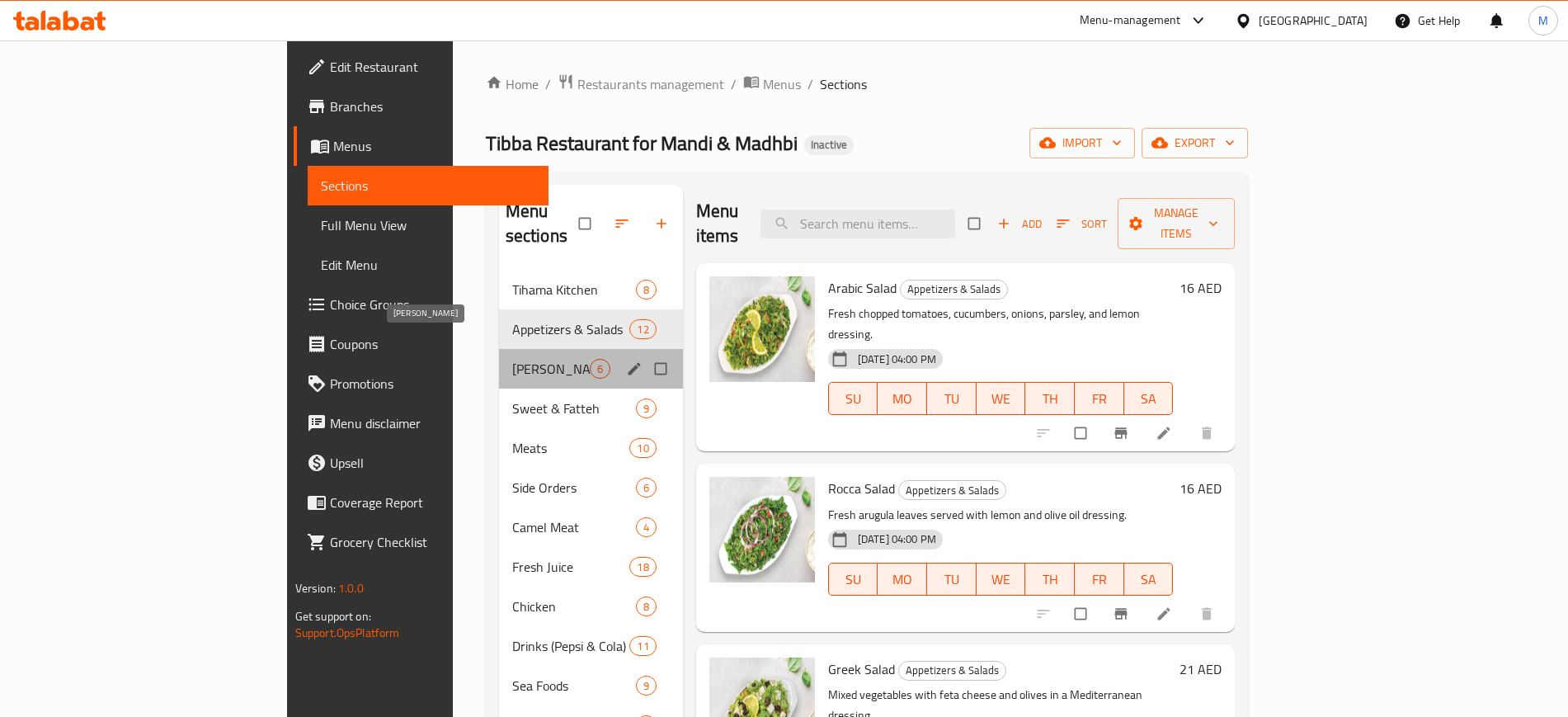
click at [512, 358] on span "[PERSON_NAME]" at bounding box center [551, 368] width 78 height 20
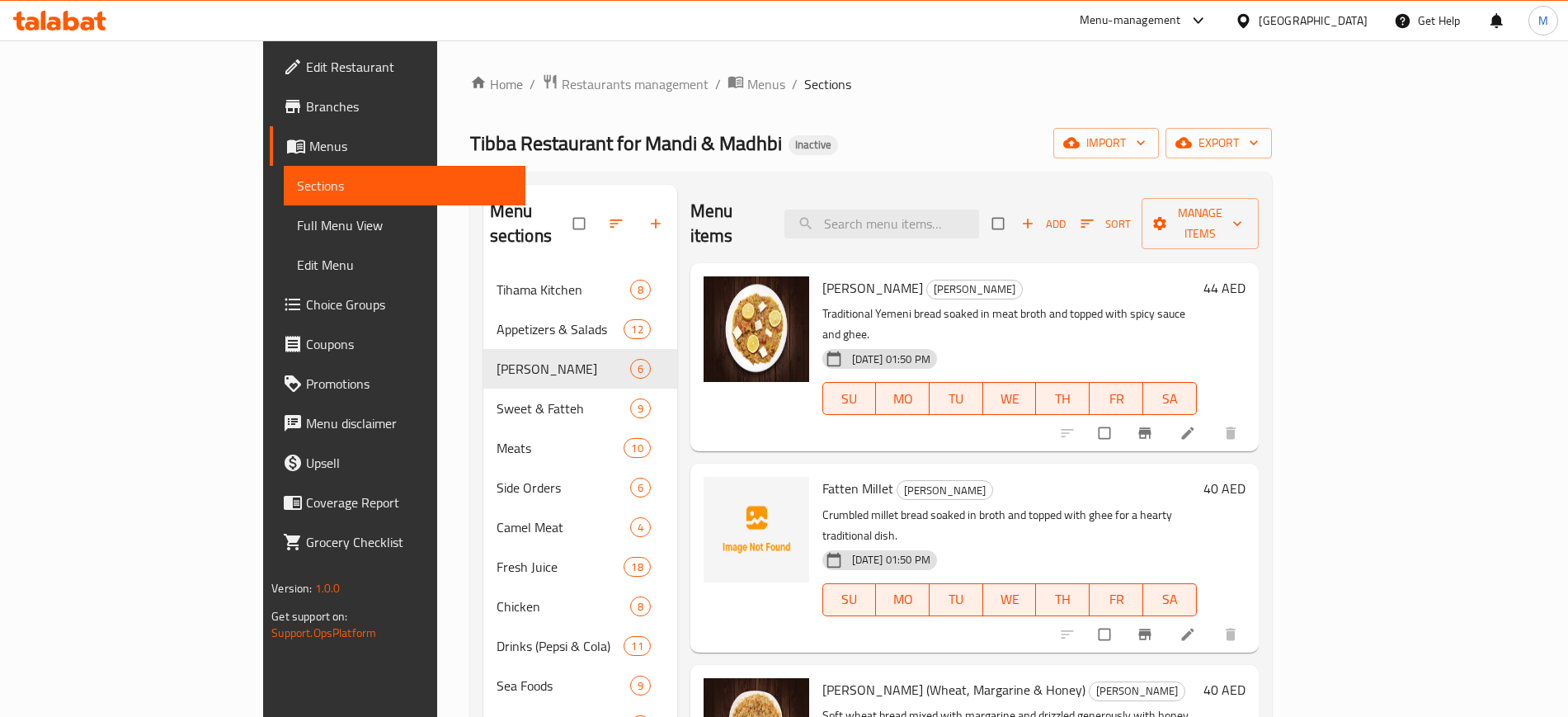
click at [822, 476] on span "Fatten Millet" at bounding box center [857, 488] width 71 height 25
copy h6 "Millet"
click at [822, 476] on span "Fatten Millet" at bounding box center [857, 488] width 71 height 25
click at [718, 493] on icon "upload picture" at bounding box center [724, 499] width 14 height 12
paste input "Millet"
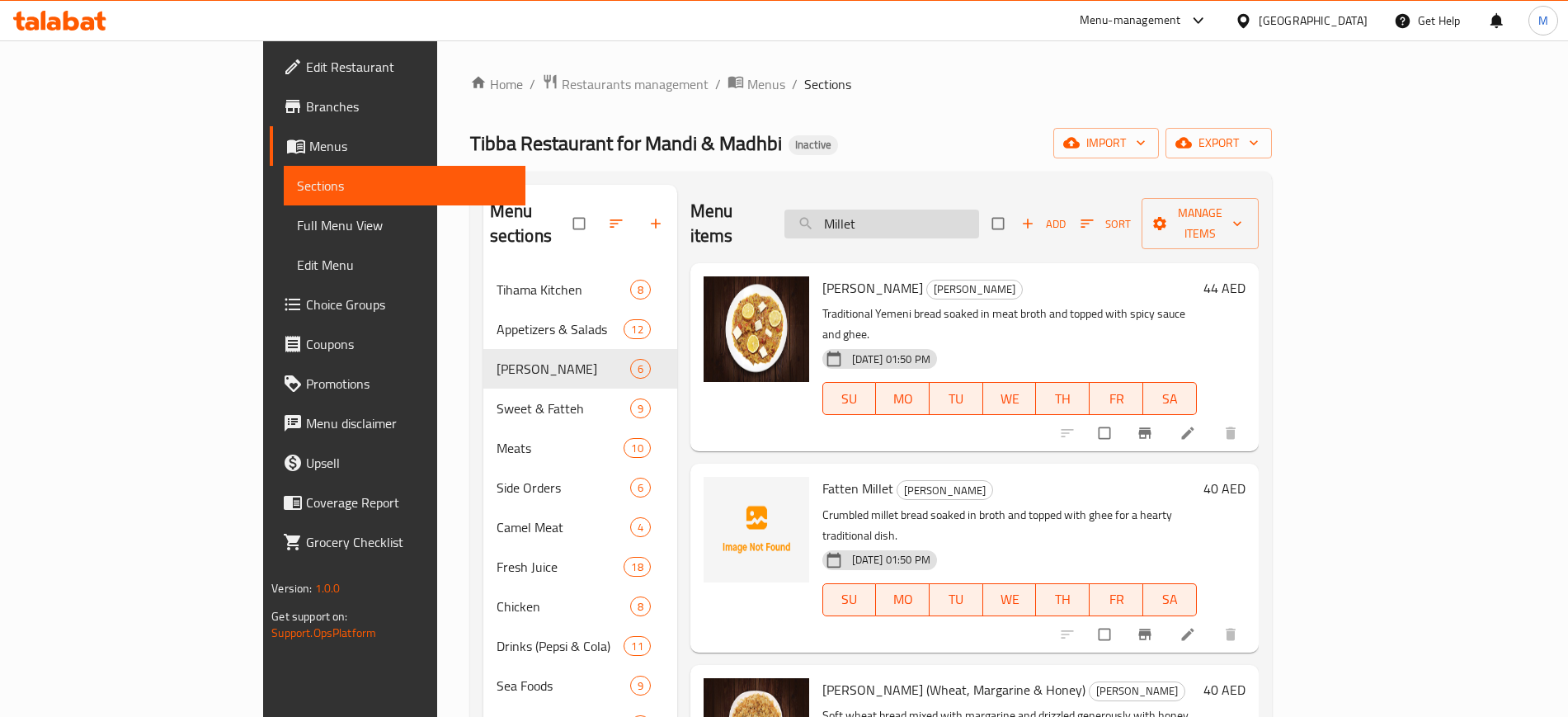
click at [964, 210] on input "Millet" at bounding box center [881, 224] width 194 height 28
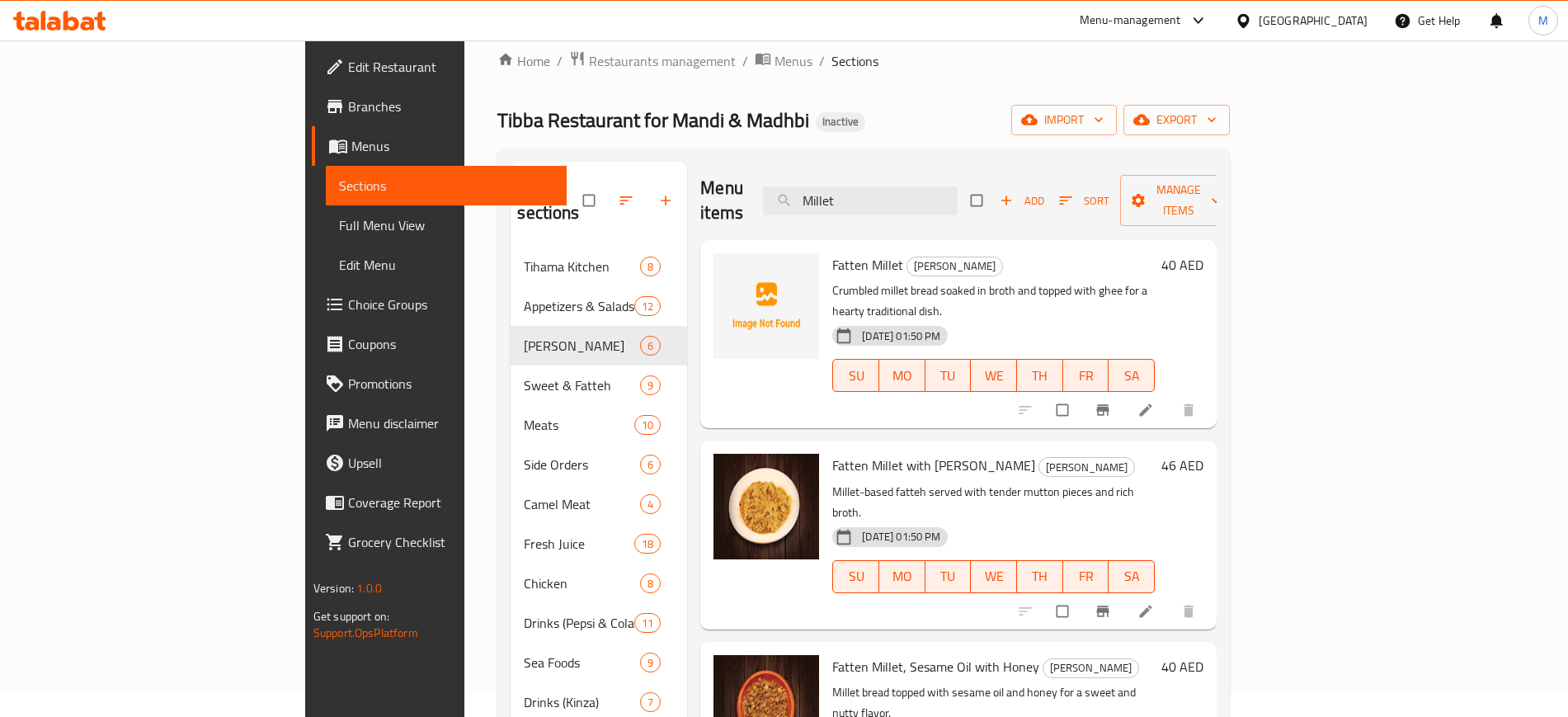
scroll to position [21, 0]
type input "Millet"
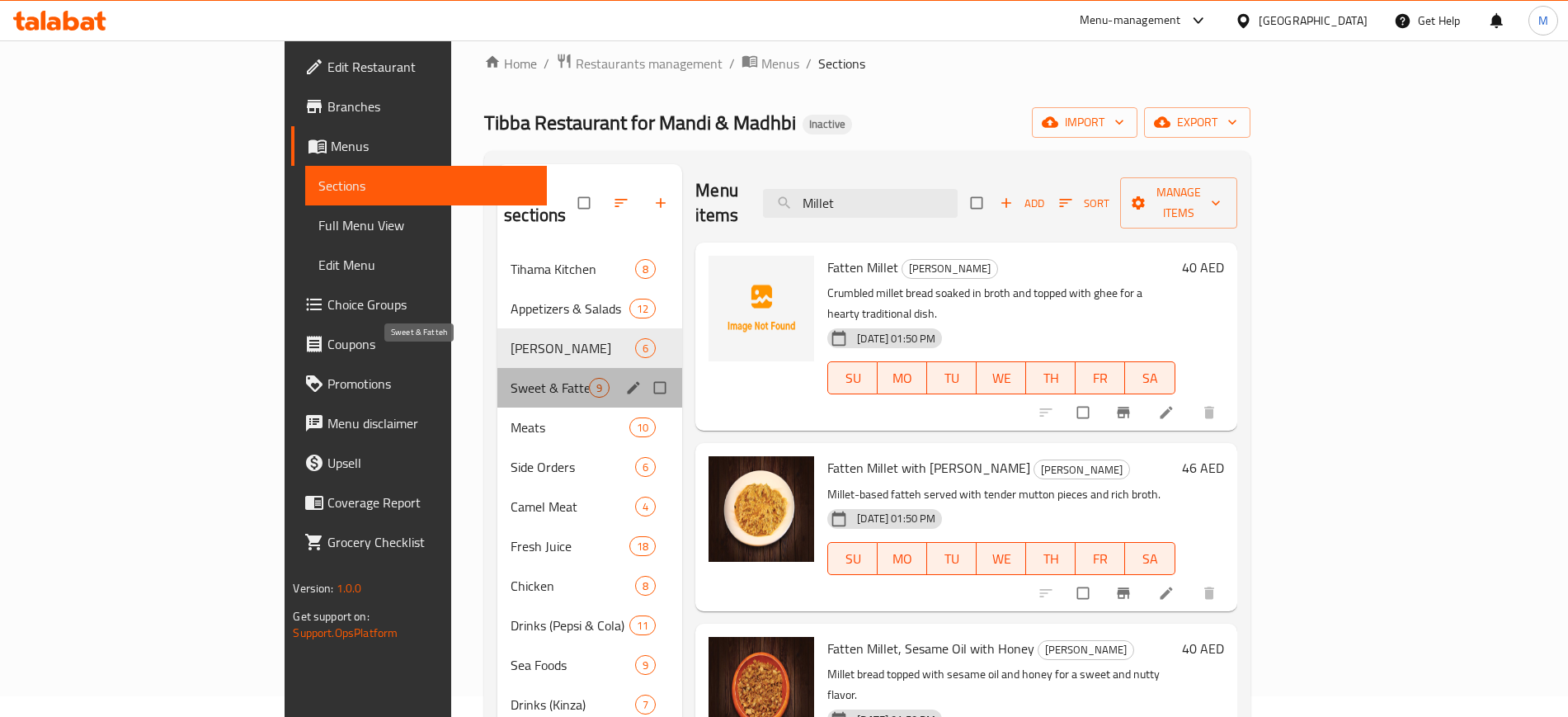
click at [511, 377] on span "Sweet & Fatteh" at bounding box center [550, 387] width 79 height 20
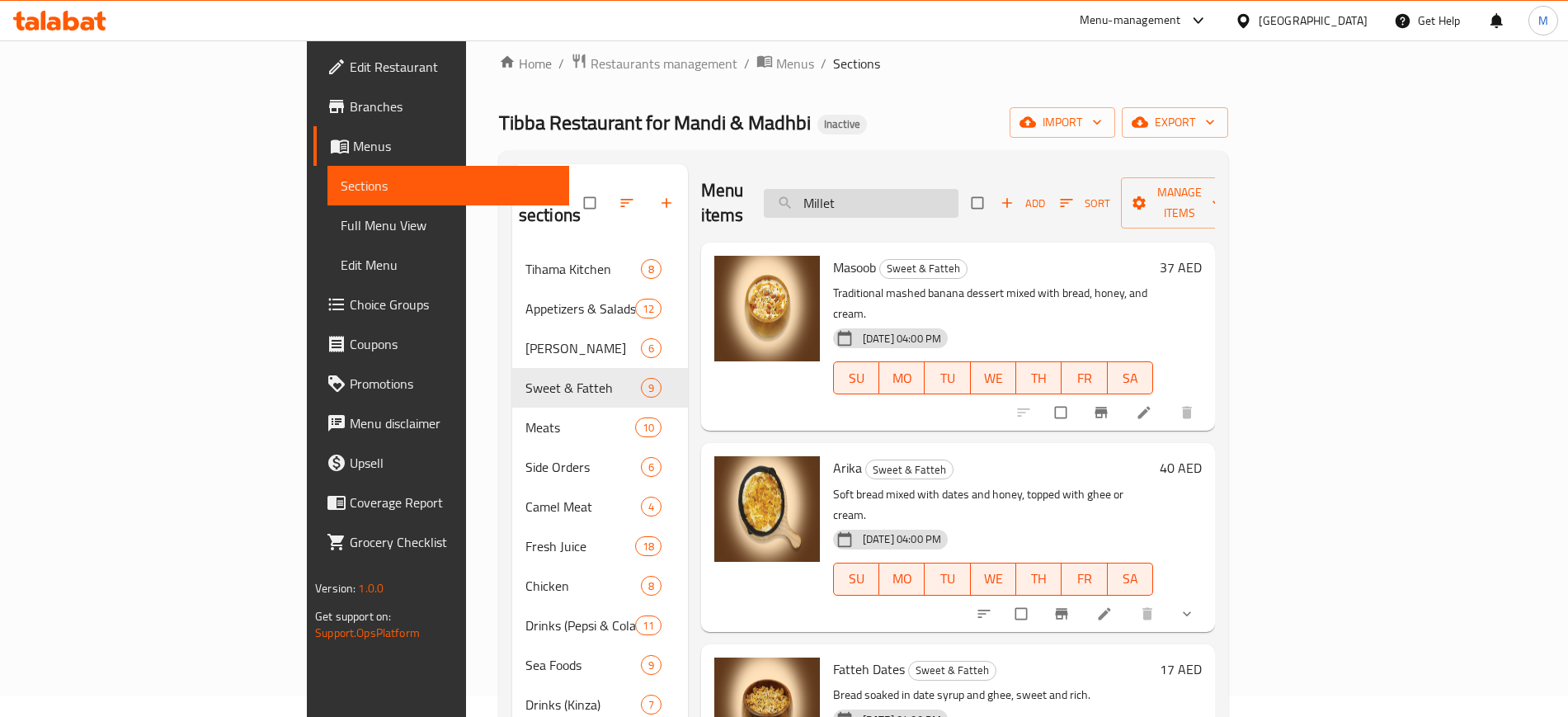
click at [917, 191] on input "Millet" at bounding box center [861, 203] width 194 height 28
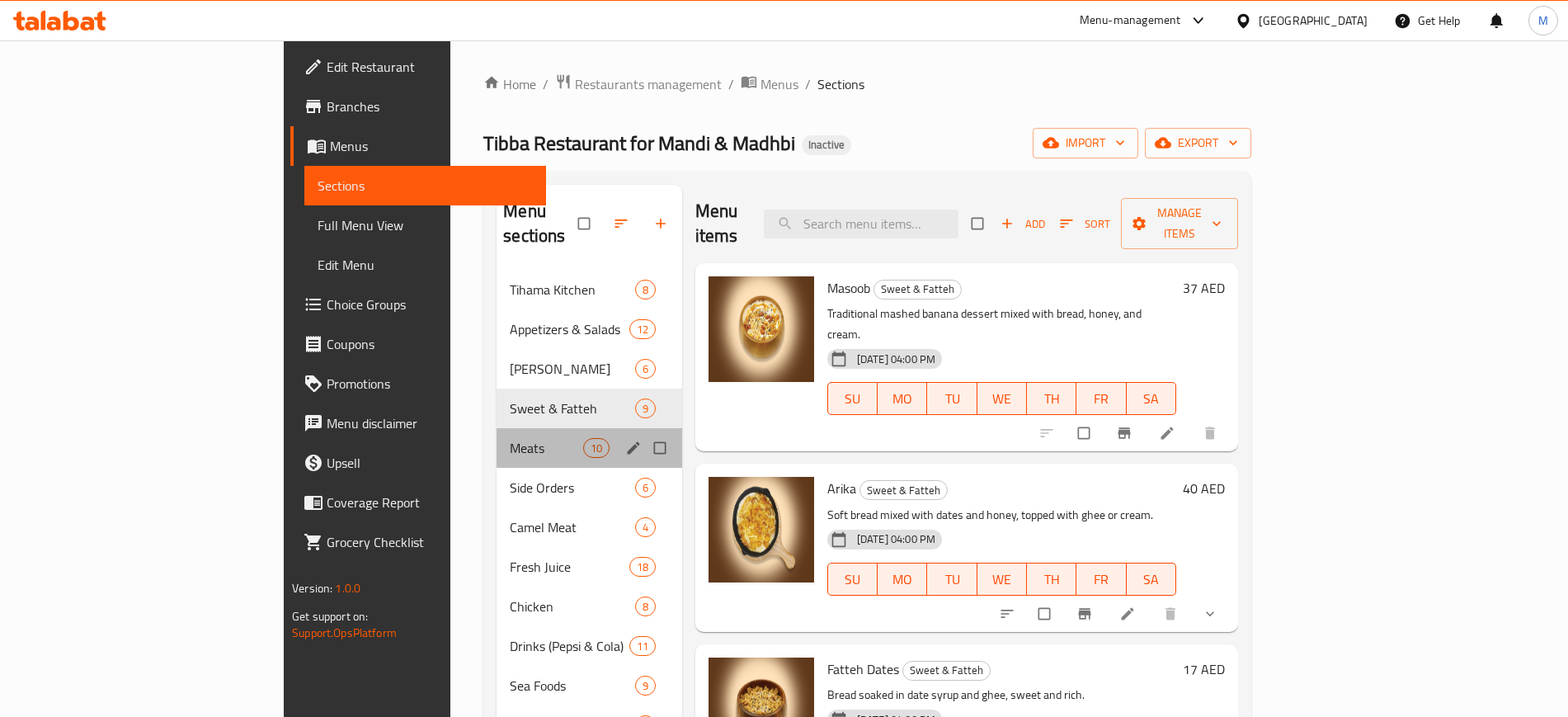
click at [497, 429] on div "Meats 10" at bounding box center [590, 449] width 186 height 40
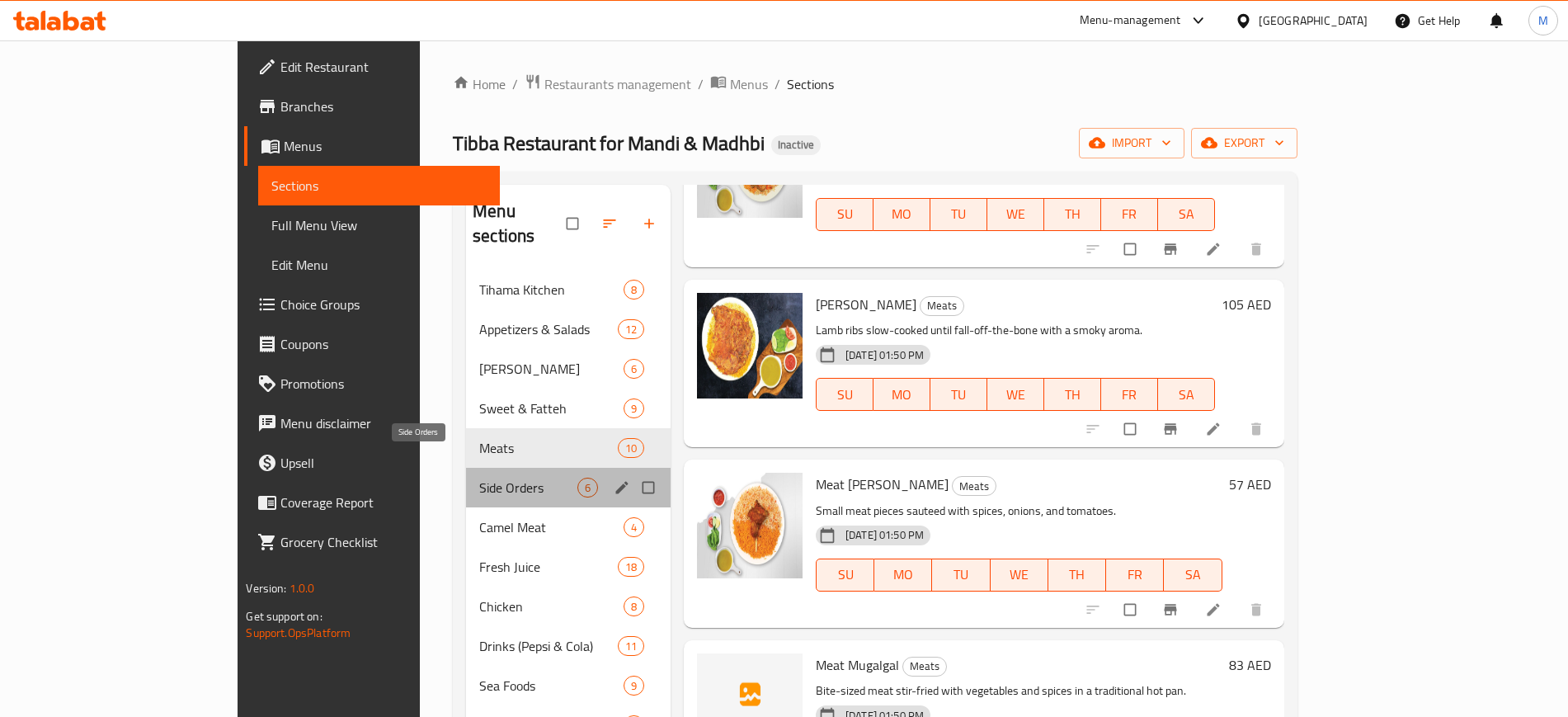
click at [479, 478] on span "Side Orders" at bounding box center [528, 487] width 99 height 20
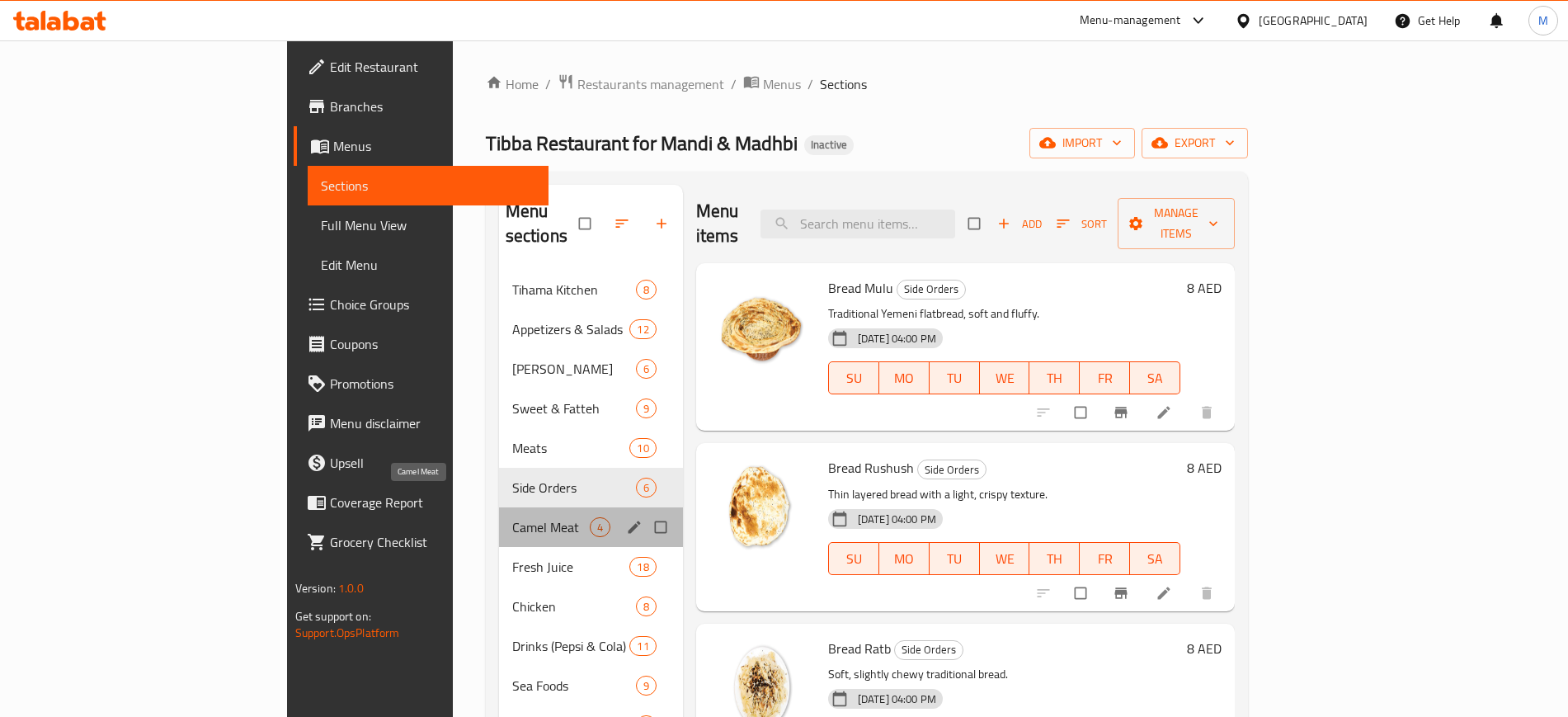
click at [512, 517] on span "Camel Meat" at bounding box center [551, 526] width 78 height 20
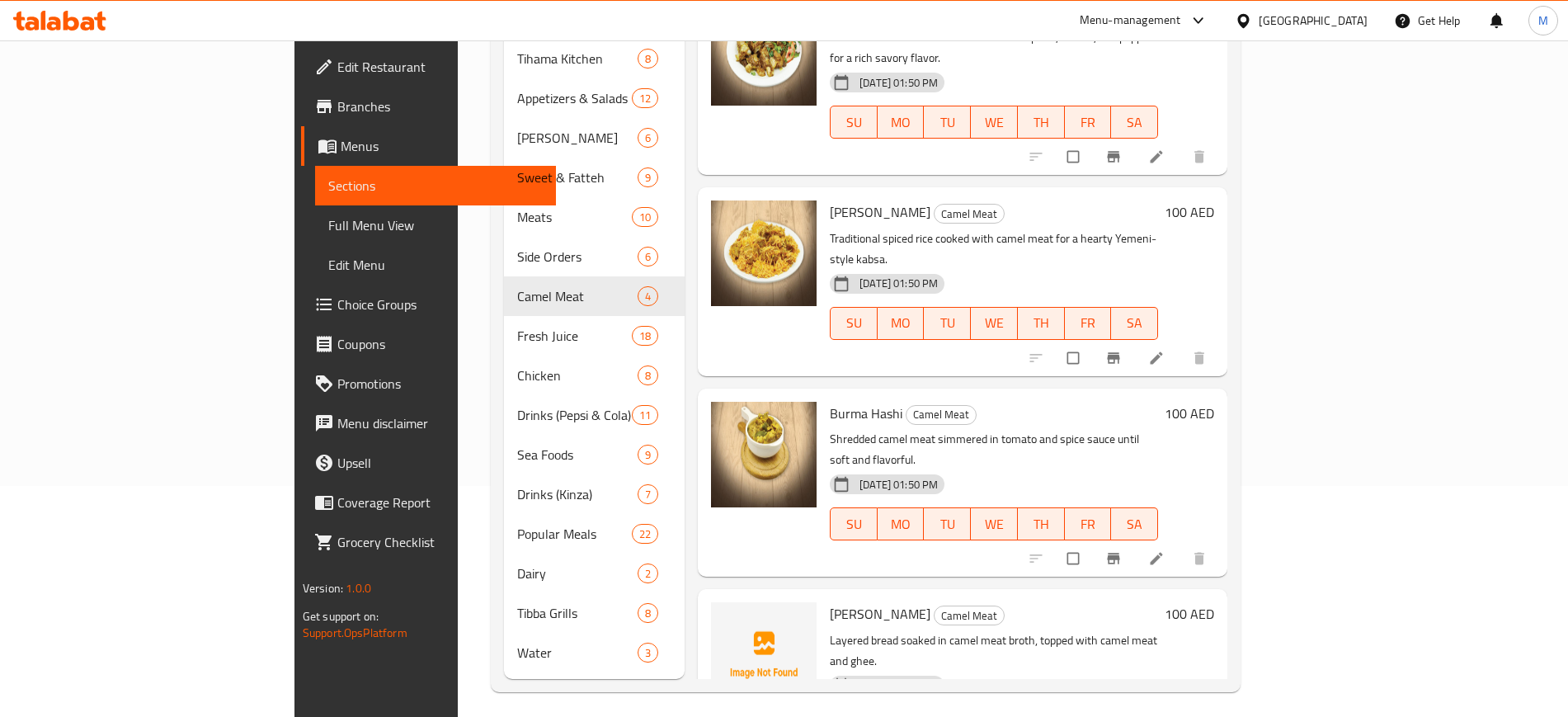
scroll to position [230, 0]
click at [724, 618] on icon "upload picture" at bounding box center [732, 626] width 16 height 16
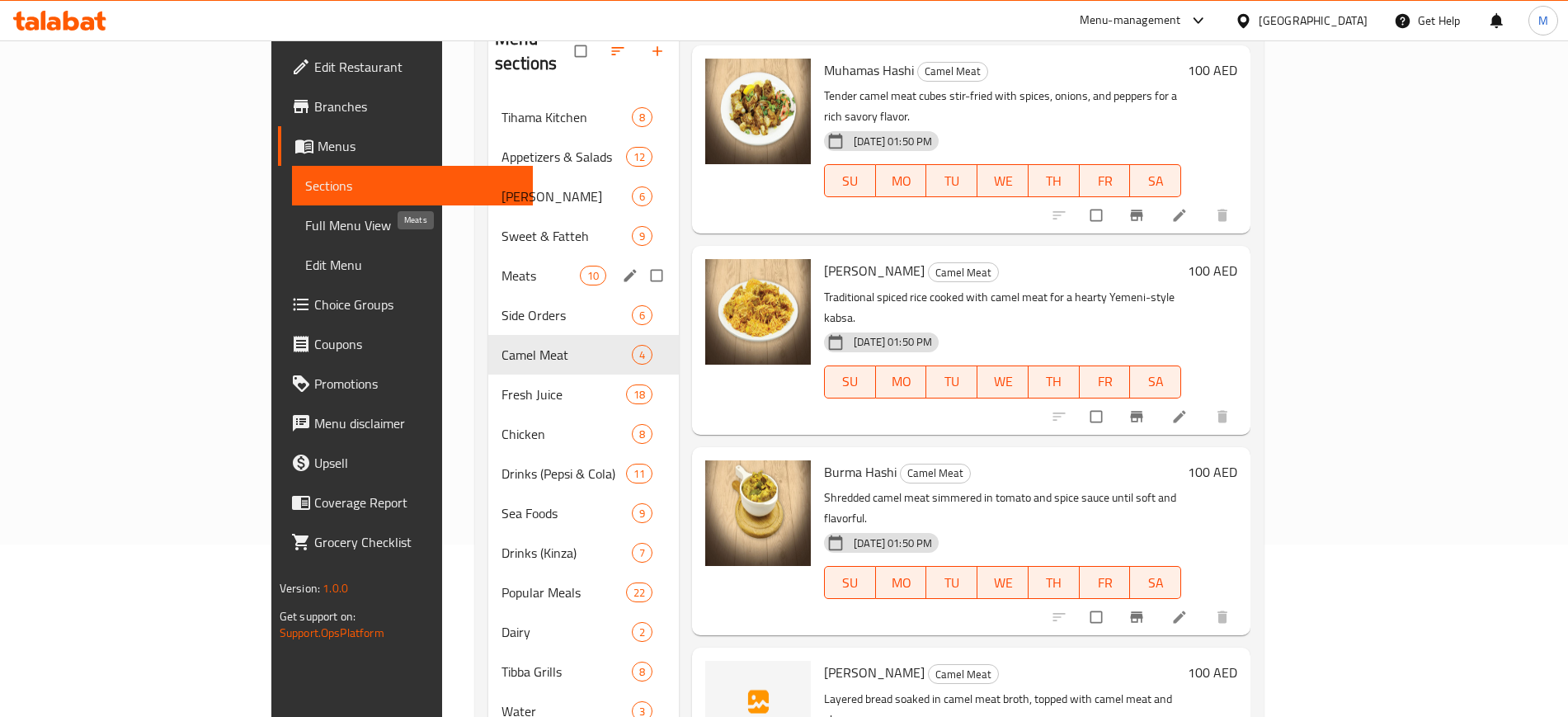
scroll to position [0, 0]
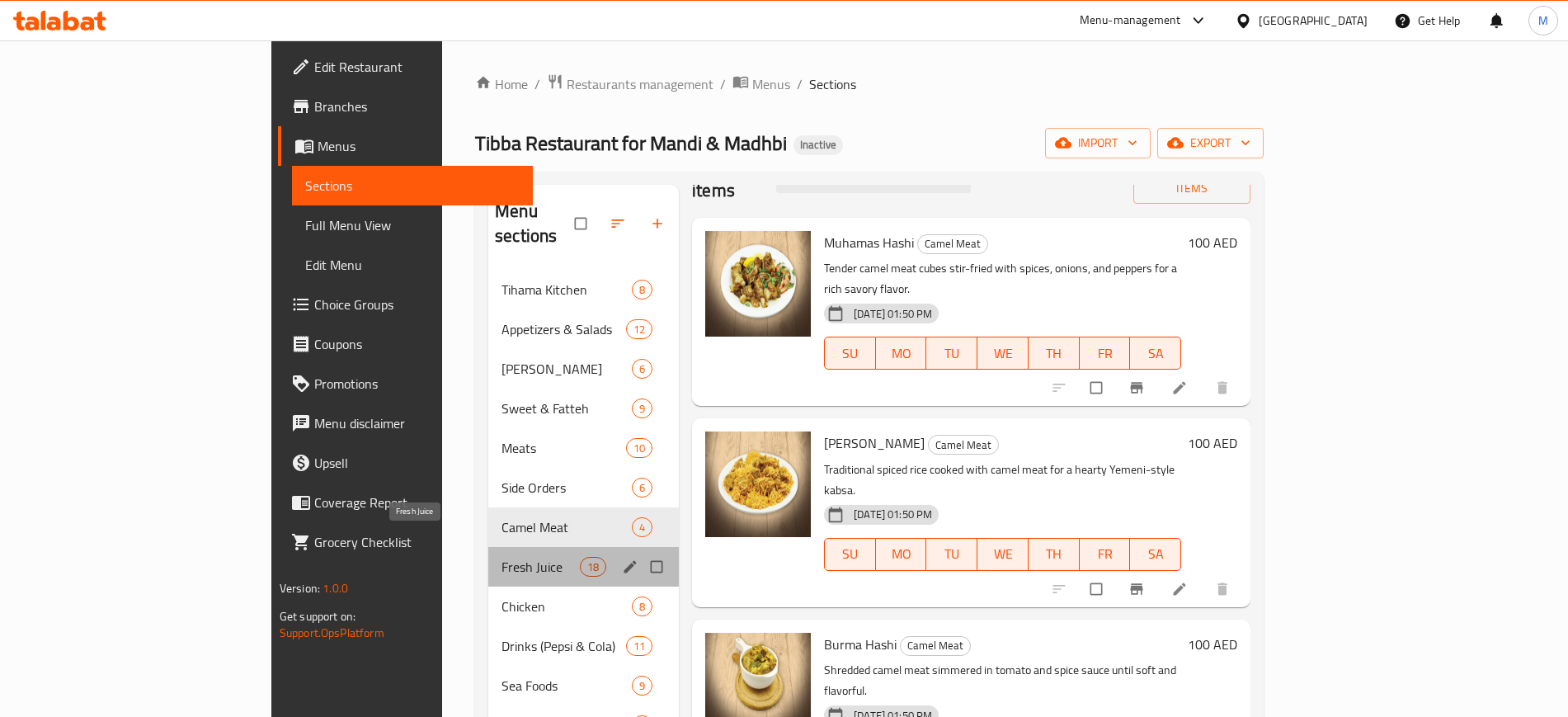
click at [501, 557] on span "Fresh Juice" at bounding box center [540, 566] width 79 height 20
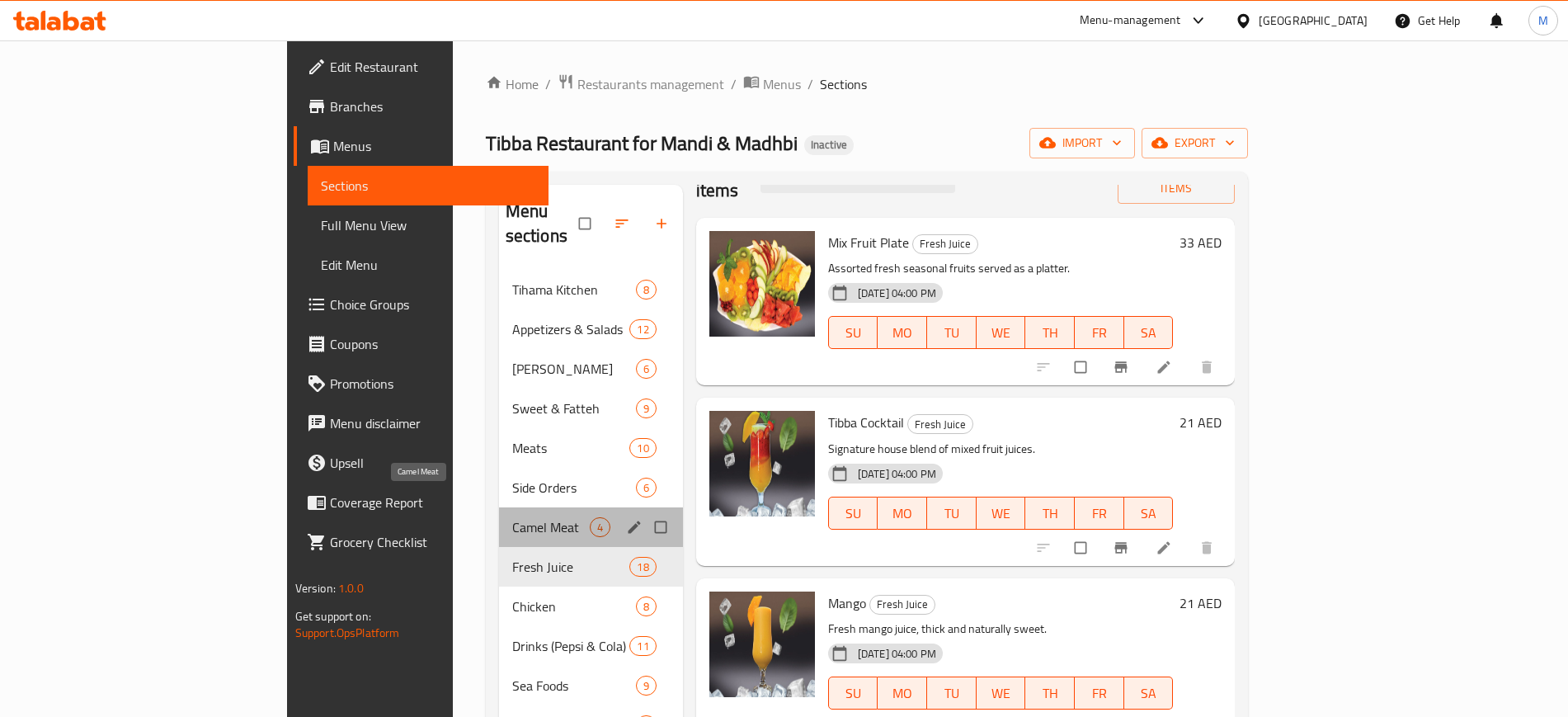
click at [512, 517] on span "Camel Meat" at bounding box center [551, 526] width 78 height 20
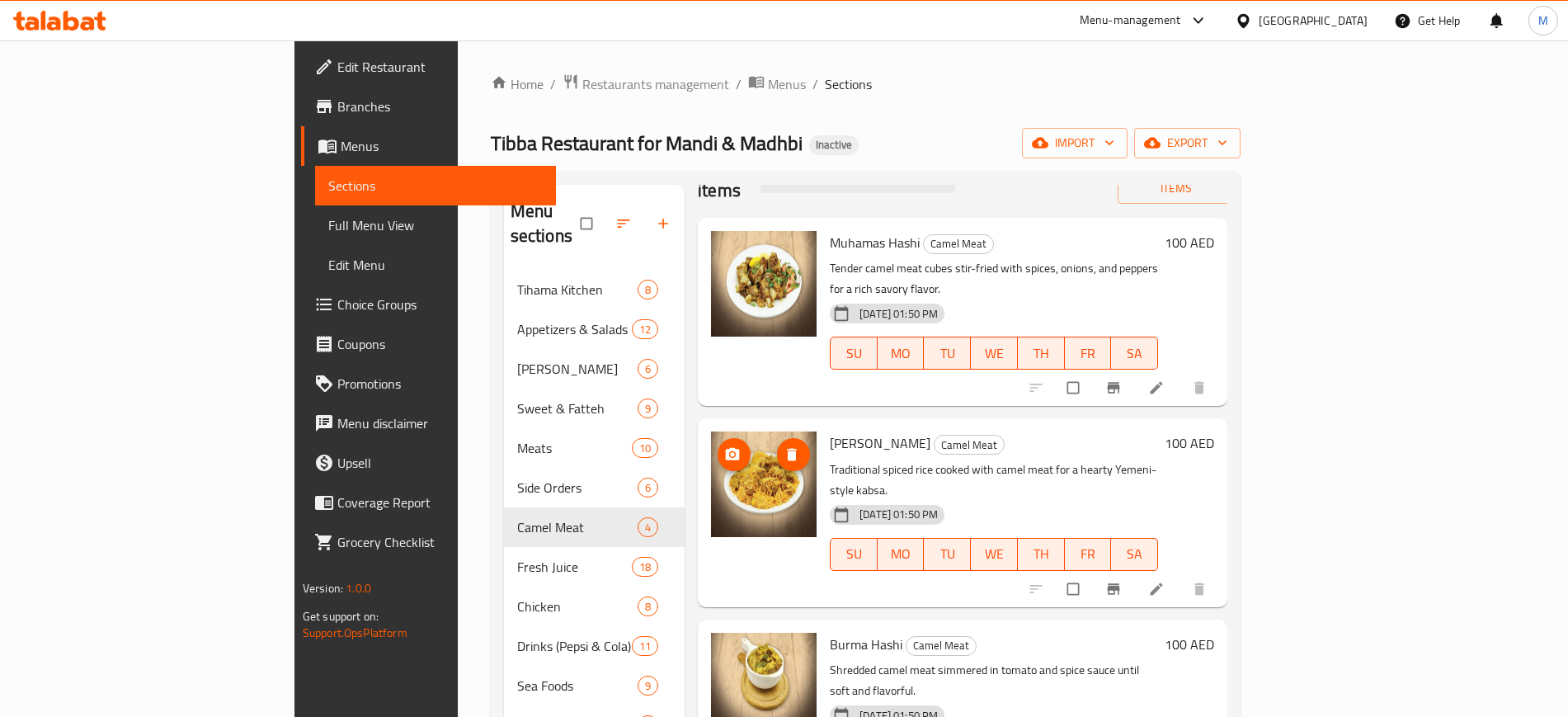
scroll to position [231, 0]
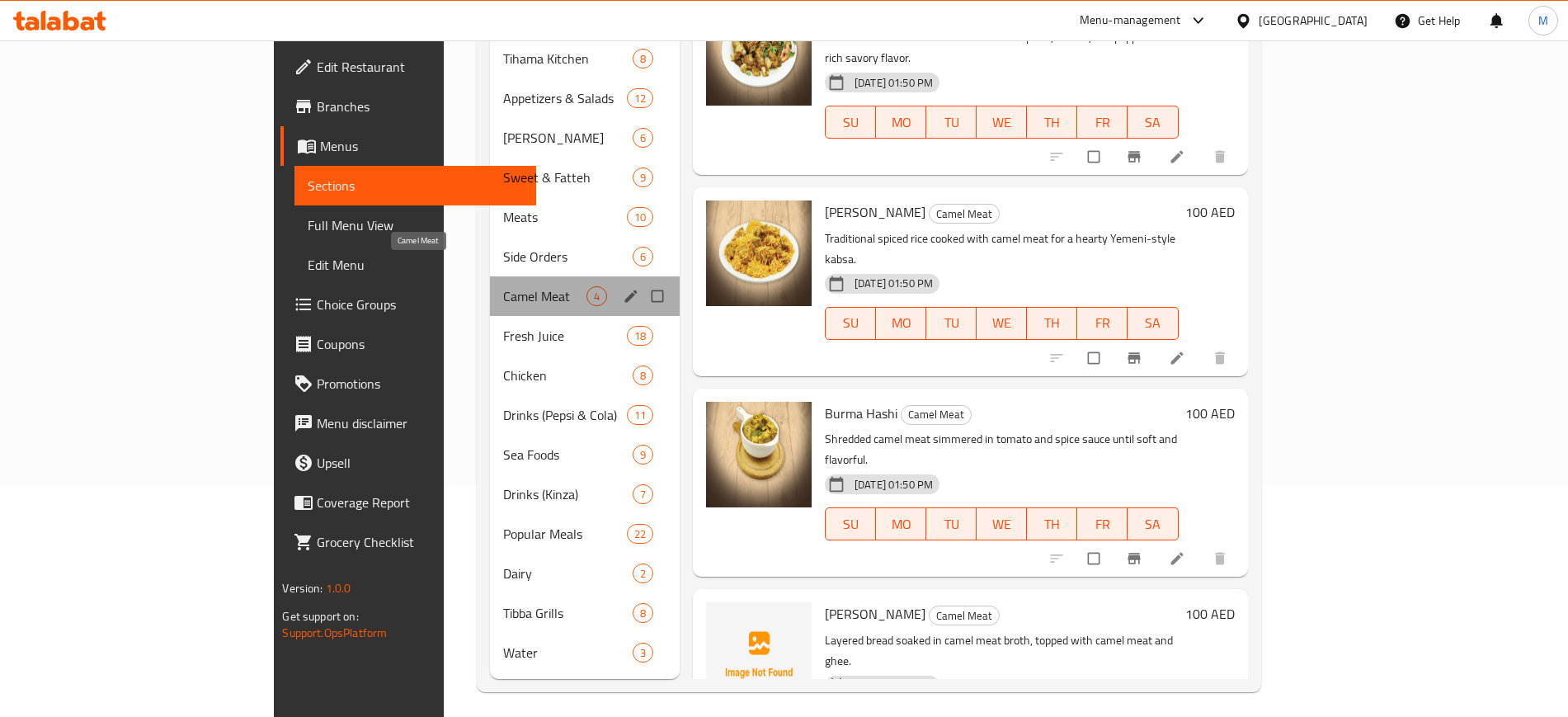
click at [503, 286] on span "Camel Meat" at bounding box center [544, 296] width 82 height 20
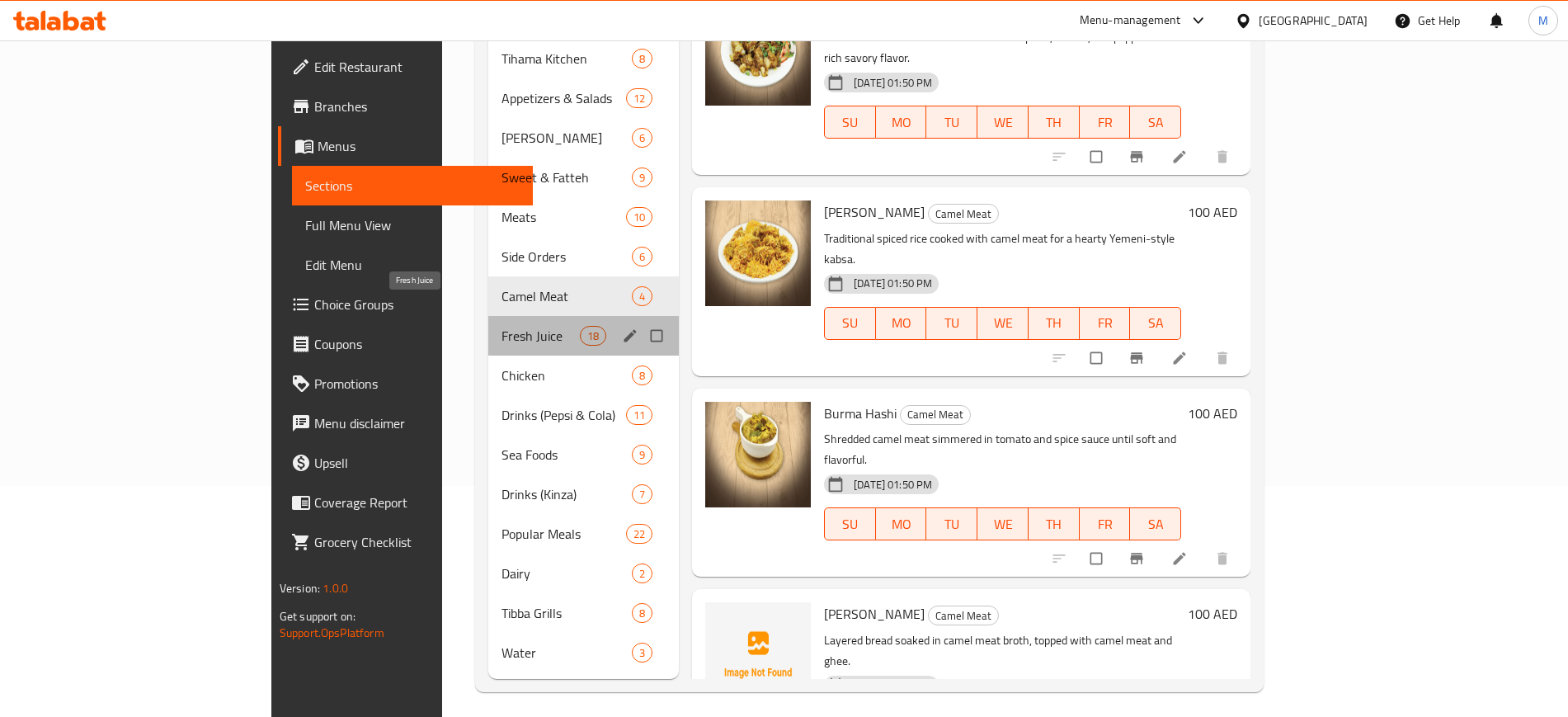
click at [501, 326] on span "Fresh Juice" at bounding box center [540, 336] width 79 height 20
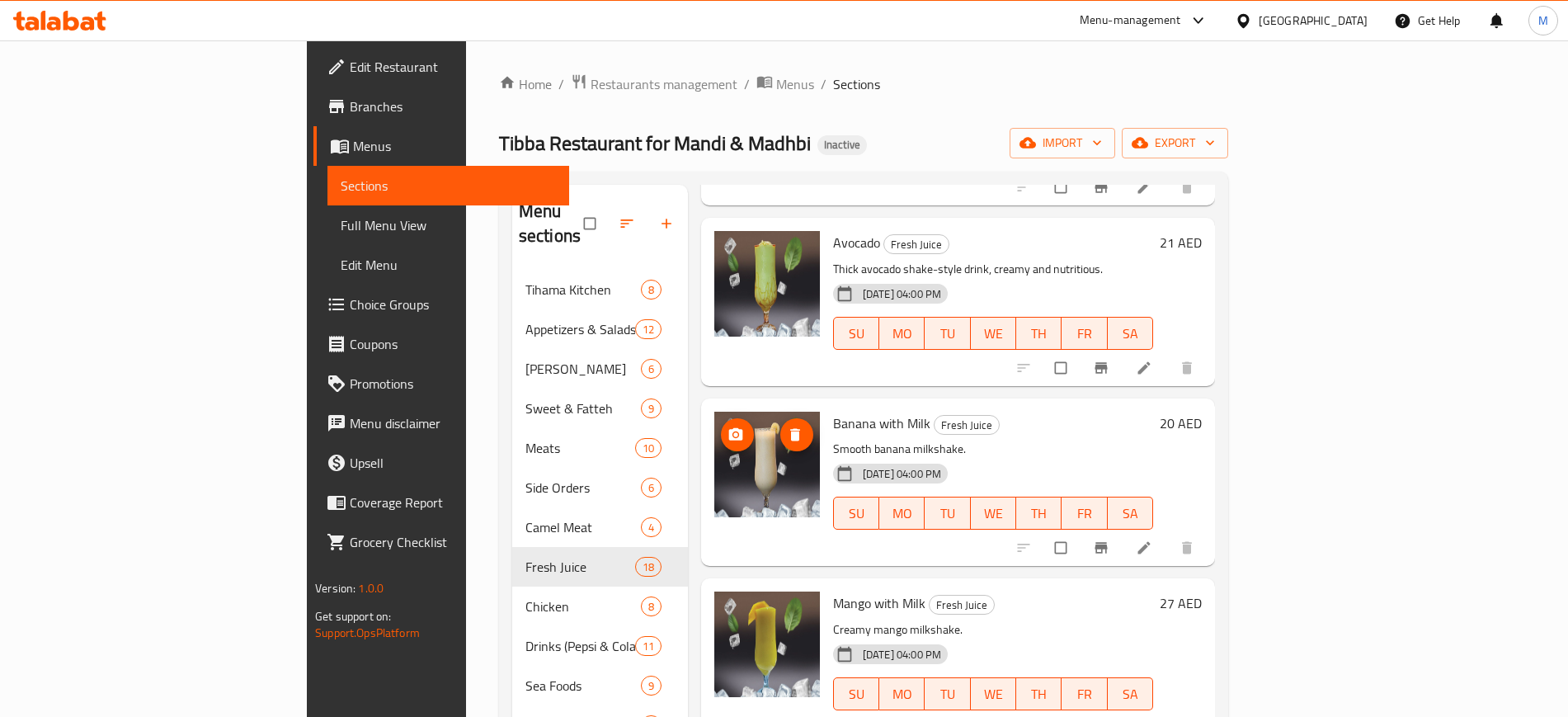
scroll to position [231, 0]
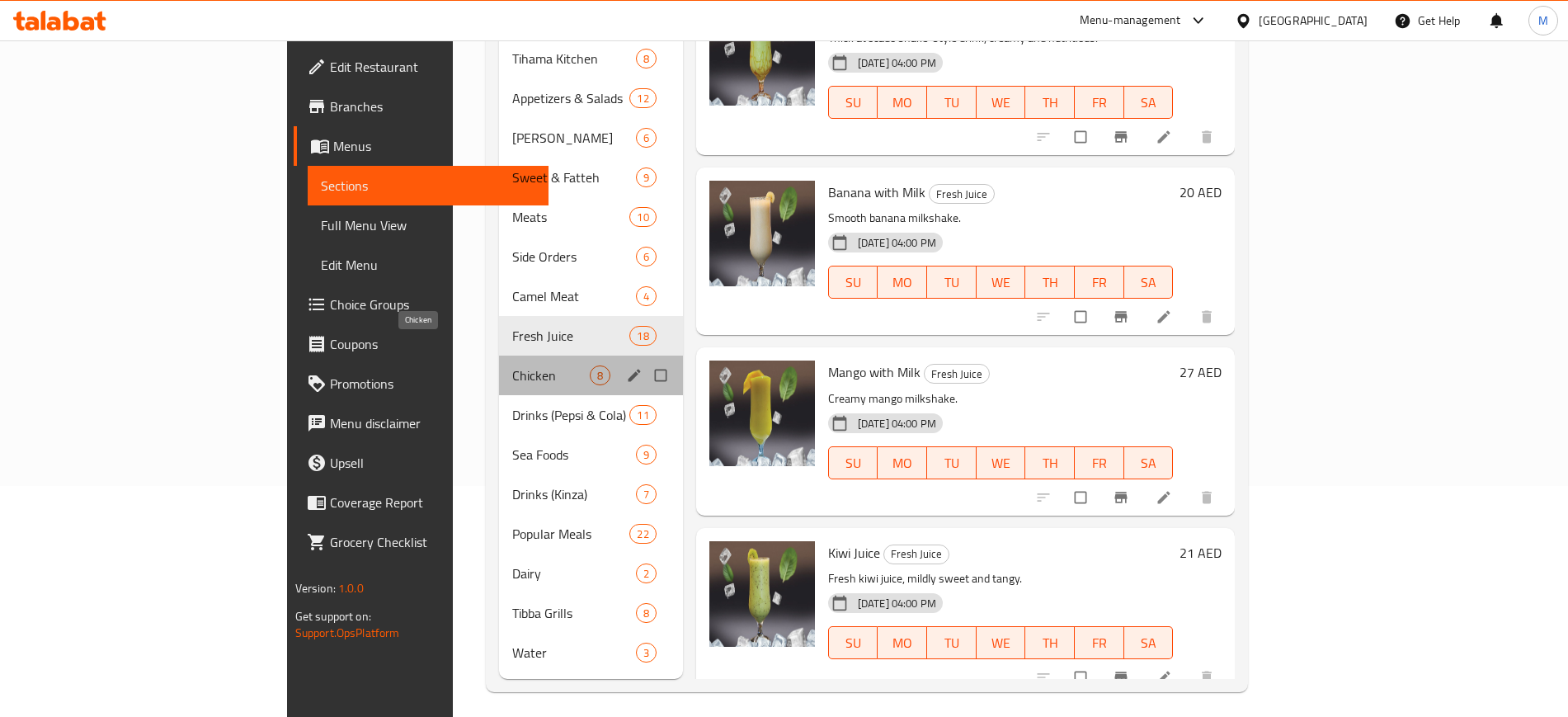
click at [512, 365] on span "Chicken" at bounding box center [551, 375] width 78 height 20
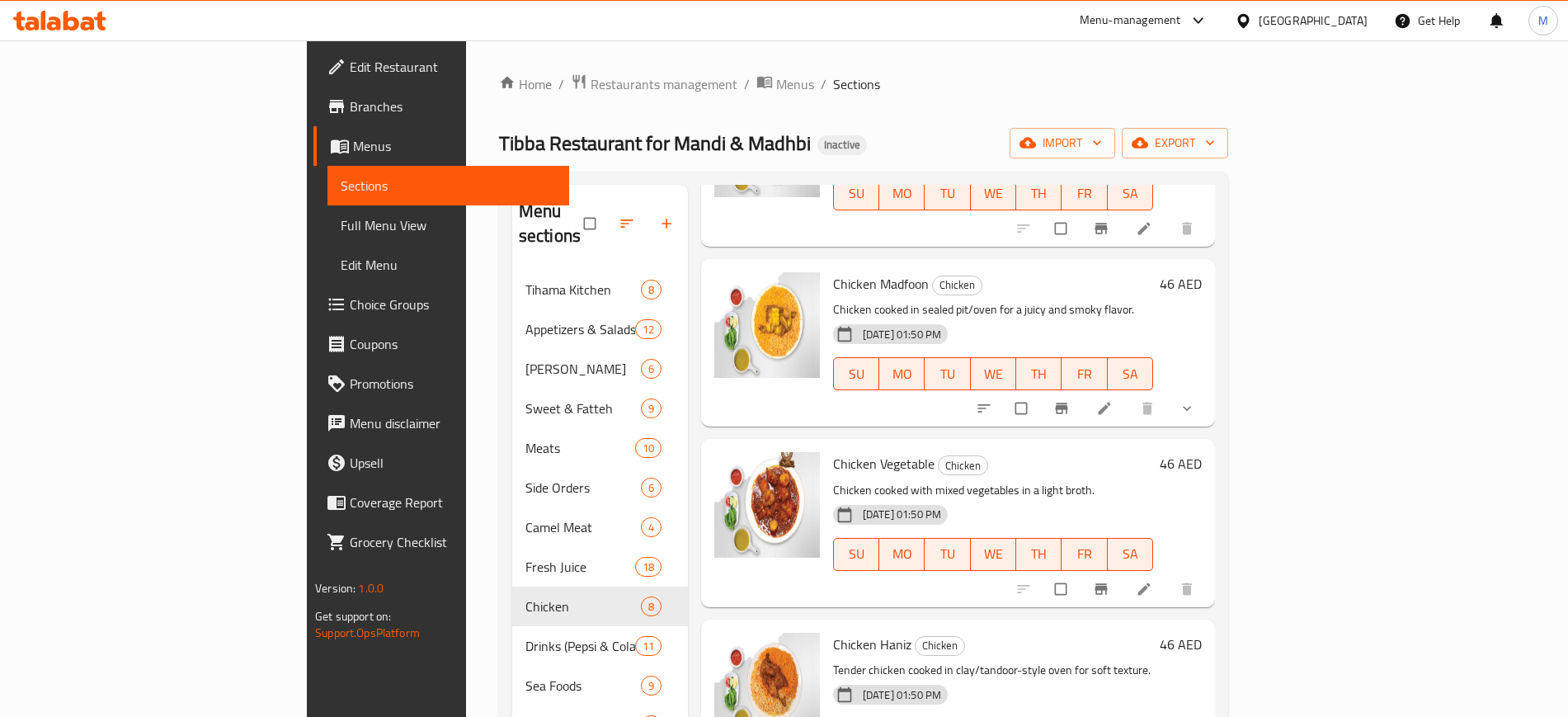
scroll to position [231, 0]
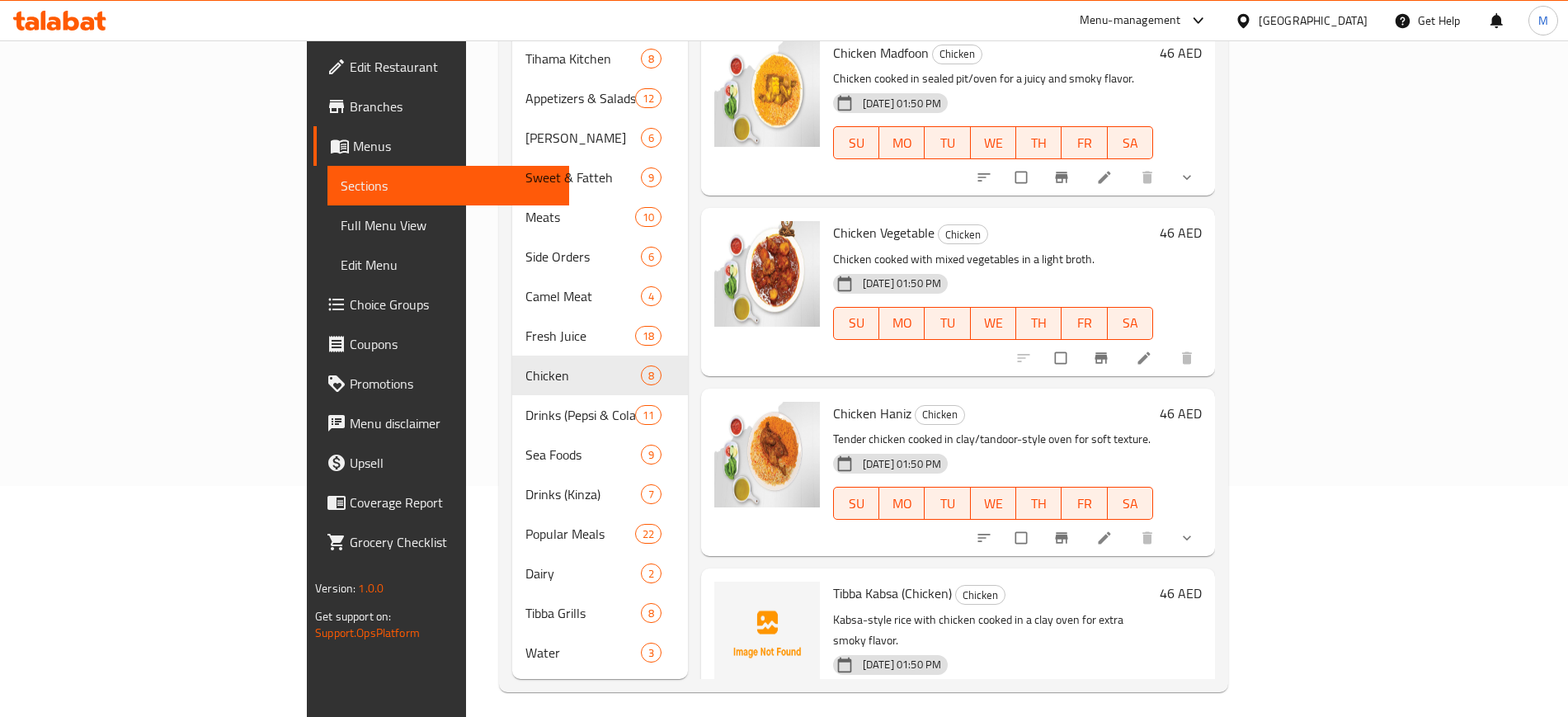
click at [833, 580] on span "Tibba Kabsa (Chicken)" at bounding box center [892, 593] width 119 height 25
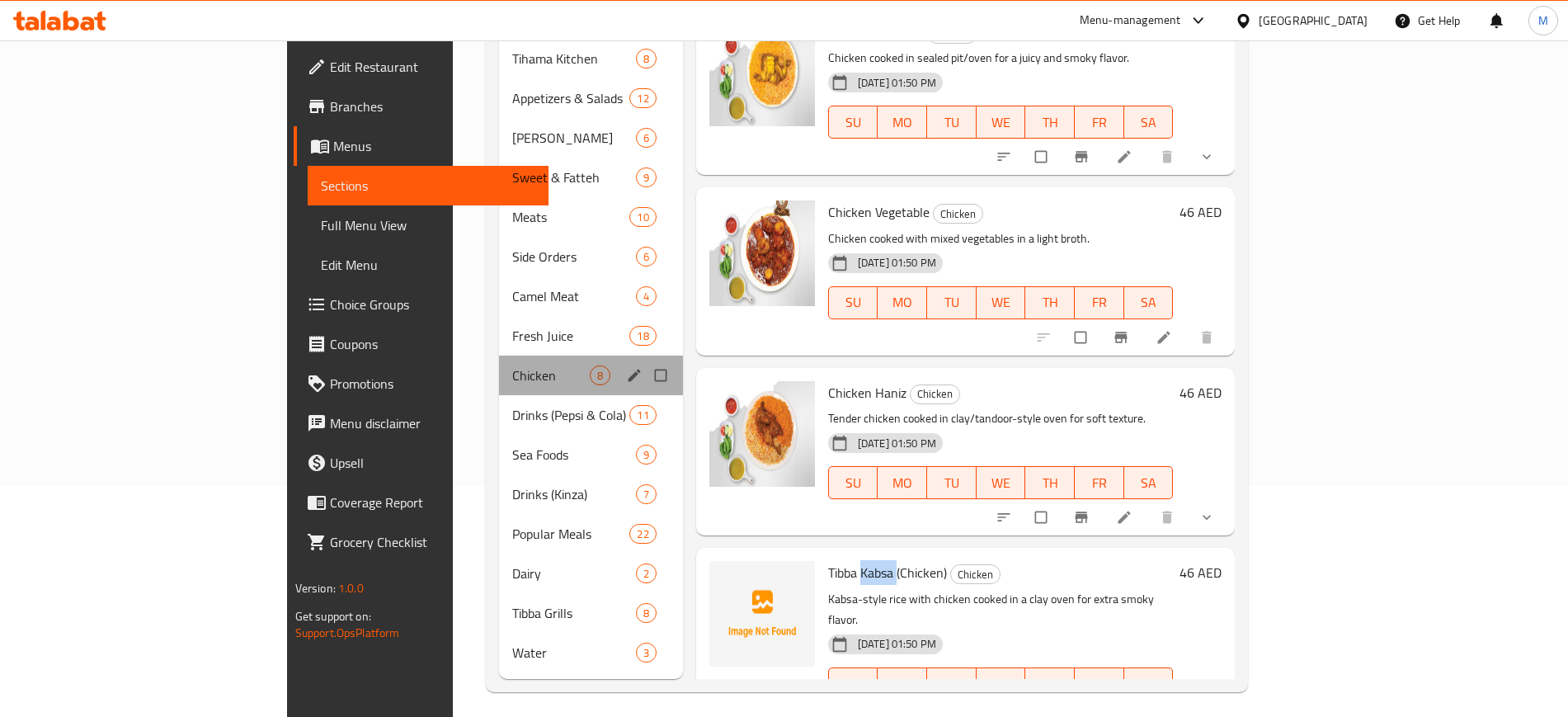
click at [499, 356] on div "Chicken 8" at bounding box center [591, 376] width 184 height 40
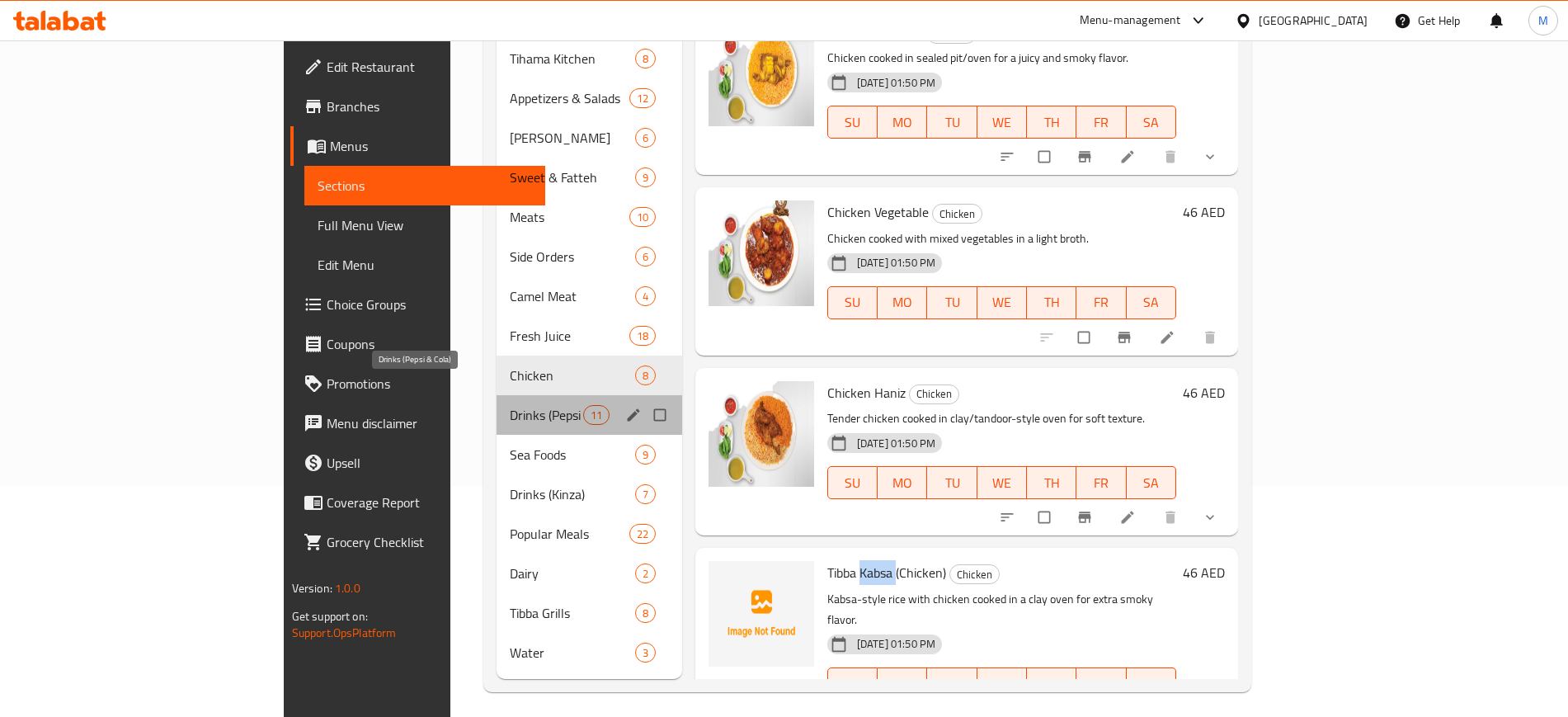
click at [510, 405] on span "Drinks (Pepsi & Cola)" at bounding box center [546, 414] width 73 height 20
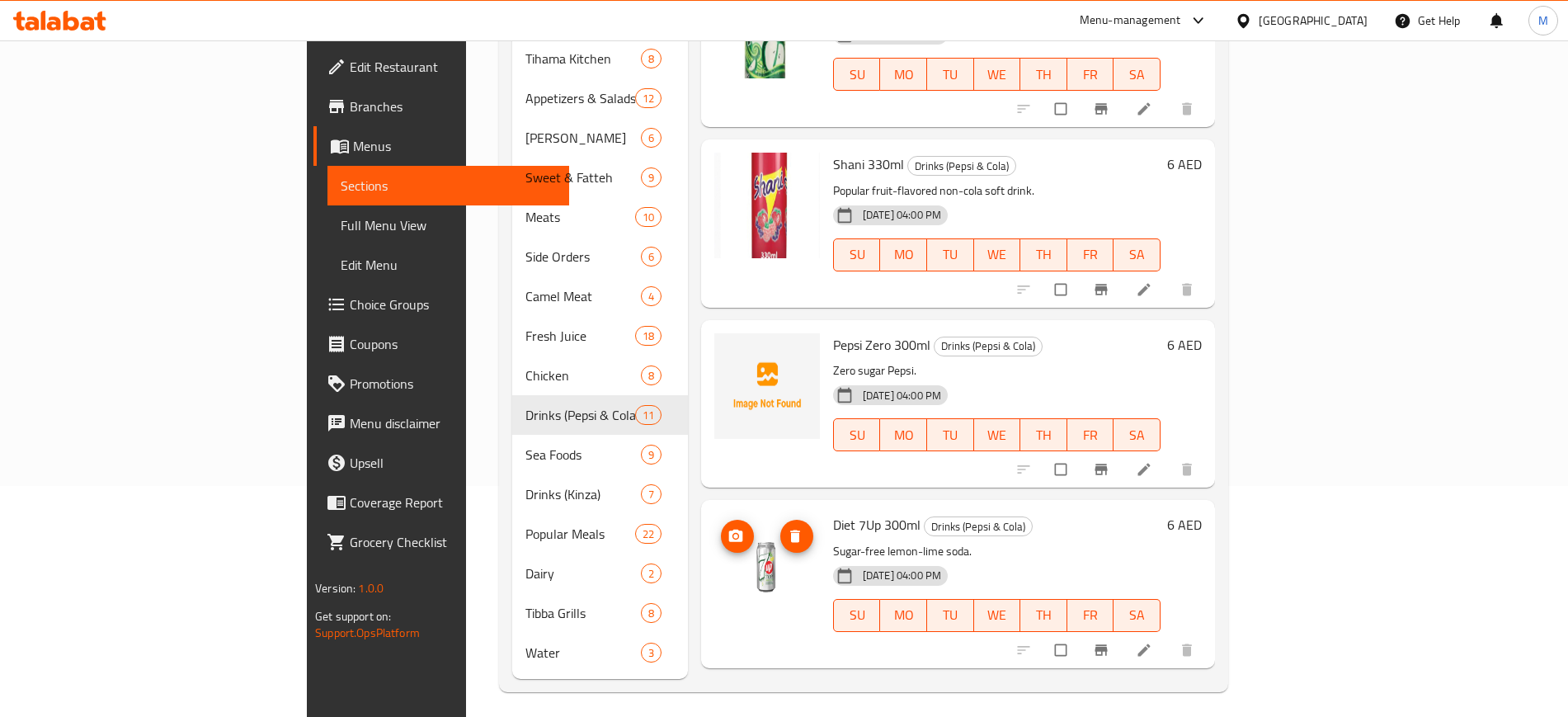
scroll to position [795, 0]
click at [714, 333] on img at bounding box center [766, 385] width 105 height 105
click at [733, 353] on circle "upload picture" at bounding box center [735, 355] width 4 height 4
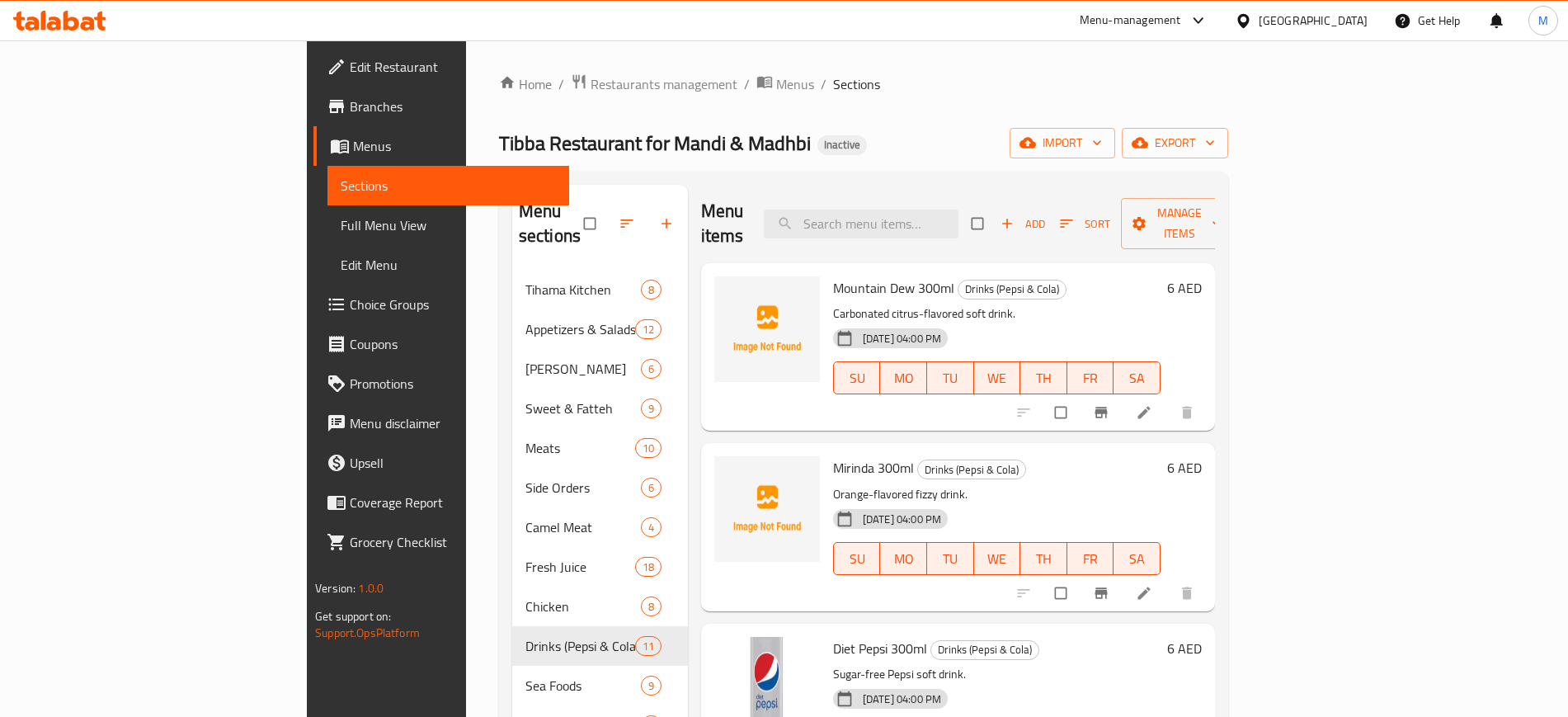
scroll to position [1, 0]
click at [714, 291] on img at bounding box center [766, 328] width 105 height 105
click at [727, 290] on icon "upload picture" at bounding box center [735, 298] width 16 height 16
click at [833, 454] on span "Mirinda 300ml" at bounding box center [873, 467] width 81 height 25
copy span "Mirinda"
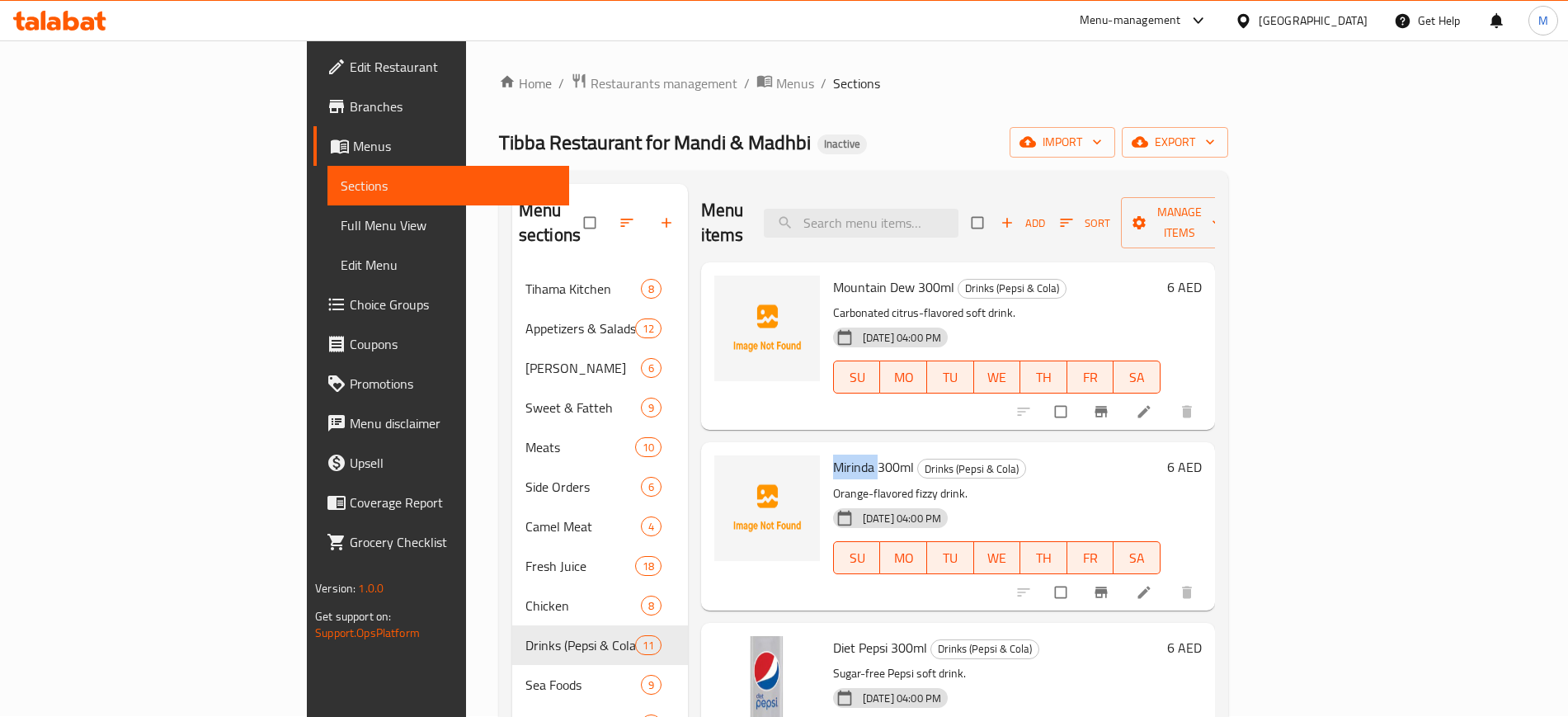
click at [833, 454] on span "Mirinda 300ml" at bounding box center [873, 467] width 81 height 25
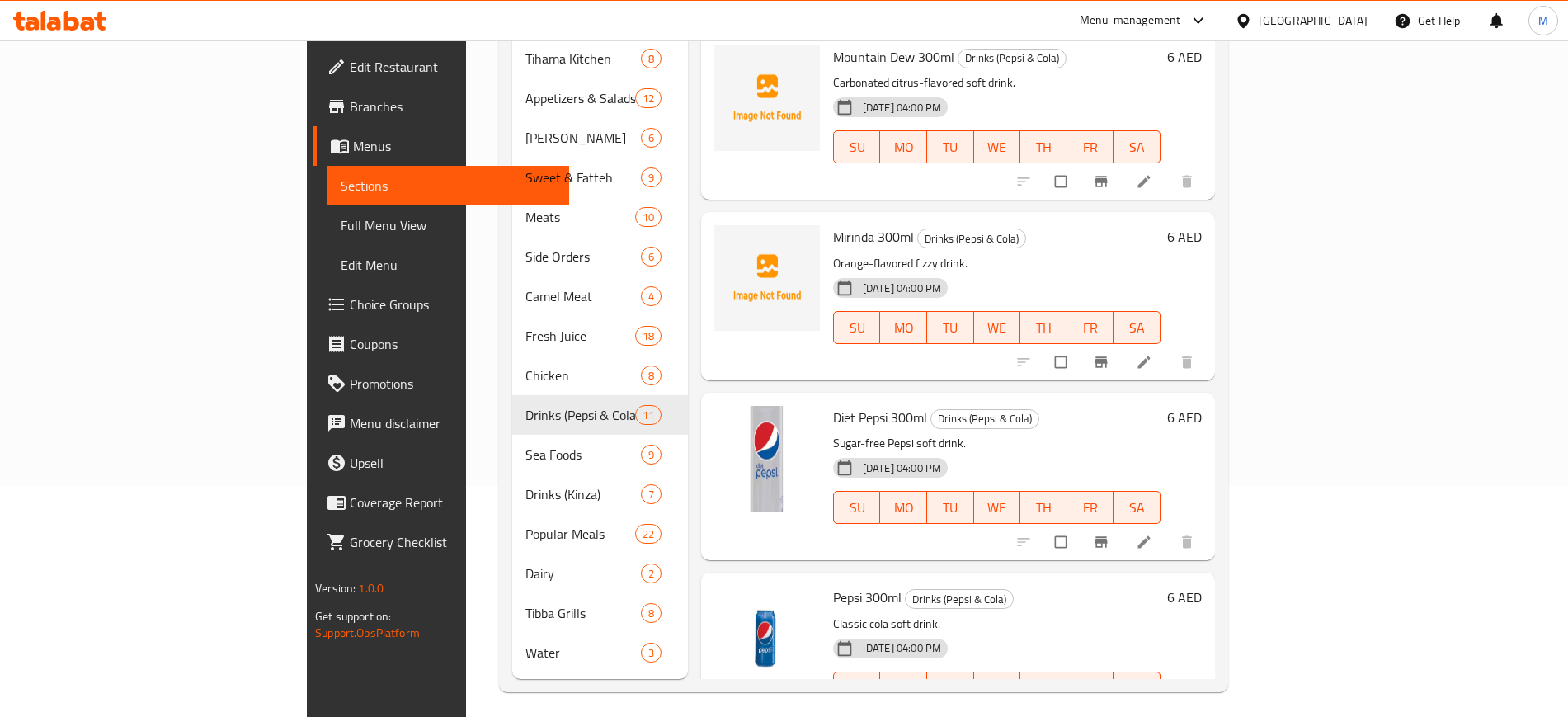
scroll to position [0, 0]
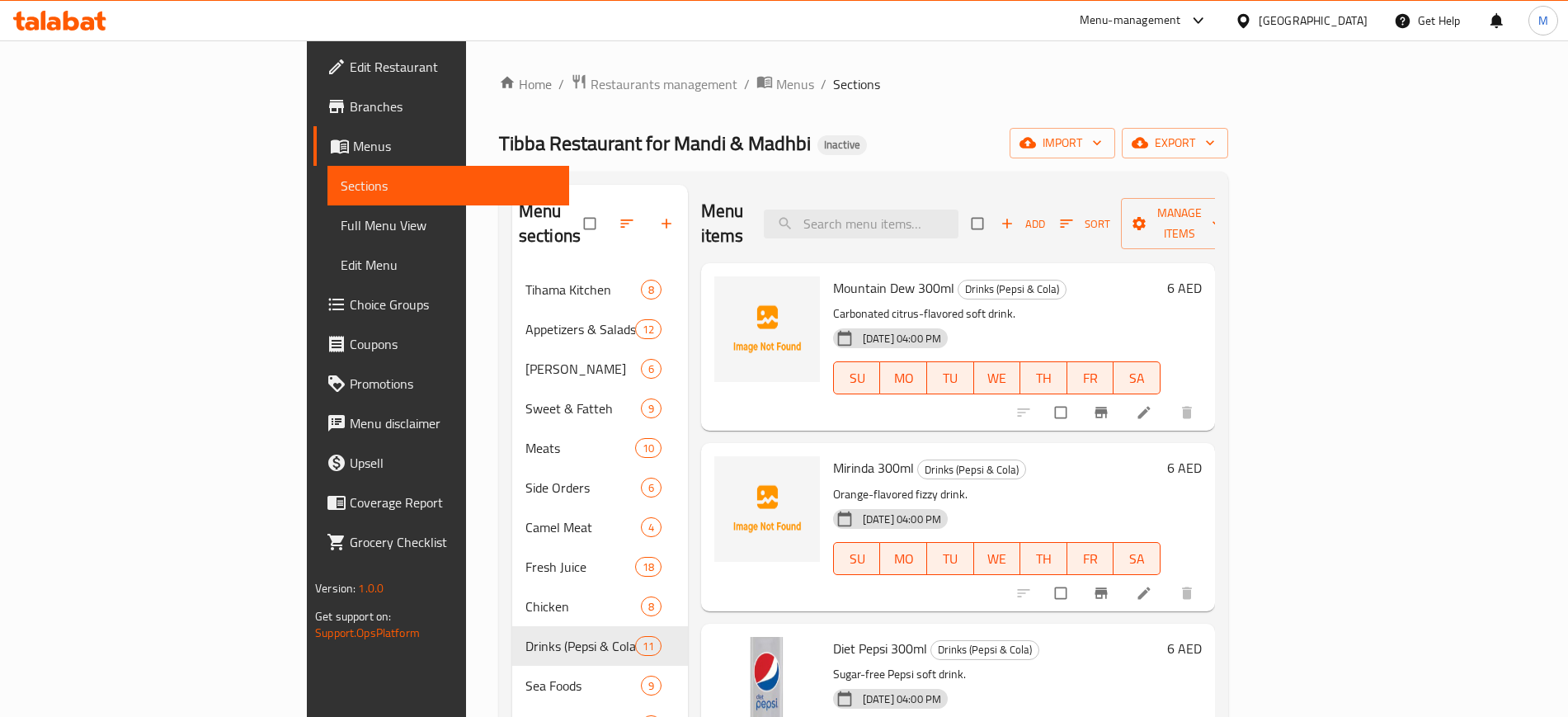
click at [986, 456] on h6 "Mirinda 300ml Drinks (Pepsi & Cola)" at bounding box center [996, 468] width 327 height 23
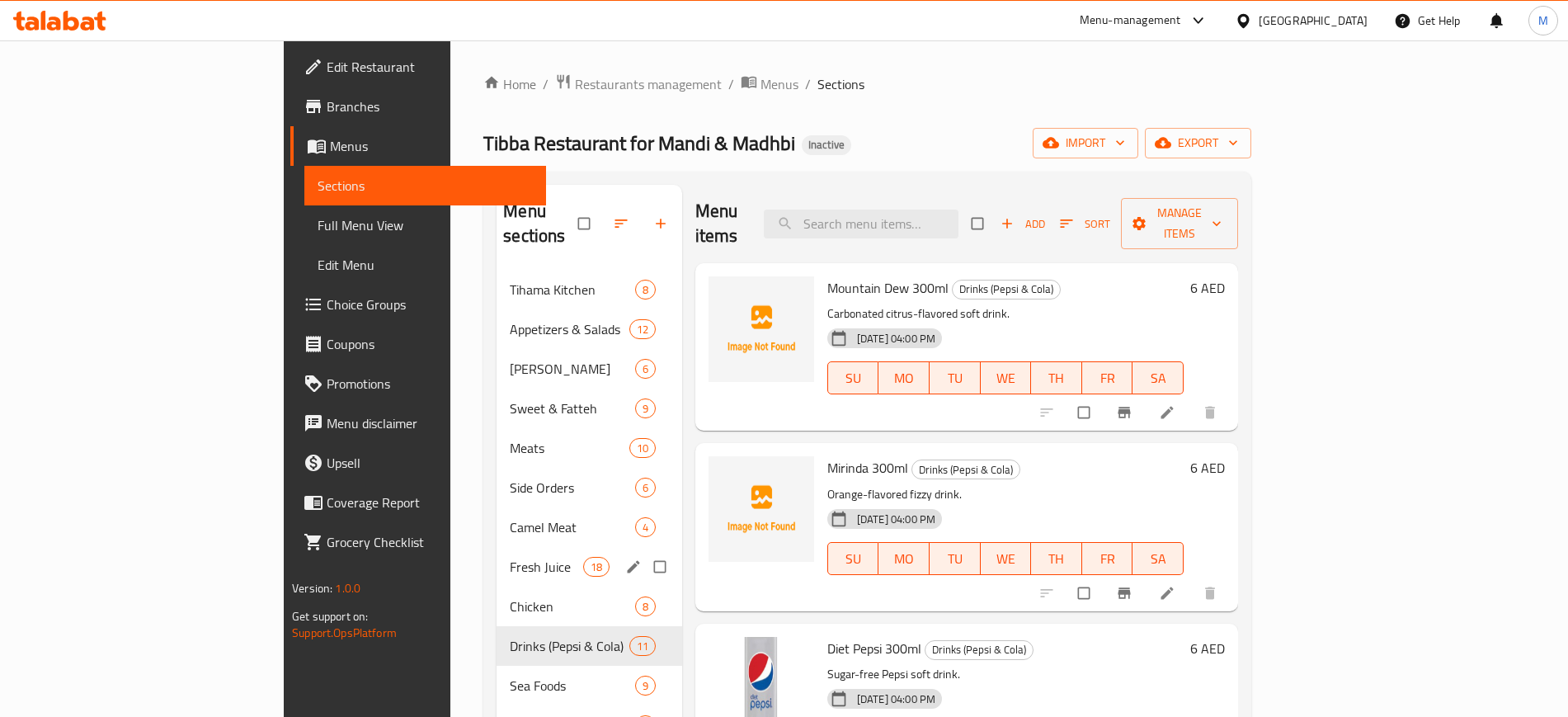
scroll to position [231, 0]
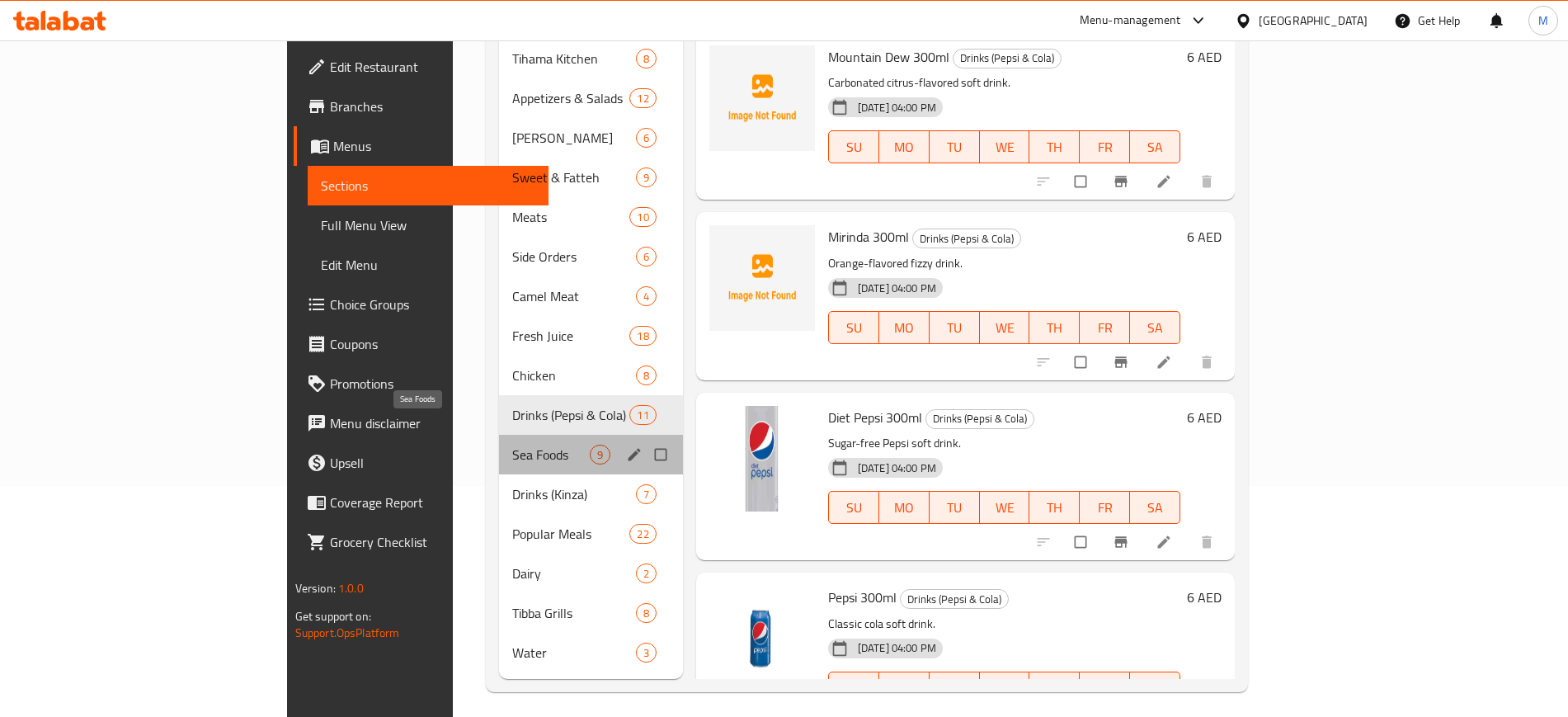
click at [512, 445] on span "Sea Foods" at bounding box center [551, 454] width 78 height 20
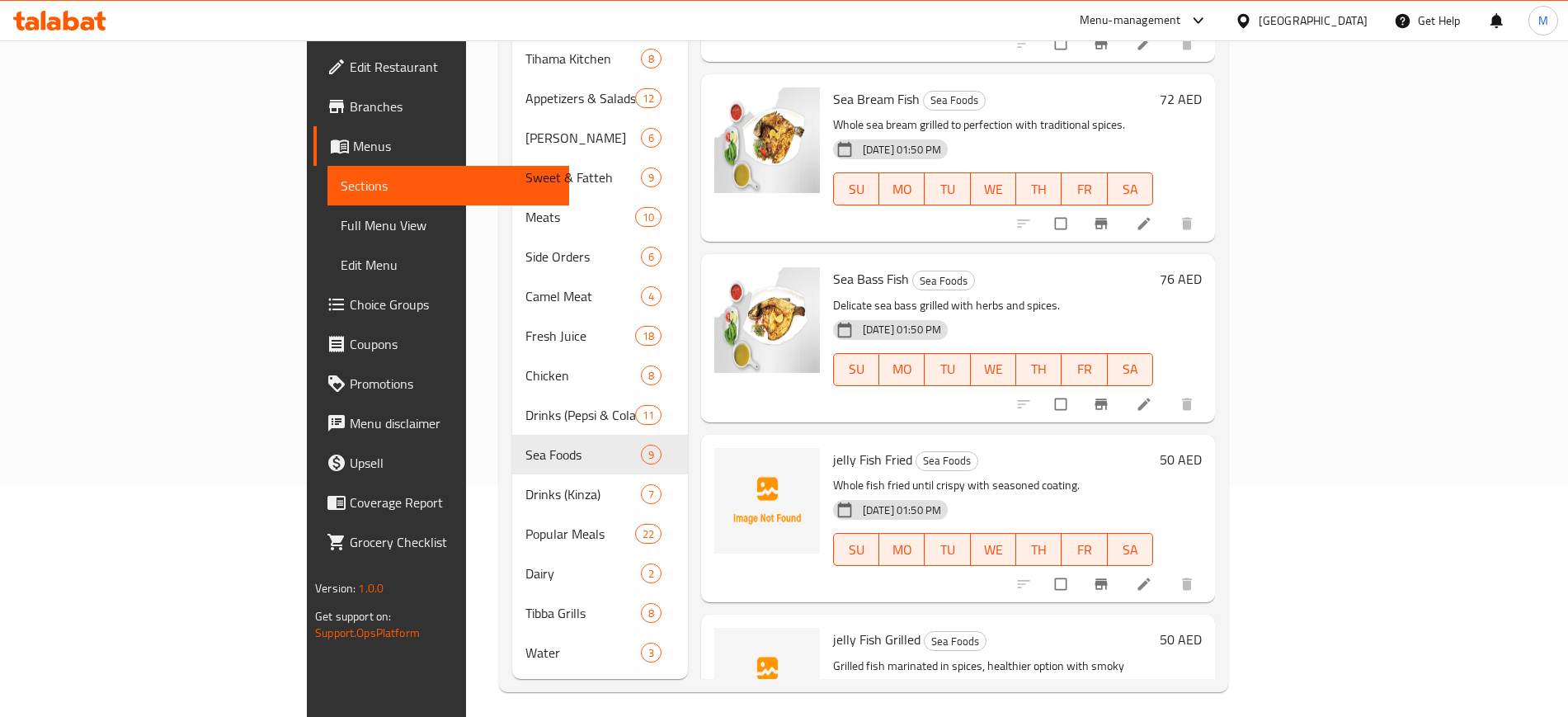
scroll to position [947, 0]
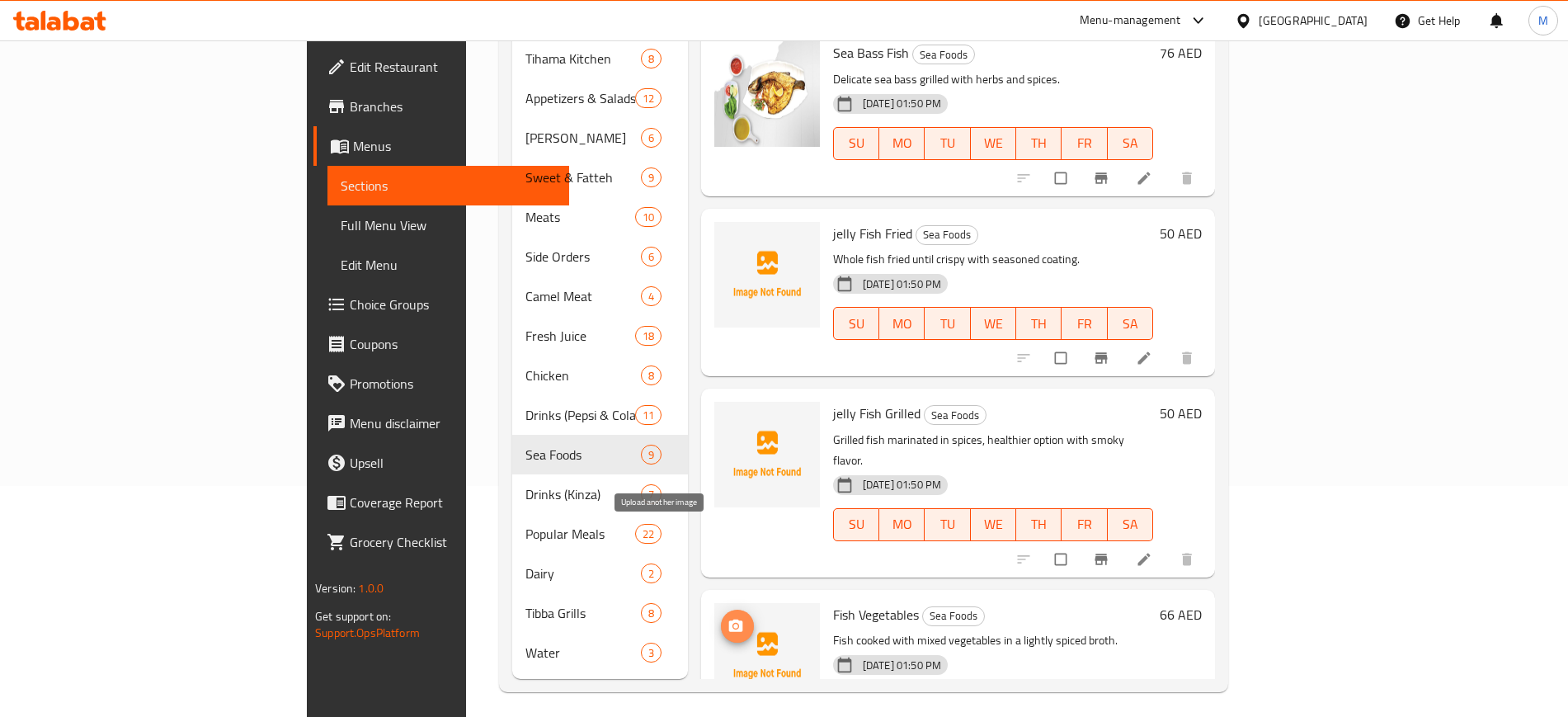
click at [727, 618] on icon "upload picture" at bounding box center [735, 626] width 16 height 16
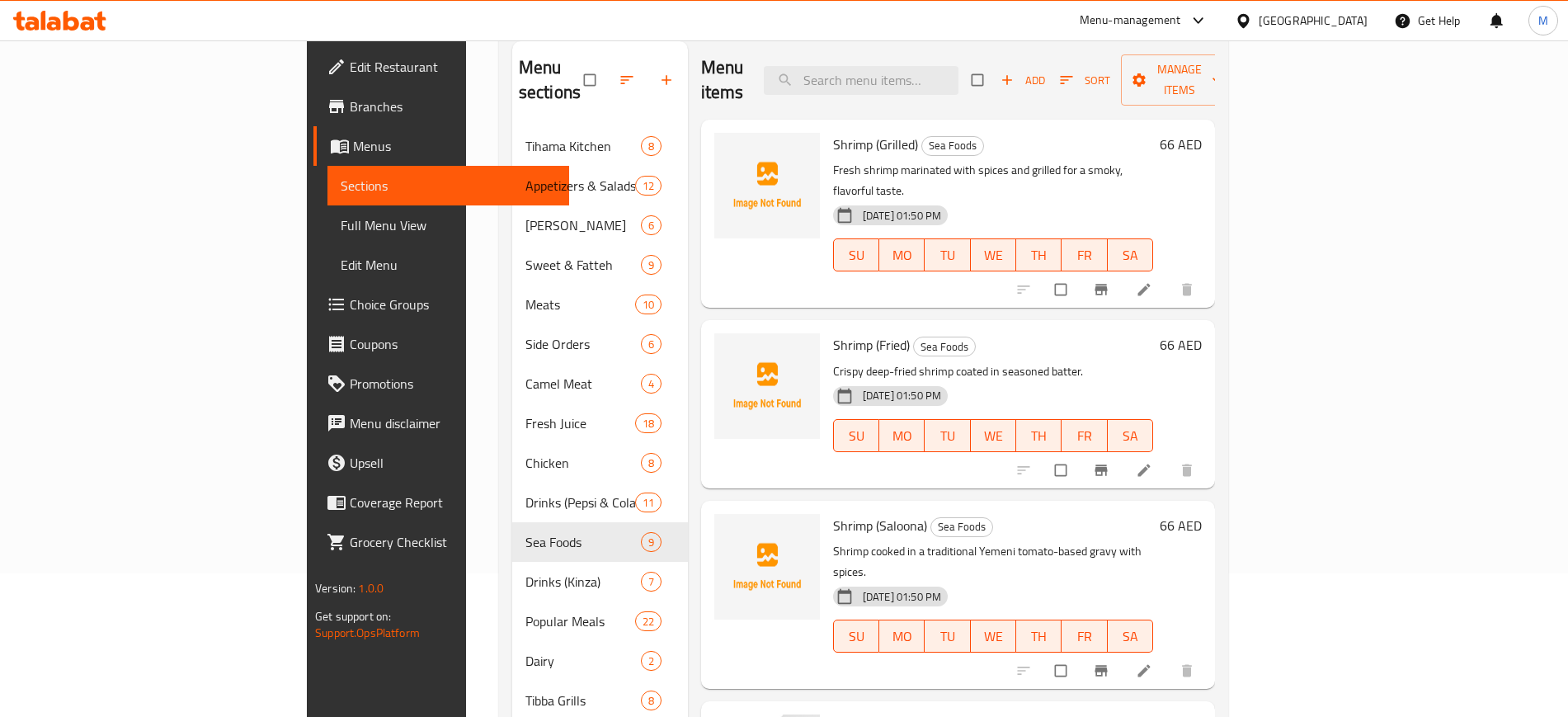
scroll to position [138, 0]
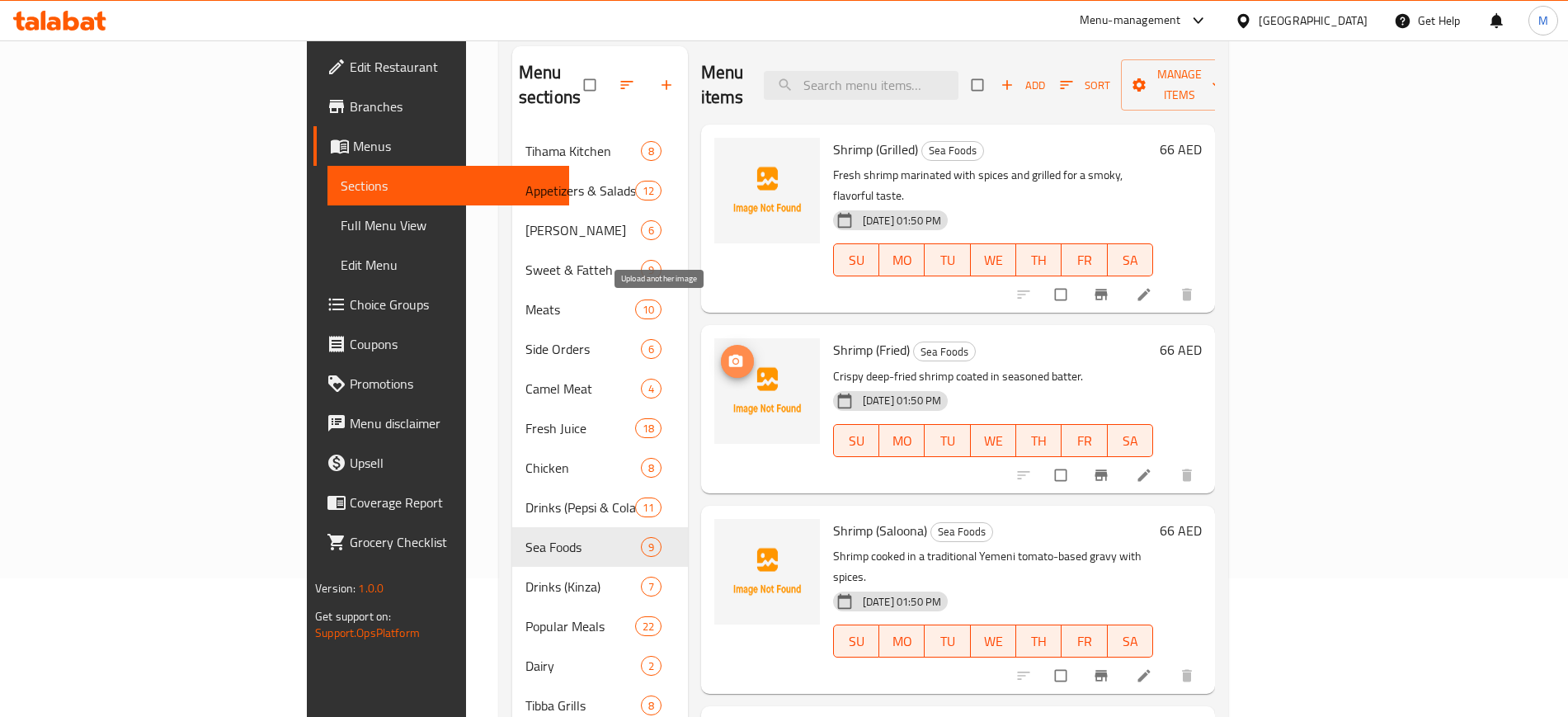
click at [729, 355] on icon "upload picture" at bounding box center [736, 360] width 14 height 12
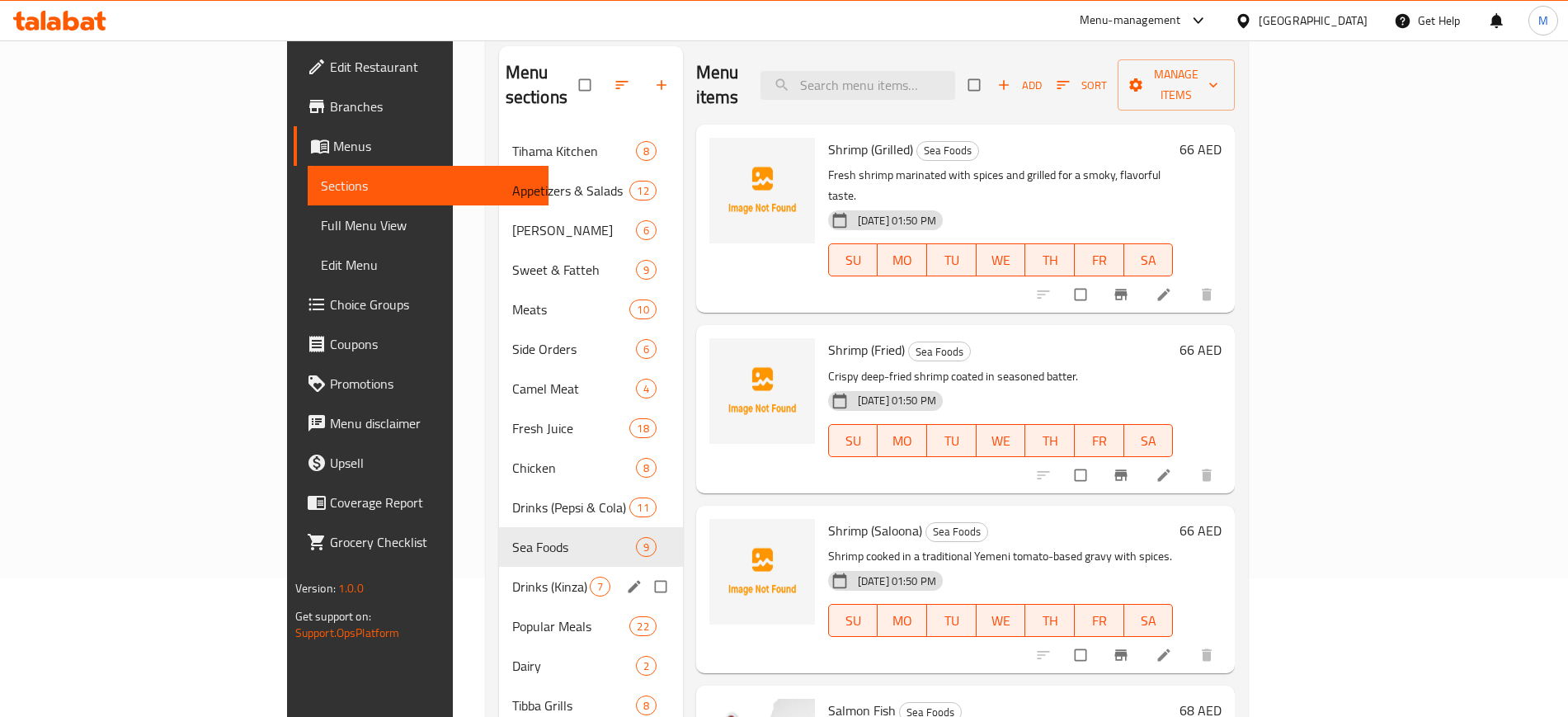
scroll to position [231, 0]
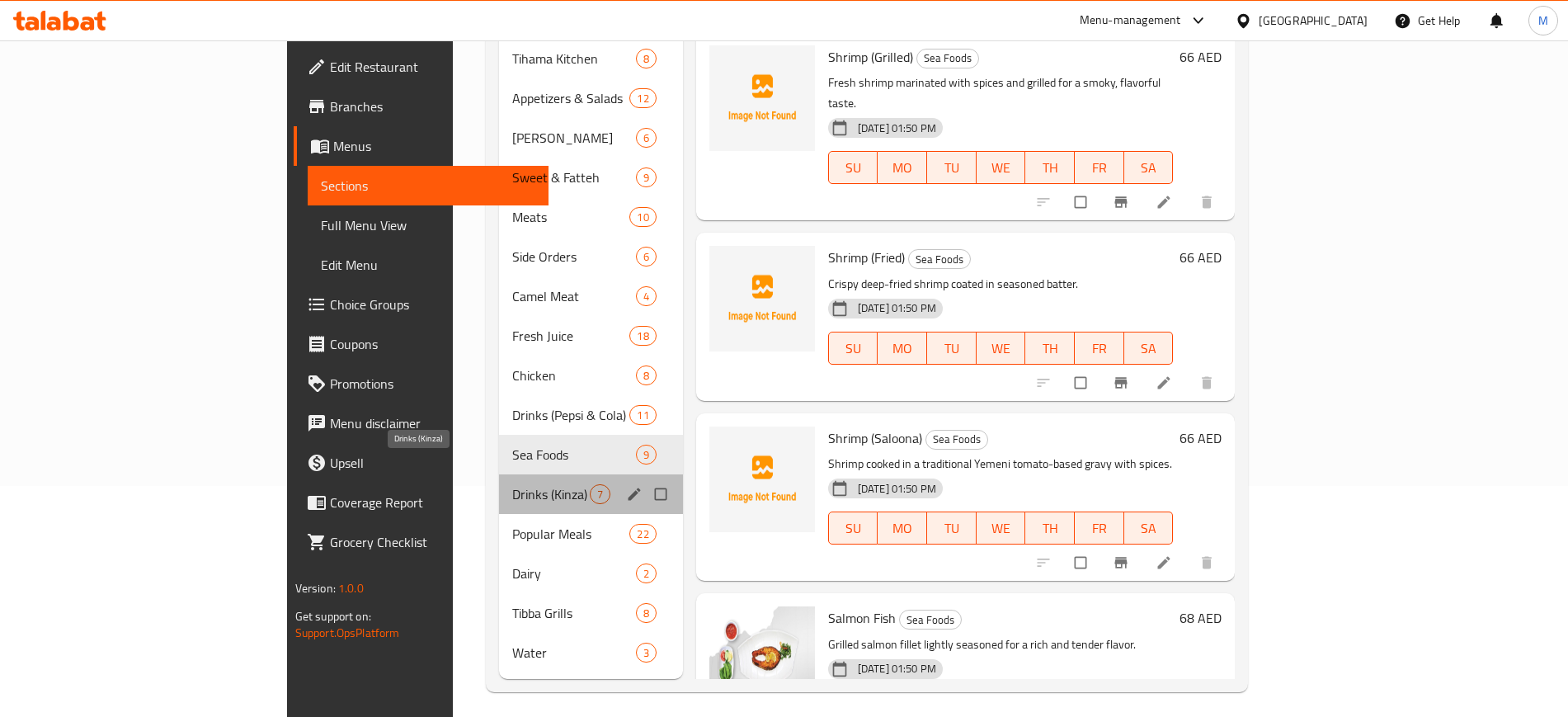
click at [512, 485] on span "Drinks (Kinza)" at bounding box center [551, 494] width 78 height 20
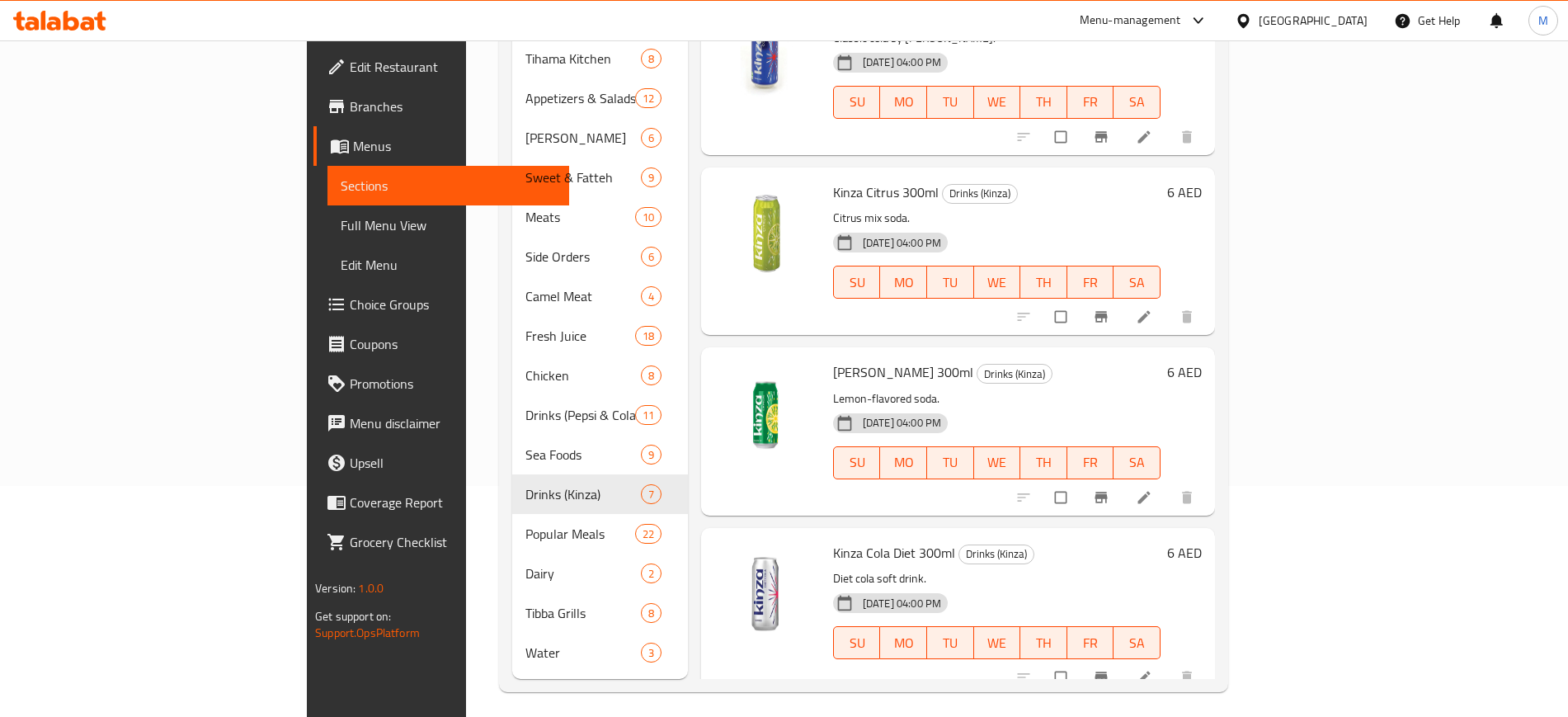
scroll to position [230, 0]
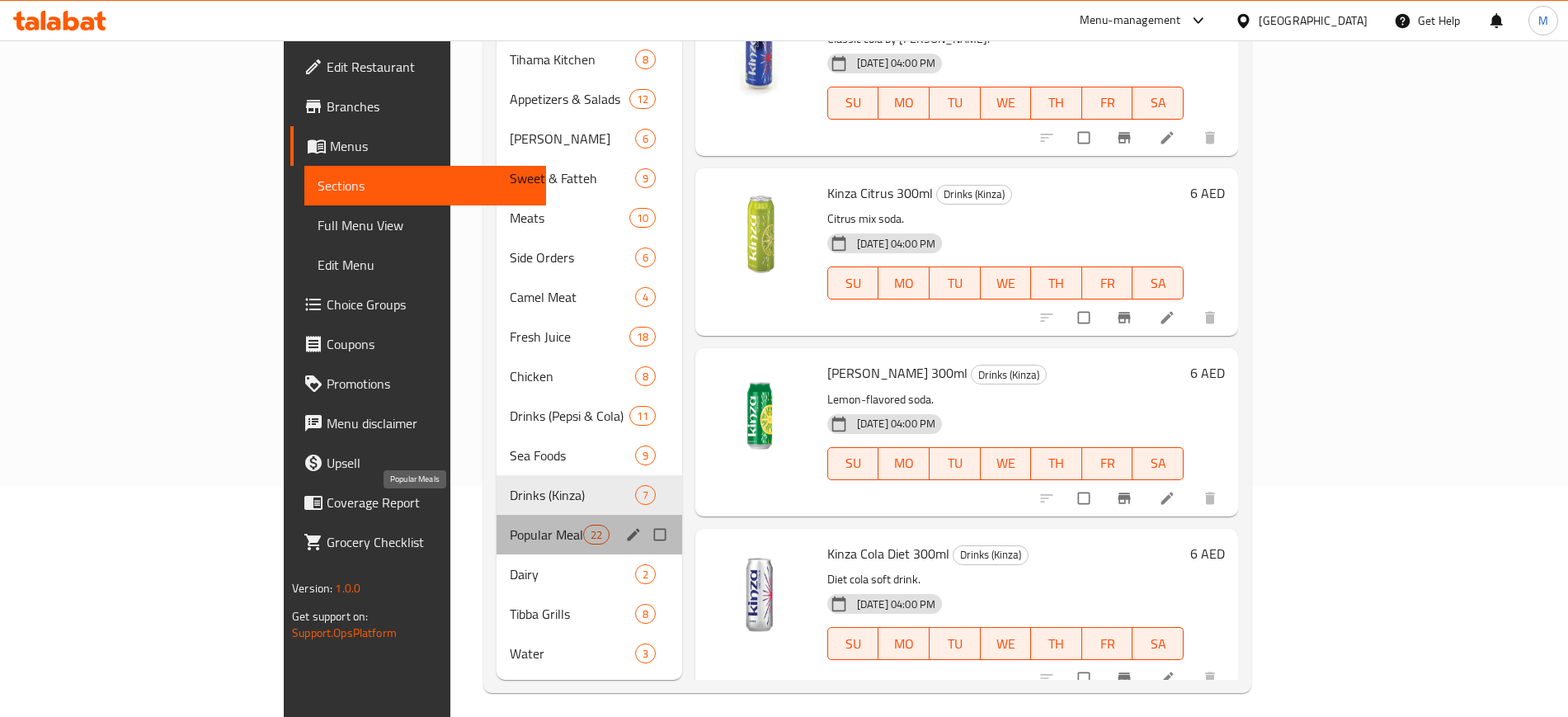
click at [510, 524] on span "Popular Meals" at bounding box center [546, 534] width 73 height 20
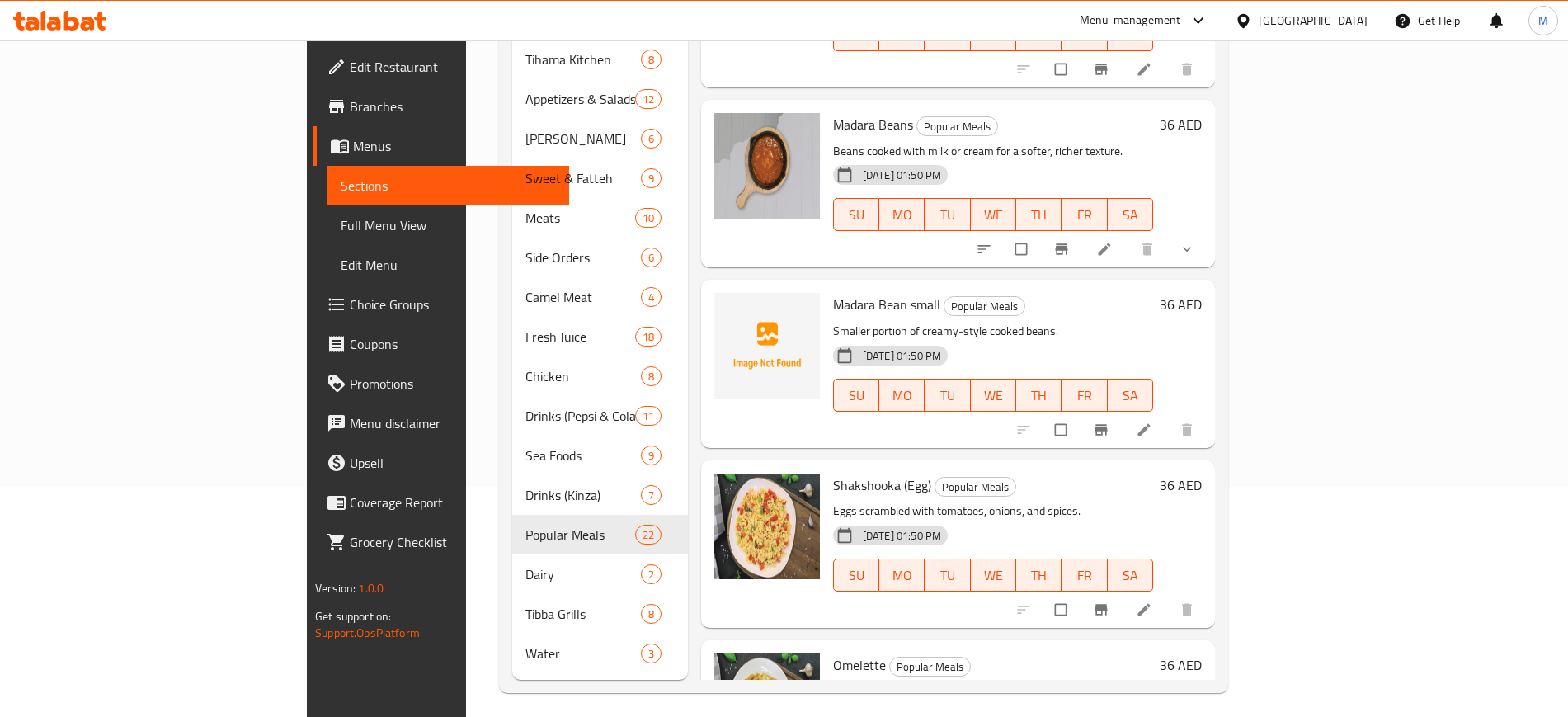
scroll to position [2348, 0]
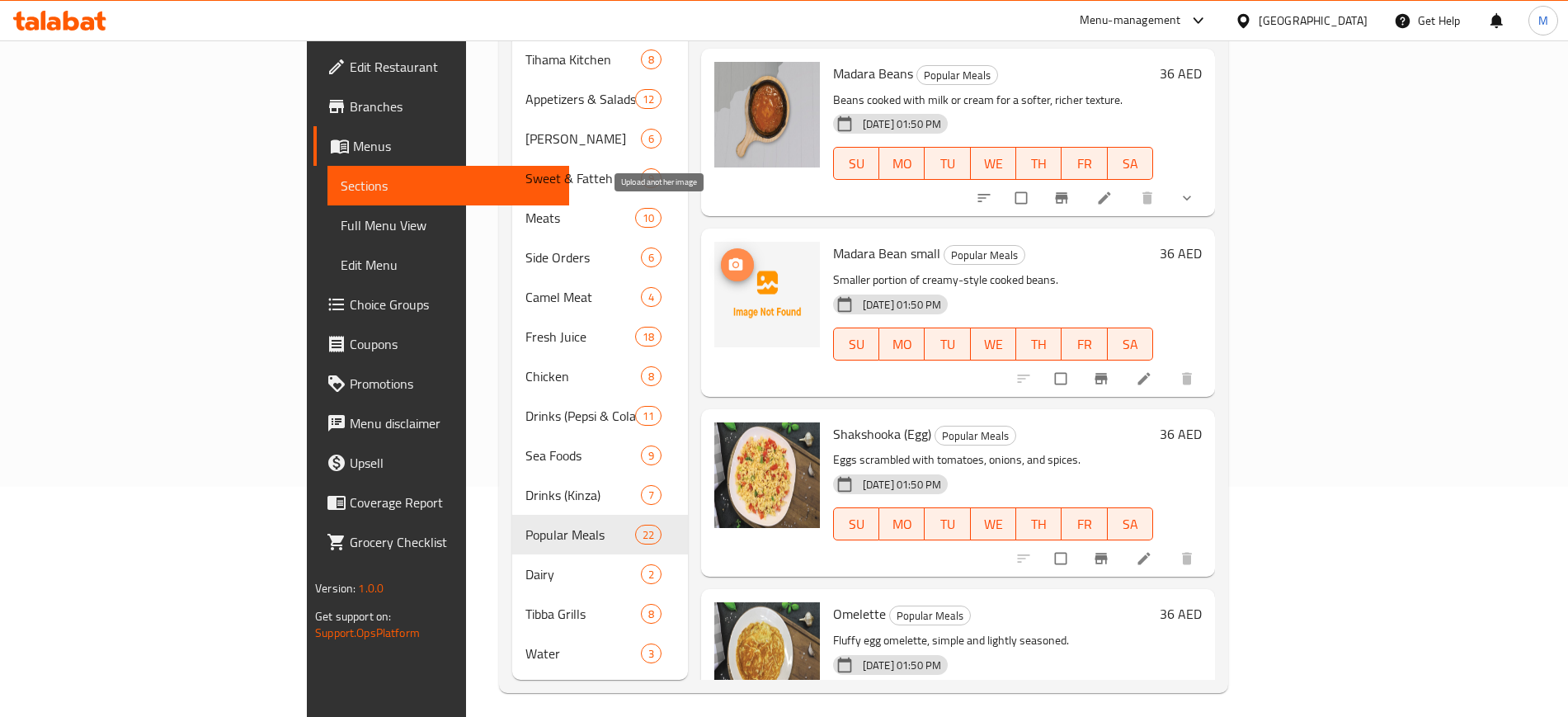
click at [727, 257] on icon "upload picture" at bounding box center [735, 265] width 16 height 16
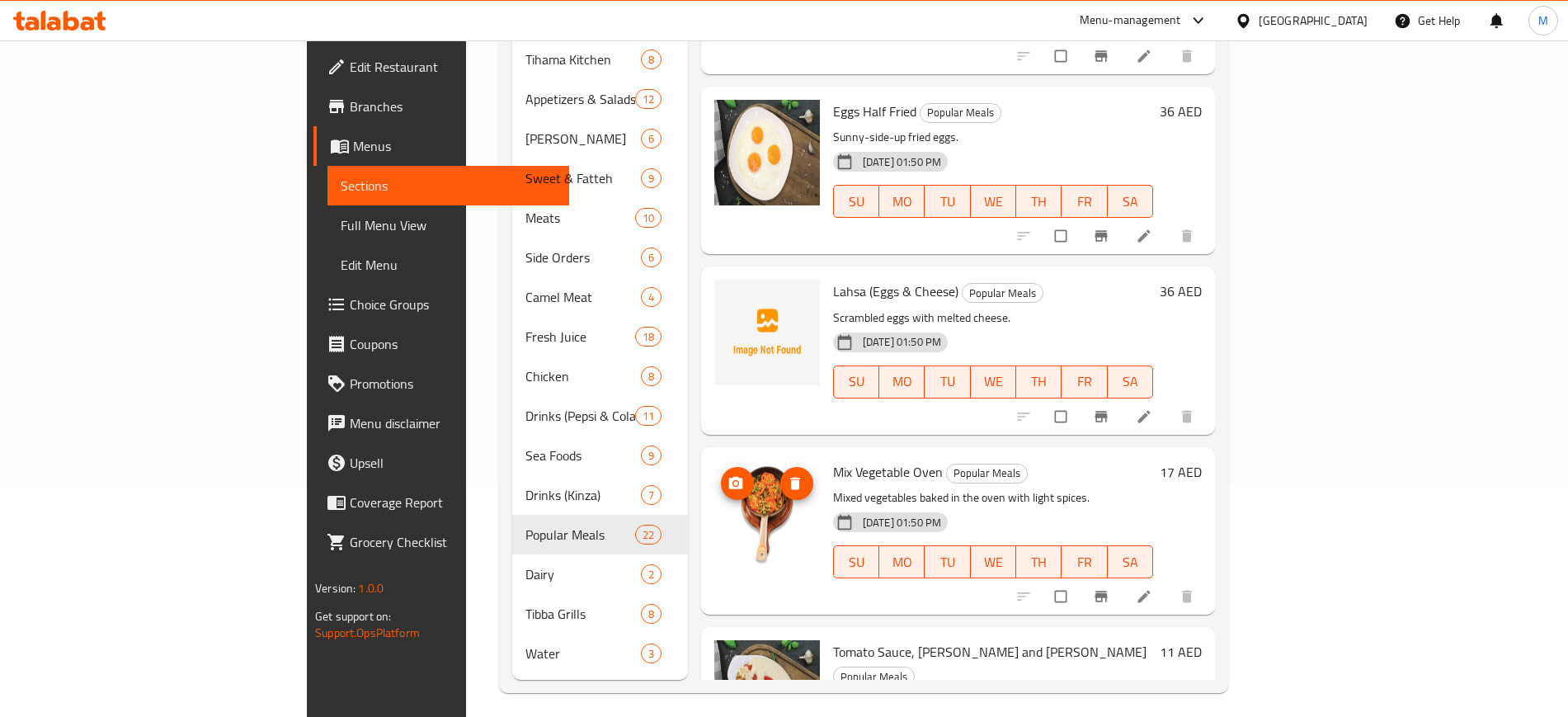
scroll to position [3032, 0]
click at [729, 295] on icon "upload picture" at bounding box center [736, 301] width 14 height 12
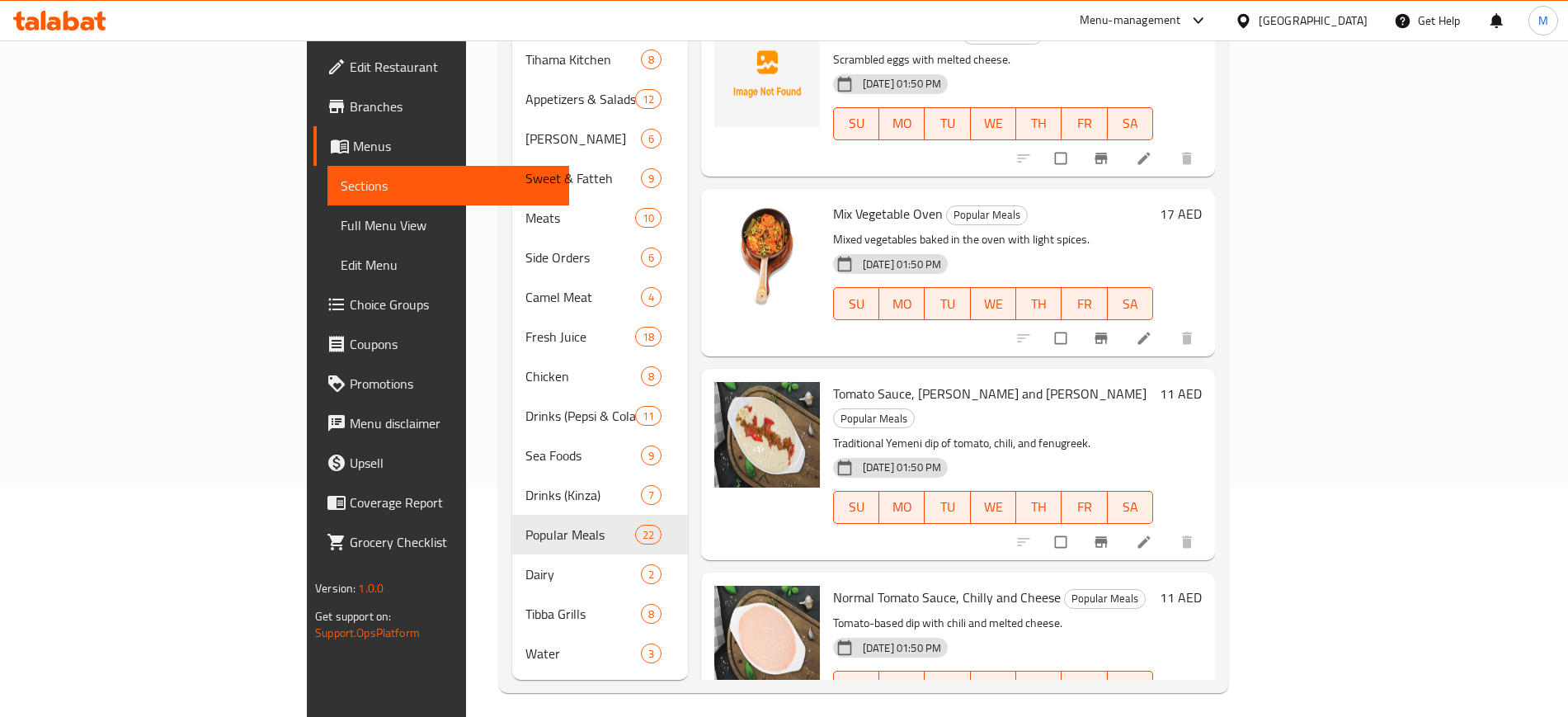
scroll to position [231, 0]
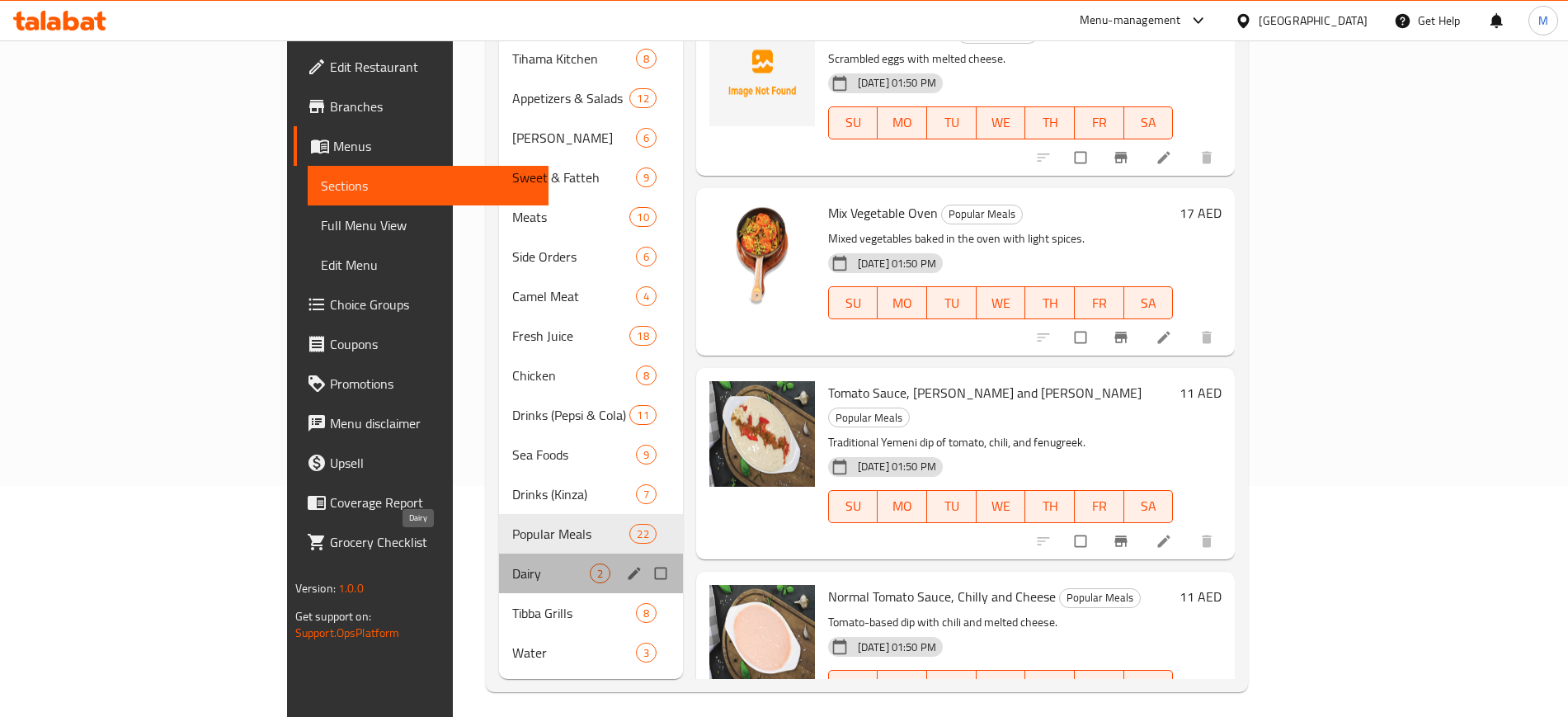
click at [512, 563] on span "Dairy" at bounding box center [551, 573] width 78 height 20
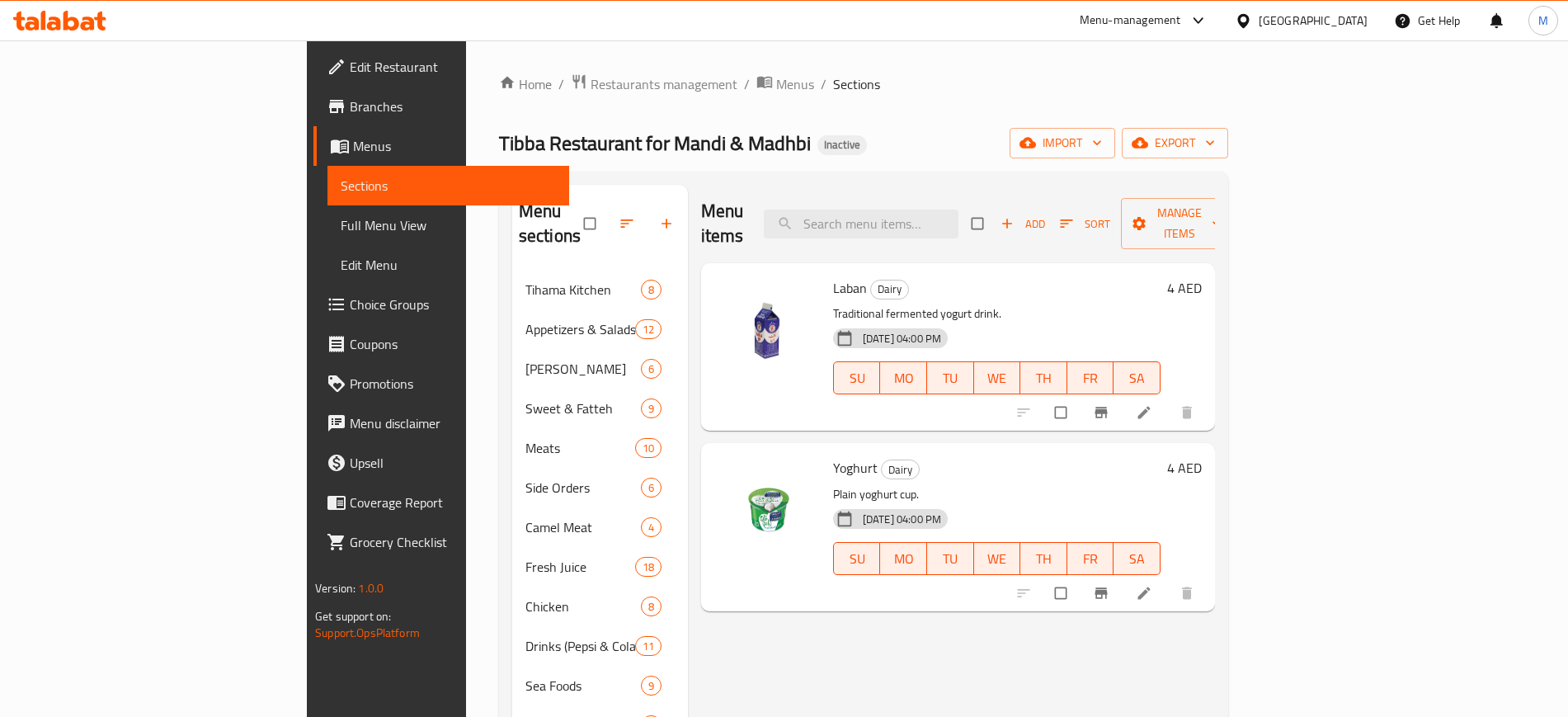
scroll to position [231, 0]
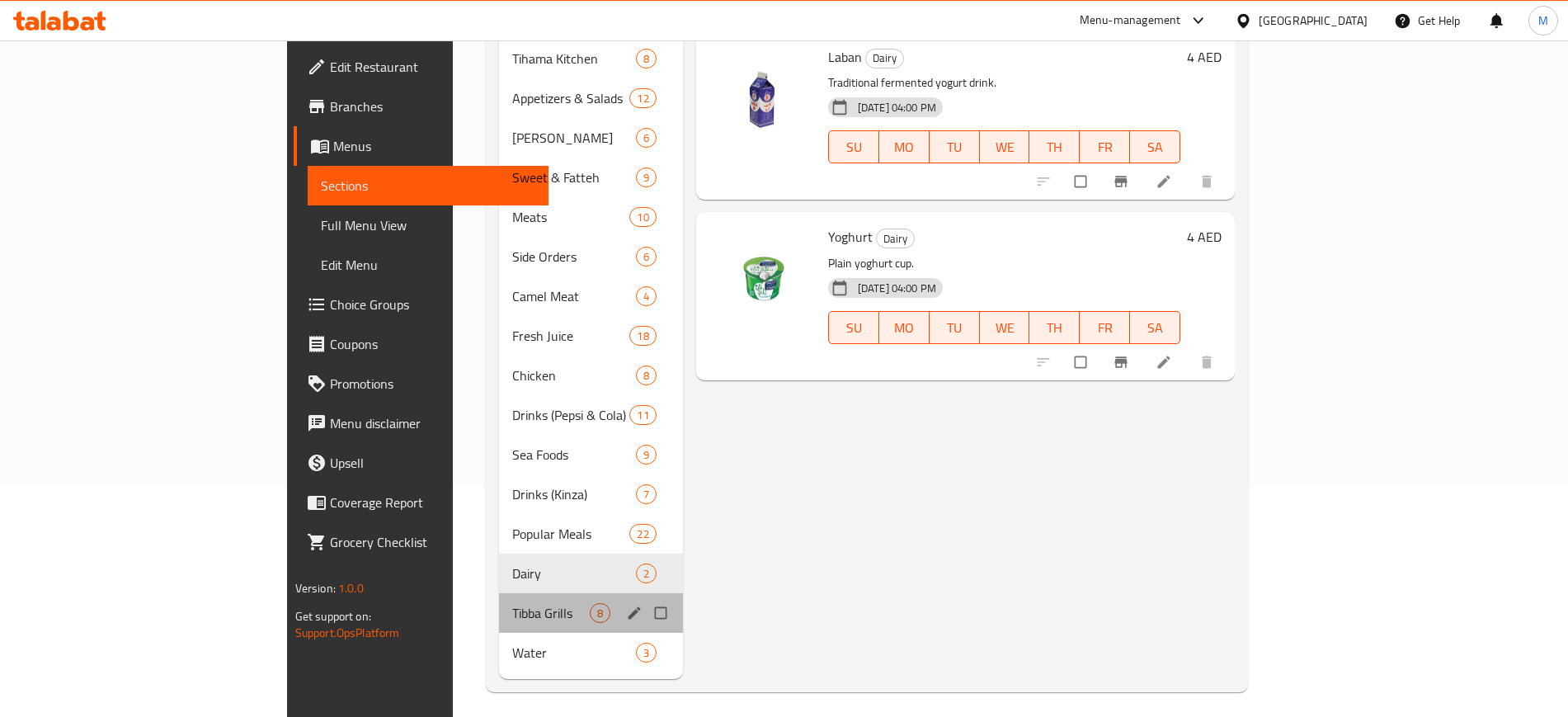
click at [499, 594] on div "Tibba Grills 8" at bounding box center [591, 614] width 184 height 40
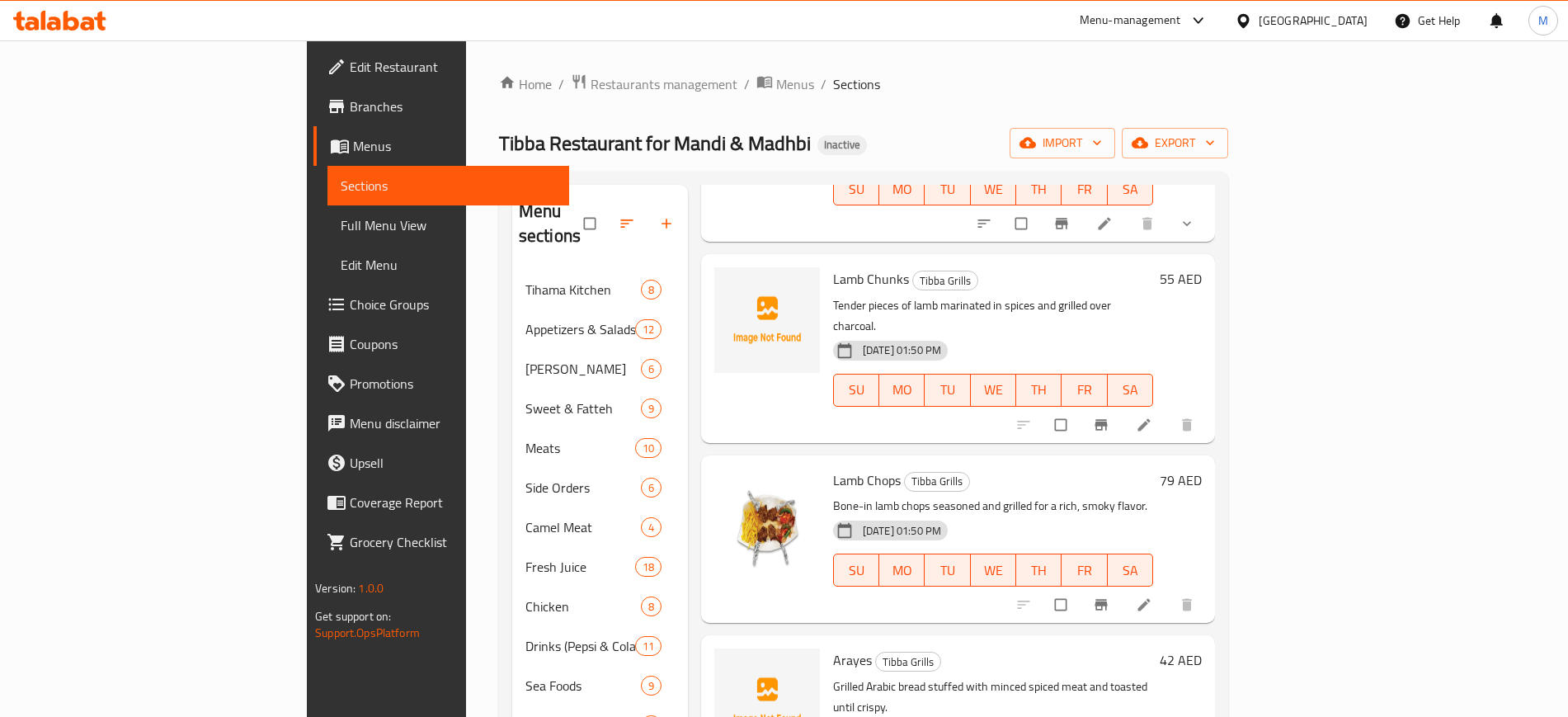
scroll to position [211, 0]
click at [833, 467] on span "Lamb Chops" at bounding box center [866, 479] width 67 height 25
copy h6 "Lamb Chops"
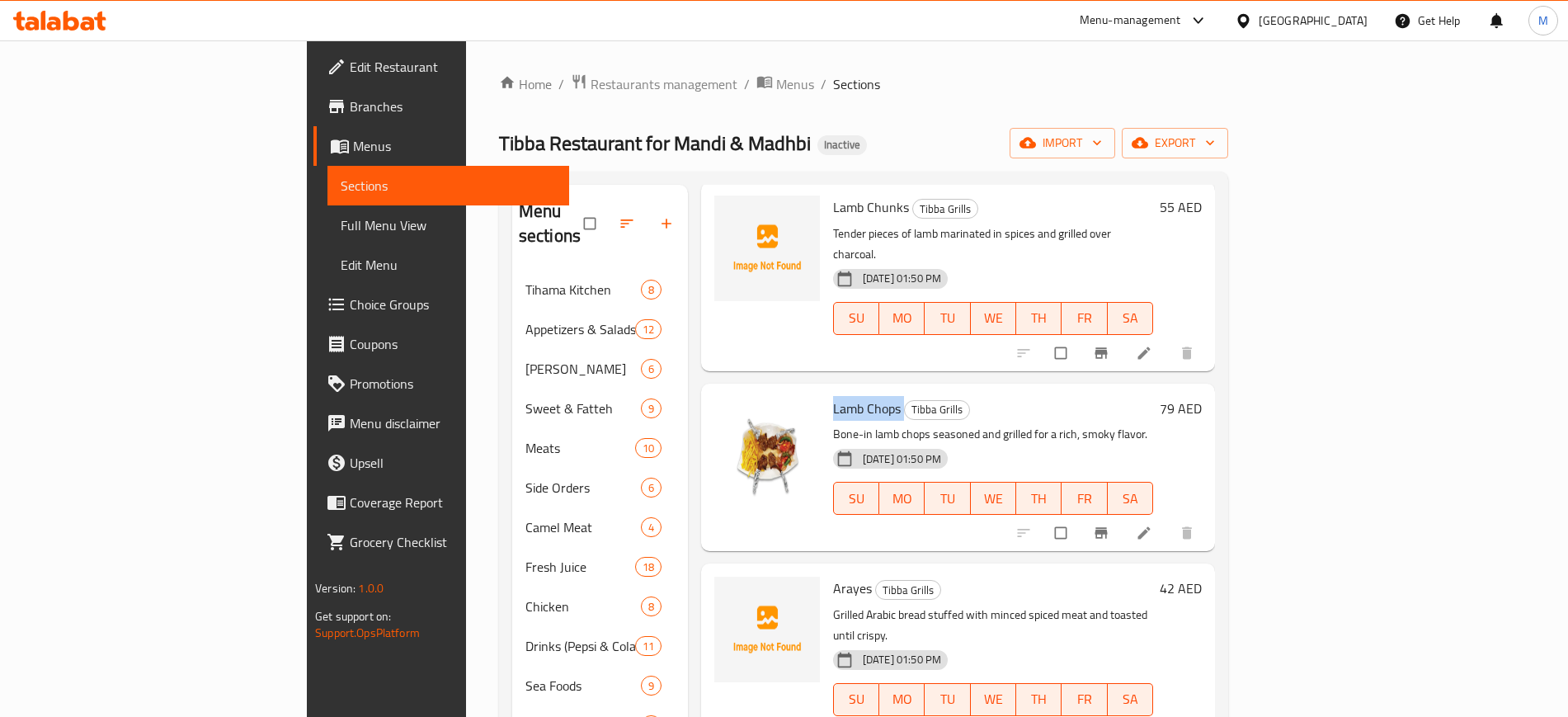
scroll to position [214, 0]
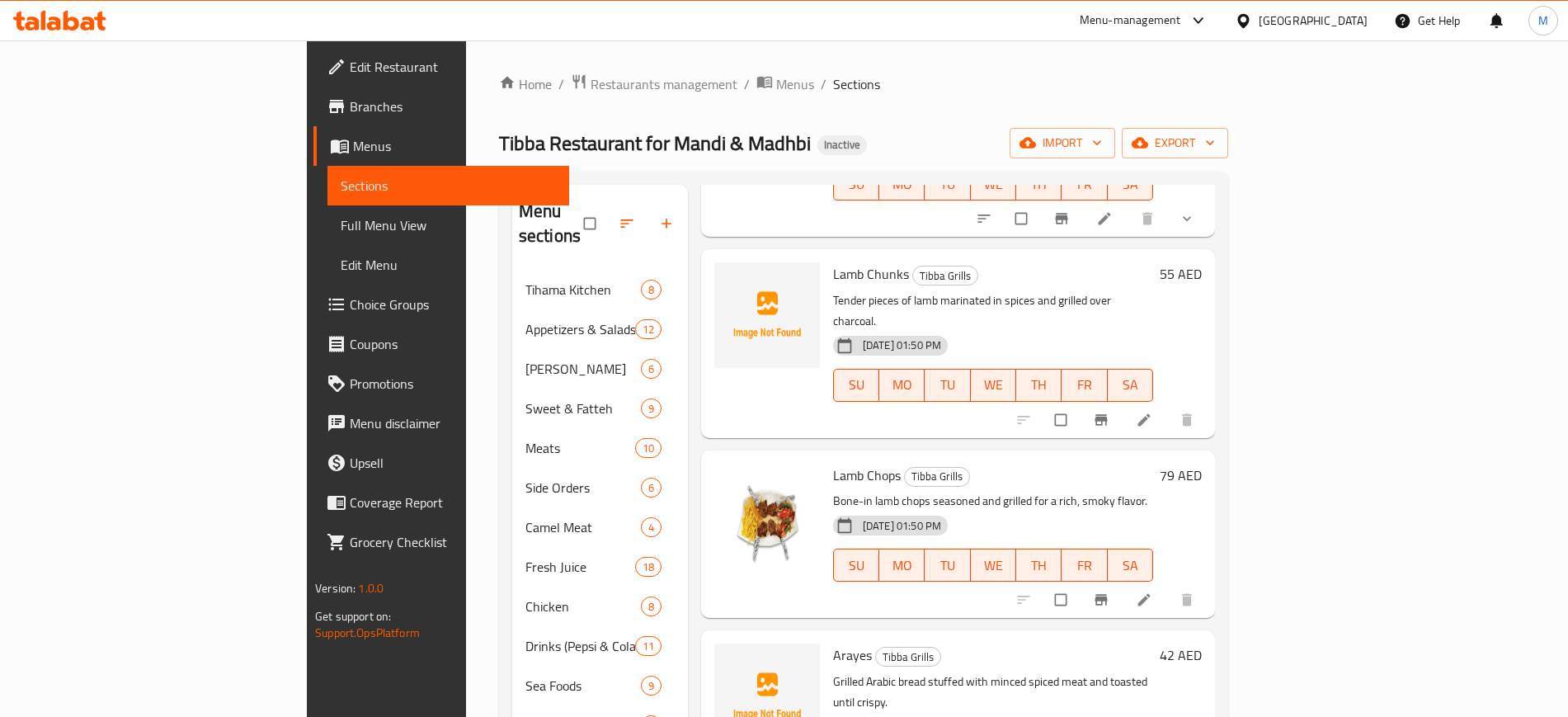
click at [901, 491] on p "Bone-in lamb chops seasoned and grilled for a rich, smoky flavor." at bounding box center [994, 502] width 320 height 21
click at [787, 479] on icon "delete image" at bounding box center [794, 487] width 16 height 16
click at [780, 479] on span "delete image" at bounding box center [796, 487] width 33 height 16
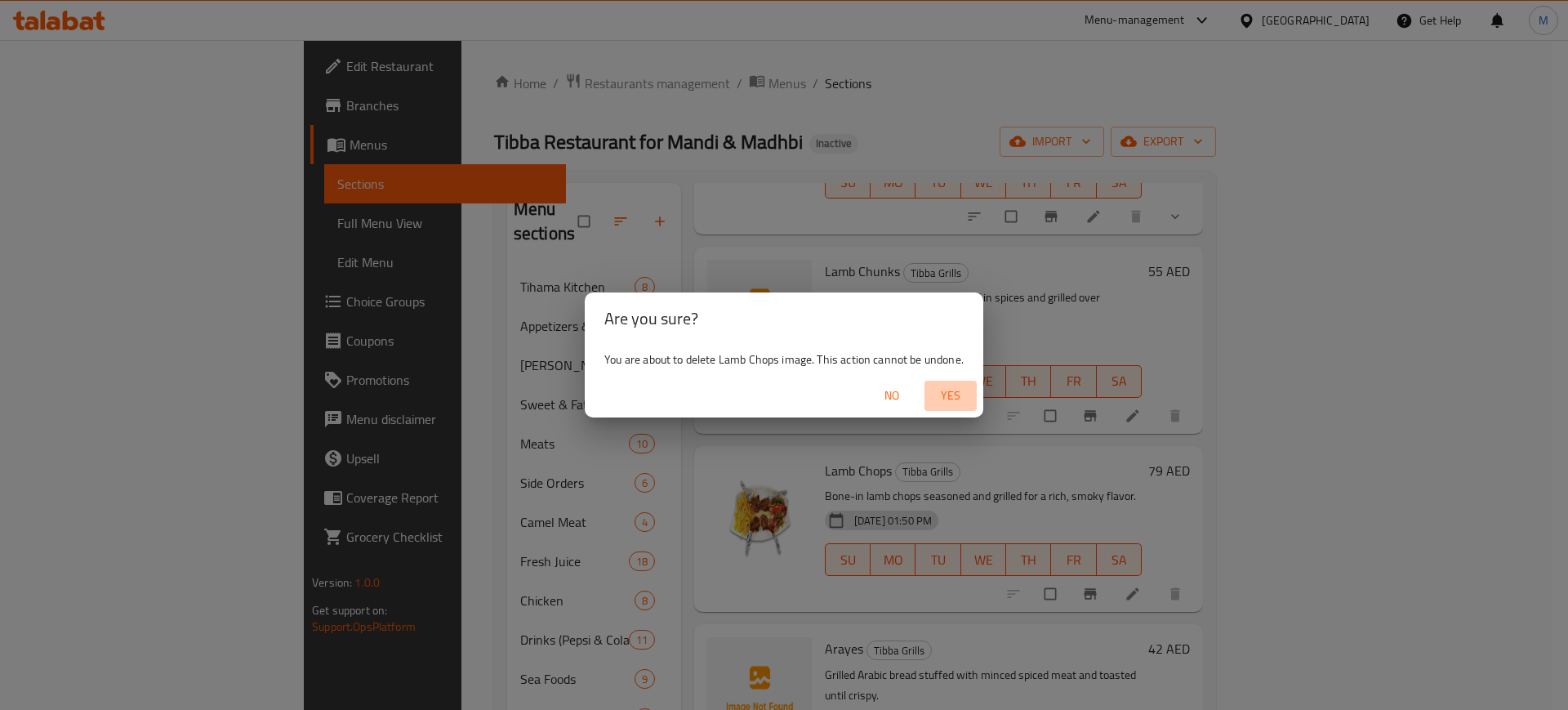
click at [968, 396] on span "Yes" at bounding box center [951, 396] width 39 height 21
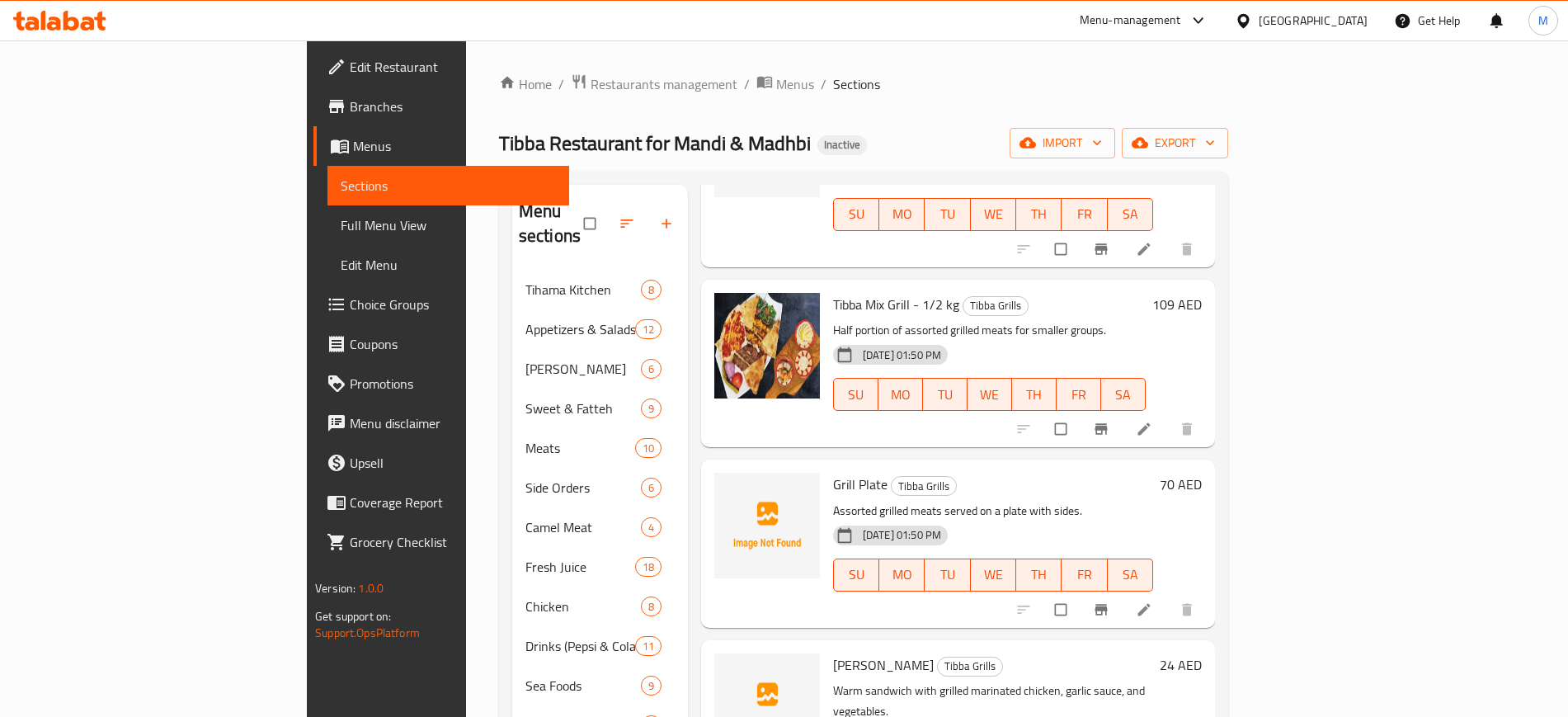
scroll to position [231, 0]
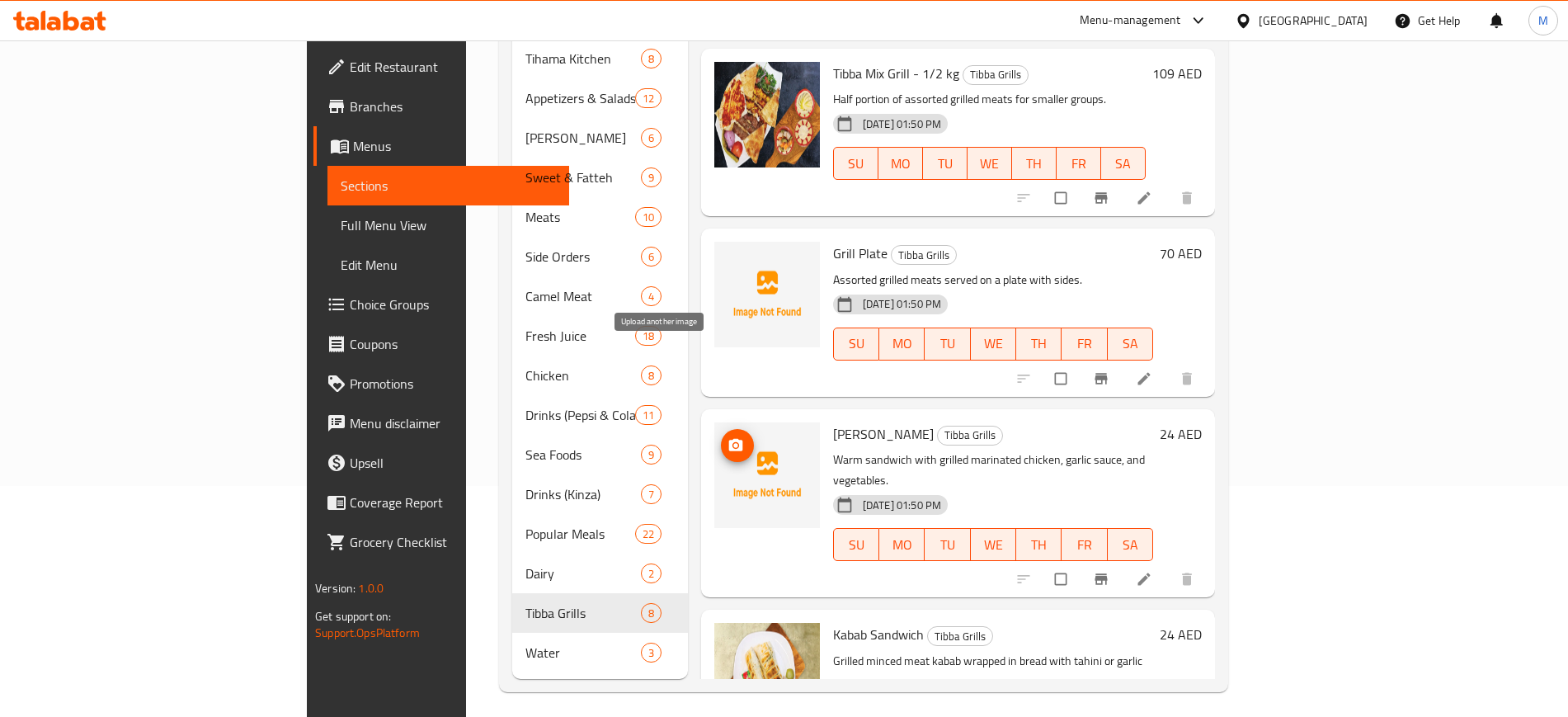
click at [727, 437] on icon "upload picture" at bounding box center [735, 445] width 16 height 16
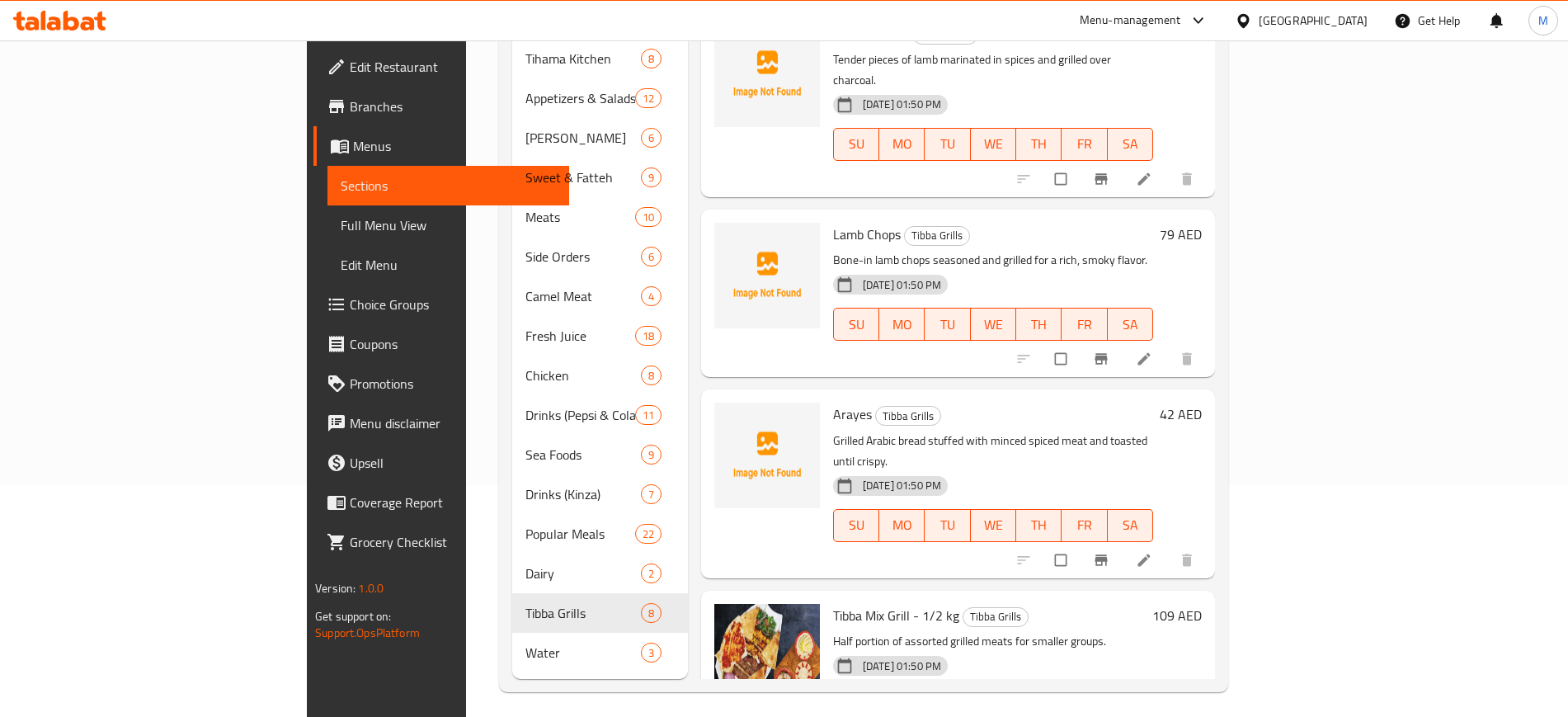
scroll to position [226, 0]
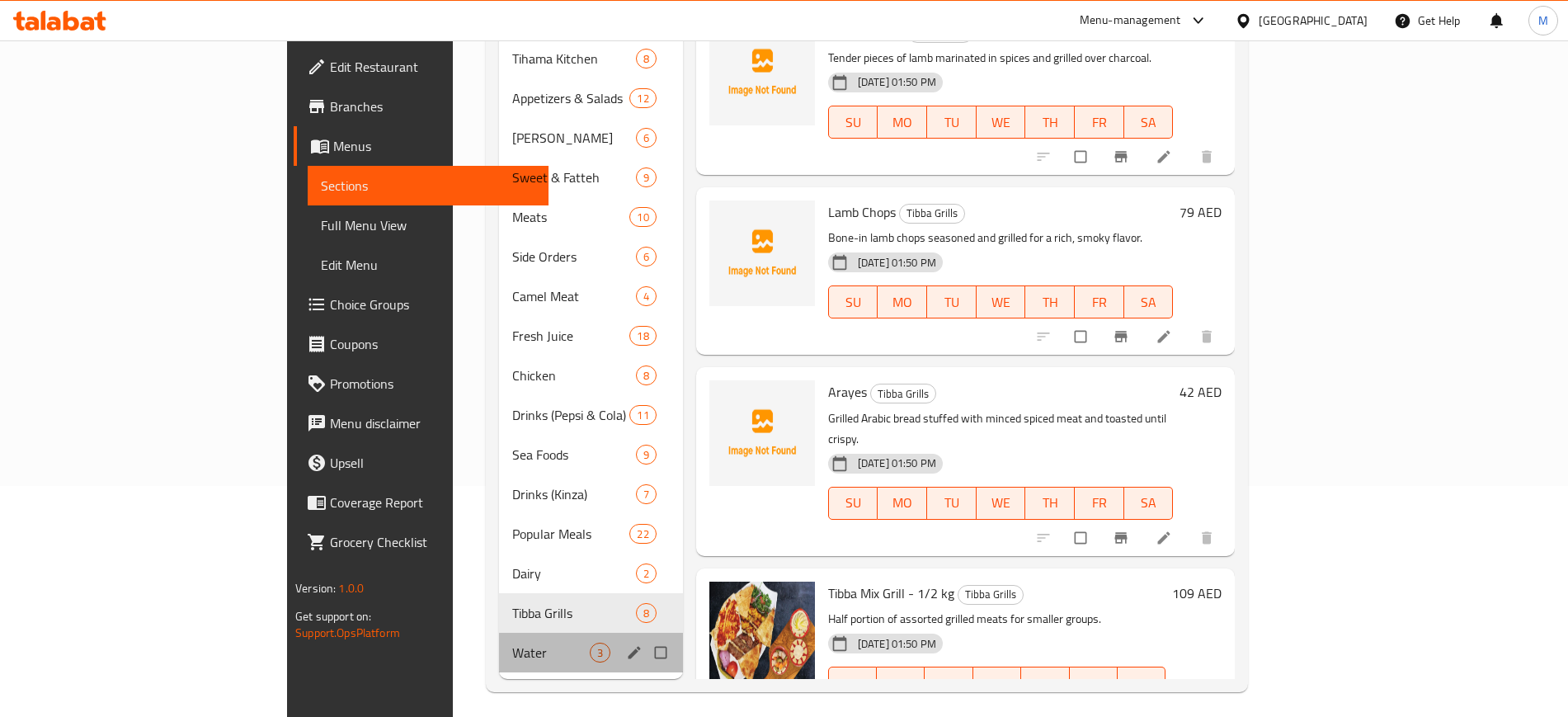
click at [499, 633] on div "Water 3" at bounding box center [591, 653] width 184 height 40
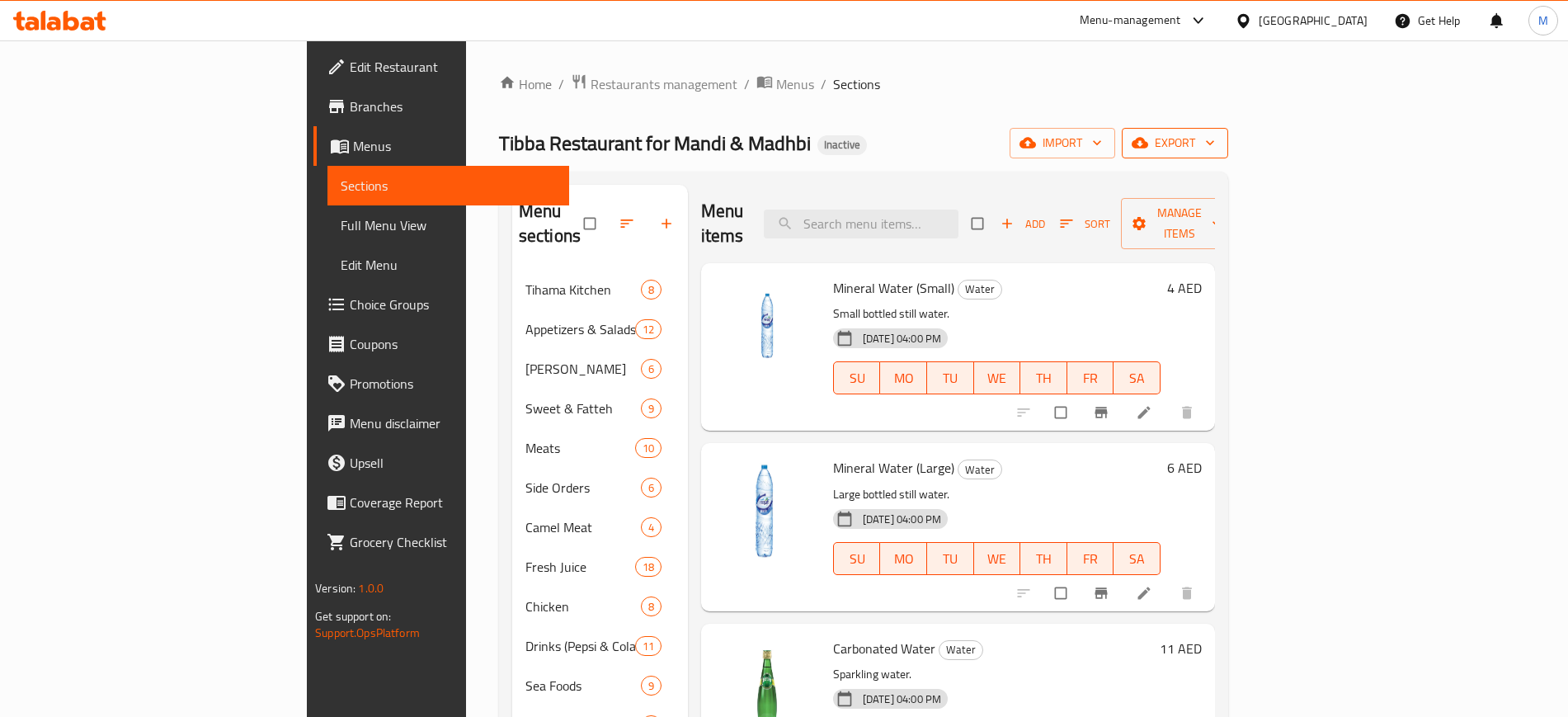
click at [1215, 152] on span "export" at bounding box center [1175, 143] width 80 height 21
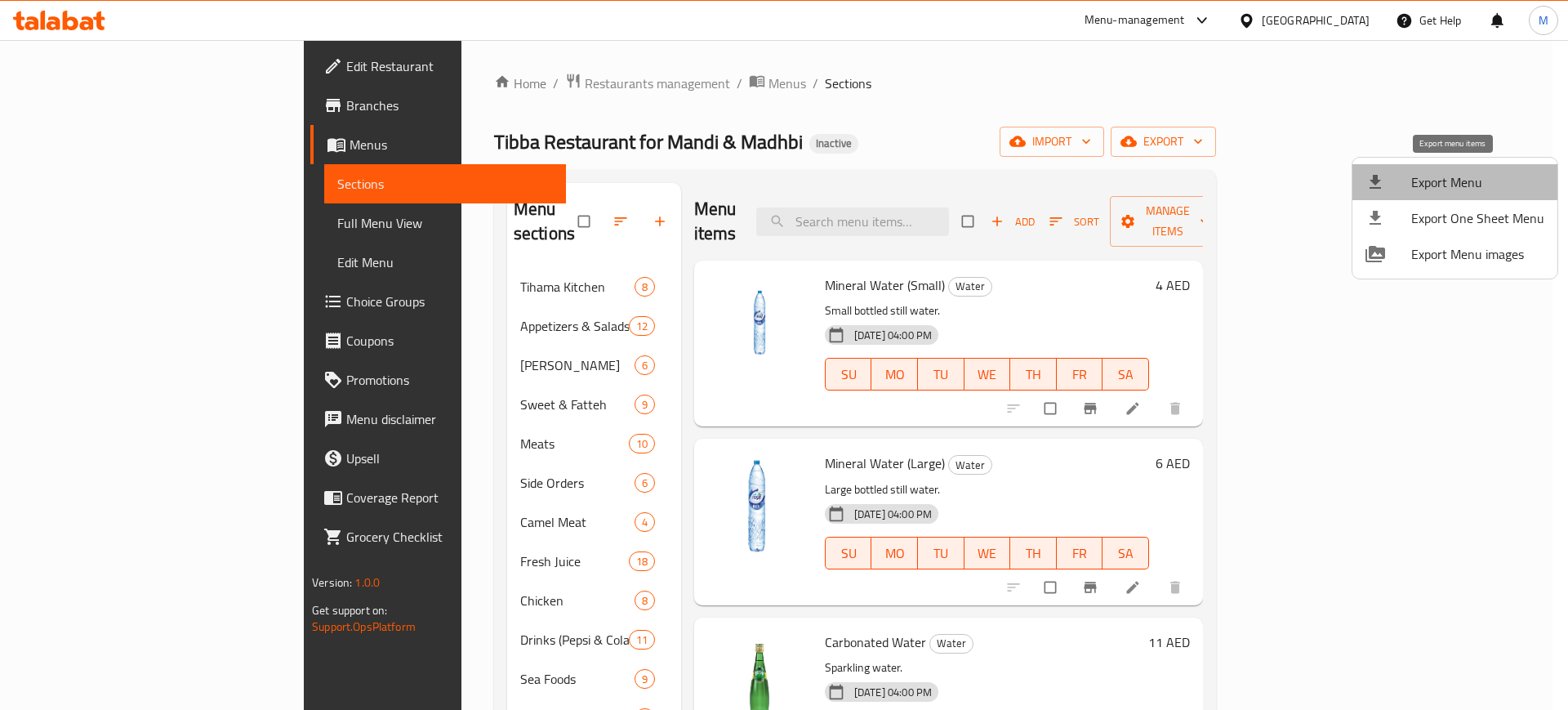
click at [1468, 184] on span "Export Menu" at bounding box center [1478, 182] width 133 height 20
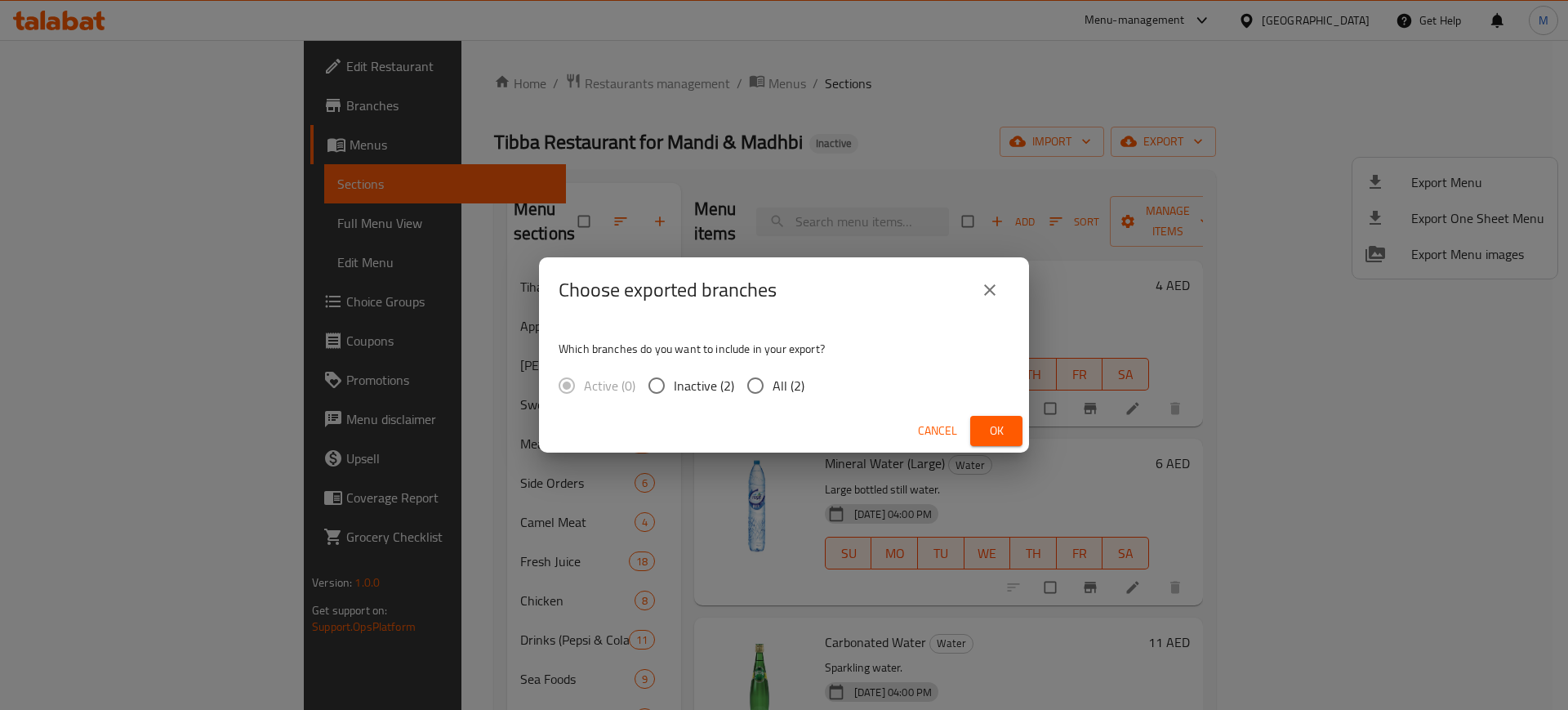
click at [783, 380] on span "All (2)" at bounding box center [789, 385] width 32 height 20
click at [773, 380] on input "All (2)" at bounding box center [755, 385] width 35 height 35
radio input "true"
click at [998, 430] on span "Ok" at bounding box center [996, 431] width 26 height 21
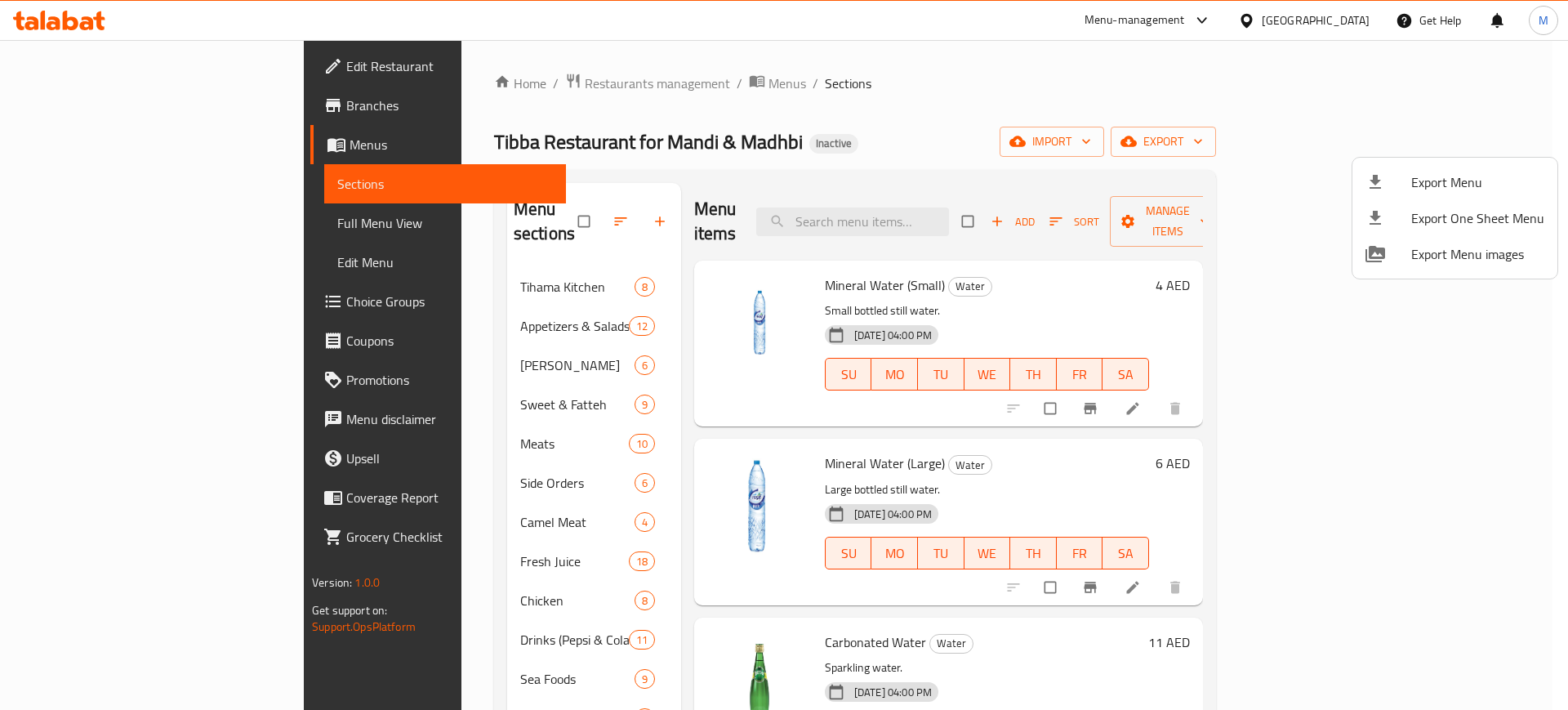
click at [956, 214] on div at bounding box center [784, 355] width 1568 height 710
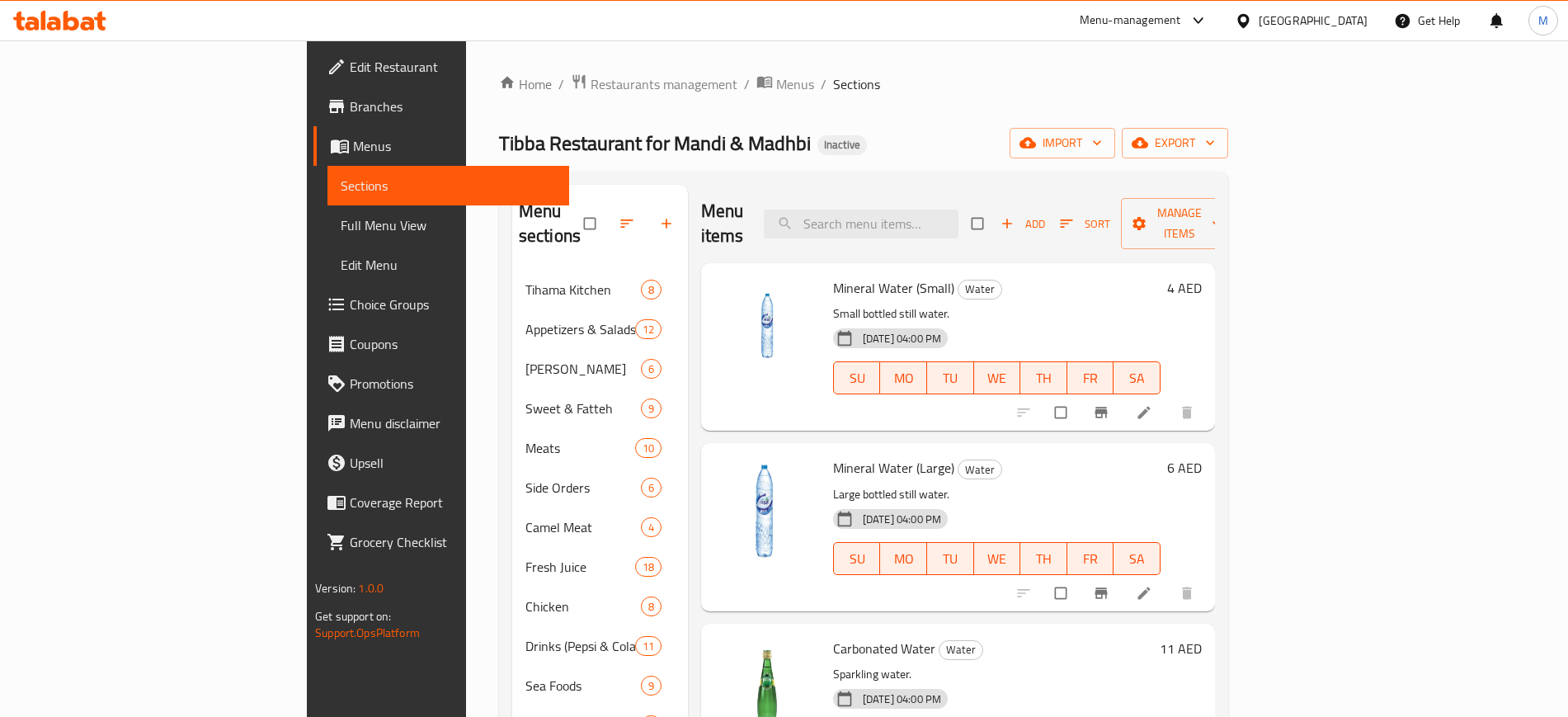
click at [958, 216] on input "search" at bounding box center [861, 224] width 194 height 28
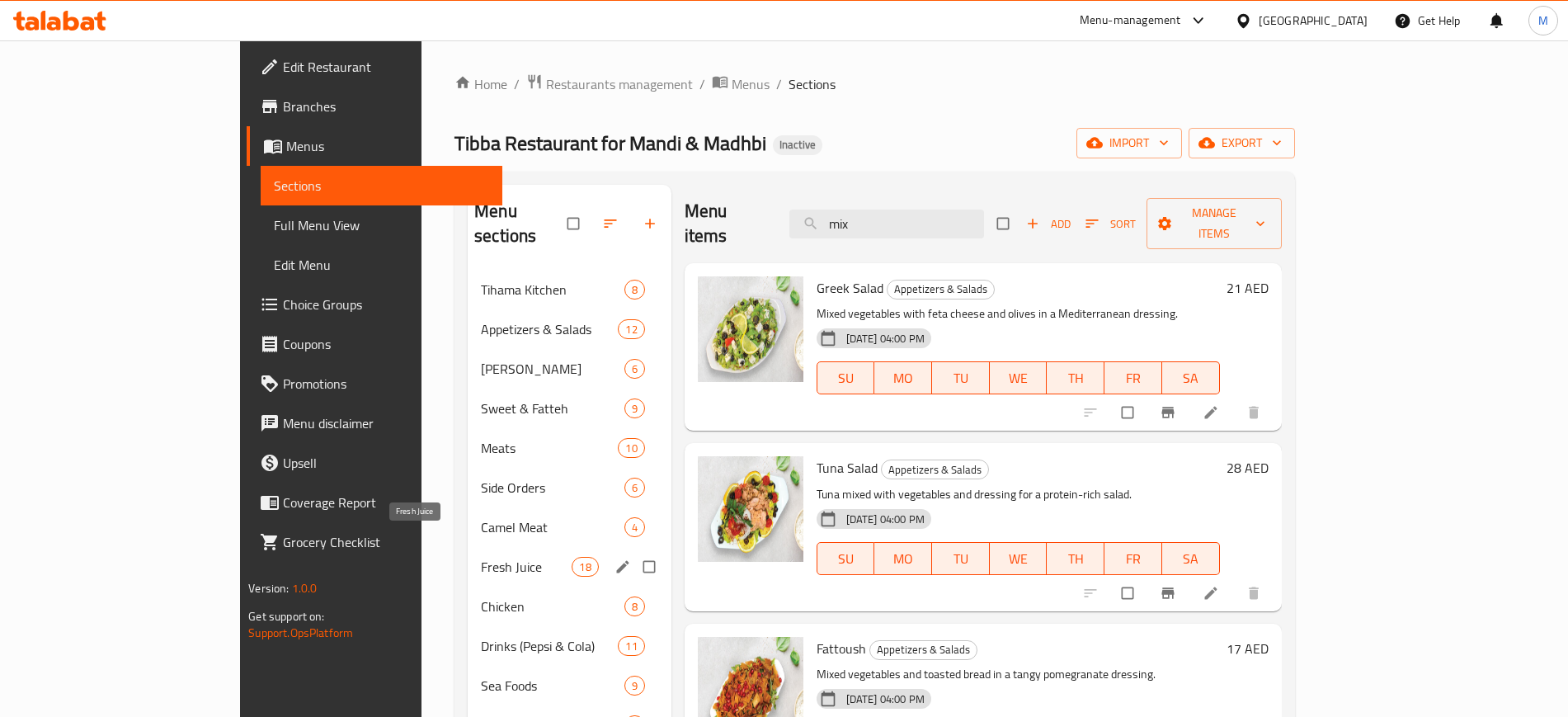
scroll to position [231, 0]
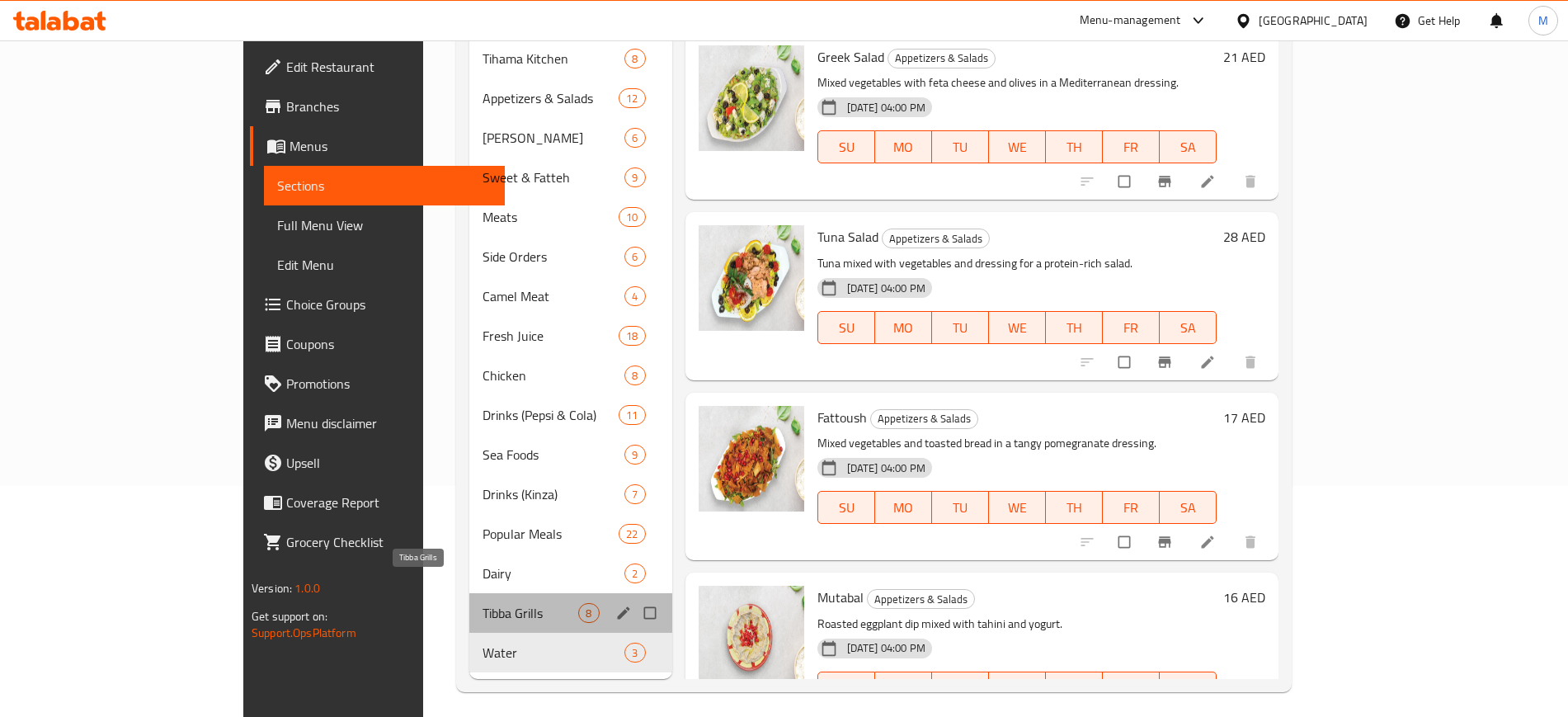
click at [483, 603] on span "Tibba Grills" at bounding box center [530, 613] width 96 height 20
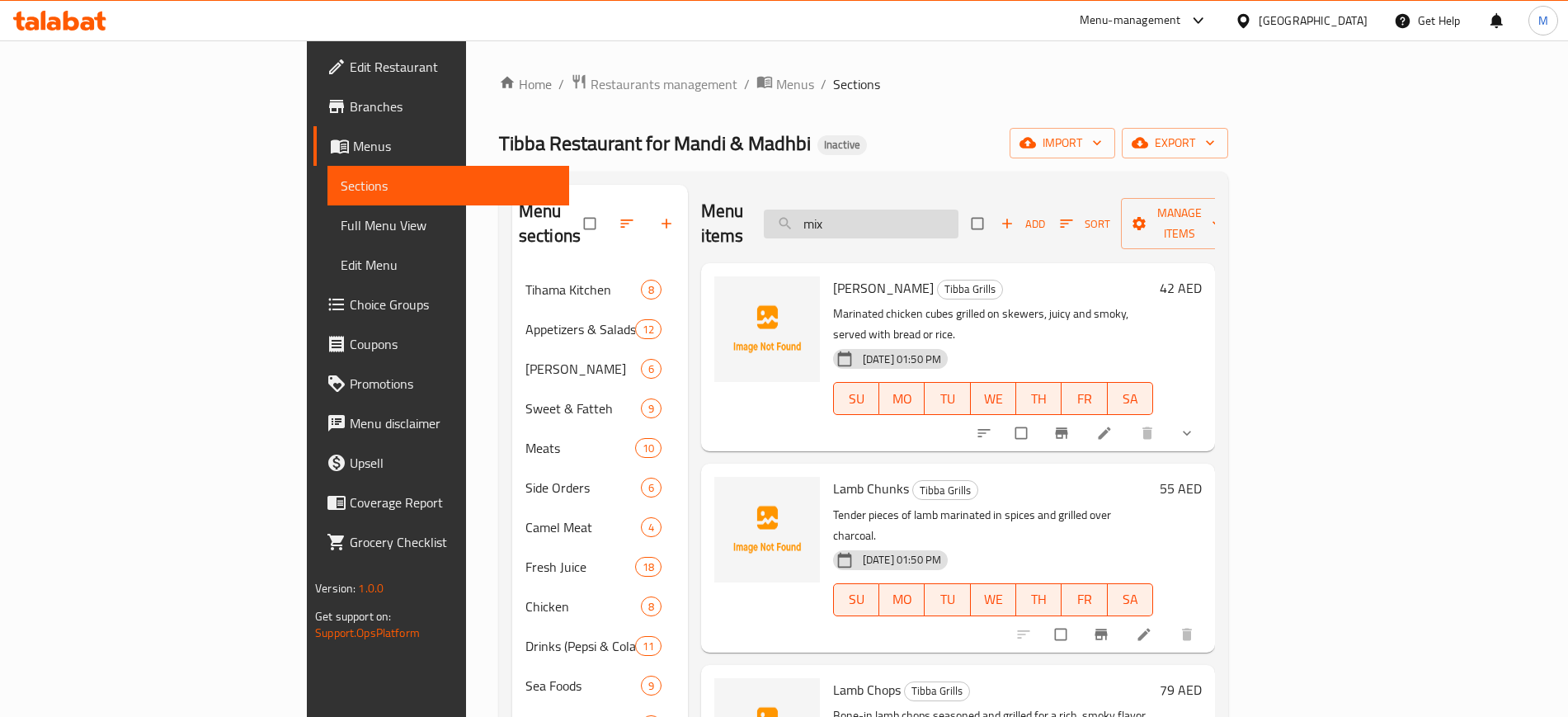
click at [954, 210] on input "mix" at bounding box center [861, 224] width 194 height 28
paste input "Salmon Fish Without Rice"
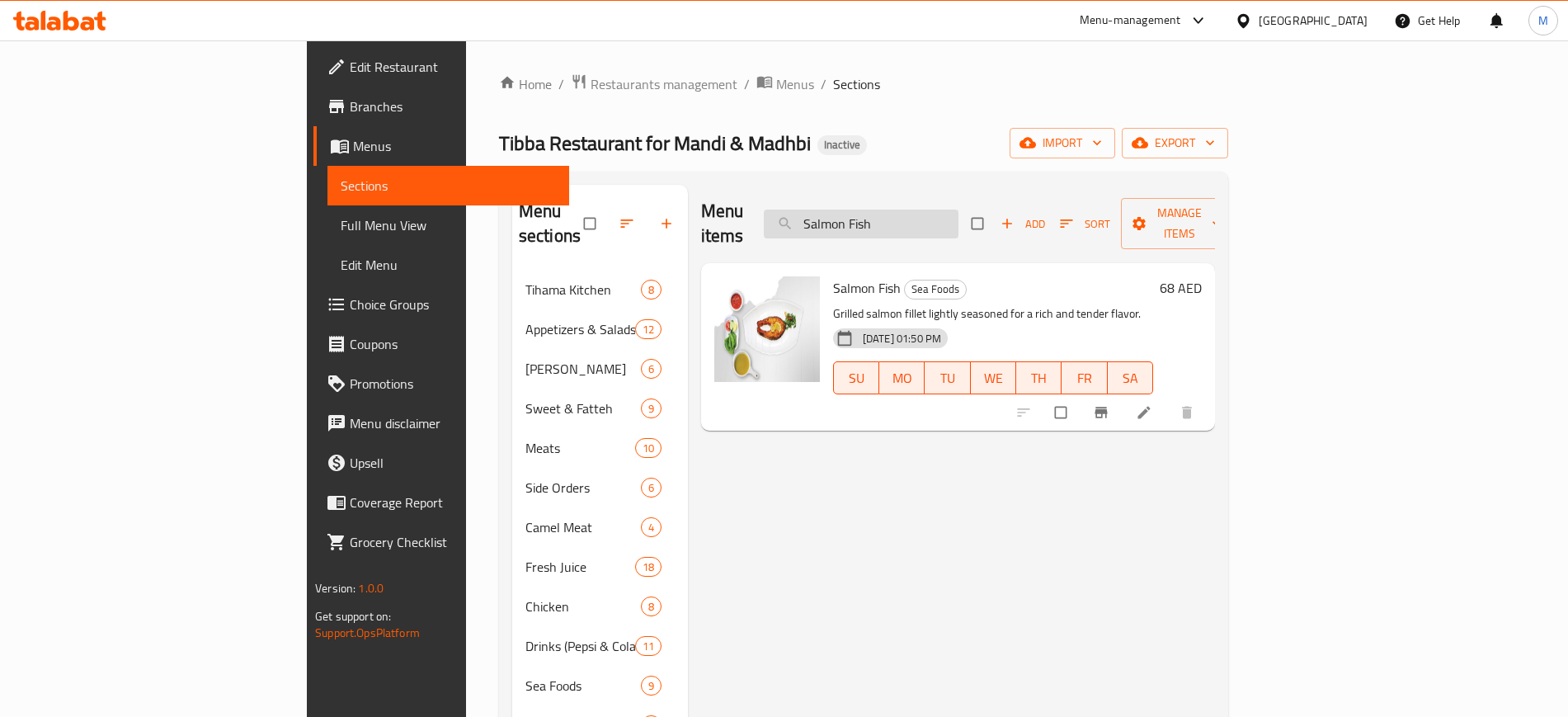
click at [958, 218] on input "Salmon Fish" at bounding box center [861, 224] width 194 height 28
paste input "[PERSON_NAME]"
click at [466, 336] on div "Home / Restaurants management / Menus / Sections Tibba Restaurant for Mandi & M…" at bounding box center [864, 499] width 795 height 916
click at [958, 215] on input "Sea Bass Fish" at bounding box center [861, 224] width 194 height 28
paste input "Meat Vegetable"
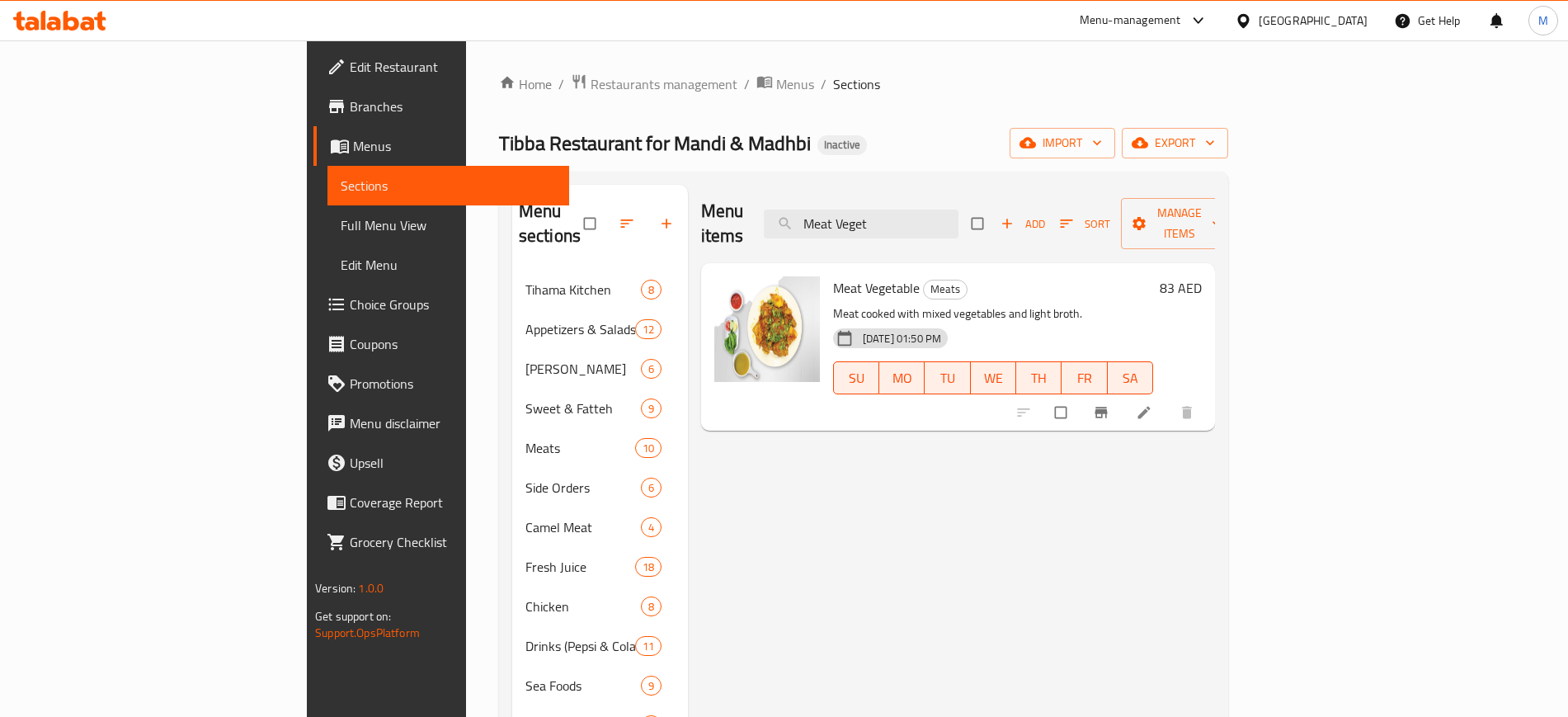
paste input "Farsh Fish"
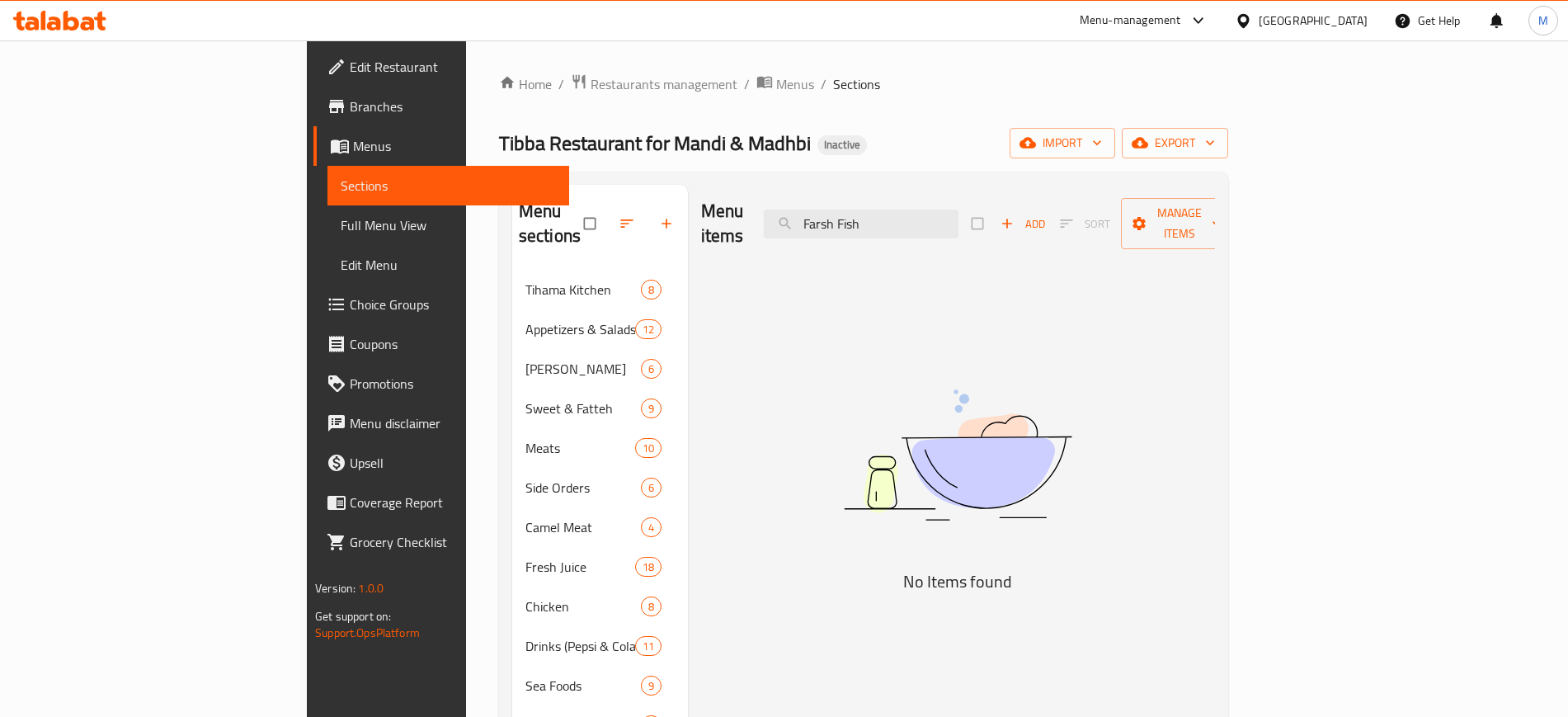
type input "Farsh Fish"
